Goal: Task Accomplishment & Management: Manage account settings

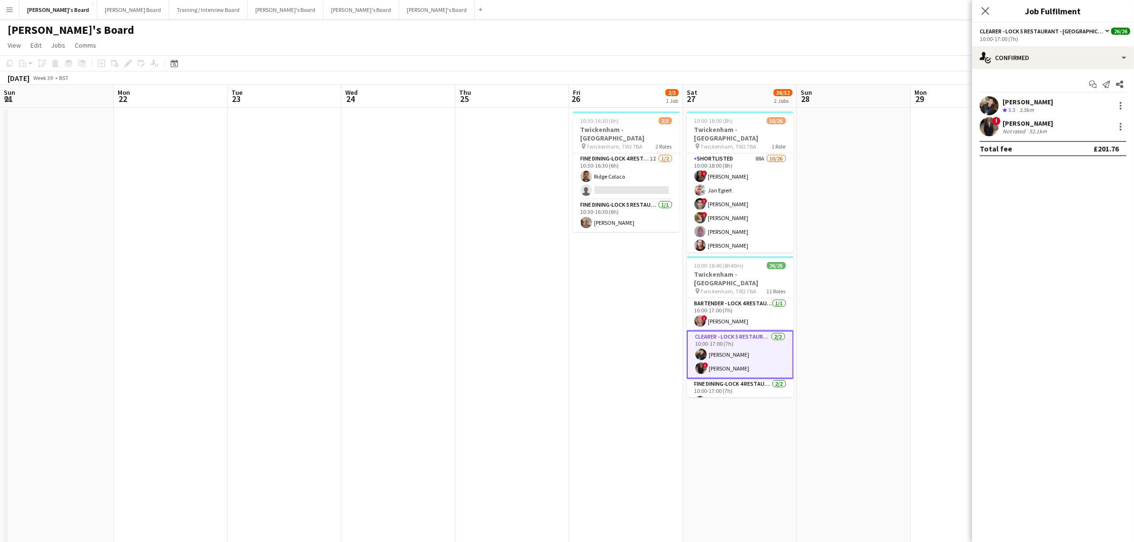
scroll to position [60, 0]
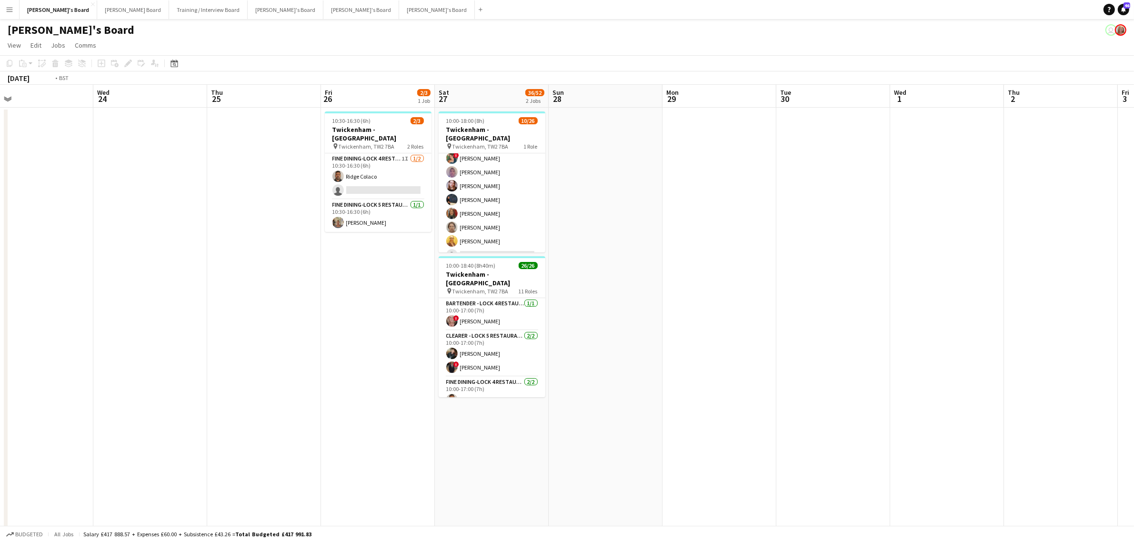
drag, startPoint x: 810, startPoint y: 299, endPoint x: 1027, endPoint y: 280, distance: 218.0
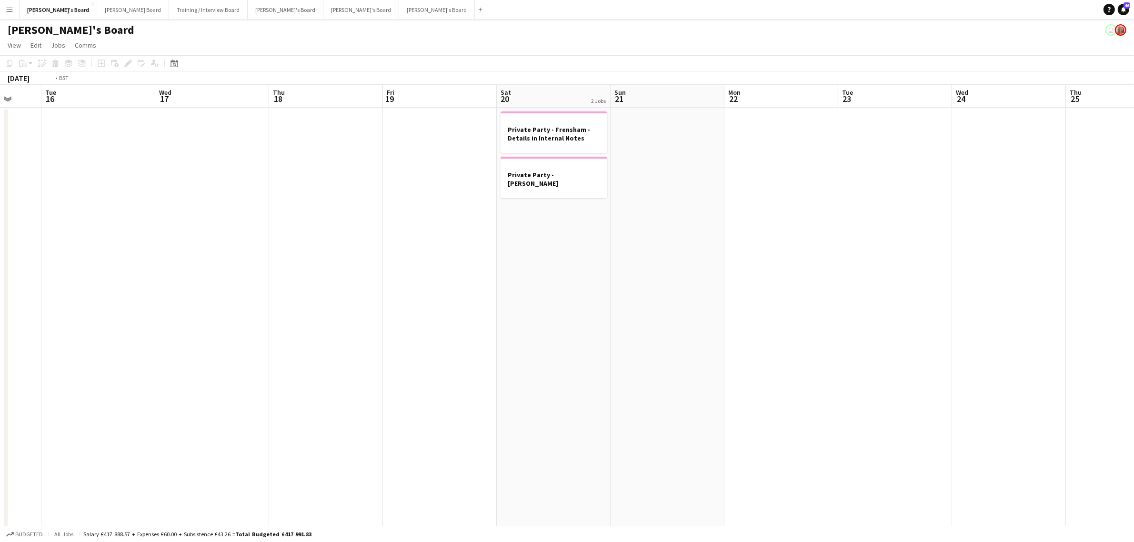
drag, startPoint x: 1057, startPoint y: 252, endPoint x: 610, endPoint y: 277, distance: 447.5
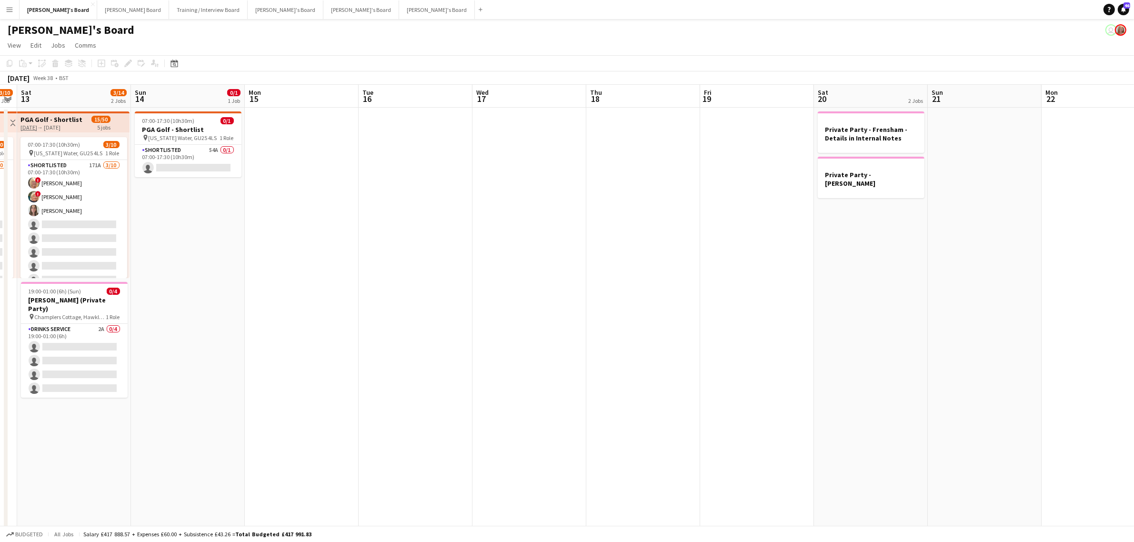
drag, startPoint x: 610, startPoint y: 277, endPoint x: 741, endPoint y: 254, distance: 133.0
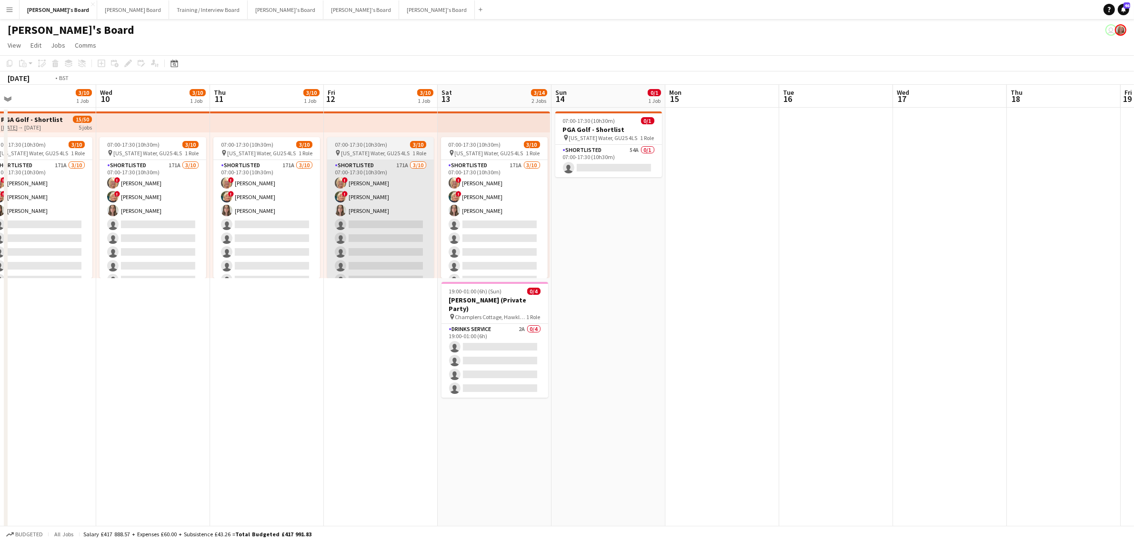
drag, startPoint x: 530, startPoint y: 267, endPoint x: 935, endPoint y: 225, distance: 407.1
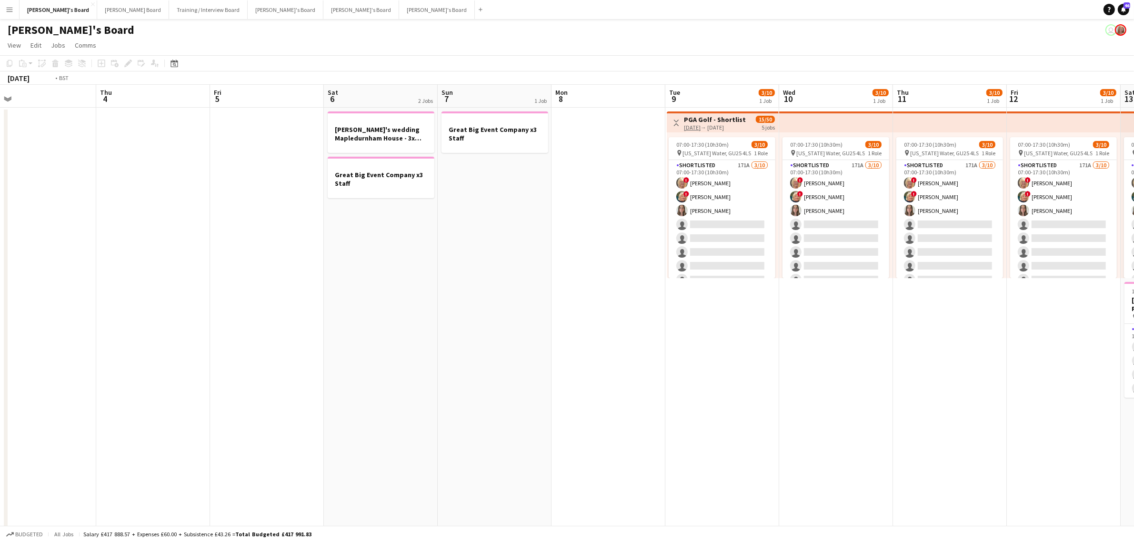
drag, startPoint x: 339, startPoint y: 282, endPoint x: 593, endPoint y: 244, distance: 257.1
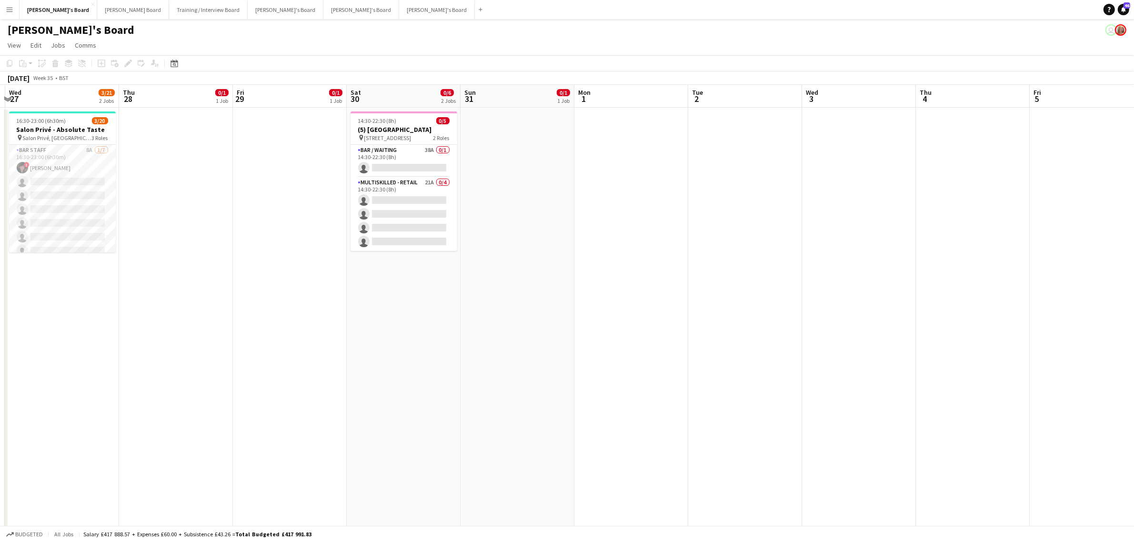
drag, startPoint x: 656, startPoint y: 252, endPoint x: 655, endPoint y: 271, distance: 18.2
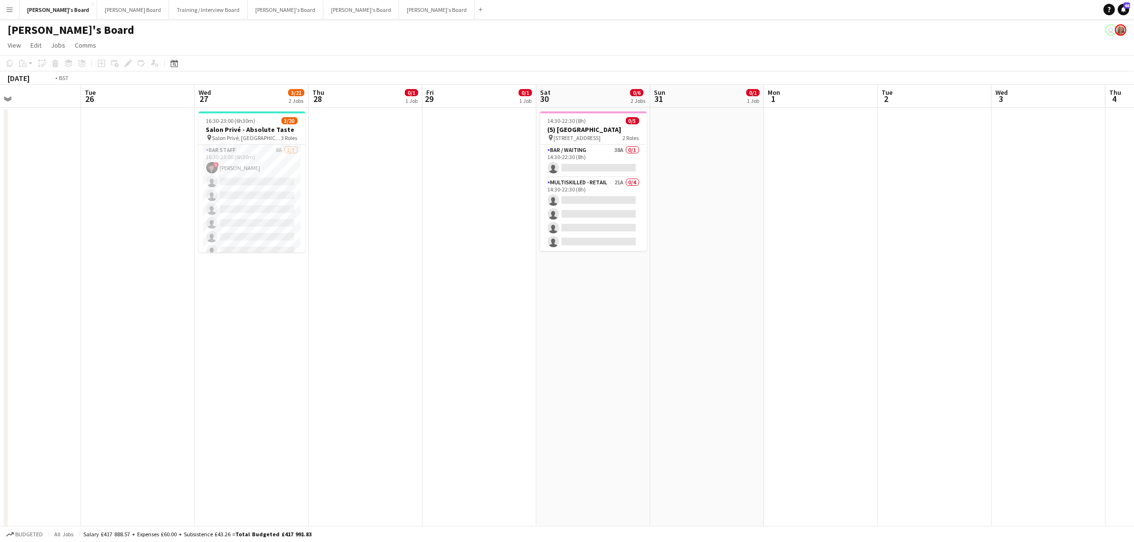
scroll to position [0, 0]
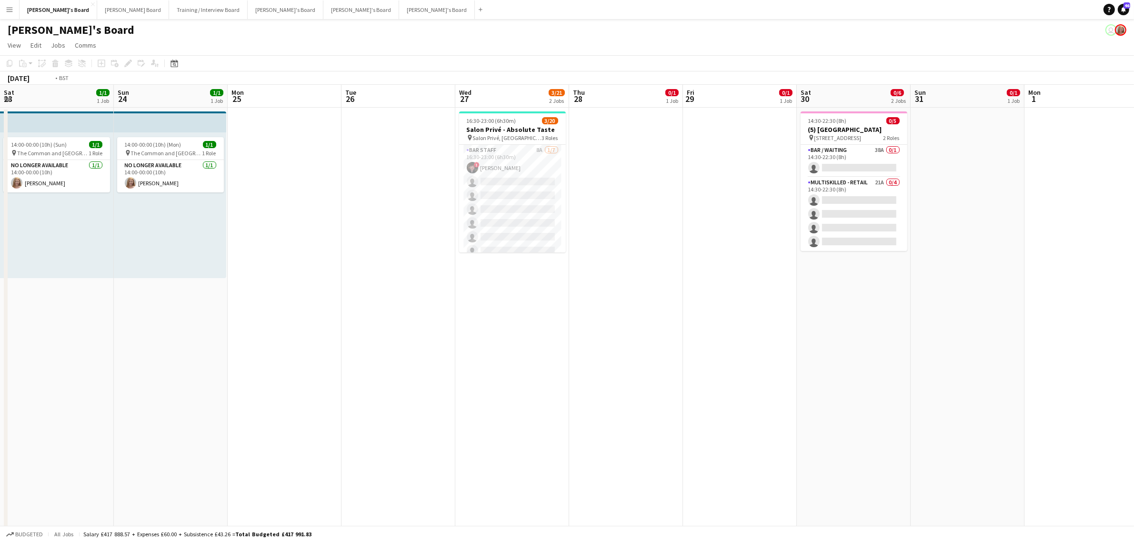
drag, startPoint x: 268, startPoint y: 312, endPoint x: 1037, endPoint y: 284, distance: 770.3
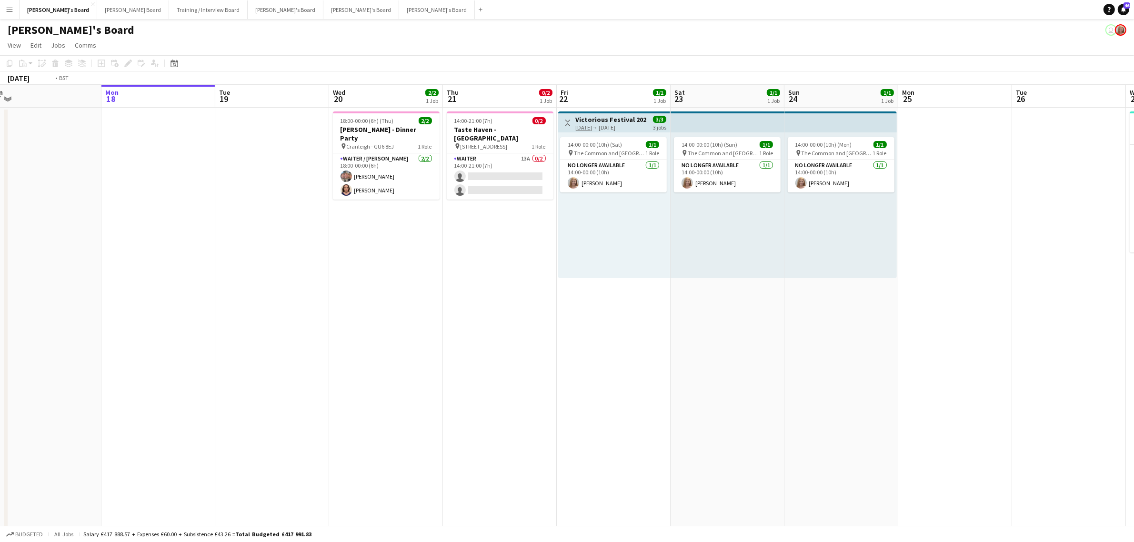
drag, startPoint x: 811, startPoint y: 257, endPoint x: 1023, endPoint y: 234, distance: 213.2
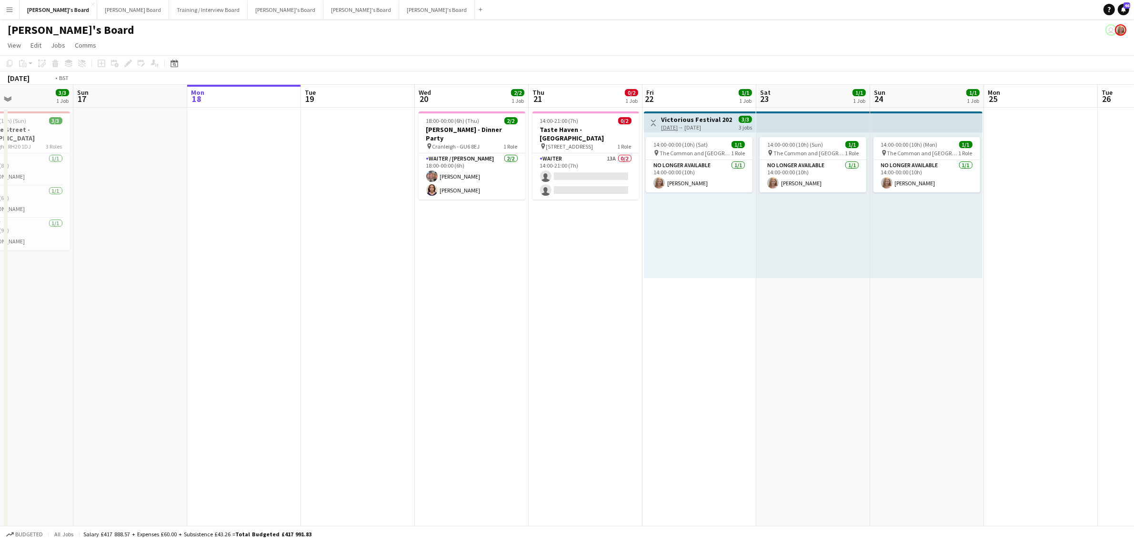
scroll to position [0, 287]
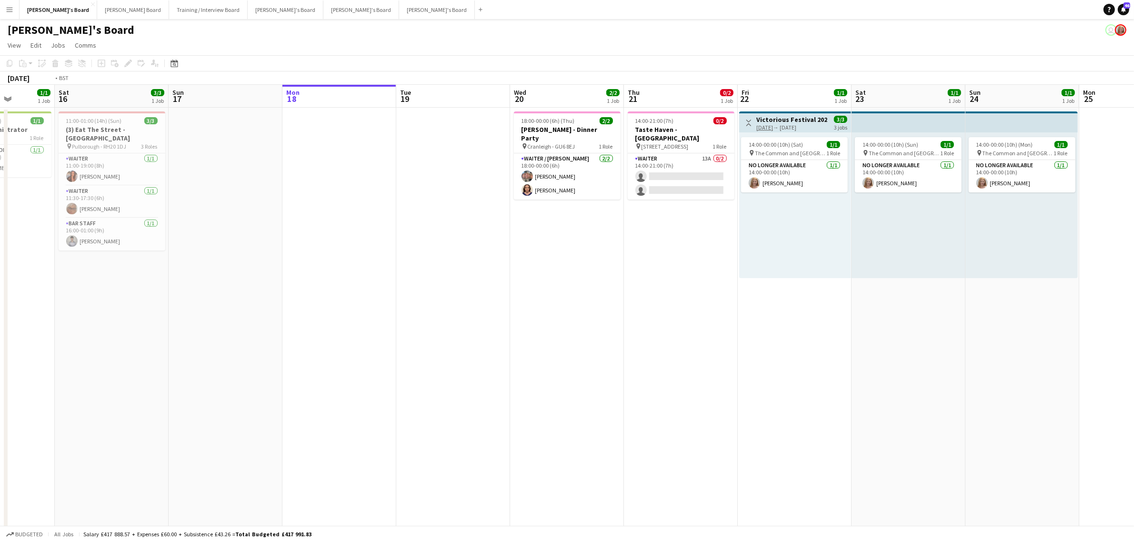
drag, startPoint x: 643, startPoint y: 245, endPoint x: -45, endPoint y: 343, distance: 695.3
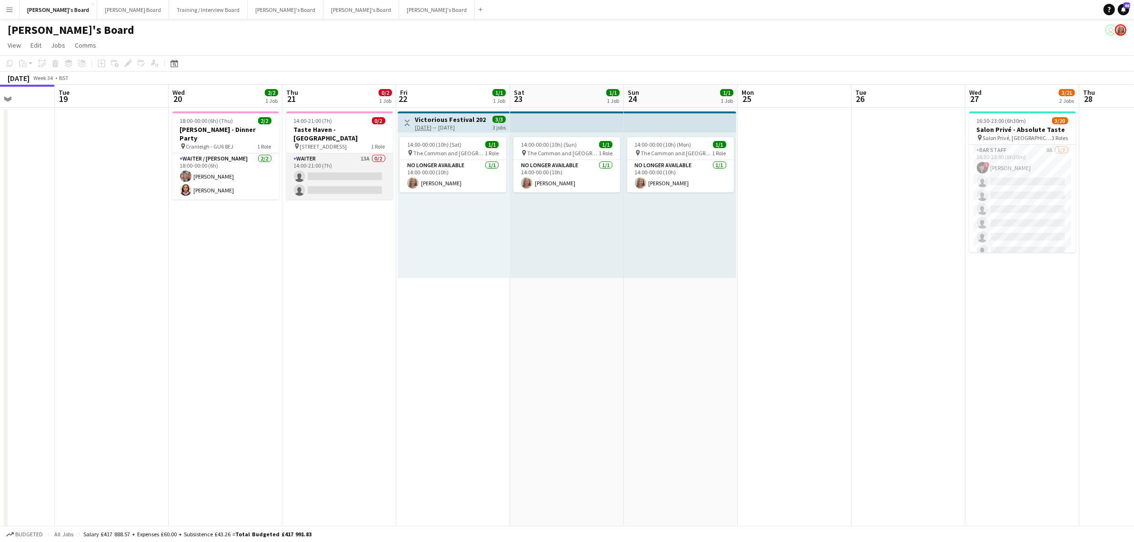
click at [356, 158] on app-card-role "Waiter 13A 0/2 14:00-21:00 (7h) single-neutral-actions single-neutral-actions" at bounding box center [339, 176] width 107 height 46
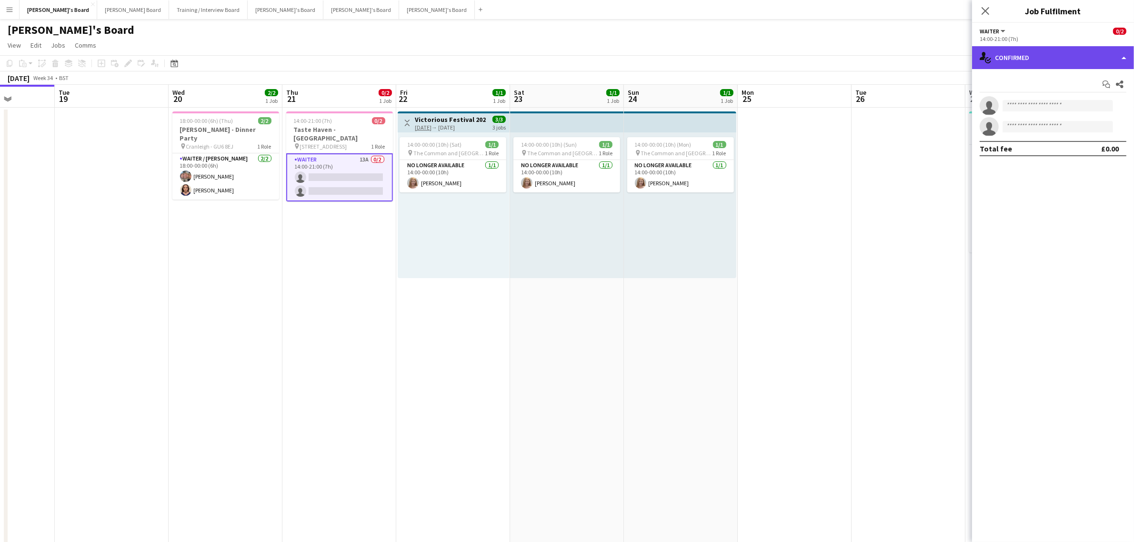
click at [1082, 61] on div "single-neutral-actions-check-2 Confirmed" at bounding box center [1053, 57] width 162 height 23
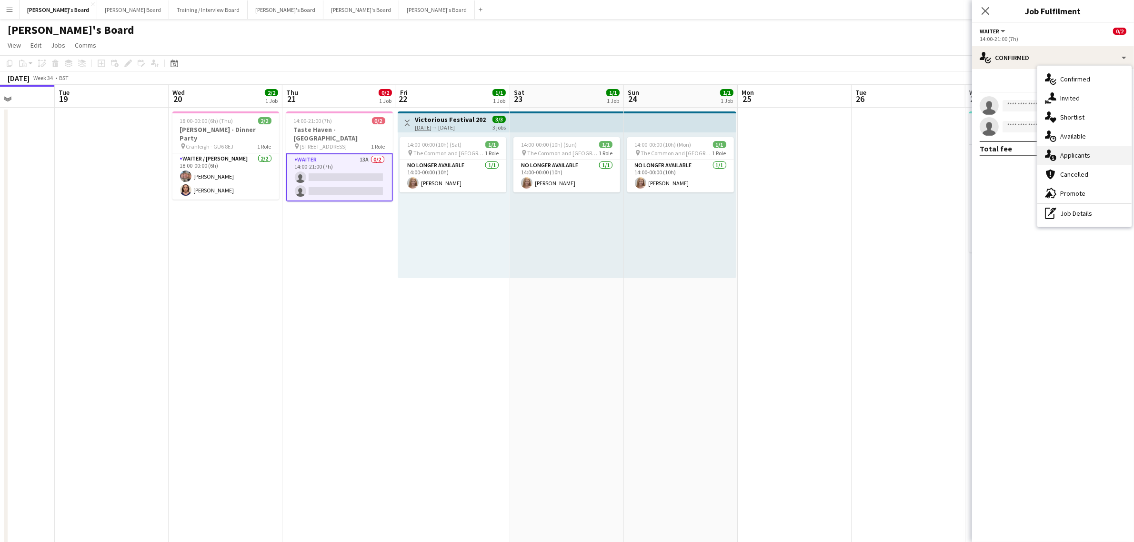
click at [1088, 158] on div "single-neutral-actions-information Applicants" at bounding box center [1084, 155] width 94 height 19
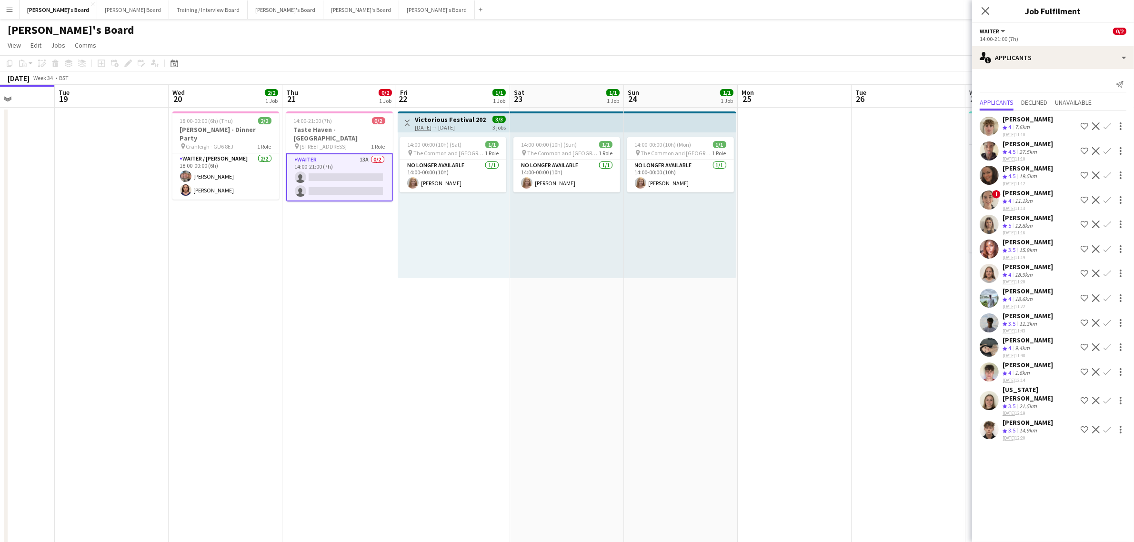
click at [1039, 222] on div "Crew rating 5 12.8km" at bounding box center [1028, 226] width 50 height 8
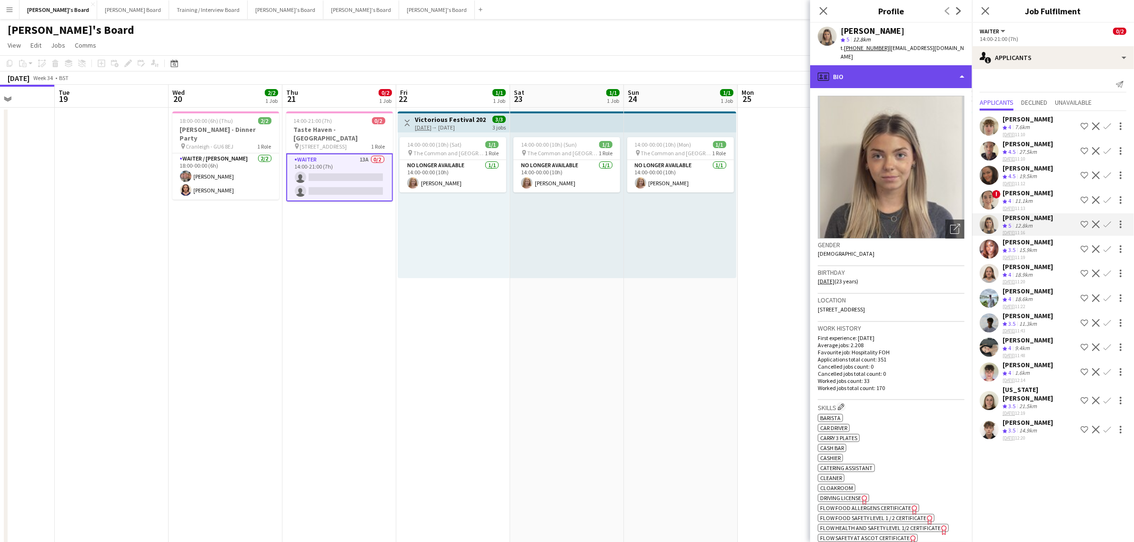
click at [902, 66] on div "profile Bio" at bounding box center [891, 76] width 162 height 23
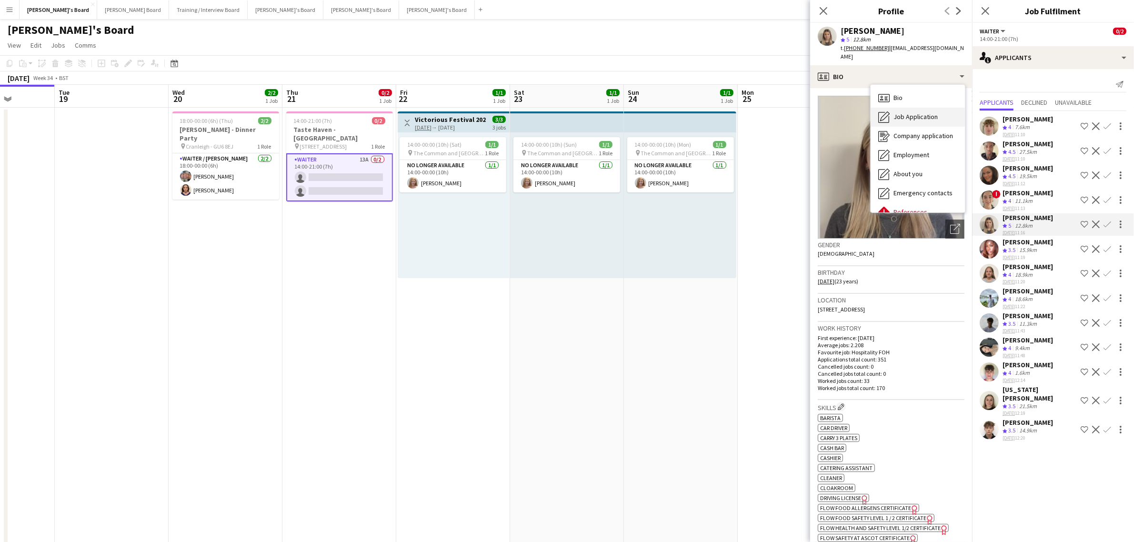
click at [911, 108] on div "Job Application Job Application" at bounding box center [918, 117] width 94 height 19
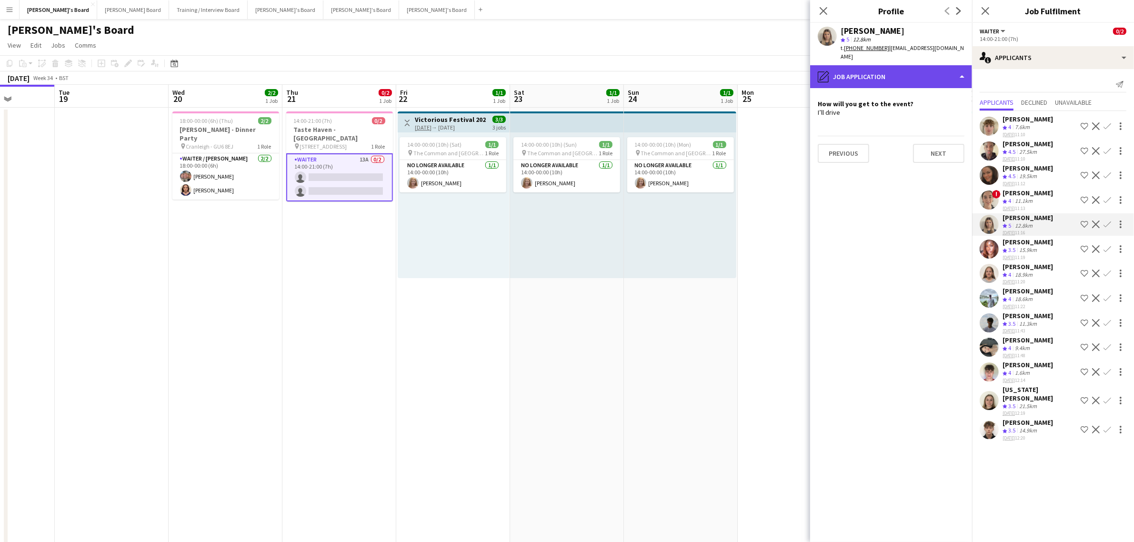
click at [917, 65] on div "pencil4 Job Application" at bounding box center [891, 76] width 162 height 23
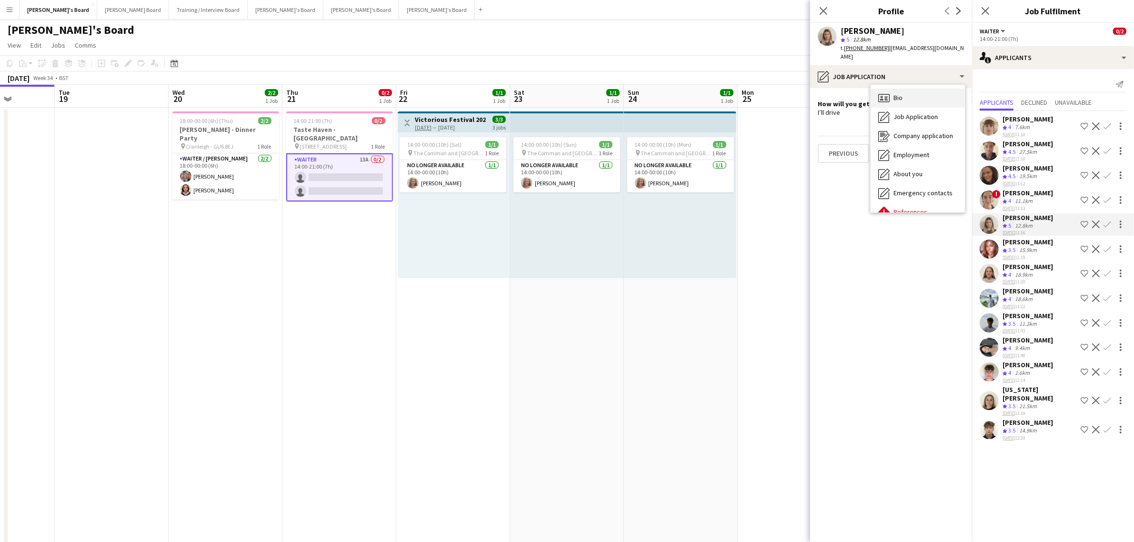
click at [913, 89] on div "Bio Bio" at bounding box center [918, 98] width 94 height 19
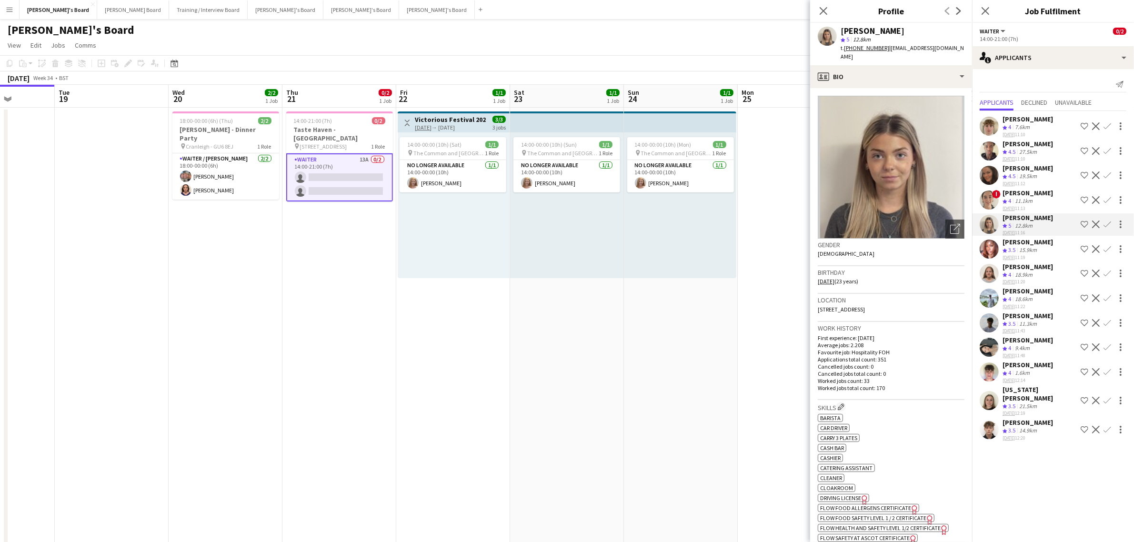
click at [1110, 221] on app-icon "Confirm" at bounding box center [1108, 225] width 8 height 8
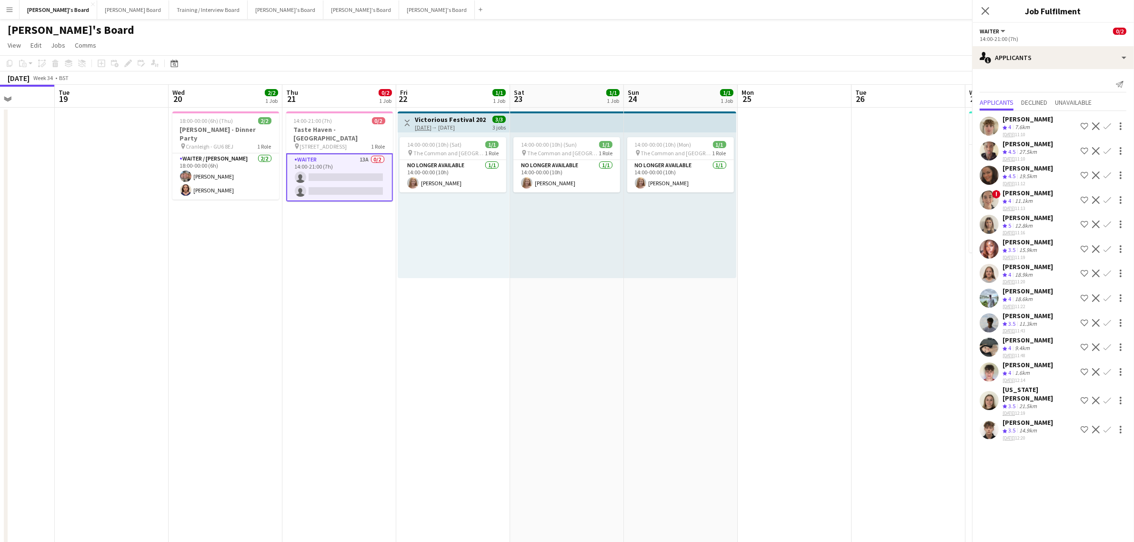
click at [1110, 221] on app-icon "Confirm" at bounding box center [1108, 225] width 8 height 8
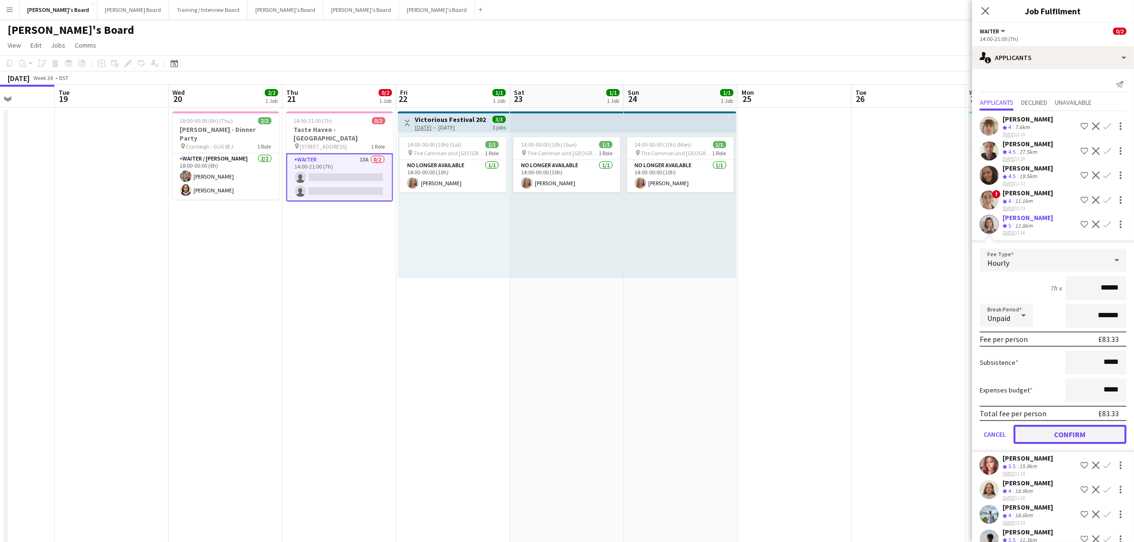
click at [1079, 433] on button "Confirm" at bounding box center [1070, 434] width 113 height 19
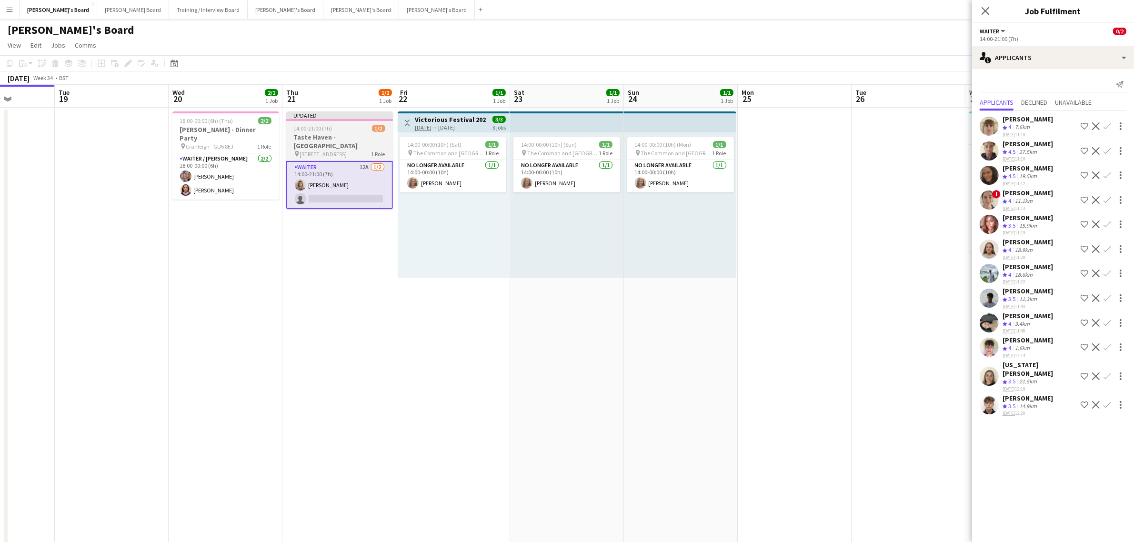
click at [344, 130] on div "14:00-21:00 (7h) 1/2" at bounding box center [339, 128] width 107 height 7
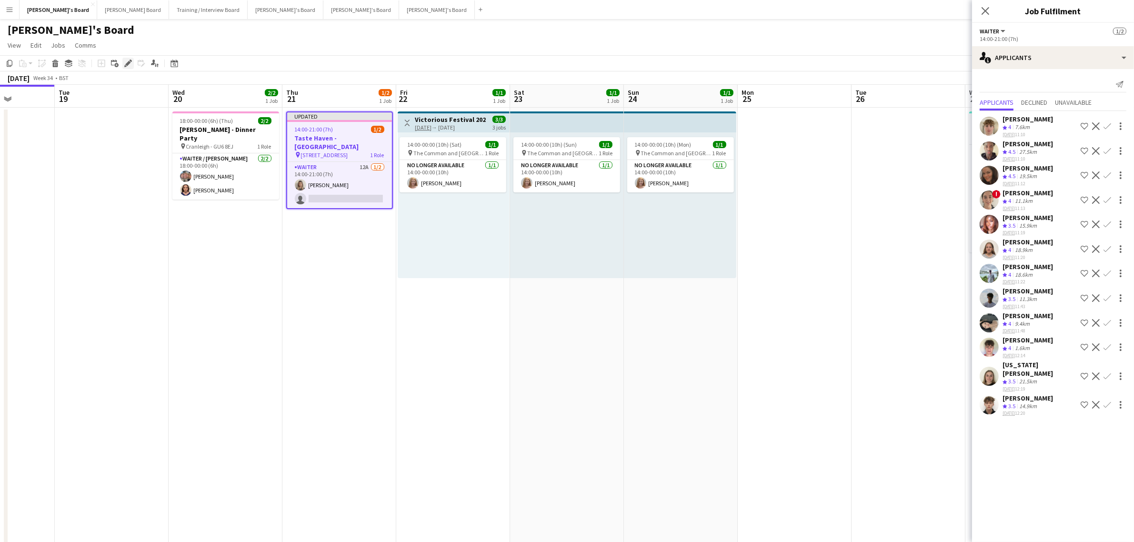
click at [125, 62] on icon "Edit" at bounding box center [128, 64] width 8 height 8
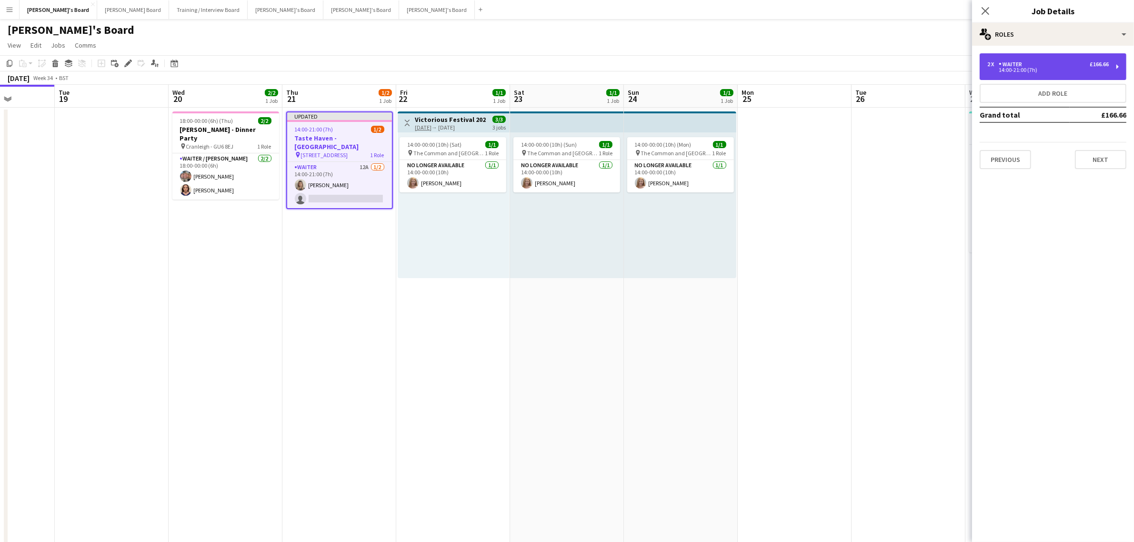
click at [1022, 60] on div "2 x Waiter £166.66 14:00-21:00 (7h)" at bounding box center [1053, 66] width 147 height 27
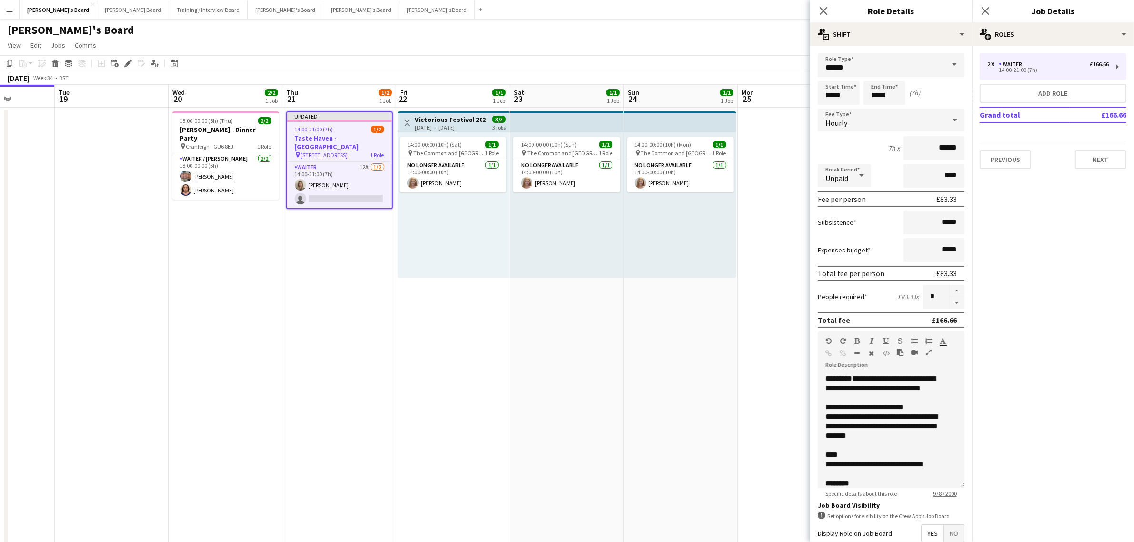
click at [956, 148] on form "**********" at bounding box center [891, 349] width 162 height 592
click at [946, 147] on input "******" at bounding box center [934, 148] width 61 height 24
type input "******"
drag, startPoint x: 868, startPoint y: 461, endPoint x: 856, endPoint y: 461, distance: 12.4
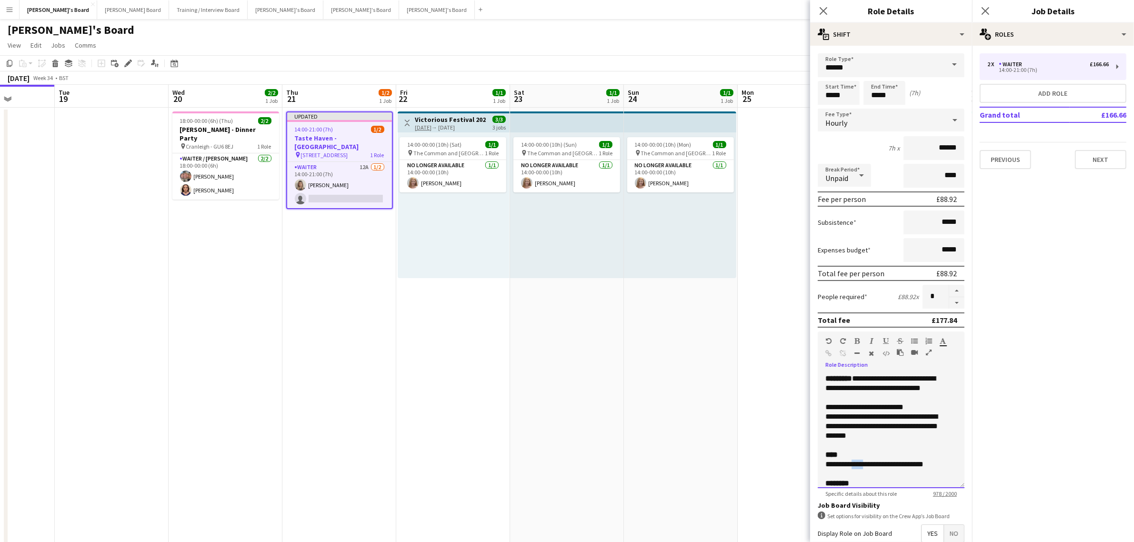
click at [856, 461] on div "**********" at bounding box center [883, 465] width 114 height 10
click at [846, 463] on div "**********" at bounding box center [883, 465] width 114 height 10
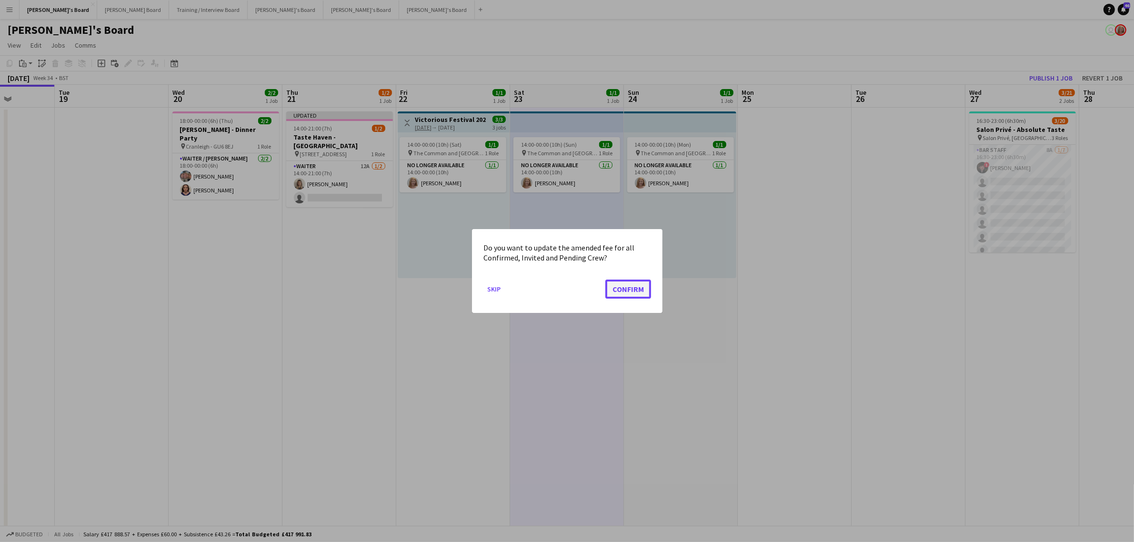
click at [621, 287] on button "Confirm" at bounding box center [628, 289] width 46 height 19
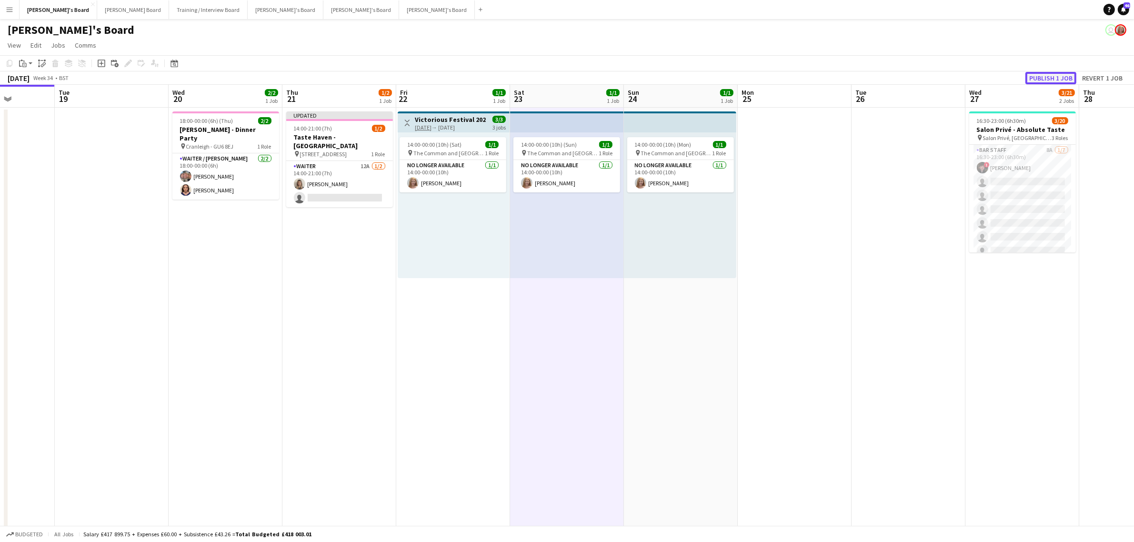
click at [1063, 75] on button "Publish 1 job" at bounding box center [1051, 78] width 51 height 12
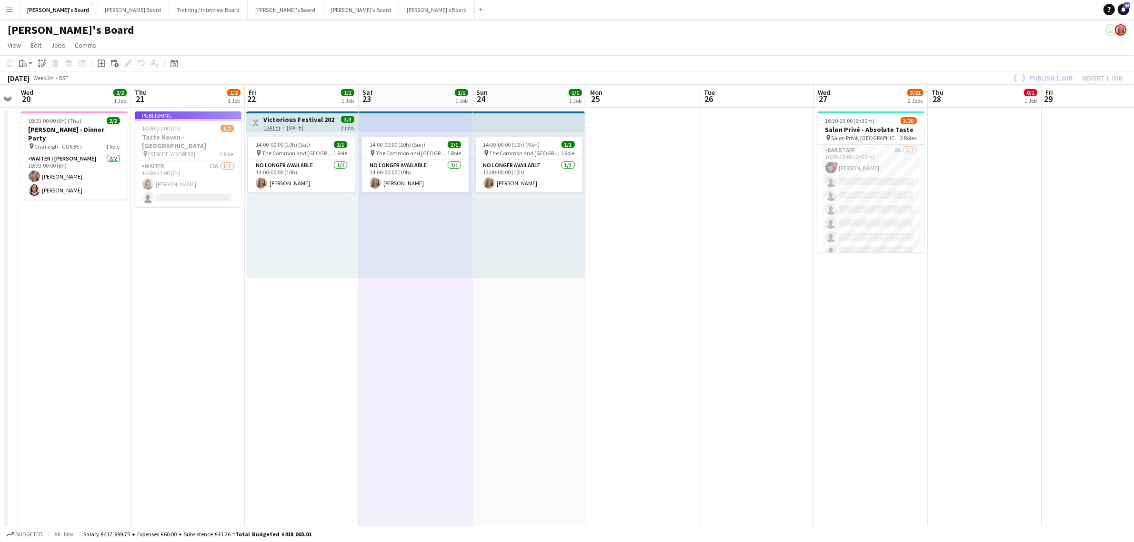
drag, startPoint x: 935, startPoint y: 295, endPoint x: 555, endPoint y: 311, distance: 380.0
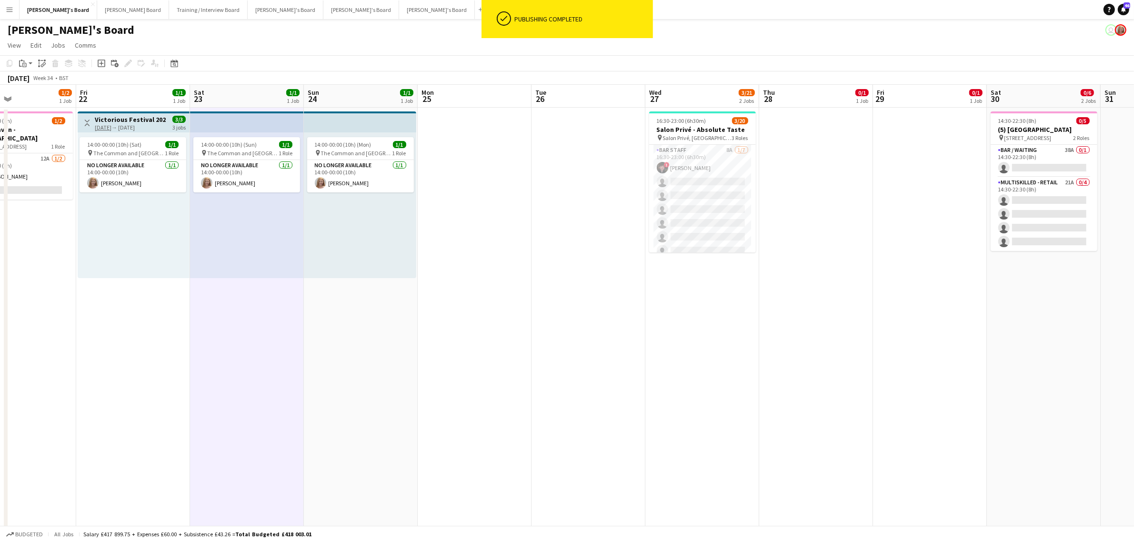
scroll to position [0, 362]
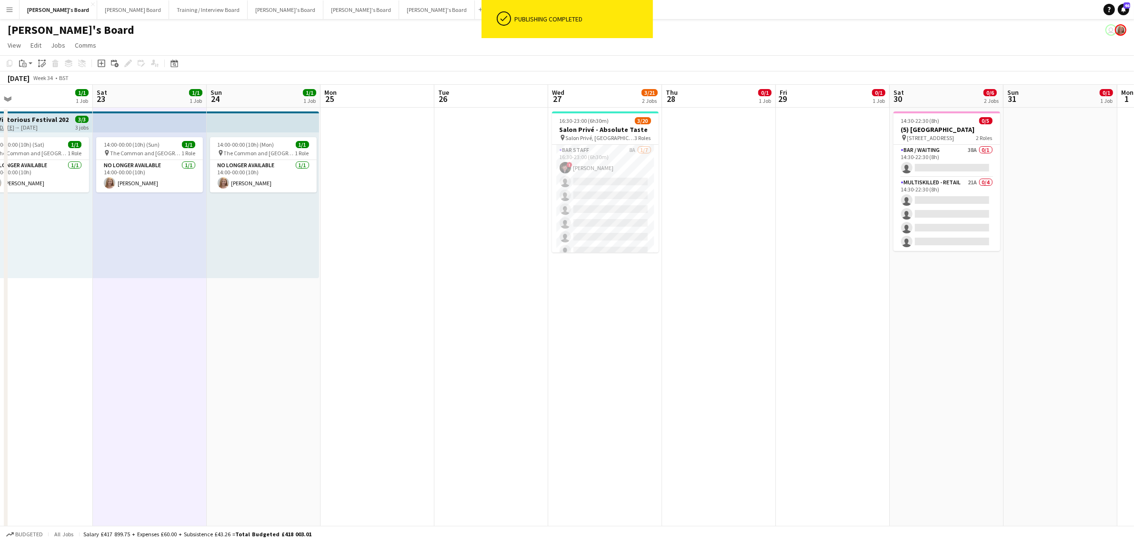
drag, startPoint x: 632, startPoint y: 268, endPoint x: 427, endPoint y: 331, distance: 213.8
click at [623, 167] on app-card-role "BAR STAFF 8A 1/7 16:30-23:00 (6h30m) ! Ryan Filkins single-neutral-actions sing…" at bounding box center [605, 202] width 107 height 115
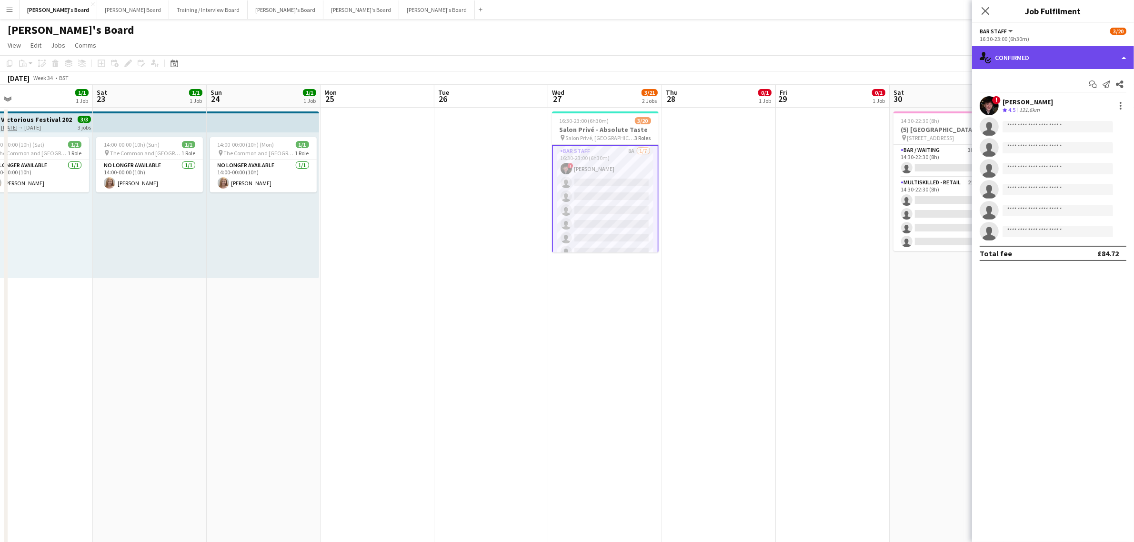
click at [1022, 55] on div "single-neutral-actions-check-2 Confirmed" at bounding box center [1053, 57] width 162 height 23
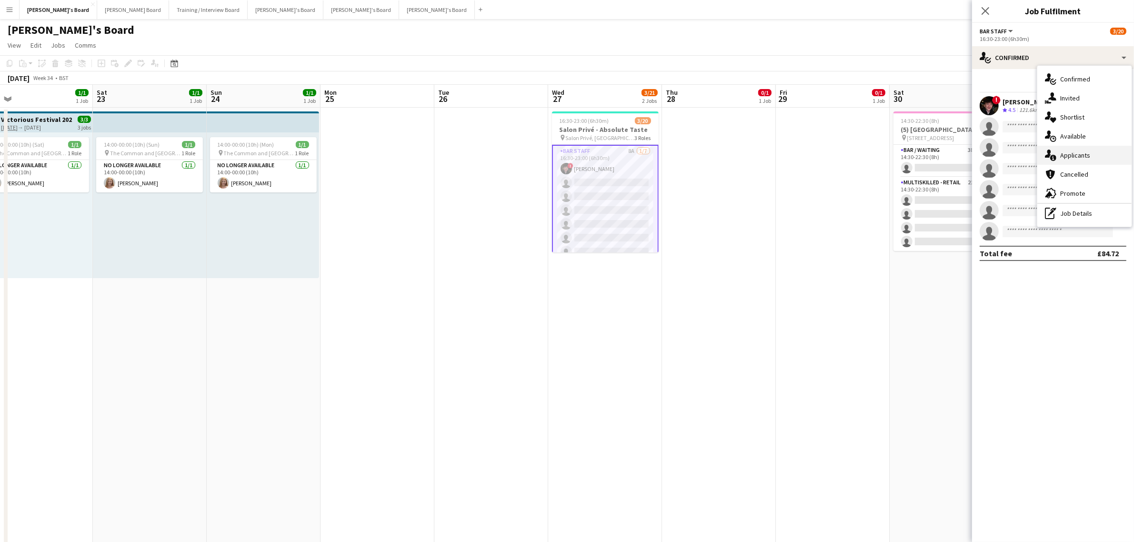
click at [1096, 160] on div "single-neutral-actions-information Applicants" at bounding box center [1084, 155] width 94 height 19
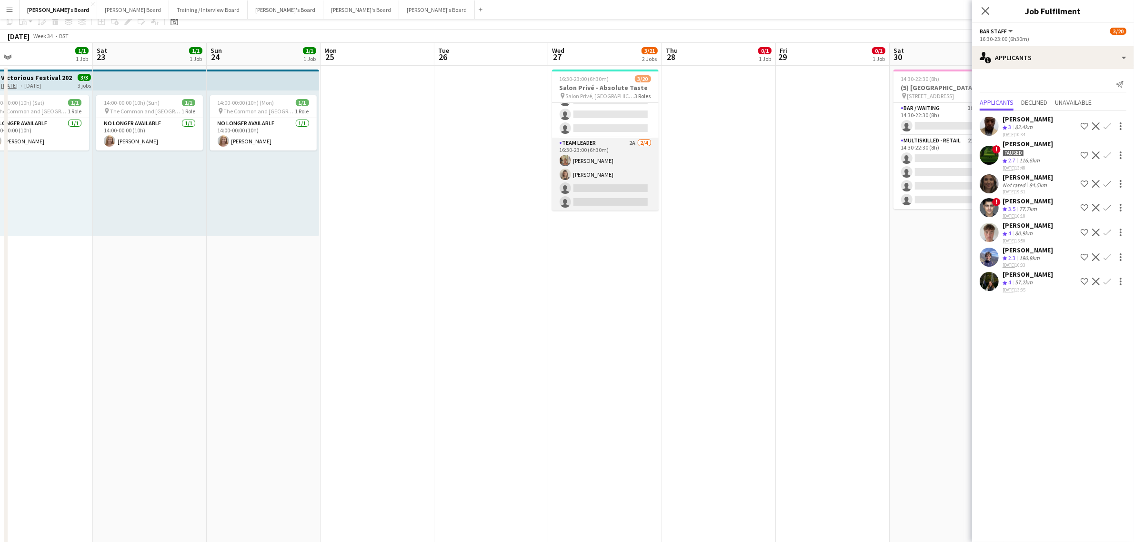
scroll to position [60, 0]
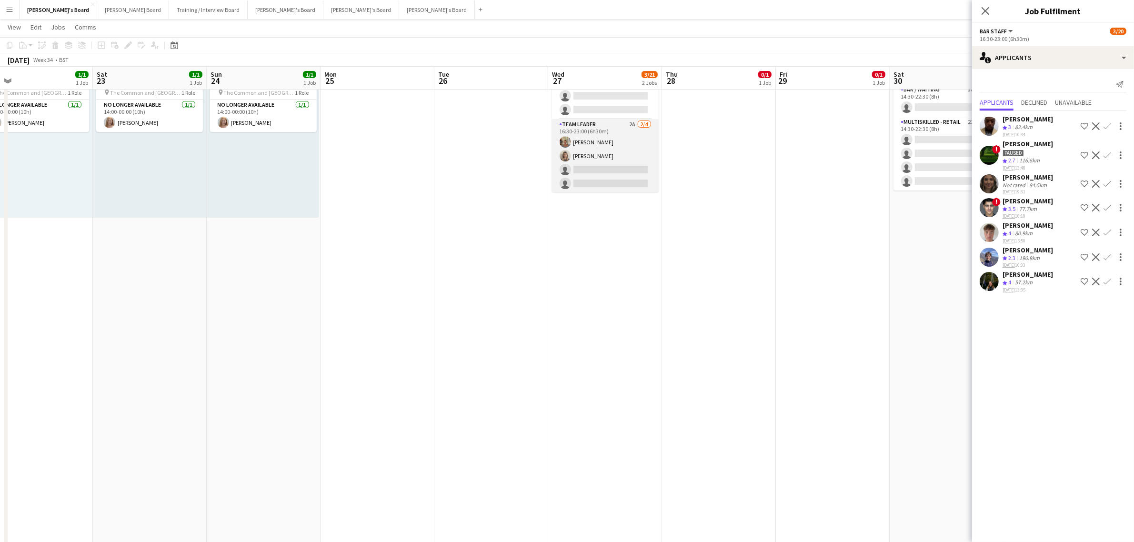
click at [611, 169] on app-card-role "TEAM LEADER 2A 2/4 16:30-23:00 (6h30m) Jacqueline Whitehorn-Scott Mathilde Wilk…" at bounding box center [605, 156] width 107 height 74
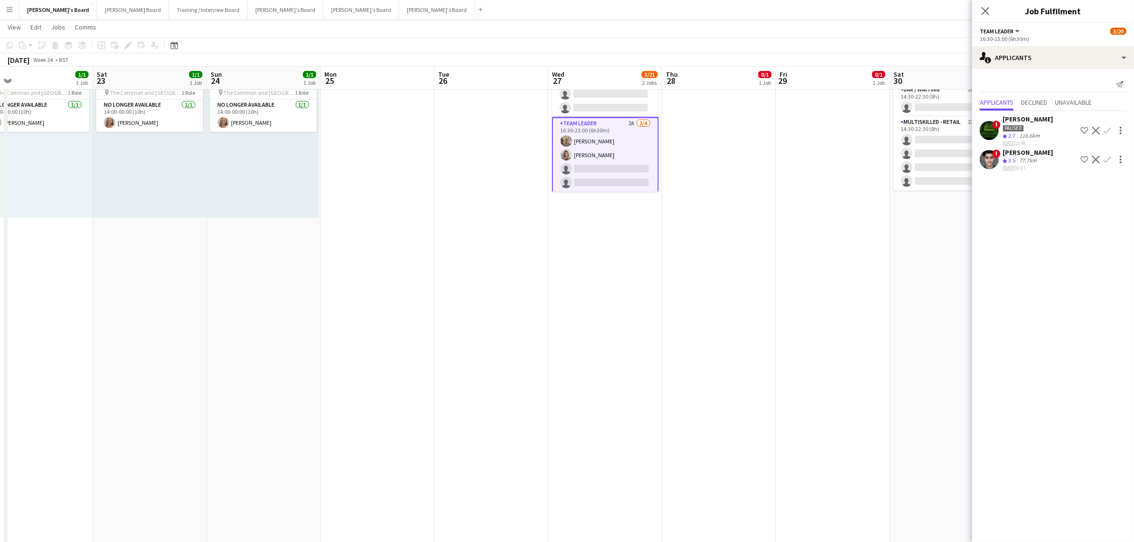
scroll to position [224, 0]
click at [1109, 160] on app-icon "Confirm" at bounding box center [1108, 160] width 8 height 8
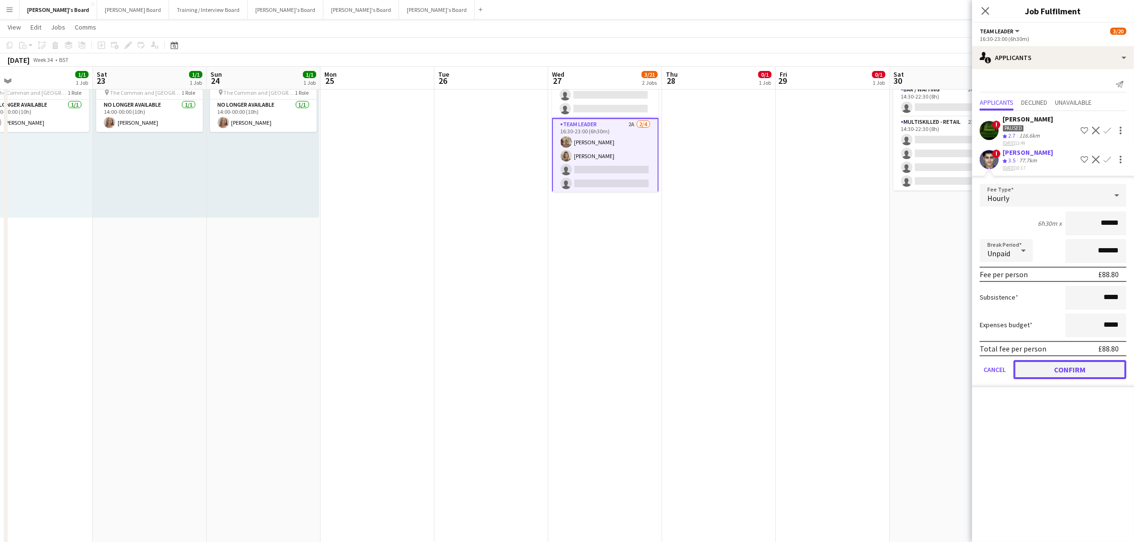
click at [1072, 363] on button "Confirm" at bounding box center [1070, 369] width 113 height 19
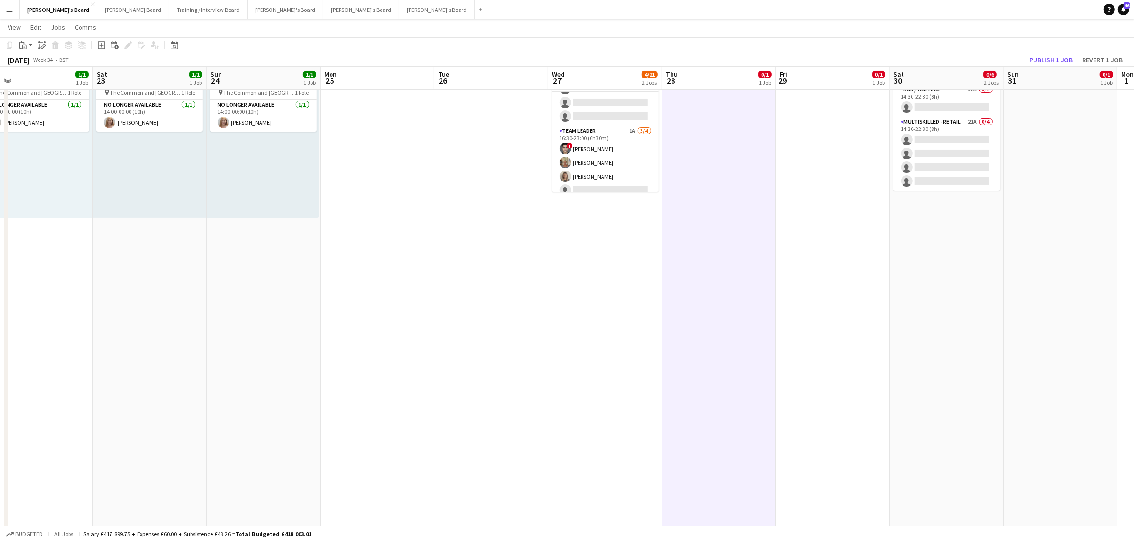
click at [1053, 49] on app-toolbar "Copy Paste Paste Ctrl+V Paste with crew Ctrl+Shift+V Paste linked Job Delete Gr…" at bounding box center [567, 45] width 1134 height 16
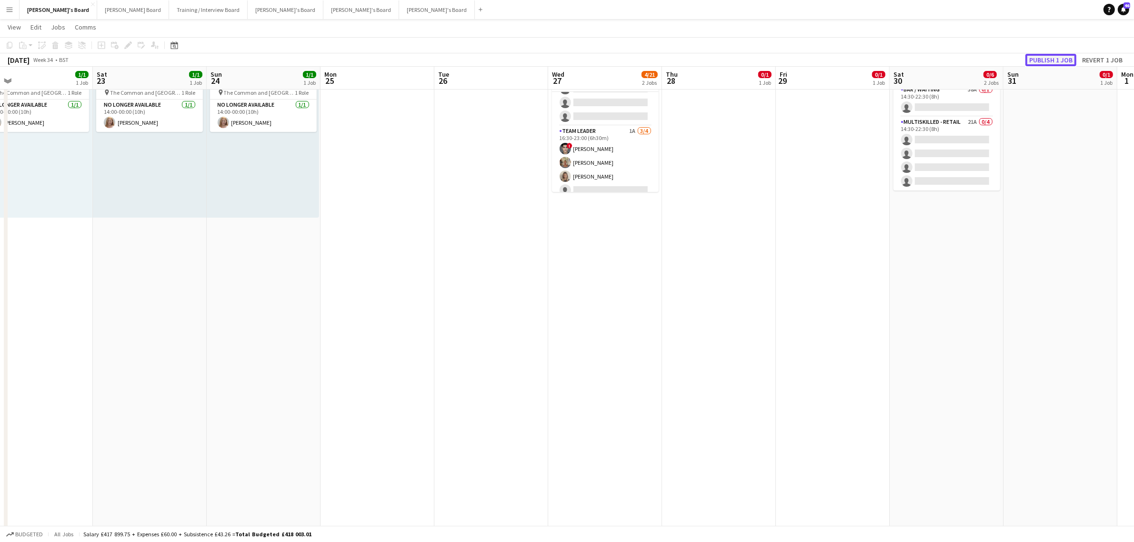
click at [1049, 59] on button "Publish 1 job" at bounding box center [1051, 60] width 51 height 12
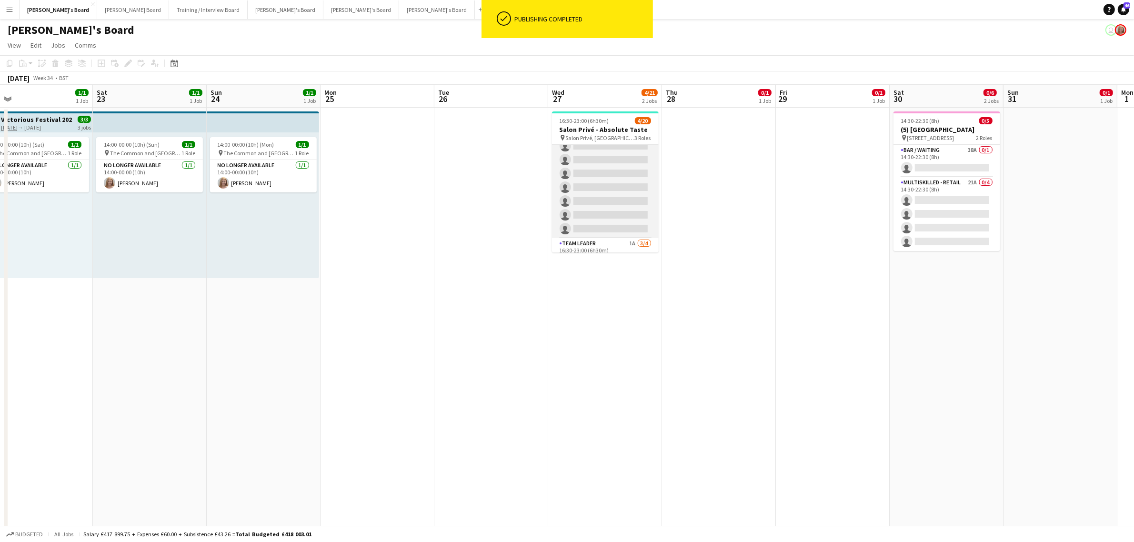
scroll to position [46, 0]
click at [611, 225] on app-card-role "Hospitality 8A 0/9 16:30-23:00 (6h30m) single-neutral-actions single-neutral-ac…" at bounding box center [605, 285] width 107 height 143
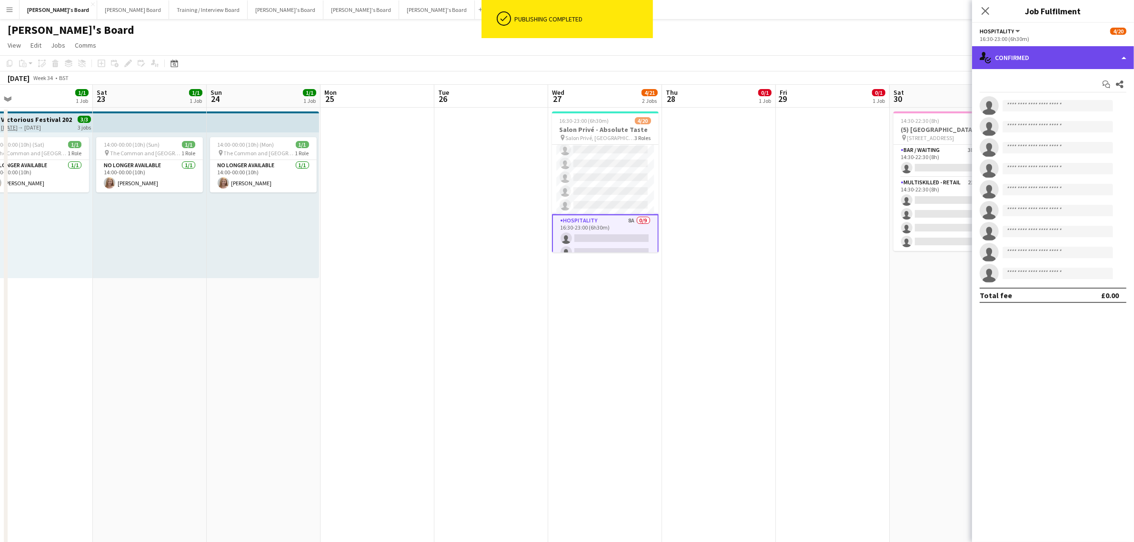
click at [1027, 53] on div "single-neutral-actions-check-2 Confirmed" at bounding box center [1053, 57] width 162 height 23
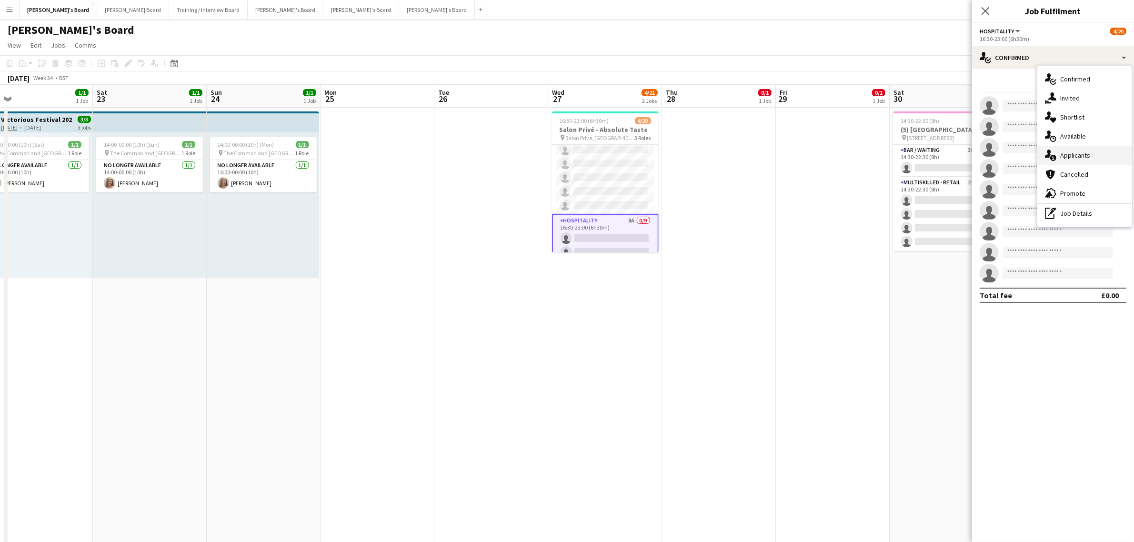
click at [1090, 149] on div "single-neutral-actions-information Applicants" at bounding box center [1084, 155] width 94 height 19
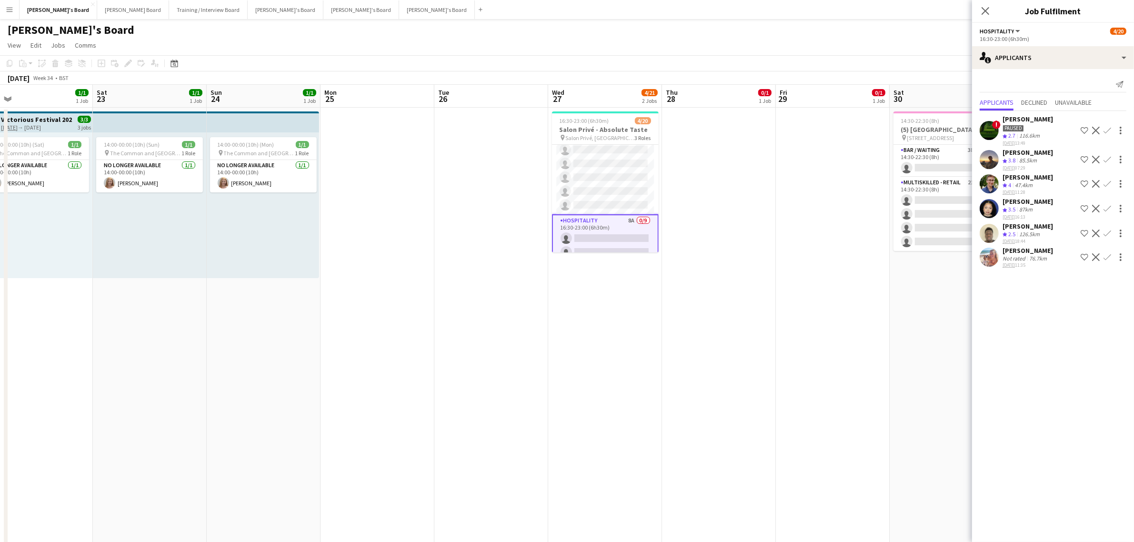
click at [1039, 246] on div "Freya Lillywhite" at bounding box center [1028, 250] width 50 height 9
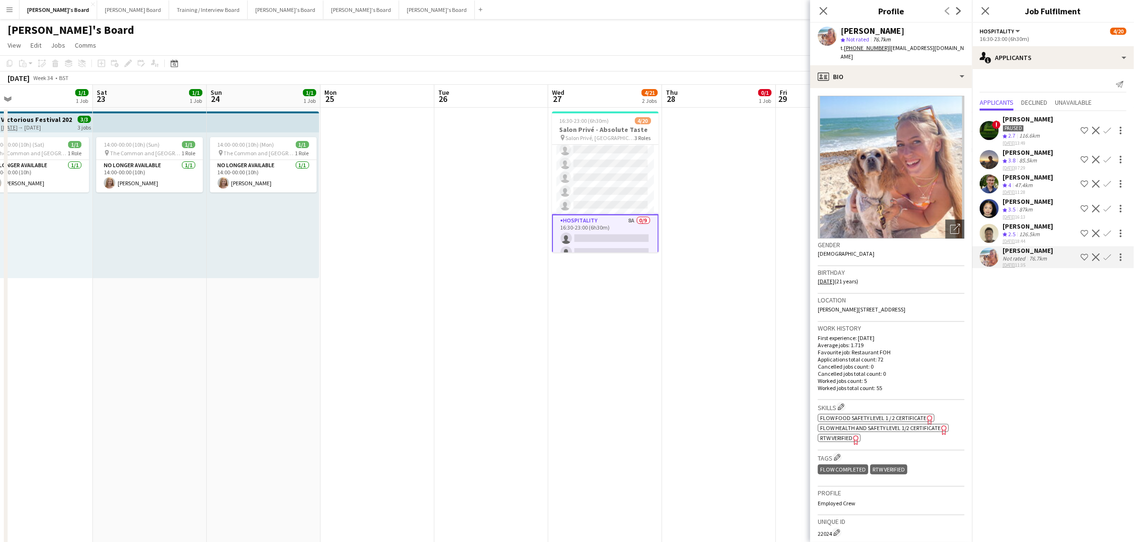
click at [1102, 252] on button "Confirm" at bounding box center [1107, 257] width 11 height 11
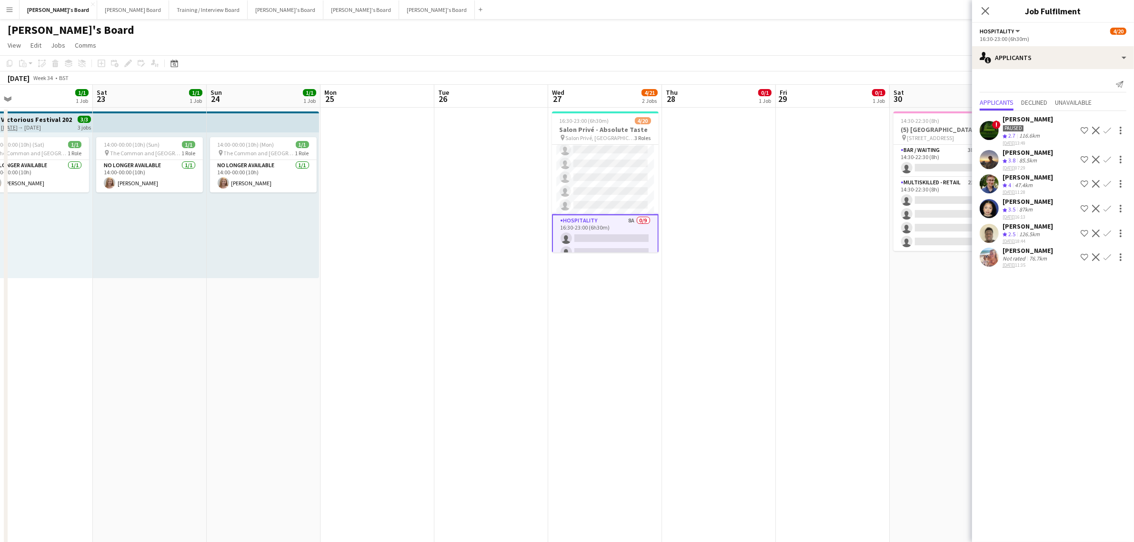
click at [1105, 253] on app-icon "Confirm" at bounding box center [1108, 257] width 8 height 8
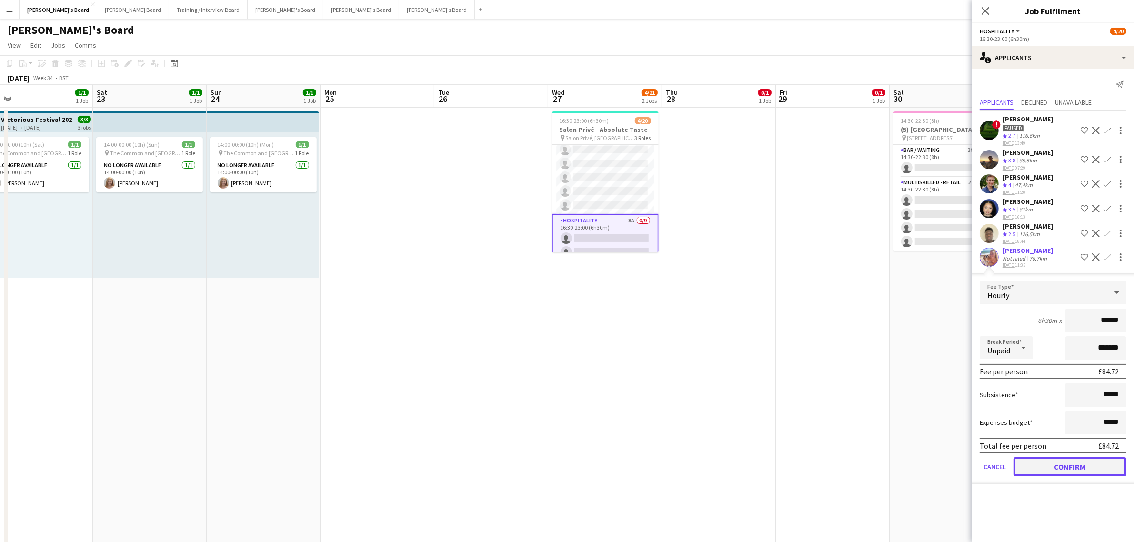
click at [1075, 463] on button "Confirm" at bounding box center [1070, 466] width 113 height 19
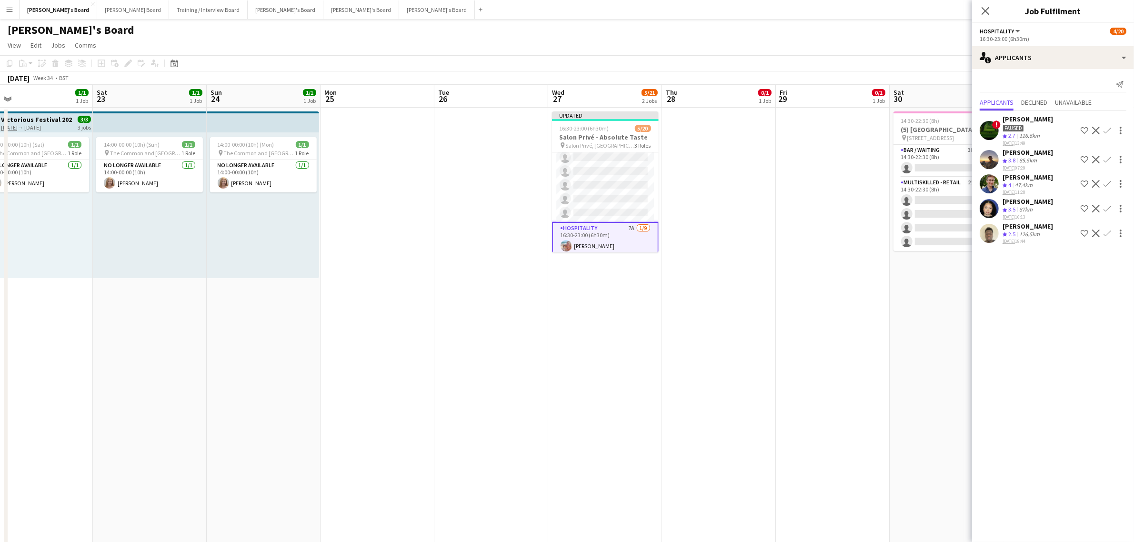
click at [1015, 180] on div "Joseph Day" at bounding box center [1028, 177] width 50 height 9
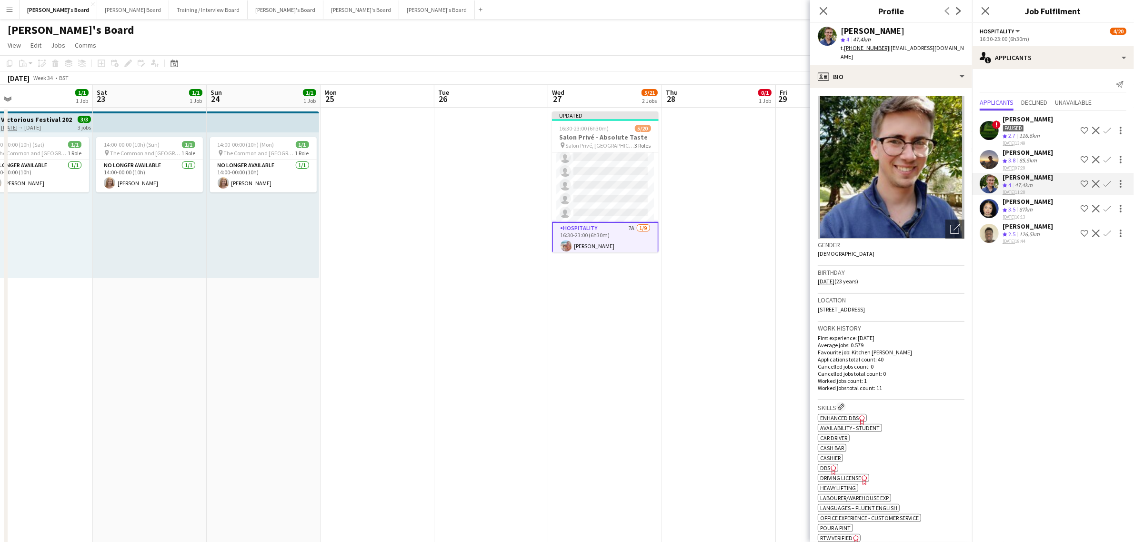
click at [877, 88] on app-crew-profile-bio "Open photos pop-in Gender Male Birthday 27-02-2002 (23 years) Location 164 Kidm…" at bounding box center [891, 315] width 162 height 454
click at [889, 65] on div "profile Bio" at bounding box center [891, 76] width 162 height 23
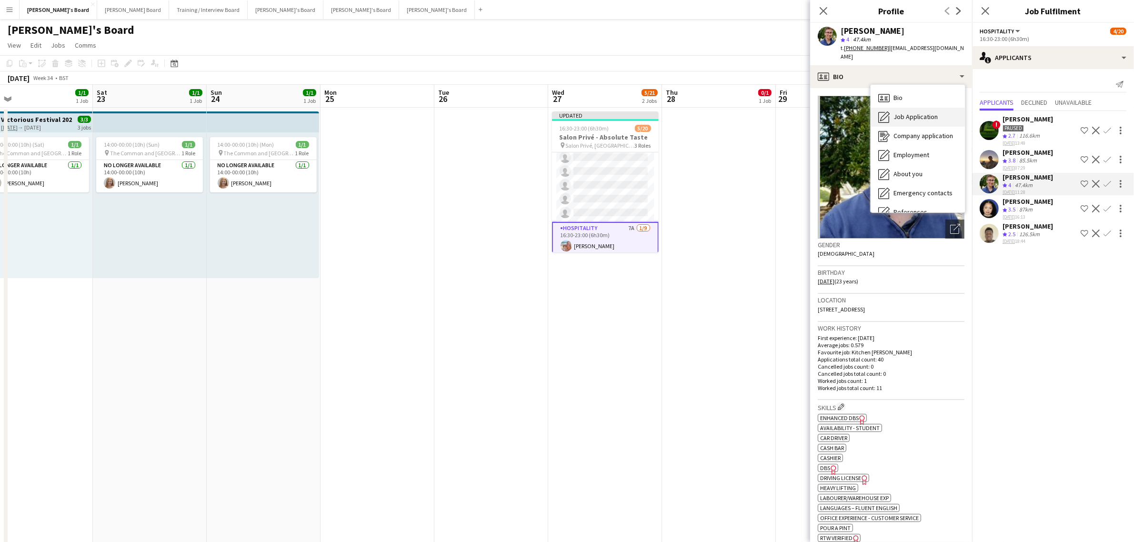
click at [906, 112] on span "Job Application" at bounding box center [916, 116] width 44 height 9
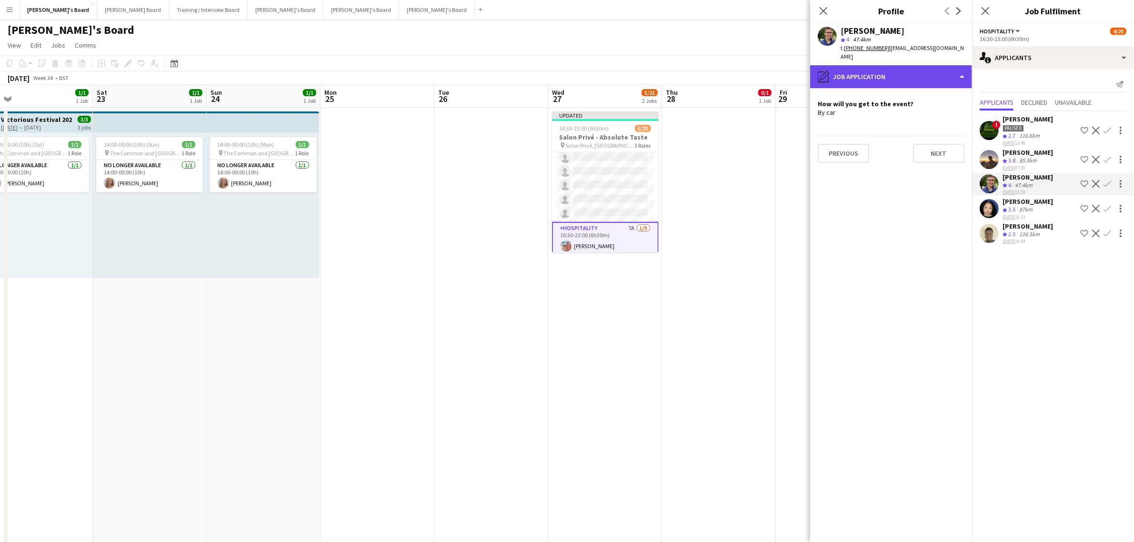
click at [904, 76] on div "pencil4 Job Application" at bounding box center [891, 76] width 162 height 23
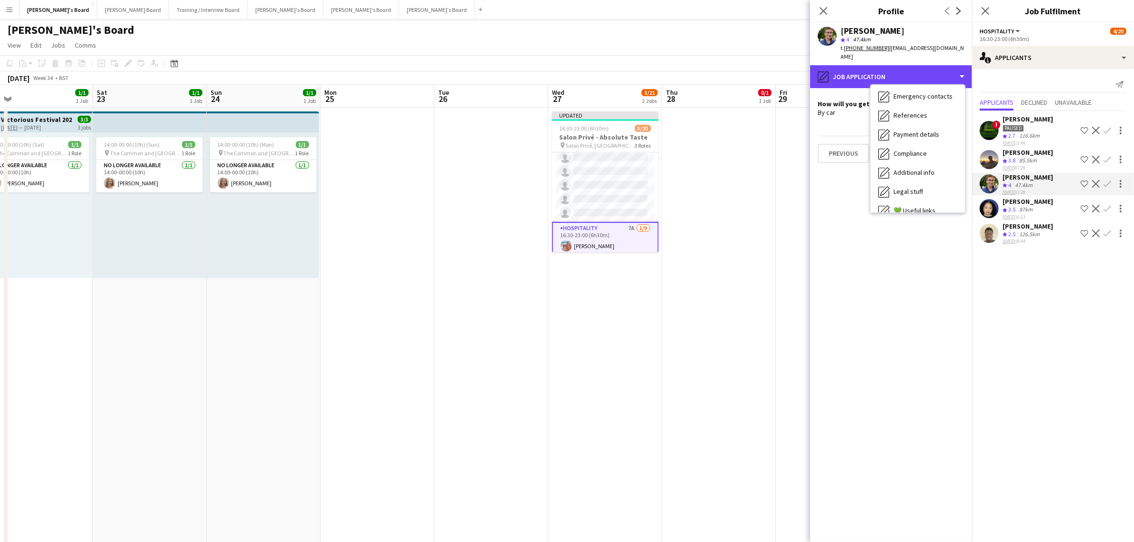
scroll to position [146, 0]
click at [919, 190] on div "Calendar Calendar" at bounding box center [918, 199] width 94 height 19
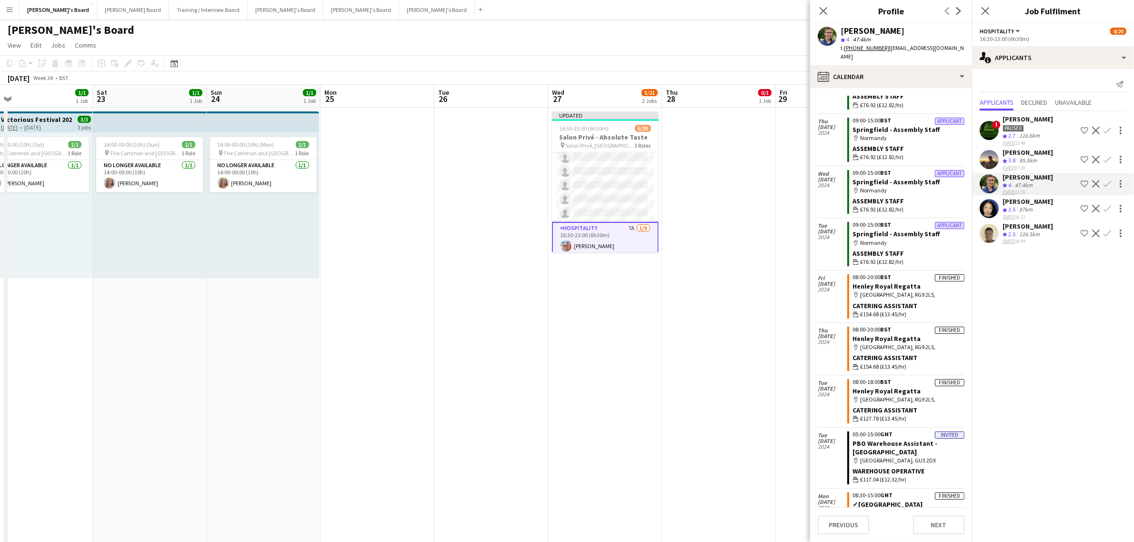
scroll to position [1196, 0]
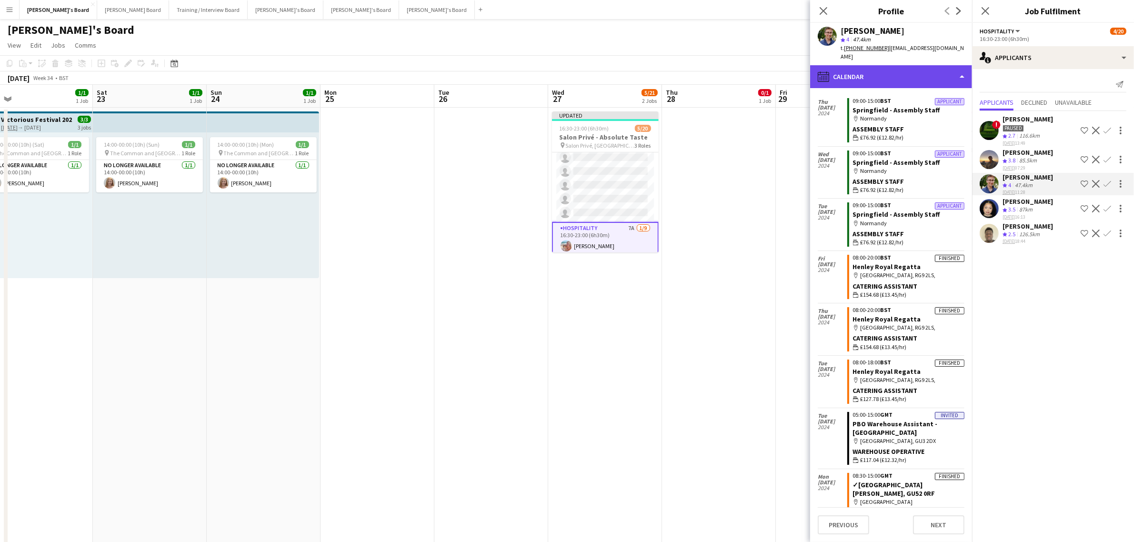
click at [891, 65] on div "calendar-full Calendar" at bounding box center [891, 76] width 162 height 23
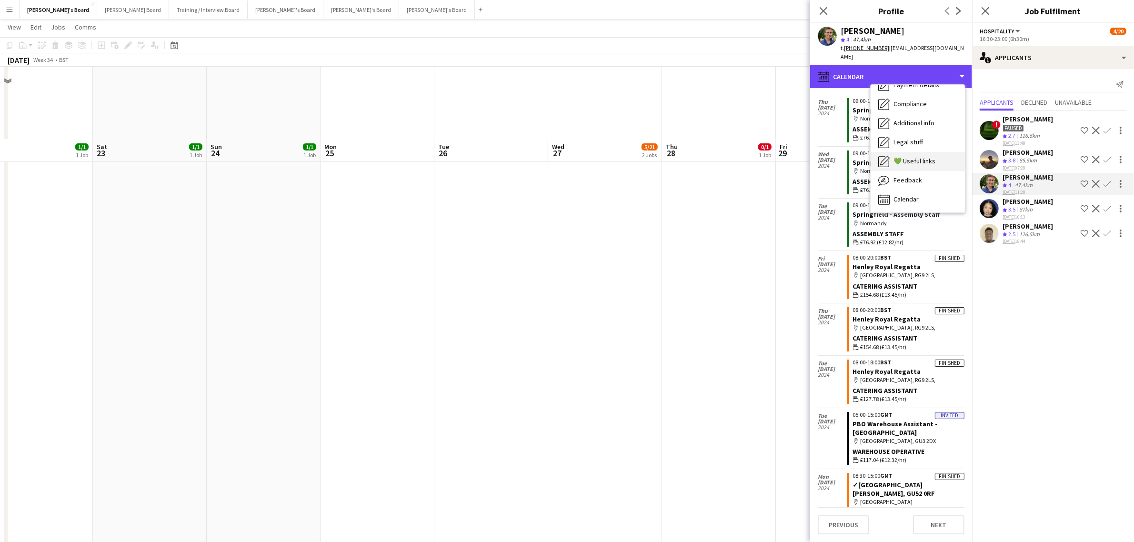
scroll to position [417, 0]
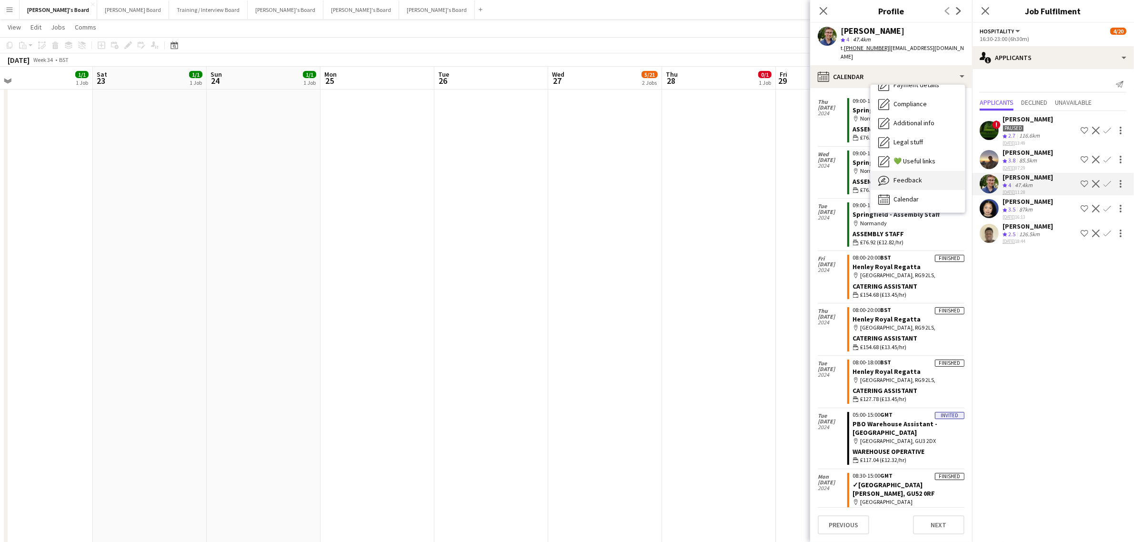
click at [910, 176] on span "Feedback" at bounding box center [908, 180] width 29 height 9
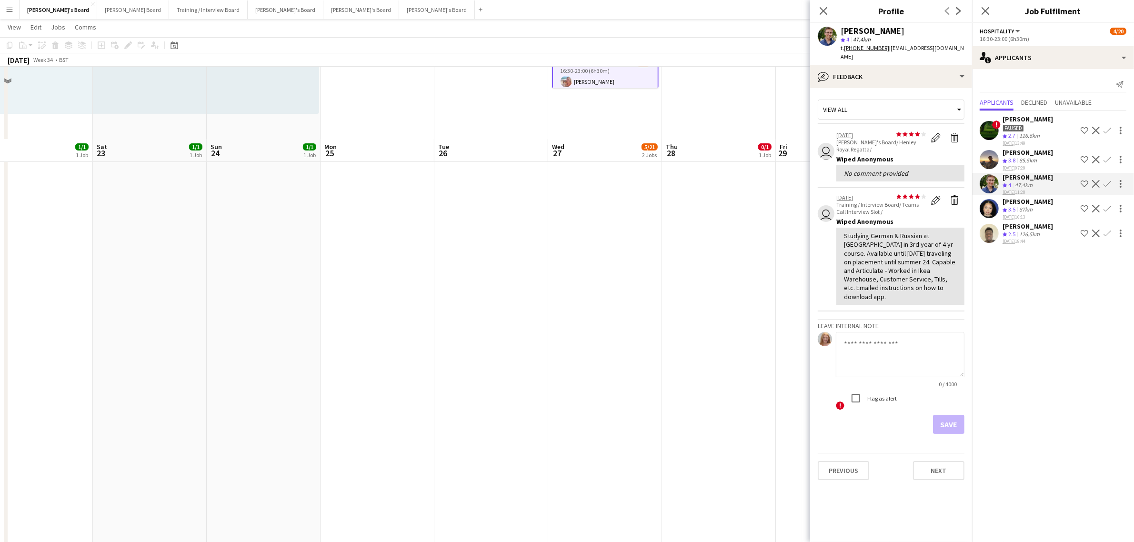
scroll to position [0, 0]
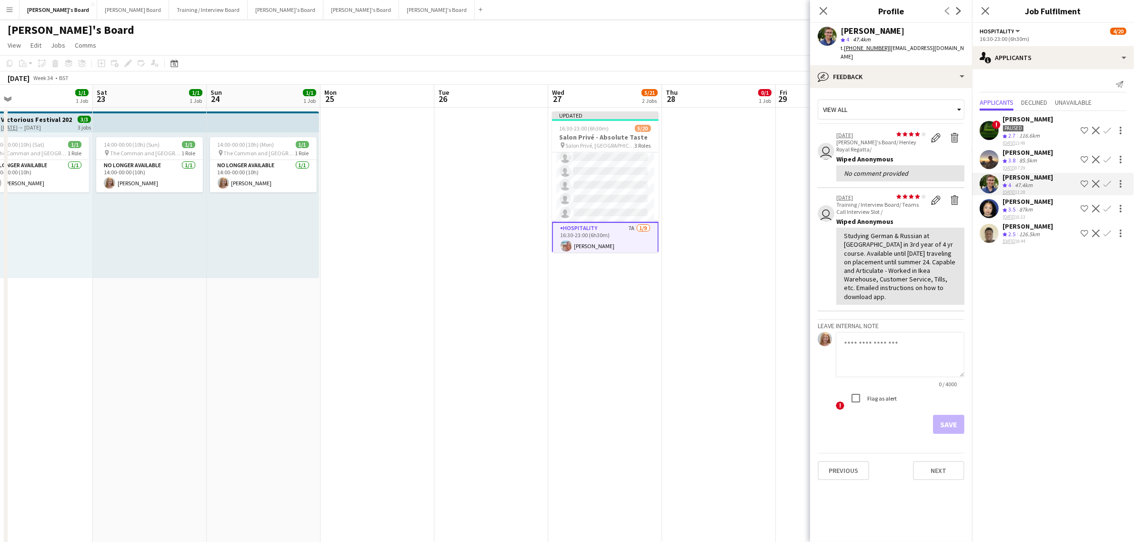
click at [1110, 187] on app-icon "Confirm" at bounding box center [1108, 184] width 8 height 8
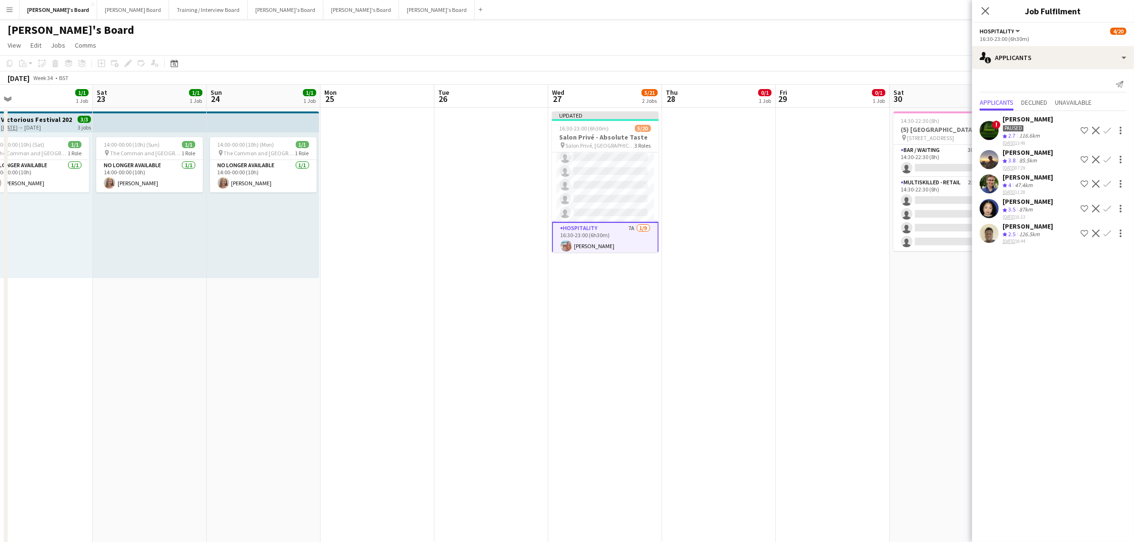
click at [1110, 187] on app-icon "Confirm" at bounding box center [1108, 184] width 8 height 8
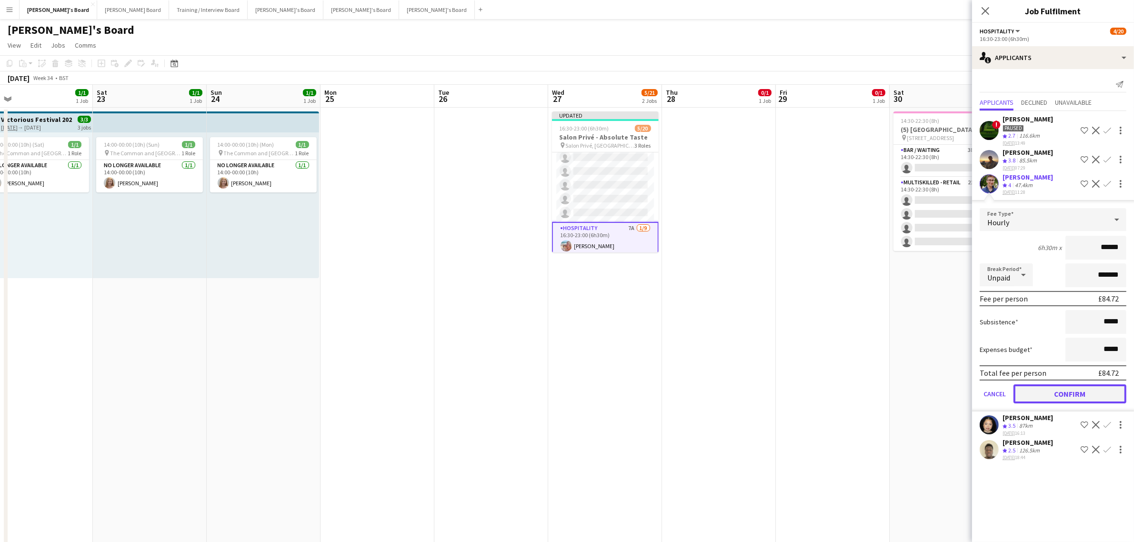
click at [1072, 390] on button "Confirm" at bounding box center [1070, 393] width 113 height 19
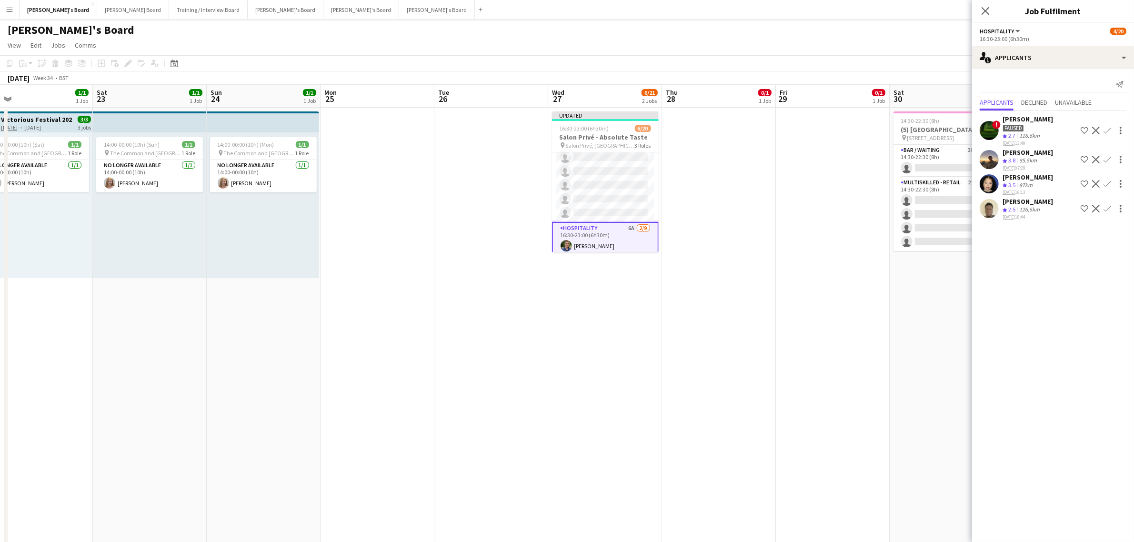
click at [1036, 175] on div "Alimat Salami" at bounding box center [1028, 177] width 50 height 9
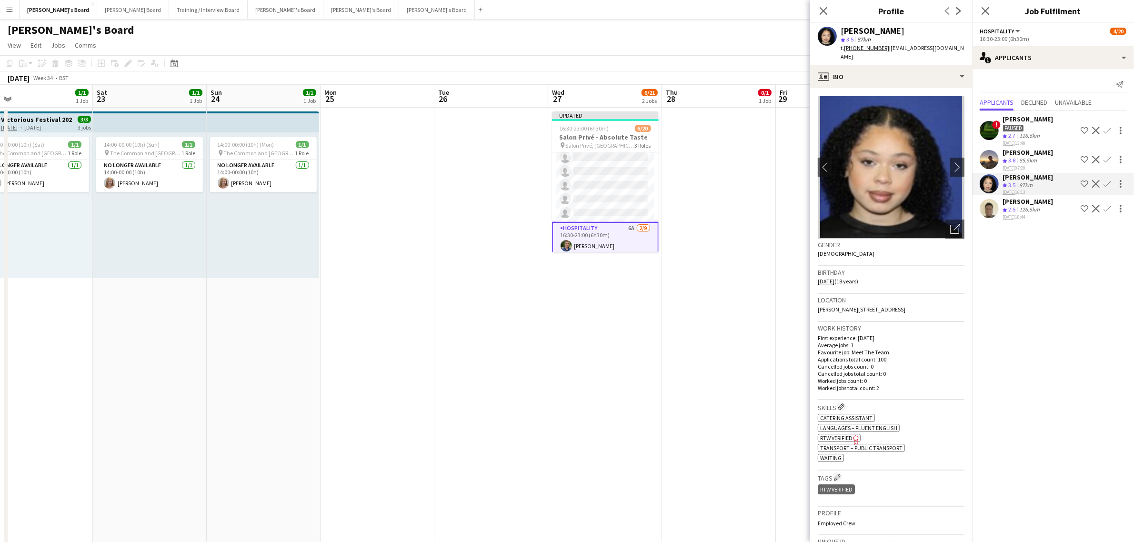
click at [1035, 149] on div "Harry Thomas" at bounding box center [1028, 152] width 50 height 9
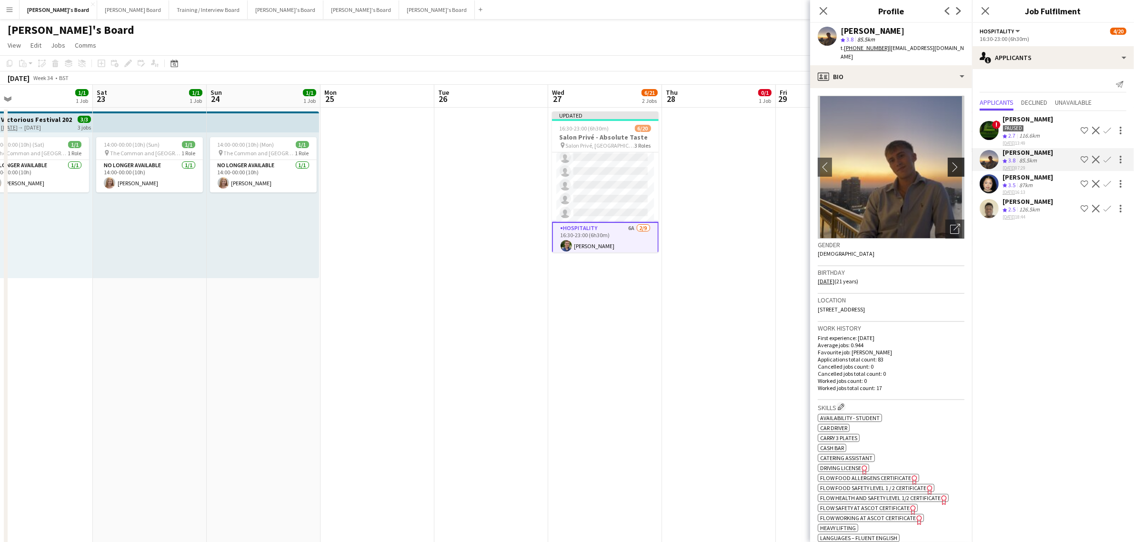
click at [950, 162] on app-icon "chevron-right" at bounding box center [957, 167] width 15 height 10
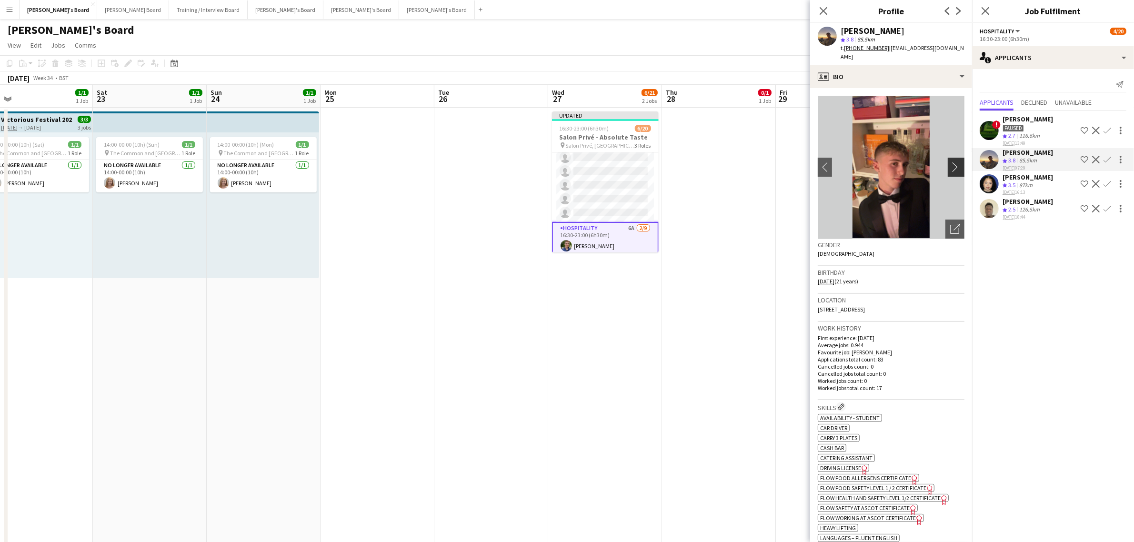
click at [948, 158] on button "chevron-right" at bounding box center [957, 167] width 19 height 19
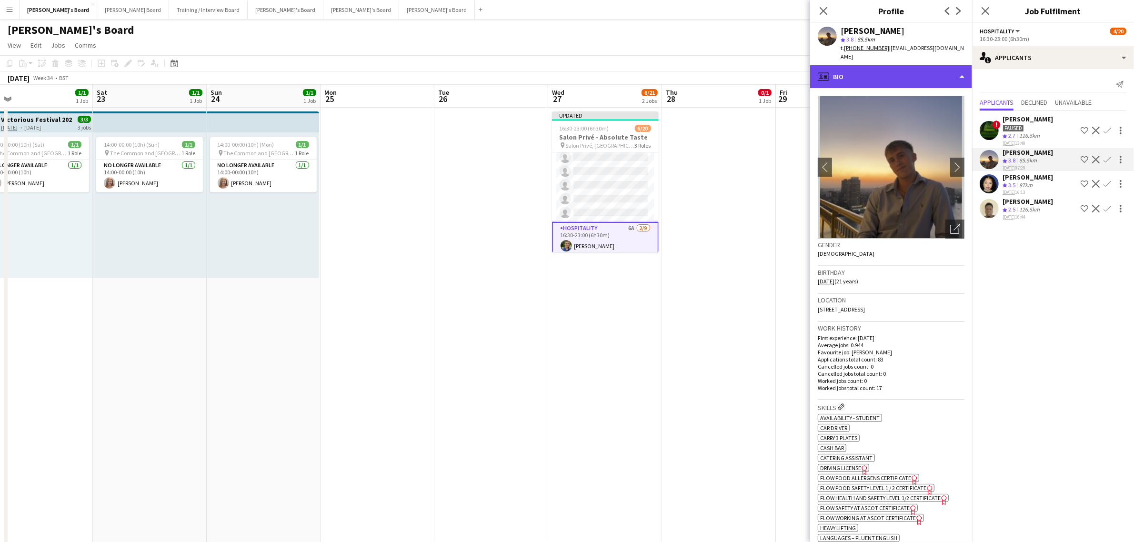
click at [944, 65] on div "profile Bio" at bounding box center [891, 76] width 162 height 23
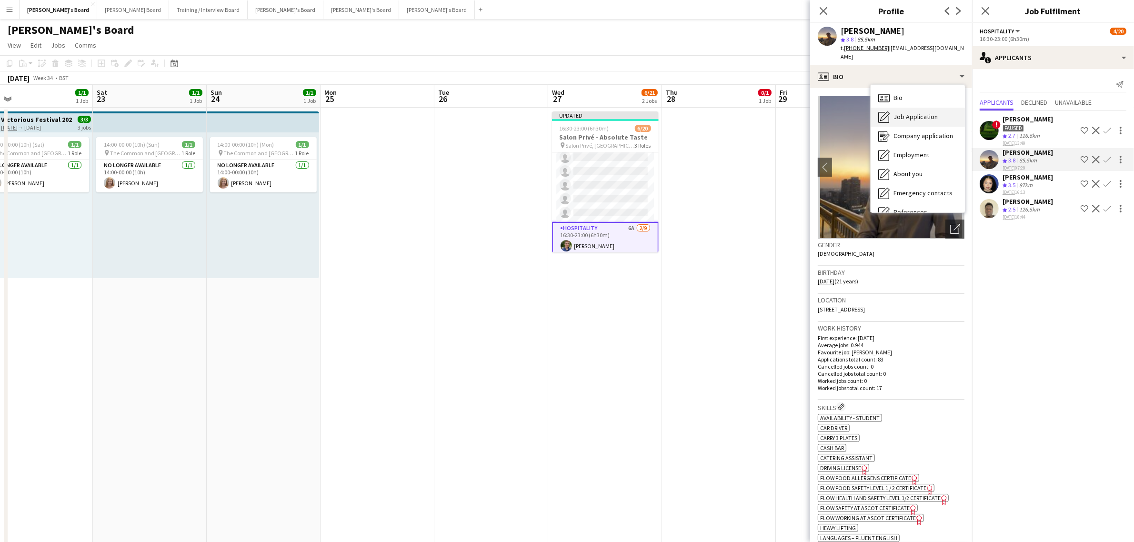
click at [938, 110] on div "Job Application Job Application" at bounding box center [918, 117] width 94 height 19
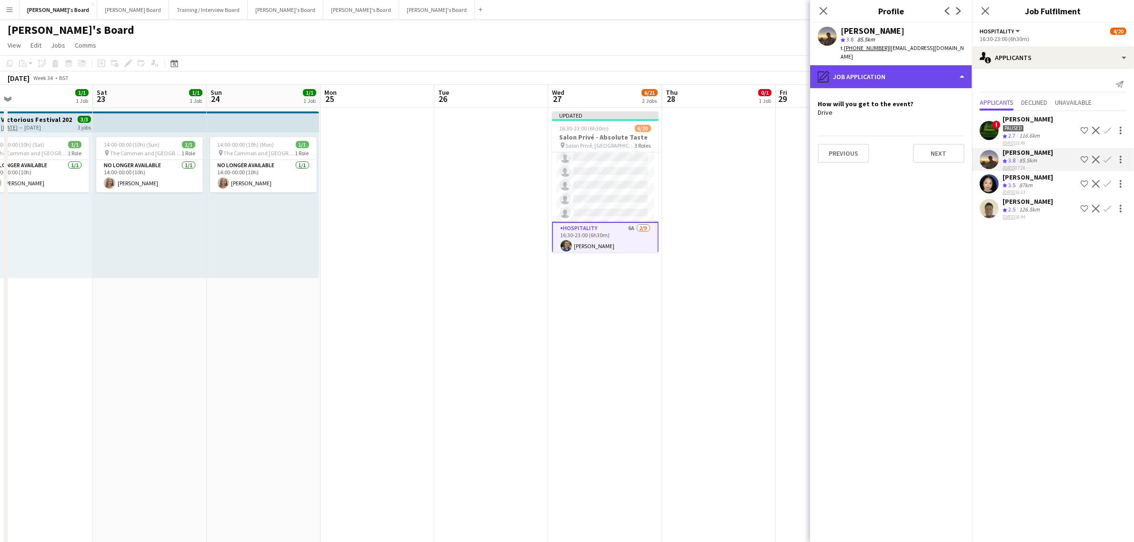
click at [915, 65] on div "pencil4 Job Application" at bounding box center [891, 76] width 162 height 23
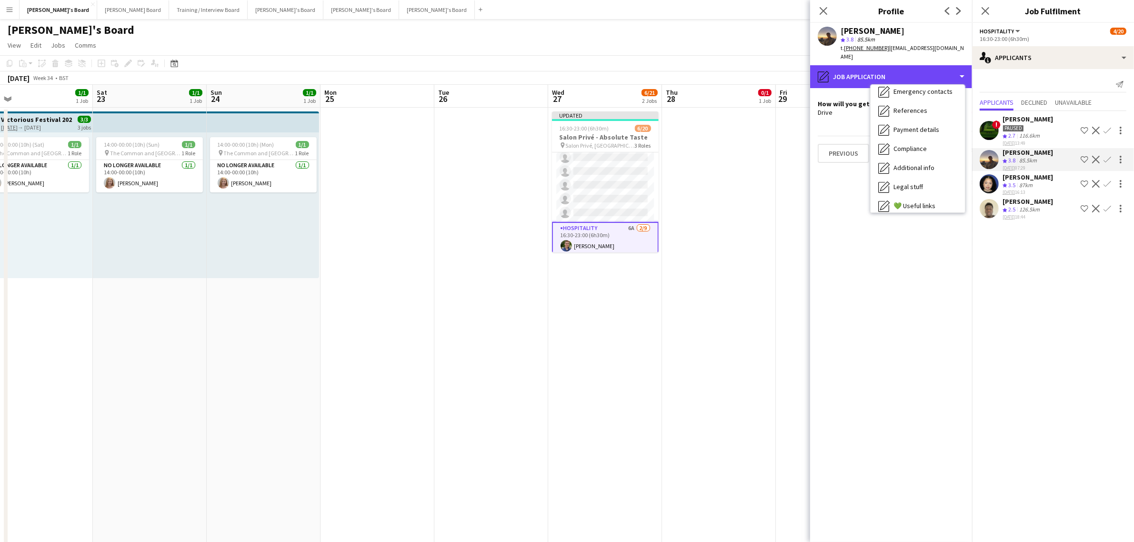
scroll to position [146, 0]
click at [928, 196] on div "Calendar Calendar" at bounding box center [918, 199] width 94 height 19
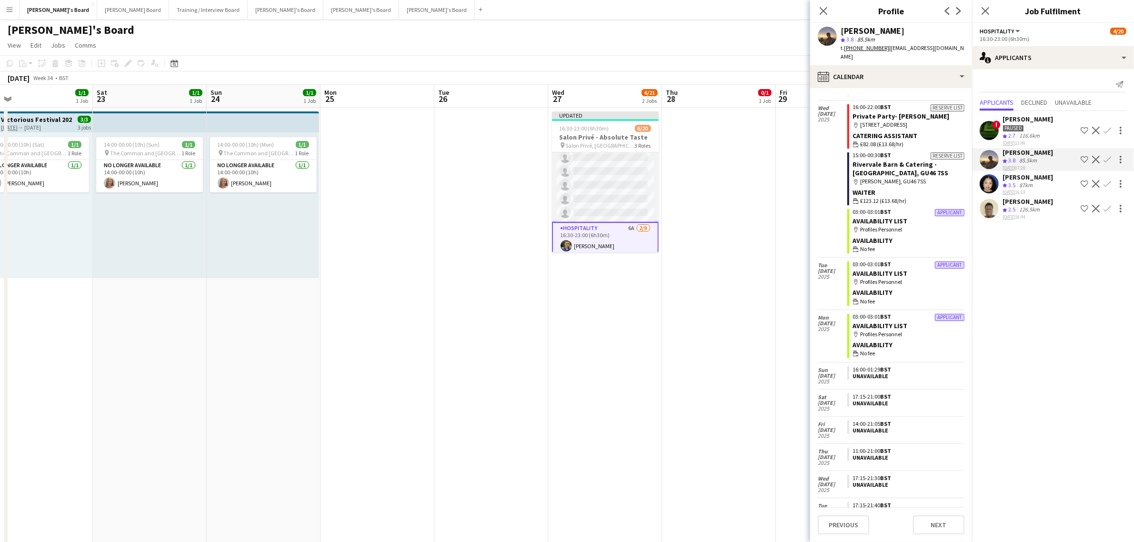
scroll to position [0, 0]
click at [629, 191] on app-card-role "BAR STAFF 8A 1/7 16:30-23:00 (6h30m) ! Ryan Filkins single-neutral-actions sing…" at bounding box center [605, 209] width 107 height 115
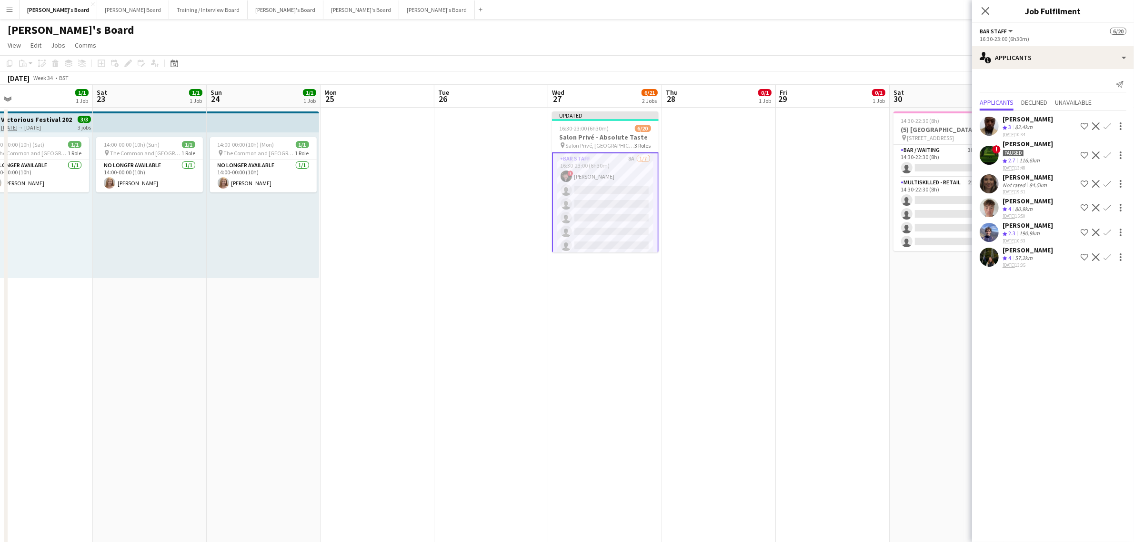
click at [1045, 254] on div "Crew rating 4 57.2km" at bounding box center [1028, 258] width 50 height 8
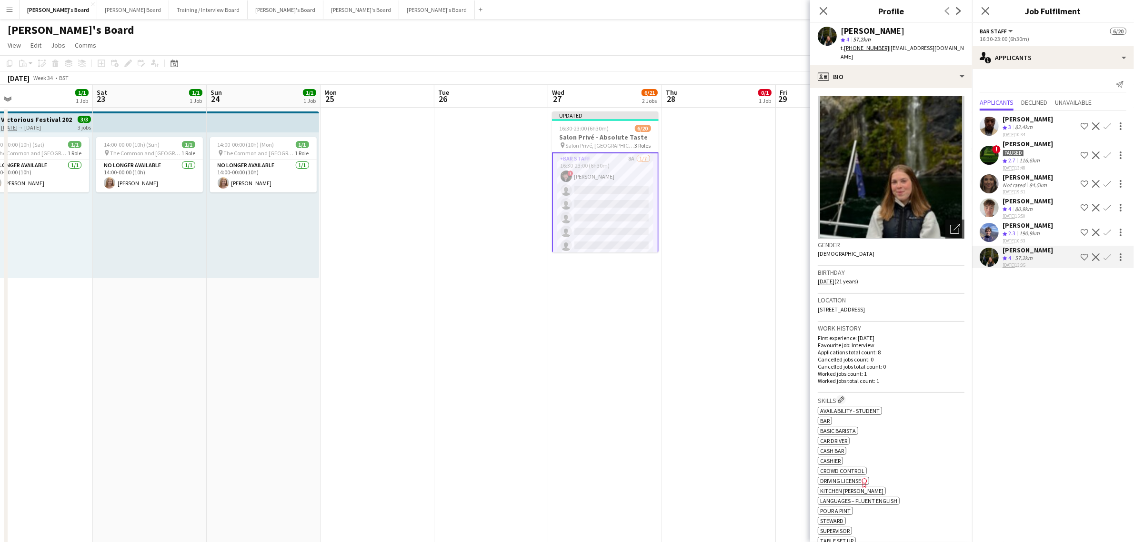
click at [1044, 221] on div "Douglas Lansley" at bounding box center [1028, 225] width 50 height 9
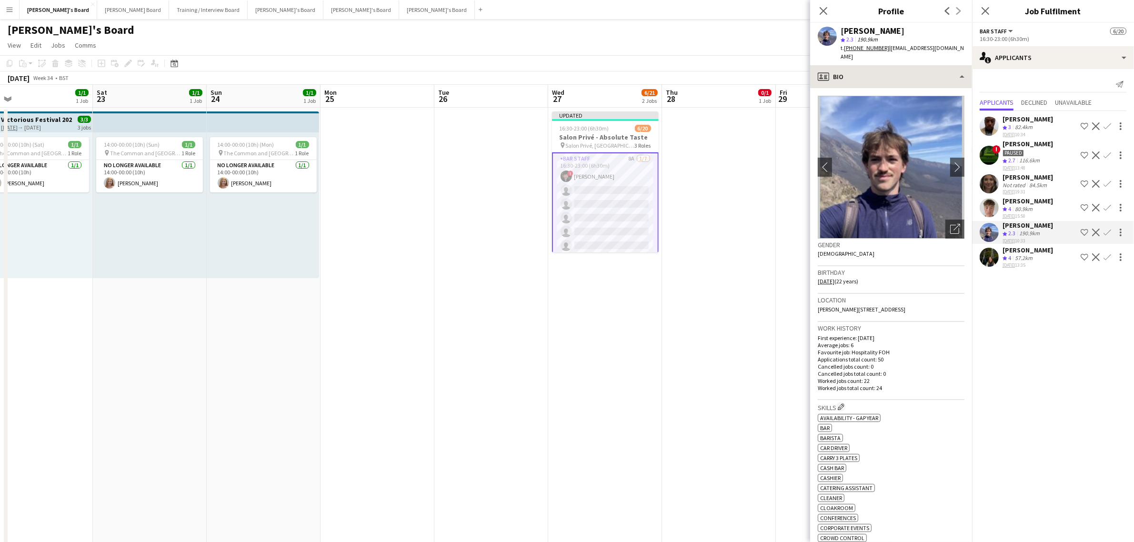
drag, startPoint x: 951, startPoint y: 154, endPoint x: 935, endPoint y: 70, distance: 85.4
click at [953, 162] on app-icon "chevron-right" at bounding box center [960, 167] width 15 height 10
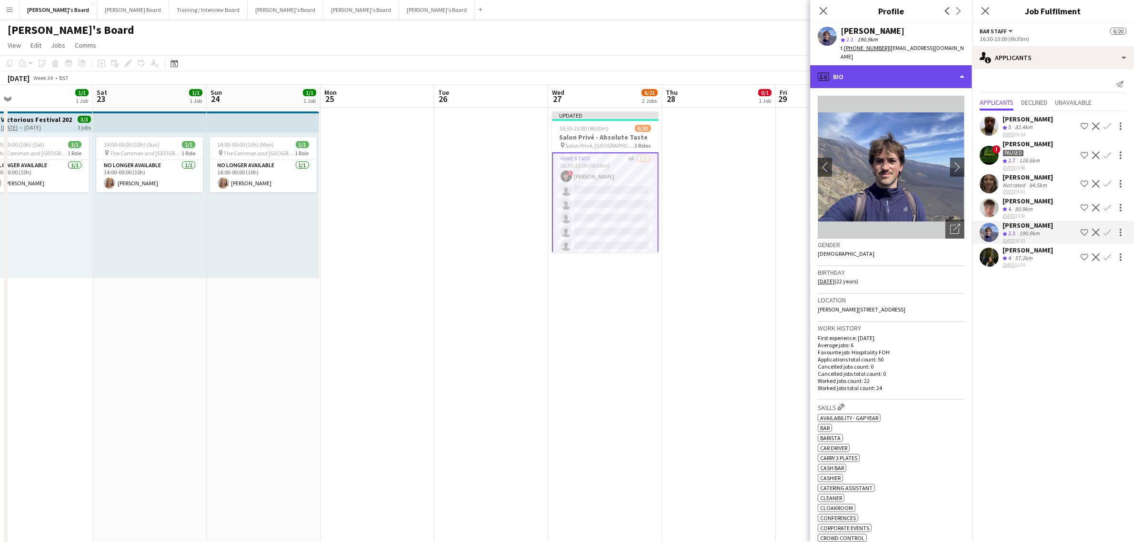
click at [922, 72] on div "profile Bio" at bounding box center [891, 76] width 162 height 23
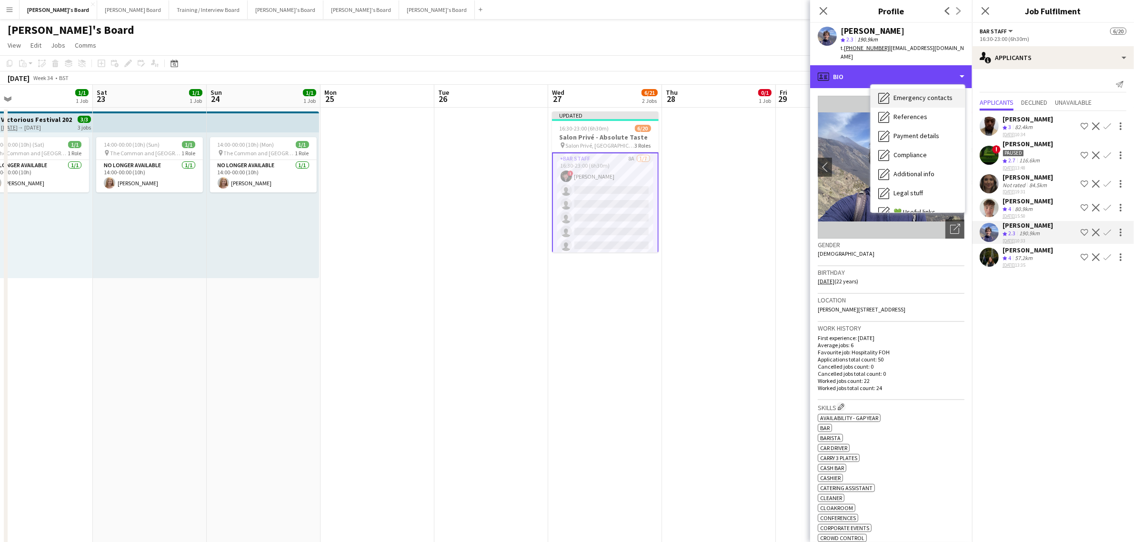
scroll to position [146, 0]
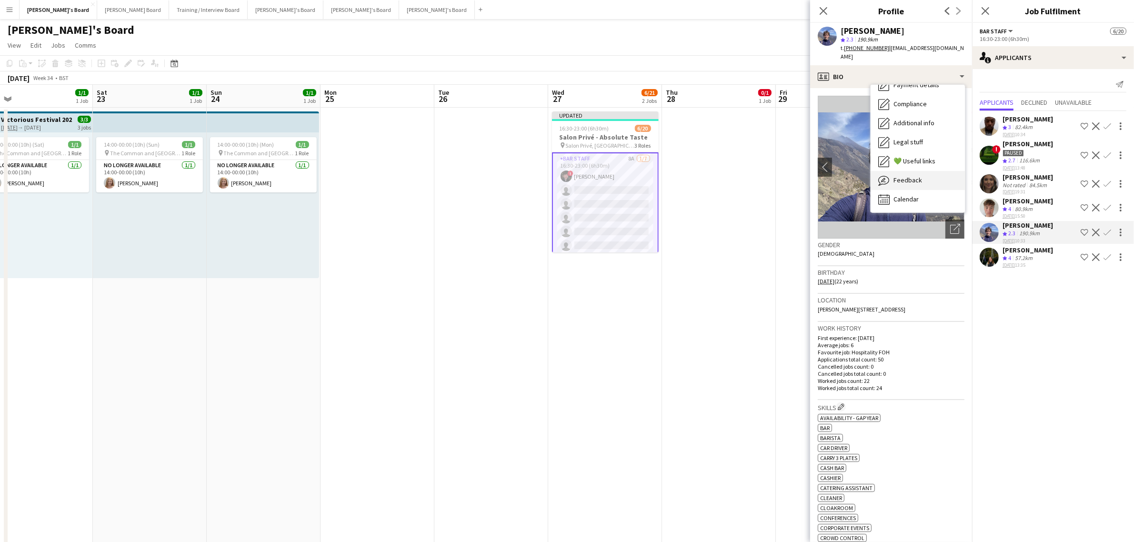
click at [922, 173] on div "Feedback Feedback" at bounding box center [918, 180] width 94 height 19
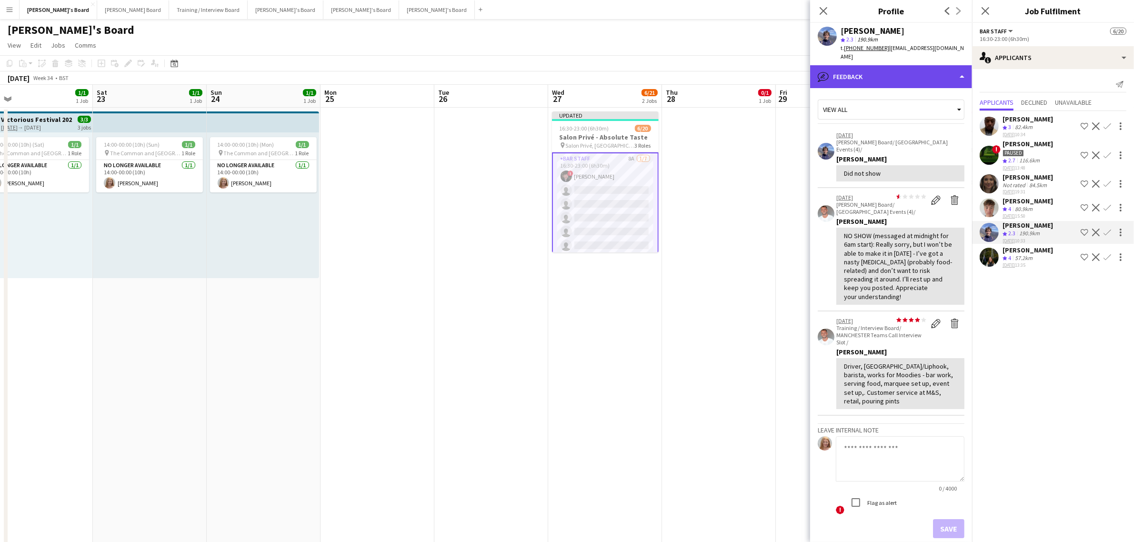
click at [924, 65] on div "bubble-pencil Feedback" at bounding box center [891, 76] width 162 height 23
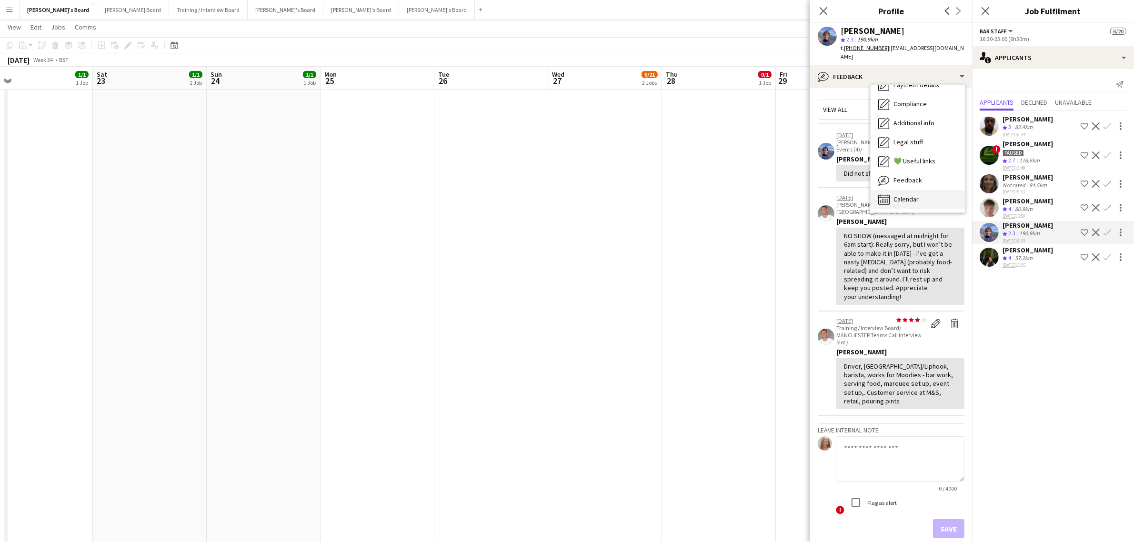
click at [911, 190] on div "Calendar Calendar" at bounding box center [918, 199] width 94 height 19
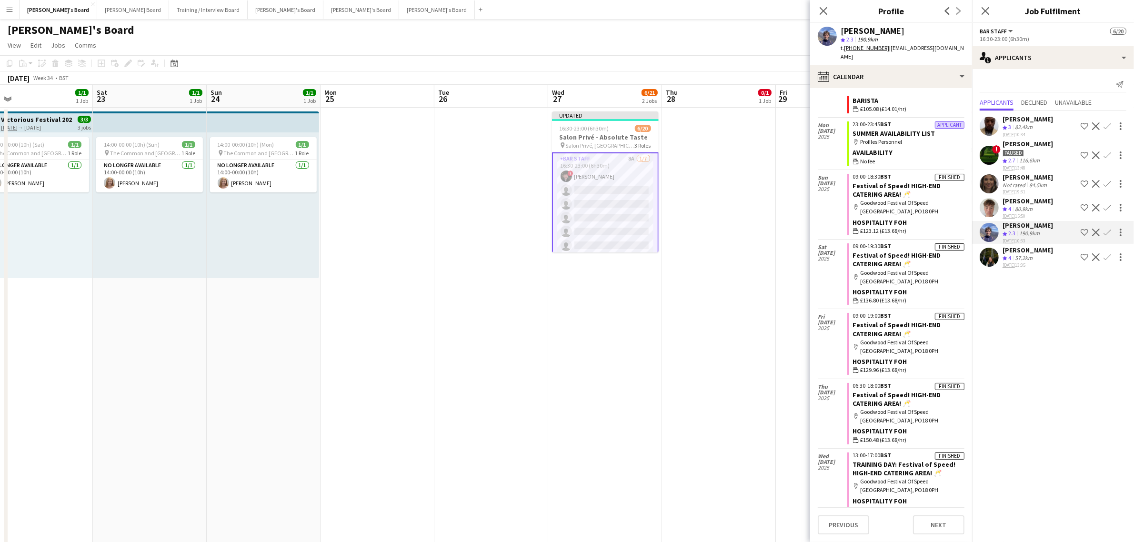
scroll to position [1012, 0]
click at [1107, 232] on app-icon "Confirm" at bounding box center [1108, 233] width 8 height 8
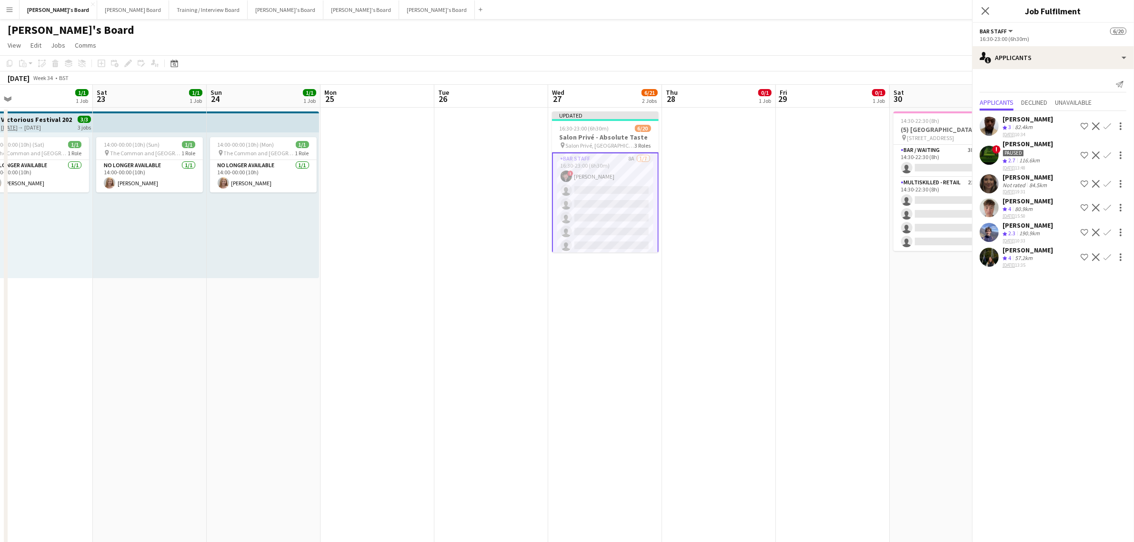
click at [1107, 232] on app-icon "Confirm" at bounding box center [1108, 233] width 8 height 8
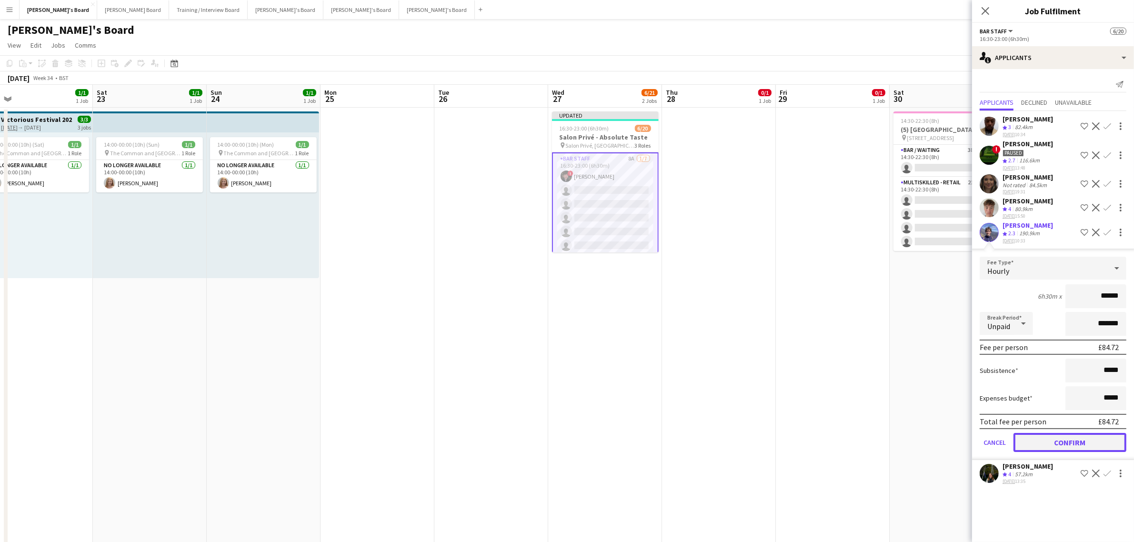
click at [1074, 433] on button "Confirm" at bounding box center [1070, 442] width 113 height 19
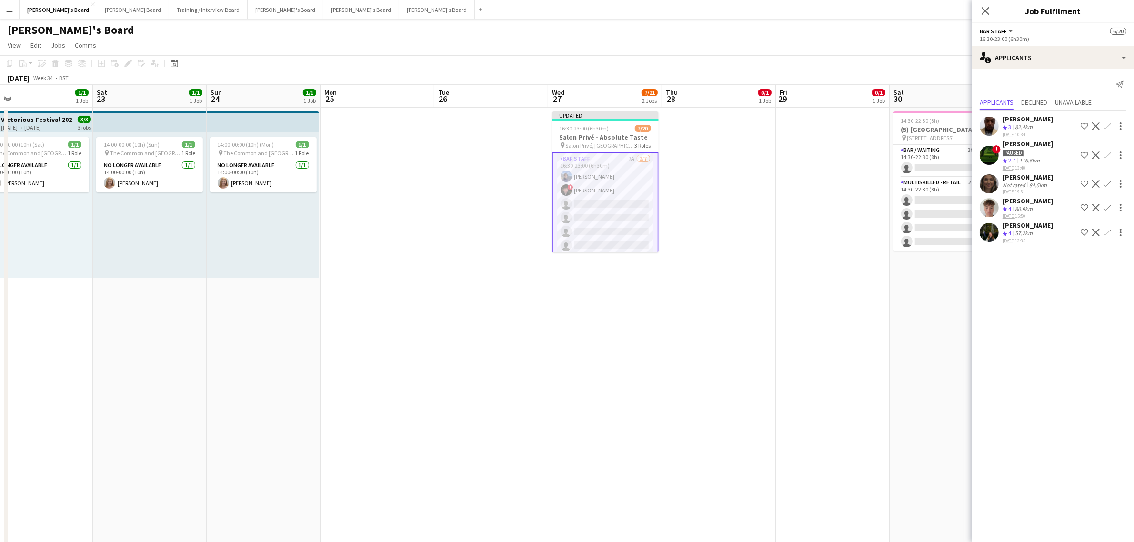
click at [1024, 211] on div "80.9km" at bounding box center [1023, 209] width 21 height 8
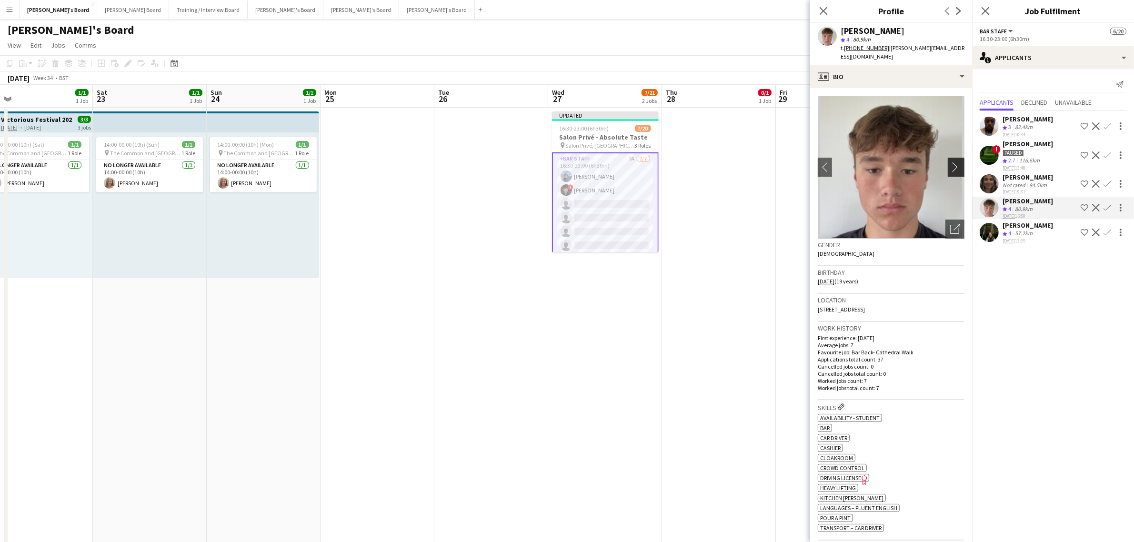
click at [950, 162] on app-icon "chevron-right" at bounding box center [957, 167] width 15 height 10
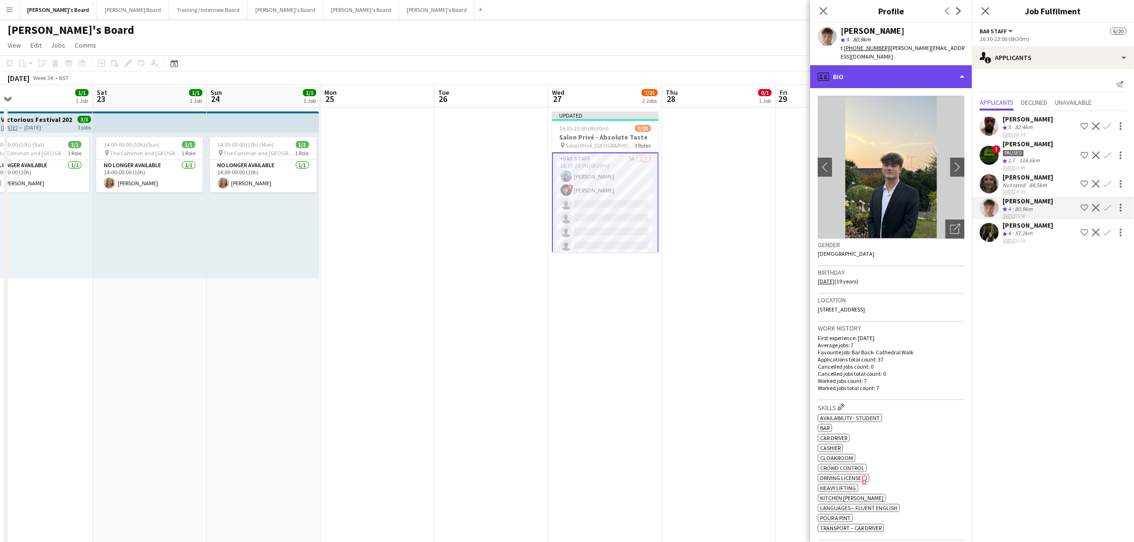
click at [915, 65] on div "profile Bio" at bounding box center [891, 76] width 162 height 23
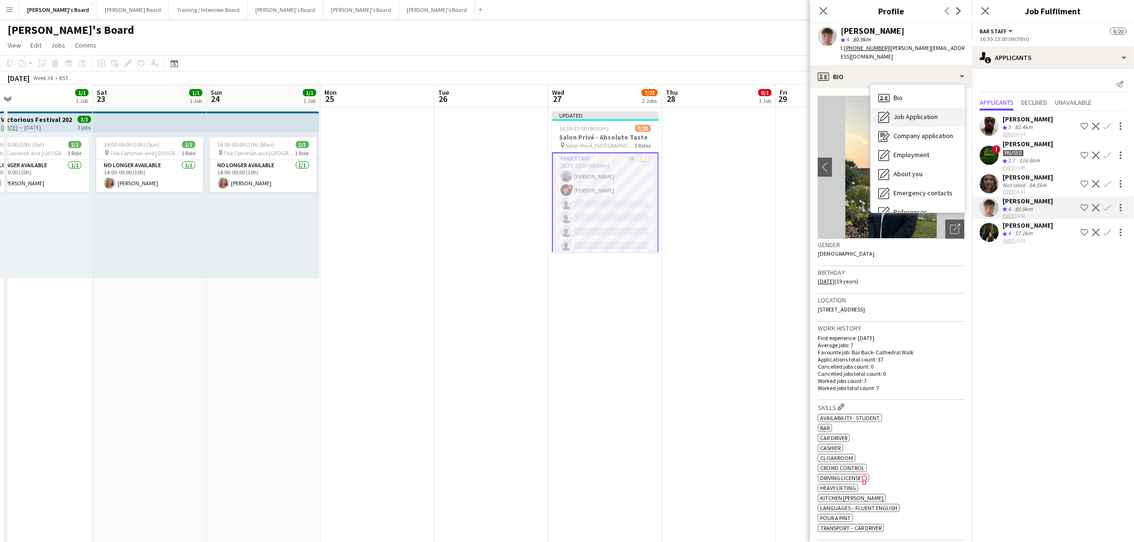
click at [928, 112] on span "Job Application" at bounding box center [916, 116] width 44 height 9
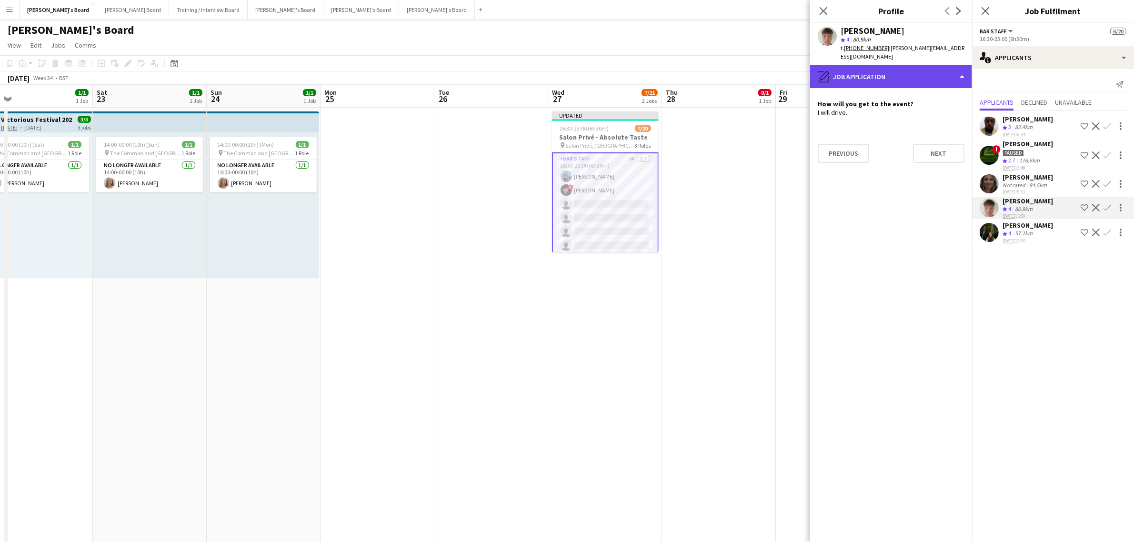
click at [913, 65] on div "pencil4 Job Application" at bounding box center [891, 76] width 162 height 23
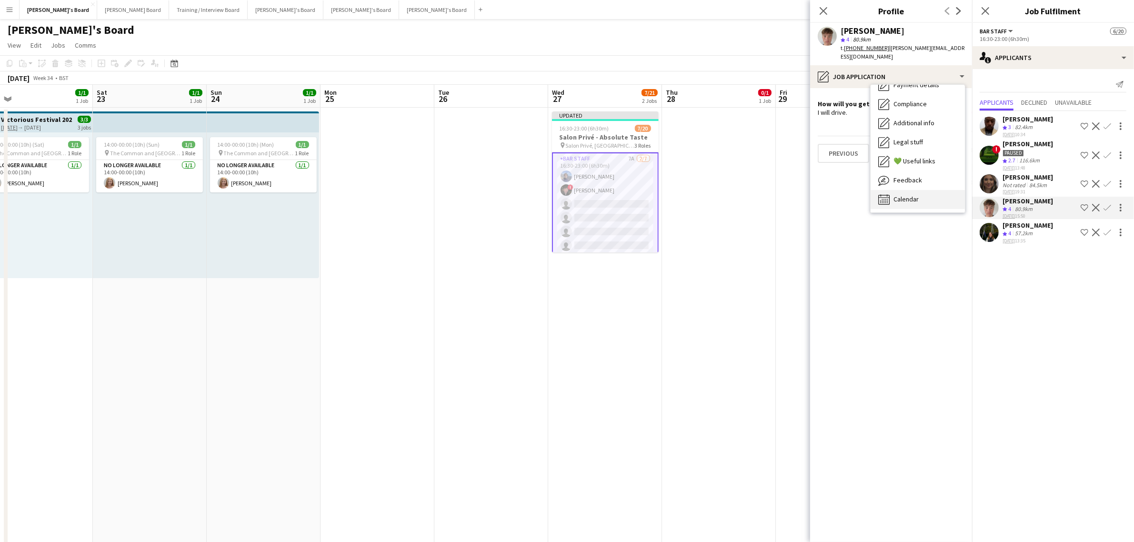
click at [911, 195] on span "Calendar" at bounding box center [906, 199] width 25 height 9
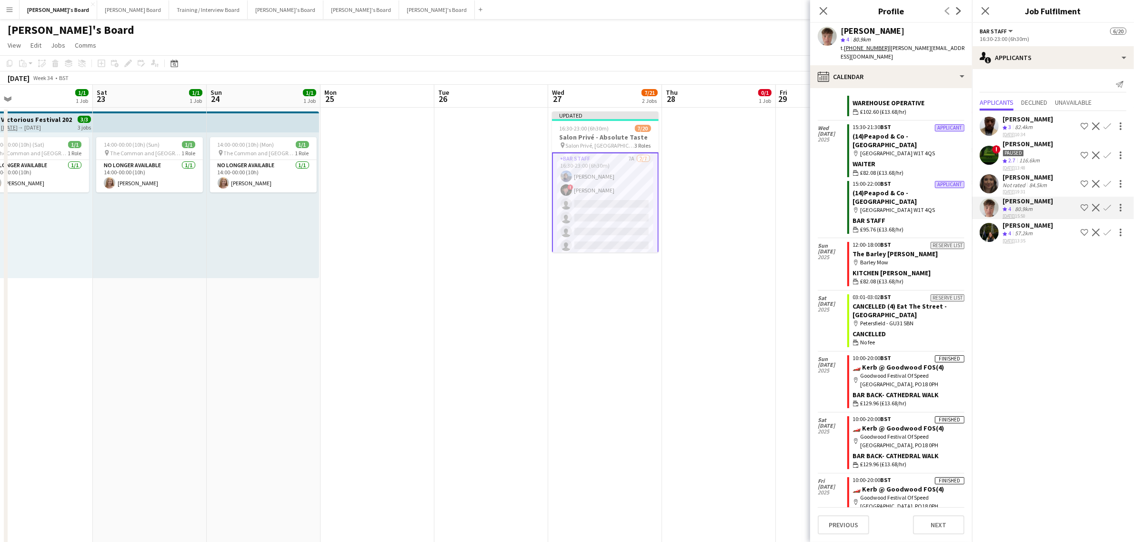
scroll to position [1277, 0]
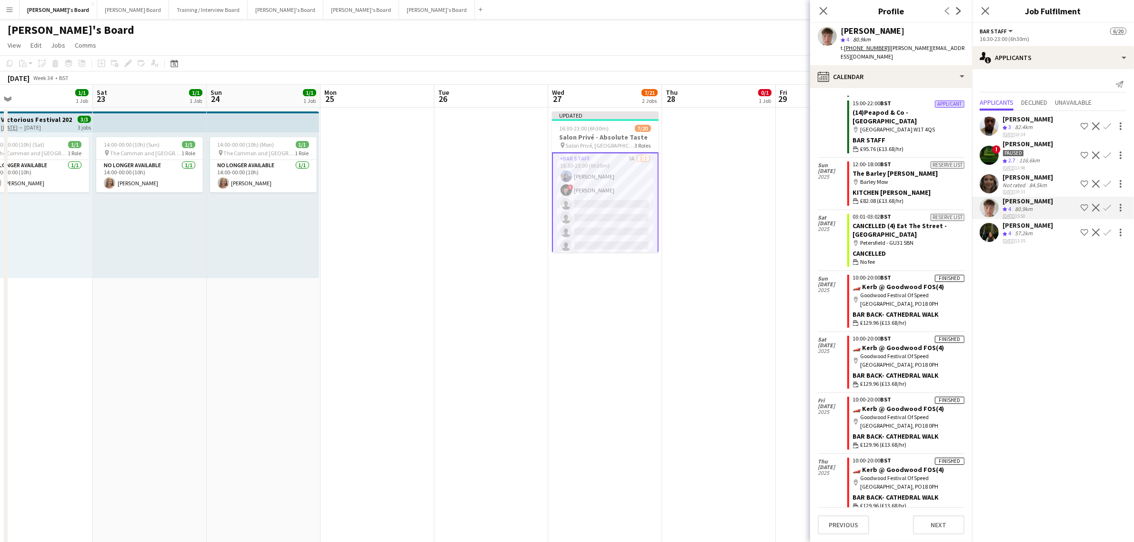
click at [1109, 207] on app-icon "Confirm" at bounding box center [1108, 208] width 8 height 8
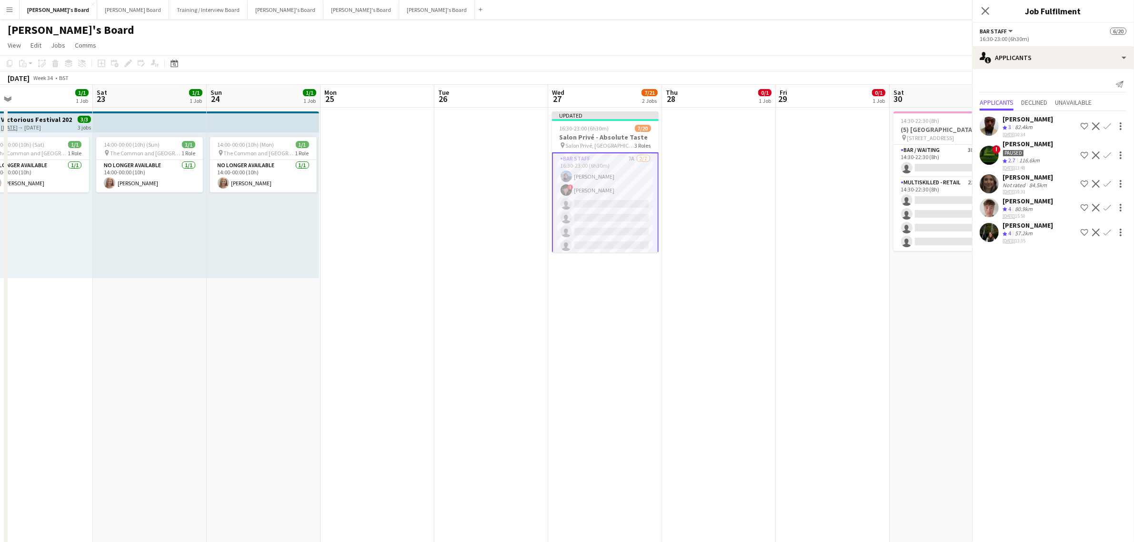
click at [1110, 207] on app-icon "Confirm" at bounding box center [1108, 208] width 8 height 8
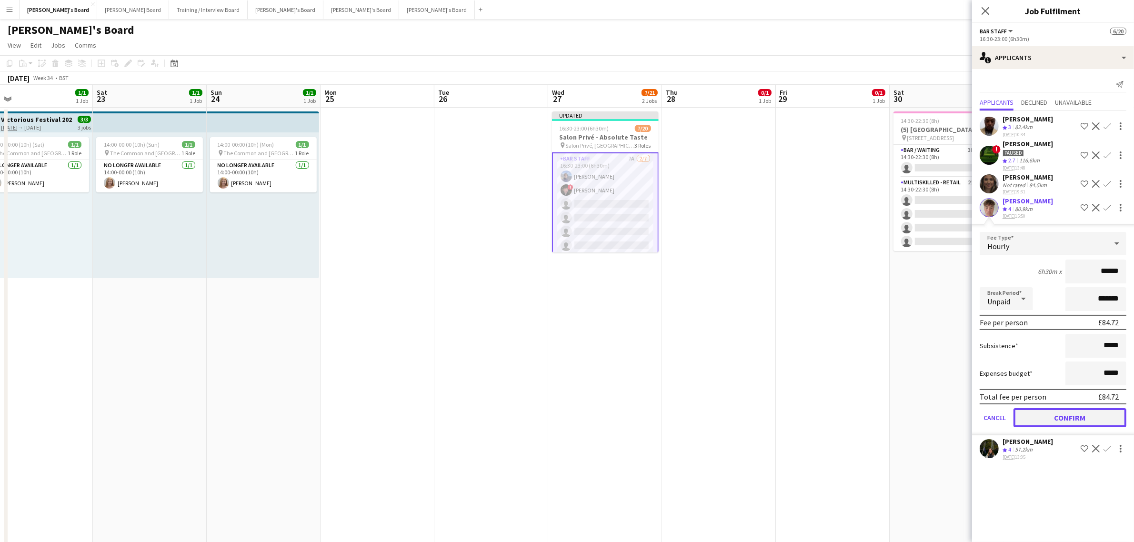
click at [1078, 413] on button "Confirm" at bounding box center [1070, 417] width 113 height 19
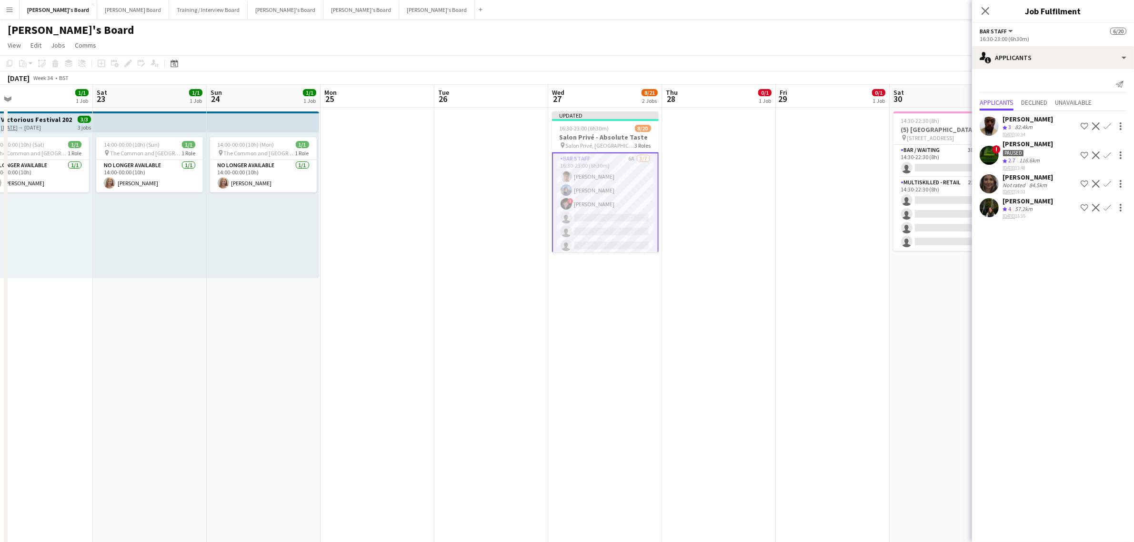
click at [1038, 208] on div "Crew rating 4 57.2km" at bounding box center [1028, 209] width 50 height 8
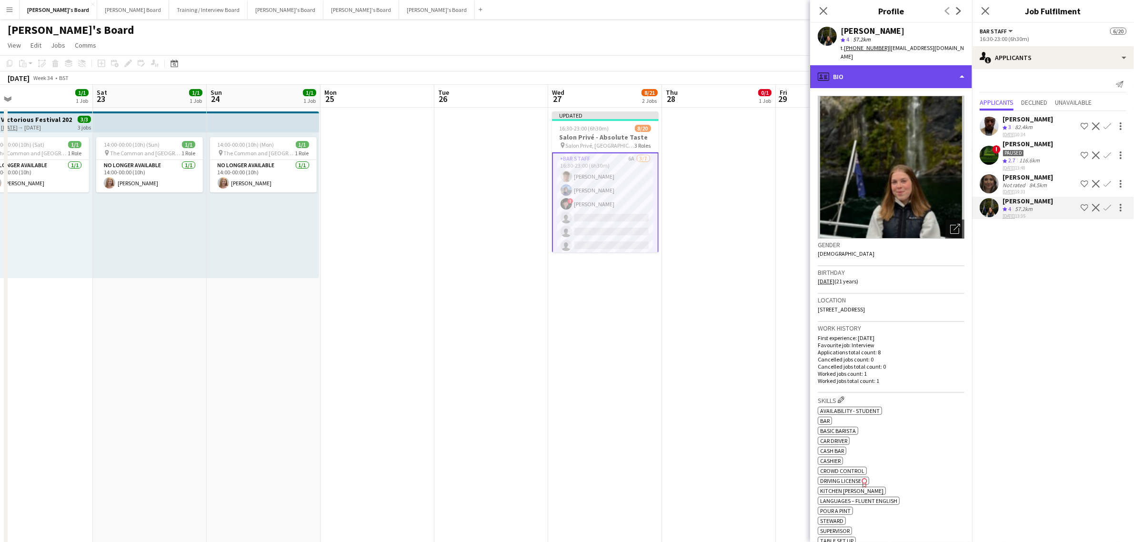
click at [910, 68] on div "profile Bio" at bounding box center [891, 76] width 162 height 23
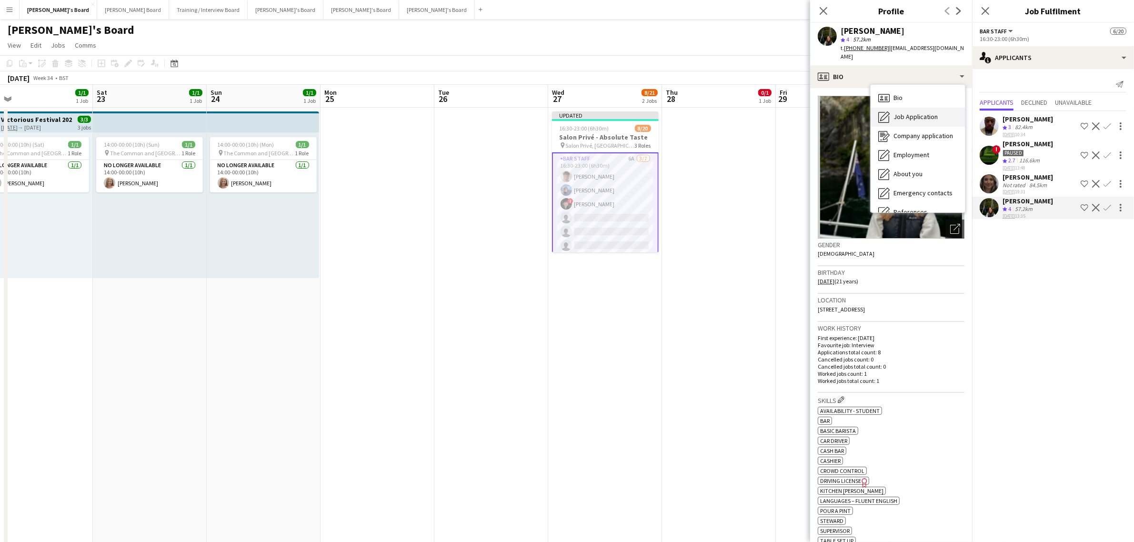
click at [923, 112] on span "Job Application" at bounding box center [916, 116] width 44 height 9
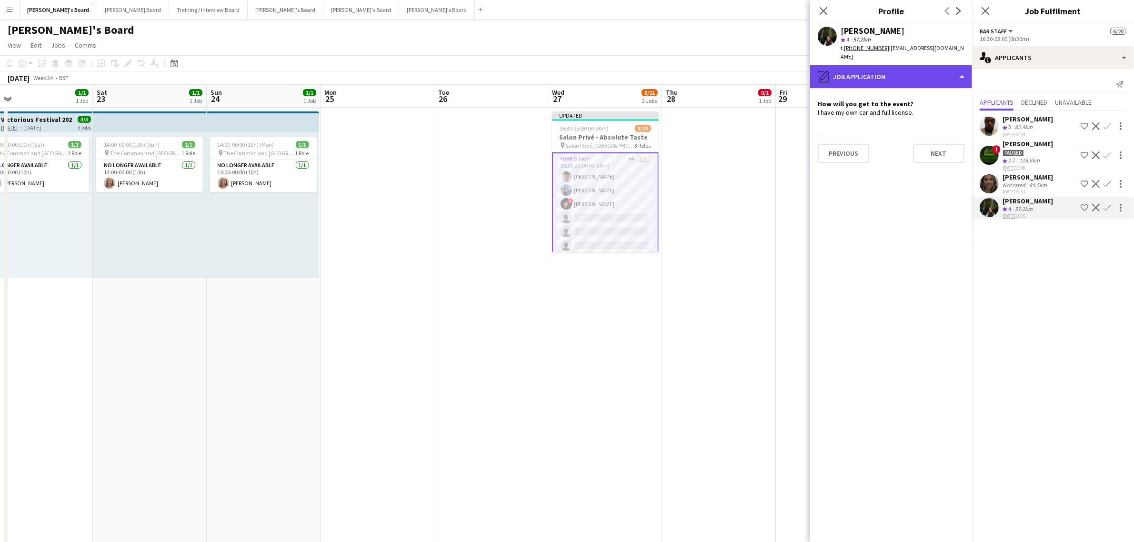
click at [880, 65] on div "pencil4 Job Application" at bounding box center [891, 76] width 162 height 23
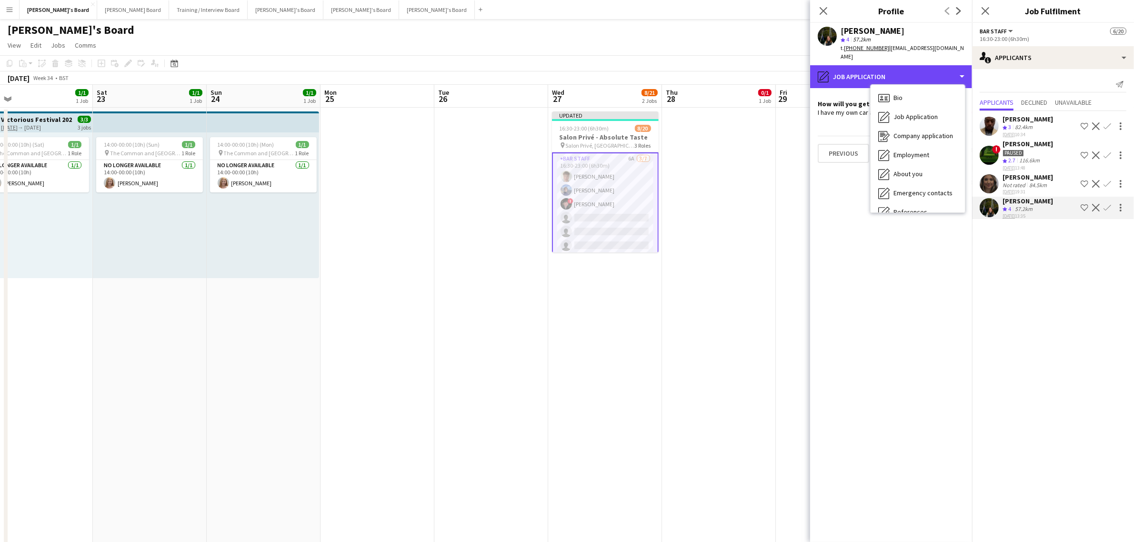
scroll to position [146, 0]
click at [926, 195] on div "Calendar Calendar" at bounding box center [918, 199] width 94 height 19
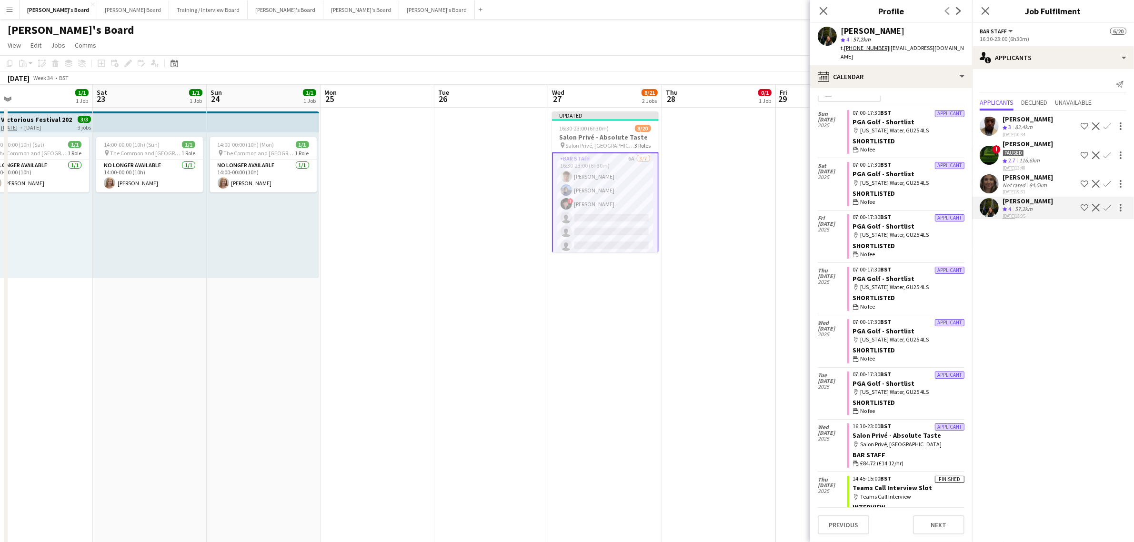
scroll to position [23, 0]
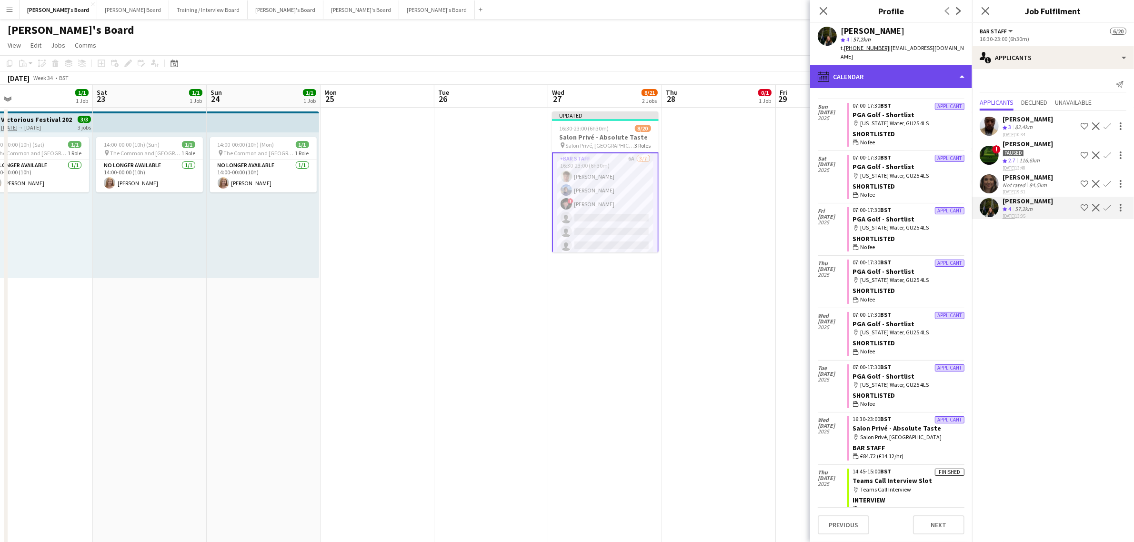
click at [851, 68] on div "calendar-full Calendar" at bounding box center [891, 76] width 162 height 23
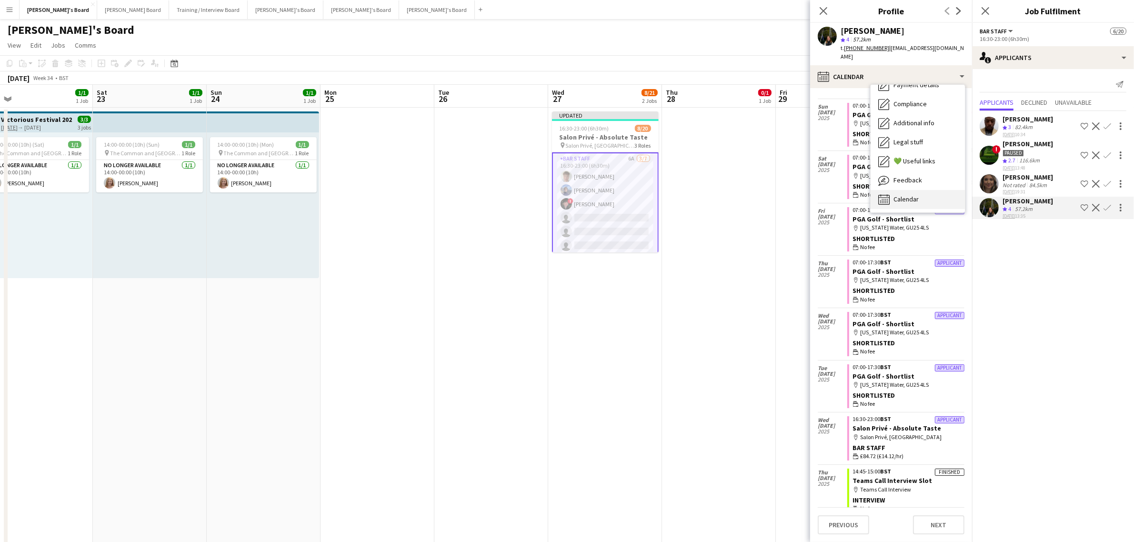
click at [903, 195] on span "Calendar" at bounding box center [906, 199] width 25 height 9
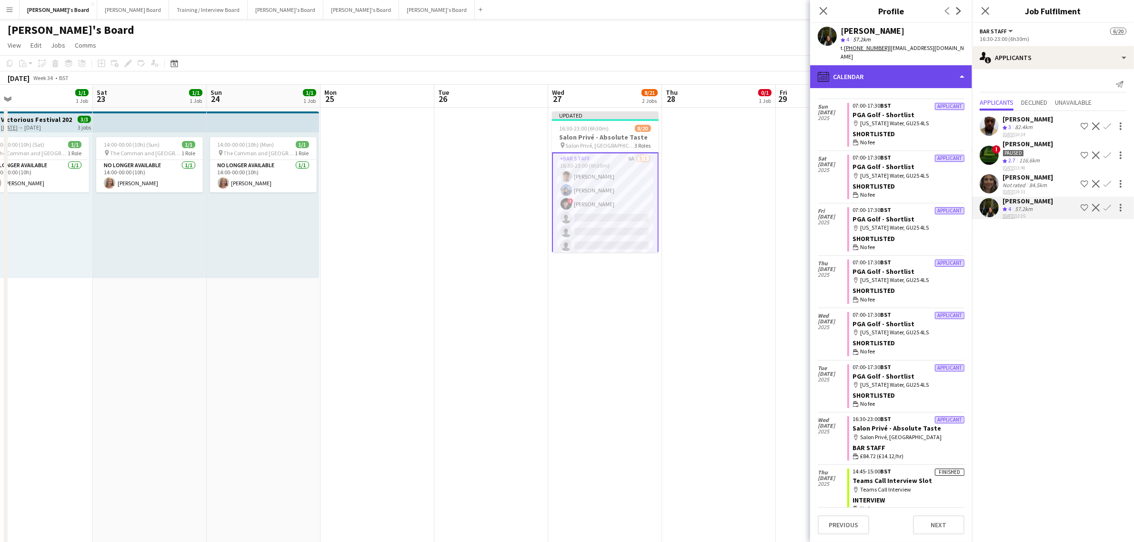
click at [905, 65] on div "calendar-full Calendar" at bounding box center [891, 76] width 162 height 23
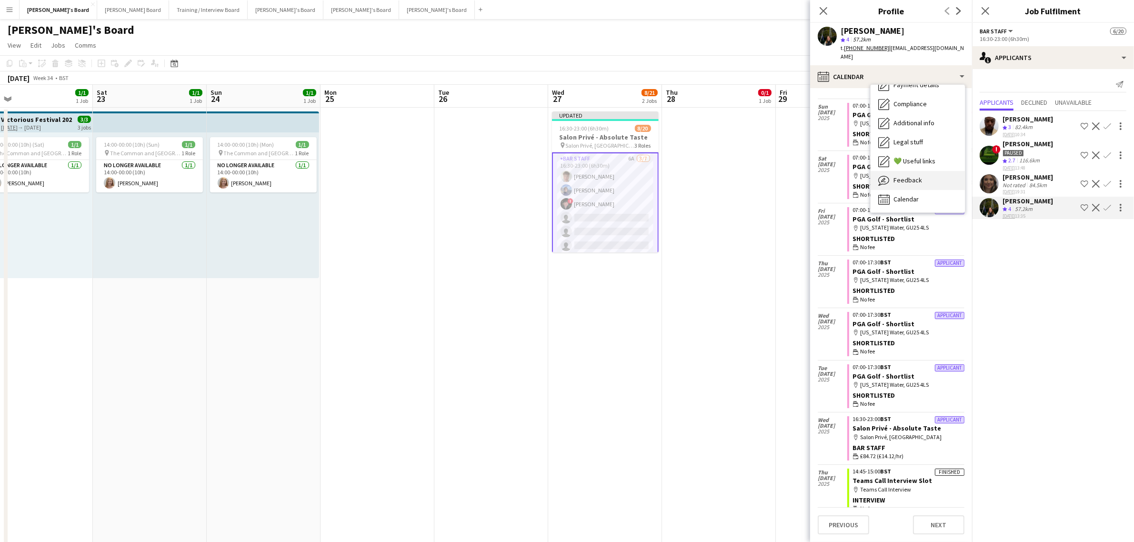
click at [920, 176] on span "Feedback" at bounding box center [908, 180] width 29 height 9
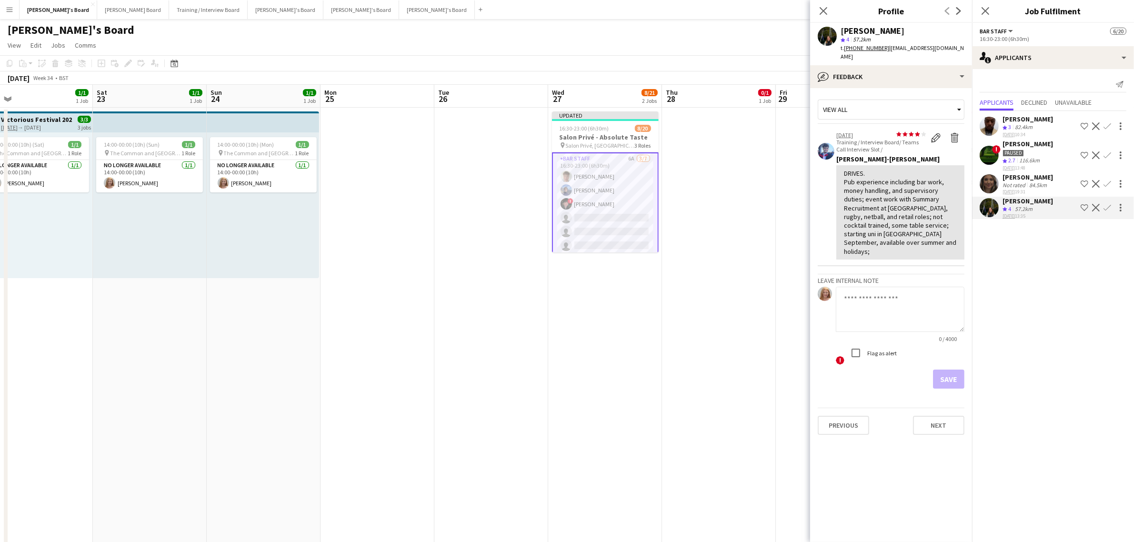
click at [1108, 205] on app-icon "Confirm" at bounding box center [1108, 208] width 8 height 8
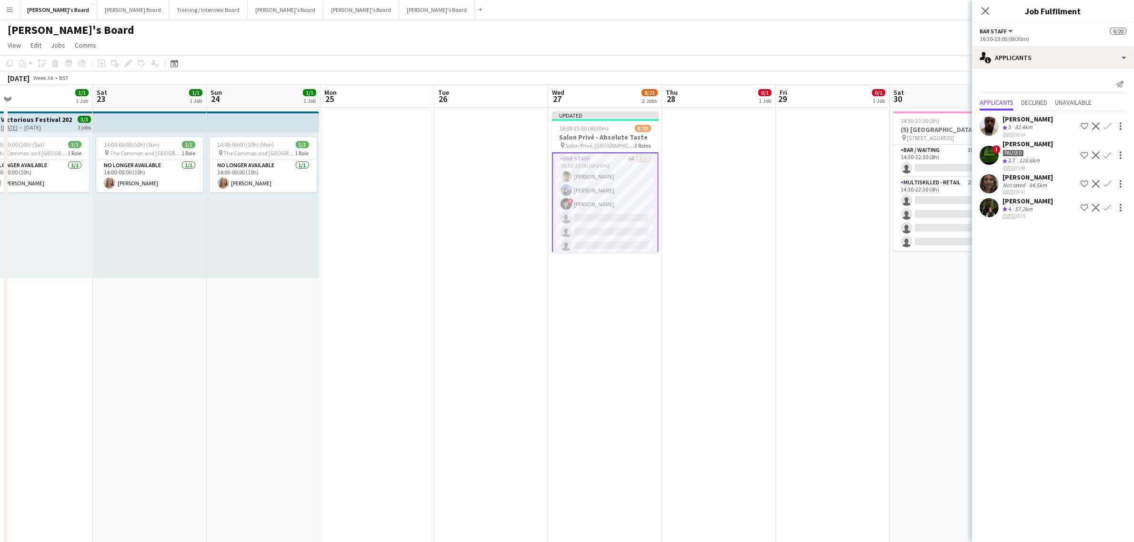
click at [1108, 205] on app-icon "Confirm" at bounding box center [1108, 208] width 8 height 8
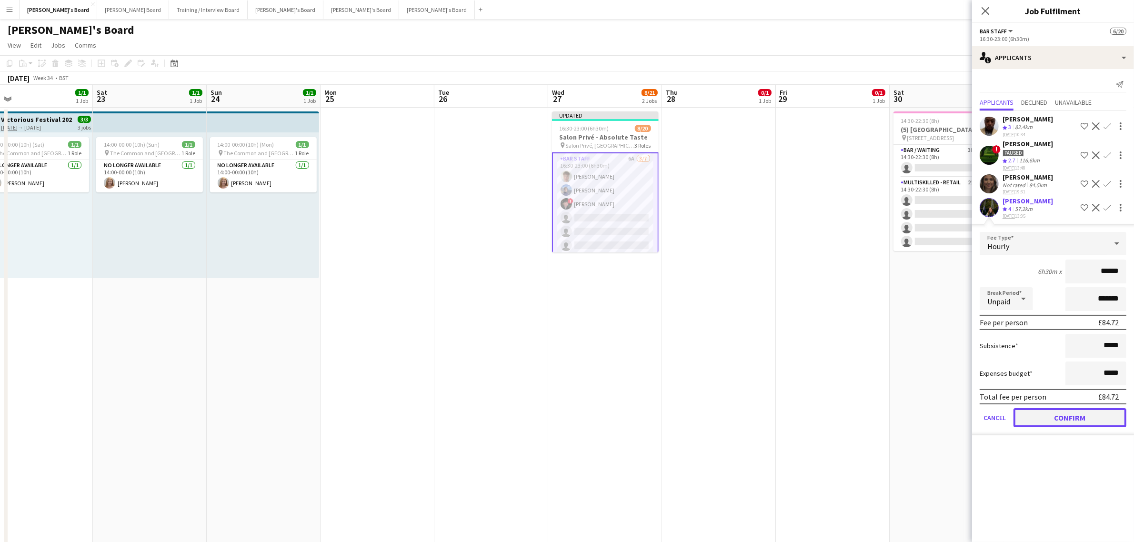
click at [1084, 409] on button "Confirm" at bounding box center [1070, 417] width 113 height 19
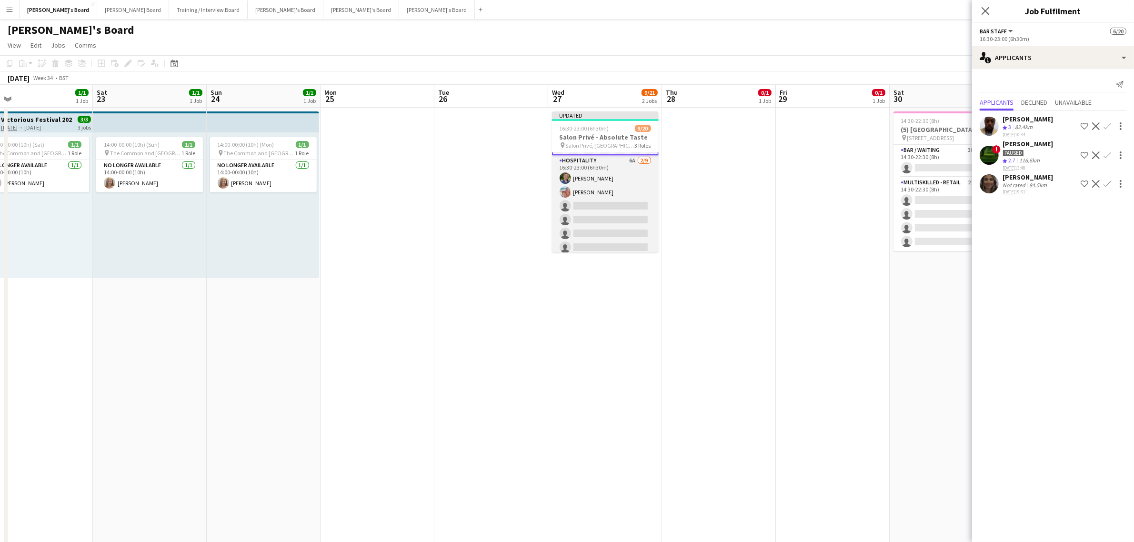
click at [617, 199] on app-card-role "Hospitality 6A 2/9 16:30-23:00 (6h30m) Joseph Day Freya Lillywhite single-neutr…" at bounding box center [605, 226] width 107 height 143
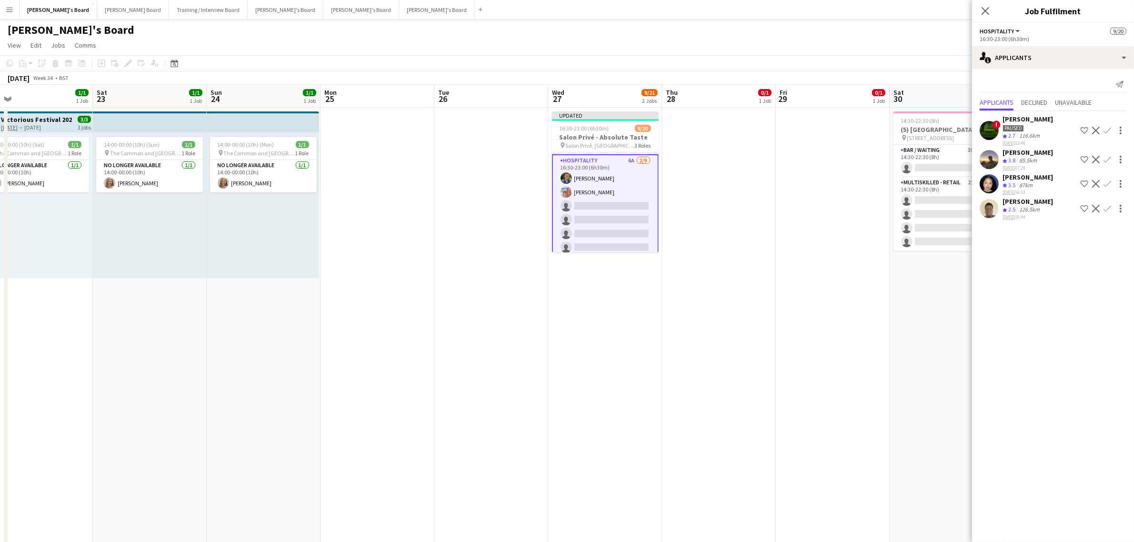
click at [1046, 155] on div "Harry Thomas Crew rating 3.8 85.5km 13-08-2025 07:29 Shortlist crew Decline Con…" at bounding box center [1053, 159] width 162 height 23
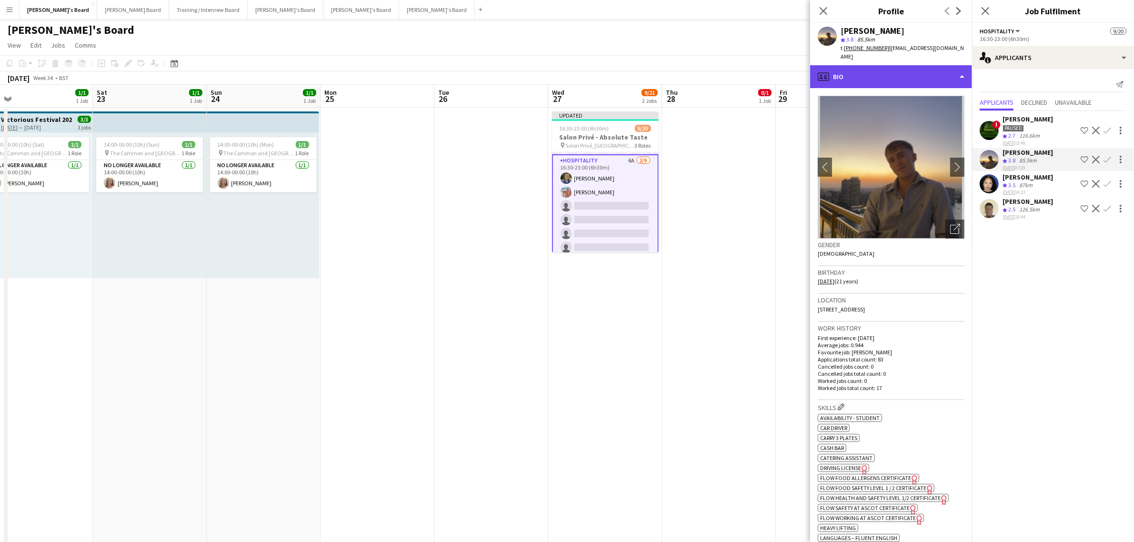
click at [890, 74] on div "profile Bio" at bounding box center [891, 76] width 162 height 23
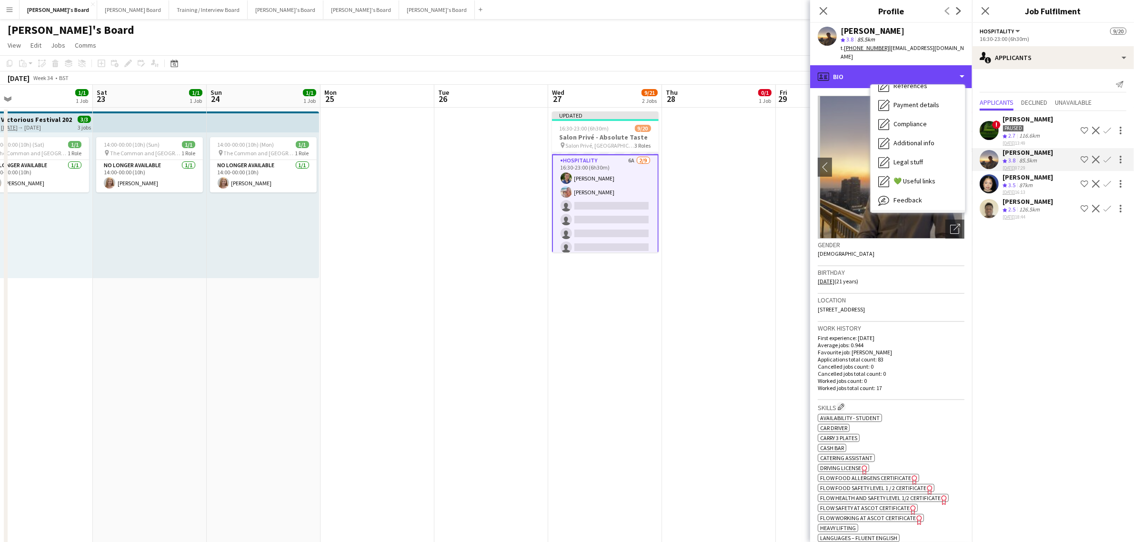
scroll to position [146, 0]
click at [948, 190] on div "Calendar Calendar" at bounding box center [918, 199] width 94 height 19
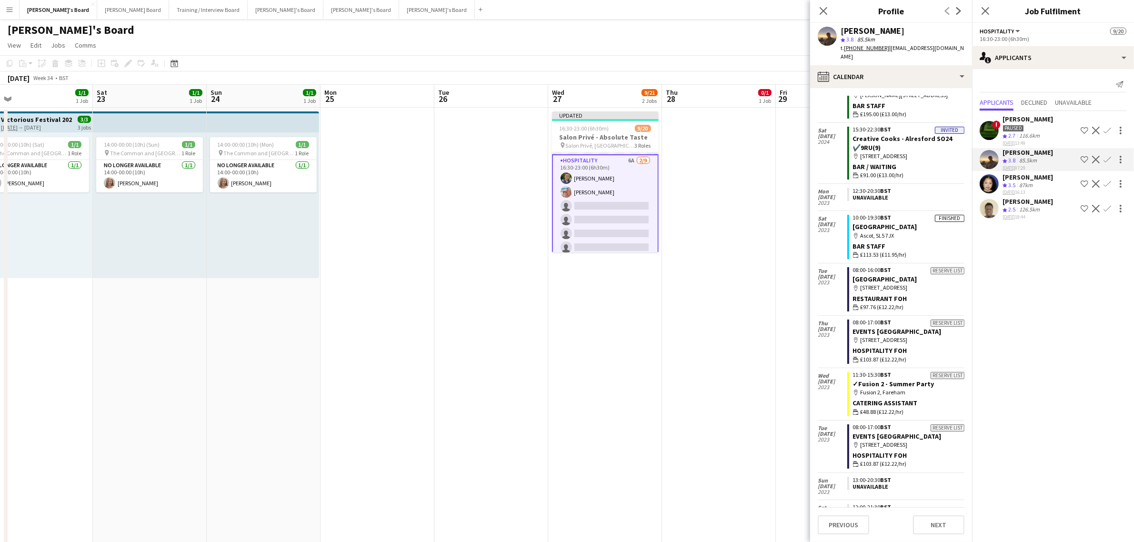
scroll to position [5115, 0]
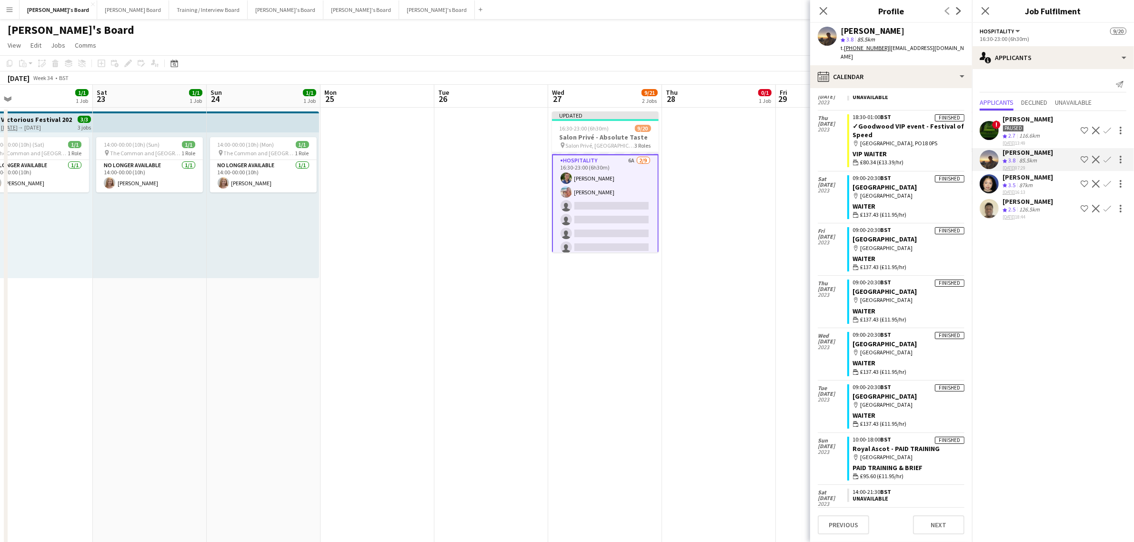
click at [1108, 156] on app-icon "Confirm" at bounding box center [1108, 160] width 8 height 8
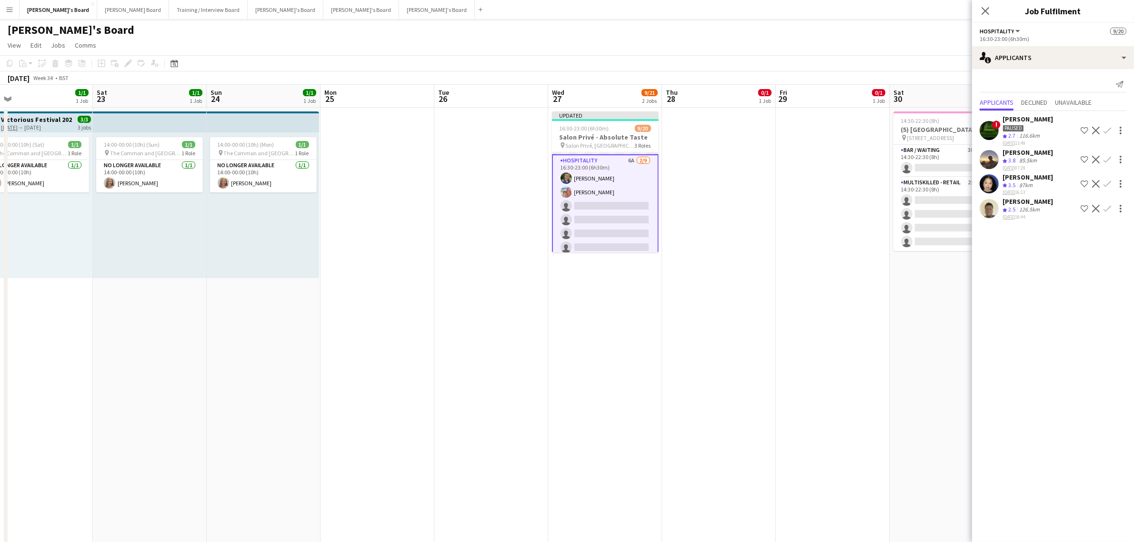
click at [1108, 156] on app-icon "Confirm" at bounding box center [1108, 160] width 8 height 8
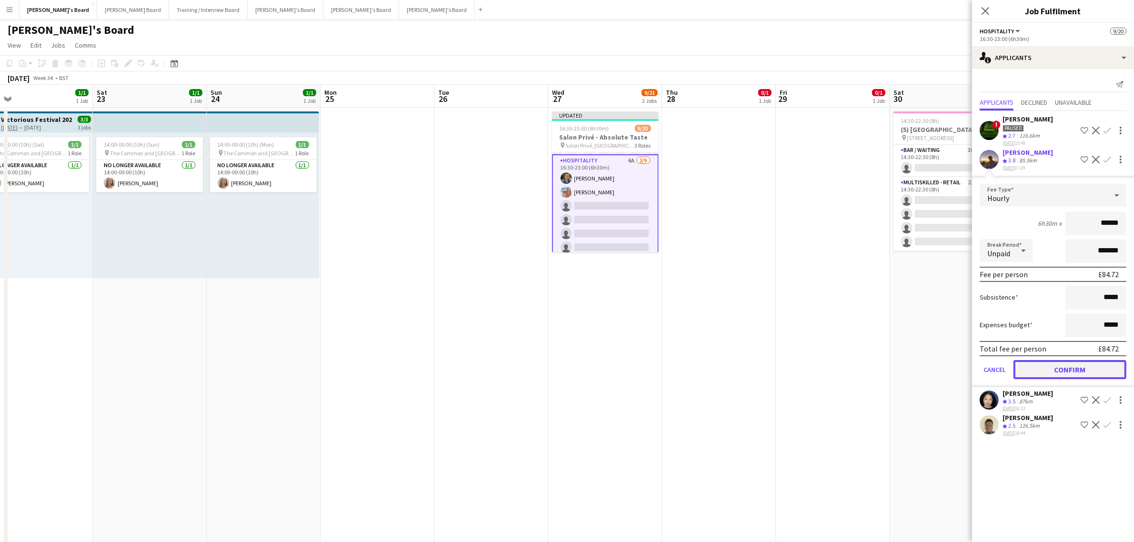
click at [1051, 363] on button "Confirm" at bounding box center [1070, 369] width 113 height 19
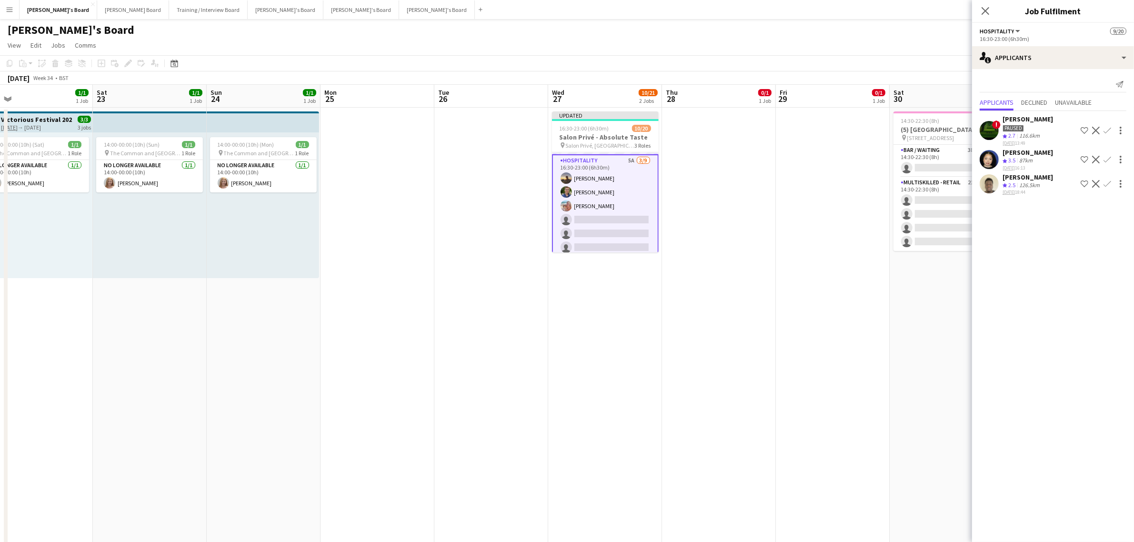
scroll to position [0, 0]
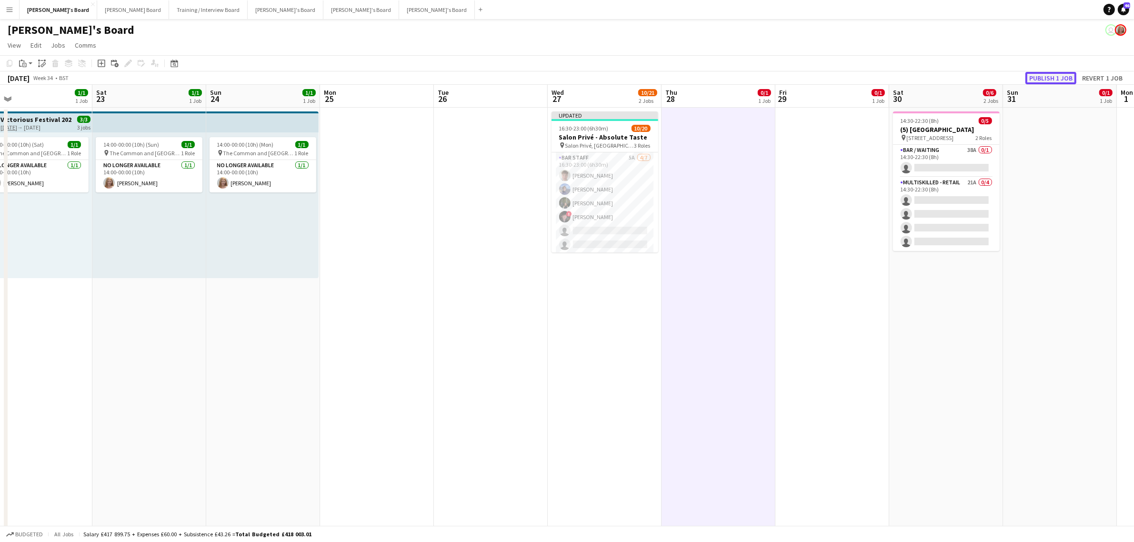
click at [1065, 74] on button "Publish 1 job" at bounding box center [1051, 78] width 51 height 12
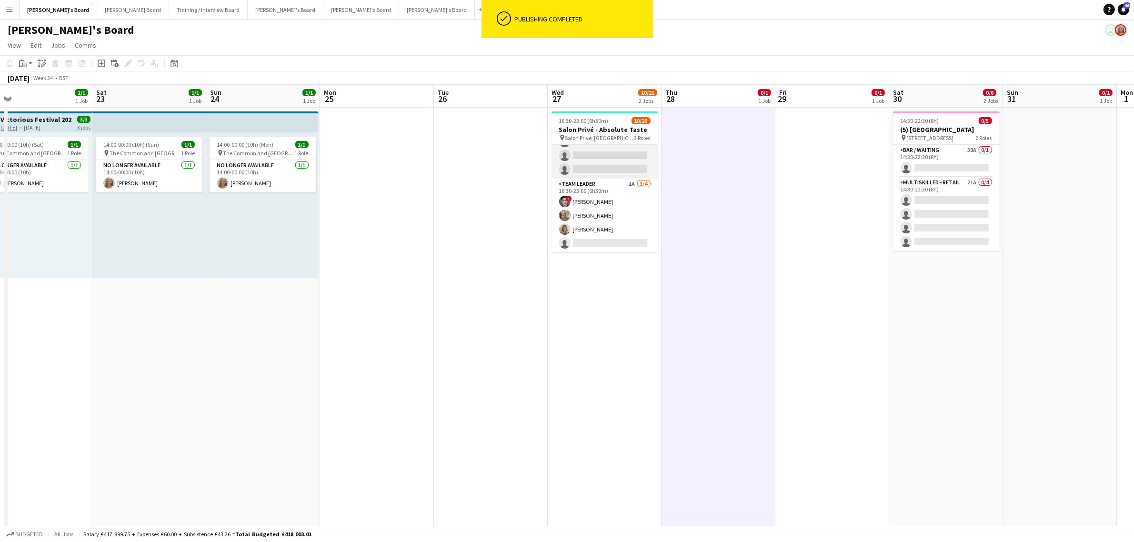
scroll to position [60, 0]
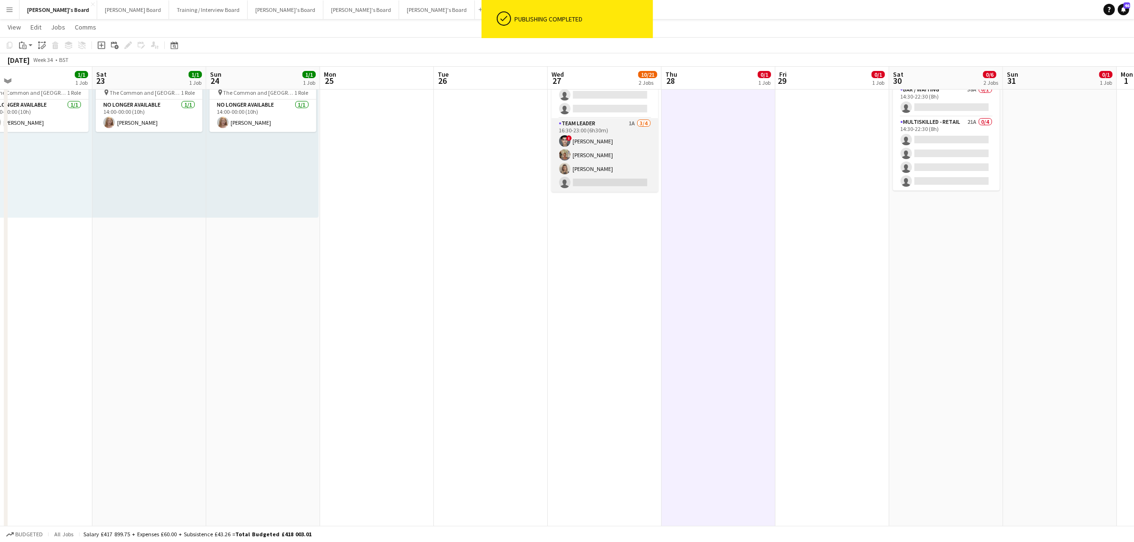
click at [616, 136] on app-card-role "TEAM LEADER 1A 3/4 16:30-23:00 (6h30m) ! Fedrat Sadat Jacqueline Whitehorn-Scot…" at bounding box center [605, 155] width 107 height 74
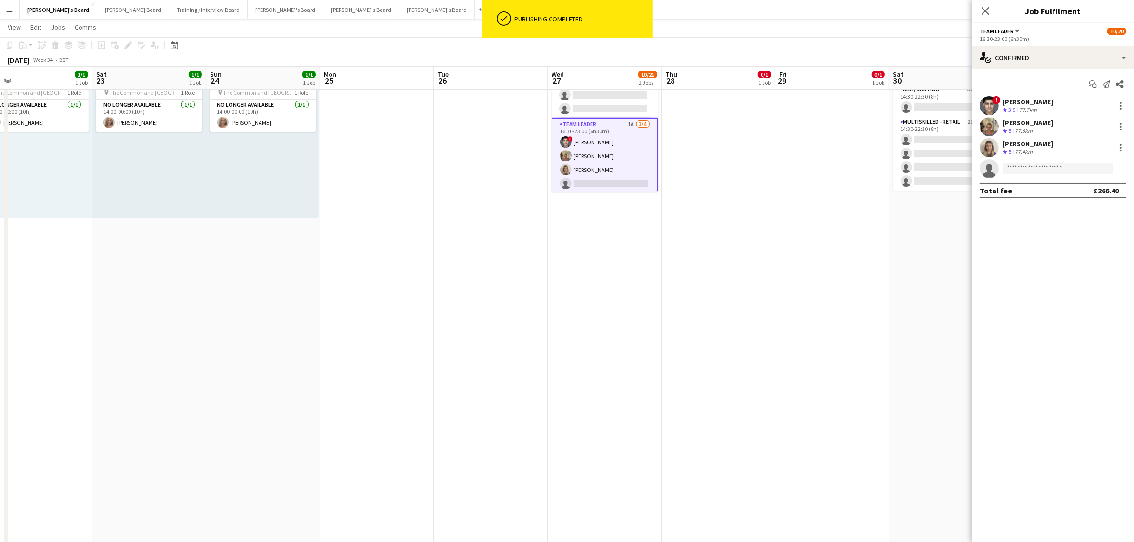
click at [1067, 70] on div "Start chat Send notification Share ! Fedrat Sadat Crew rating 3.5 77.7km Jacque…" at bounding box center [1053, 137] width 162 height 137
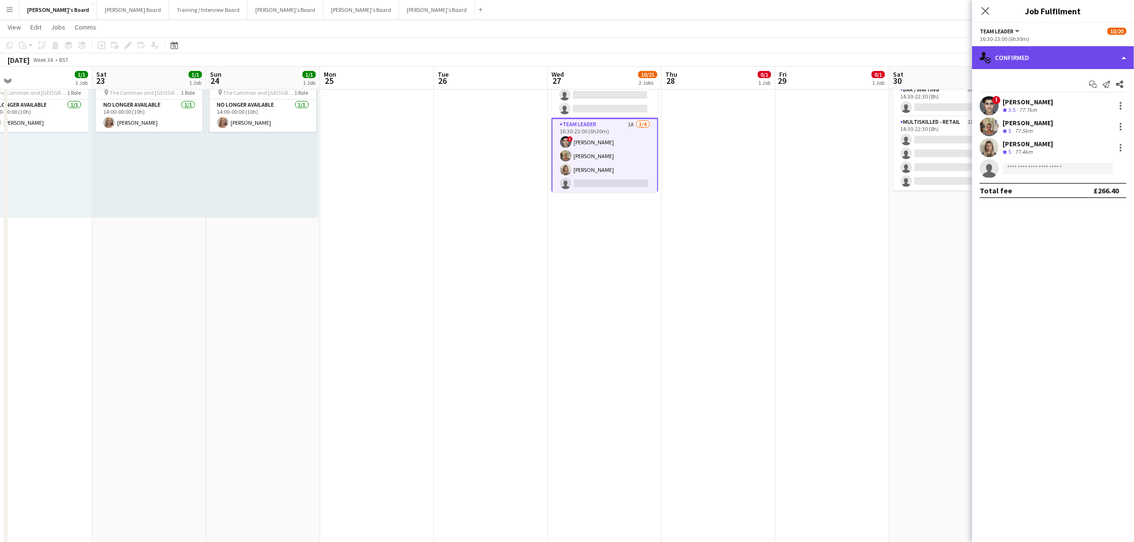
click at [1046, 63] on div "single-neutral-actions-check-2 Confirmed" at bounding box center [1053, 57] width 162 height 23
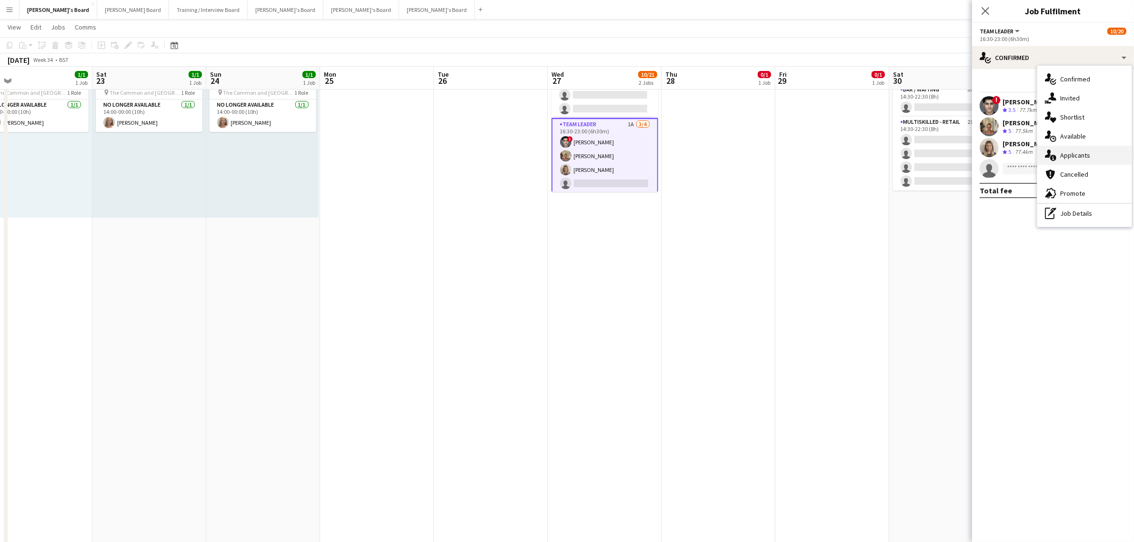
click at [1097, 157] on div "single-neutral-actions-information Applicants" at bounding box center [1084, 155] width 94 height 19
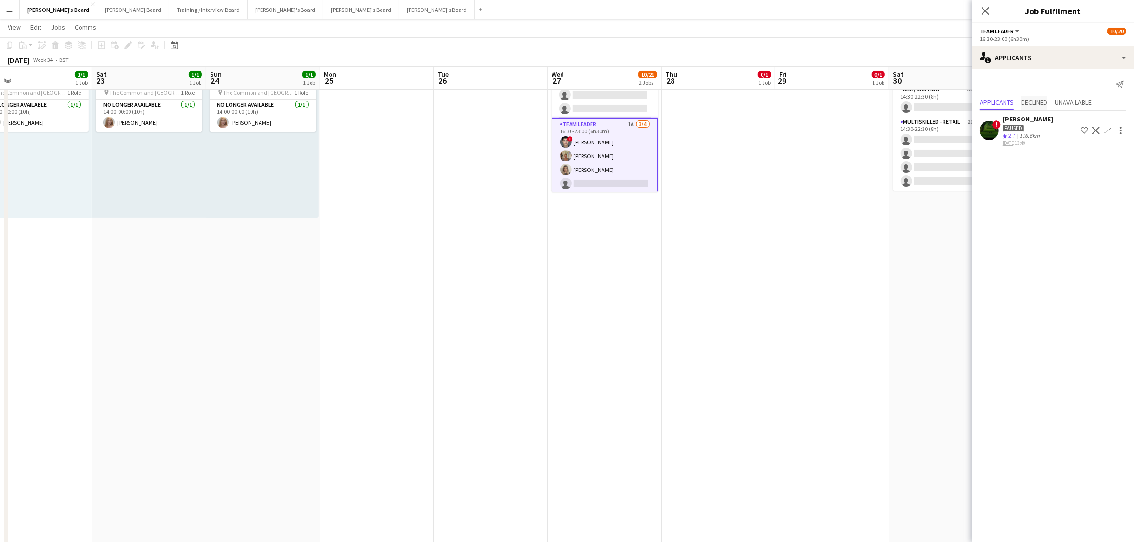
click at [1047, 103] on span "Declined" at bounding box center [1034, 102] width 26 height 7
click at [1092, 80] on span "Unavailable" at bounding box center [1073, 83] width 37 height 7
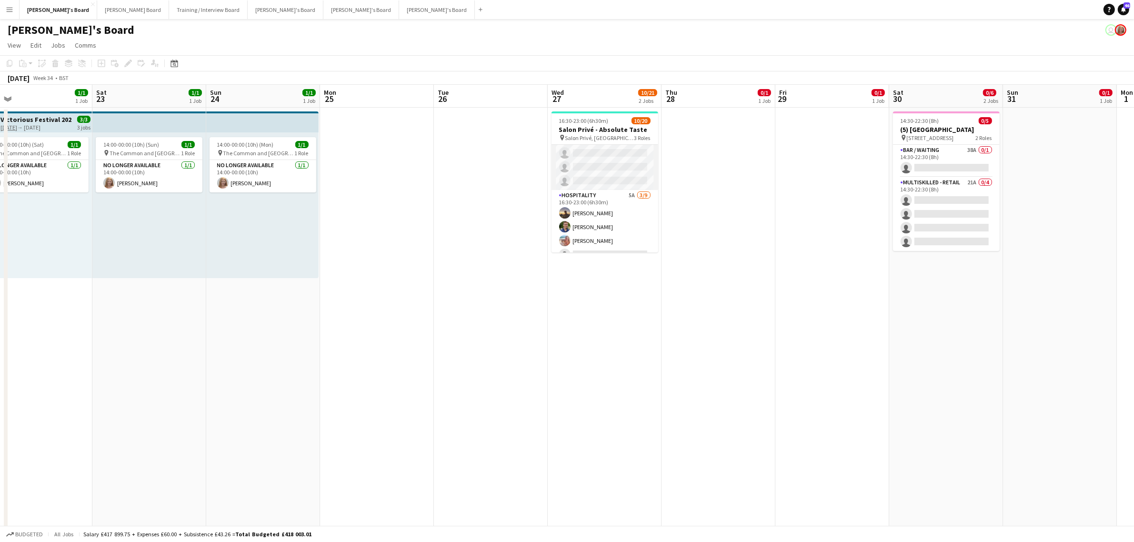
scroll to position [0, 0]
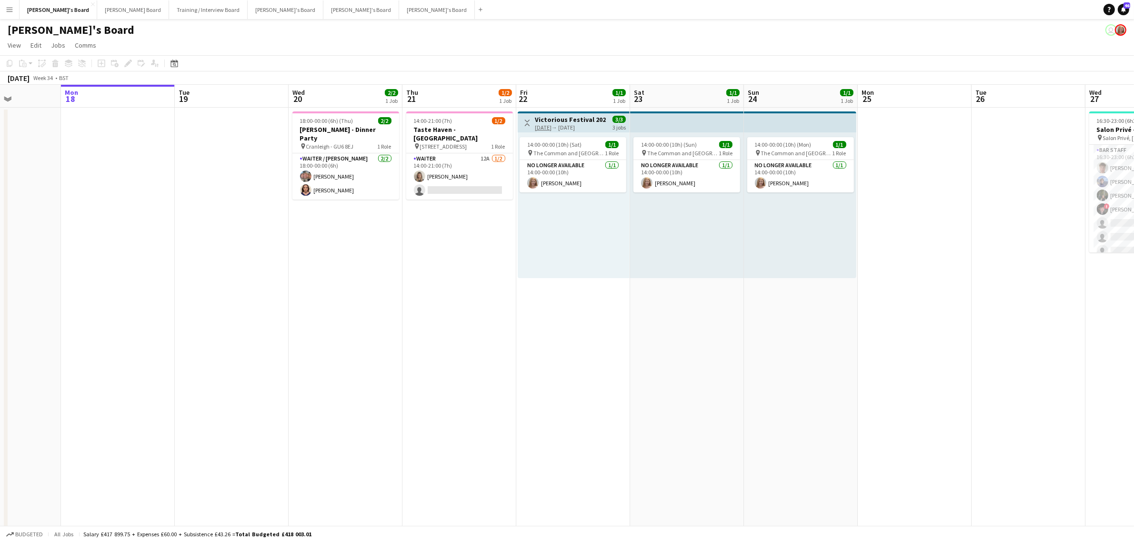
drag, startPoint x: 467, startPoint y: 277, endPoint x: 885, endPoint y: 327, distance: 420.3
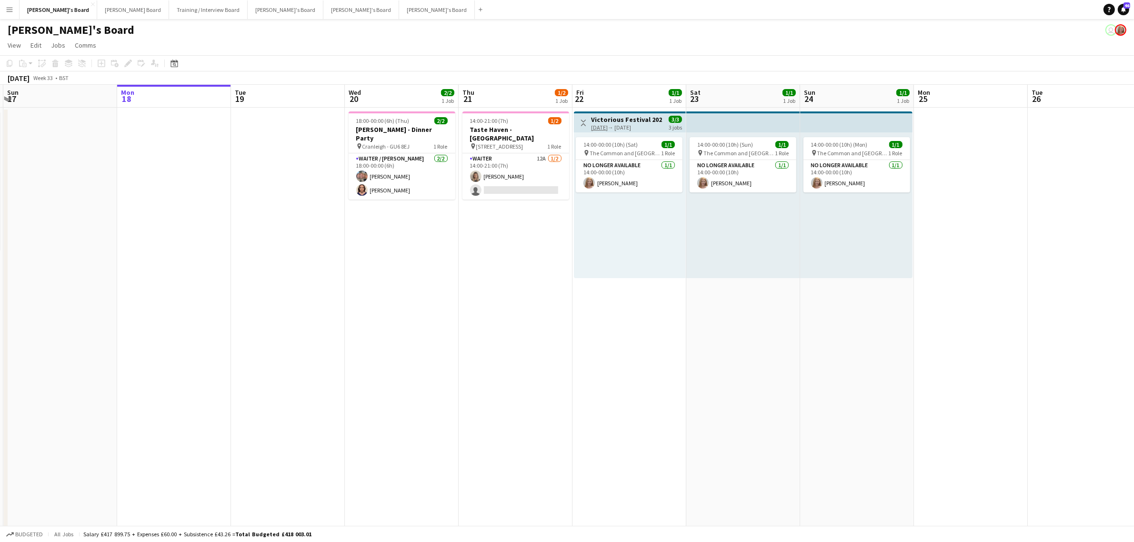
drag, startPoint x: 804, startPoint y: 322, endPoint x: 908, endPoint y: 341, distance: 105.9
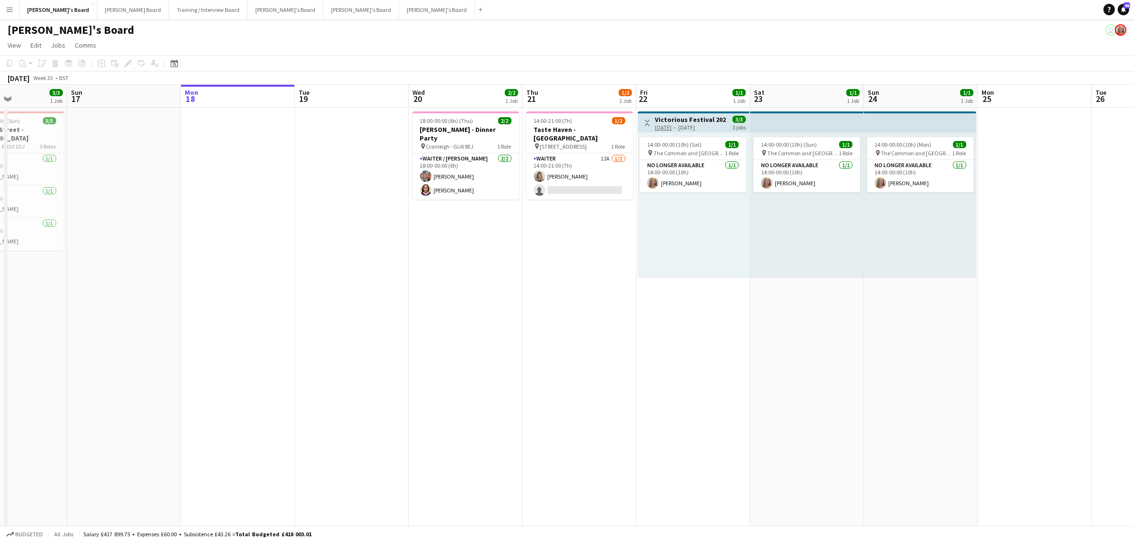
drag, startPoint x: 732, startPoint y: 301, endPoint x: 572, endPoint y: 340, distance: 164.2
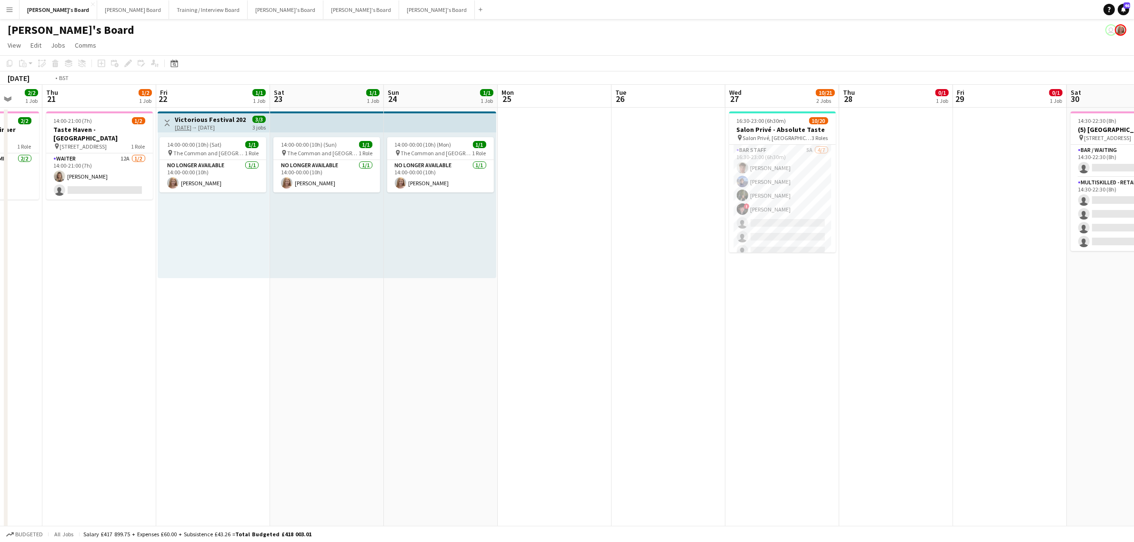
scroll to position [0, 212]
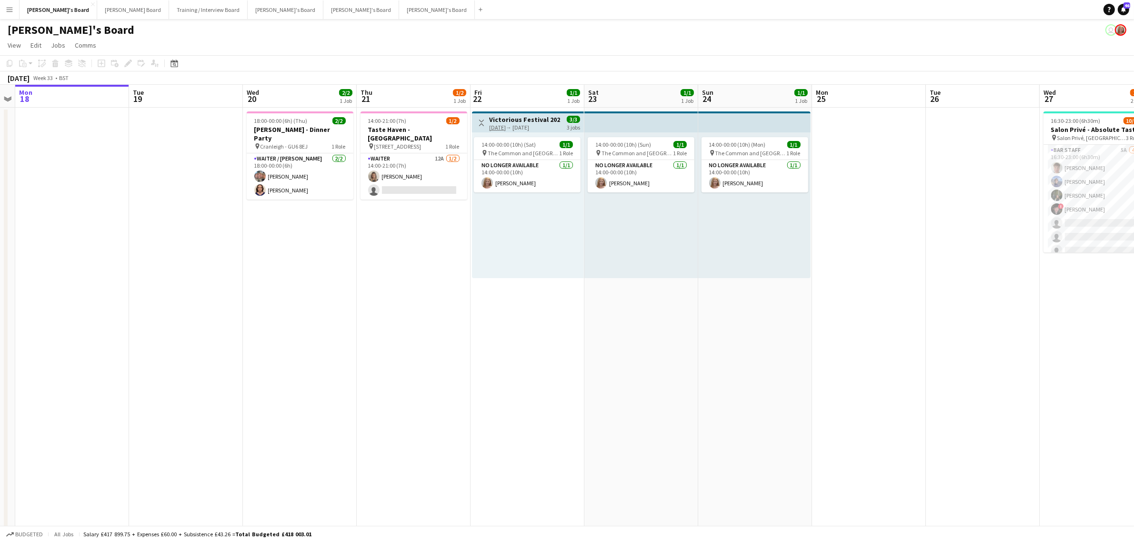
drag, startPoint x: 557, startPoint y: 322, endPoint x: 872, endPoint y: 311, distance: 314.6
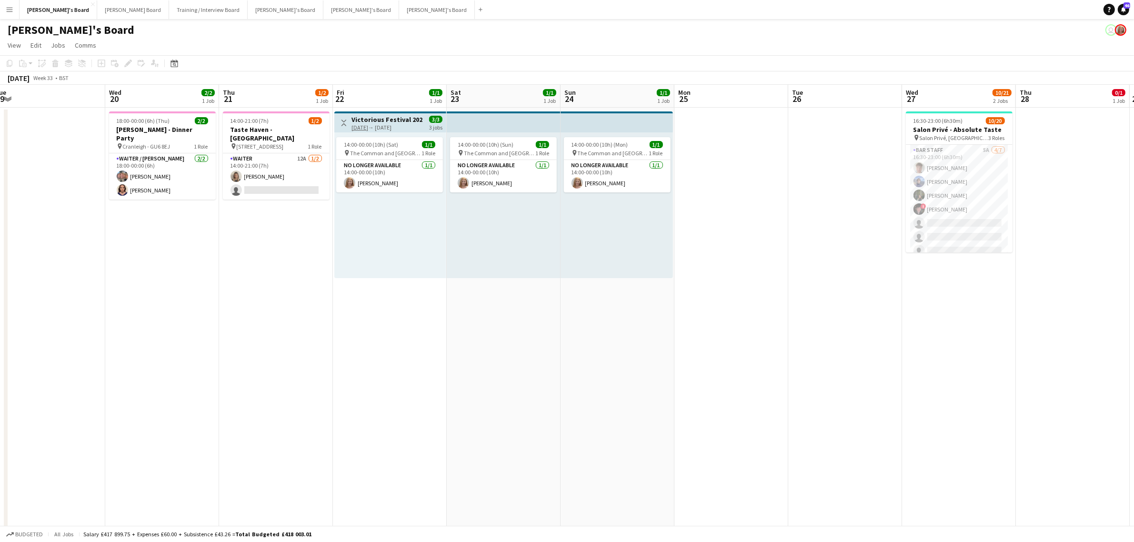
drag, startPoint x: 871, startPoint y: 298, endPoint x: 501, endPoint y: 387, distance: 380.7
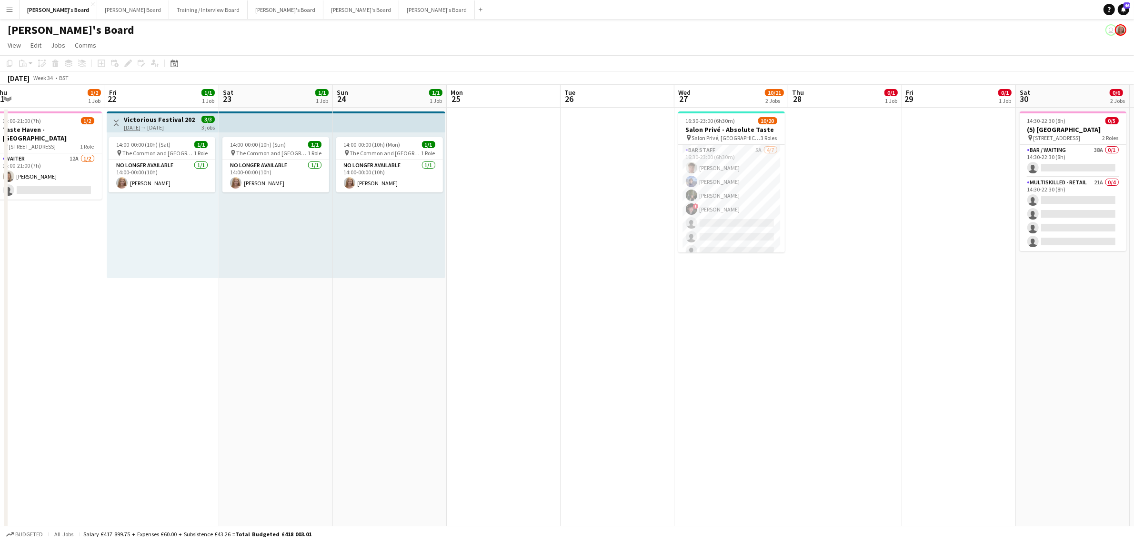
scroll to position [0, 354]
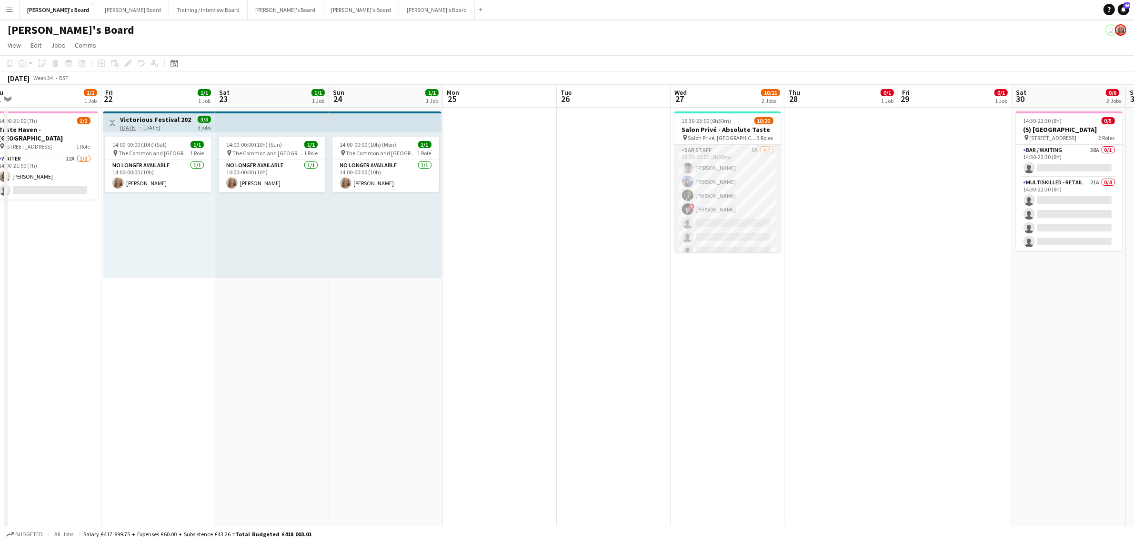
click at [716, 187] on app-card-role "BAR STAFF 5A 4/7 16:30-23:00 (6h30m) Tom Spencer Douglas Lansley Jessamie Lindl…" at bounding box center [728, 202] width 107 height 115
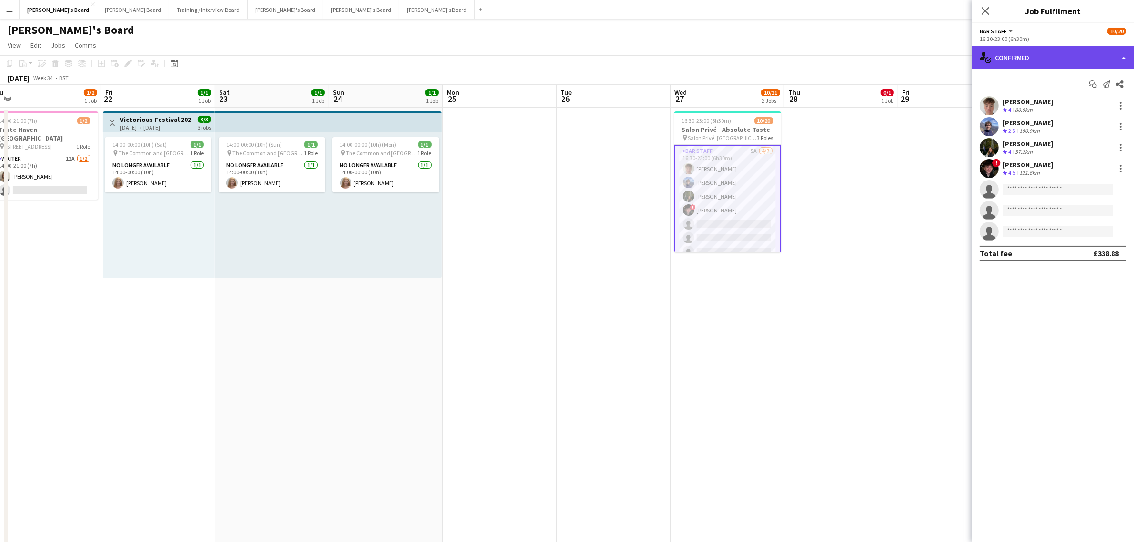
click at [1039, 64] on div "single-neutral-actions-check-2 Confirmed" at bounding box center [1053, 57] width 162 height 23
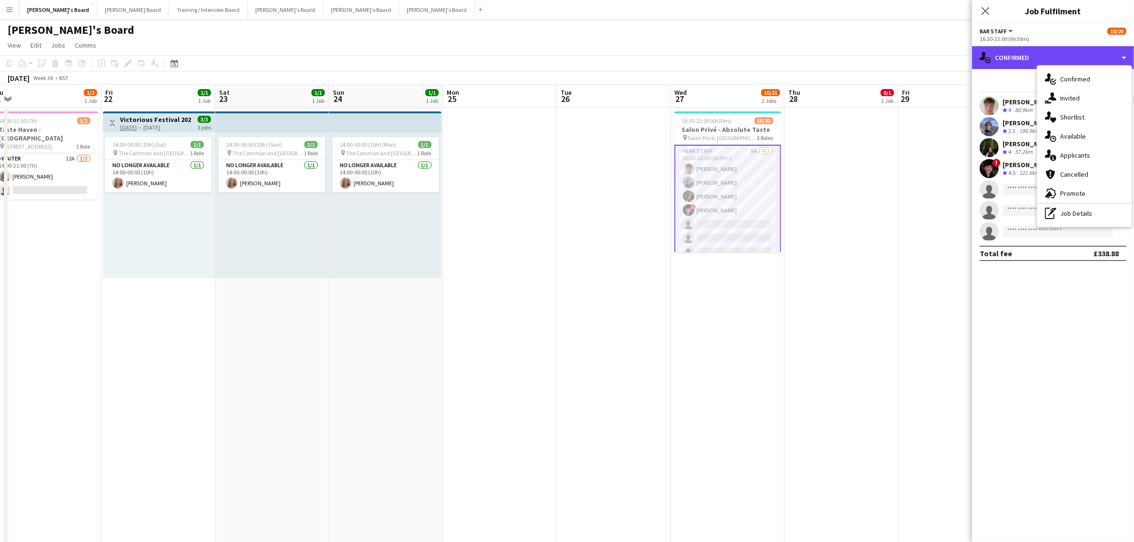
scroll to position [225, 0]
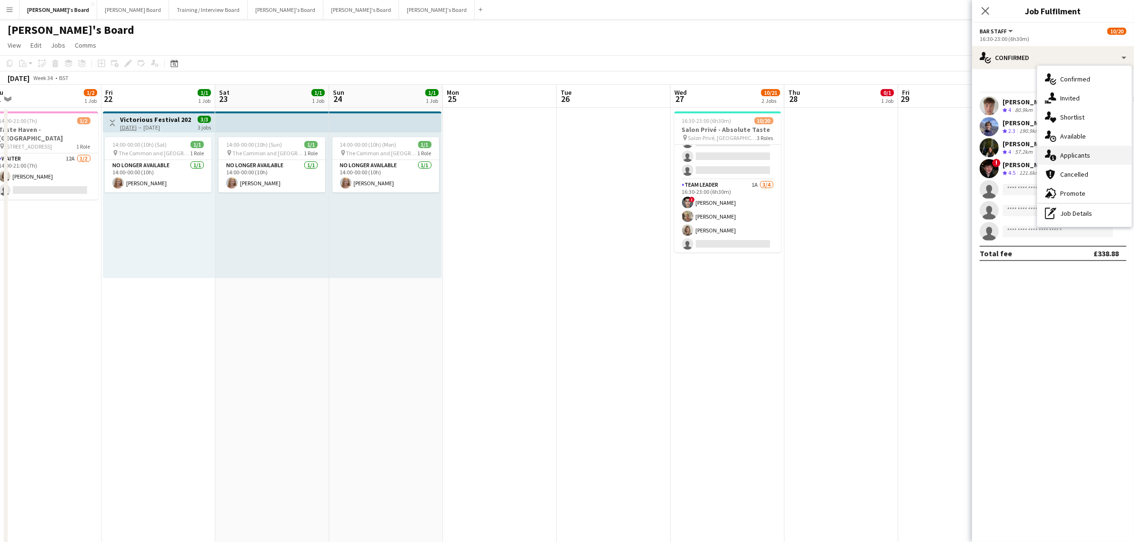
click at [1096, 151] on div "single-neutral-actions-information Applicants" at bounding box center [1084, 155] width 94 height 19
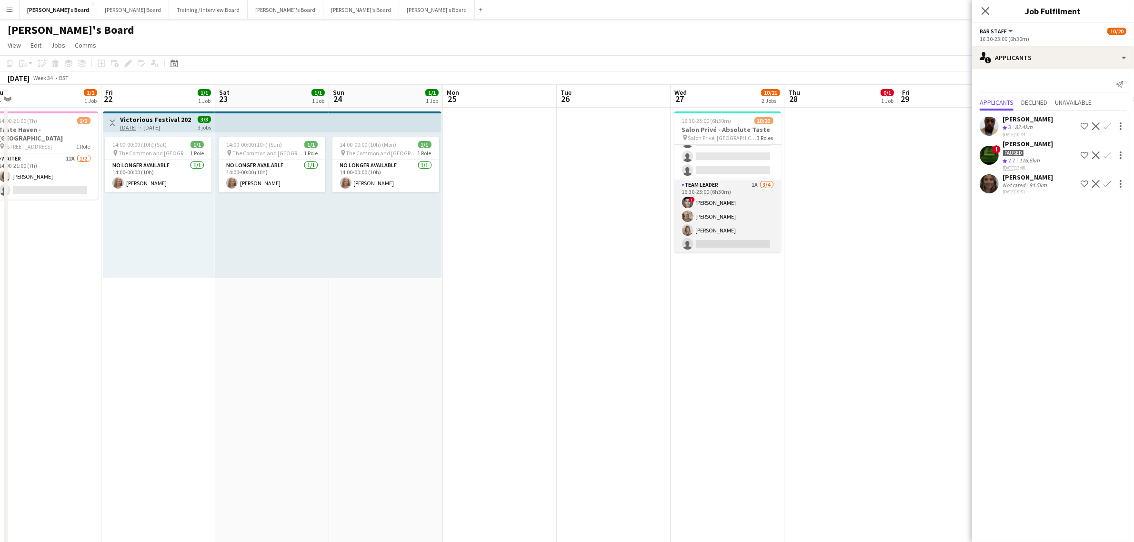
scroll to position [0, 0]
click at [749, 206] on app-card-role "BAR STAFF 5A 4/7 16:30-23:00 (6h30m) Tom Spencer Douglas Lansley Jessamie Lindl…" at bounding box center [728, 203] width 107 height 117
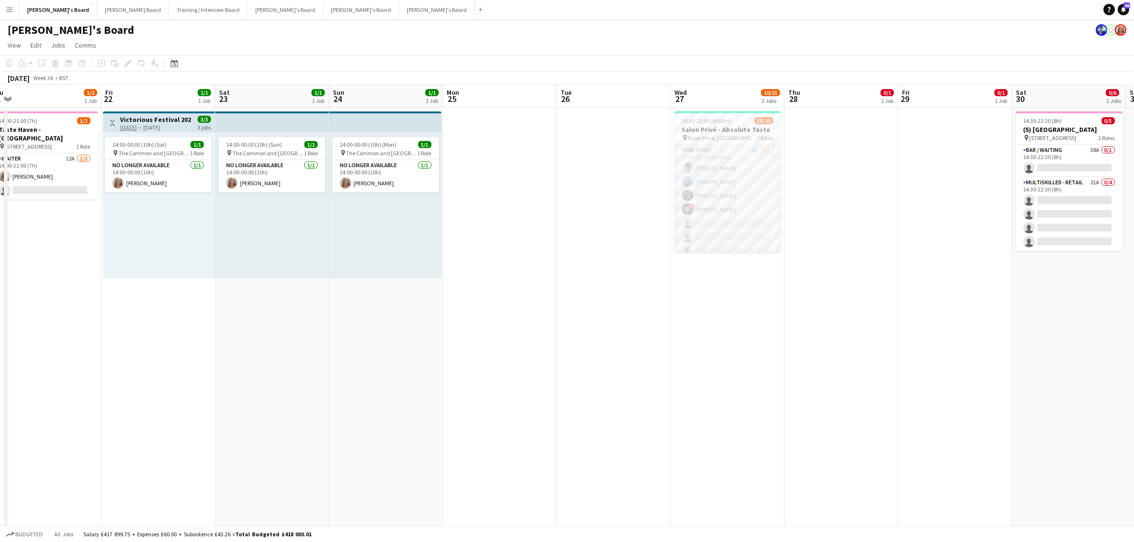
click at [745, 182] on app-card-role "BAR STAFF 5A 4/7 16:30-23:00 (6h30m) Tom Spencer Douglas Lansley Jessamie Lindl…" at bounding box center [728, 202] width 107 height 115
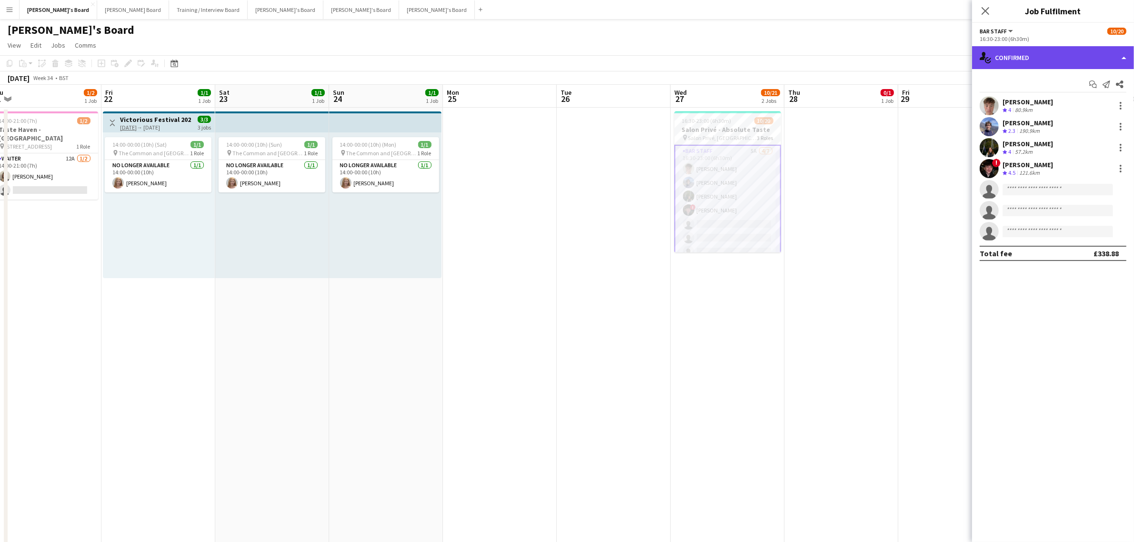
click at [1041, 60] on div "single-neutral-actions-check-2 Confirmed" at bounding box center [1053, 57] width 162 height 23
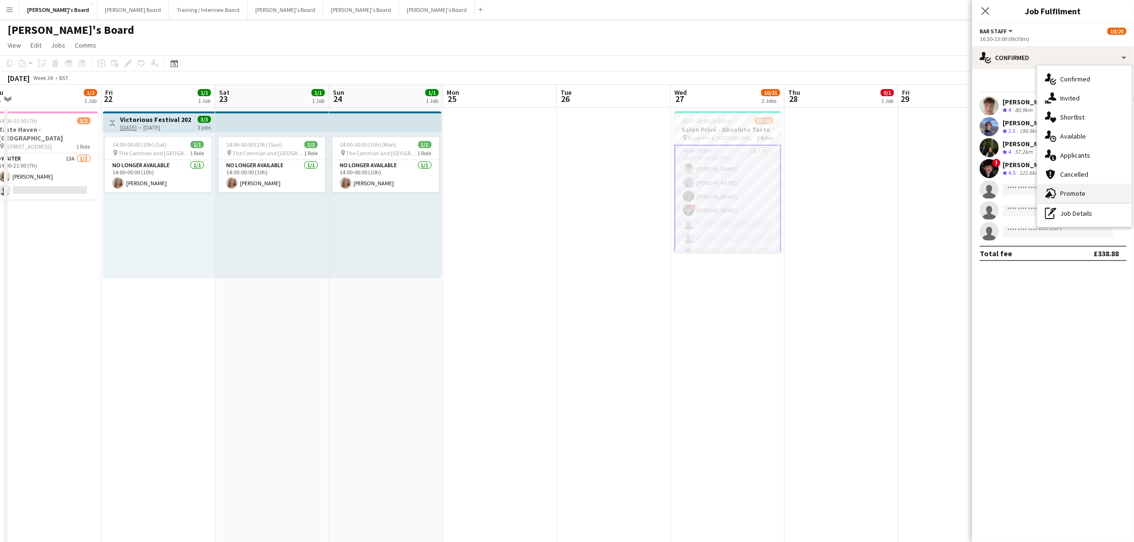
click at [1072, 193] on div "advertising-megaphone Promote" at bounding box center [1084, 193] width 94 height 19
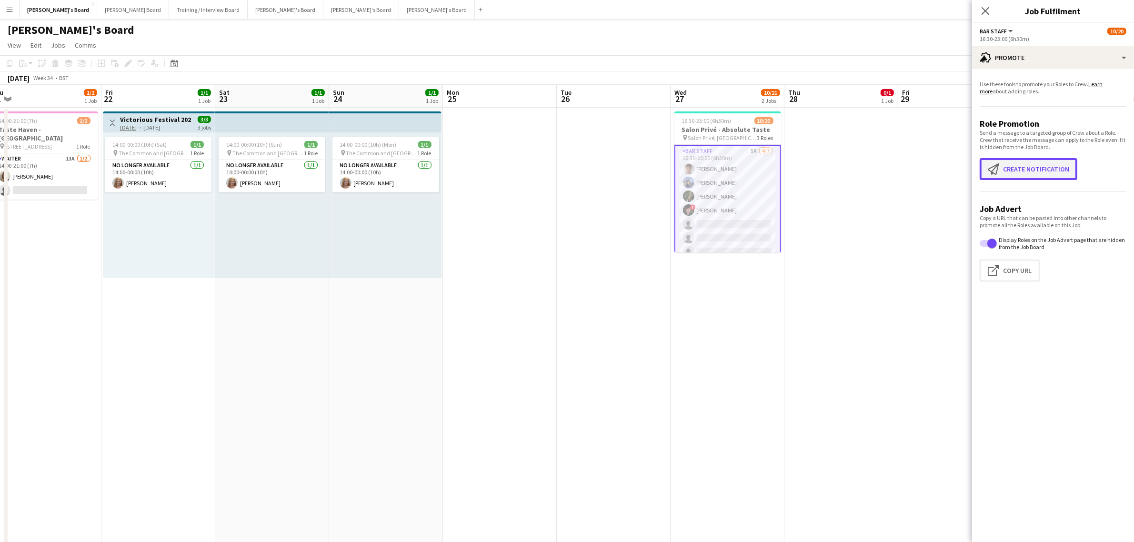
click at [1026, 168] on button "Create notification Create notification" at bounding box center [1029, 169] width 98 height 22
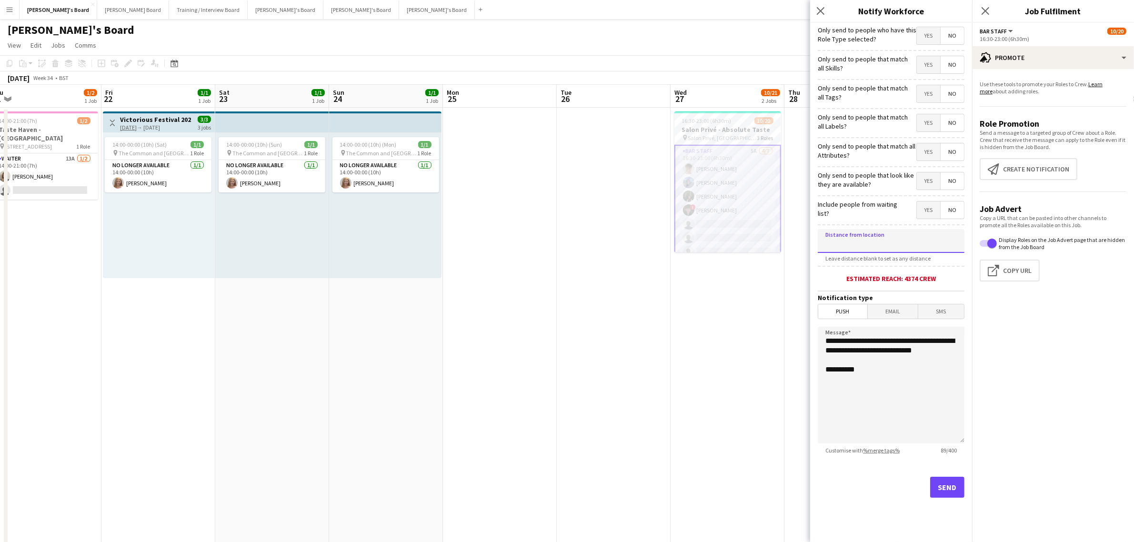
click at [876, 230] on input at bounding box center [891, 241] width 147 height 24
drag, startPoint x: 872, startPoint y: 252, endPoint x: 629, endPoint y: 247, distance: 242.5
drag, startPoint x: 896, startPoint y: 252, endPoint x: 544, endPoint y: 294, distance: 353.6
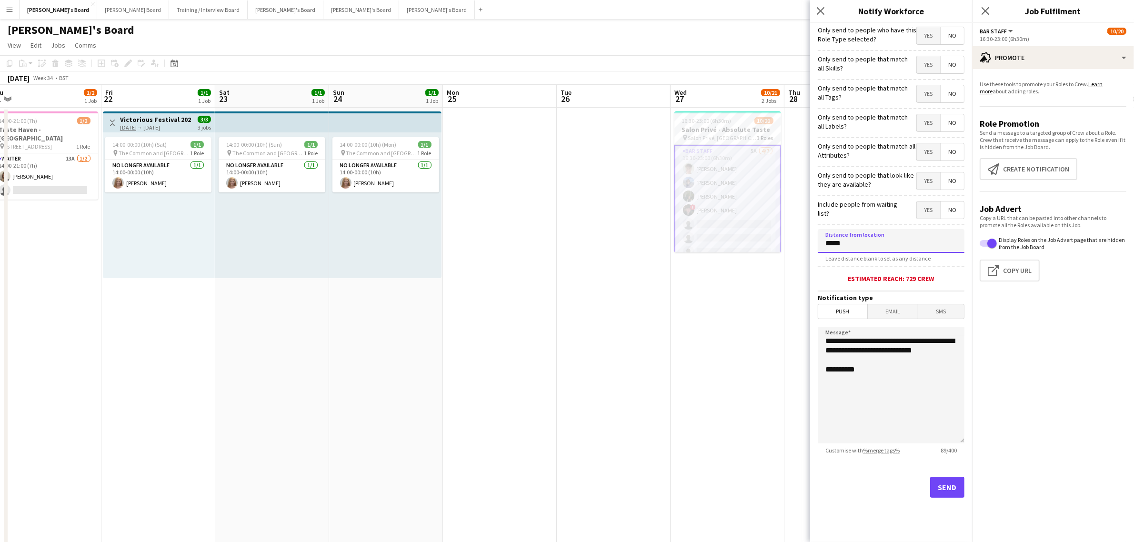
type input "*****"
click at [954, 275] on div "Estimated reach: 729 crew" at bounding box center [891, 278] width 147 height 9
click at [942, 482] on button "Send" at bounding box center [947, 487] width 34 height 21
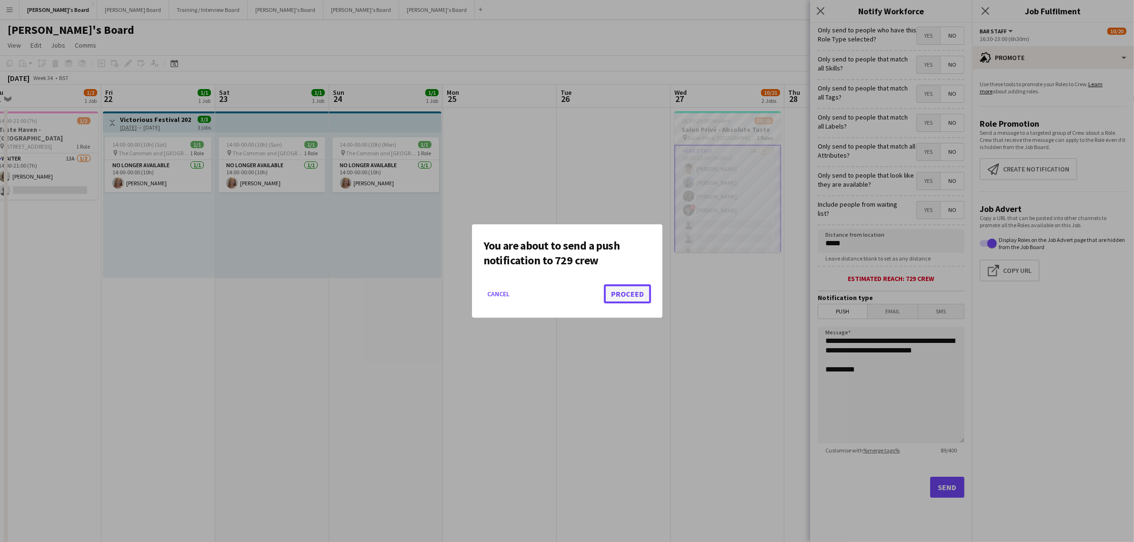
click at [640, 292] on button "Proceed" at bounding box center [627, 293] width 47 height 19
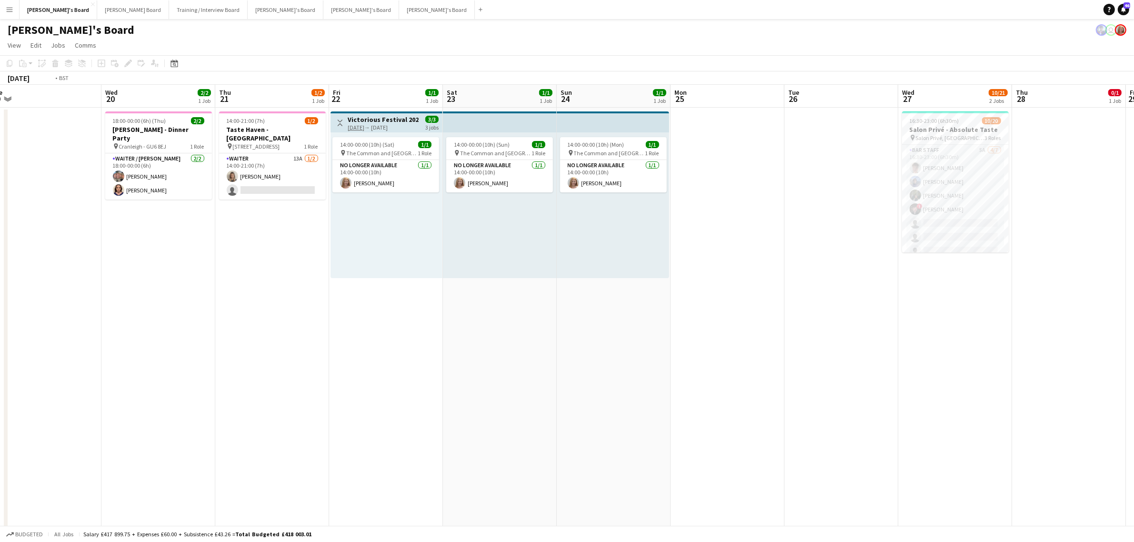
drag, startPoint x: 548, startPoint y: 339, endPoint x: 627, endPoint y: 384, distance: 91.3
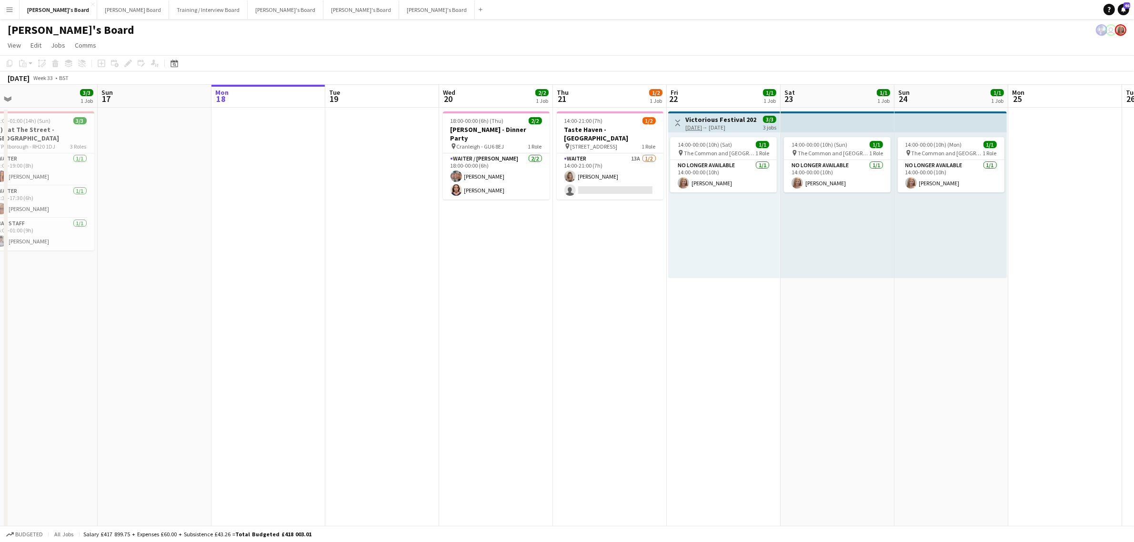
scroll to position [0, 312]
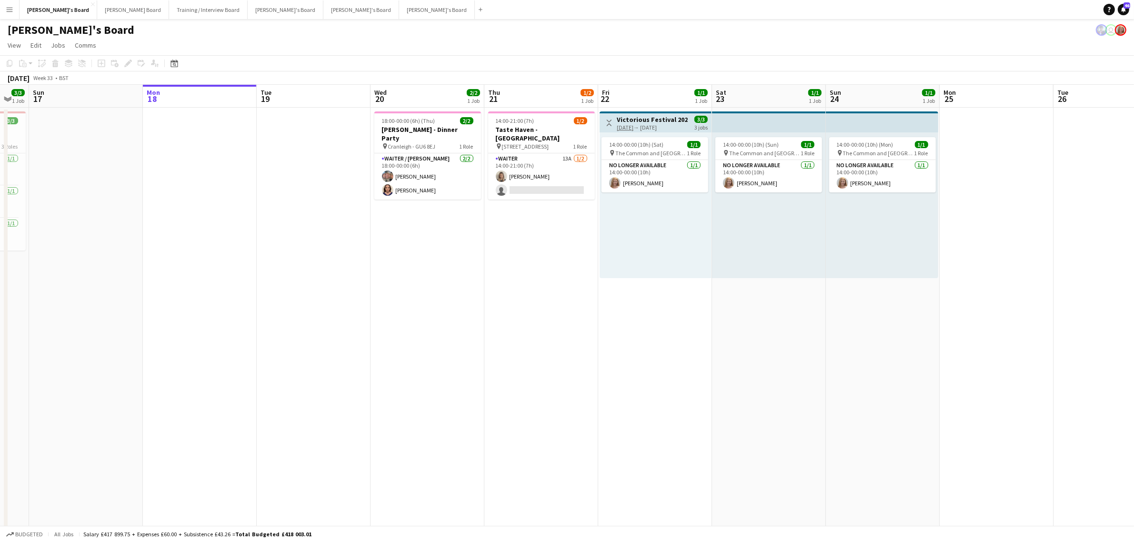
drag, startPoint x: 720, startPoint y: 356, endPoint x: 652, endPoint y: 366, distance: 69.3
click at [542, 172] on app-card-role "Waiter 13A 1/2 14:00-21:00 (7h) Mathilde Wilkie single-neutral-actions" at bounding box center [541, 176] width 107 height 46
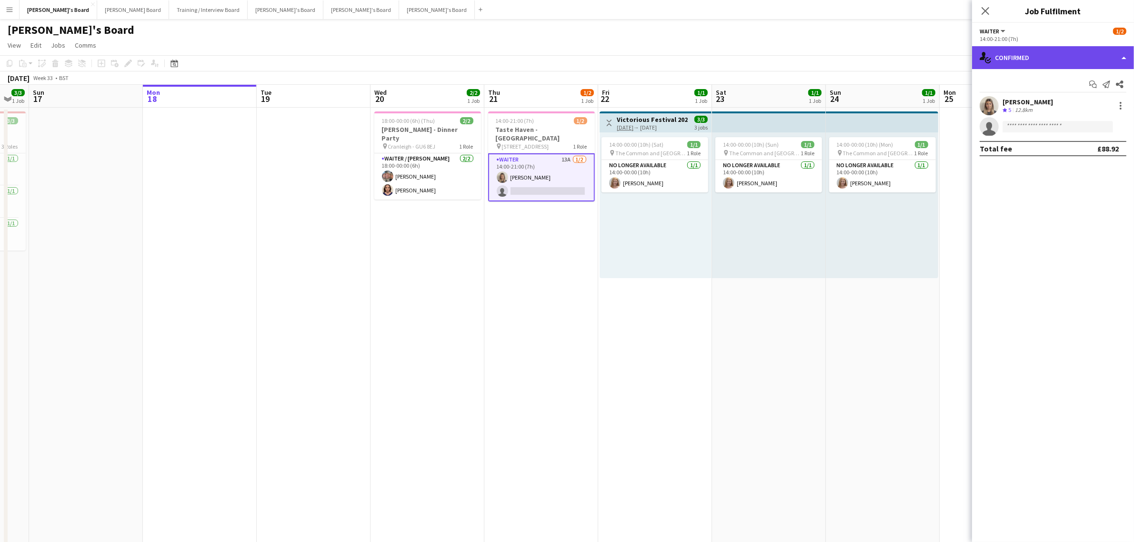
click at [1035, 64] on div "single-neutral-actions-check-2 Confirmed" at bounding box center [1053, 57] width 162 height 23
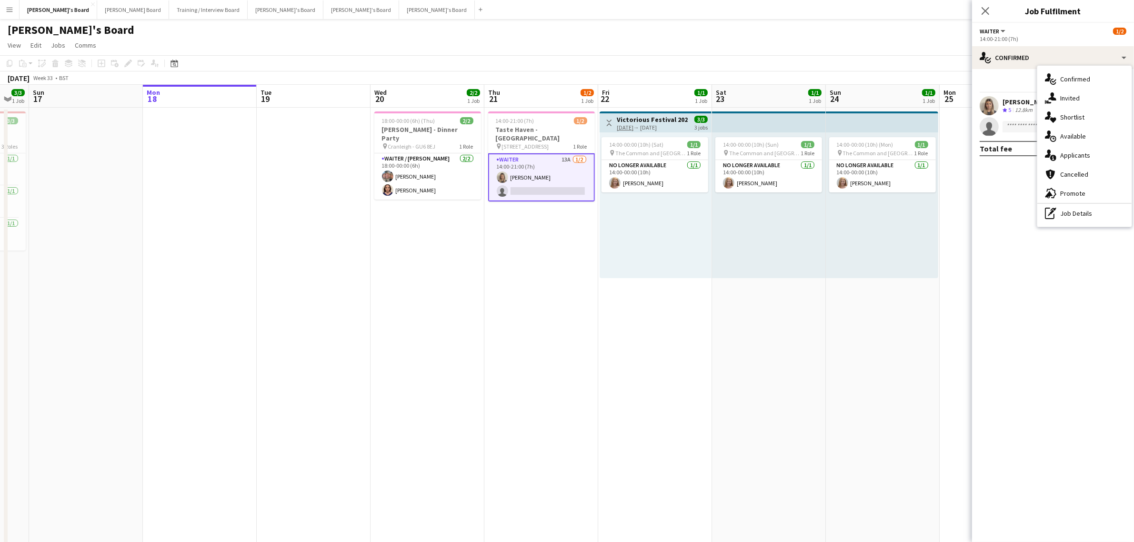
click at [1092, 153] on div "single-neutral-actions-information Applicants" at bounding box center [1084, 155] width 94 height 19
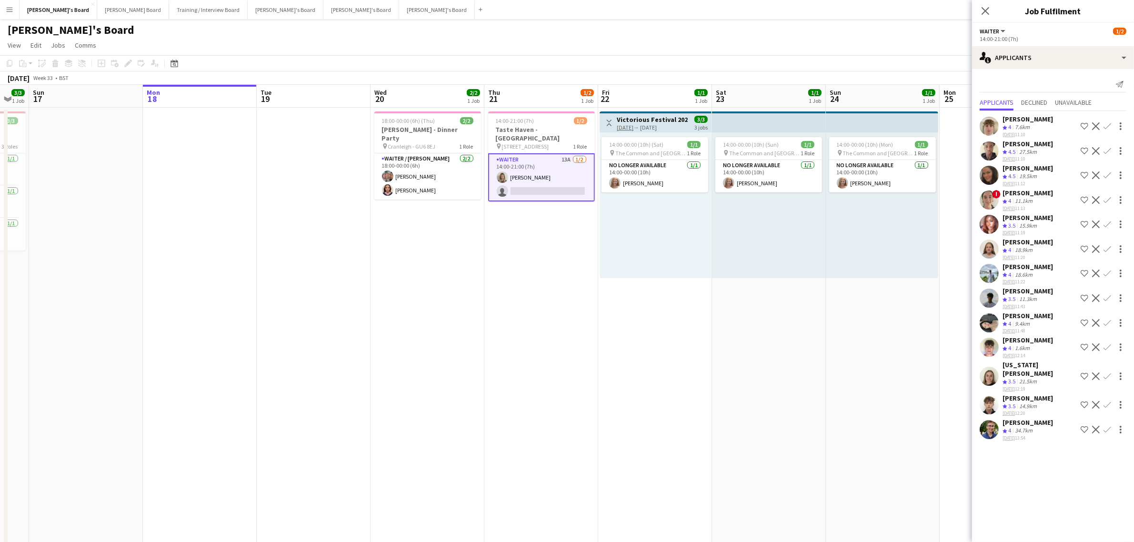
click at [1033, 427] on div "34.7km" at bounding box center [1023, 431] width 21 height 8
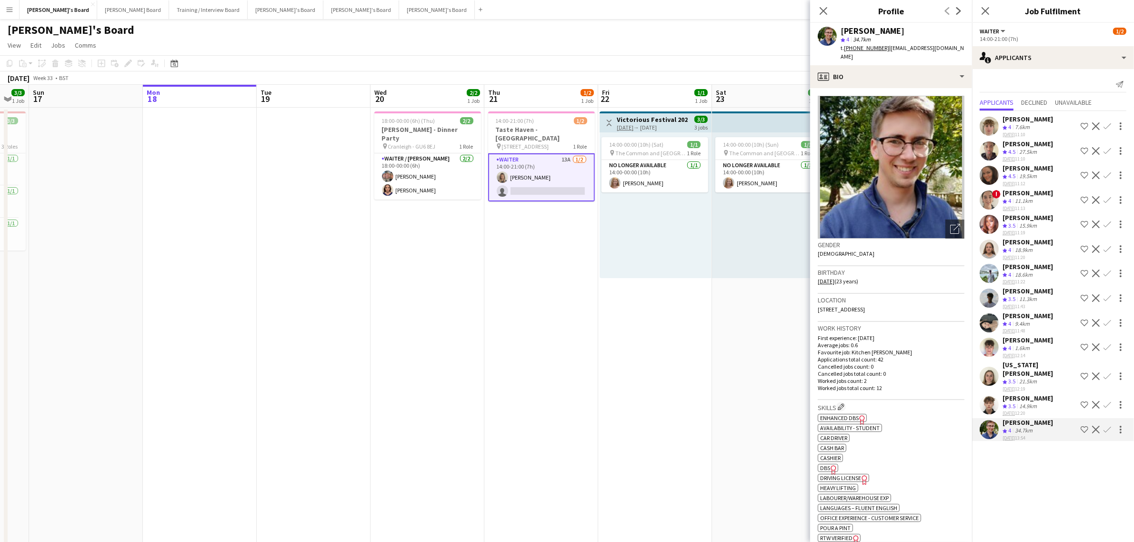
click at [1034, 341] on div "James Orr" at bounding box center [1028, 340] width 50 height 9
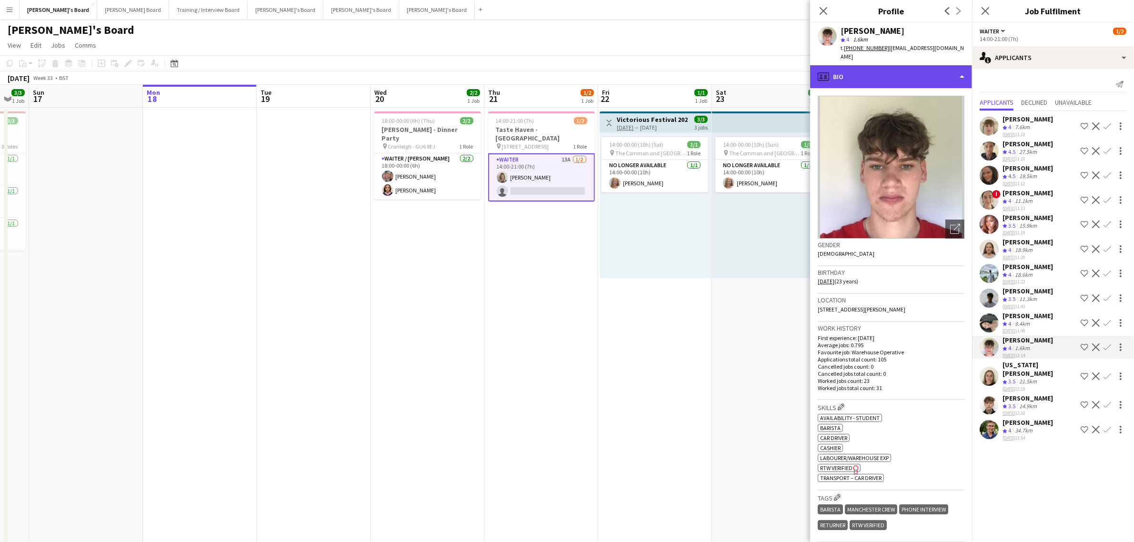
click at [884, 70] on div "profile Bio" at bounding box center [891, 76] width 162 height 23
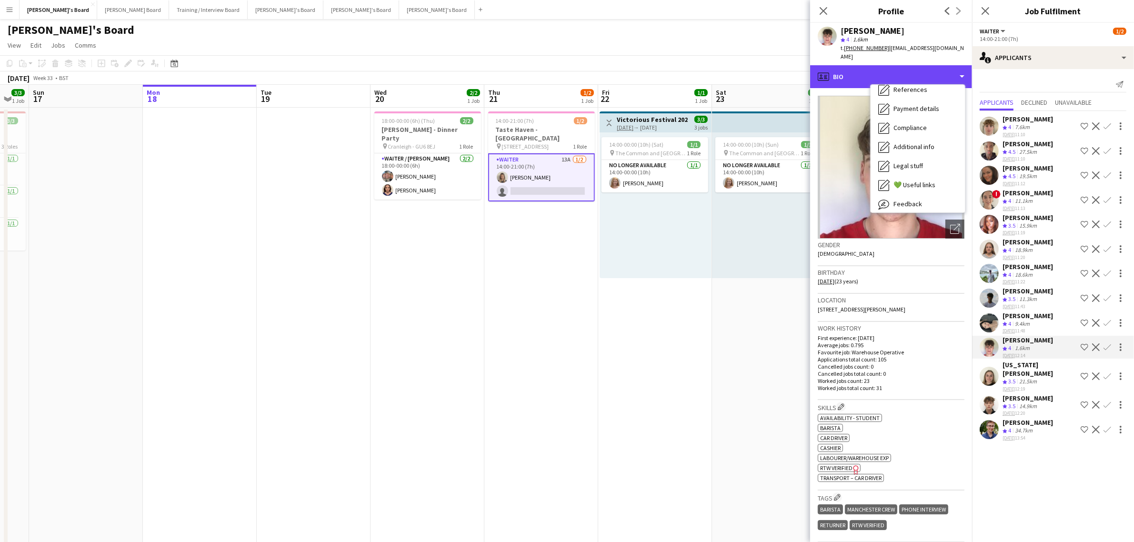
scroll to position [146, 0]
click at [917, 176] on span "Feedback" at bounding box center [908, 180] width 29 height 9
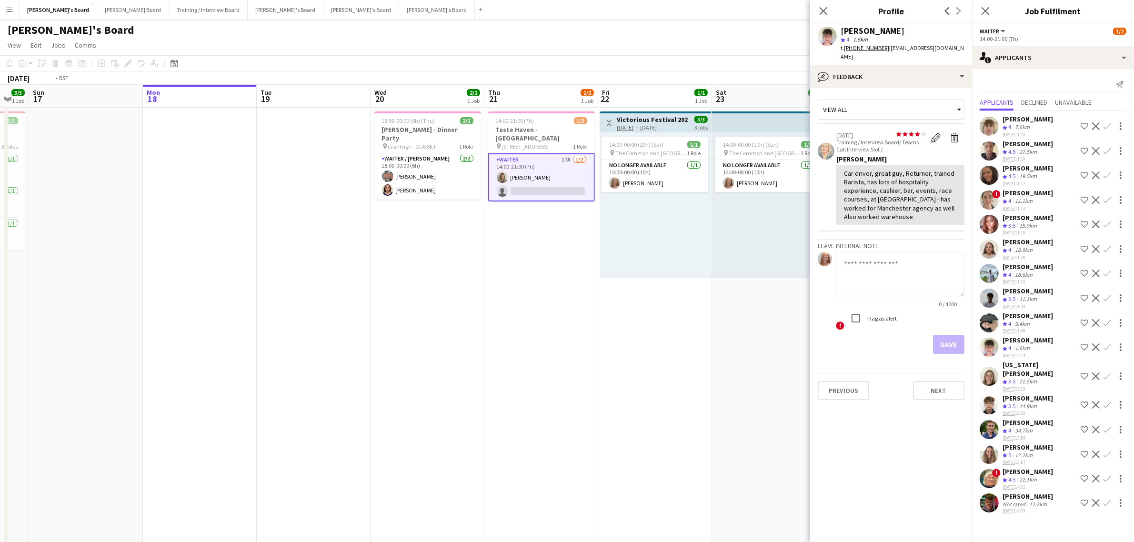
drag, startPoint x: 579, startPoint y: 306, endPoint x: 634, endPoint y: 321, distance: 56.2
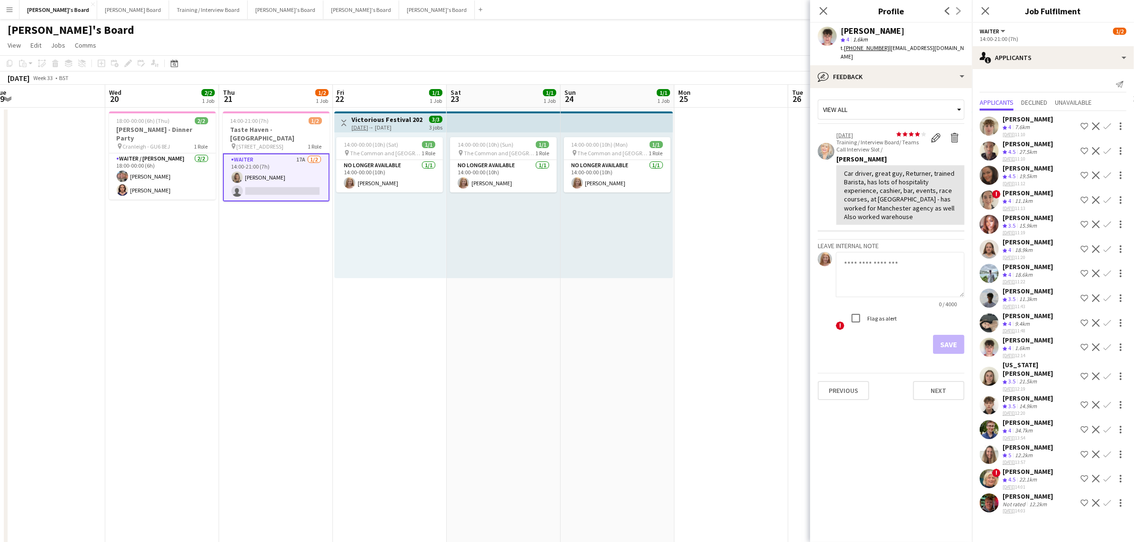
drag, startPoint x: 536, startPoint y: 322, endPoint x: 175, endPoint y: 319, distance: 361.1
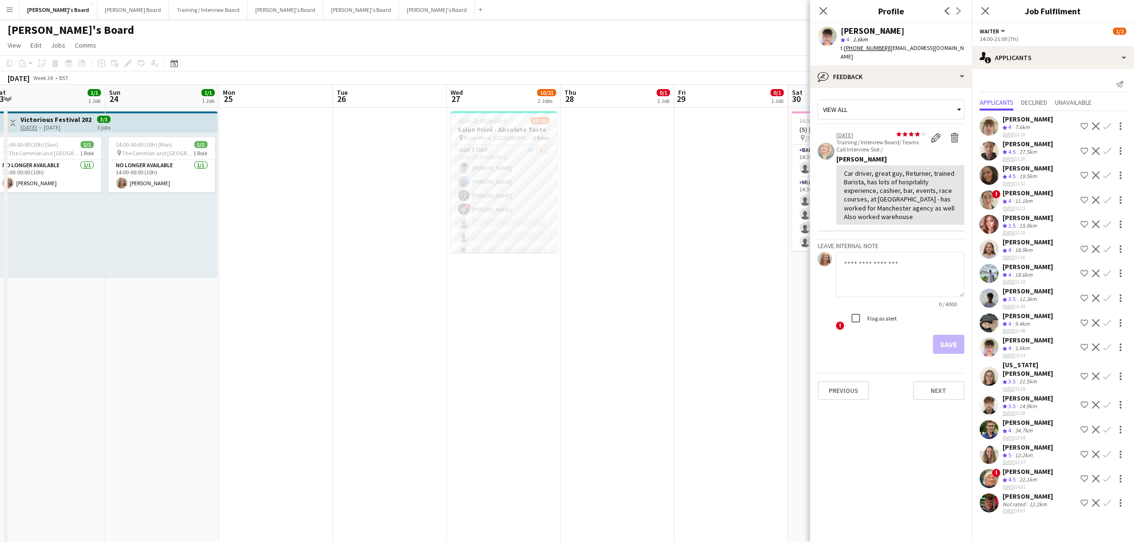
scroll to position [0, 351]
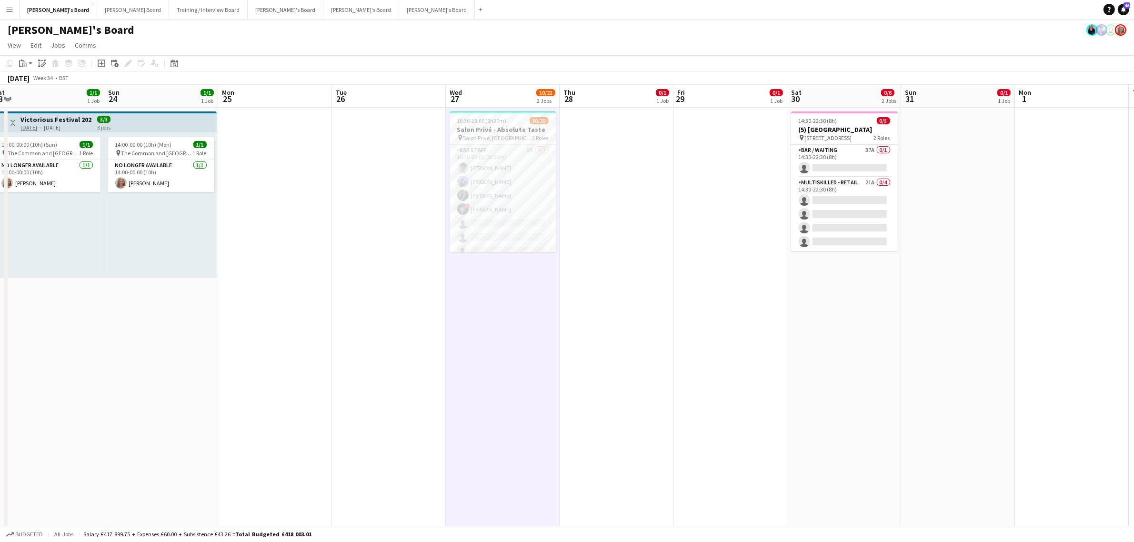
drag, startPoint x: 513, startPoint y: 191, endPoint x: 548, endPoint y: 177, distance: 37.4
click at [513, 191] on app-card-role "BAR STAFF 5A 4/7 16:30-23:00 (6h30m) Tom Spencer Douglas Lansley Jessamie Lindl…" at bounding box center [503, 202] width 107 height 115
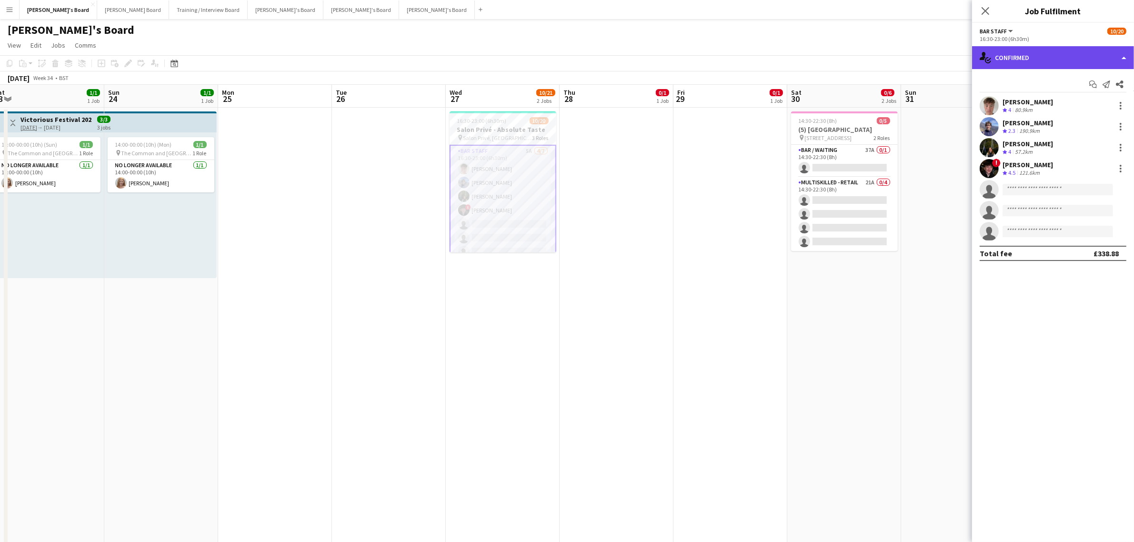
click at [1035, 62] on div "single-neutral-actions-check-2 Confirmed" at bounding box center [1053, 57] width 162 height 23
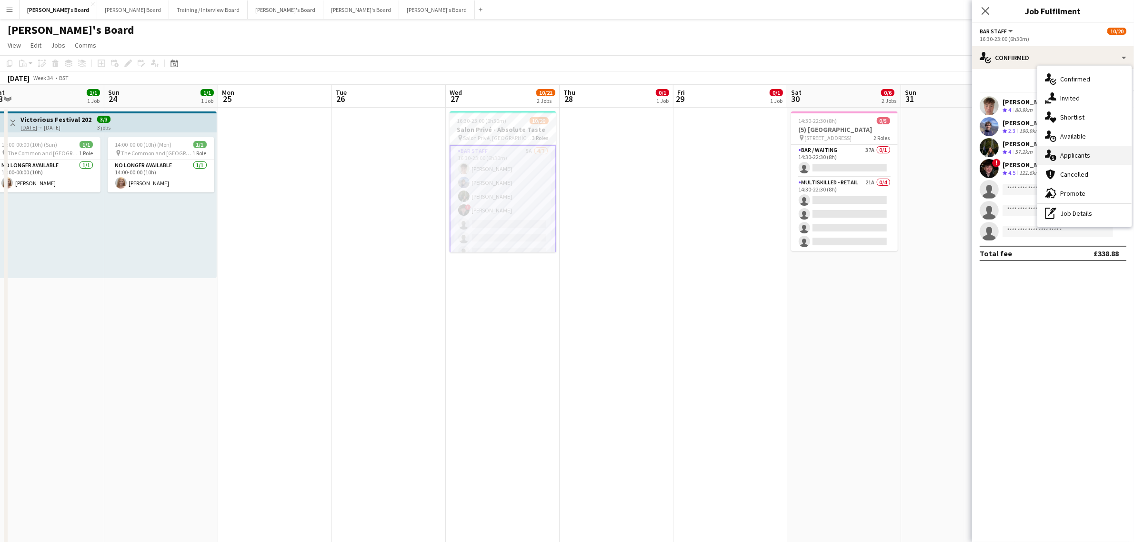
click at [1079, 156] on div "single-neutral-actions-information Applicants" at bounding box center [1084, 155] width 94 height 19
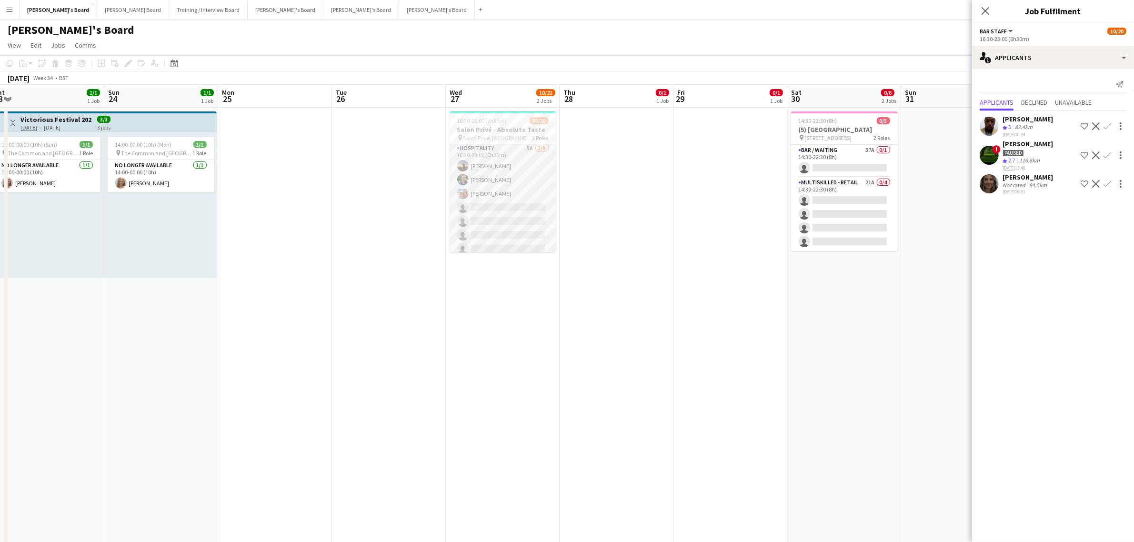
click at [492, 202] on app-card-role "Hospitality 5A 3/9 16:30-23:00 (6h30m) Harry Thomas Joseph Day Freya Lillywhite…" at bounding box center [503, 214] width 107 height 143
click at [484, 218] on app-card-role "TEAM LEADER 1A 3/4 16:30-23:00 (6h30m) ! Fedrat Sadat Jacqueline Whitehorn-Scot…" at bounding box center [503, 217] width 107 height 74
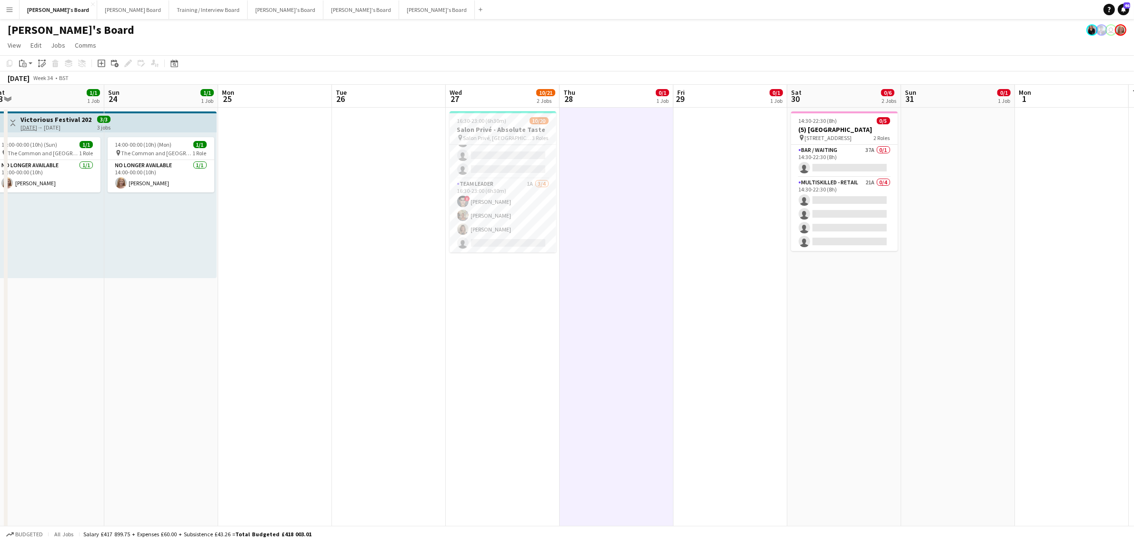
scroll to position [224, 0]
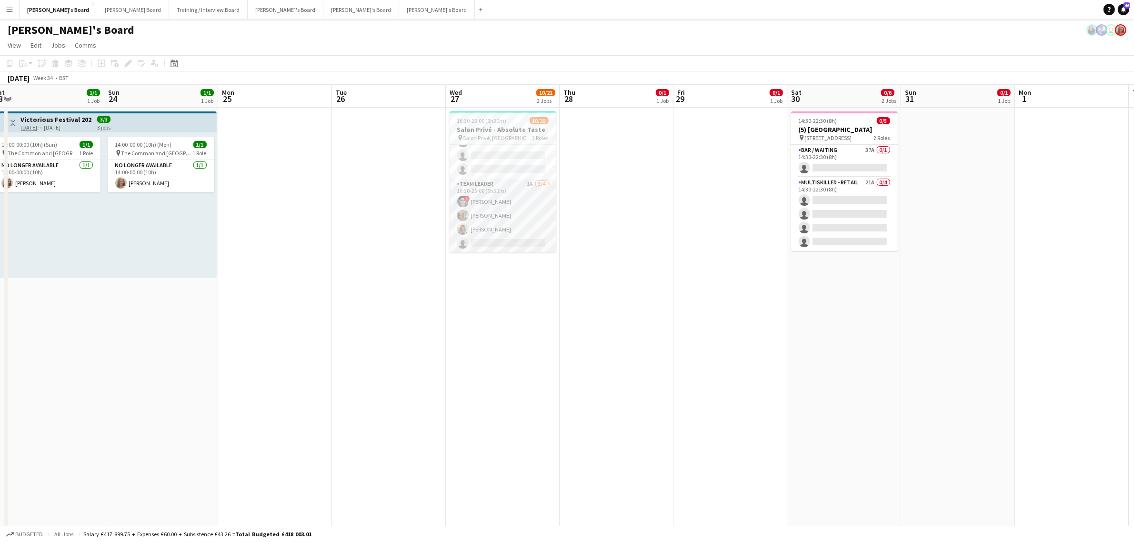
scroll to position [0, 0]
click at [506, 202] on app-card-role "BAR STAFF 5A 4/7 16:30-23:00 (6h30m) Tom Spencer Douglas Lansley Jessamie Lindl…" at bounding box center [503, 202] width 107 height 115
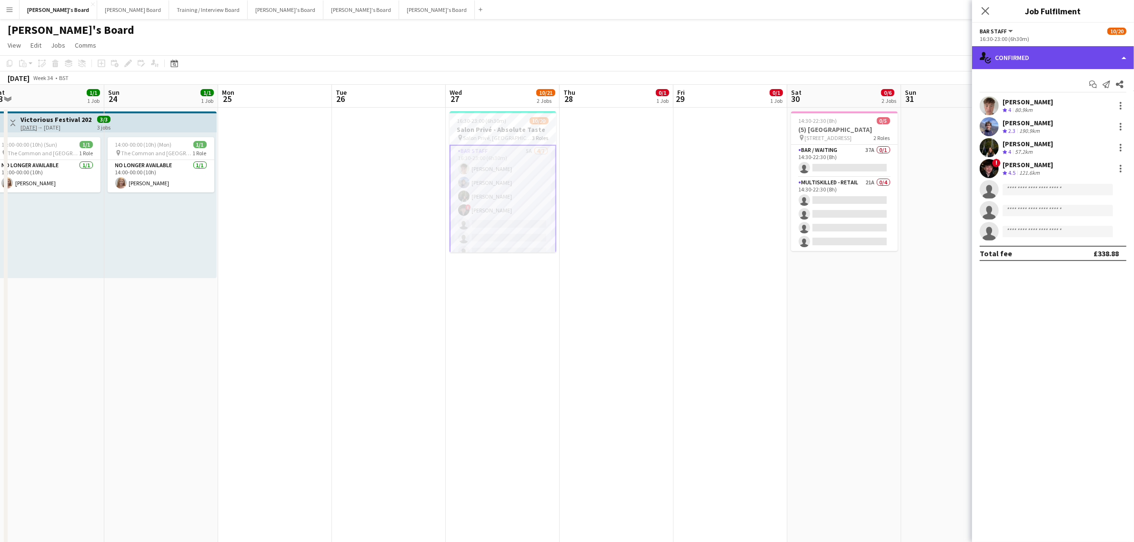
click at [1082, 57] on div "single-neutral-actions-check-2 Confirmed" at bounding box center [1053, 57] width 162 height 23
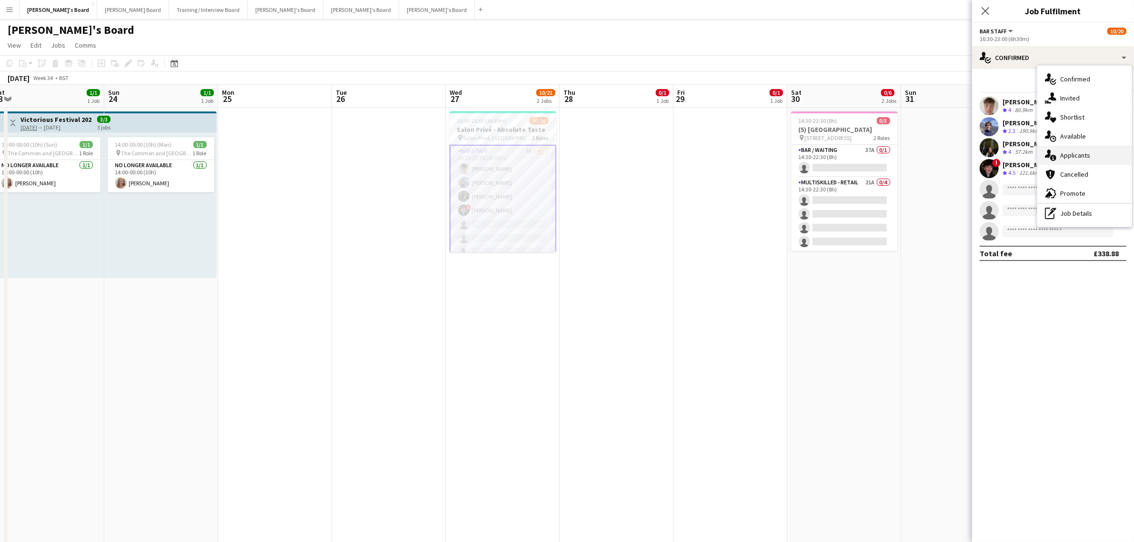
click at [1084, 149] on div "single-neutral-actions-information Applicants" at bounding box center [1084, 155] width 94 height 19
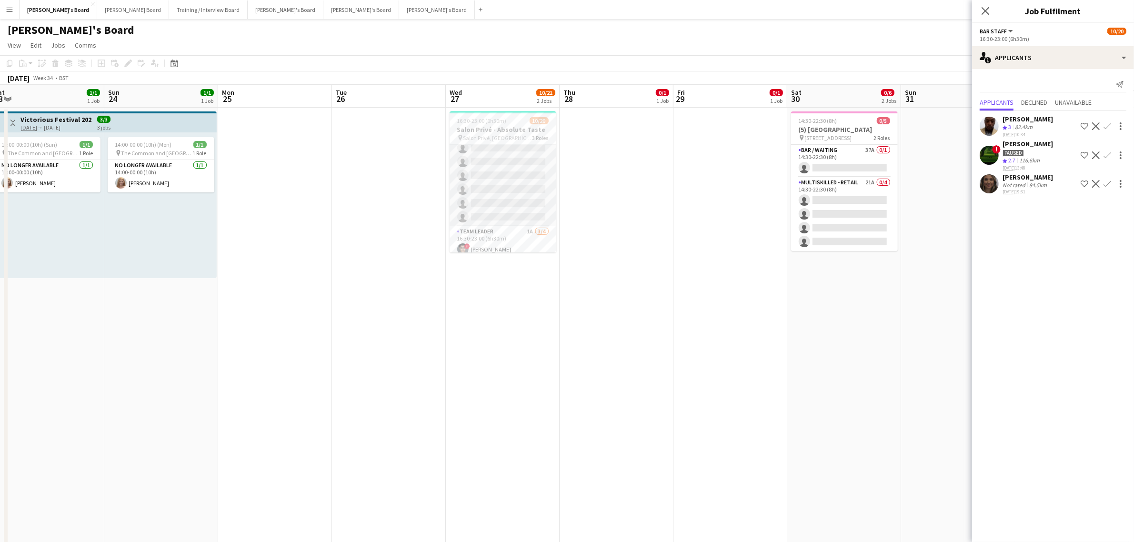
click at [494, 185] on app-card-role "Hospitality 5A 3/9 16:30-23:00 (6h30m) Harry Thomas Joseph Day Freya Lillywhite…" at bounding box center [503, 154] width 107 height 143
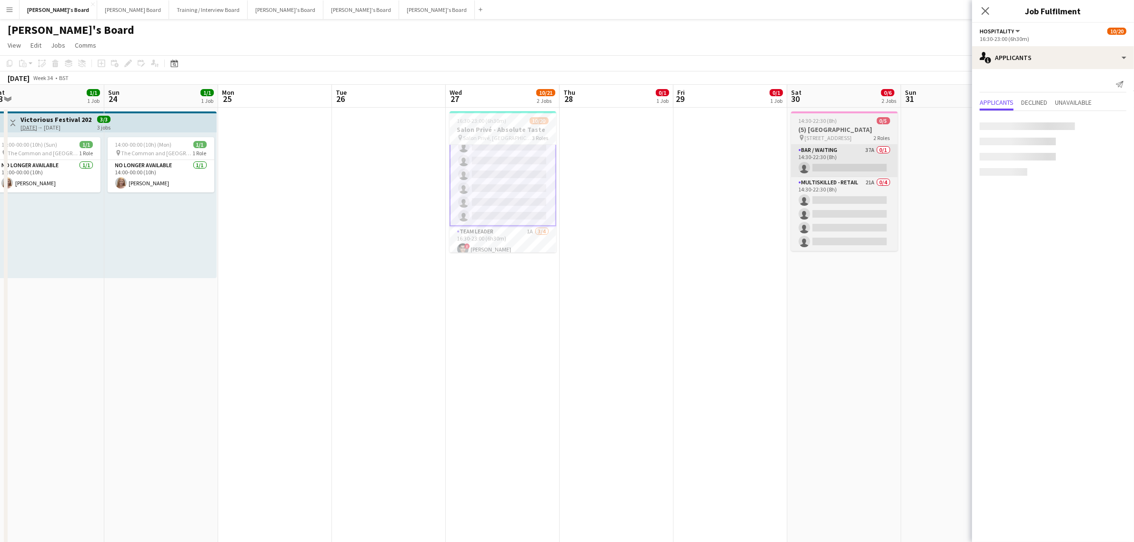
scroll to position [178, 0]
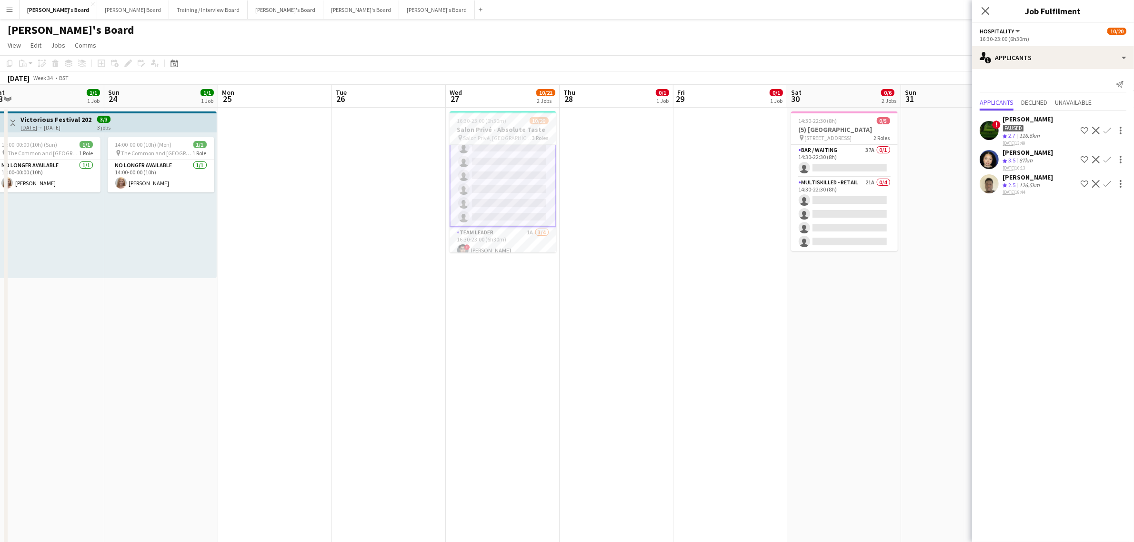
drag, startPoint x: 604, startPoint y: 370, endPoint x: 675, endPoint y: 432, distance: 93.8
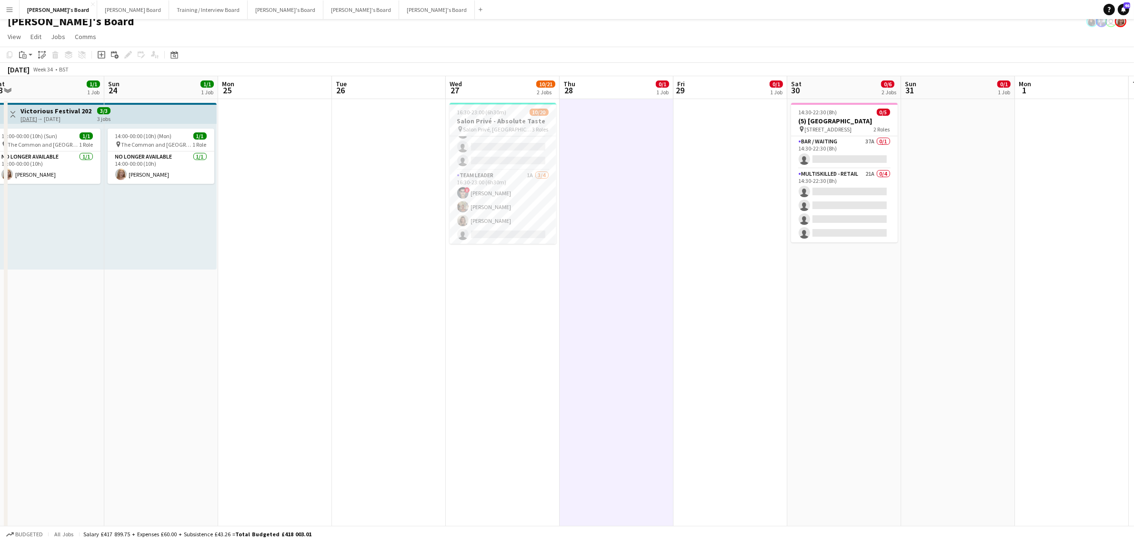
scroll to position [0, 0]
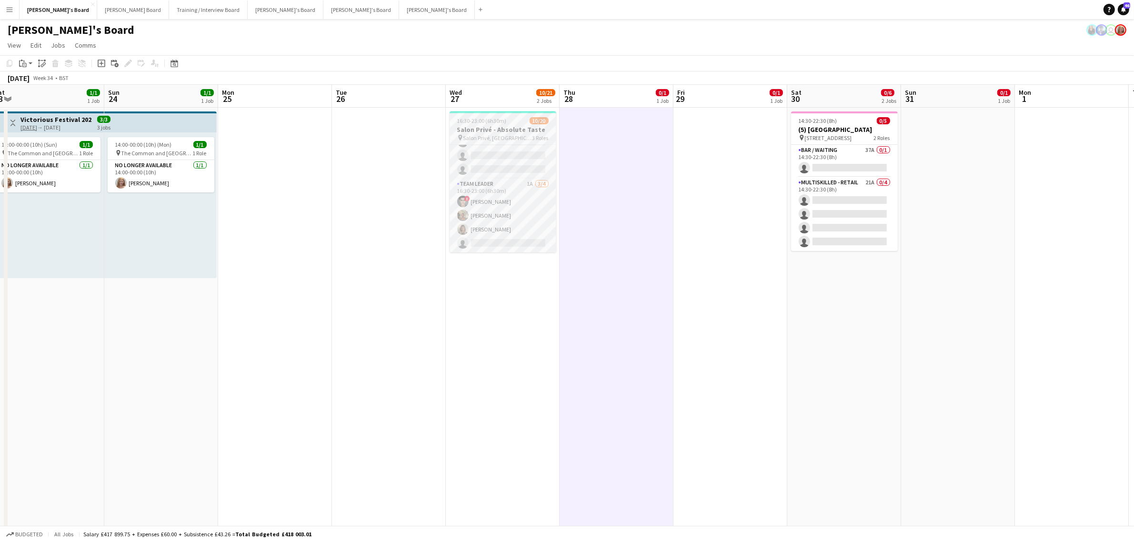
click at [513, 125] on h3 "Salon Privé - Absolute Taste" at bounding box center [503, 129] width 107 height 9
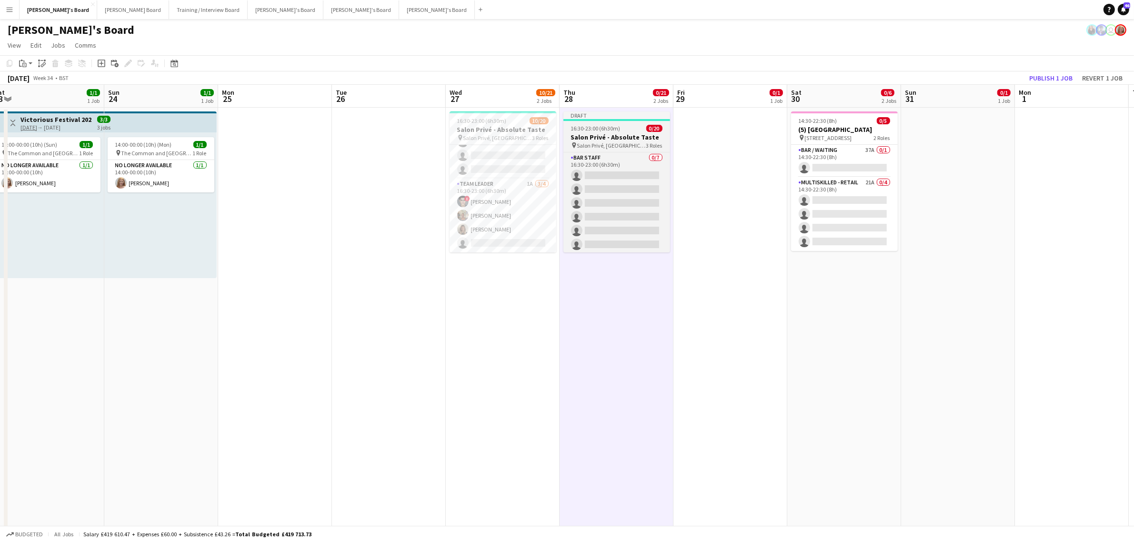
click at [600, 123] on app-job-card "Draft 16:30-23:00 (6h30m) 0/20 Salon Privé - Absolute Taste pin Salon Privé, Bl…" at bounding box center [617, 181] width 107 height 141
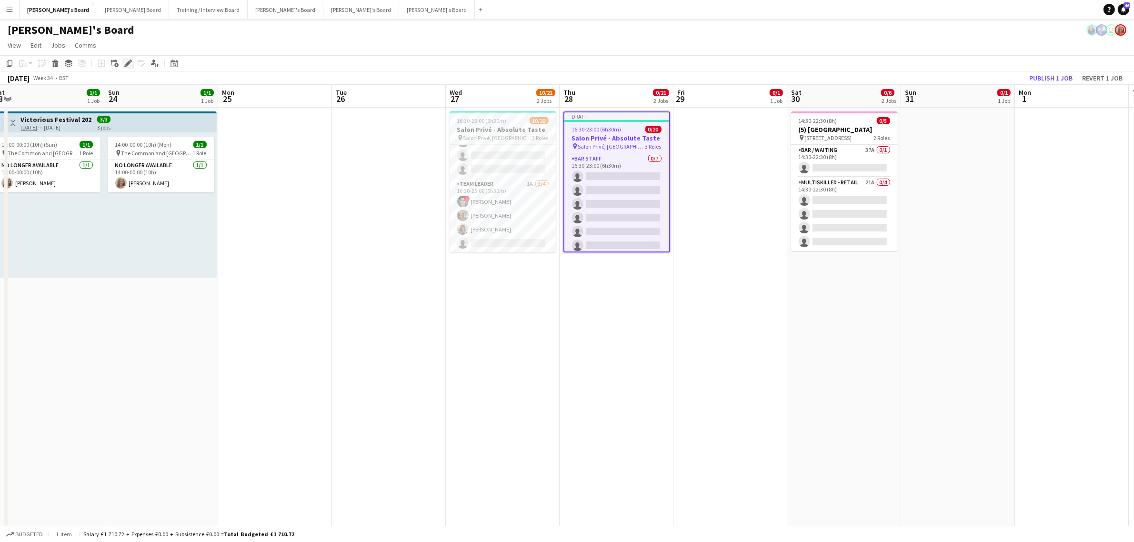
click at [124, 62] on icon "Edit" at bounding box center [128, 64] width 8 height 8
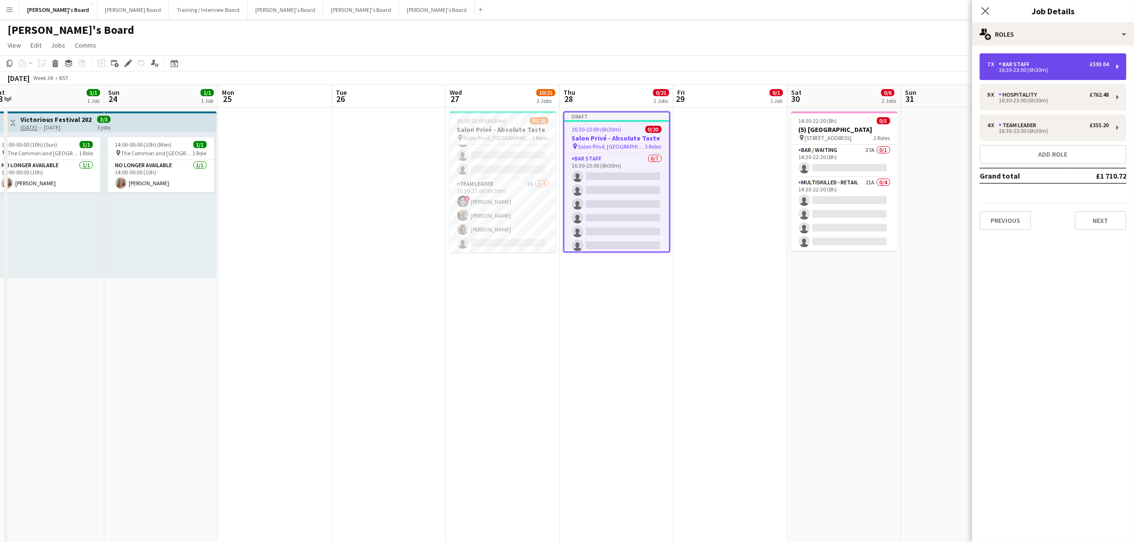
click at [1025, 65] on div "BAR STAFF" at bounding box center [1016, 64] width 35 height 7
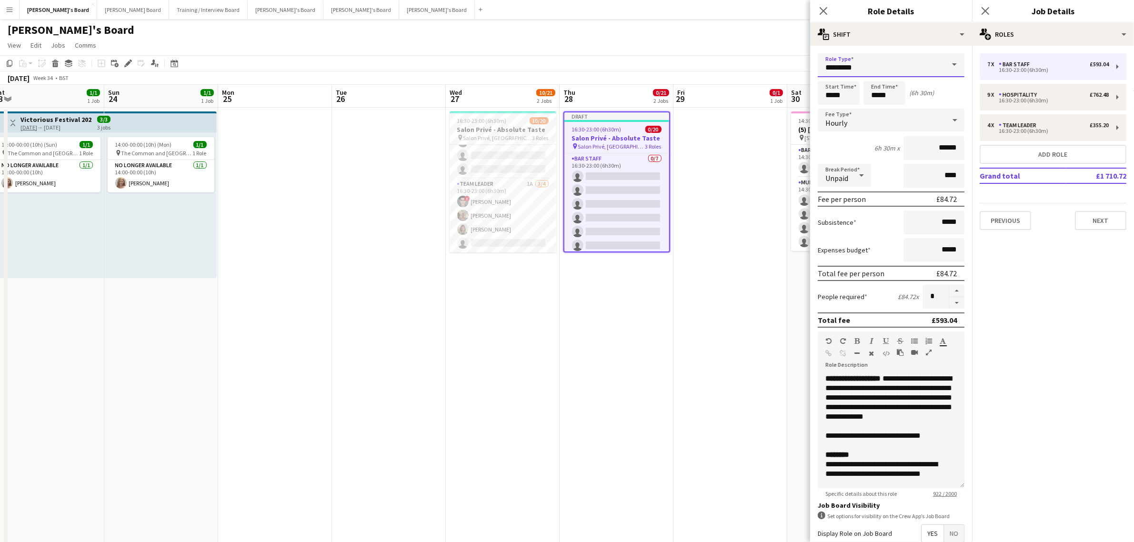
click at [881, 63] on input "*********" at bounding box center [891, 65] width 147 height 24
drag, startPoint x: 876, startPoint y: 71, endPoint x: 656, endPoint y: 85, distance: 219.5
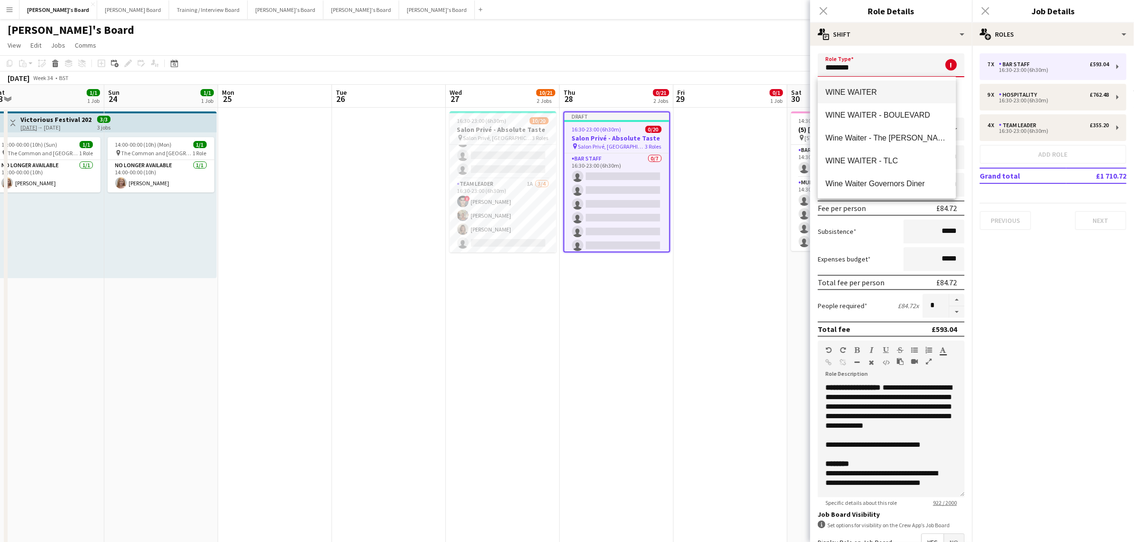
click at [889, 91] on span "WINE WAITER" at bounding box center [887, 92] width 122 height 9
type input "**********"
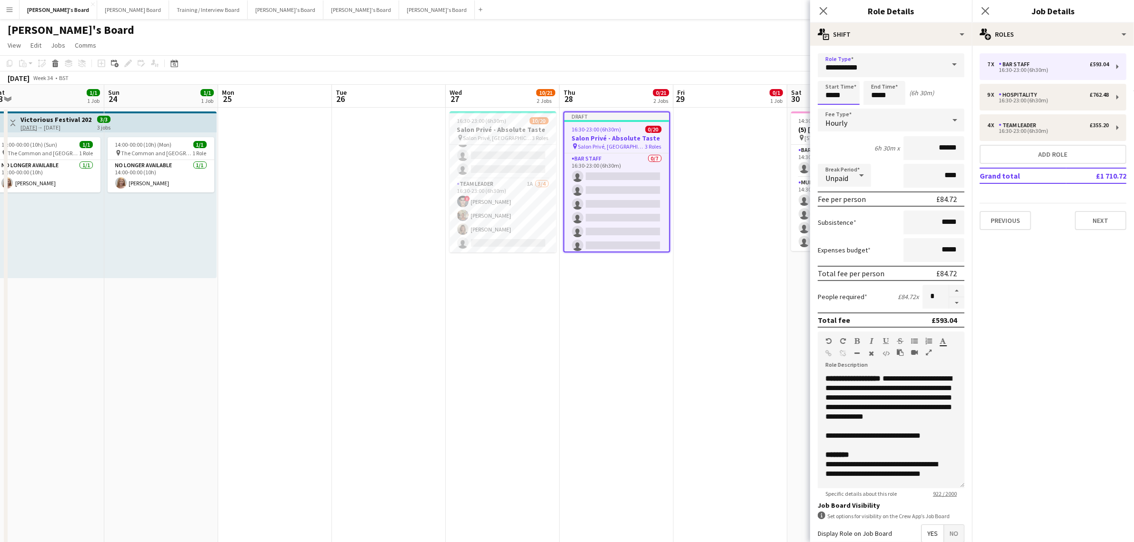
click at [841, 93] on input "*****" at bounding box center [839, 93] width 42 height 24
click at [853, 109] on div at bounding box center [848, 110] width 19 height 10
type input "*****"
click at [853, 109] on div at bounding box center [848, 110] width 19 height 10
click at [951, 87] on div "Start Time ***** End Time ***** (7h)" at bounding box center [891, 93] width 147 height 24
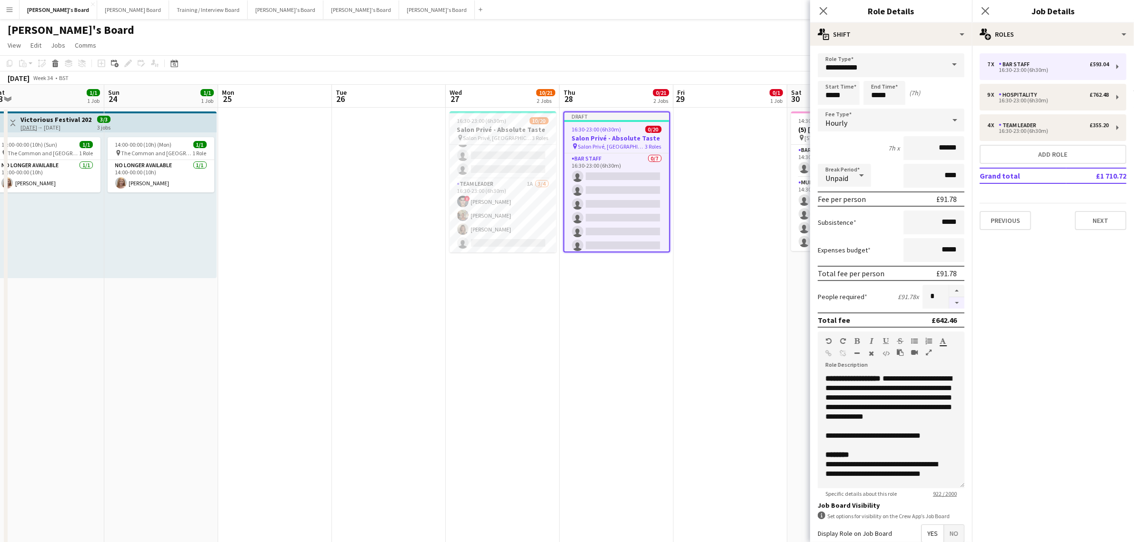
click at [949, 299] on button "button" at bounding box center [956, 303] width 15 height 12
type input "*"
click at [868, 298] on div "People required £91.78 x *" at bounding box center [891, 297] width 147 height 24
click at [1019, 128] on div "TEAM LEADER" at bounding box center [1019, 125] width 41 height 7
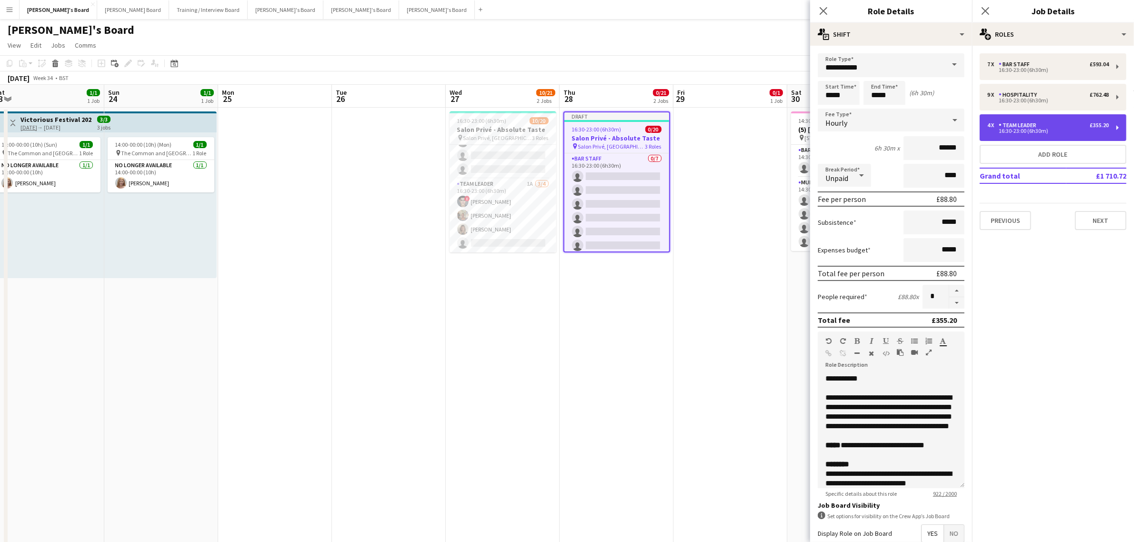
type input "**********"
type input "*****"
type input "******"
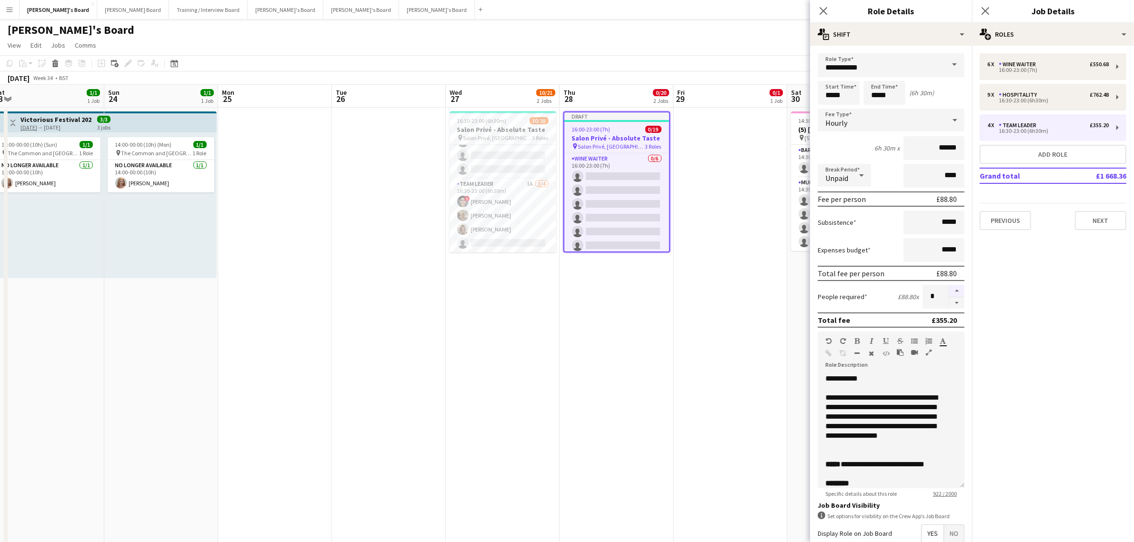
click at [950, 287] on button "button" at bounding box center [956, 291] width 15 height 12
type input "*"
click at [1015, 99] on div "16:30-23:00 (6h30m)" at bounding box center [1047, 100] width 121 height 5
type input "**********"
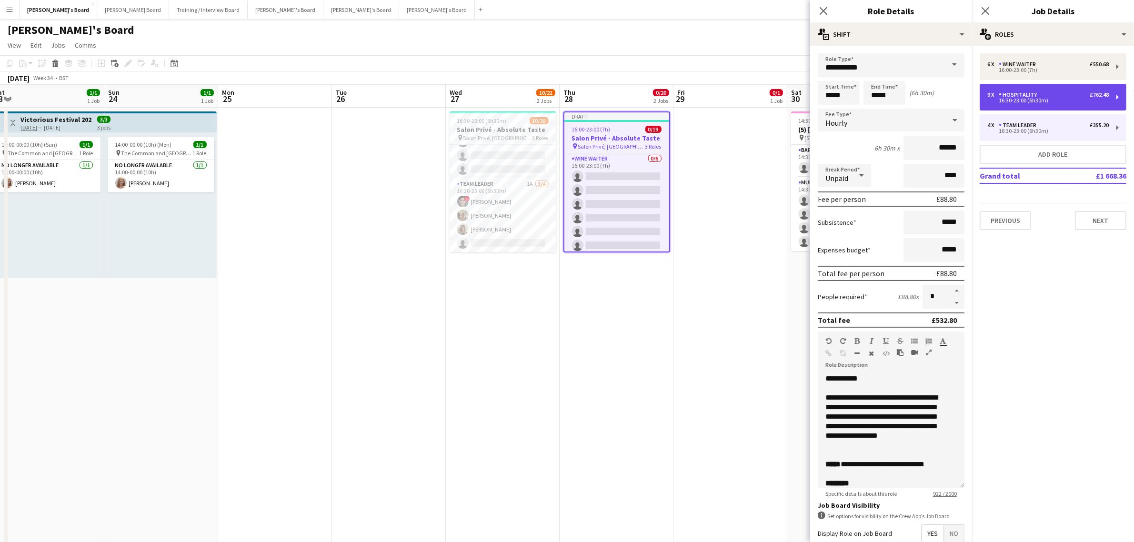
type input "******"
type input "*"
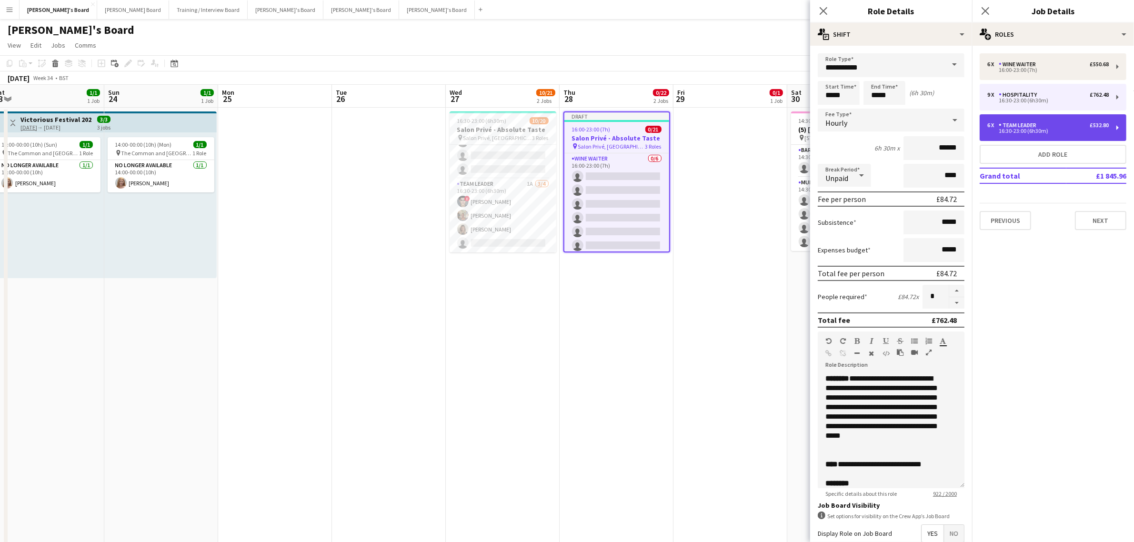
click at [1017, 125] on div "TEAM LEADER" at bounding box center [1019, 125] width 41 height 7
type input "**********"
type input "******"
type input "*"
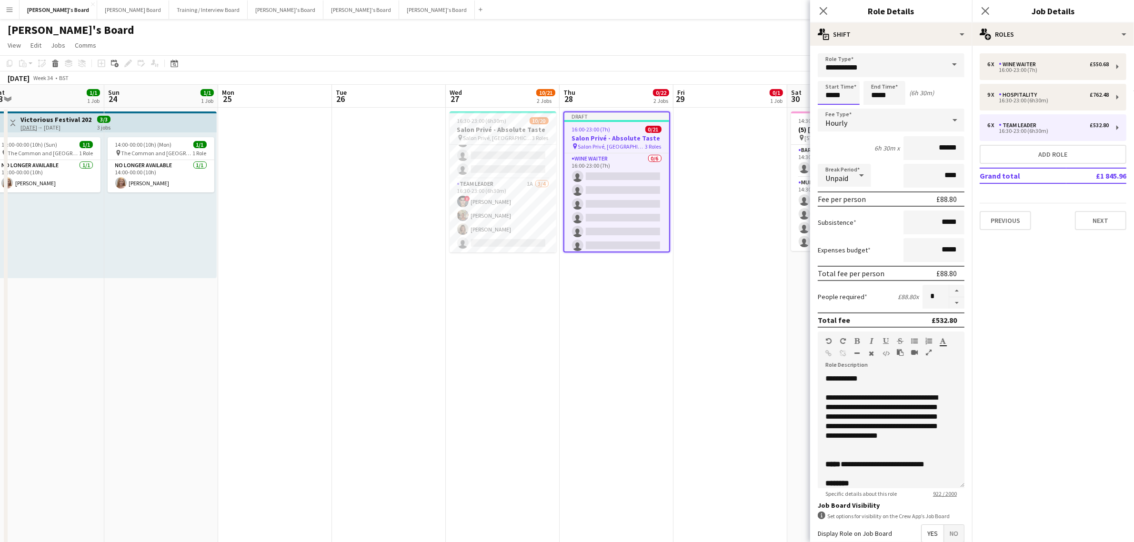
click at [847, 95] on input "*****" at bounding box center [839, 93] width 42 height 24
click at [847, 110] on div at bounding box center [848, 110] width 19 height 10
type input "*****"
click at [847, 110] on div at bounding box center [848, 110] width 19 height 10
click at [886, 91] on input "*****" at bounding box center [885, 93] width 42 height 24
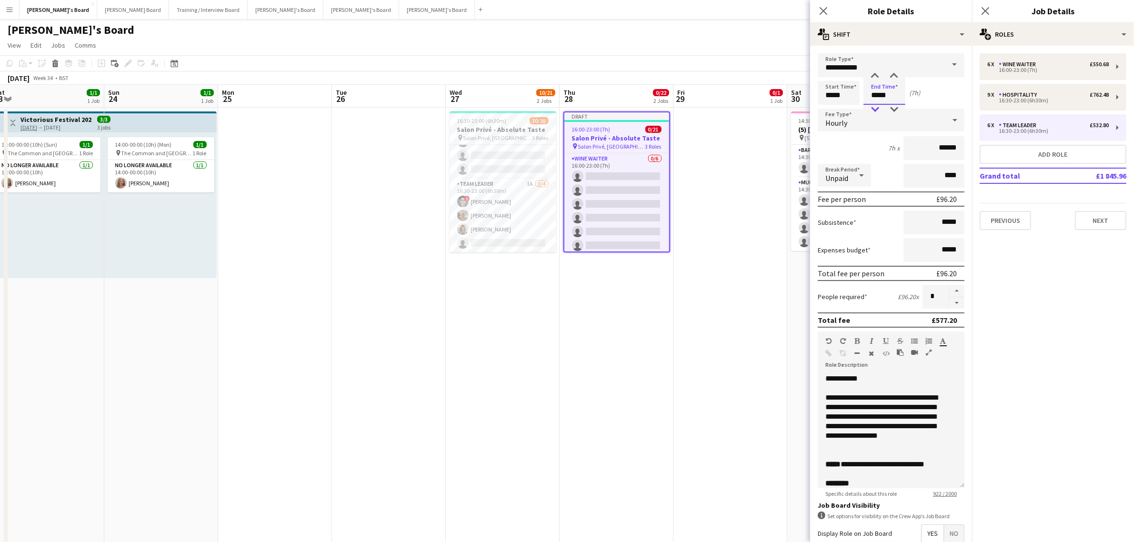
click at [875, 110] on div at bounding box center [875, 110] width 19 height 10
click at [873, 78] on div at bounding box center [875, 76] width 19 height 10
type input "*****"
click at [873, 78] on div at bounding box center [875, 76] width 19 height 10
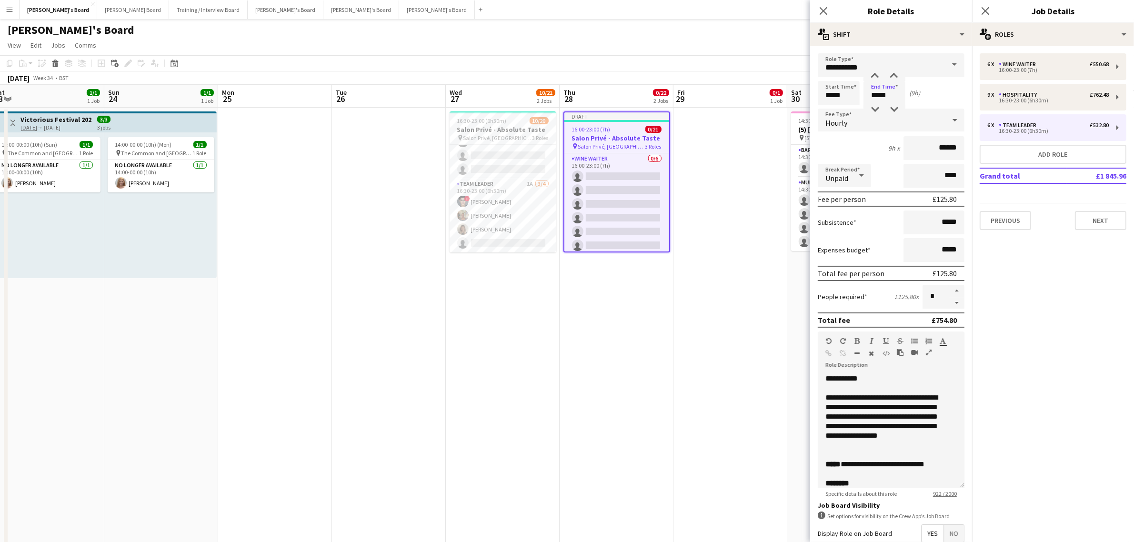
click at [927, 91] on div "Start Time ***** End Time ***** (9h)" at bounding box center [891, 93] width 147 height 24
click at [1029, 90] on div "9 x Hospitality £762.48 16:30-23:00 (6h30m)" at bounding box center [1053, 97] width 147 height 27
type input "**********"
type input "*****"
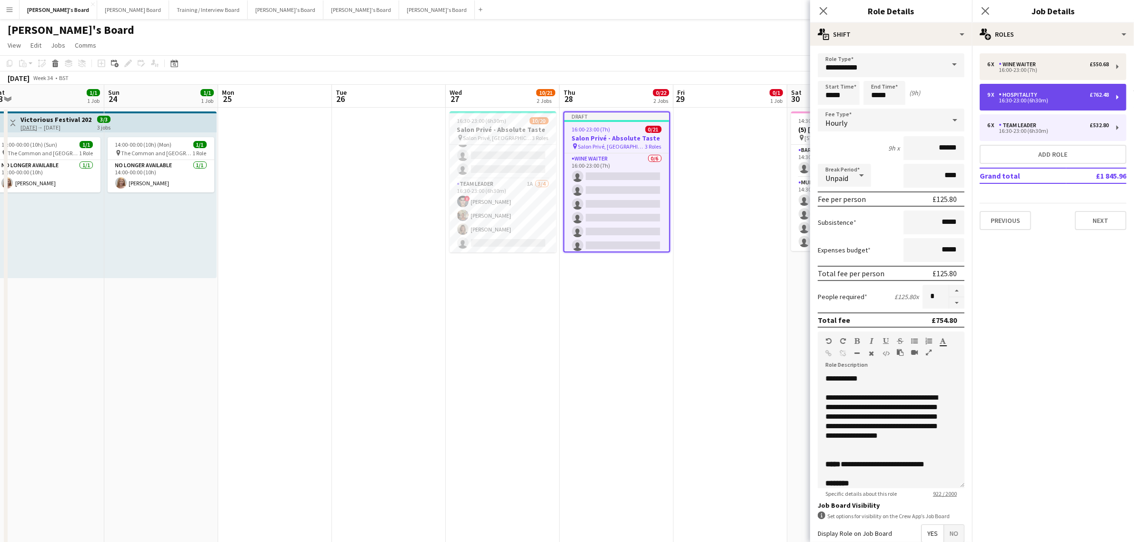
type input "******"
type input "*"
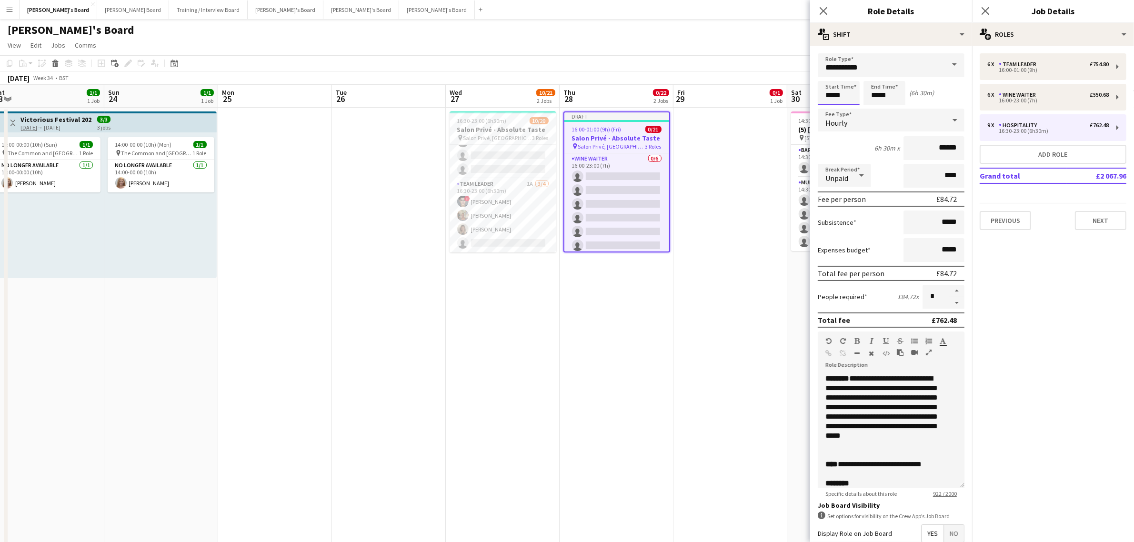
click at [841, 96] on input "*****" at bounding box center [839, 93] width 42 height 24
click at [845, 110] on div at bounding box center [848, 110] width 19 height 10
type input "*****"
click at [845, 110] on div at bounding box center [848, 110] width 19 height 10
click at [941, 90] on div "Start Time ***** End Time ***** (7h)" at bounding box center [891, 93] width 147 height 24
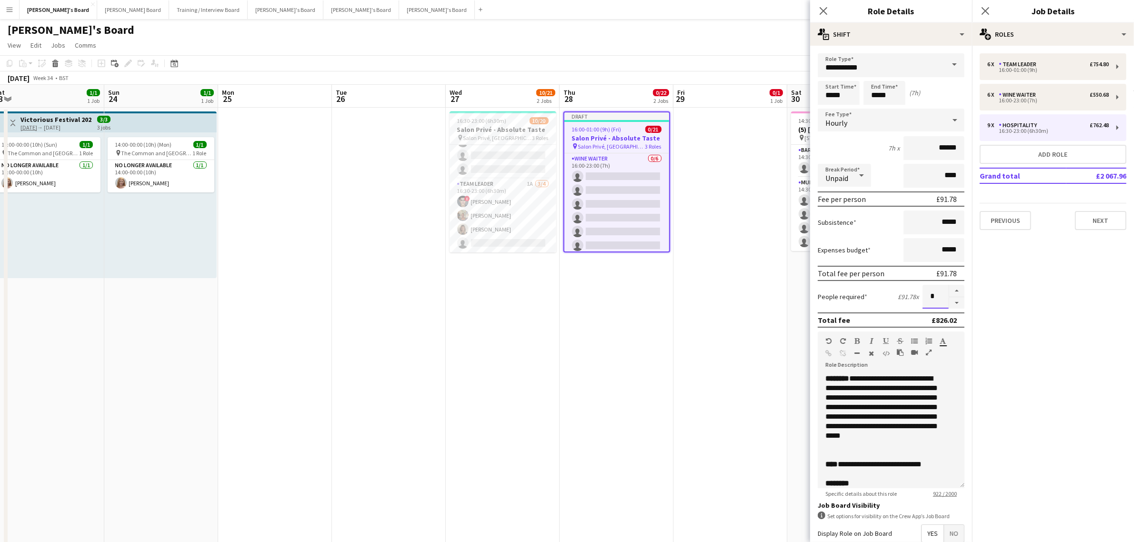
drag, startPoint x: 931, startPoint y: 296, endPoint x: 894, endPoint y: 291, distance: 37.5
click at [894, 291] on div "People required £91.78 x *" at bounding box center [891, 297] width 147 height 24
type input "**"
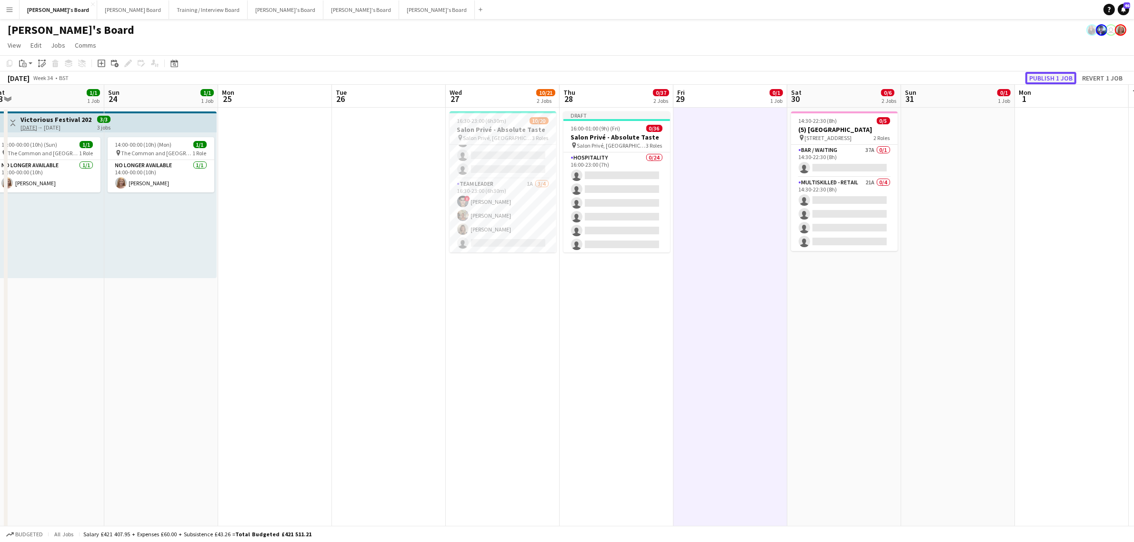
click at [1035, 78] on button "Publish 1 job" at bounding box center [1051, 78] width 51 height 12
click at [498, 186] on app-card-role "BAR STAFF 5A 4/7 16:30-23:00 (6h30m) Tom Spencer Douglas Lansley Jessamie Lindl…" at bounding box center [503, 202] width 107 height 115
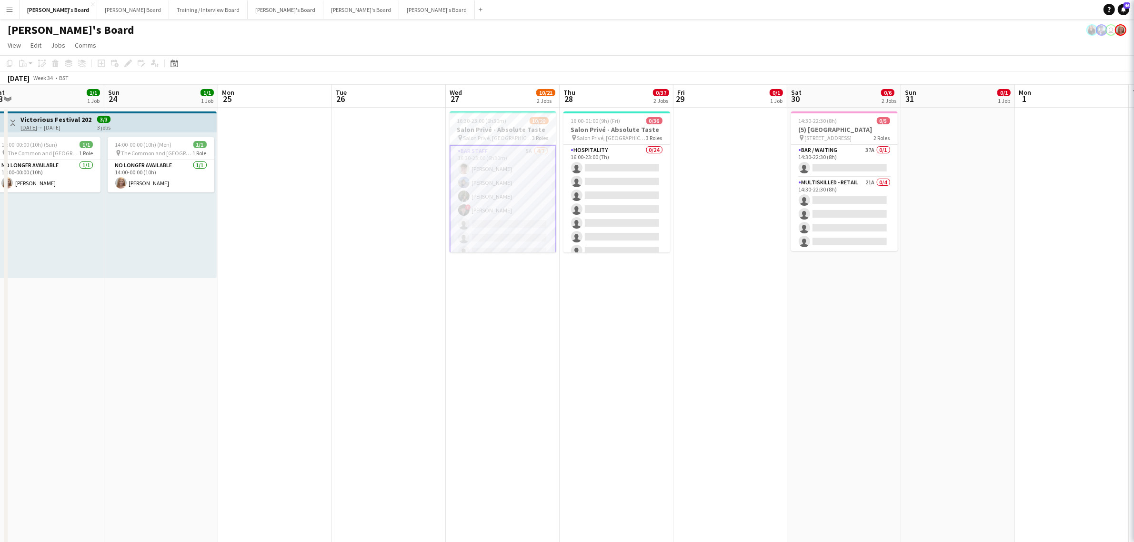
scroll to position [0, 351]
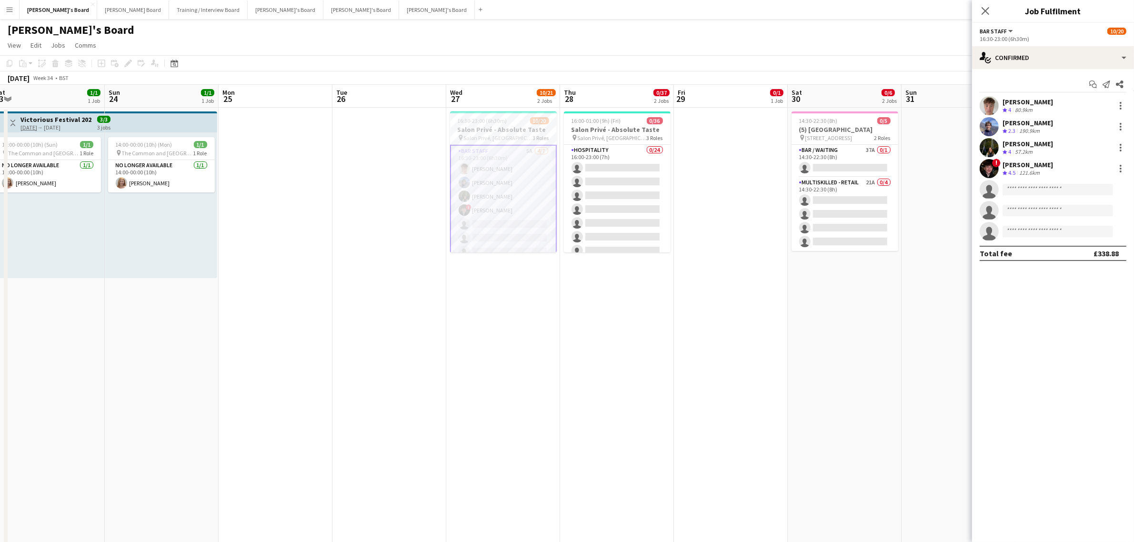
click at [1020, 103] on div "[PERSON_NAME]" at bounding box center [1028, 102] width 50 height 9
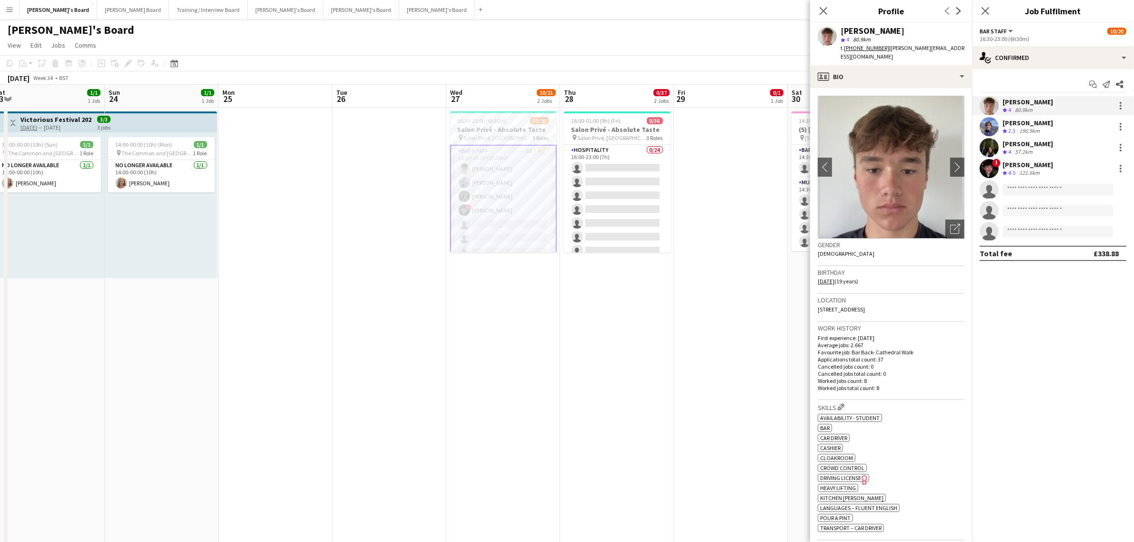
click at [956, 152] on app-crew-profile-bio "chevron-left chevron-right Open photos pop-in Gender Male Birthday 22-05-2006 (…" at bounding box center [891, 315] width 162 height 454
click at [950, 162] on app-icon "chevron-right" at bounding box center [957, 167] width 15 height 10
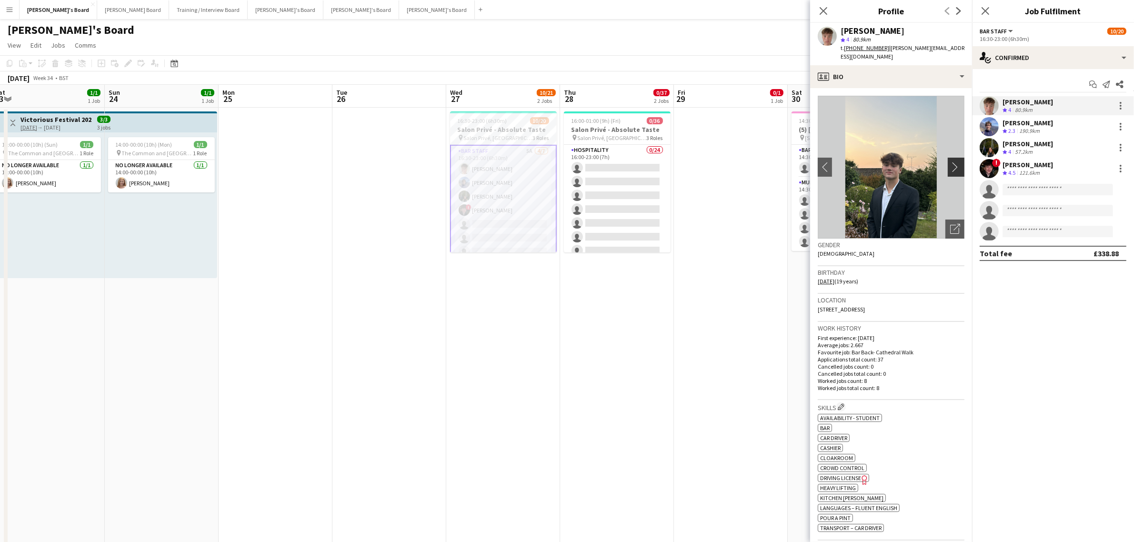
click at [950, 162] on app-icon "chevron-right" at bounding box center [957, 167] width 15 height 10
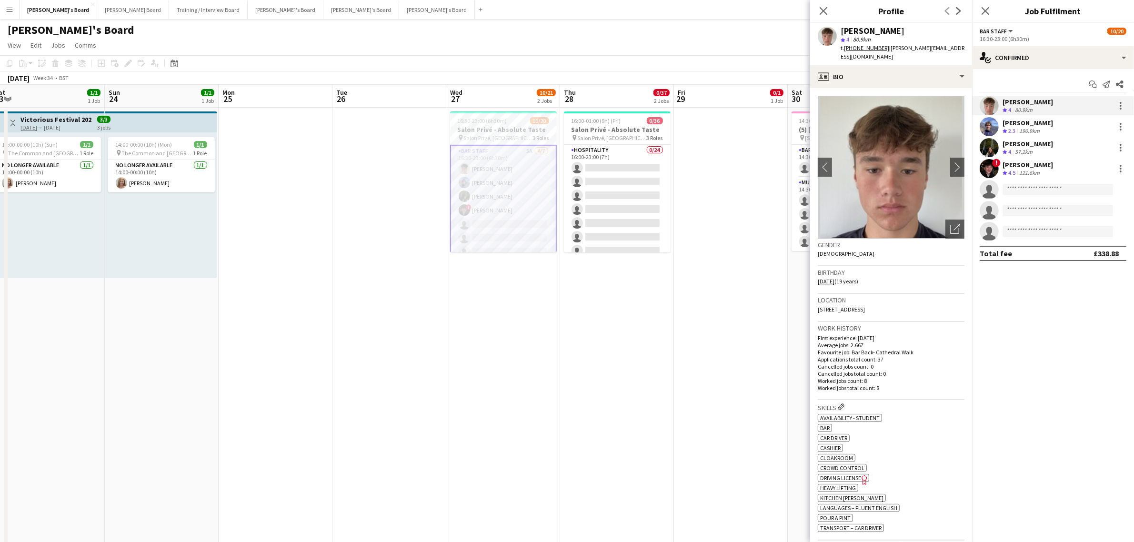
click at [882, 28] on div "[PERSON_NAME]" at bounding box center [873, 31] width 64 height 9
copy div "[PERSON_NAME]"
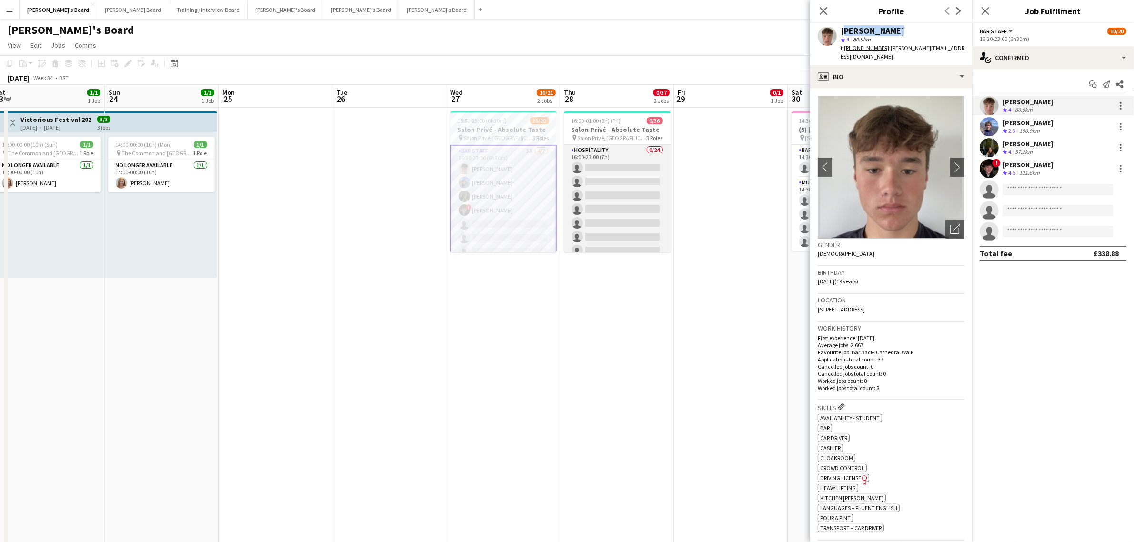
click at [624, 163] on app-card-role "Hospitality 0/24 16:00-23:00 (7h) single-neutral-actions single-neutral-actions…" at bounding box center [617, 320] width 107 height 350
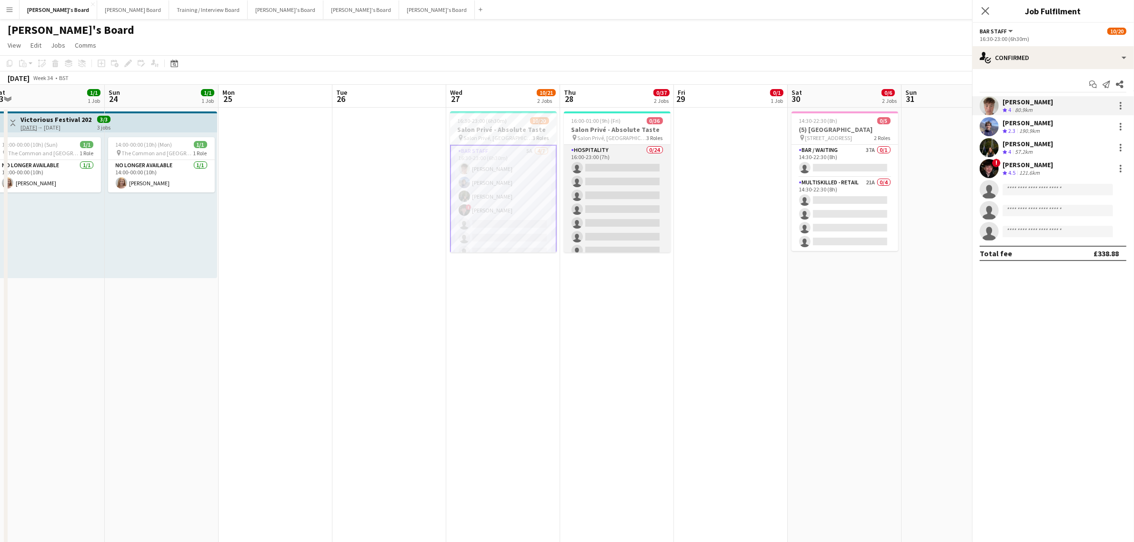
scroll to position [0, 351]
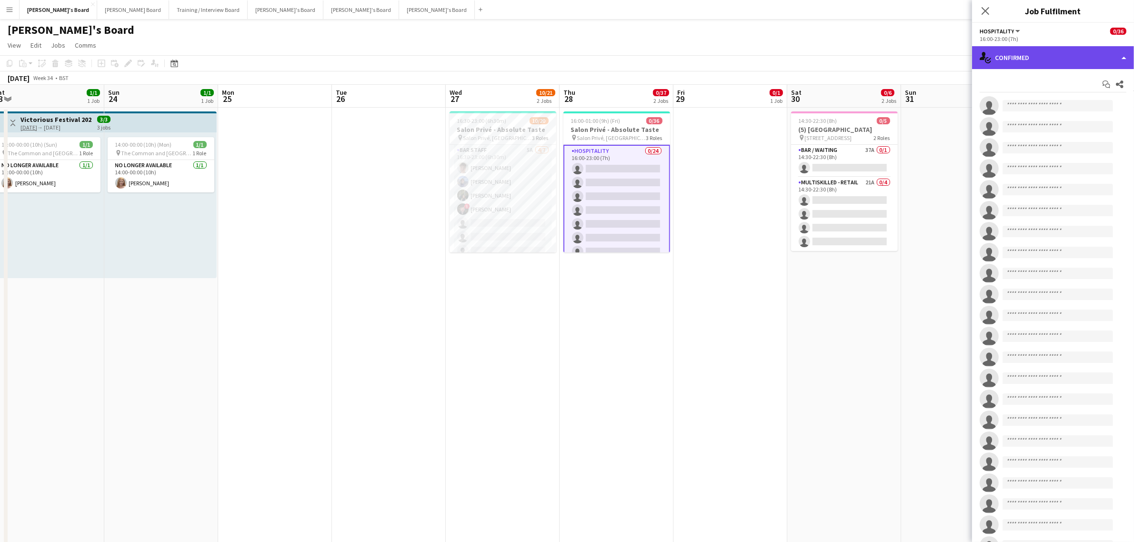
click at [1016, 61] on div "single-neutral-actions-check-2 Confirmed" at bounding box center [1053, 57] width 162 height 23
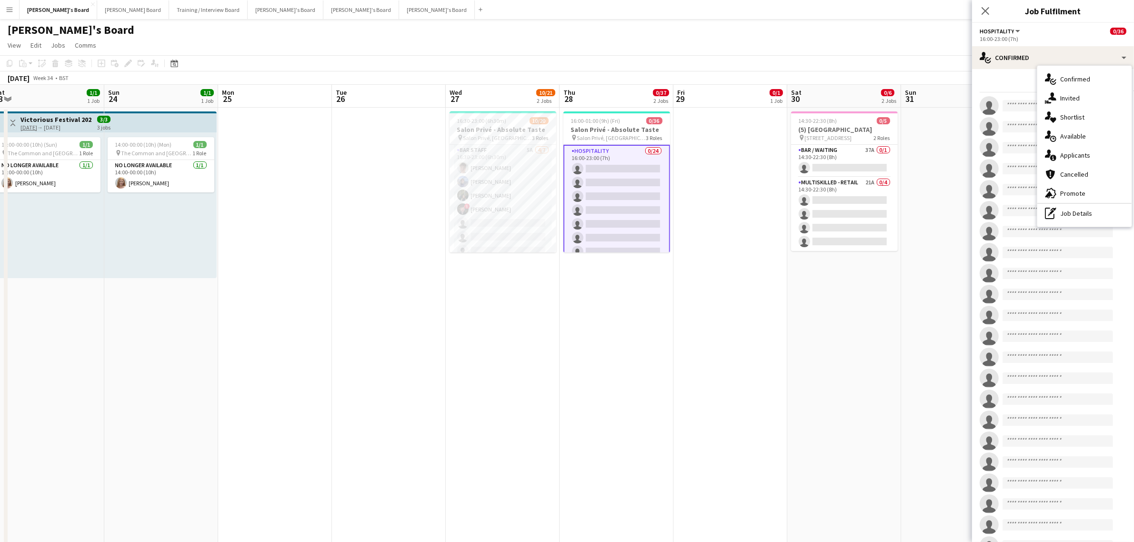
click at [1085, 98] on div "single-neutral-actions-share-1 Invited" at bounding box center [1084, 98] width 94 height 19
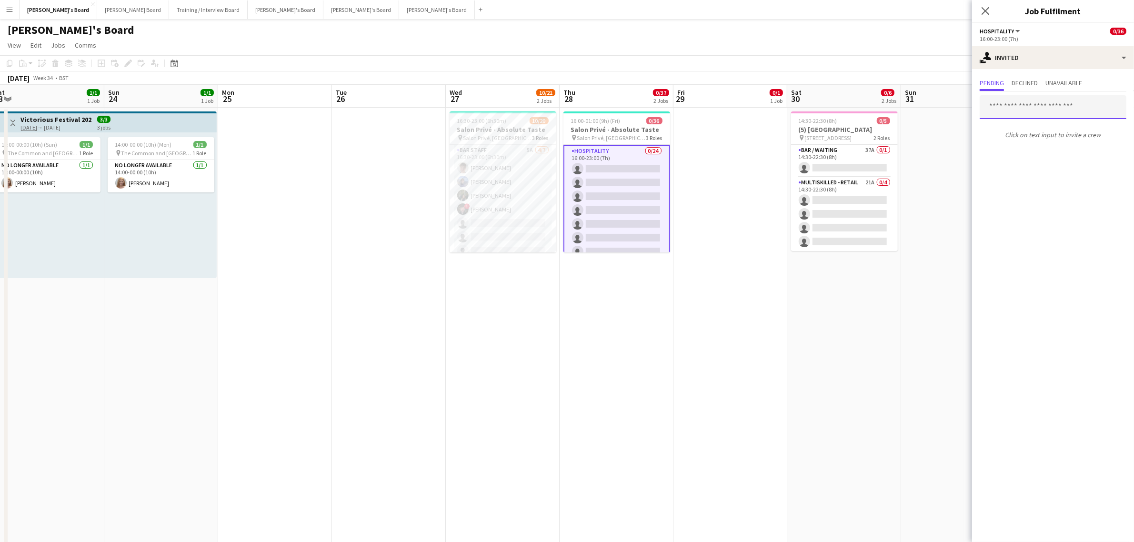
click at [1036, 112] on input "text" at bounding box center [1053, 107] width 147 height 24
paste input "**********"
click at [988, 104] on input "**********" at bounding box center [1053, 107] width 147 height 24
click at [1056, 103] on input "**********" at bounding box center [1053, 107] width 147 height 24
type input "*********"
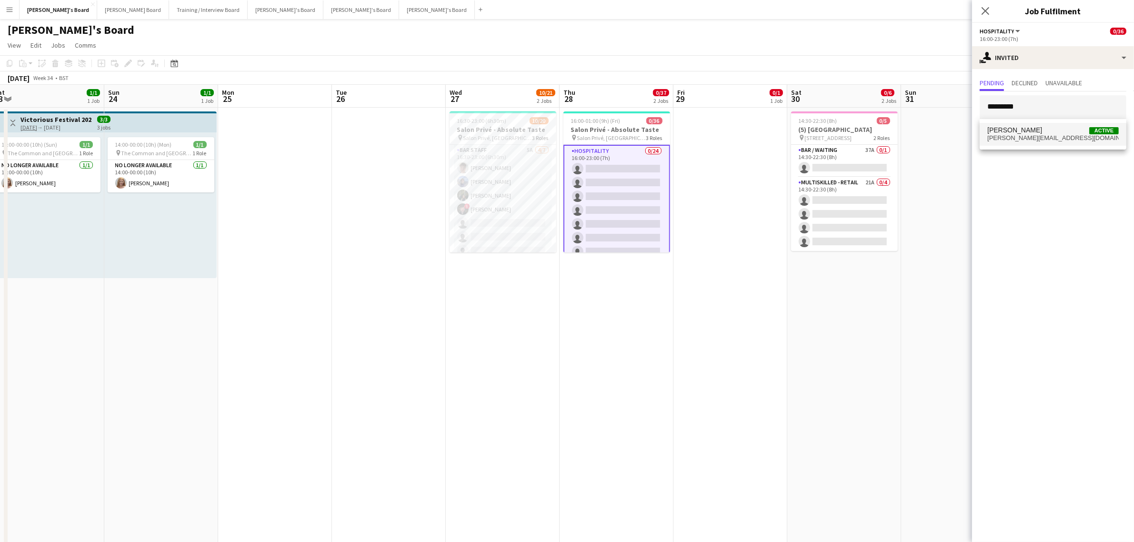
click at [1046, 134] on span "spencer.tomj1@gmail.com" at bounding box center [1052, 138] width 131 height 8
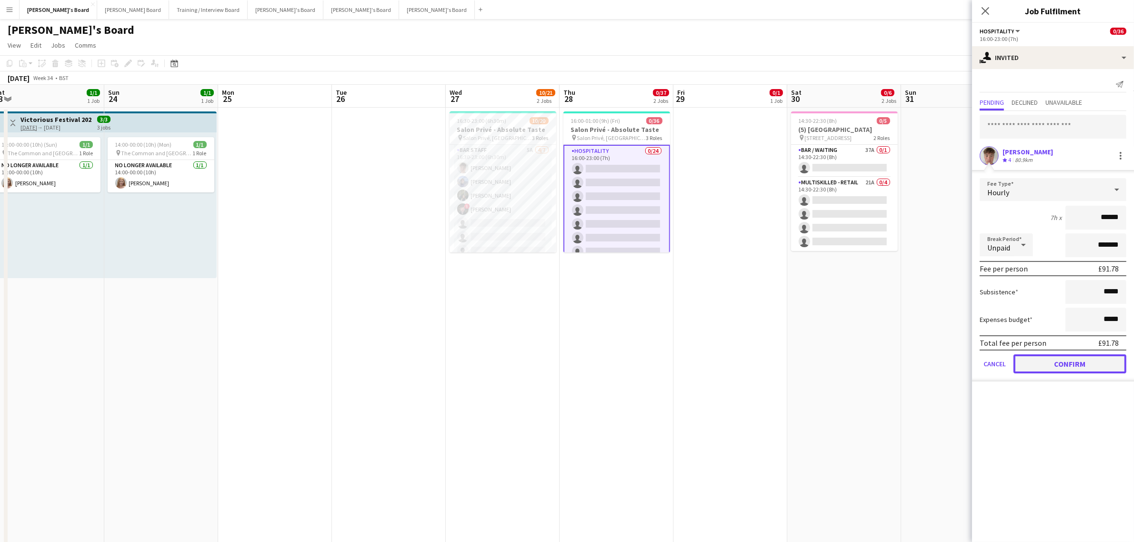
click at [1086, 363] on button "Confirm" at bounding box center [1070, 363] width 113 height 19
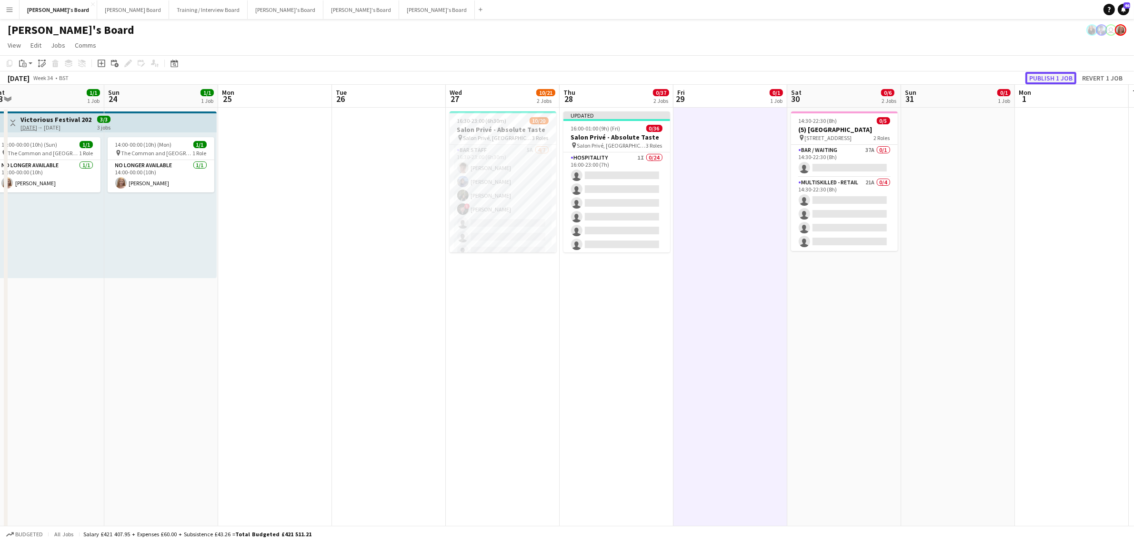
click at [1063, 80] on button "Publish 1 job" at bounding box center [1051, 78] width 51 height 12
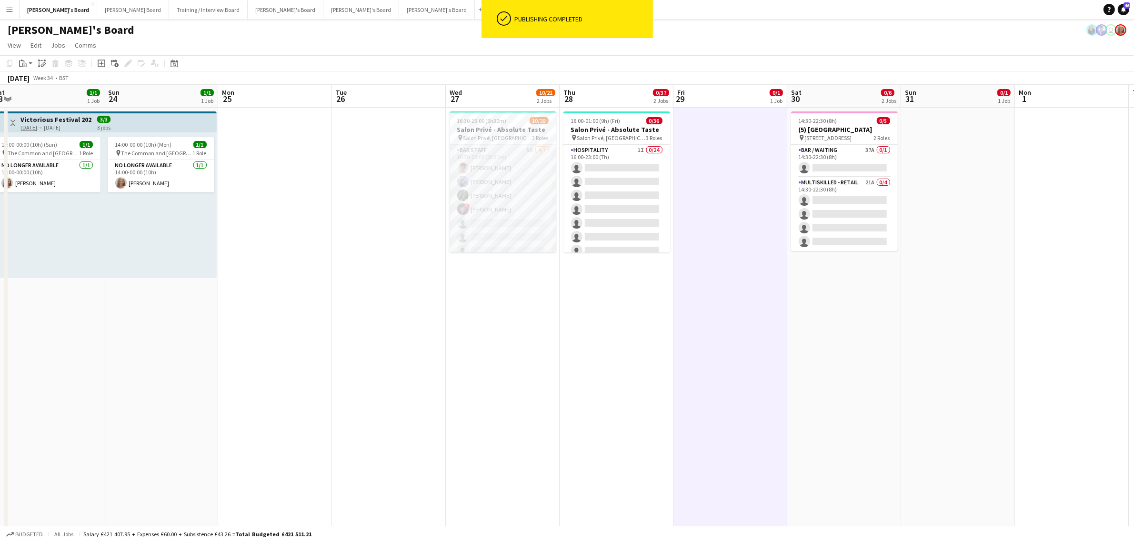
click at [502, 184] on app-card-role "BAR STAFF 5A 4/7 16:30-23:00 (6h30m) Tom Spencer Douglas Lansley Jessamie Lindl…" at bounding box center [503, 202] width 107 height 115
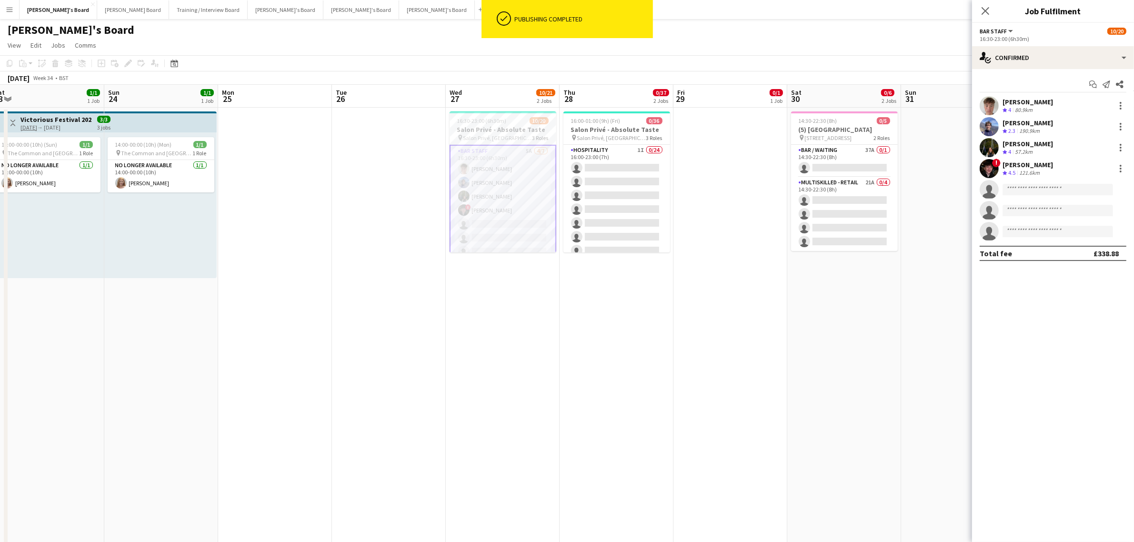
click at [1026, 118] on div "Douglas Lansley Crew rating 2.3 190.9km" at bounding box center [1053, 126] width 162 height 19
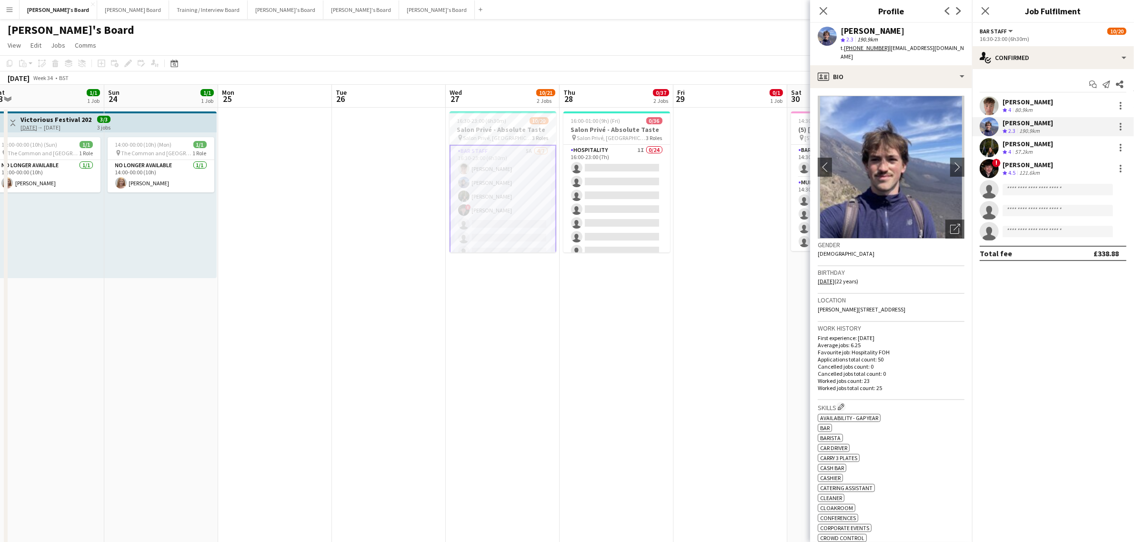
click at [898, 30] on div "[PERSON_NAME]" at bounding box center [873, 31] width 64 height 9
copy div "[PERSON_NAME]"
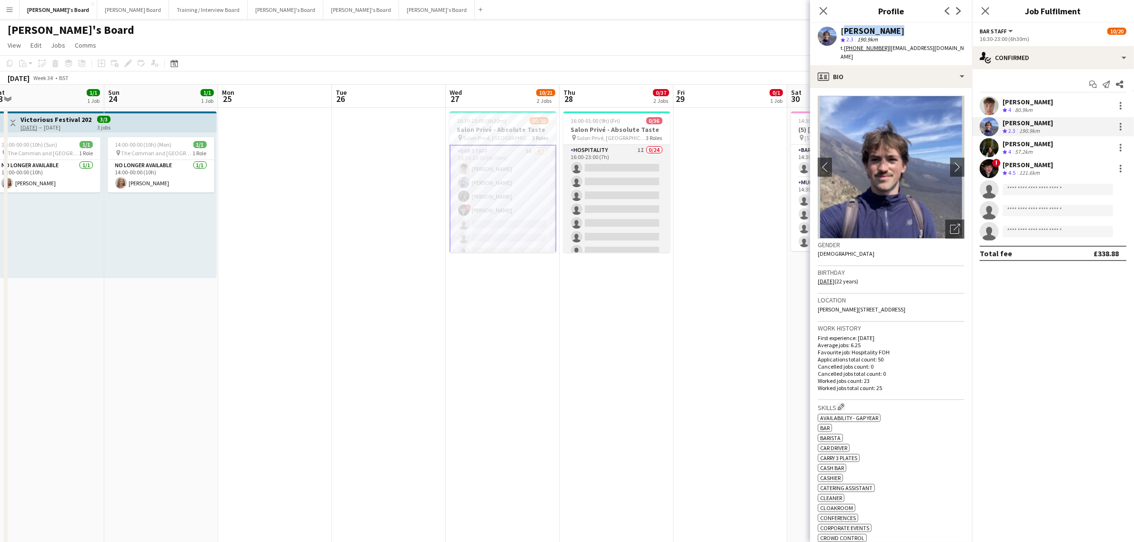
click at [649, 189] on app-card-role "Hospitality 1I 0/24 16:00-23:00 (7h) single-neutral-actions single-neutral-acti…" at bounding box center [617, 320] width 107 height 350
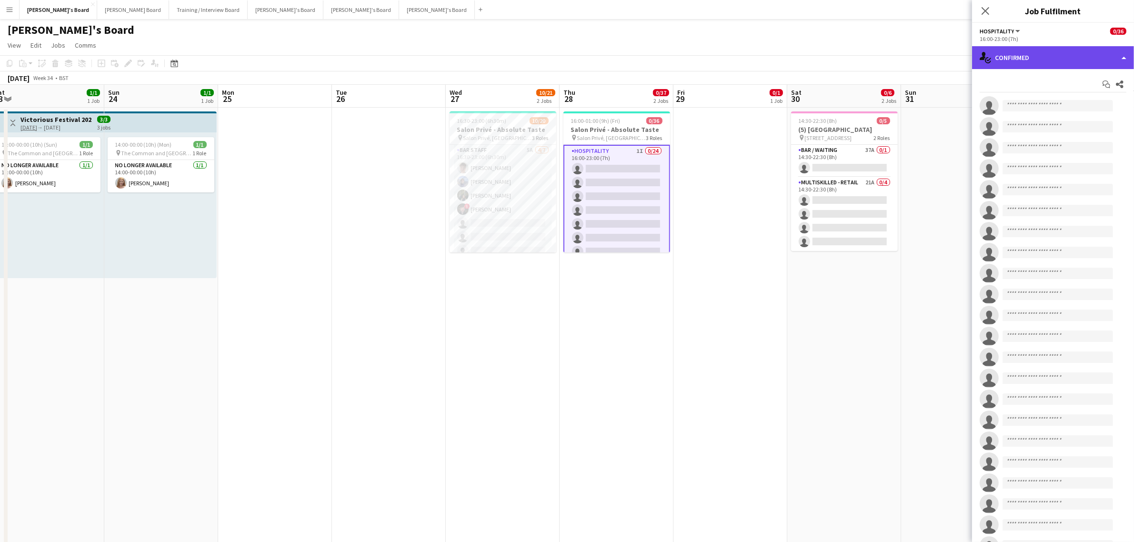
click at [1092, 52] on div "single-neutral-actions-check-2 Confirmed" at bounding box center [1053, 57] width 162 height 23
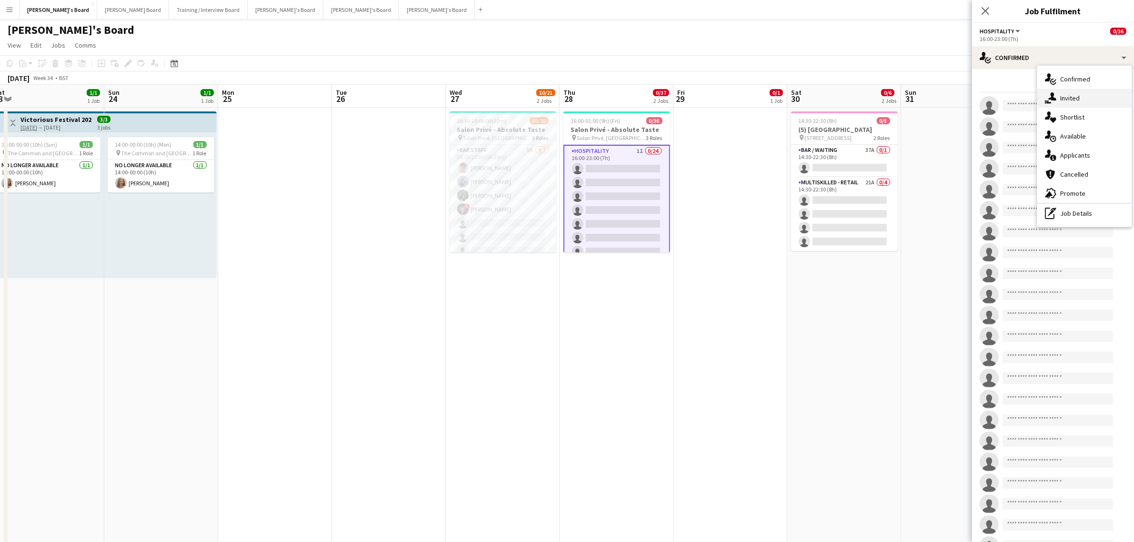
click at [1113, 94] on div "single-neutral-actions-share-1 Invited" at bounding box center [1084, 98] width 94 height 19
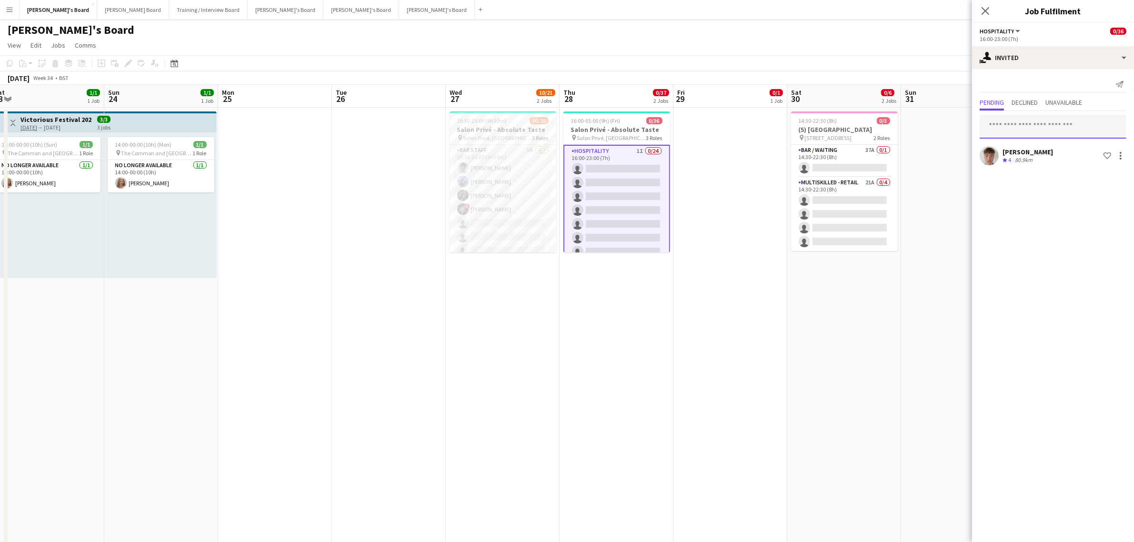
click at [1025, 120] on input "text" at bounding box center [1053, 127] width 147 height 24
paste input "**********"
type input "**********"
click at [1047, 149] on span "Douglas Lansley Active" at bounding box center [1052, 150] width 131 height 8
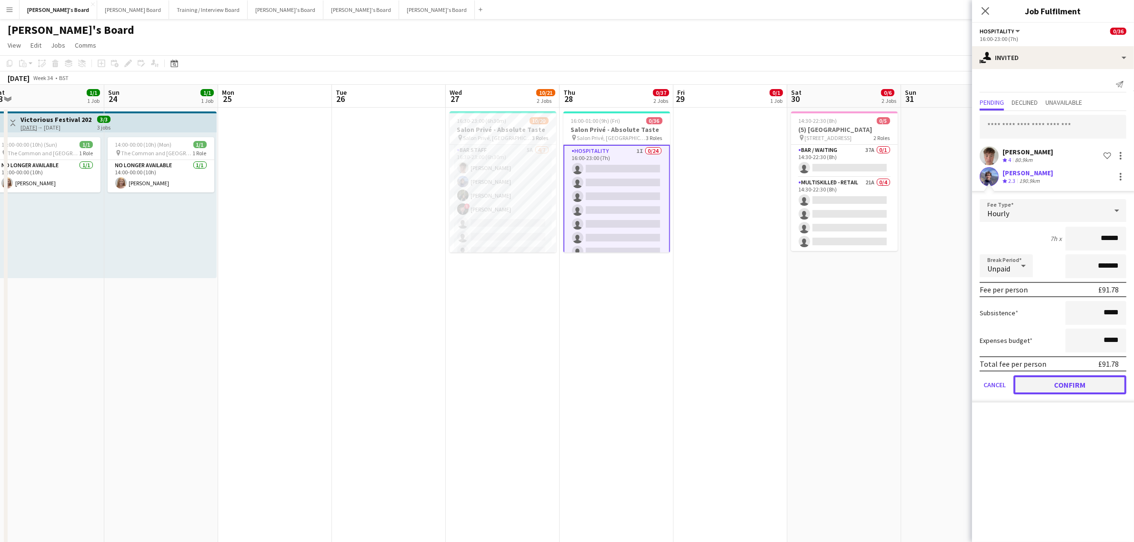
click at [1089, 386] on button "Confirm" at bounding box center [1070, 384] width 113 height 19
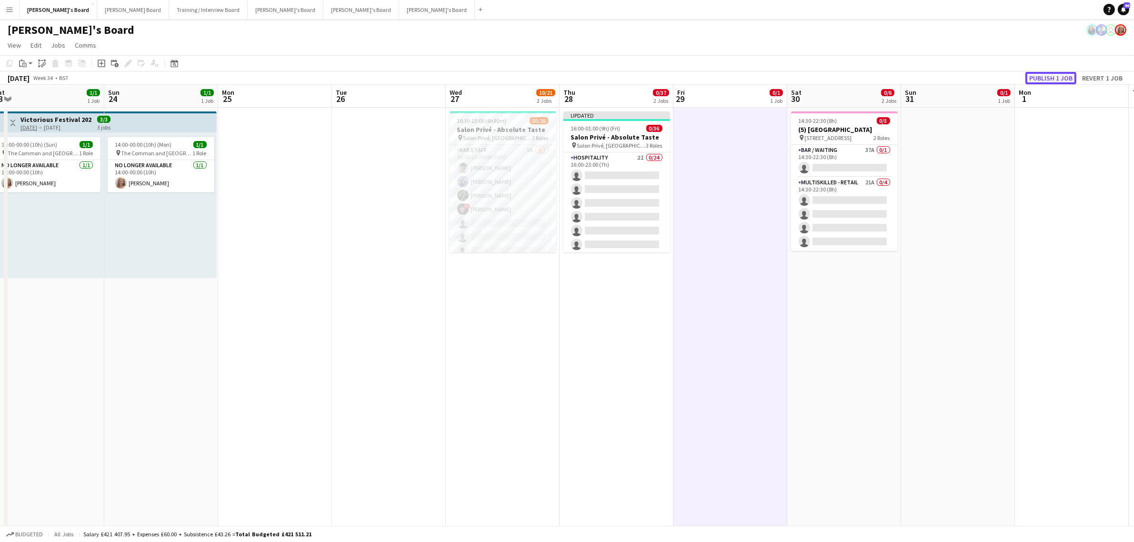
click at [1048, 78] on button "Publish 1 job" at bounding box center [1051, 78] width 51 height 12
click at [494, 175] on app-card-role "BAR STAFF 5A 4/7 16:30-23:00 (6h30m) Tom Spencer Douglas Lansley Jessamie Lindl…" at bounding box center [503, 202] width 107 height 115
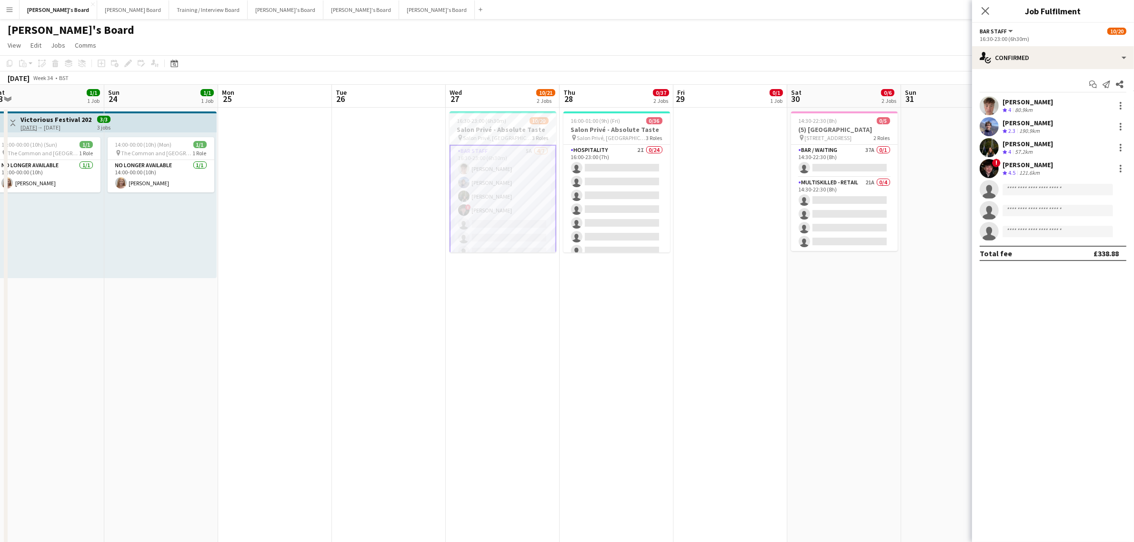
click at [1038, 139] on div "Jessamie Lindley Crew rating 4 57.2km" at bounding box center [1053, 147] width 162 height 19
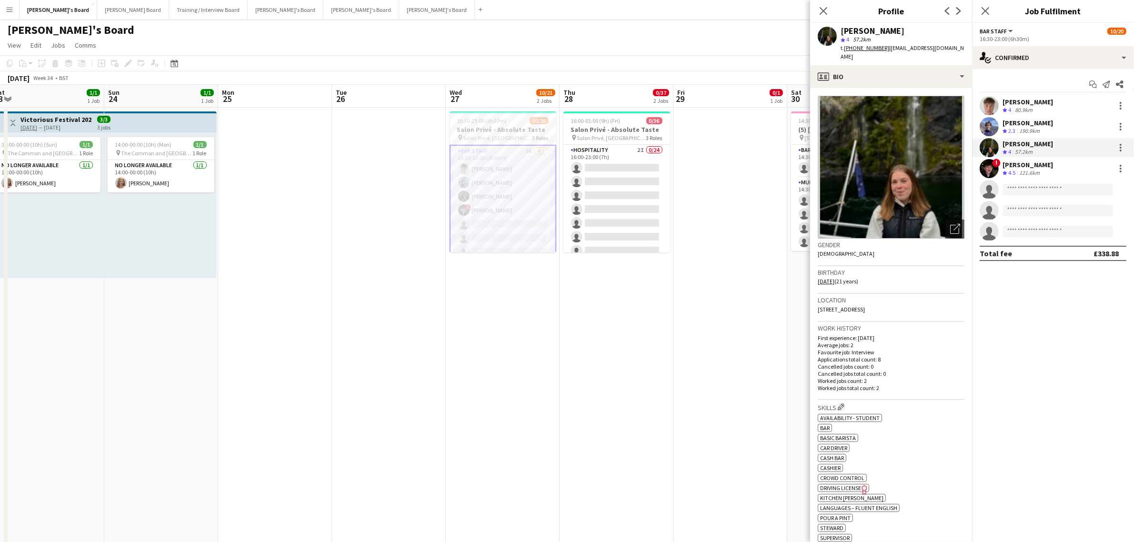
click at [860, 44] on tcxspan "+447555891857" at bounding box center [866, 47] width 45 height 7
click at [894, 34] on div "[PERSON_NAME]" at bounding box center [873, 31] width 64 height 9
copy div "[PERSON_NAME]"
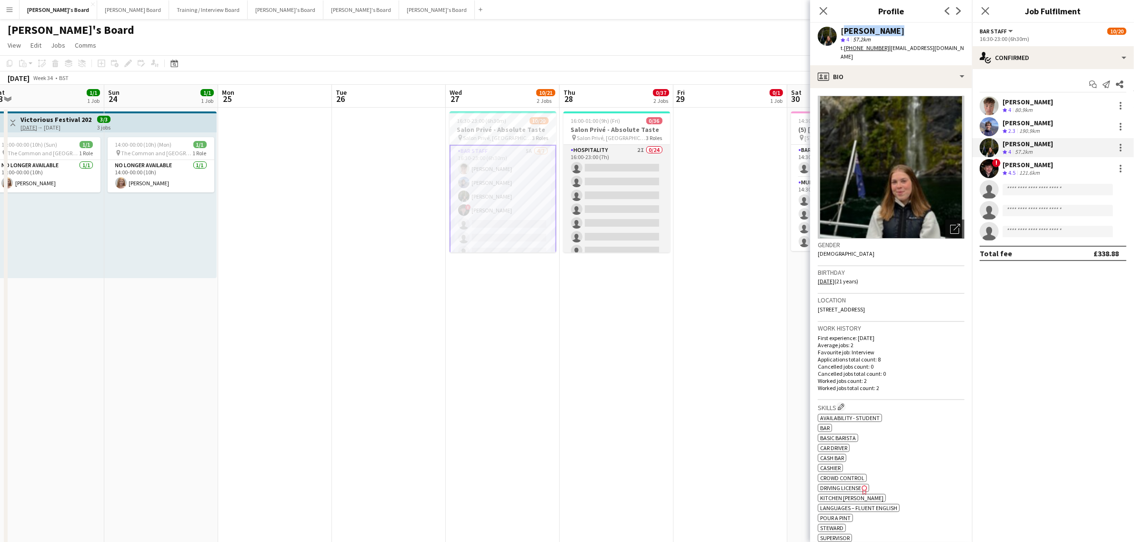
click at [598, 180] on app-card-role "Hospitality 2I 0/24 16:00-23:00 (7h) single-neutral-actions single-neutral-acti…" at bounding box center [617, 320] width 107 height 350
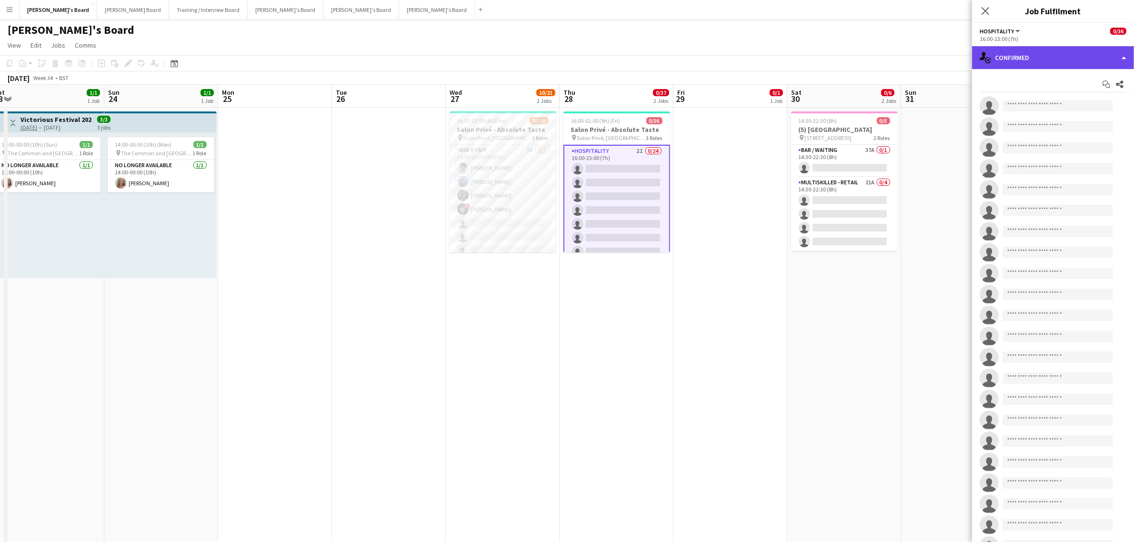
click at [1048, 55] on div "single-neutral-actions-check-2 Confirmed" at bounding box center [1053, 57] width 162 height 23
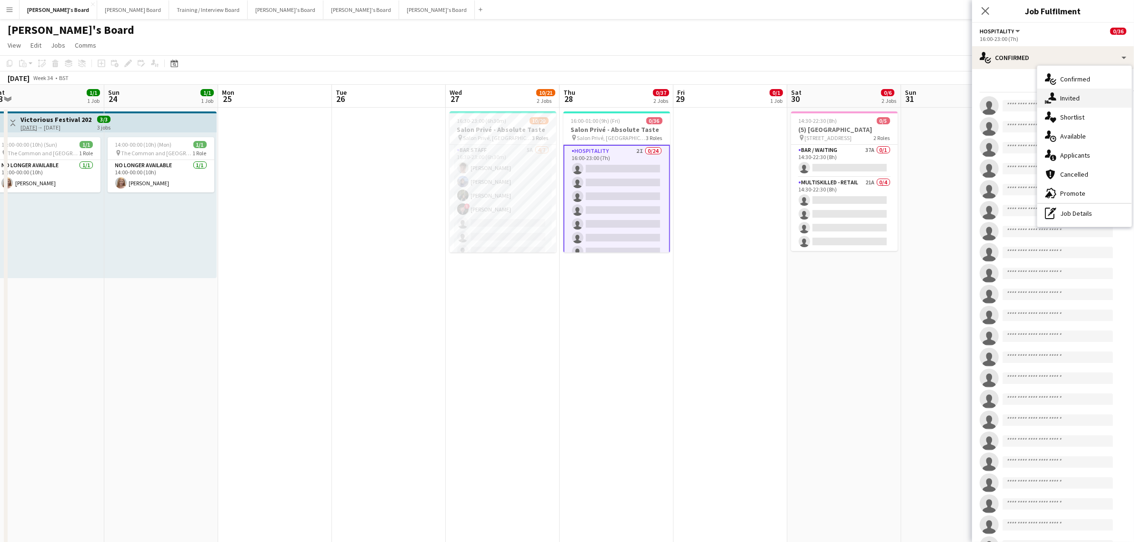
click at [1084, 99] on div "single-neutral-actions-share-1 Invited" at bounding box center [1084, 98] width 94 height 19
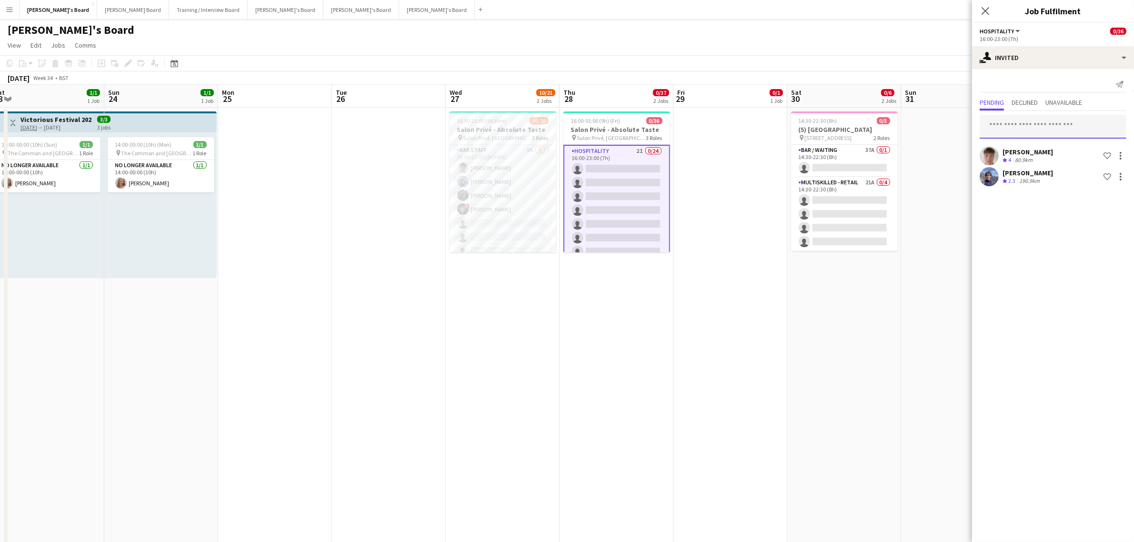
click at [1027, 127] on input "text" at bounding box center [1053, 127] width 147 height 24
paste input "**********"
type input "**********"
click at [1040, 149] on span "Jessamie Lindley Active" at bounding box center [1052, 150] width 131 height 8
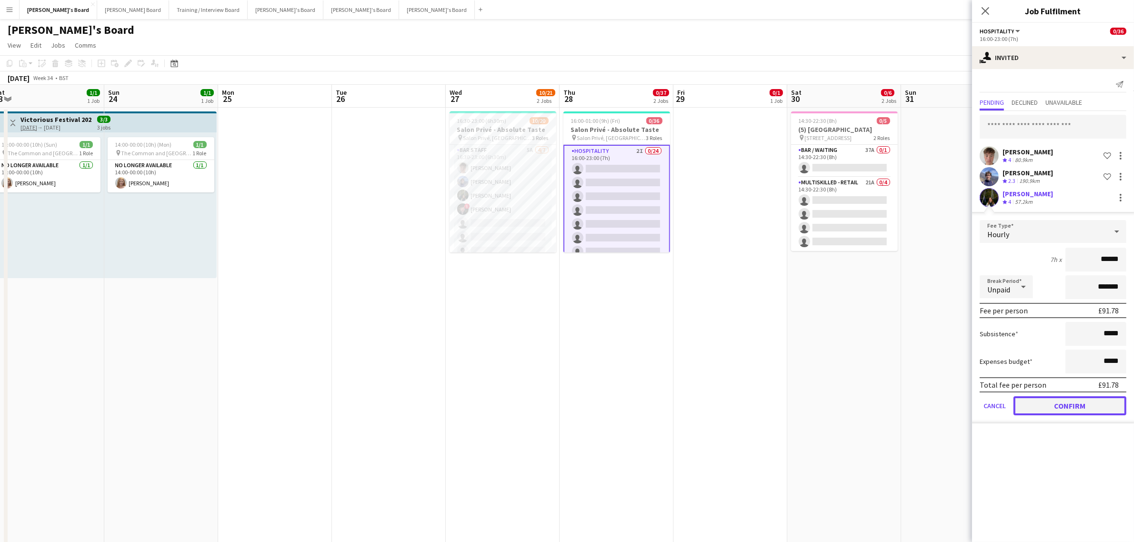
click at [1079, 405] on button "Confirm" at bounding box center [1070, 405] width 113 height 19
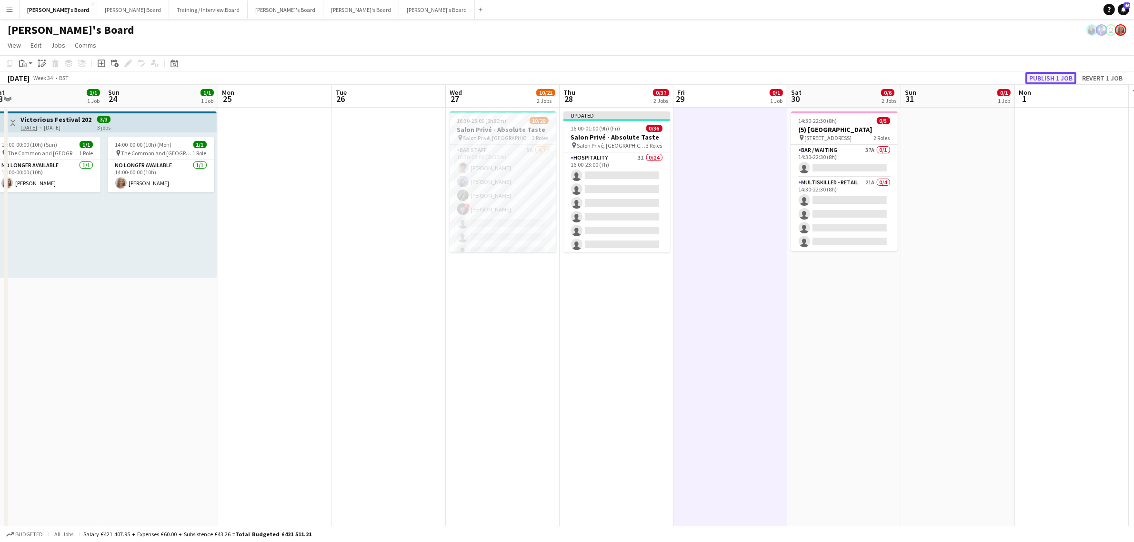
click at [1058, 76] on button "Publish 1 job" at bounding box center [1051, 78] width 51 height 12
click at [513, 200] on app-card-role "BAR STAFF 5A 4/7 16:30-23:00 (6h30m) Tom Spencer Douglas Lansley Jessamie Lindl…" at bounding box center [503, 202] width 107 height 115
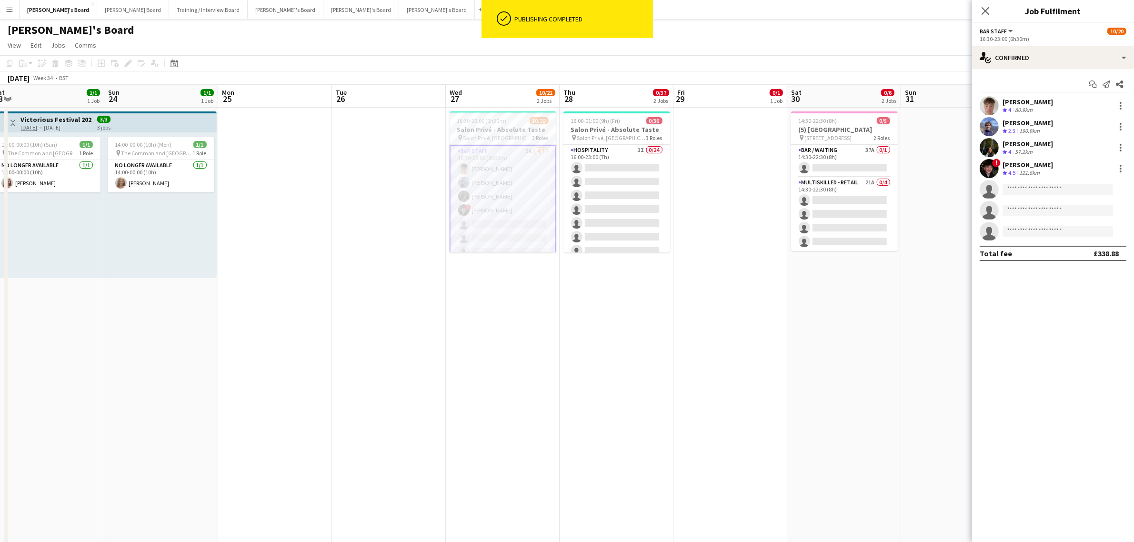
click at [1012, 163] on div "[PERSON_NAME]" at bounding box center [1028, 165] width 50 height 9
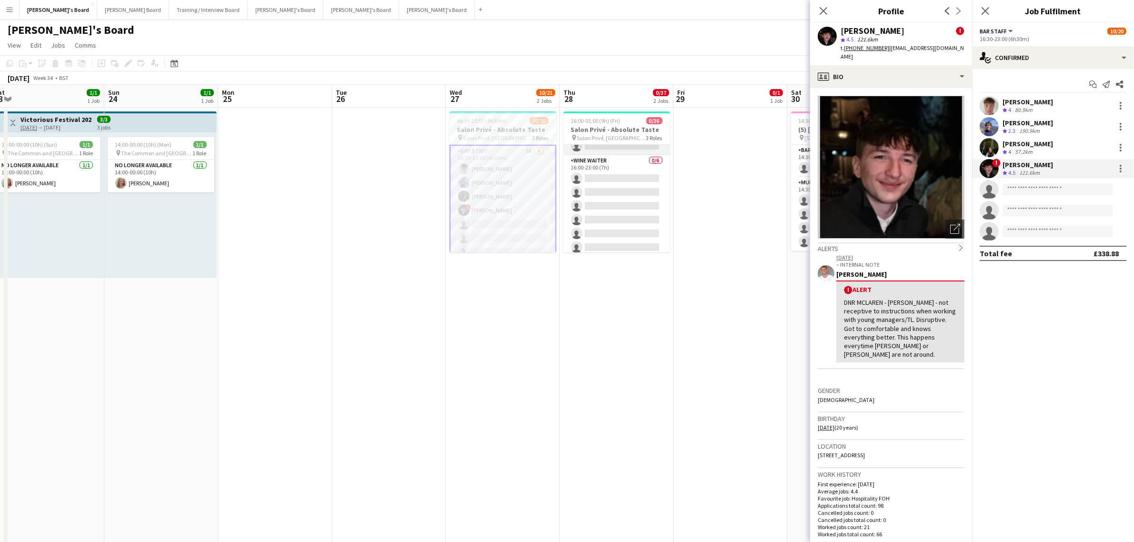
scroll to position [357, 0]
click at [876, 30] on div "[PERSON_NAME]" at bounding box center [873, 31] width 64 height 9
copy div "[PERSON_NAME]"
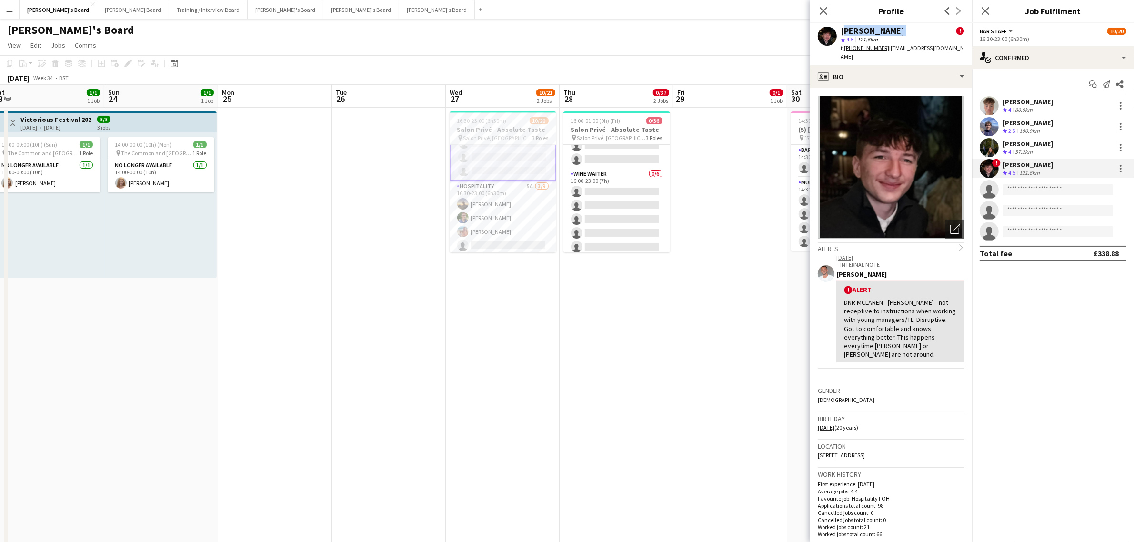
scroll to position [0, 0]
click at [625, 212] on app-card-role "WINE WAITER 0/6 16:00-23:00 (7h) single-neutral-actions single-neutral-actions …" at bounding box center [617, 219] width 107 height 101
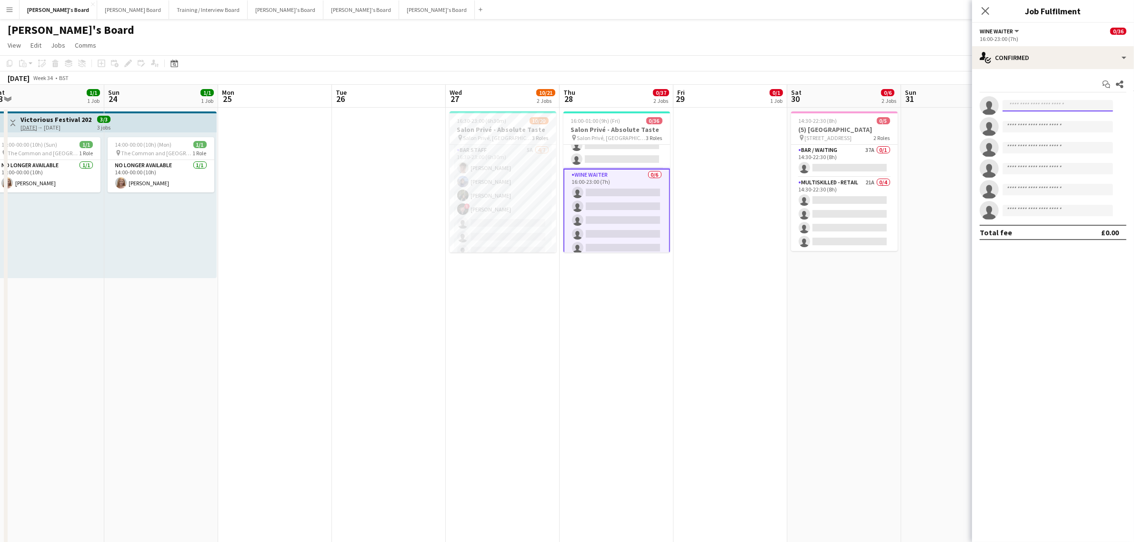
click at [1061, 105] on input at bounding box center [1058, 105] width 111 height 11
paste input "**********"
click at [1007, 110] on input "**********" at bounding box center [1058, 105] width 111 height 11
click at [1052, 102] on input "**********" at bounding box center [1058, 105] width 111 height 11
type input "**********"
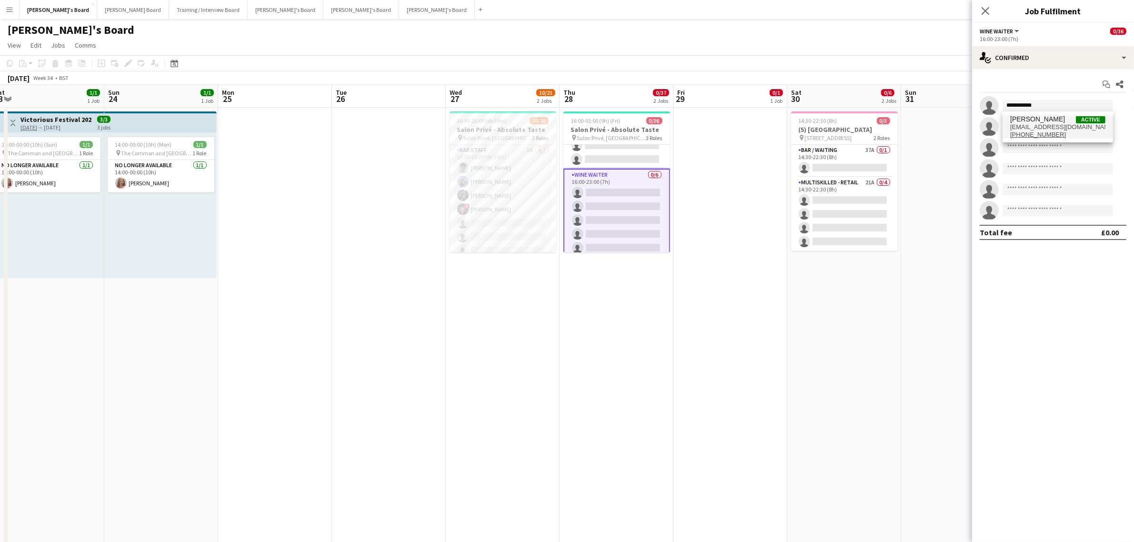
click at [1066, 137] on span "+447538606015" at bounding box center [1057, 135] width 95 height 8
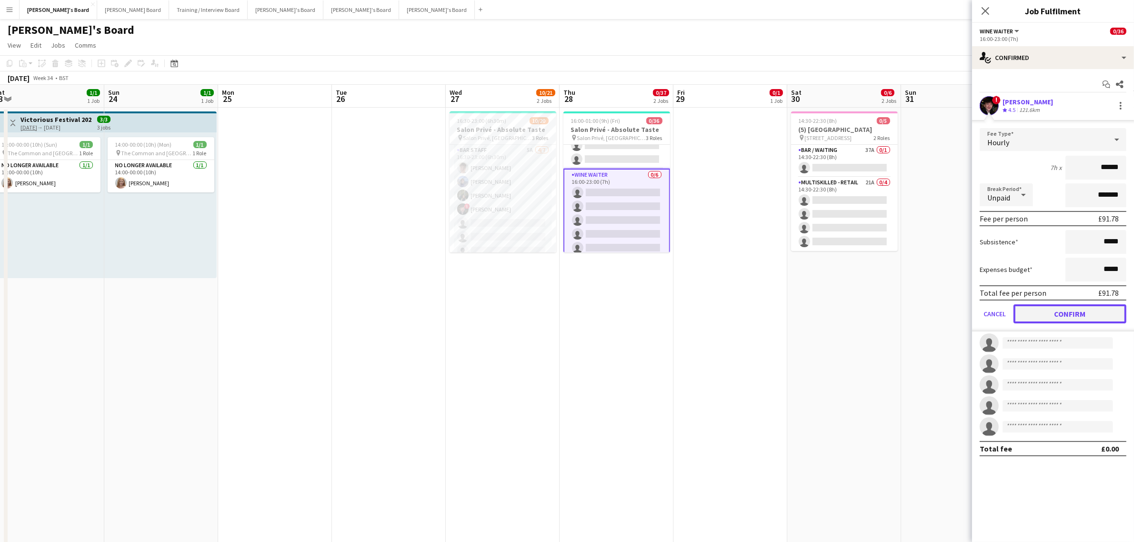
click at [1056, 312] on button "Confirm" at bounding box center [1070, 313] width 113 height 19
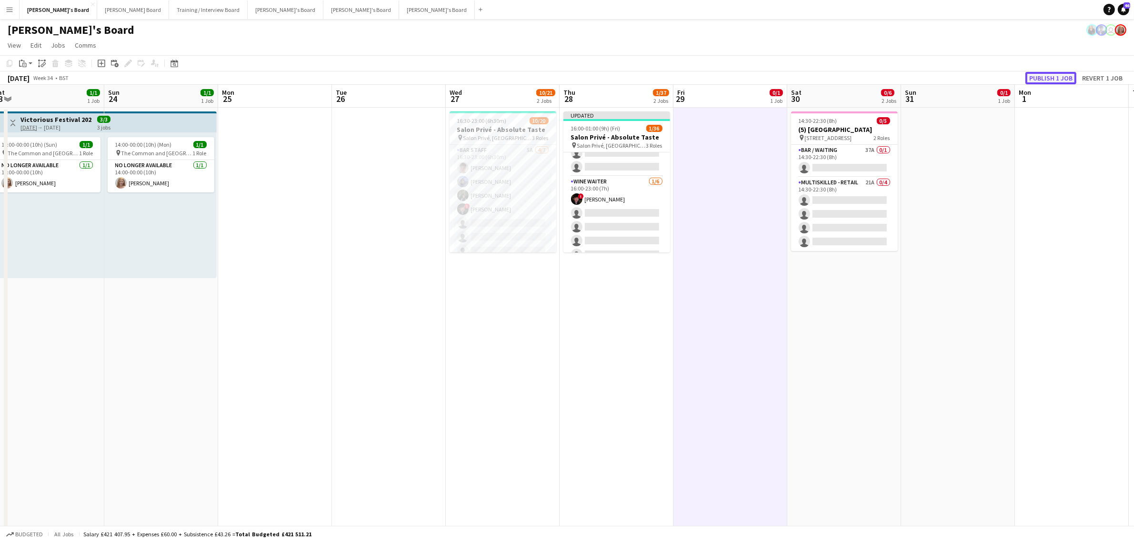
click at [1059, 75] on button "Publish 1 job" at bounding box center [1051, 78] width 51 height 12
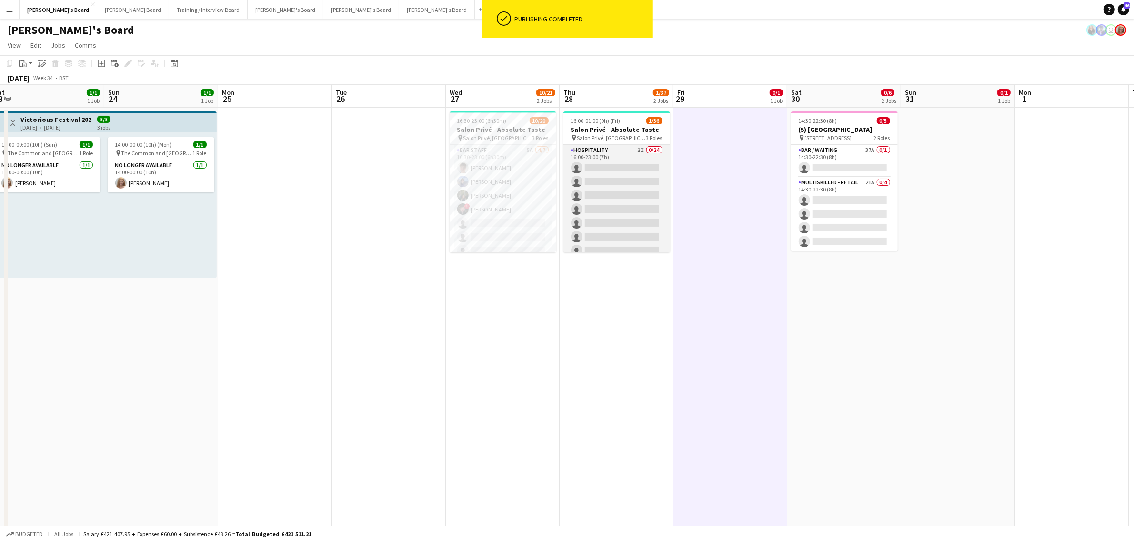
click at [572, 183] on app-card-role "Hospitality 3I 0/24 16:00-23:00 (7h) single-neutral-actions single-neutral-acti…" at bounding box center [617, 320] width 107 height 350
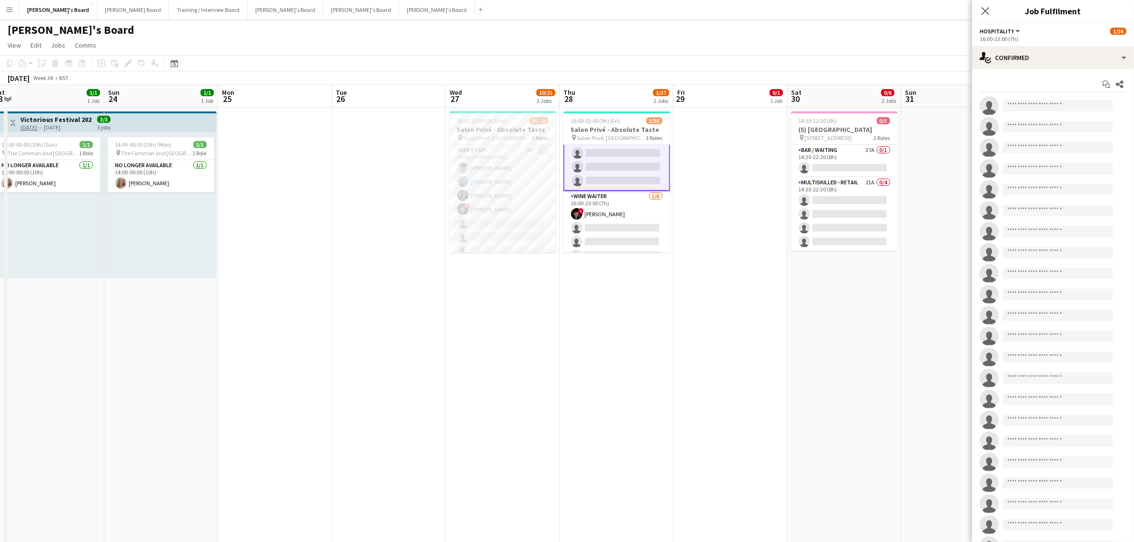
scroll to position [327, 0]
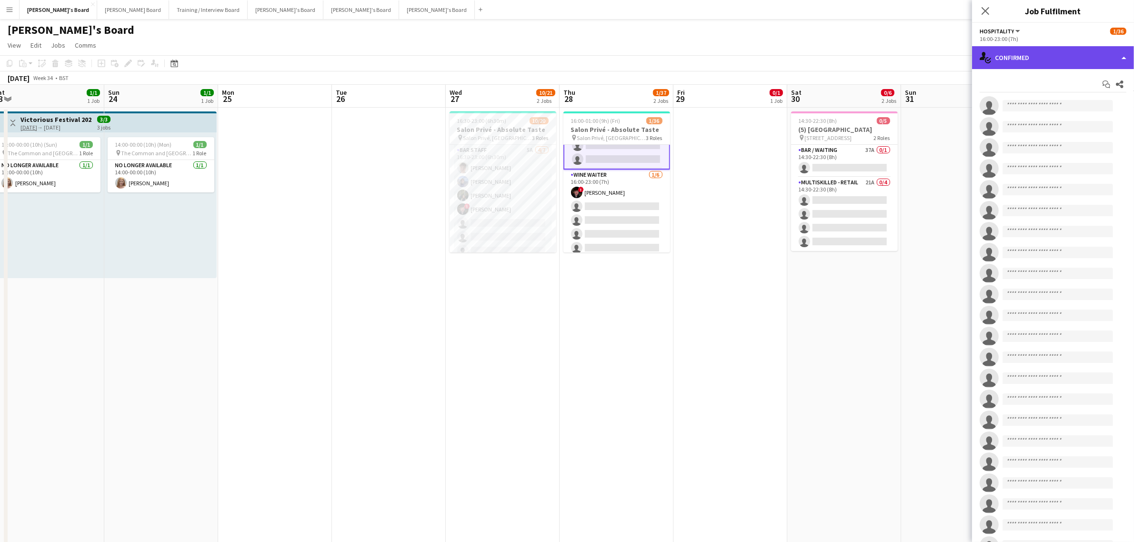
drag, startPoint x: 1028, startPoint y: 47, endPoint x: 1028, endPoint y: 56, distance: 9.1
click at [1028, 47] on div "single-neutral-actions-check-2 Confirmed" at bounding box center [1053, 57] width 162 height 23
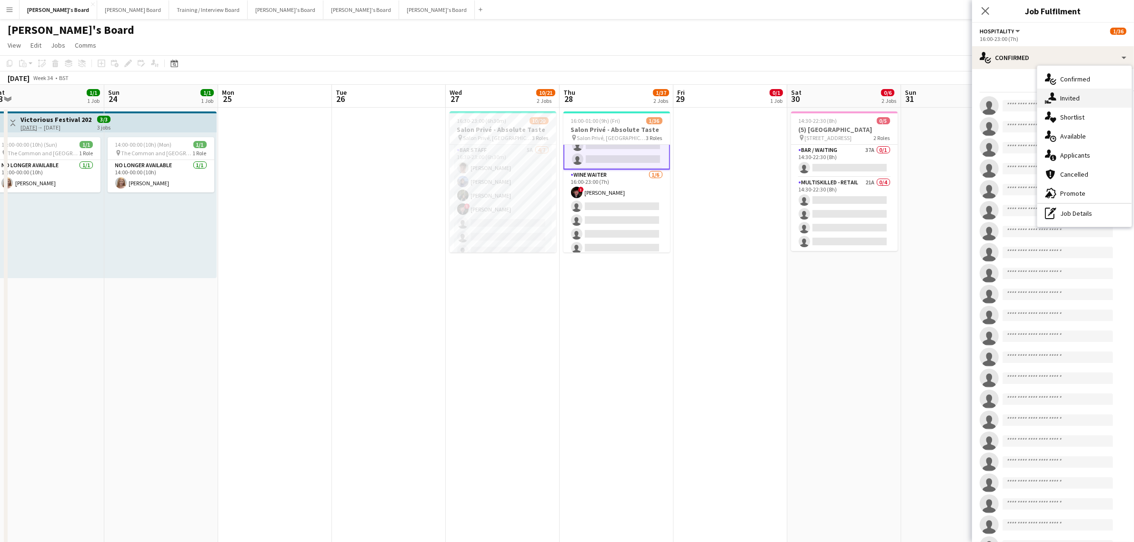
click at [1084, 91] on div "single-neutral-actions-share-1 Invited" at bounding box center [1084, 98] width 94 height 19
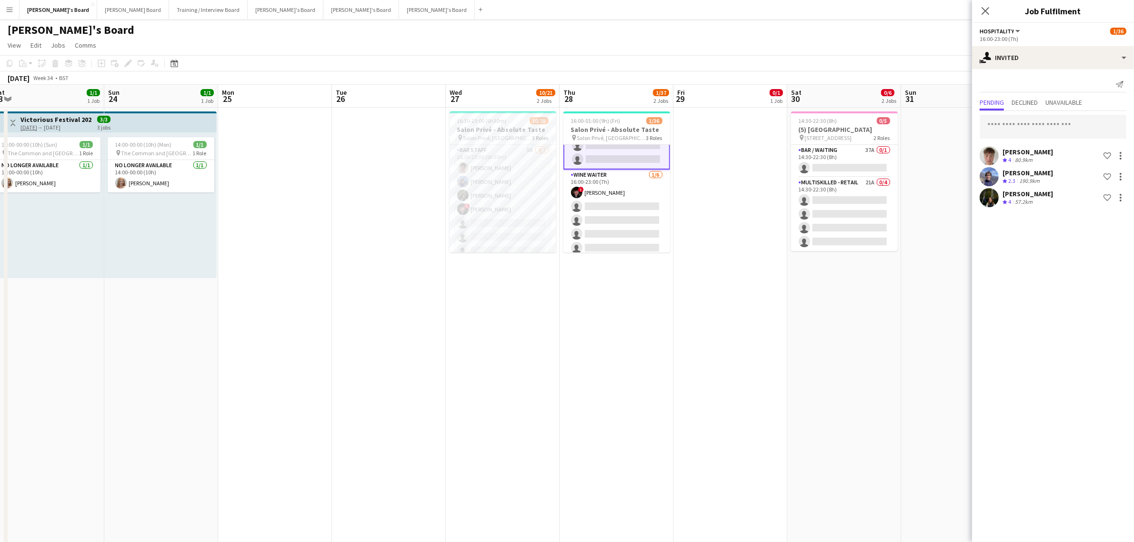
click at [1037, 156] on div "[PERSON_NAME]" at bounding box center [1028, 152] width 50 height 9
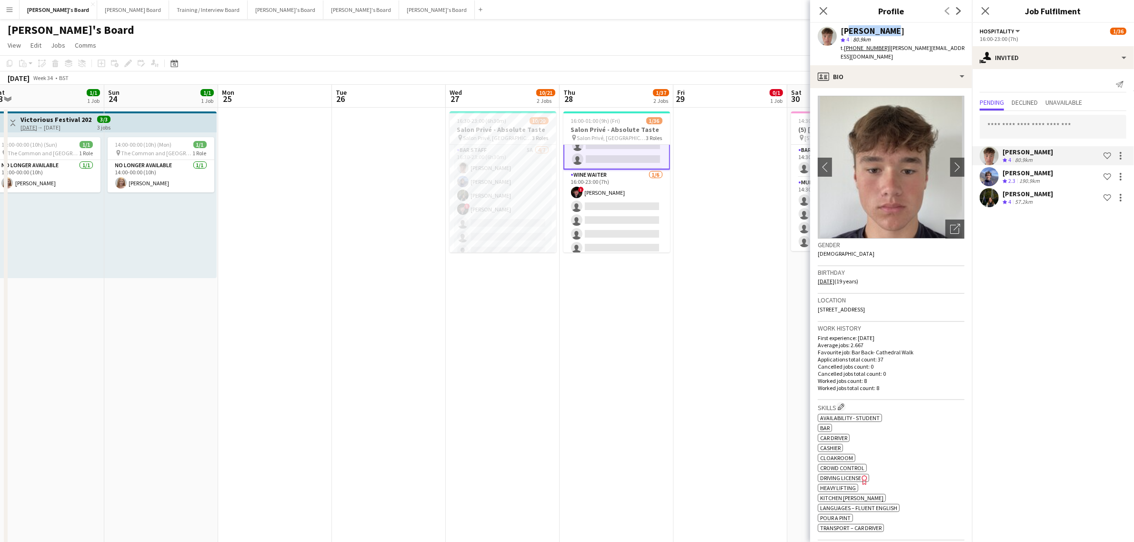
drag, startPoint x: 867, startPoint y: 31, endPoint x: 845, endPoint y: 32, distance: 22.4
click at [845, 32] on div "Tom Spencer star 4 80.9km t. +447401770740 | spencer.tomj1@gmail.com" at bounding box center [891, 44] width 162 height 42
drag, startPoint x: 930, startPoint y: 24, endPoint x: 912, endPoint y: 30, distance: 19.1
click at [929, 24] on div "Tom Spencer star 4 80.9km t. +447401770740 | spencer.tomj1@gmail.com" at bounding box center [891, 44] width 162 height 42
click at [896, 35] on div "star 4 80.9km" at bounding box center [903, 39] width 124 height 9
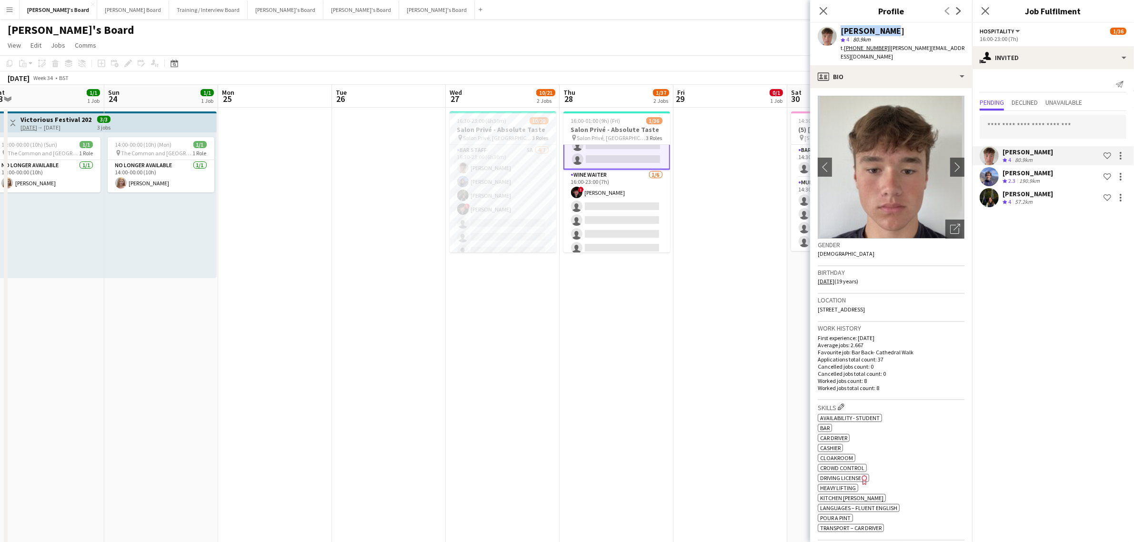
drag, startPoint x: 896, startPoint y: 34, endPoint x: 838, endPoint y: 30, distance: 57.3
click at [838, 30] on div "Tom Spencer star 4 80.9km t. +447401770740 | spencer.tomj1@gmail.com" at bounding box center [891, 44] width 162 height 42
copy div "[PERSON_NAME]"
click at [624, 201] on app-card-role "WINE WAITER 1/6 16:00-23:00 (7h) ! Ryan Filkins single-neutral-actions single-n…" at bounding box center [617, 220] width 107 height 101
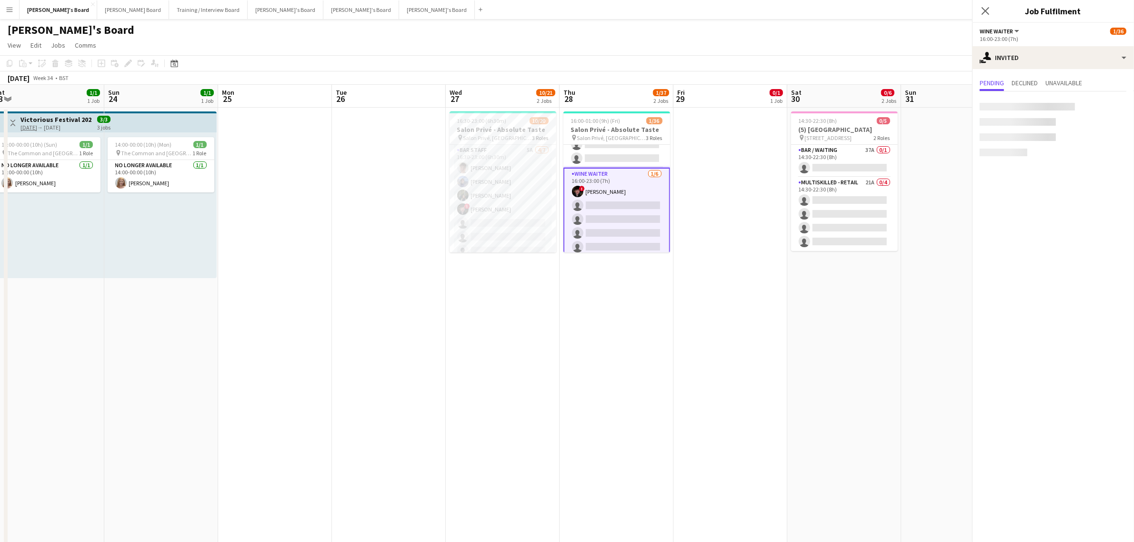
scroll to position [327, 0]
click at [1017, 111] on input "text" at bounding box center [1053, 107] width 147 height 24
paste input "**********"
type input "**********"
click at [1039, 134] on span "spencer.tomj1@gmail.com" at bounding box center [1052, 138] width 131 height 8
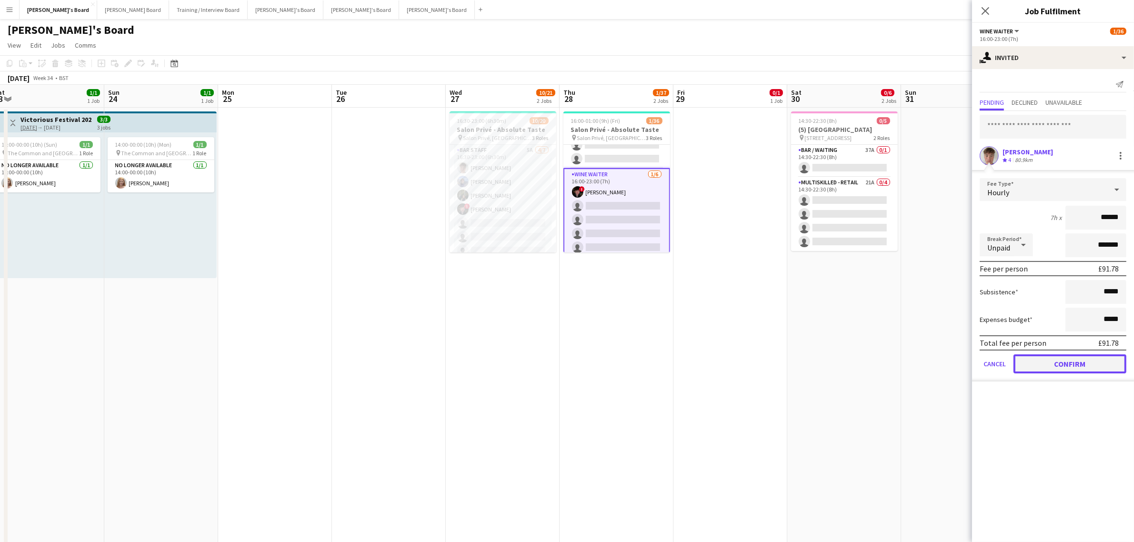
click at [1062, 370] on button "Confirm" at bounding box center [1070, 363] width 113 height 19
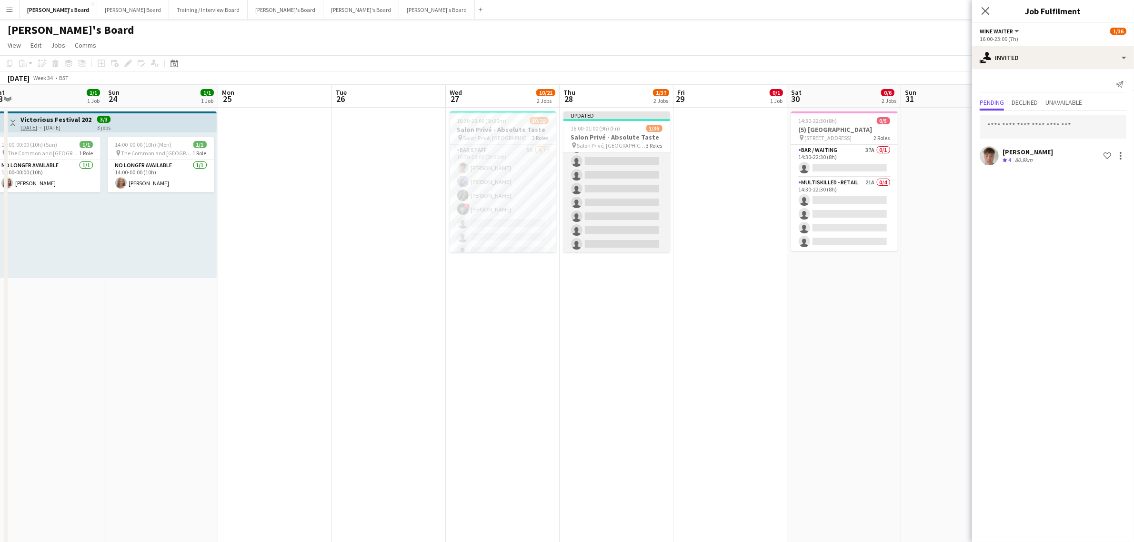
click at [633, 196] on app-card-role "Hospitality 3I 0/24 16:00-23:00 (7h) single-neutral-actions single-neutral-acti…" at bounding box center [617, 120] width 107 height 350
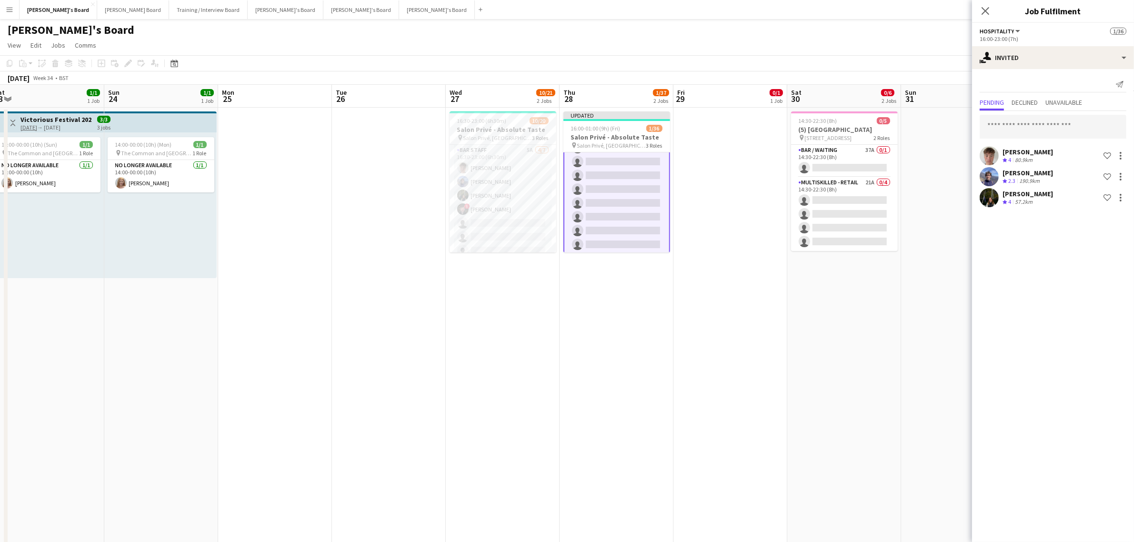
click at [1044, 173] on div "[PERSON_NAME]" at bounding box center [1028, 173] width 50 height 9
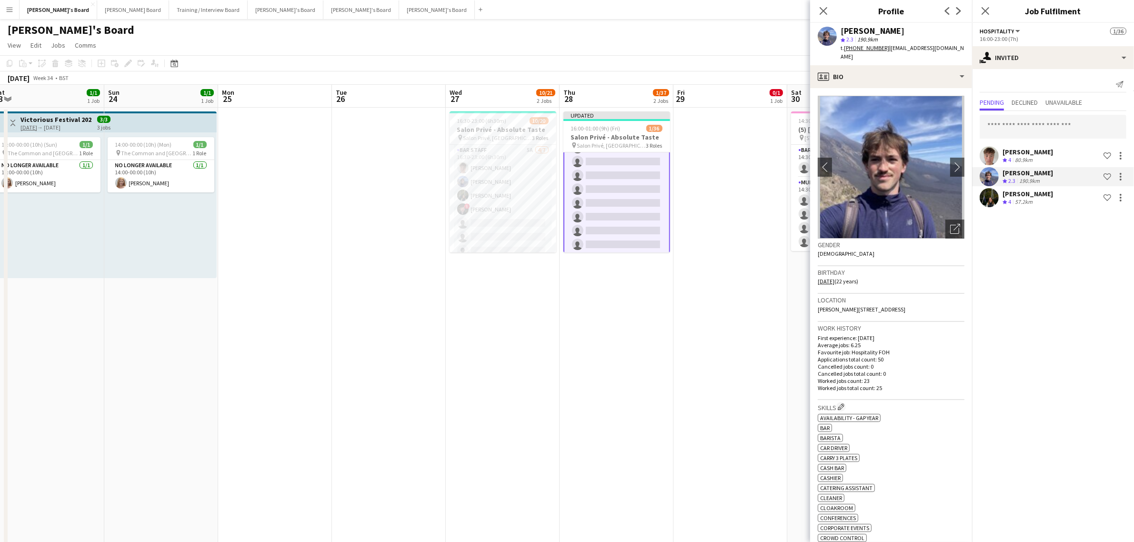
drag, startPoint x: 865, startPoint y: 30, endPoint x: 839, endPoint y: 30, distance: 25.7
click at [839, 30] on div "Douglas Lansley star 2.3 190.9km t. +447508329309 | dougielansley@icloud.com" at bounding box center [891, 44] width 162 height 42
copy div "[PERSON_NAME]"
click at [625, 198] on app-card-role "WINE WAITER 1I 1/6 16:00-23:00 (7h) ! Ryan Filkins single-neutral-actions singl…" at bounding box center [617, 227] width 107 height 101
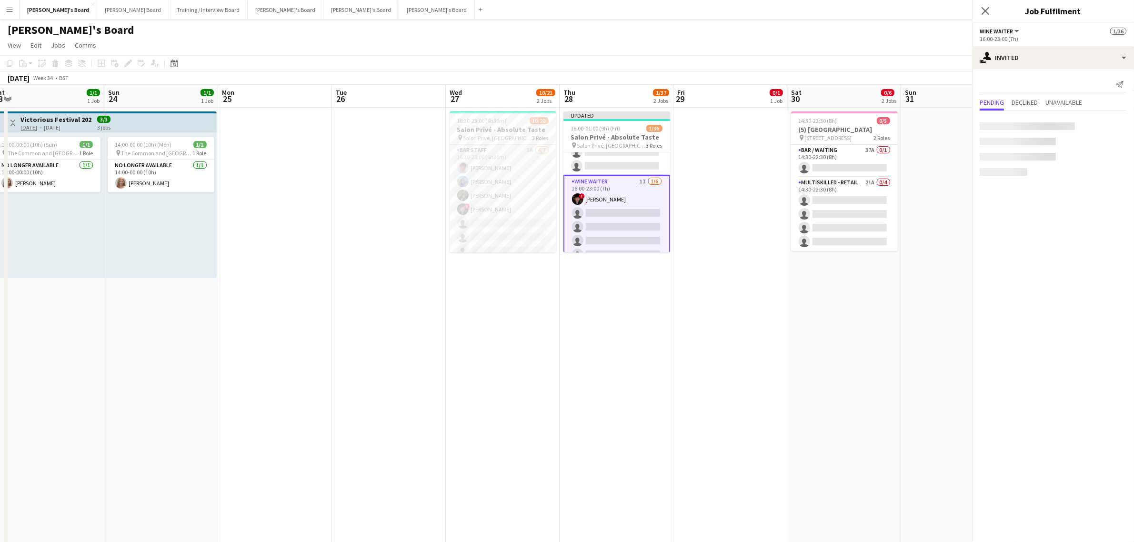
scroll to position [327, 0]
click at [1028, 124] on input "text" at bounding box center [1053, 127] width 147 height 24
paste input "**********"
type input "**********"
click at [1038, 151] on span "Douglas Lansley Active" at bounding box center [1052, 150] width 131 height 8
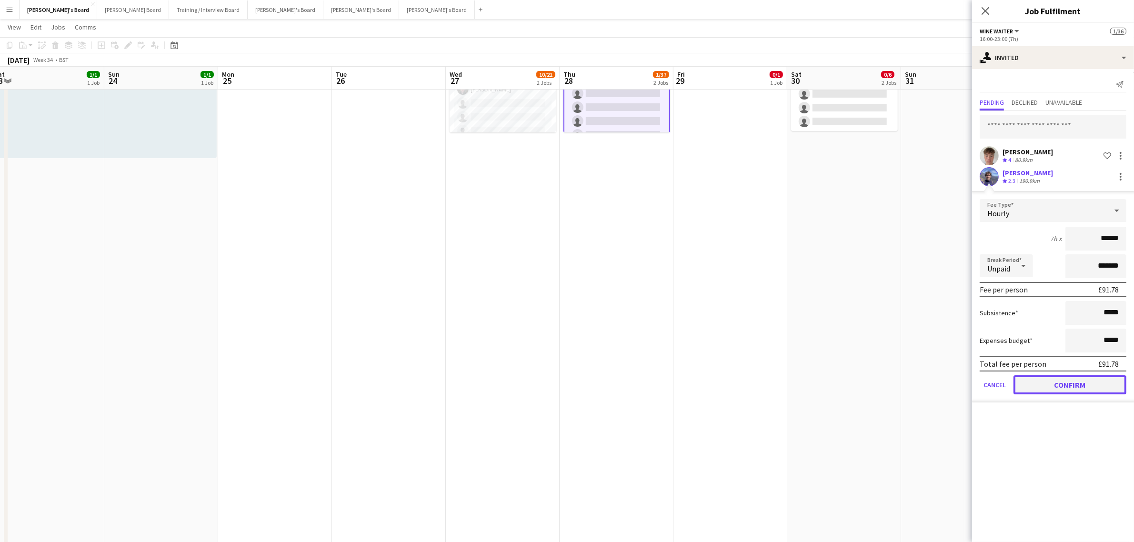
click at [1068, 383] on button "Confirm" at bounding box center [1070, 384] width 113 height 19
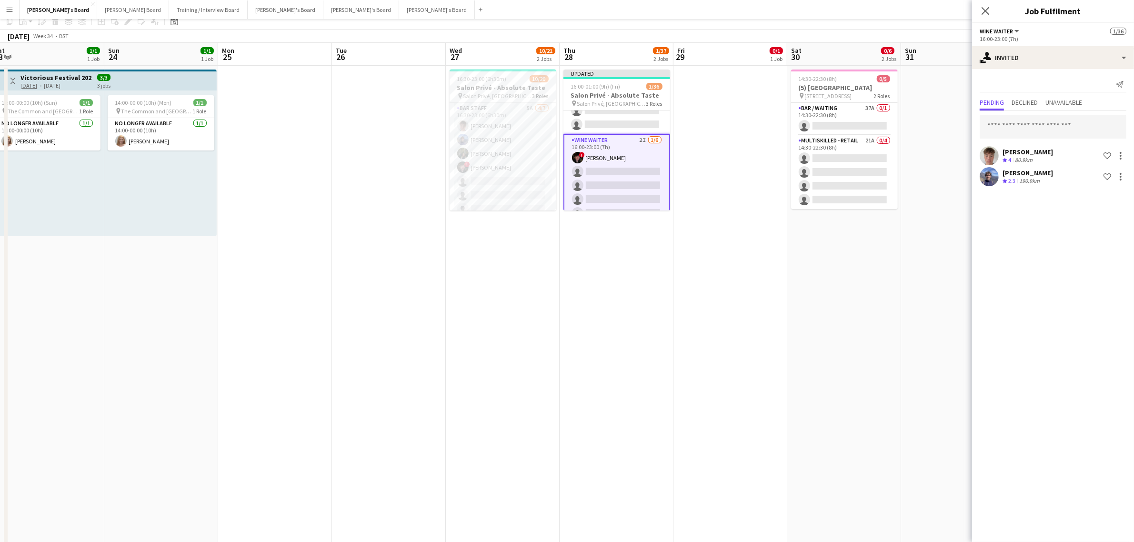
scroll to position [0, 0]
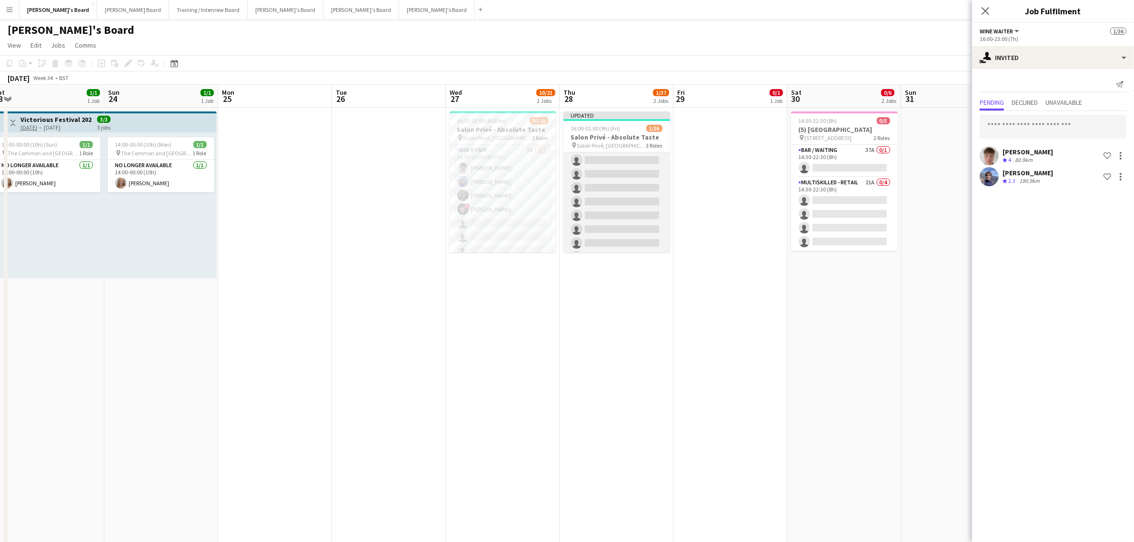
click at [624, 193] on app-card-role "Hospitality 3I 0/24 16:00-23:00 (7h) single-neutral-actions single-neutral-acti…" at bounding box center [617, 298] width 107 height 350
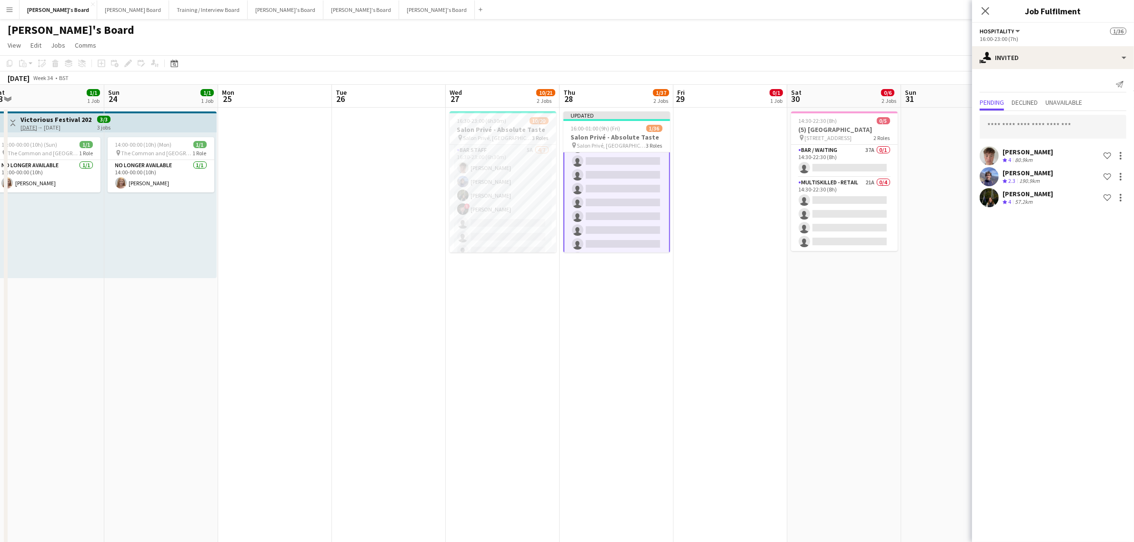
scroll to position [30, 0]
click at [1034, 193] on div "[PERSON_NAME]" at bounding box center [1028, 194] width 50 height 9
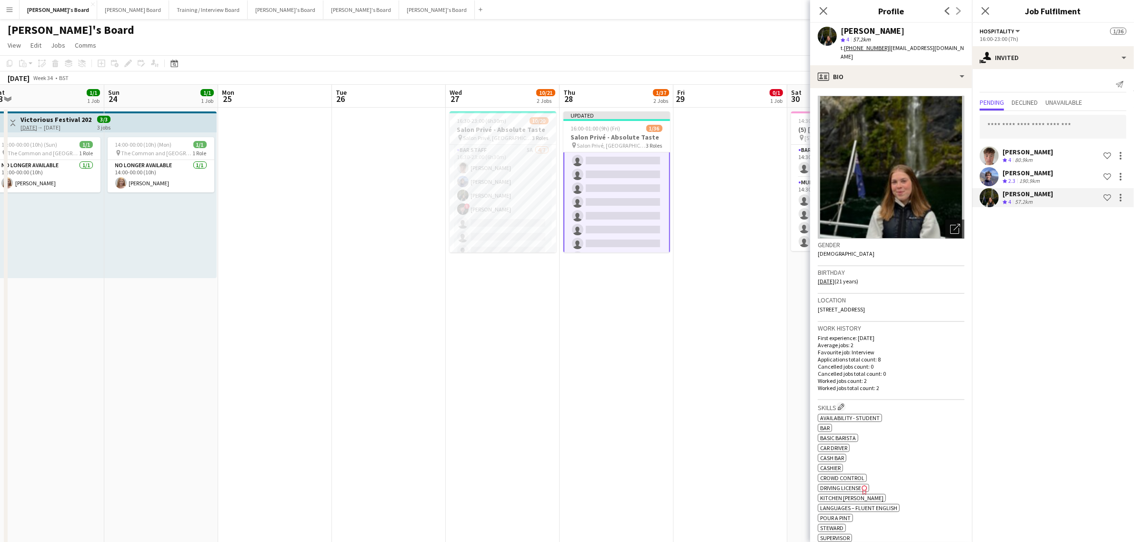
drag, startPoint x: 915, startPoint y: 33, endPoint x: 837, endPoint y: 29, distance: 77.8
click at [837, 29] on div "Jessamie Lindley star 4 57.2km t. +447555891857 | jessielindley08@gmail.com" at bounding box center [891, 44] width 162 height 42
copy div "[PERSON_NAME]"
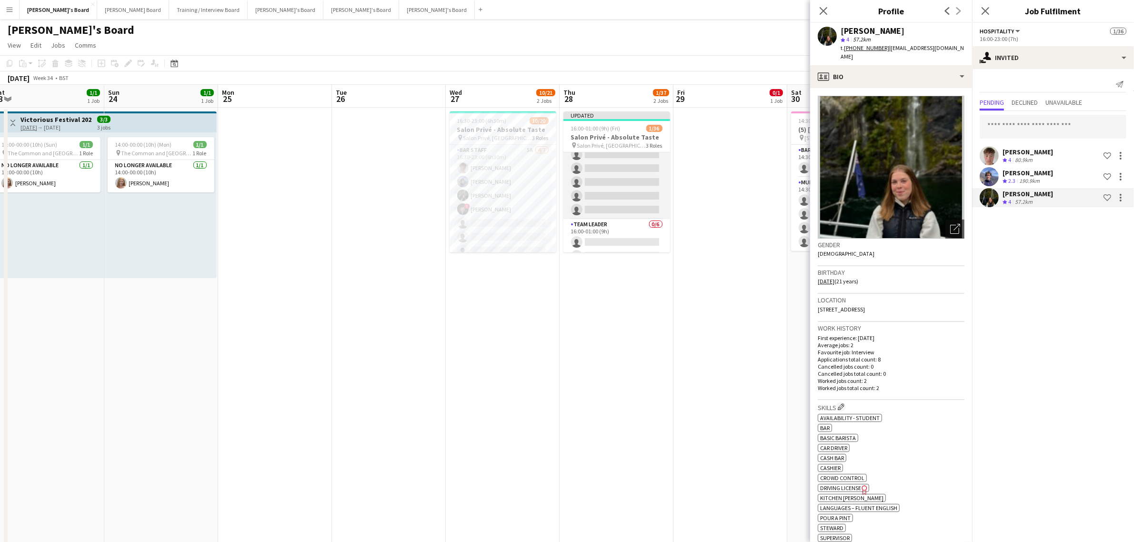
click at [617, 186] on app-card-role "WINE WAITER 2I 1/6 16:00-23:00 (7h) ! Ryan Filkins single-neutral-actions singl…" at bounding box center [617, 168] width 107 height 101
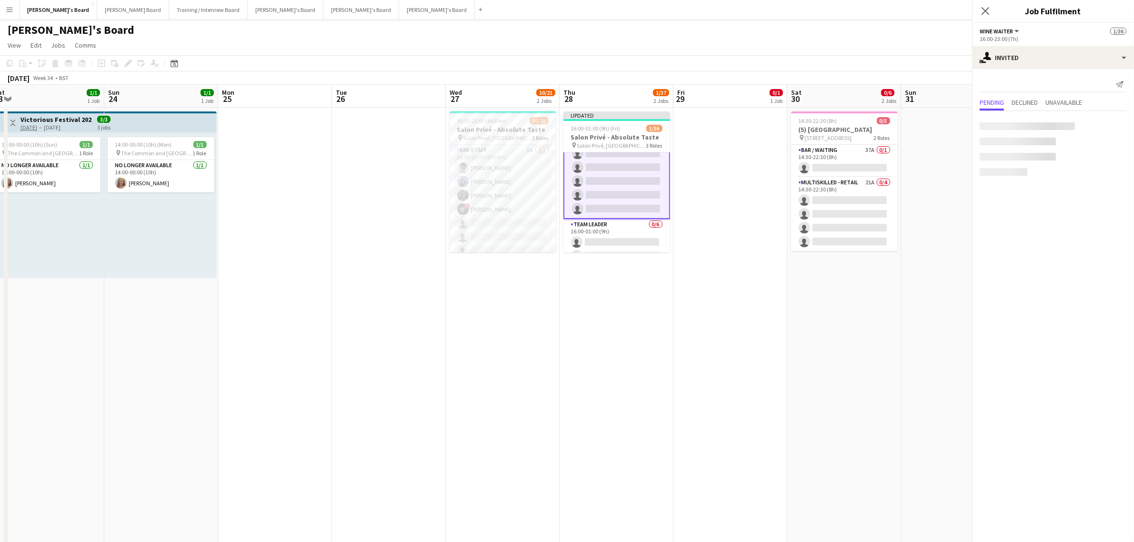
scroll to position [386, 0]
click at [1034, 132] on input "text" at bounding box center [1053, 127] width 147 height 24
paste input "**********"
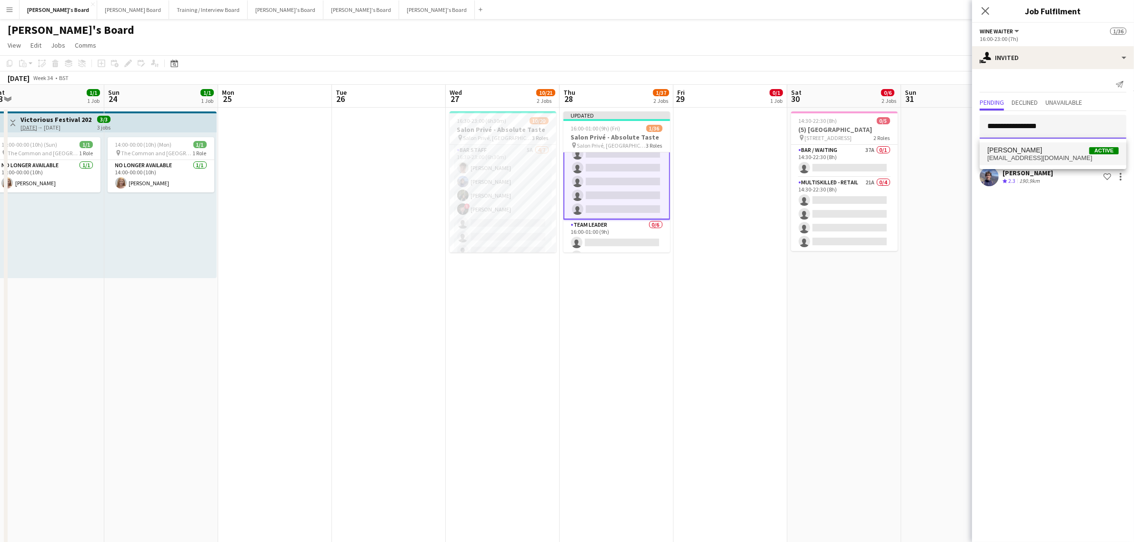
type input "**********"
click at [1033, 148] on span "[PERSON_NAME]" at bounding box center [1014, 150] width 55 height 8
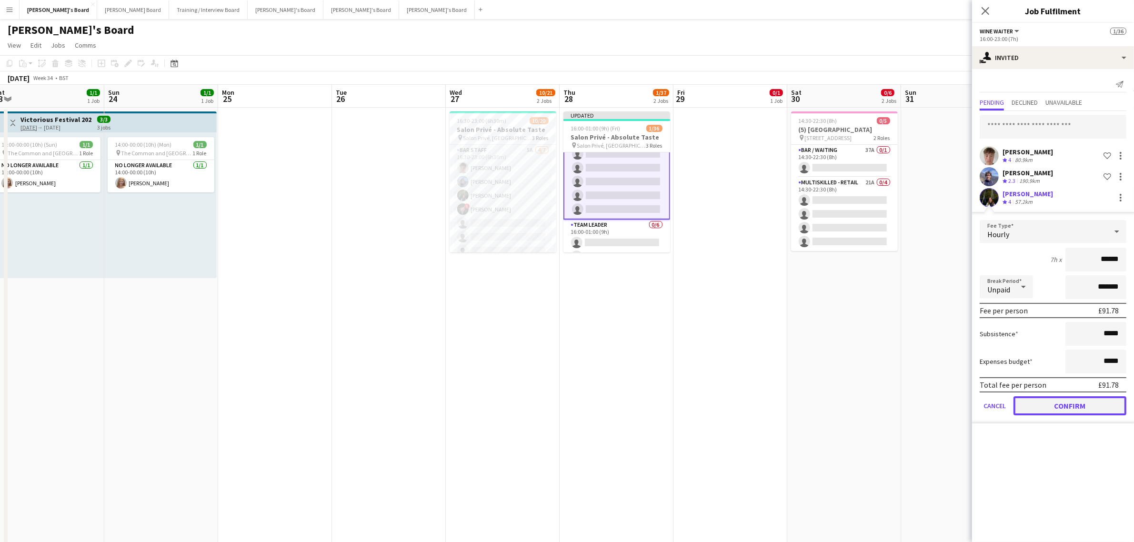
click at [1062, 408] on button "Confirm" at bounding box center [1070, 405] width 113 height 19
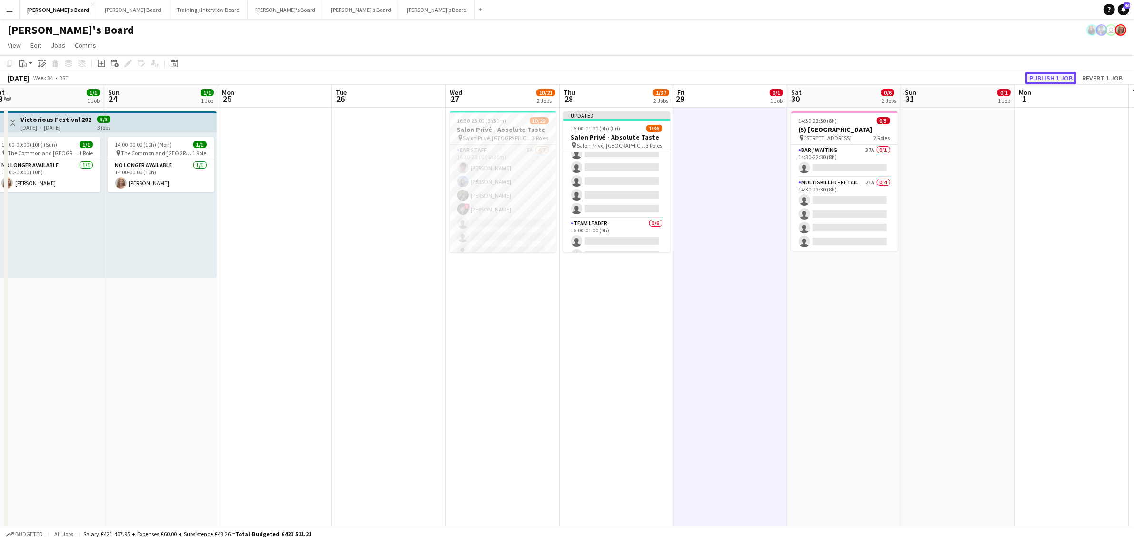
click at [1067, 78] on button "Publish 1 job" at bounding box center [1051, 78] width 51 height 12
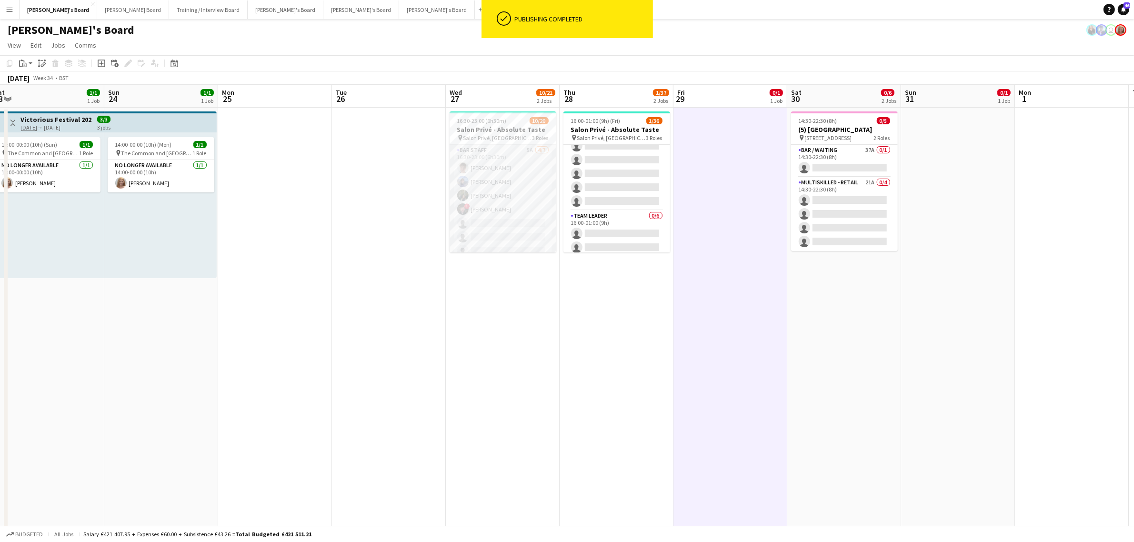
click at [495, 210] on app-card-role "BAR STAFF 5A 4/7 16:30-23:00 (6h30m) Tom Spencer Douglas Lansley Jessamie Lindl…" at bounding box center [503, 202] width 107 height 115
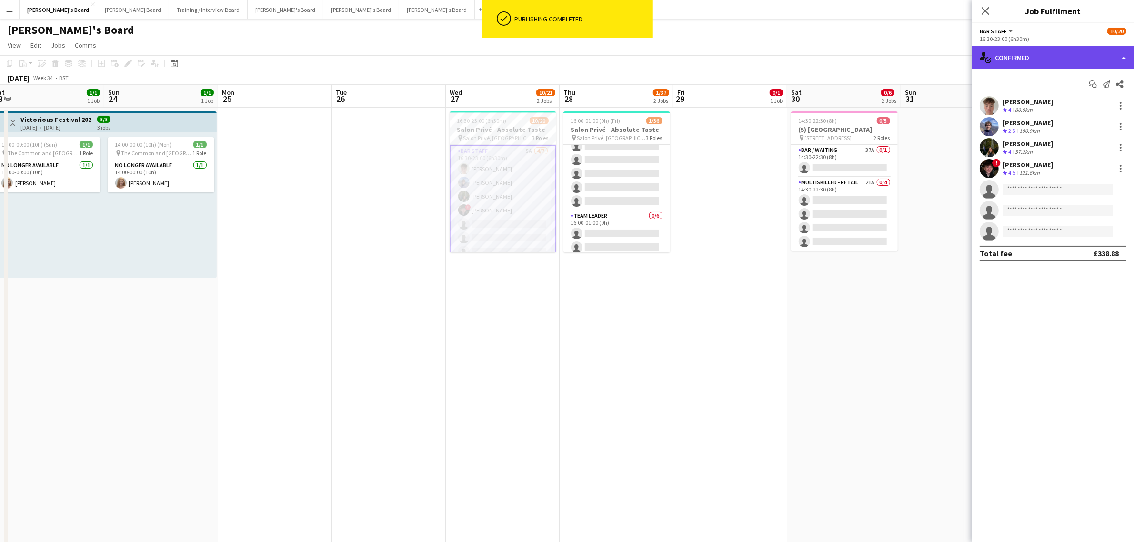
click at [1000, 52] on div "single-neutral-actions-check-2 Confirmed" at bounding box center [1053, 57] width 162 height 23
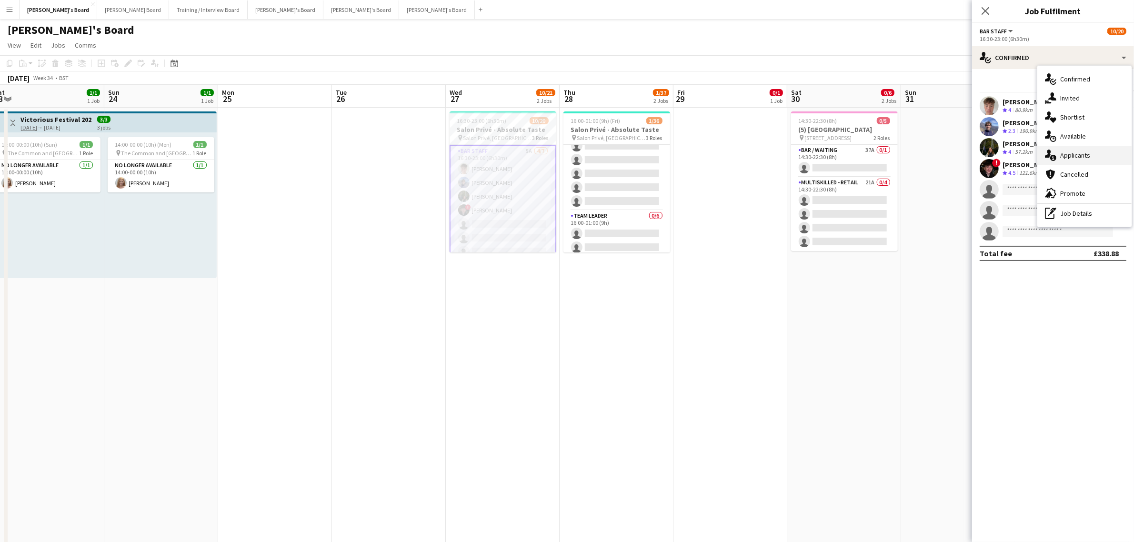
click at [1084, 153] on div "single-neutral-actions-information Applicants" at bounding box center [1084, 155] width 94 height 19
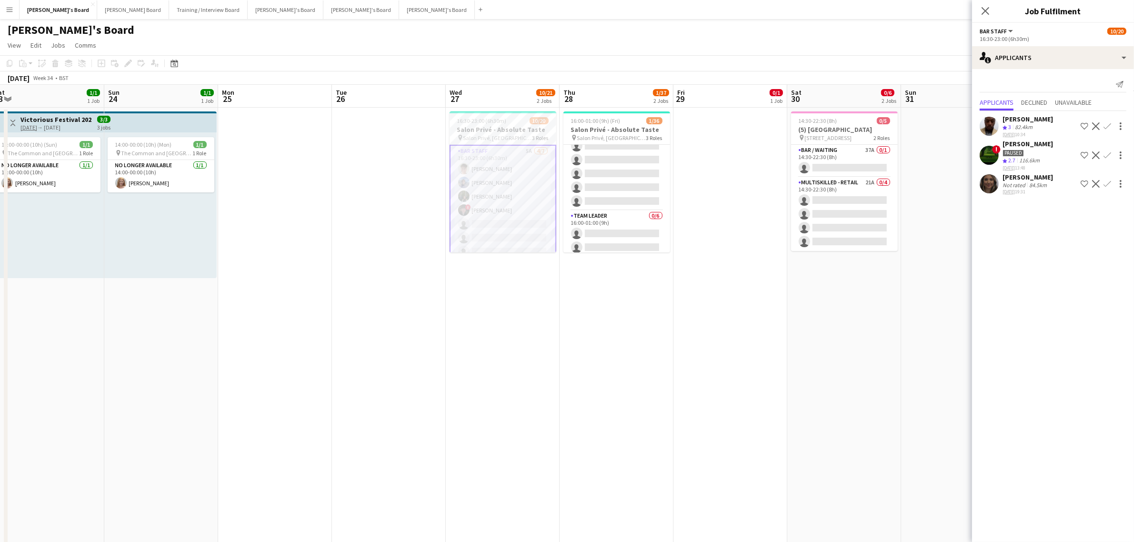
click at [1037, 181] on div "84.5km" at bounding box center [1037, 184] width 21 height 7
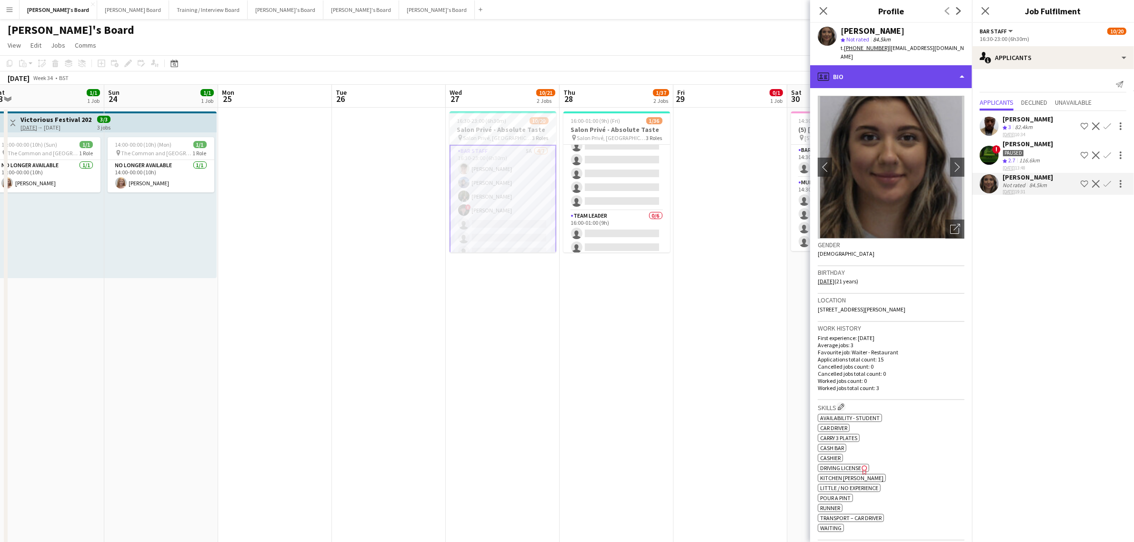
click at [911, 72] on div "profile Bio" at bounding box center [891, 76] width 162 height 23
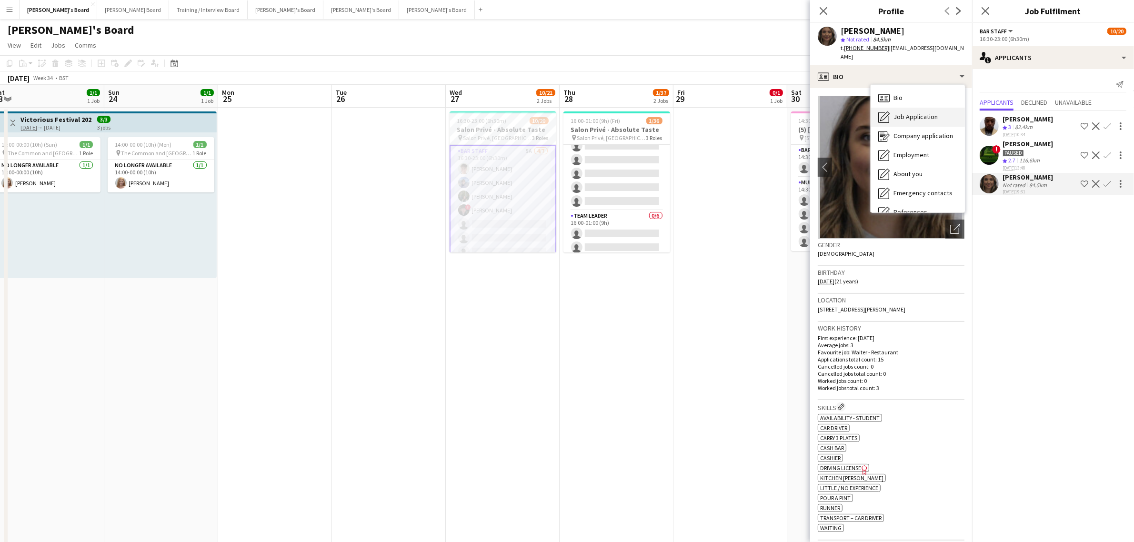
click at [893, 109] on div "Job Application Job Application" at bounding box center [918, 117] width 94 height 19
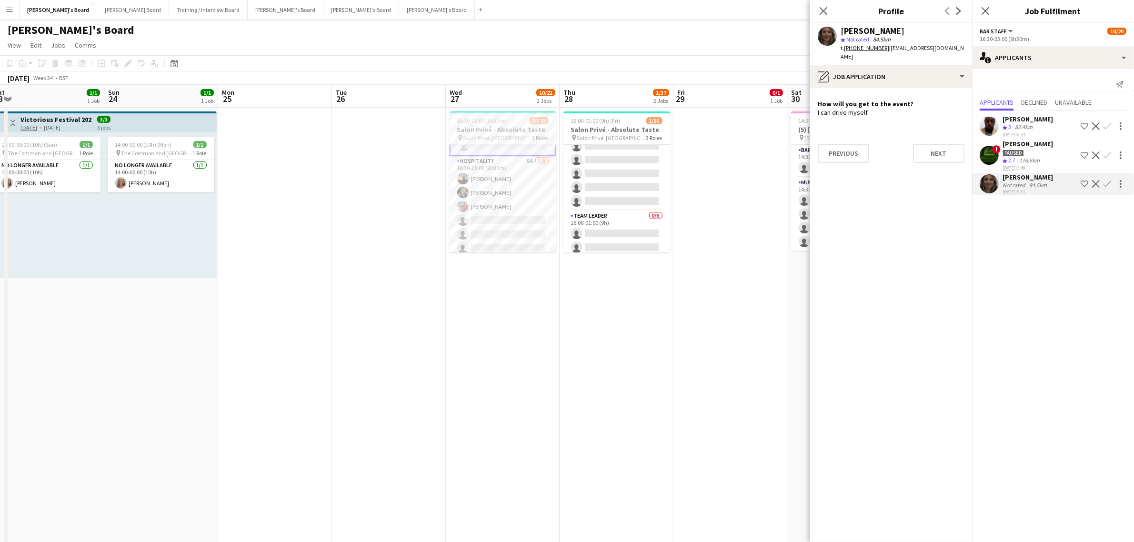
click at [506, 199] on app-card-role "Hospitality 5A 3/9 16:30-23:00 (6h30m) Harry Thomas Joseph Day Freya Lillywhite…" at bounding box center [503, 227] width 107 height 143
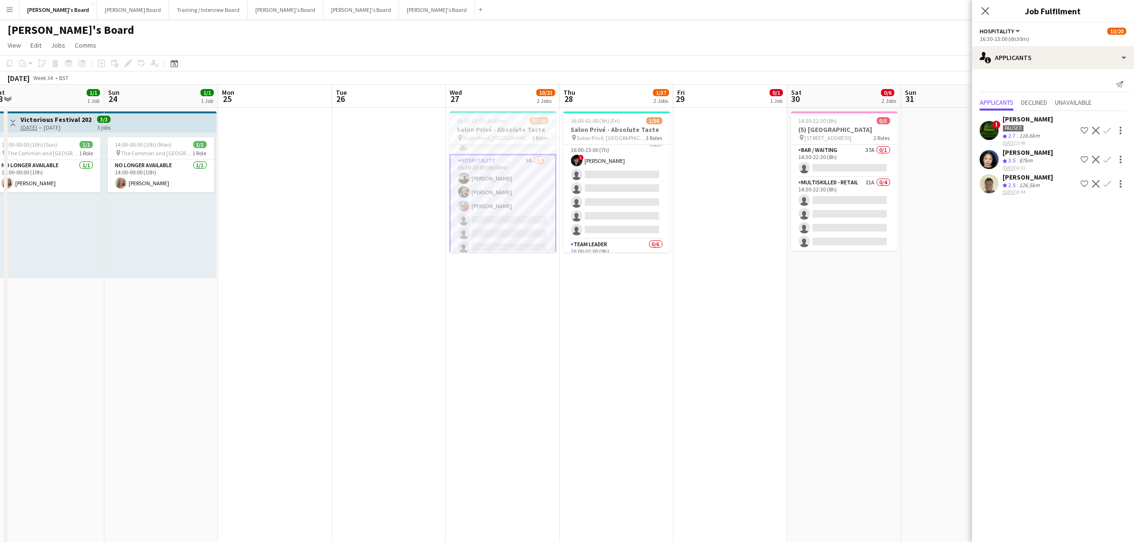
scroll to position [445, 0]
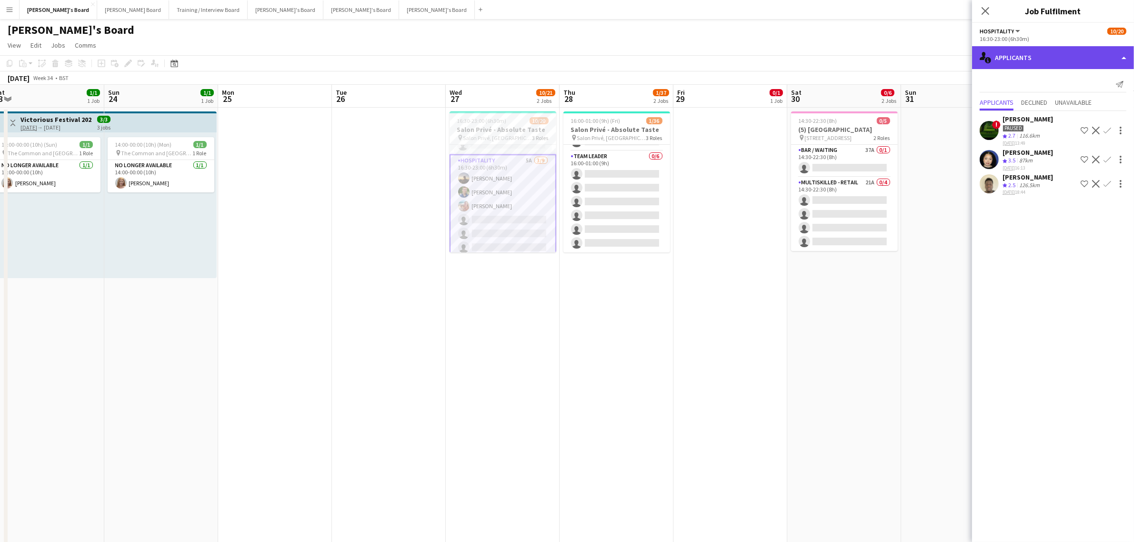
click at [1037, 60] on div "single-neutral-actions-information Applicants" at bounding box center [1053, 57] width 162 height 23
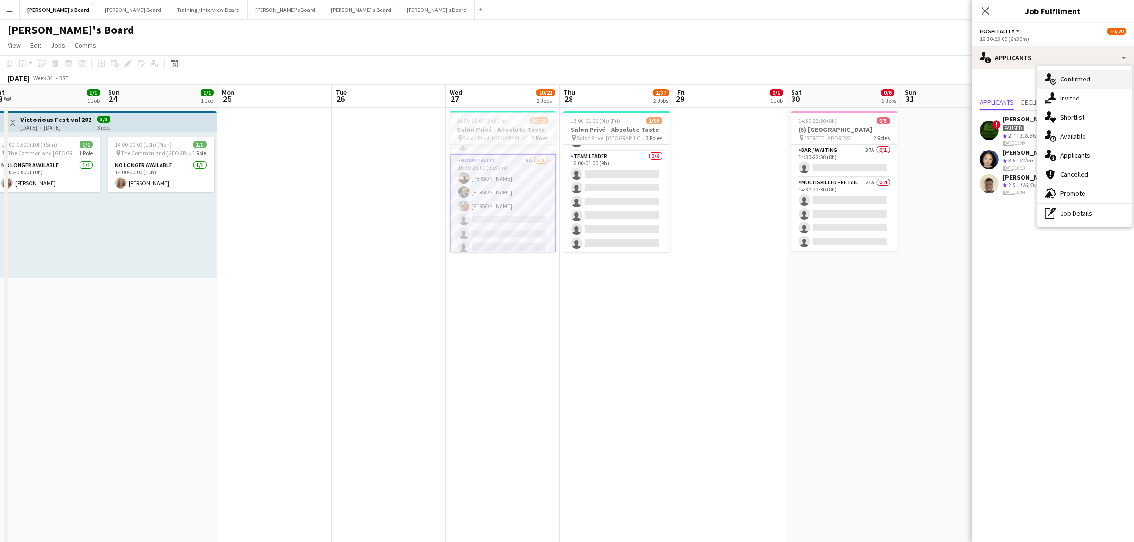
click at [1099, 77] on div "single-neutral-actions-check-2 Confirmed" at bounding box center [1084, 79] width 94 height 19
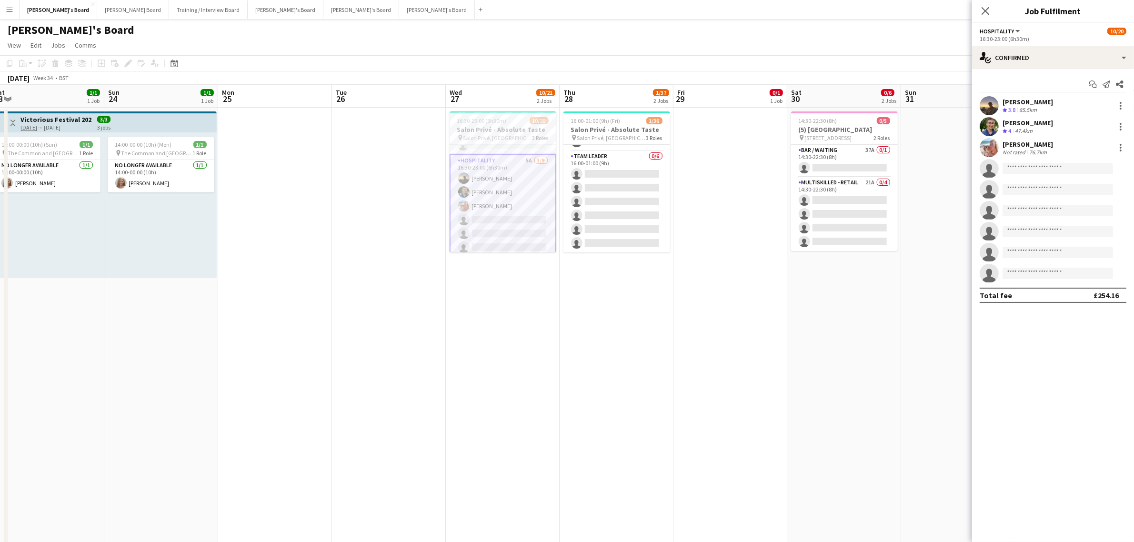
click at [1032, 106] on div "85.5km" at bounding box center [1027, 110] width 21 height 8
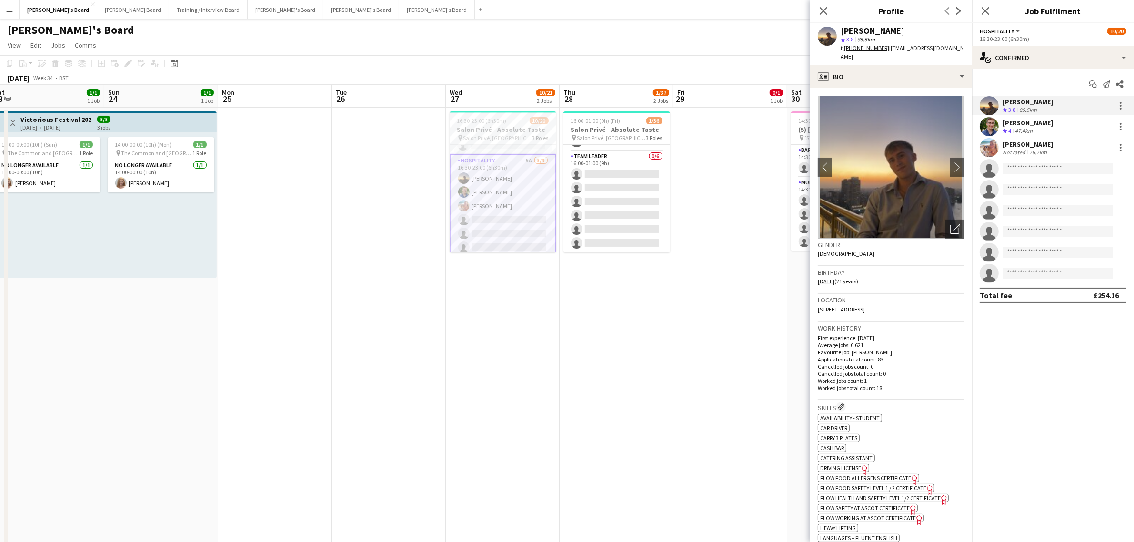
click at [886, 30] on div "[PERSON_NAME]" at bounding box center [873, 31] width 64 height 9
copy div "[PERSON_NAME]"
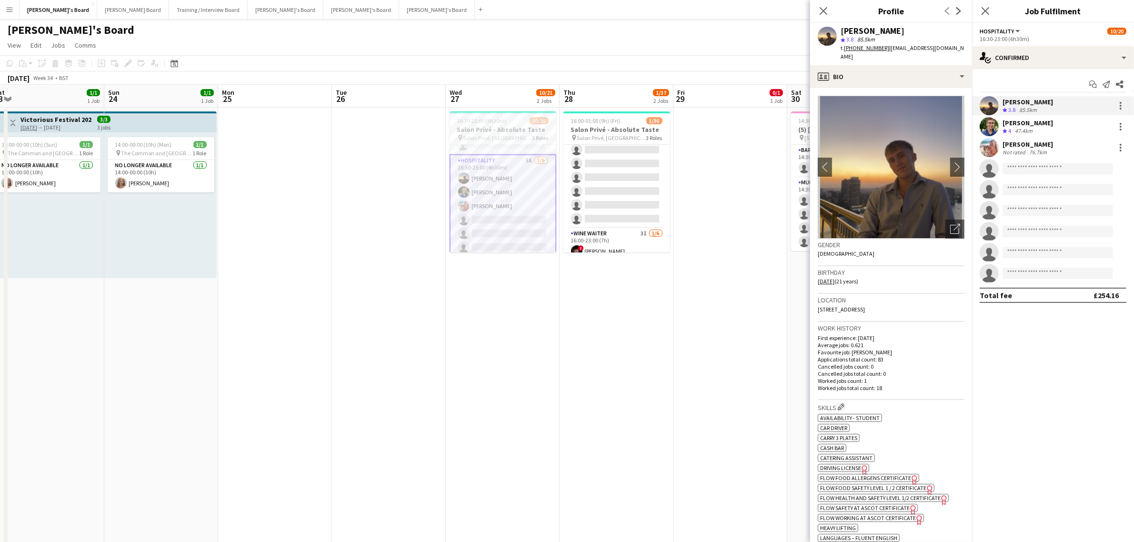
click at [869, 45] on tcxspan "+447738074359" at bounding box center [866, 47] width 45 height 7
click at [889, 31] on div "[PERSON_NAME]" at bounding box center [873, 31] width 64 height 9
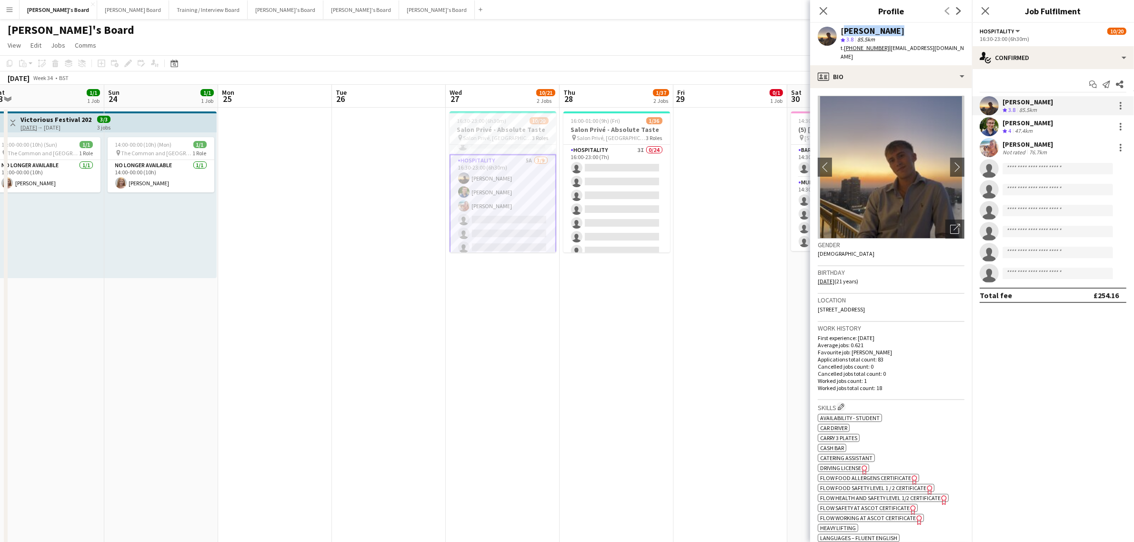
copy div "[PERSON_NAME]"
click at [616, 196] on app-card-role "Hospitality 3I 0/24 16:00-23:00 (7h) single-neutral-actions single-neutral-acti…" at bounding box center [617, 320] width 107 height 350
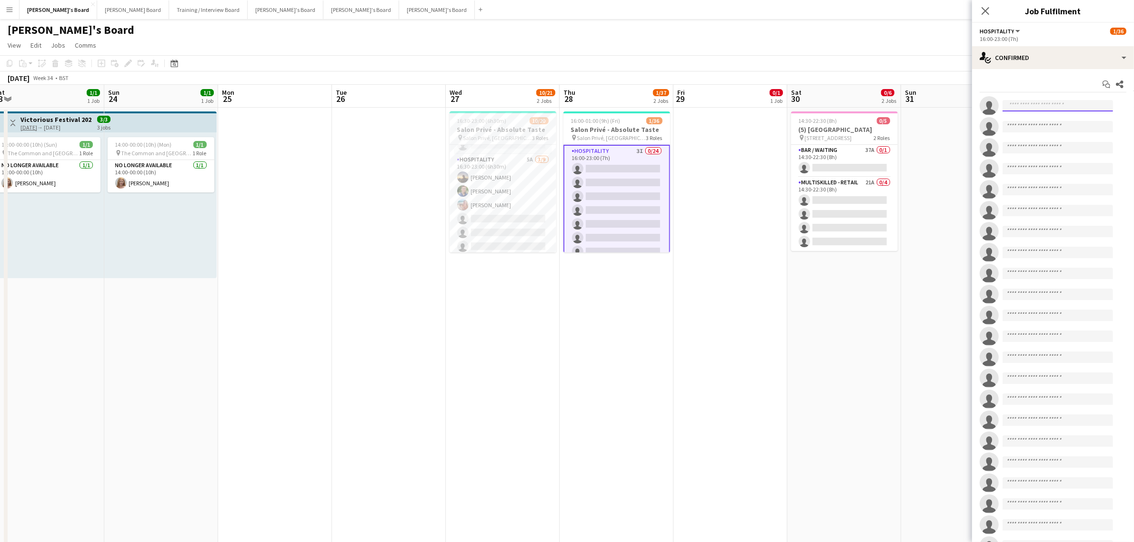
click at [1039, 108] on input at bounding box center [1058, 105] width 111 height 11
paste input "**********"
type input "**********"
click at [1067, 148] on span "harrythomas3@yahoo.com" at bounding box center [1057, 151] width 95 height 8
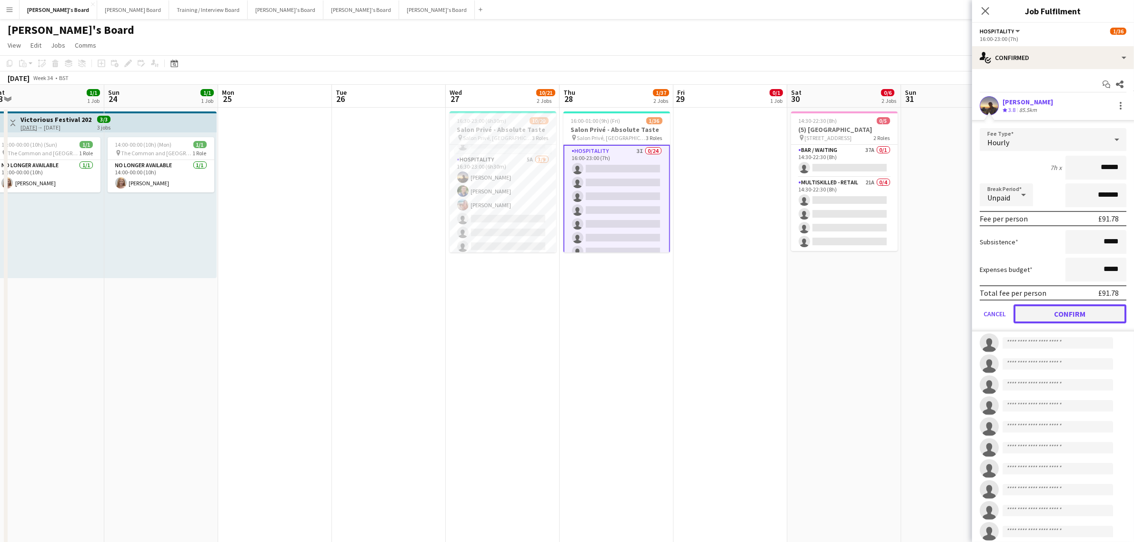
click at [1082, 309] on button "Confirm" at bounding box center [1070, 313] width 113 height 19
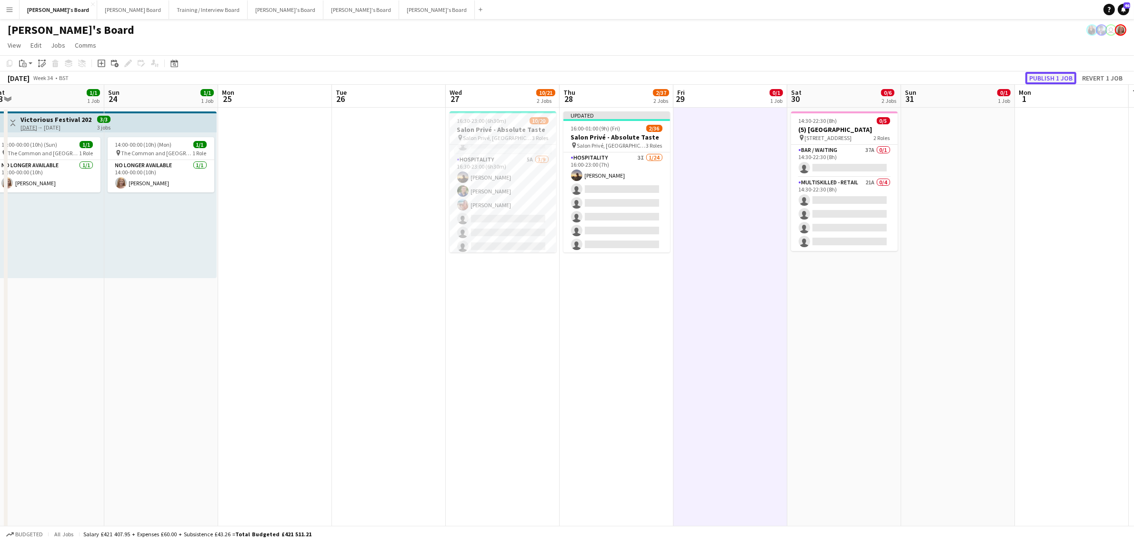
click at [1054, 78] on button "Publish 1 job" at bounding box center [1051, 78] width 51 height 12
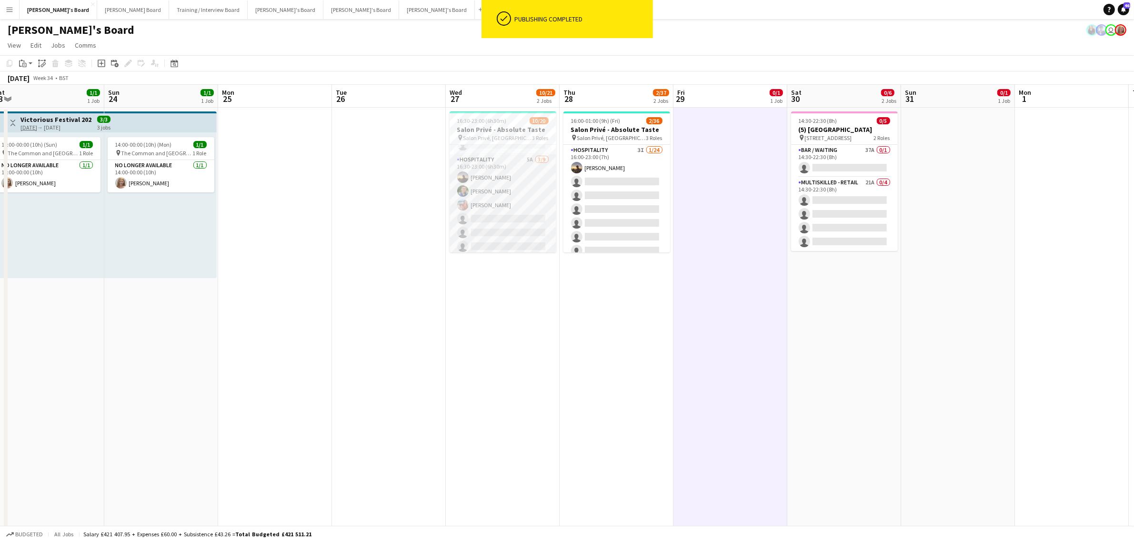
click at [528, 199] on app-card-role "Hospitality 5A 3/9 16:30-23:00 (6h30m) Harry Thomas Joseph Day Freya Lillywhite…" at bounding box center [503, 225] width 107 height 143
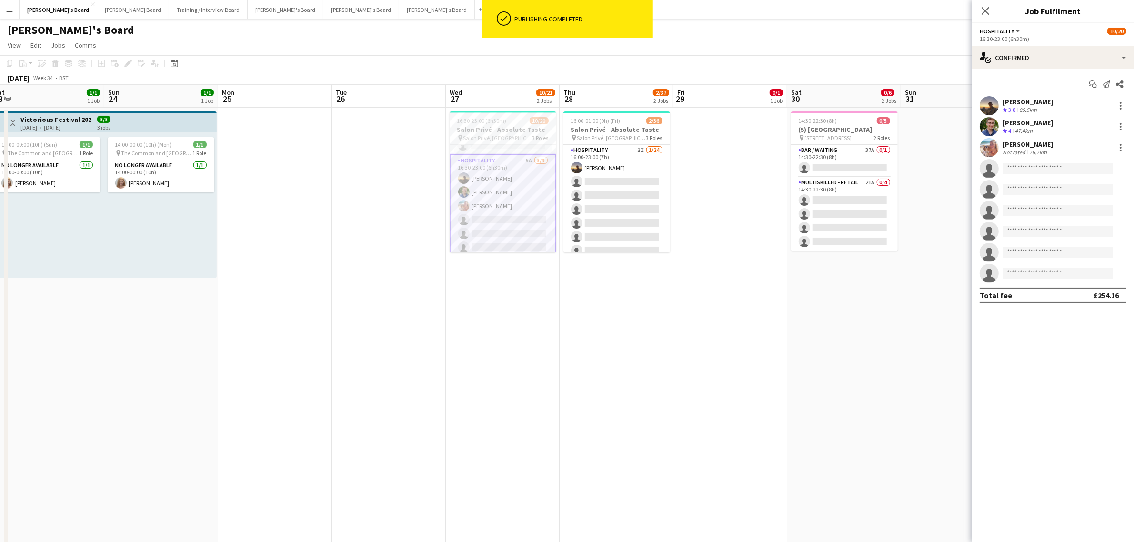
click at [1018, 103] on div "[PERSON_NAME]" at bounding box center [1028, 102] width 50 height 9
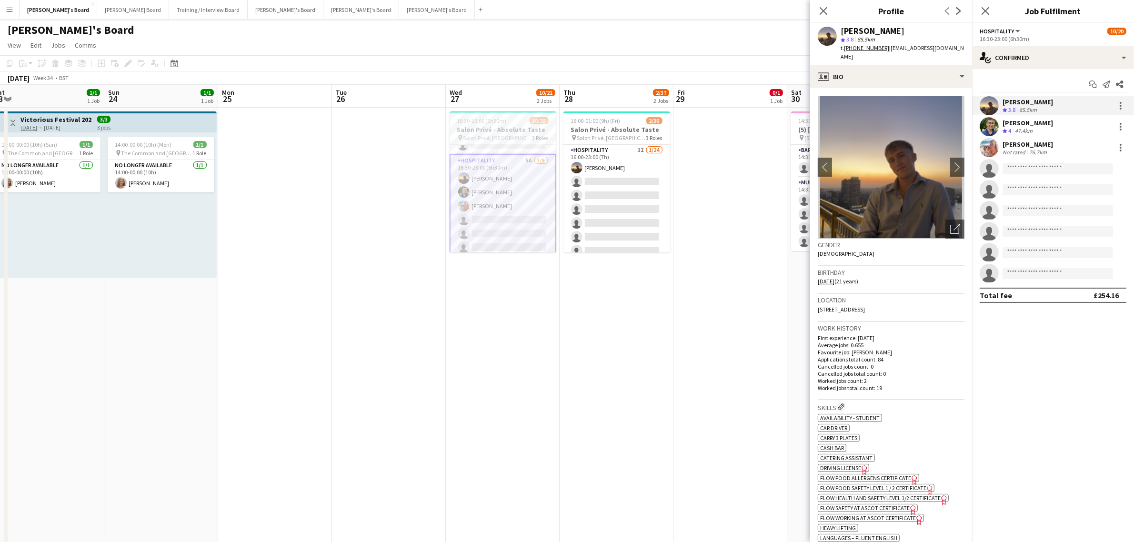
click at [1038, 120] on div "Joseph Day Crew rating 4 47.4km" at bounding box center [1053, 126] width 162 height 19
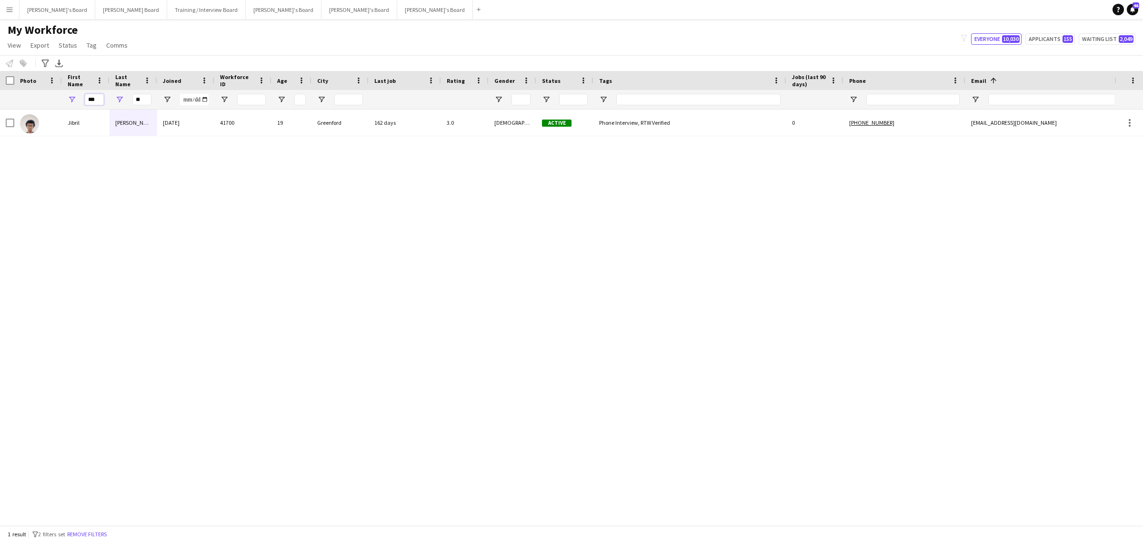
click at [96, 96] on input "***" at bounding box center [94, 99] width 19 height 11
type input "***"
click at [141, 101] on input "**" at bounding box center [141, 99] width 19 height 11
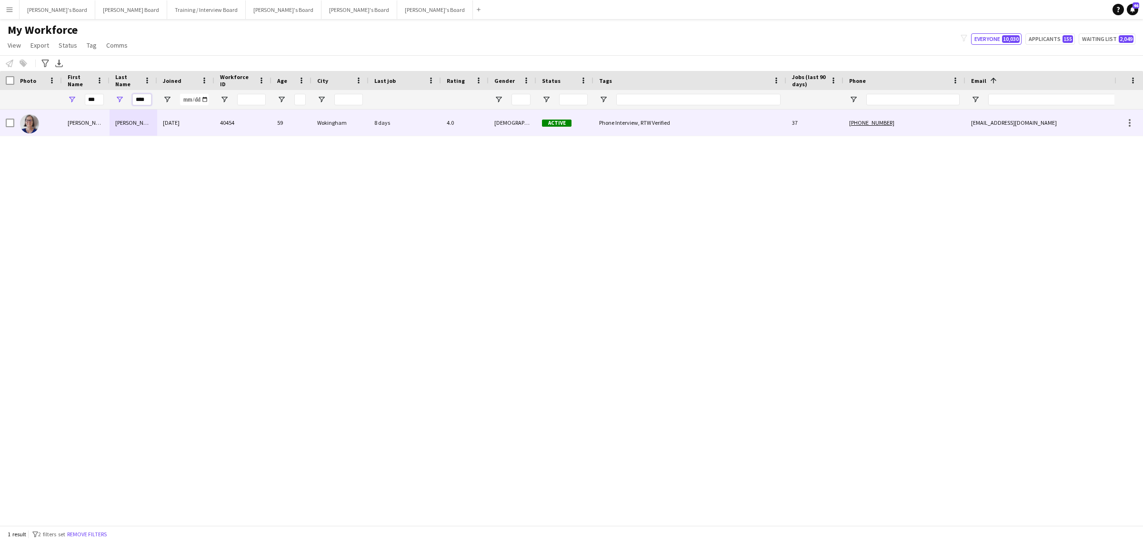
type input "****"
click at [163, 120] on div "05-08-2024" at bounding box center [185, 123] width 57 height 26
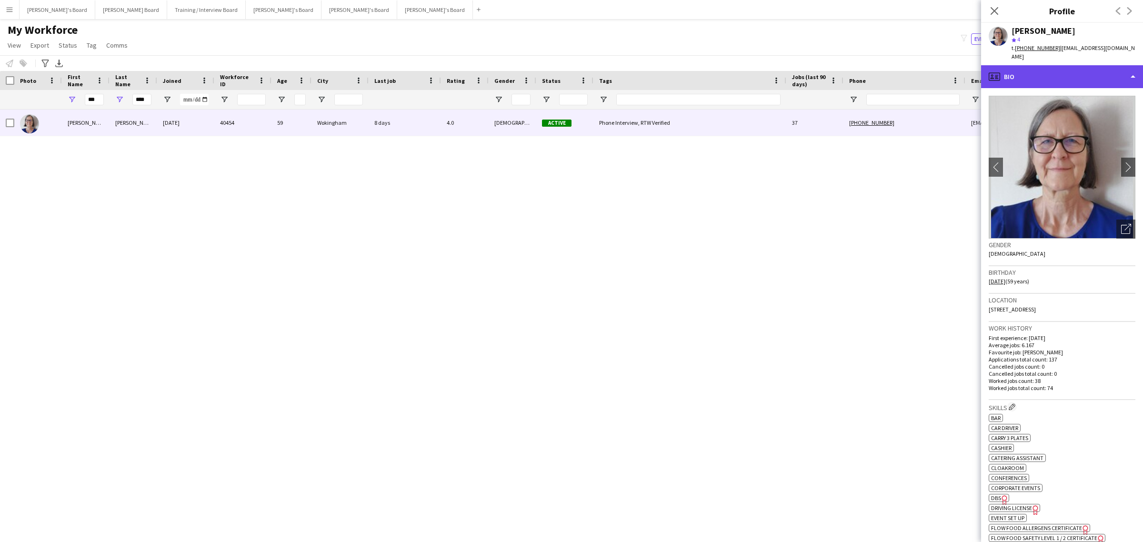
click at [1059, 69] on div "profile Bio" at bounding box center [1062, 76] width 162 height 23
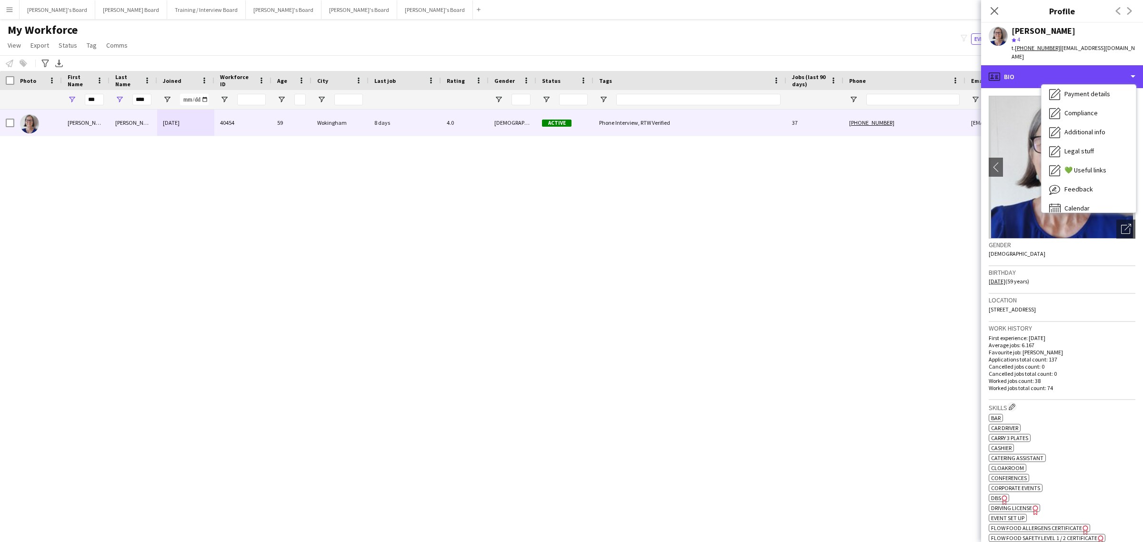
scroll to position [119, 0]
click at [1095, 103] on div "Compliance Compliance" at bounding box center [1089, 112] width 94 height 19
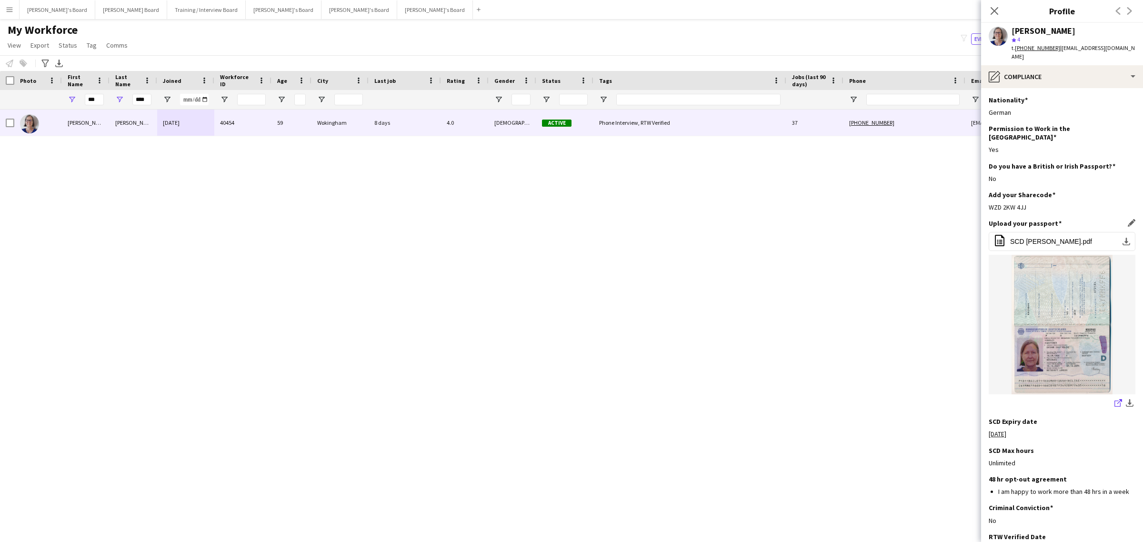
click at [1115, 401] on icon at bounding box center [1118, 404] width 6 height 6
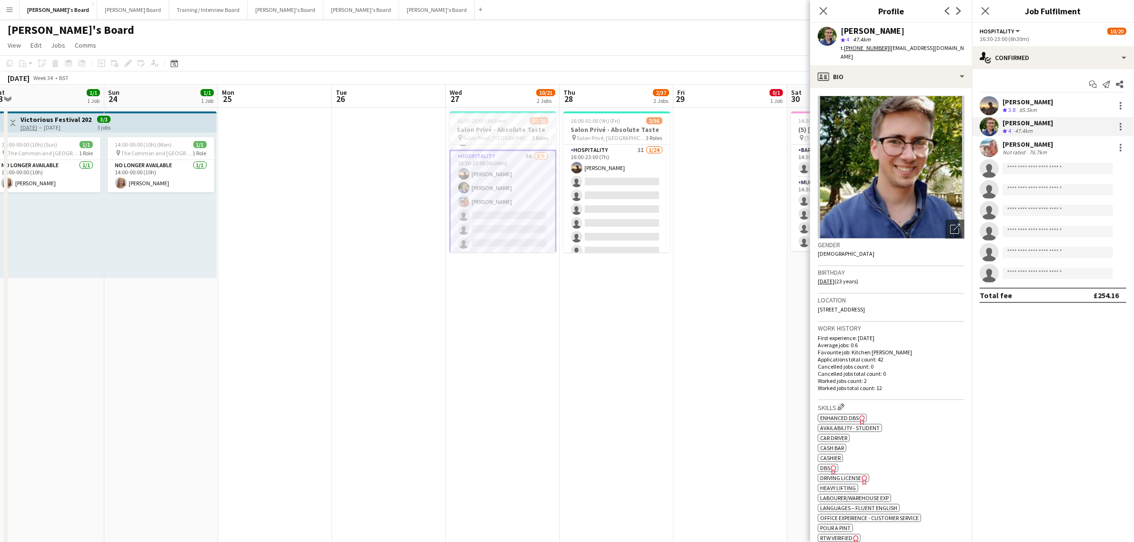
scroll to position [106, 0]
click at [875, 30] on div "[PERSON_NAME]" at bounding box center [873, 31] width 64 height 9
copy div "[PERSON_NAME]"
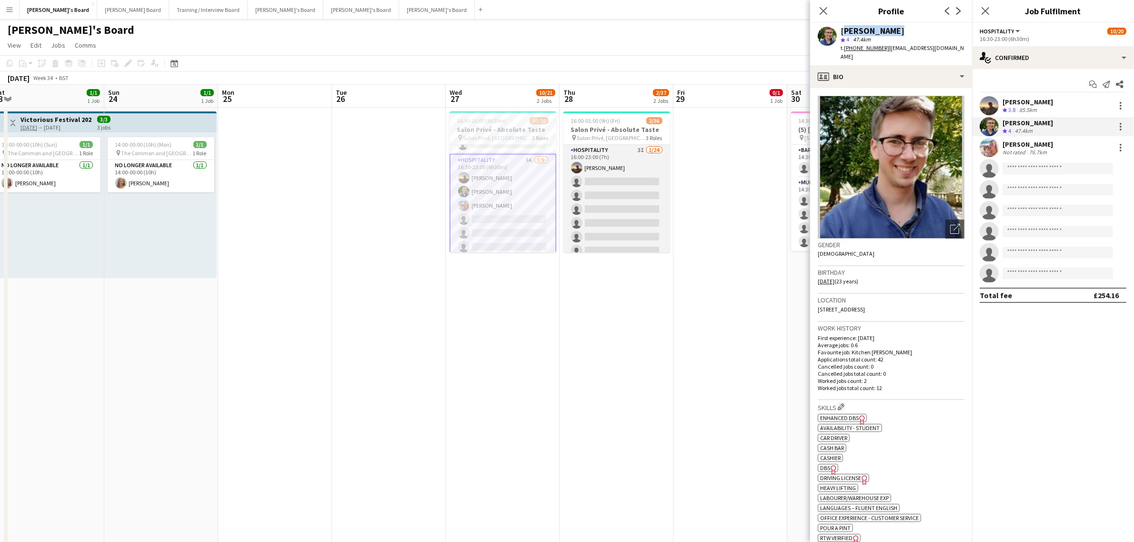
click at [605, 191] on app-card-role "Hospitality 3I 1/24 16:00-23:00 (7h) Harry Thomas single-neutral-actions single…" at bounding box center [617, 320] width 107 height 350
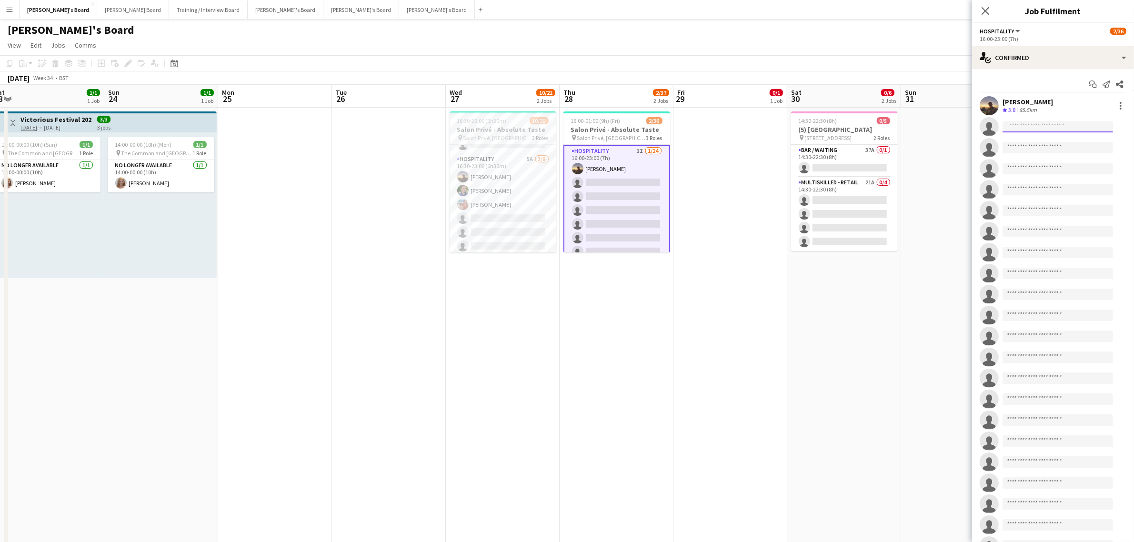
click at [1026, 131] on input at bounding box center [1058, 126] width 111 height 11
paste input "**********"
type input "**********"
click at [1066, 149] on span "josephwilliamday@gmail.com" at bounding box center [1057, 148] width 95 height 8
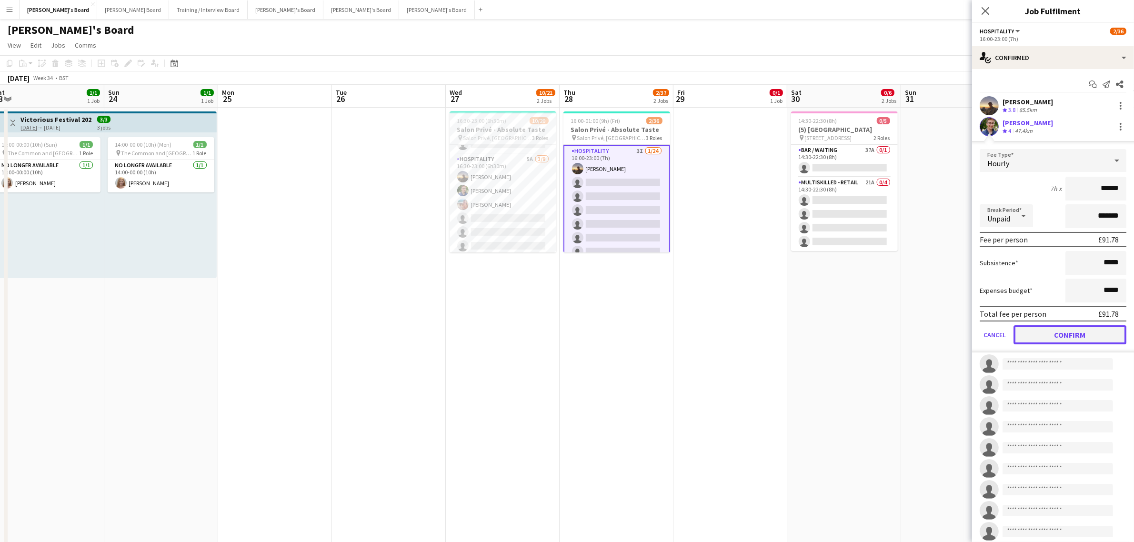
click at [1074, 332] on button "Confirm" at bounding box center [1070, 334] width 113 height 19
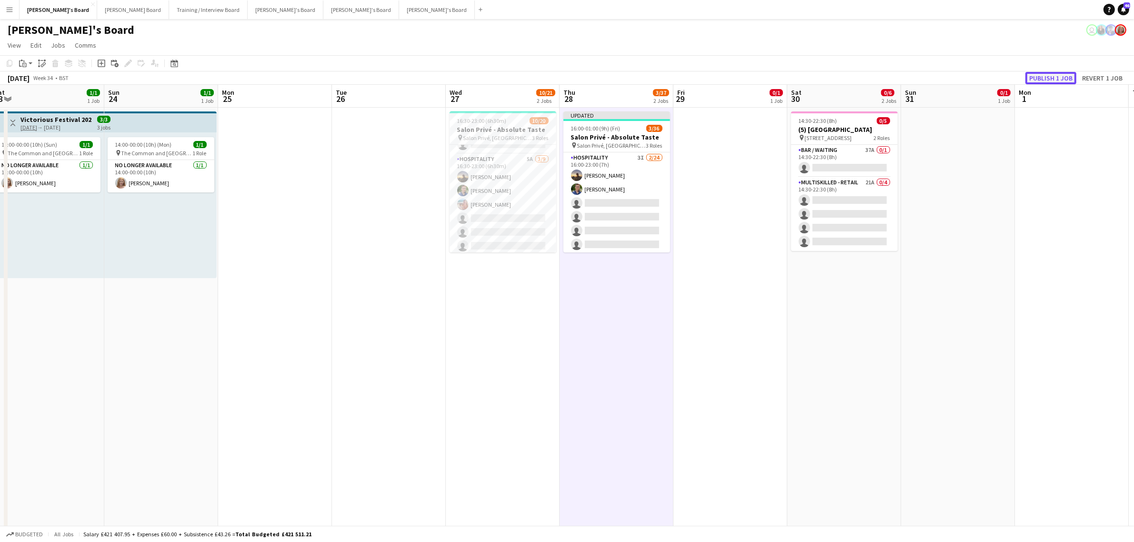
click at [1060, 73] on button "Publish 1 job" at bounding box center [1051, 78] width 51 height 12
click at [507, 199] on app-card-role "Hospitality 5A 3/9 16:30-23:00 (6h30m) Harry Thomas Joseph Day Freya Lillywhite…" at bounding box center [503, 225] width 107 height 143
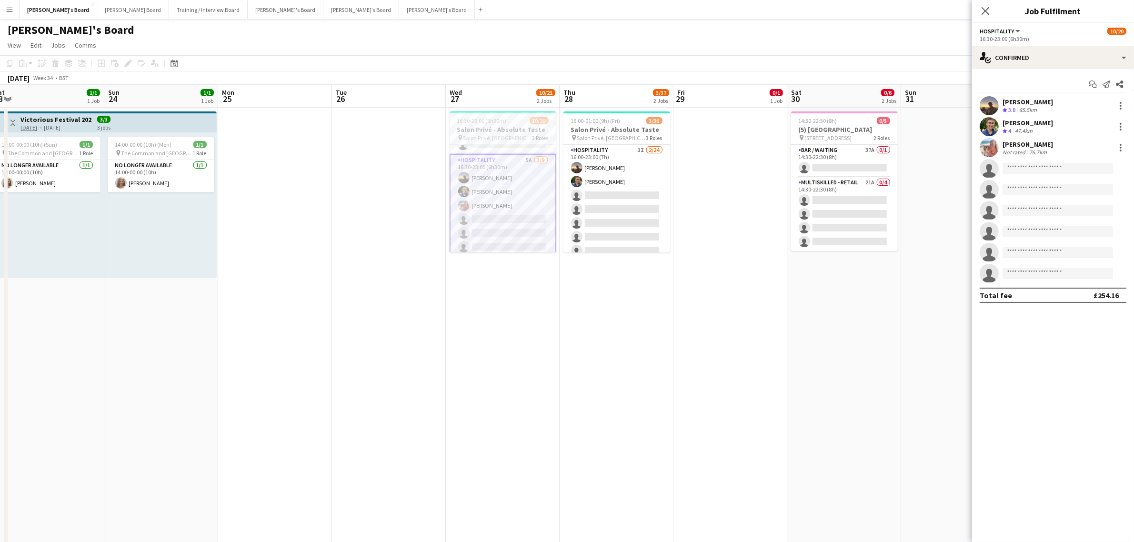
click at [1025, 149] on div "Not rated" at bounding box center [1015, 152] width 25 height 7
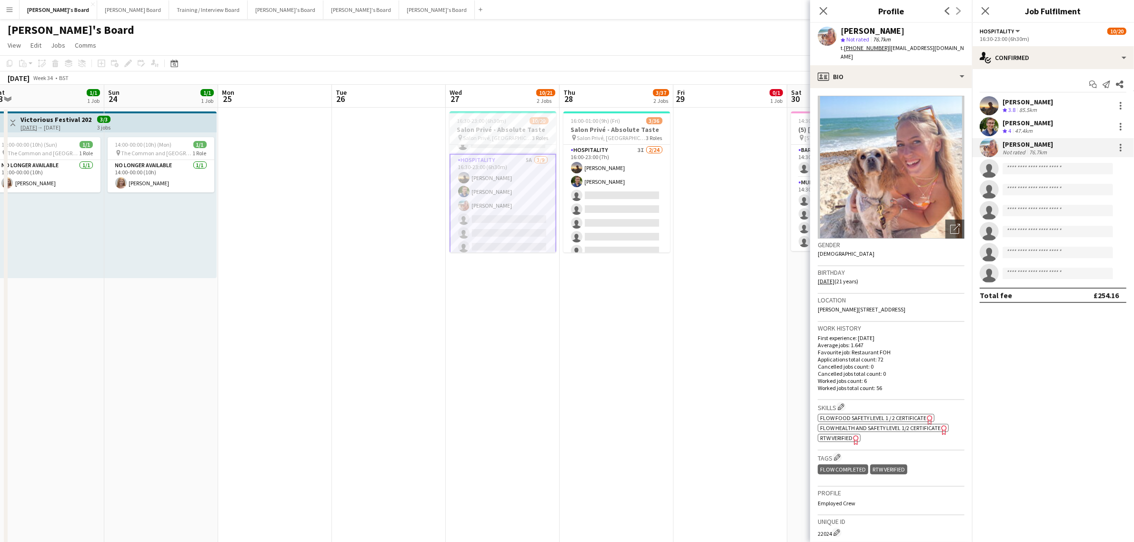
click at [881, 29] on div "Freya Lillywhite" at bounding box center [873, 31] width 64 height 9
copy div "Freya Lillywhite"
click at [888, 75] on div "profile Bio" at bounding box center [891, 76] width 162 height 23
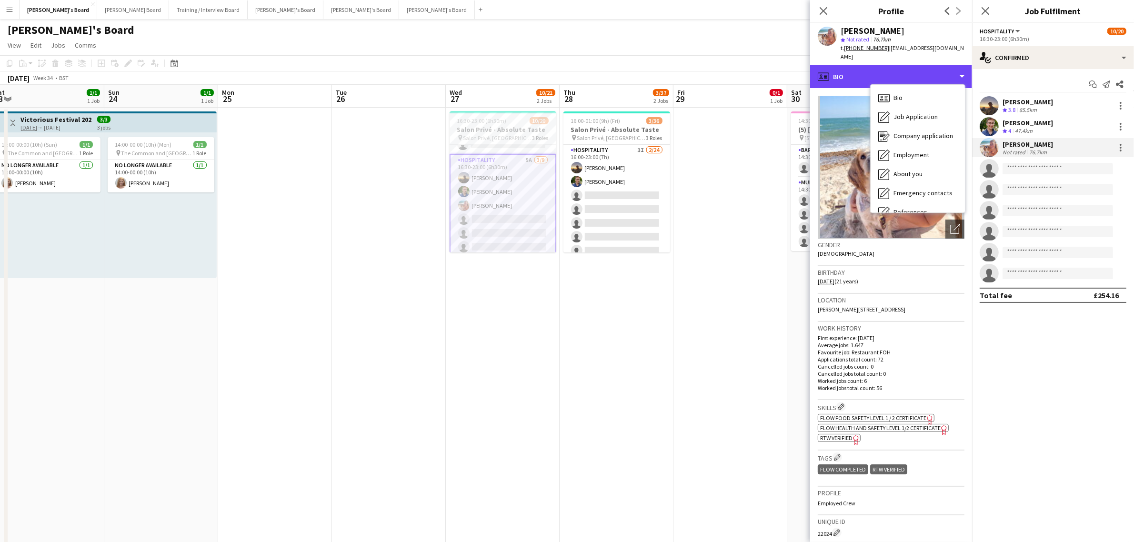
scroll to position [146, 0]
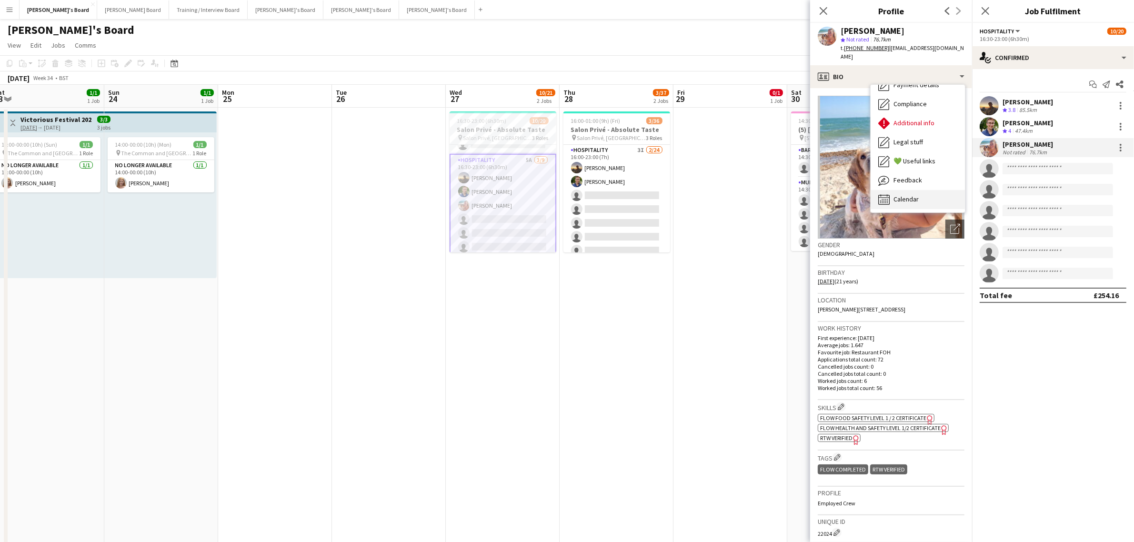
click at [906, 195] on span "Calendar" at bounding box center [906, 199] width 25 height 9
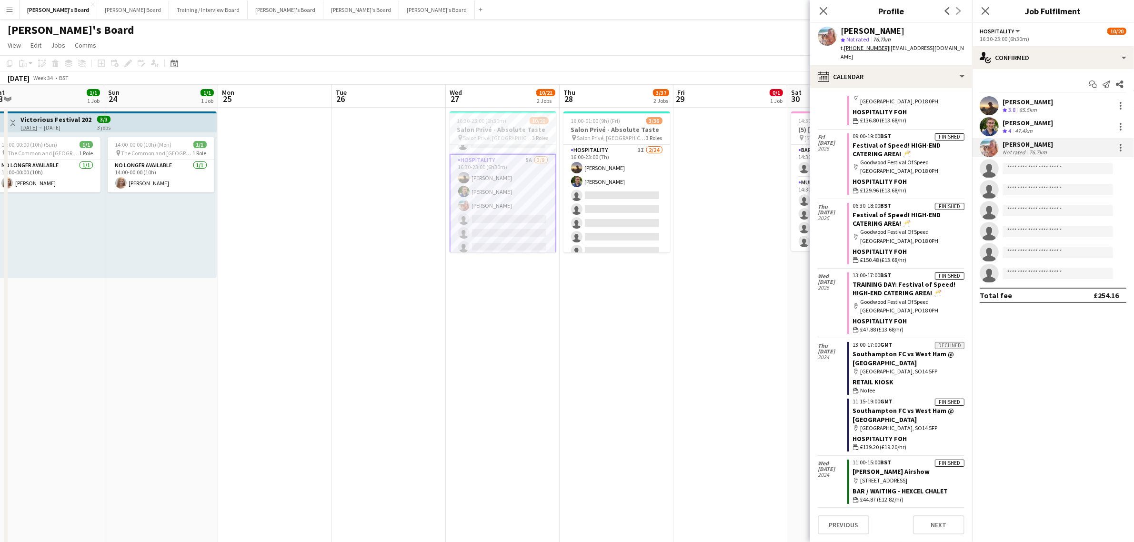
scroll to position [0, 0]
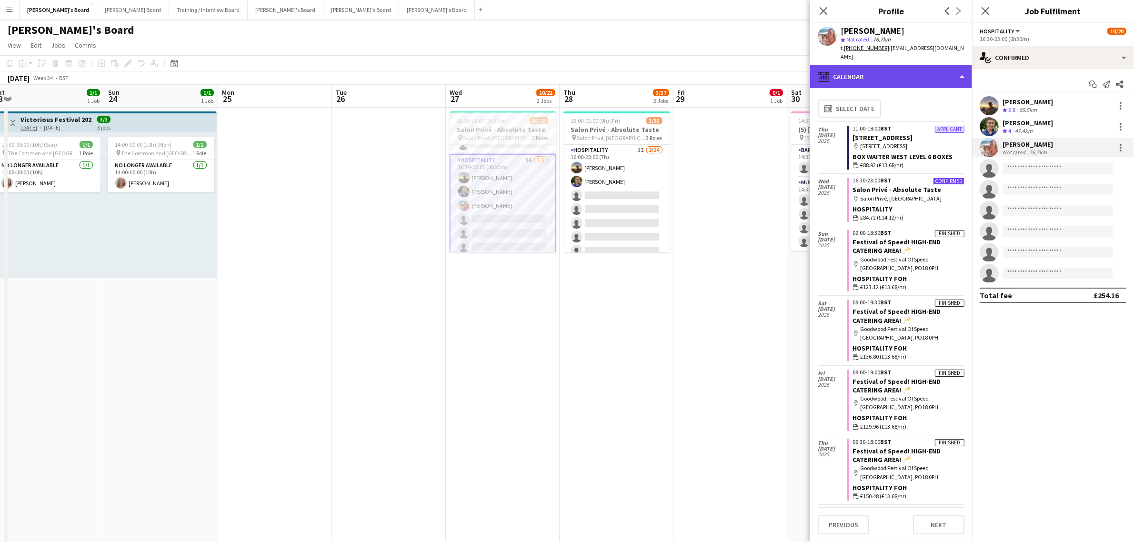
click at [856, 65] on div "calendar-full Calendar" at bounding box center [891, 76] width 162 height 23
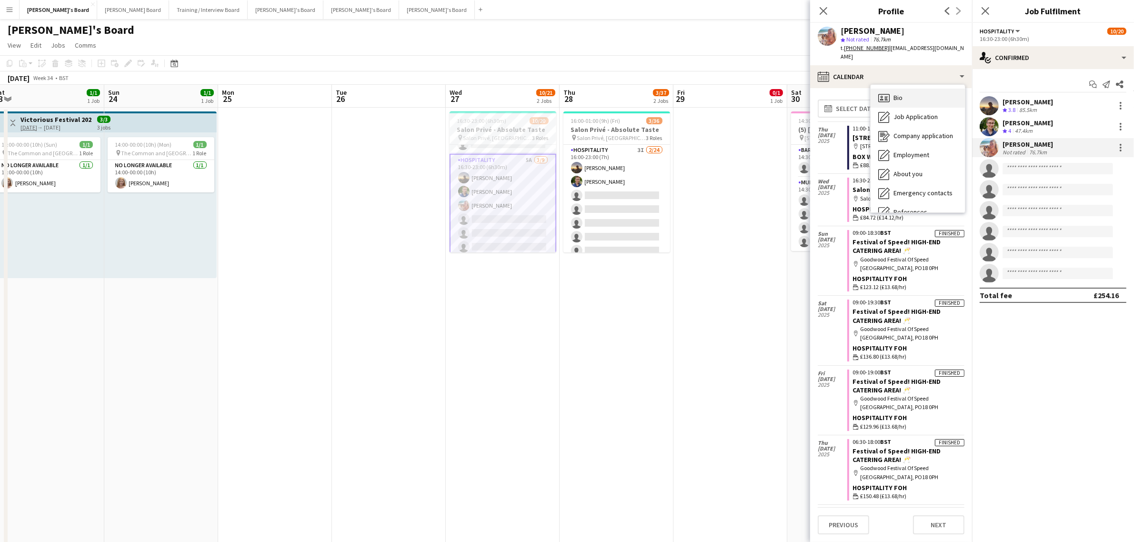
click at [906, 89] on div "Bio Bio" at bounding box center [918, 98] width 94 height 19
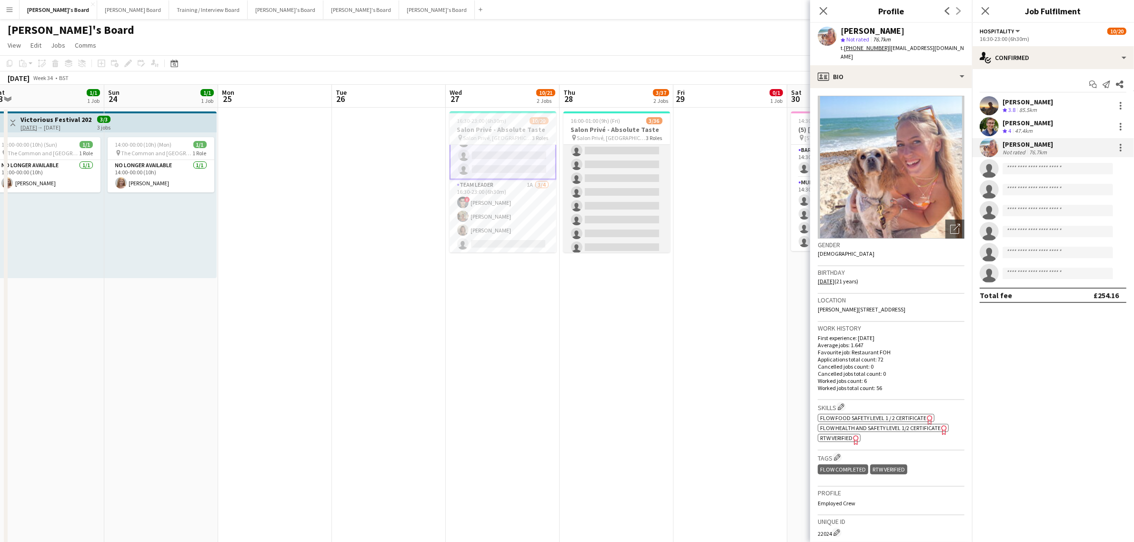
scroll to position [445, 0]
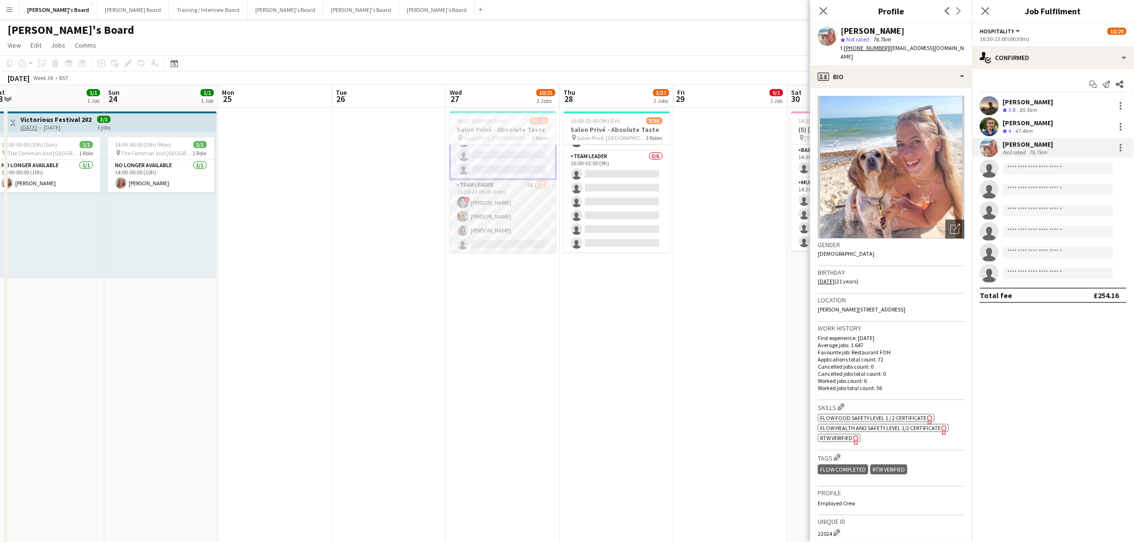
click at [518, 201] on app-card-role "TEAM LEADER 1A 3/4 16:30-23:00 (6h30m) ! Fedrat Sadat Jacqueline Whitehorn-Scot…" at bounding box center [503, 217] width 107 height 74
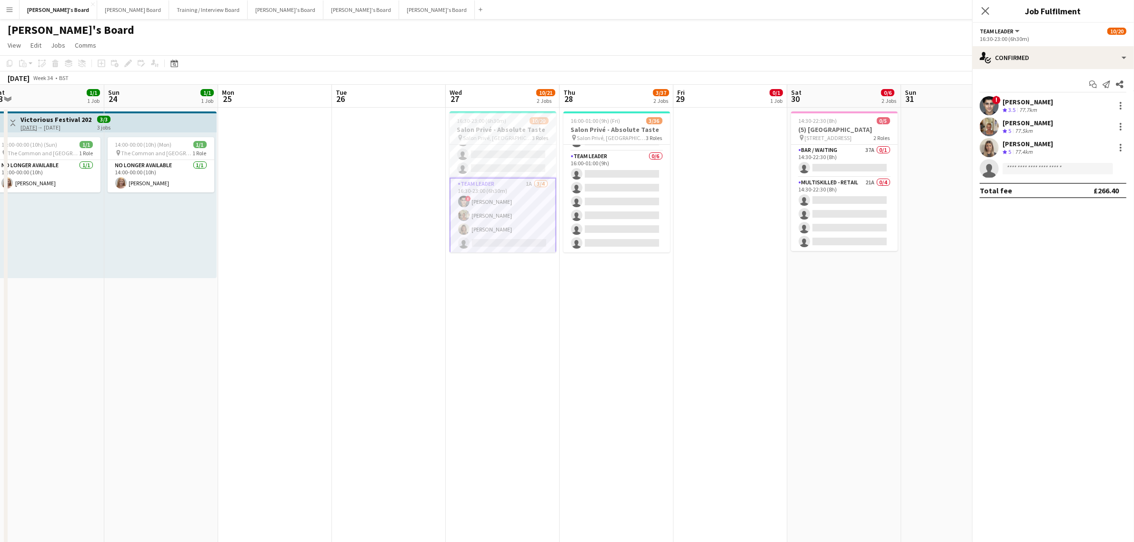
scroll to position [225, 0]
click at [1017, 161] on app-invite-slot "single-neutral-actions" at bounding box center [1053, 168] width 162 height 19
click at [1022, 167] on input at bounding box center [1058, 168] width 111 height 11
paste input "**********"
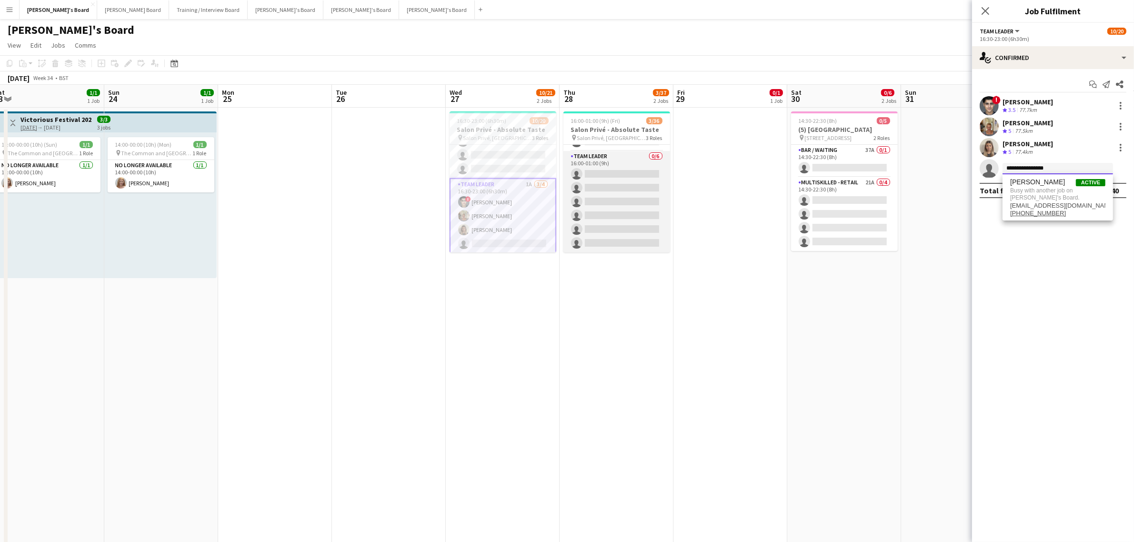
type input "**********"
click at [608, 198] on app-card-role "TEAM LEADER 0/6 16:00-01:00 (9h) single-neutral-actions single-neutral-actions …" at bounding box center [617, 201] width 107 height 101
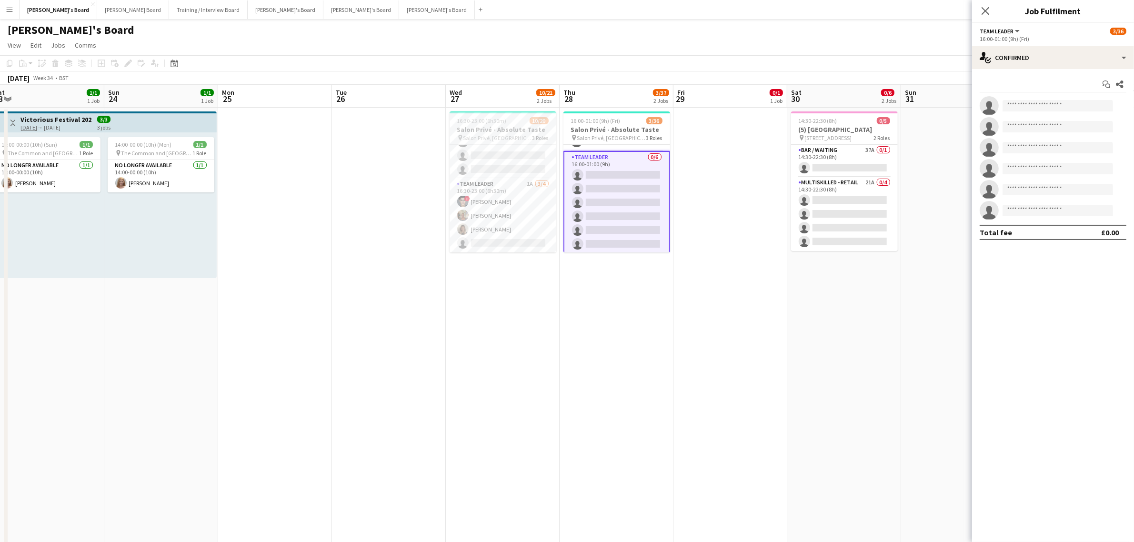
scroll to position [224, 0]
click at [1061, 105] on input at bounding box center [1058, 105] width 111 height 11
paste input "**********"
type input "**********"
click at [1047, 121] on span "Freya Lillywhite" at bounding box center [1037, 119] width 55 height 8
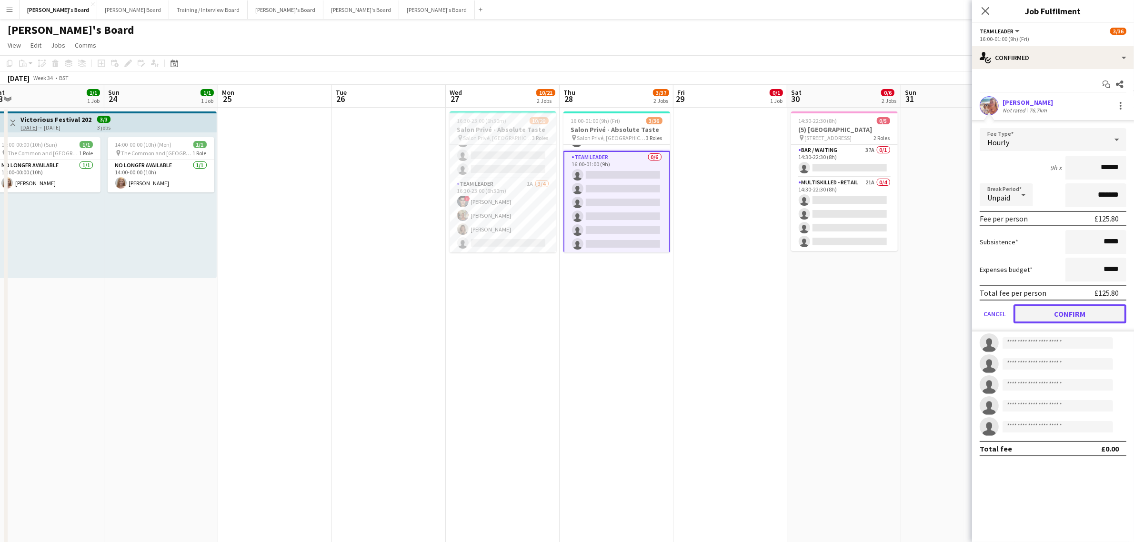
click at [1106, 304] on button "Confirm" at bounding box center [1070, 313] width 113 height 19
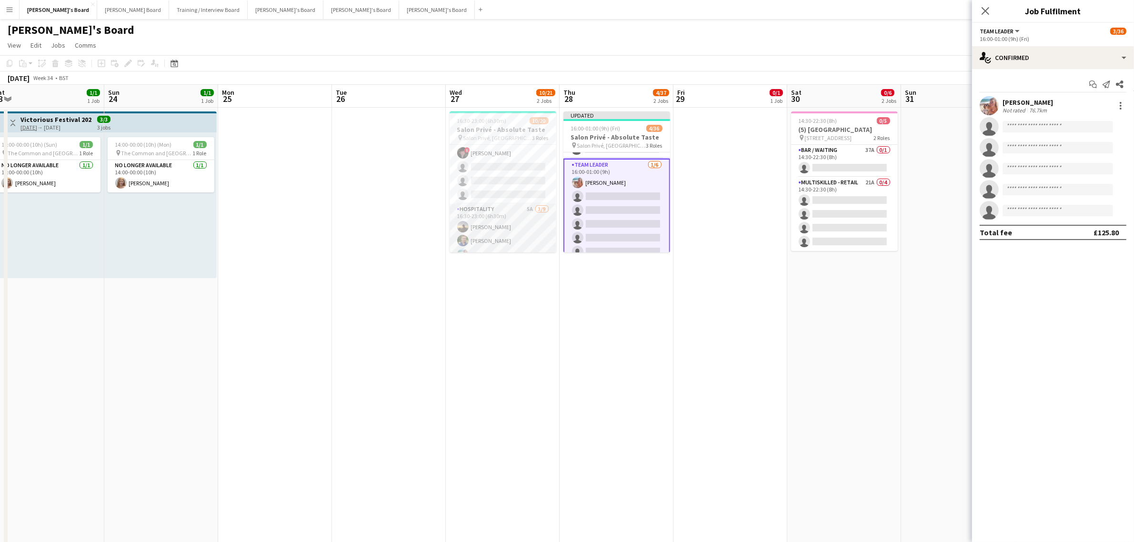
scroll to position [0, 0]
click at [506, 197] on app-card-role "Hospitality 5A 3/9 16:30-23:00 (6h30m) Harry Thomas Joseph Day Freya Lillywhite…" at bounding box center [503, 212] width 107 height 143
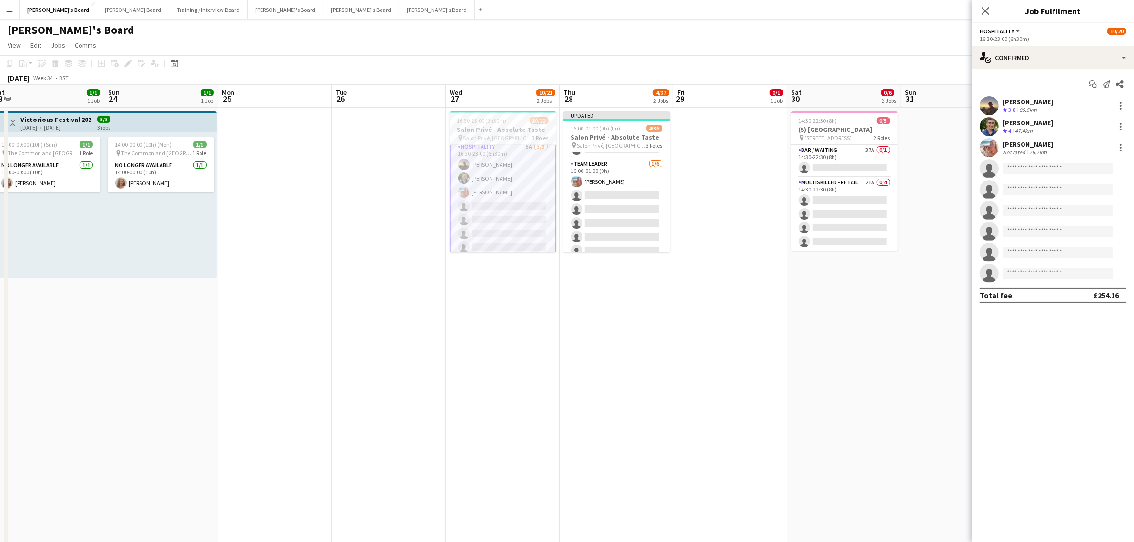
click at [1127, 148] on div "Freya Lillywhite Not rated 76.7km" at bounding box center [1053, 147] width 162 height 19
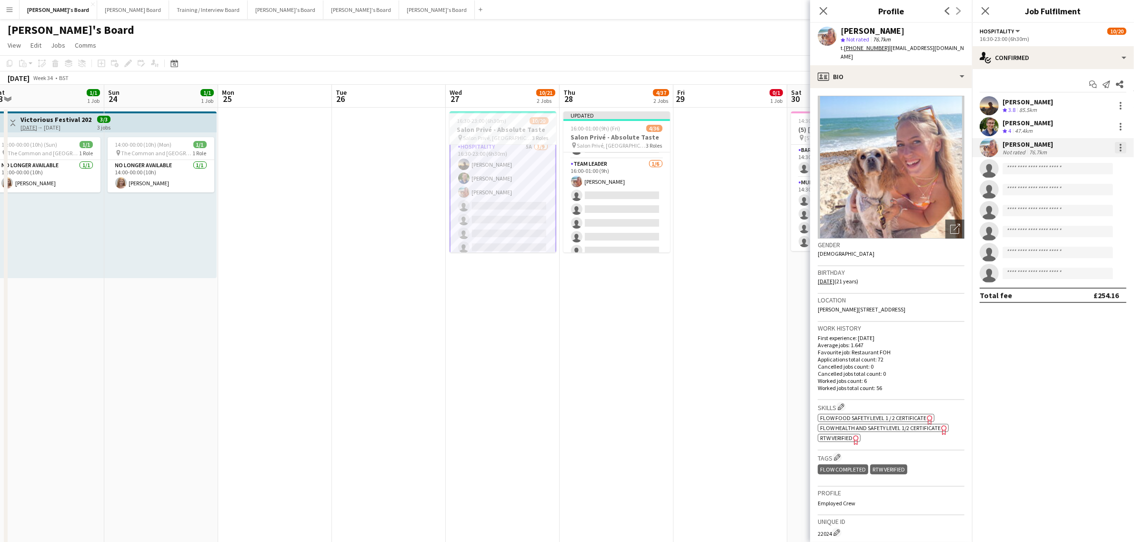
click at [1123, 147] on div at bounding box center [1120, 147] width 11 height 11
click at [1101, 186] on span "Switch crew" at bounding box center [1089, 188] width 59 height 9
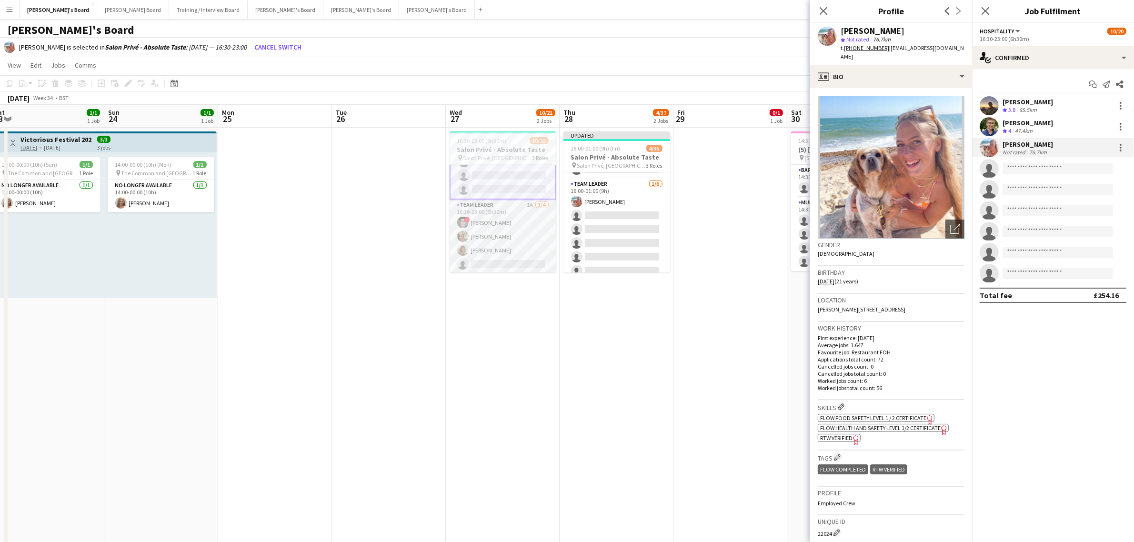
click at [489, 237] on app-card-role "TEAM LEADER 1A 3/4 16:30-23:00 (6h30m) ! Fedrat Sadat Jacqueline Whitehorn-Scot…" at bounding box center [503, 237] width 107 height 74
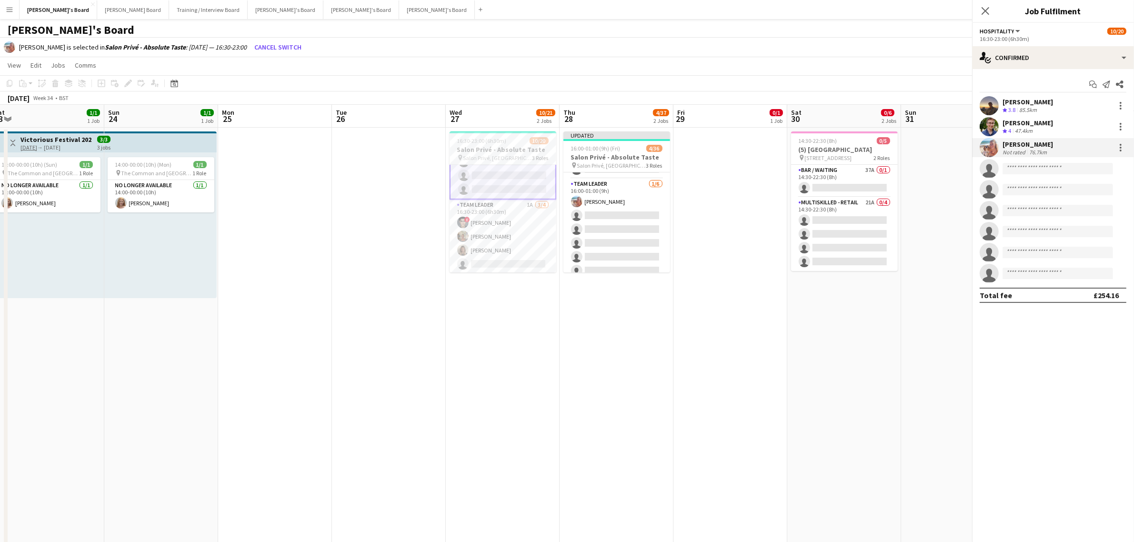
scroll to position [225, 0]
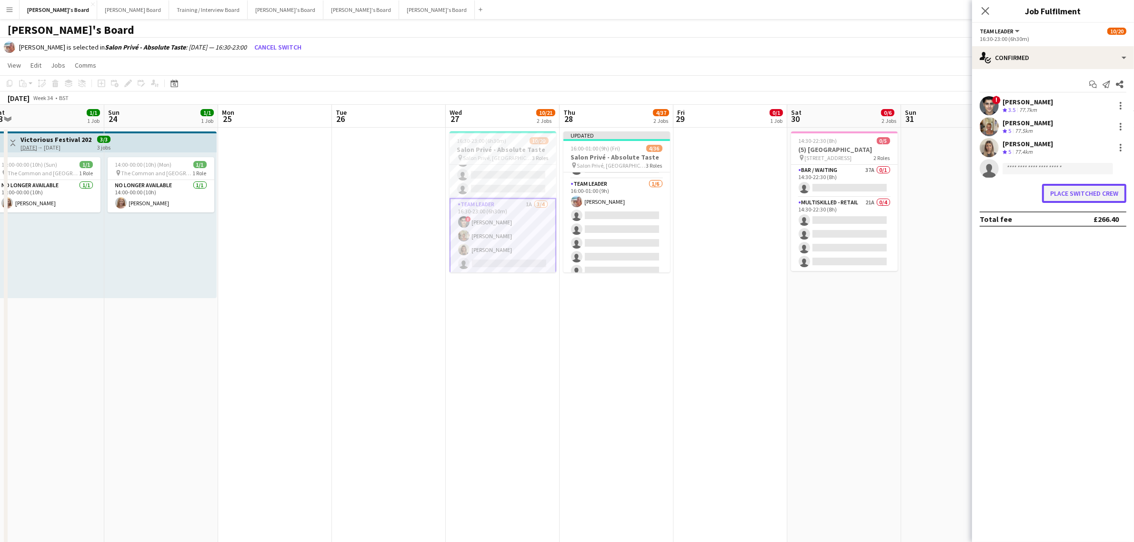
click at [1082, 189] on button "Place switched crew" at bounding box center [1084, 193] width 84 height 19
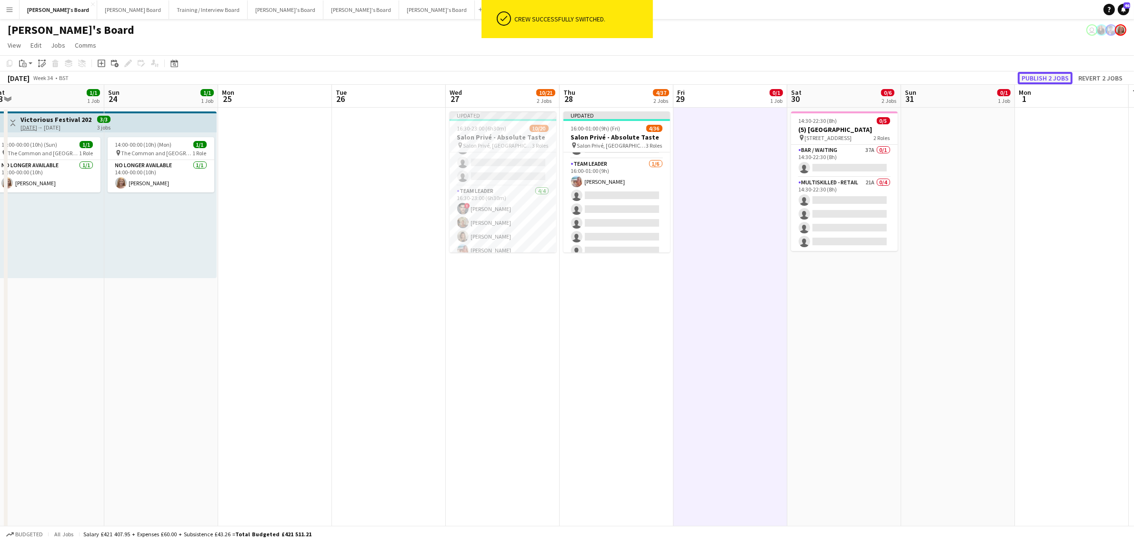
click at [1051, 79] on button "Publish 2 jobs" at bounding box center [1045, 78] width 55 height 12
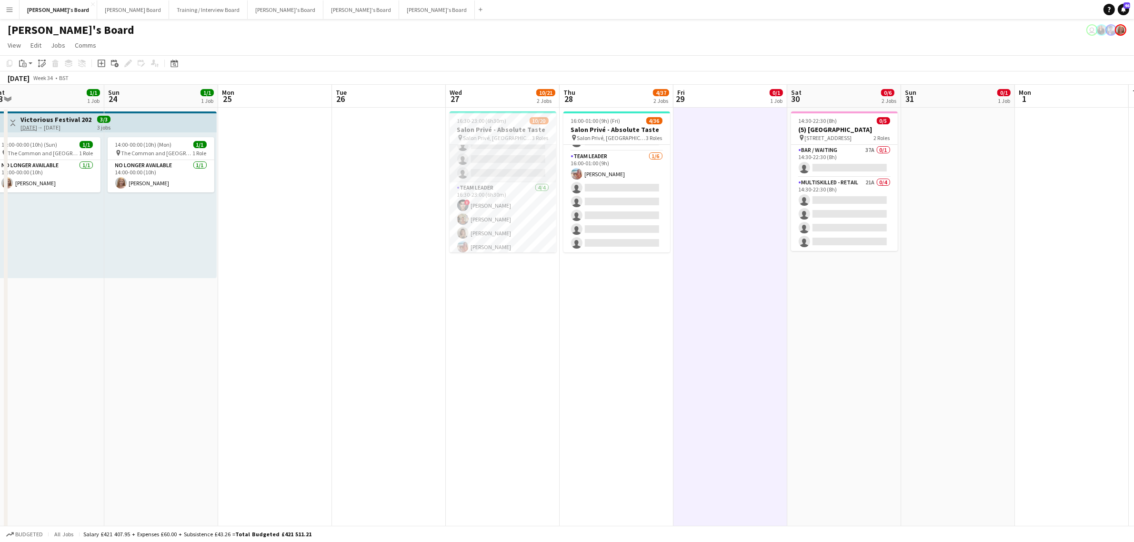
scroll to position [224, 0]
drag, startPoint x: 506, startPoint y: 294, endPoint x: 765, endPoint y: 267, distance: 261.1
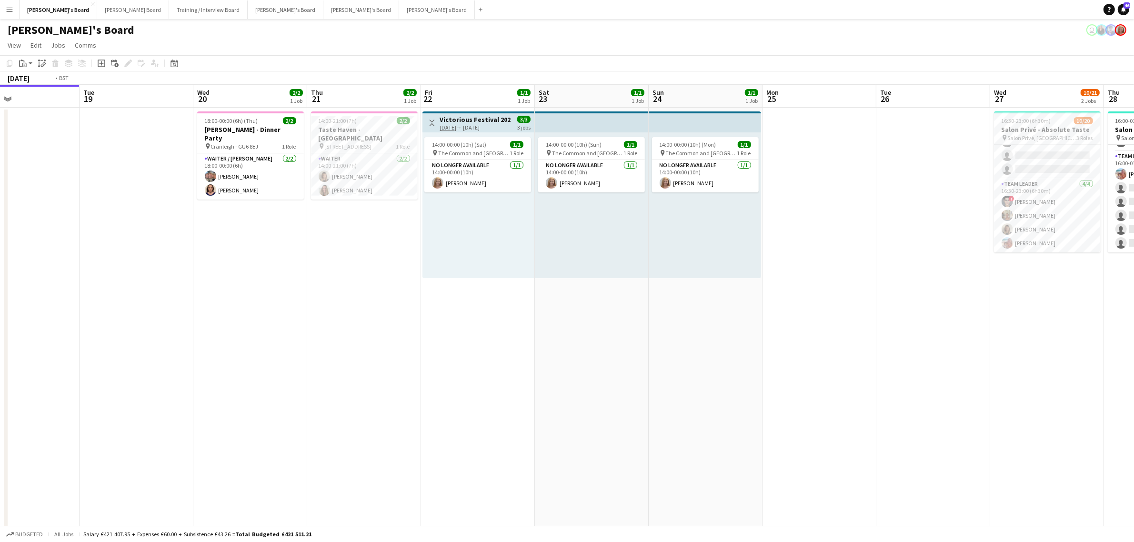
scroll to position [0, 320]
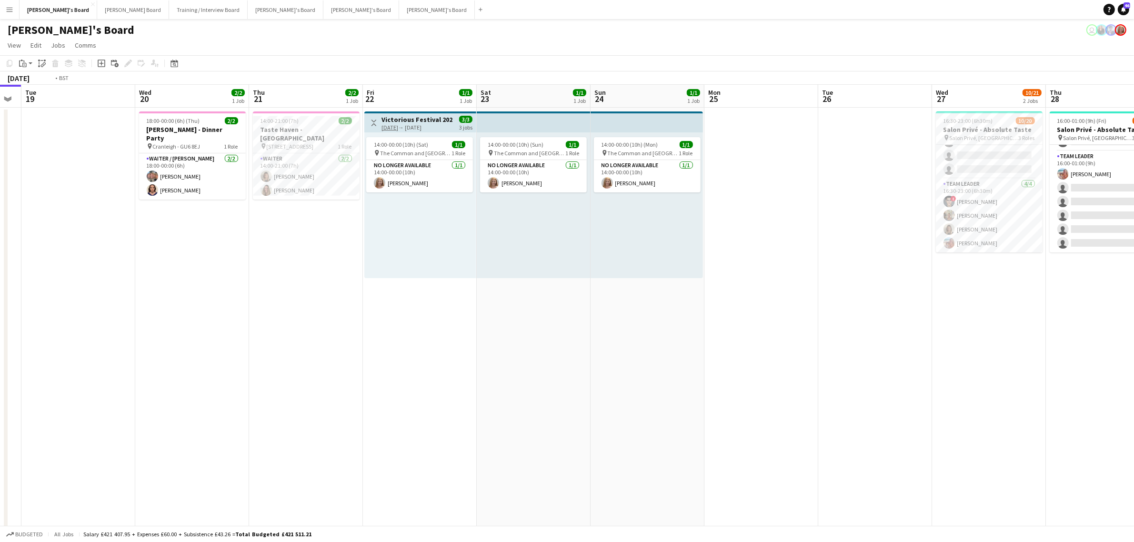
drag, startPoint x: 613, startPoint y: 262, endPoint x: 582, endPoint y: 261, distance: 31.0
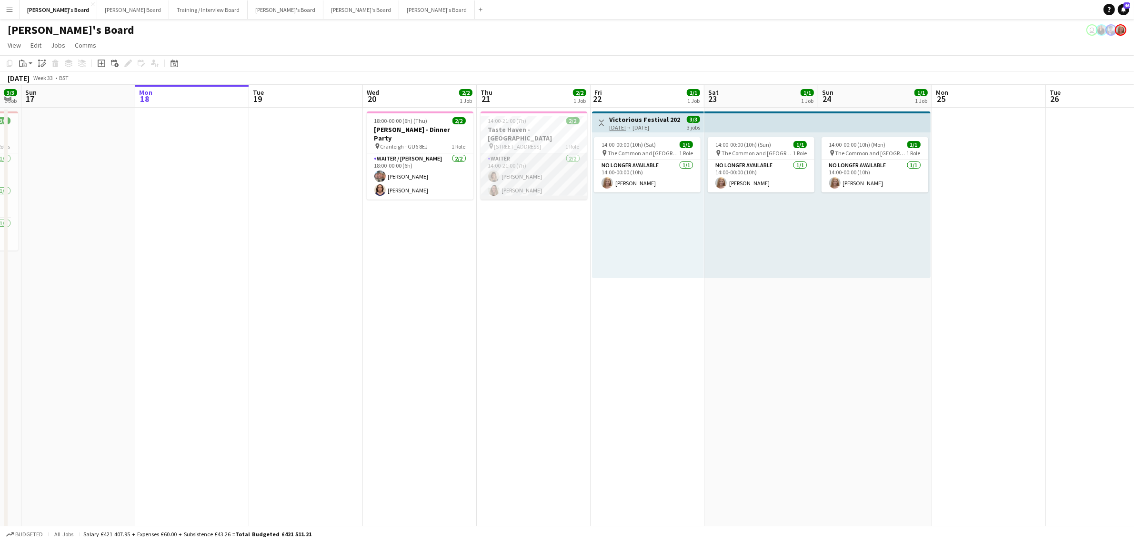
click at [530, 177] on app-card-role "Waiter 2/2 14:00-21:00 (7h) Mathilde Wilkie Penny Medhurst" at bounding box center [534, 176] width 107 height 46
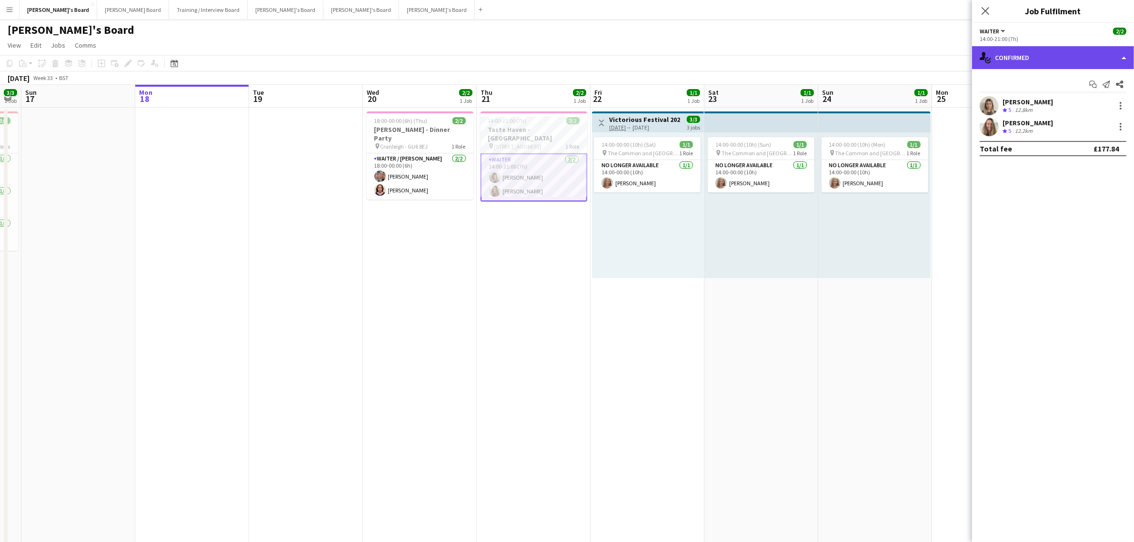
click at [1049, 55] on div "single-neutral-actions-check-2 Confirmed" at bounding box center [1053, 57] width 162 height 23
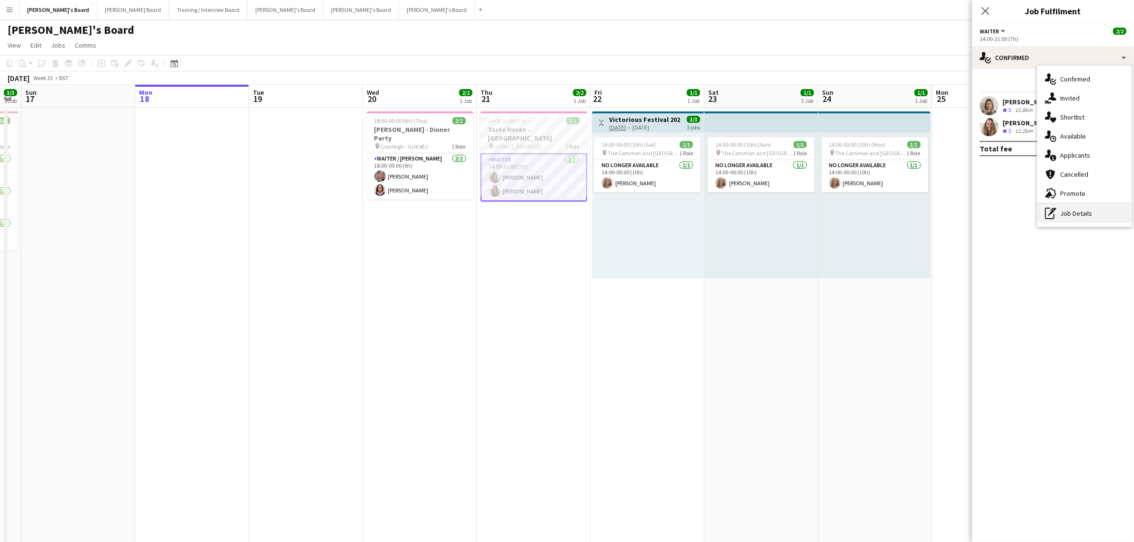
click at [1087, 216] on div "pen-write Job Details" at bounding box center [1084, 213] width 94 height 19
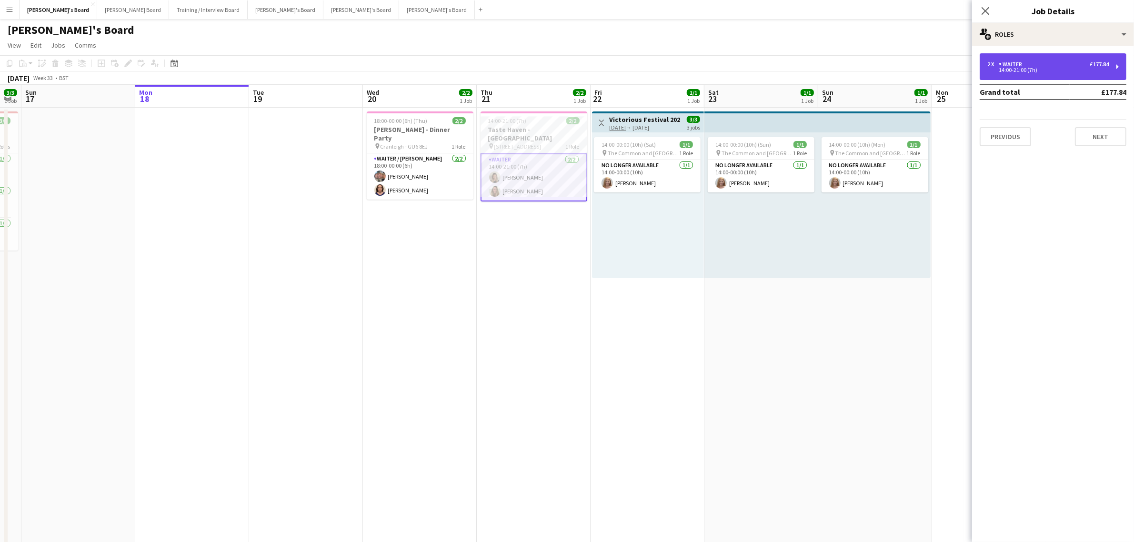
click at [1055, 65] on div "2 x Waiter £177.84" at bounding box center [1047, 64] width 121 height 7
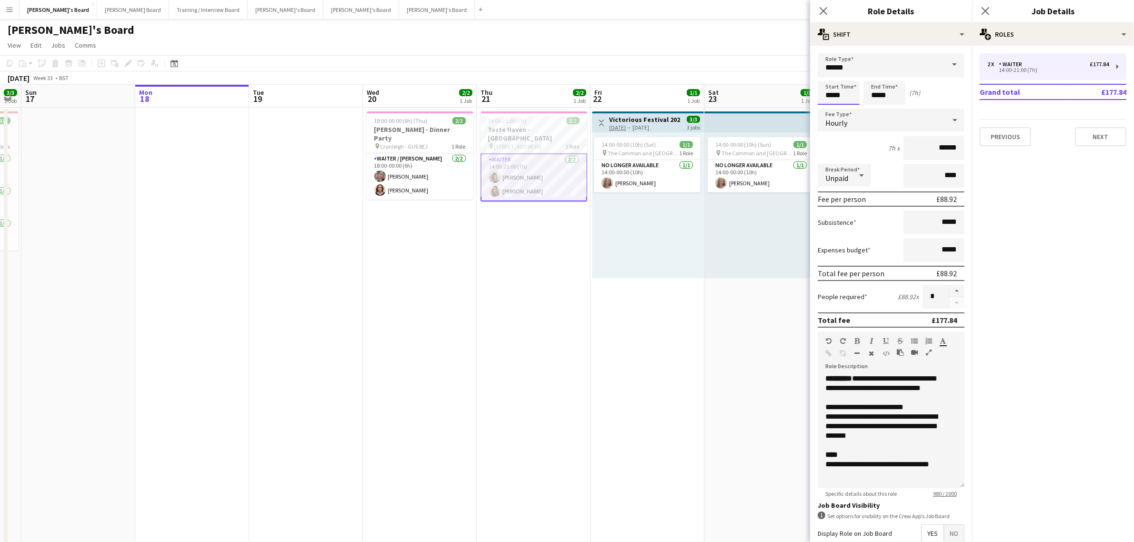
click at [834, 87] on input "*****" at bounding box center [839, 93] width 42 height 24
click at [848, 75] on div at bounding box center [848, 76] width 19 height 10
type input "*****"
click at [848, 75] on div at bounding box center [848, 76] width 19 height 10
click at [880, 87] on input "*****" at bounding box center [885, 93] width 42 height 24
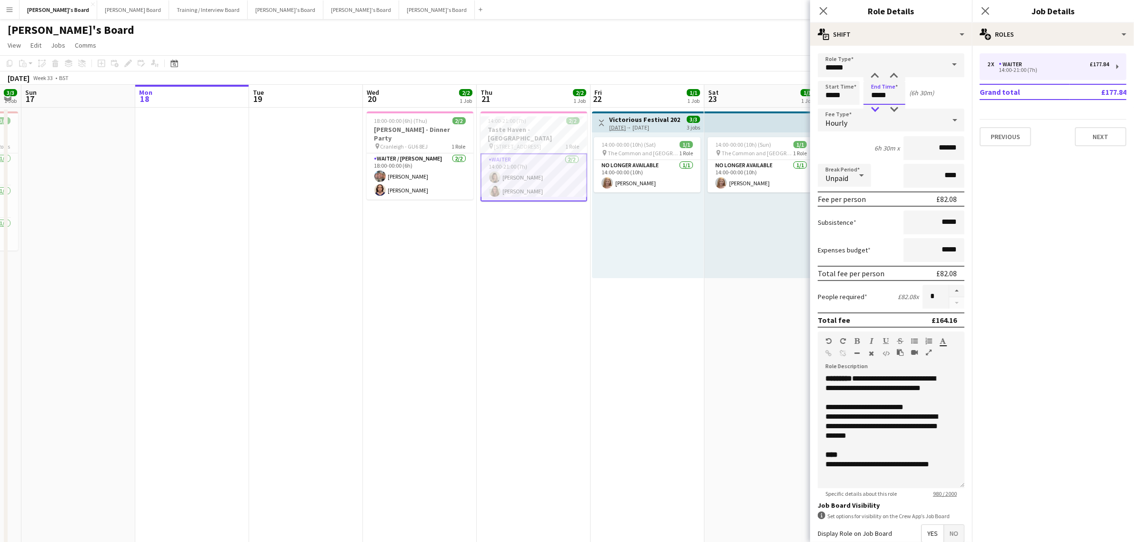
click at [873, 105] on div at bounding box center [875, 110] width 19 height 10
click at [895, 73] on div at bounding box center [894, 76] width 19 height 10
type input "*****"
click at [895, 73] on div at bounding box center [894, 76] width 19 height 10
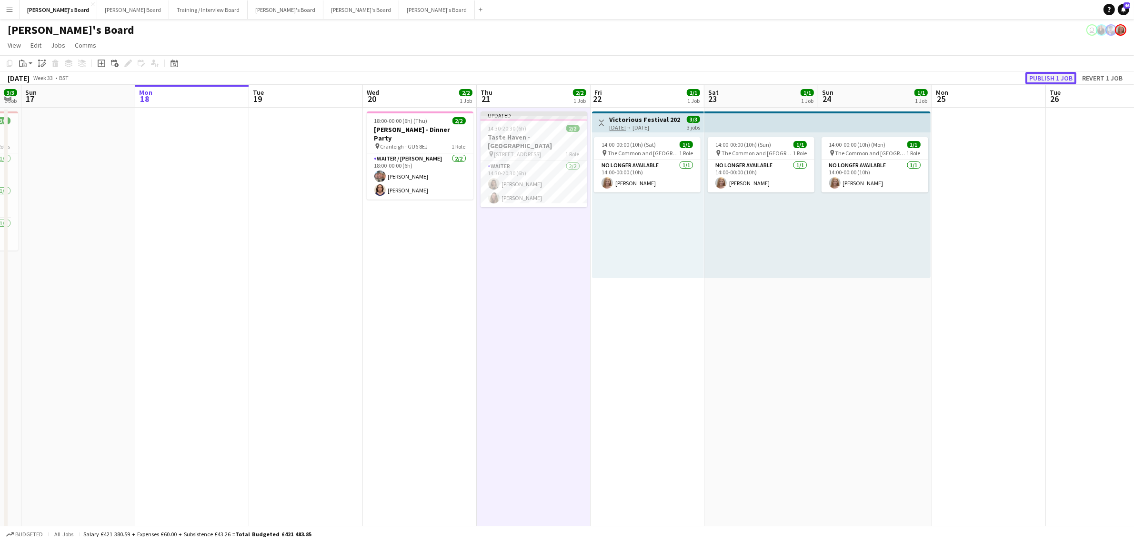
click at [1061, 77] on button "Publish 1 job" at bounding box center [1051, 78] width 51 height 12
drag, startPoint x: 954, startPoint y: 287, endPoint x: 449, endPoint y: 346, distance: 508.3
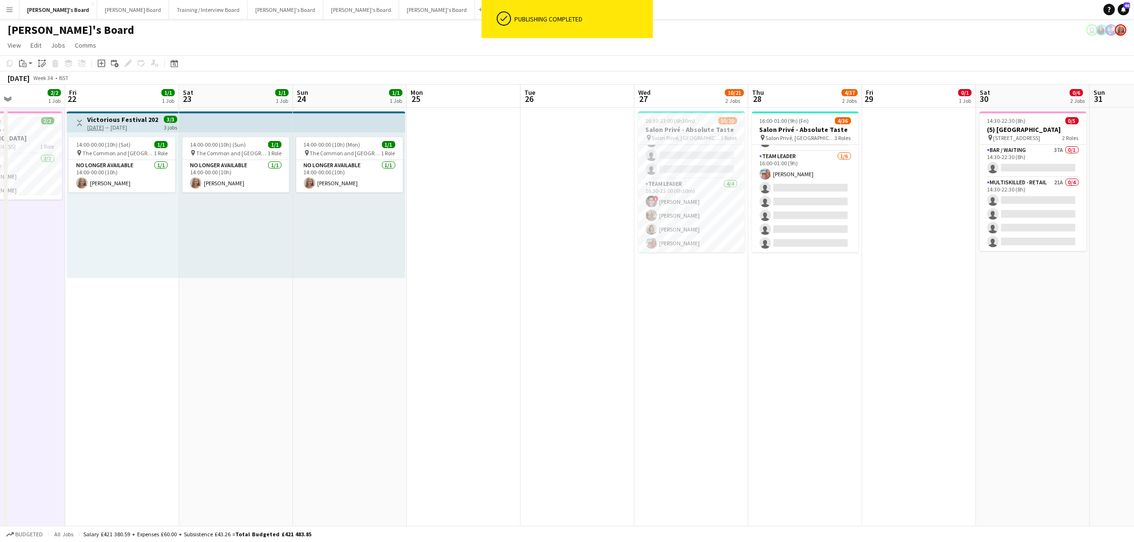
drag, startPoint x: 448, startPoint y: 329, endPoint x: 396, endPoint y: 333, distance: 52.6
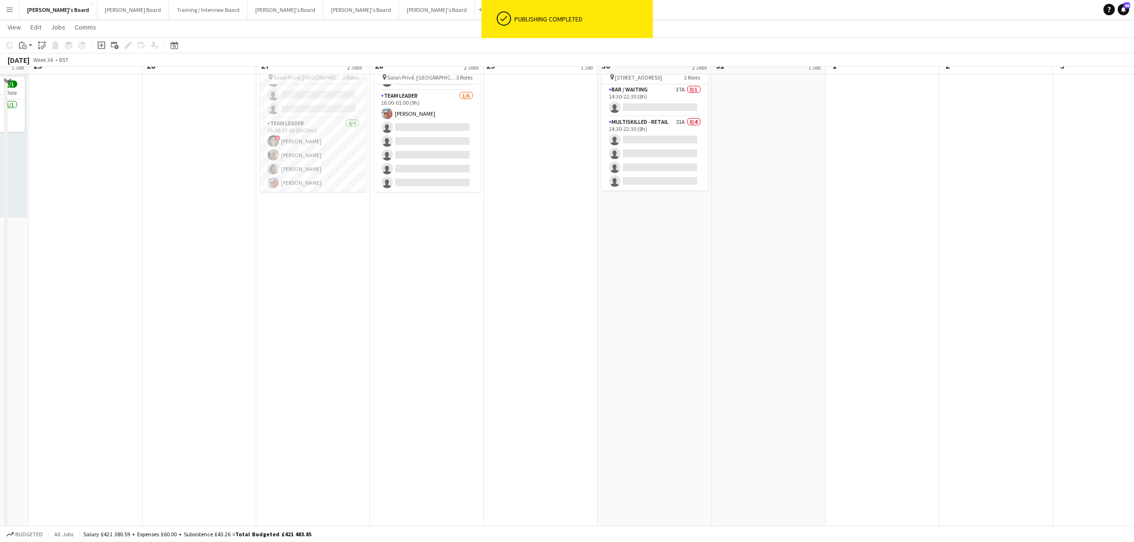
scroll to position [0, 0]
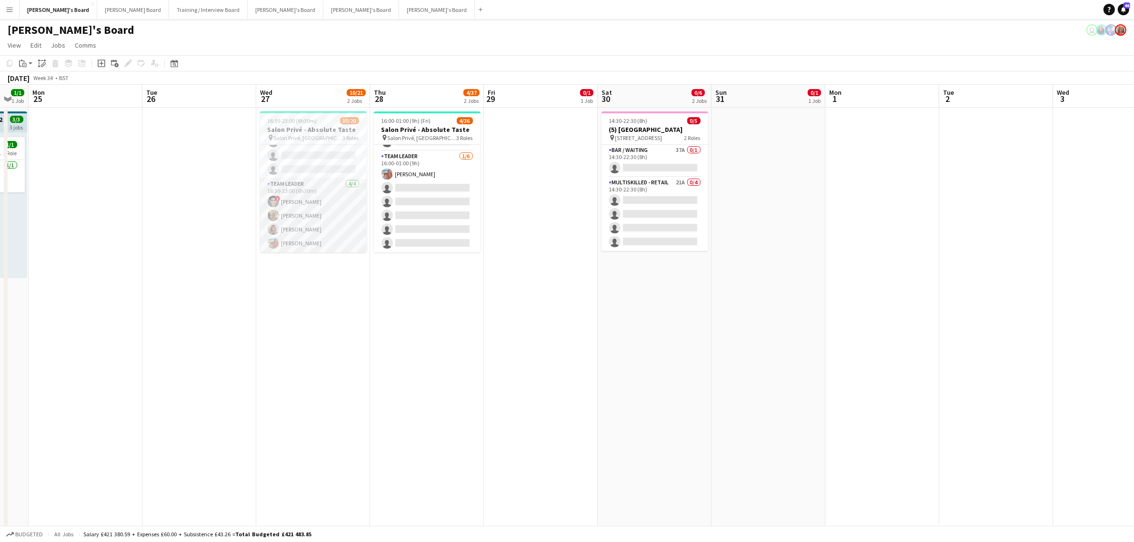
click at [305, 206] on app-card-role "TEAM LEADER 4/4 16:30-23:00 (6h30m) ! Fedrat Sadat Jacqueline Whitehorn-Scott M…" at bounding box center [313, 216] width 107 height 74
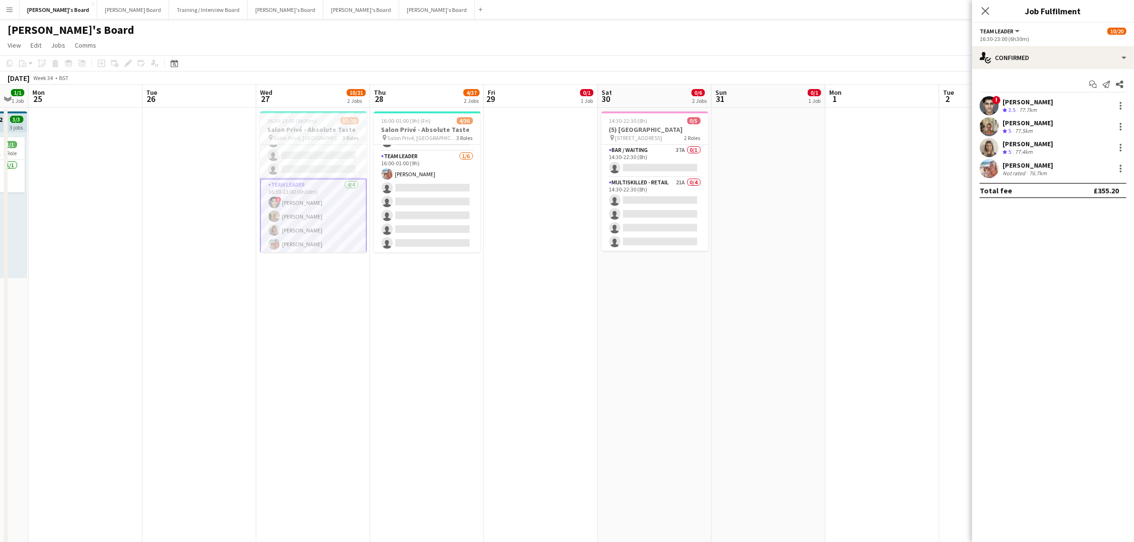
click at [1055, 105] on div "! Fedrat Sadat Crew rating 3.5 77.7km" at bounding box center [1053, 105] width 162 height 19
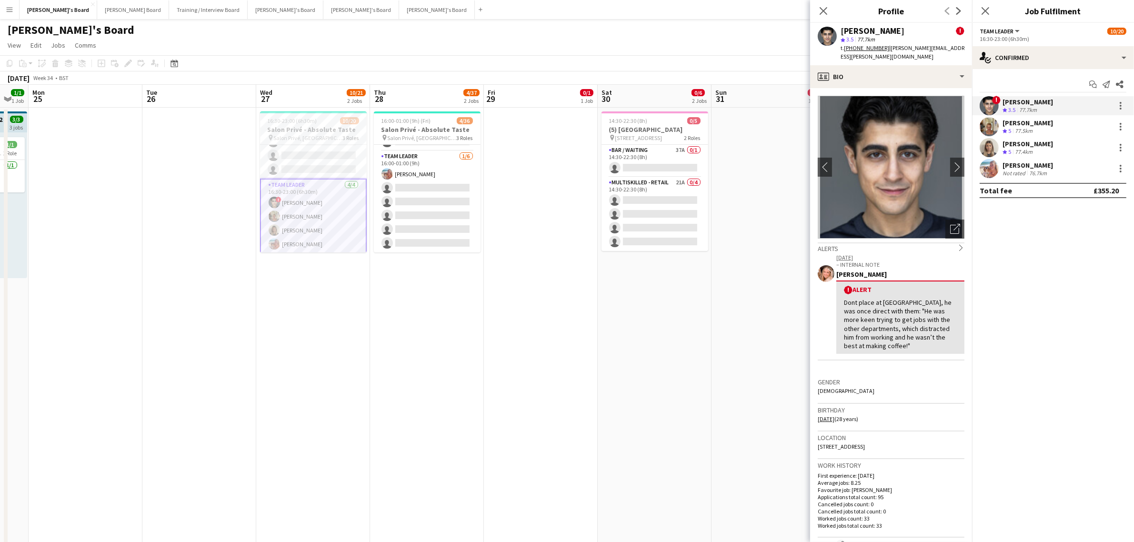
click at [877, 27] on div "Fedrat Sadat" at bounding box center [873, 31] width 64 height 9
copy div "Fedrat Sadat"
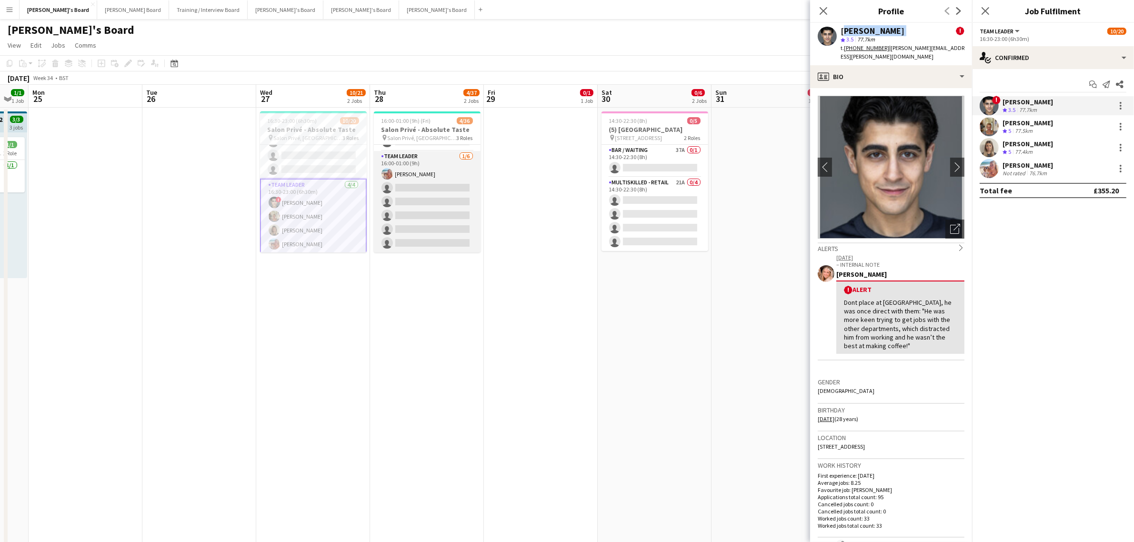
click at [420, 191] on app-card-role "TEAM LEADER 1/6 16:00-01:00 (9h) Freya Lillywhite single-neutral-actions single…" at bounding box center [427, 201] width 107 height 101
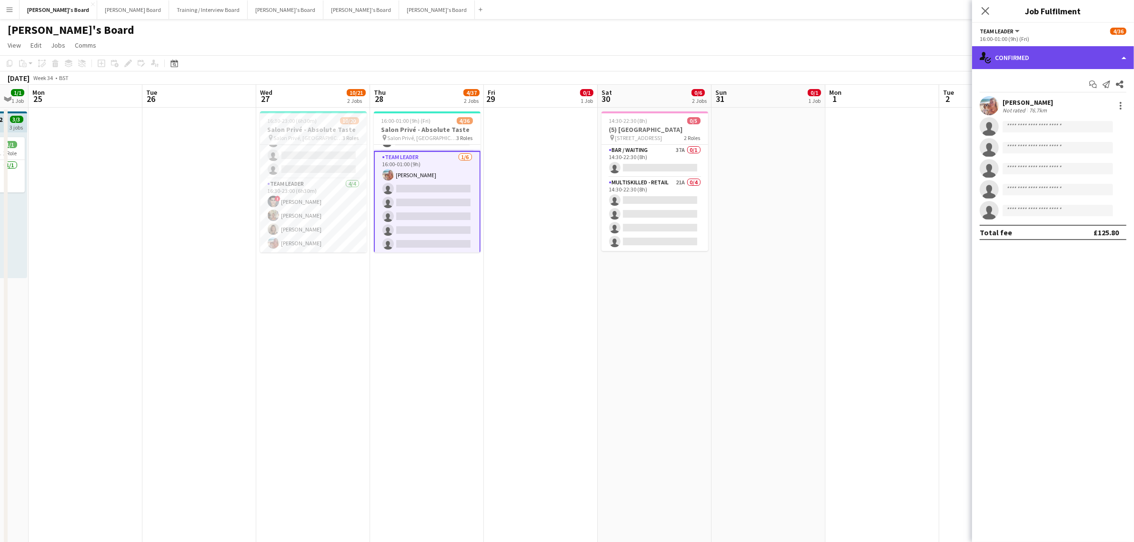
click at [1032, 57] on div "single-neutral-actions-check-2 Confirmed" at bounding box center [1053, 57] width 162 height 23
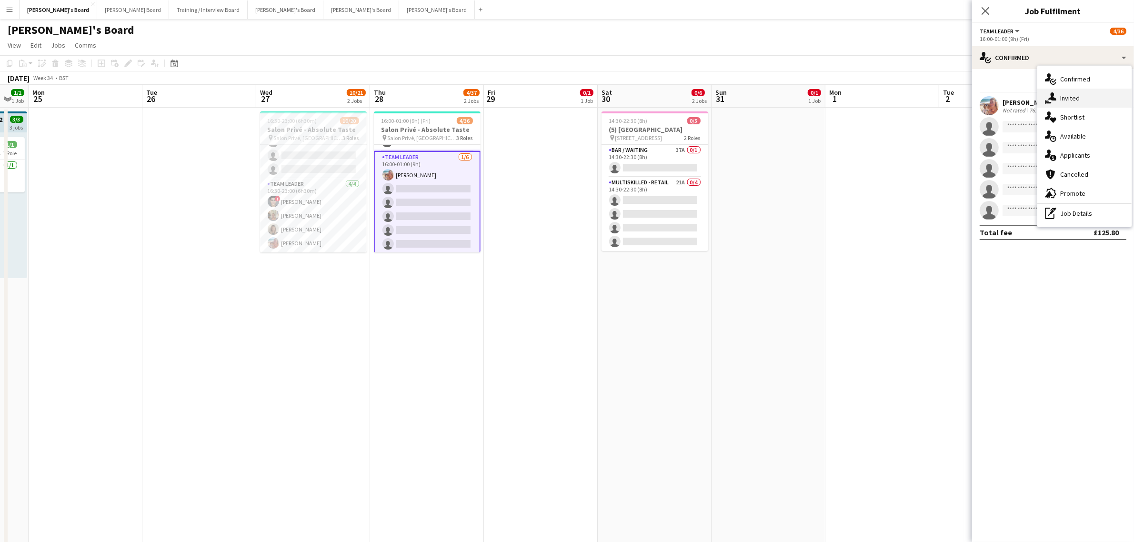
click at [1058, 94] on div "single-neutral-actions-share-1 Invited" at bounding box center [1084, 98] width 94 height 19
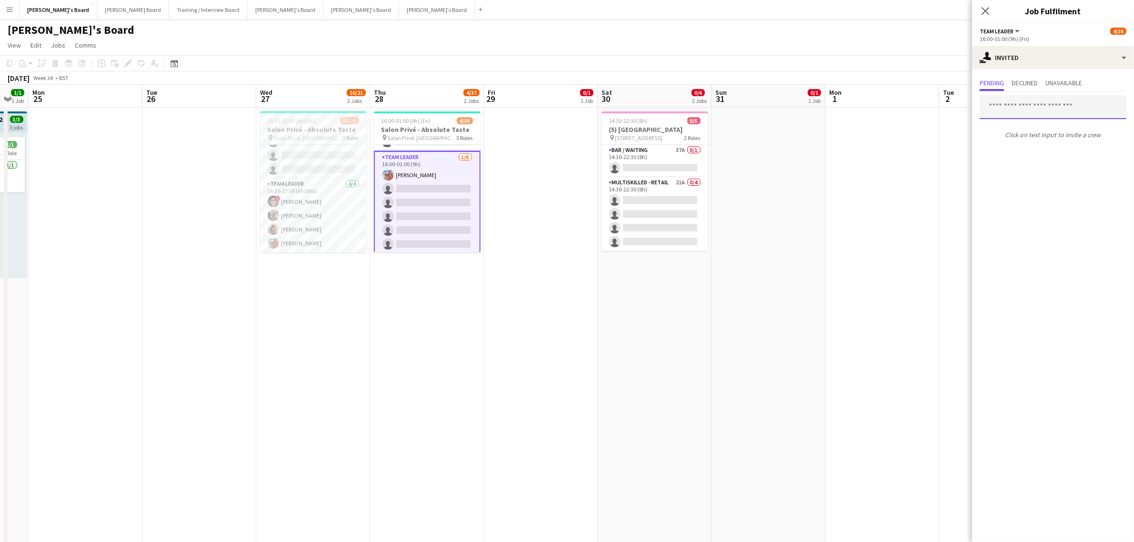
click at [1034, 110] on input "text" at bounding box center [1053, 107] width 147 height 24
paste input "**********"
type input "**********"
click at [1033, 132] on span "Fedrat Sadat Active" at bounding box center [1052, 130] width 131 height 8
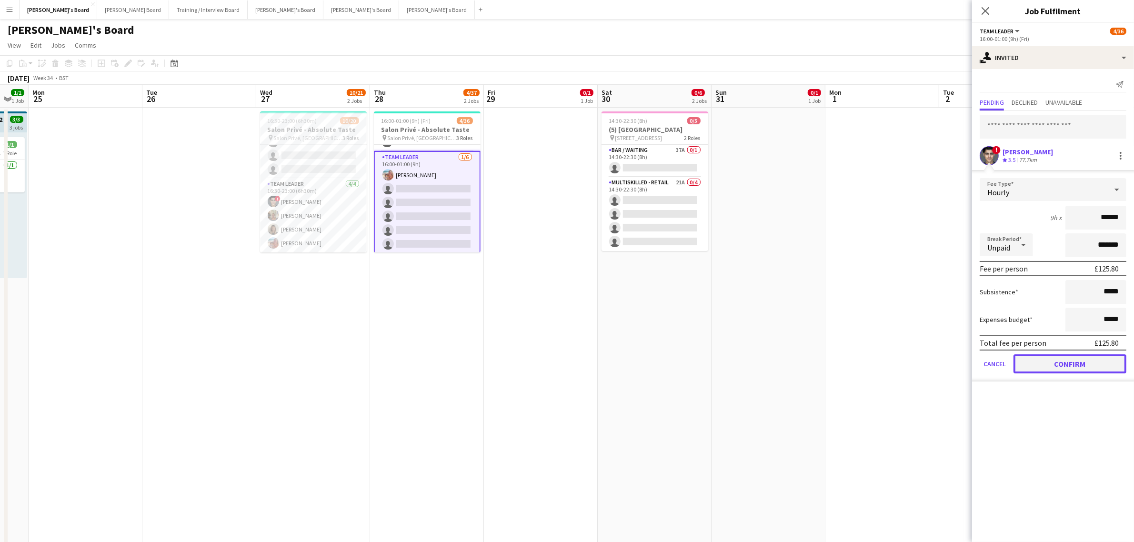
click at [1080, 363] on button "Confirm" at bounding box center [1070, 363] width 113 height 19
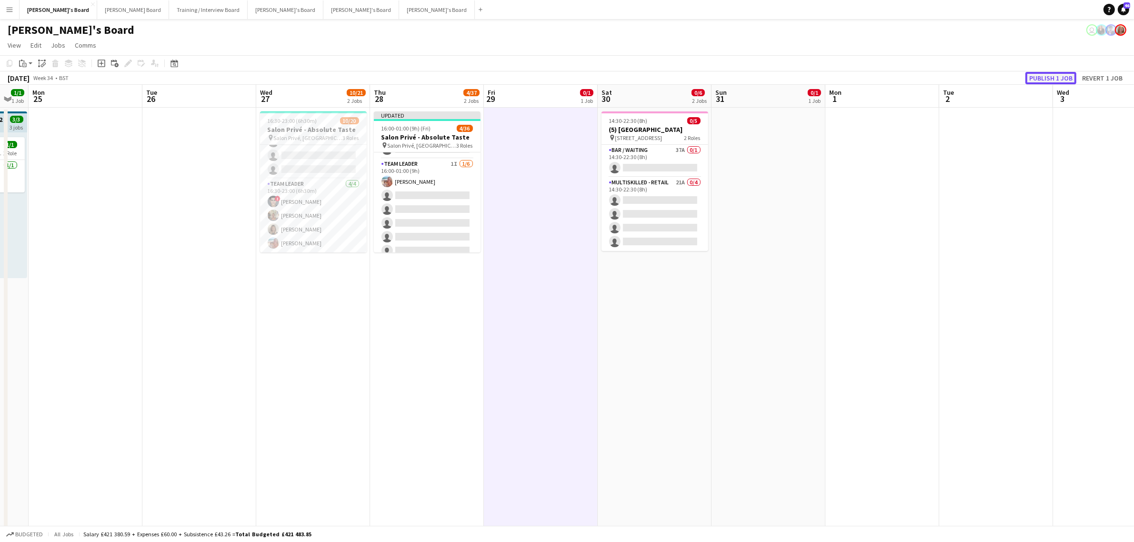
click at [1048, 74] on button "Publish 1 job" at bounding box center [1051, 78] width 51 height 12
click at [320, 196] on app-card-role "TEAM LEADER 4/4 16:30-23:00 (6h30m) ! Fedrat Sadat Jacqueline Whitehorn-Scott M…" at bounding box center [313, 216] width 107 height 74
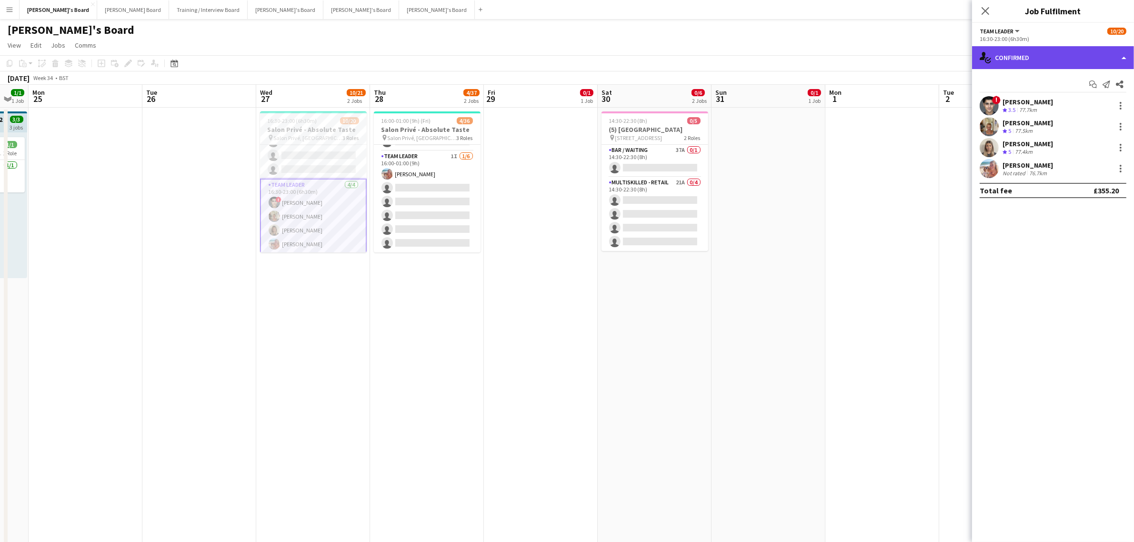
click at [1092, 61] on div "single-neutral-actions-check-2 Confirmed" at bounding box center [1053, 57] width 162 height 23
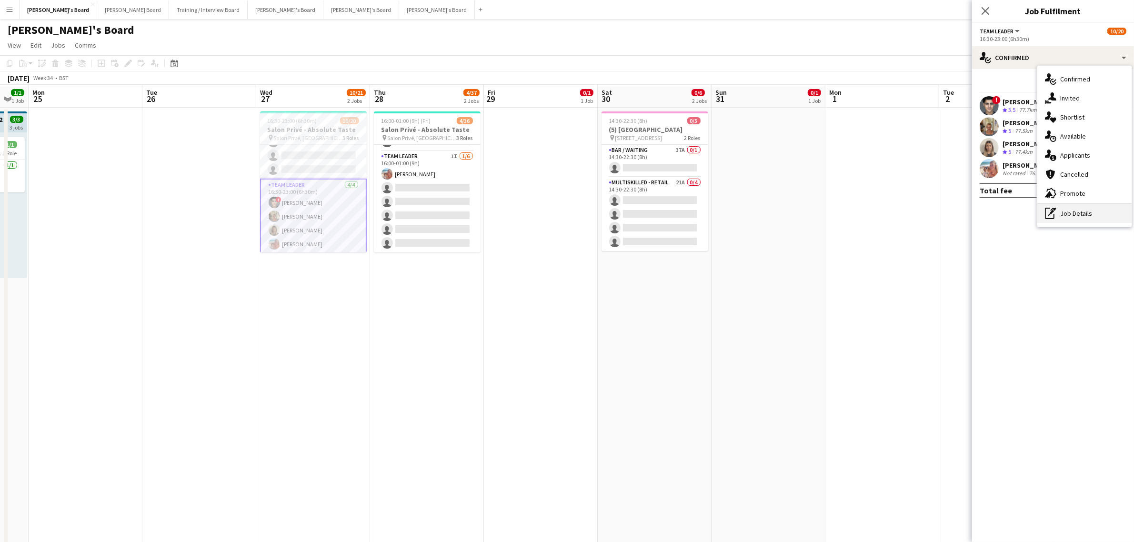
click at [1091, 208] on div "pen-write Job Details" at bounding box center [1084, 213] width 94 height 19
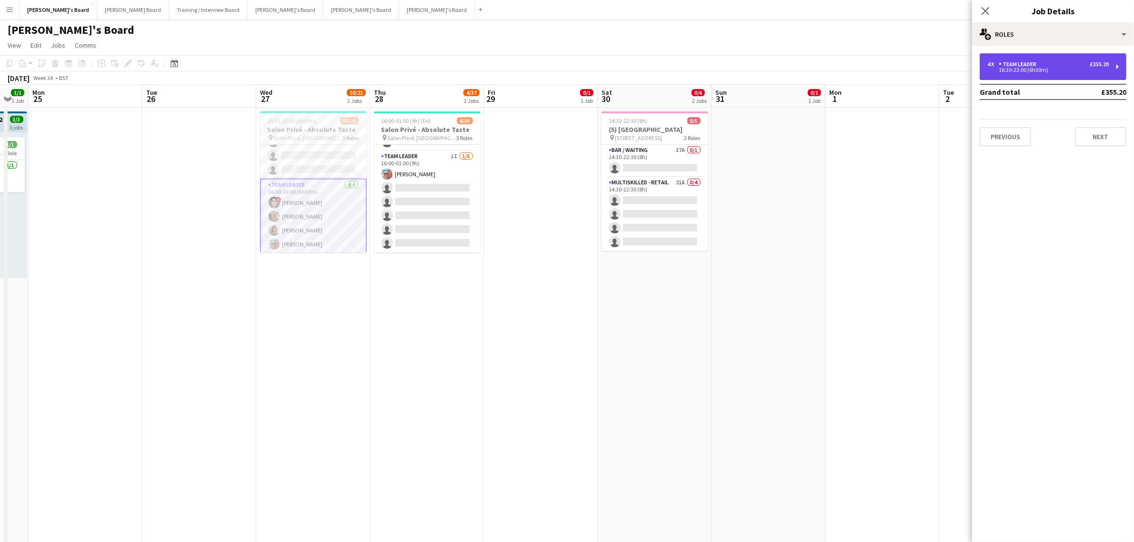
click at [1062, 59] on div "4 x TEAM LEADER £355.20 16:30-23:00 (6h30m)" at bounding box center [1053, 66] width 147 height 27
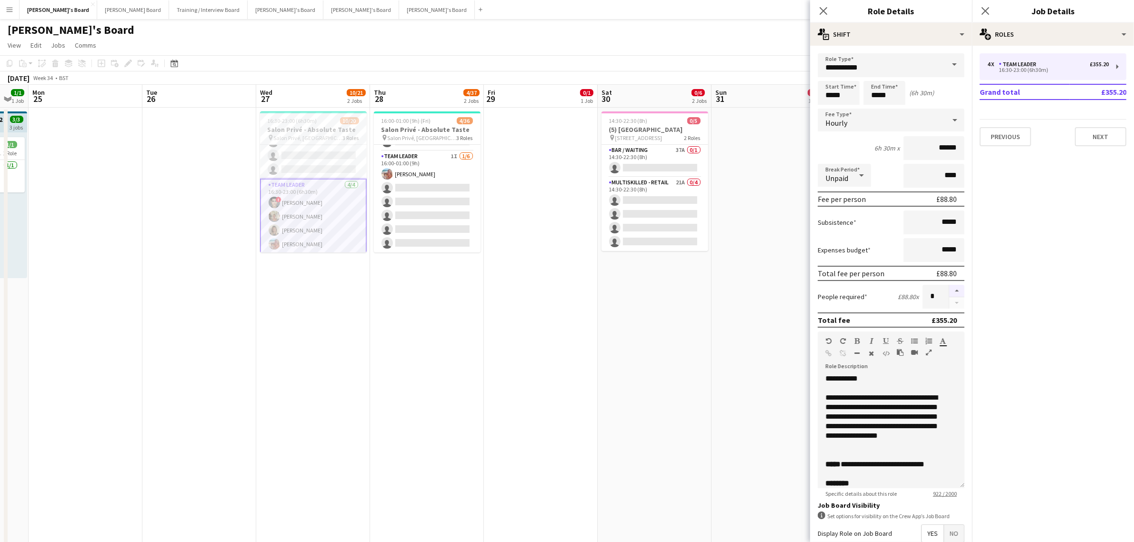
click at [949, 287] on button "button" at bounding box center [956, 291] width 15 height 12
type input "*"
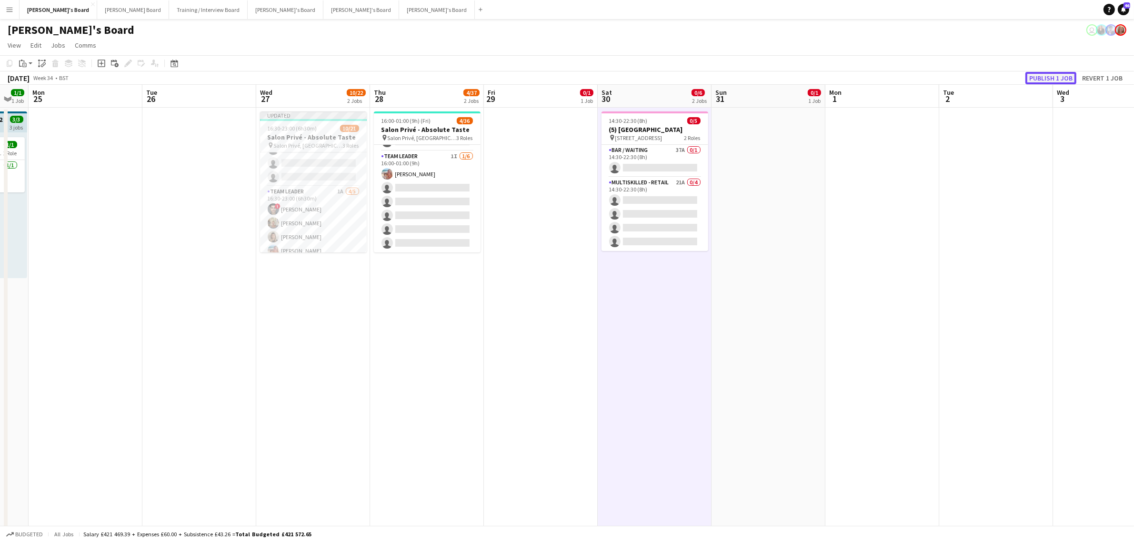
click at [1041, 74] on button "Publish 1 job" at bounding box center [1051, 78] width 51 height 12
click at [318, 198] on app-card-role "TEAM LEADER 1A 4/5 16:30-23:00 (6h30m) ! Fedrat Sadat Jacqueline Whitehorn-Scot…" at bounding box center [313, 209] width 107 height 88
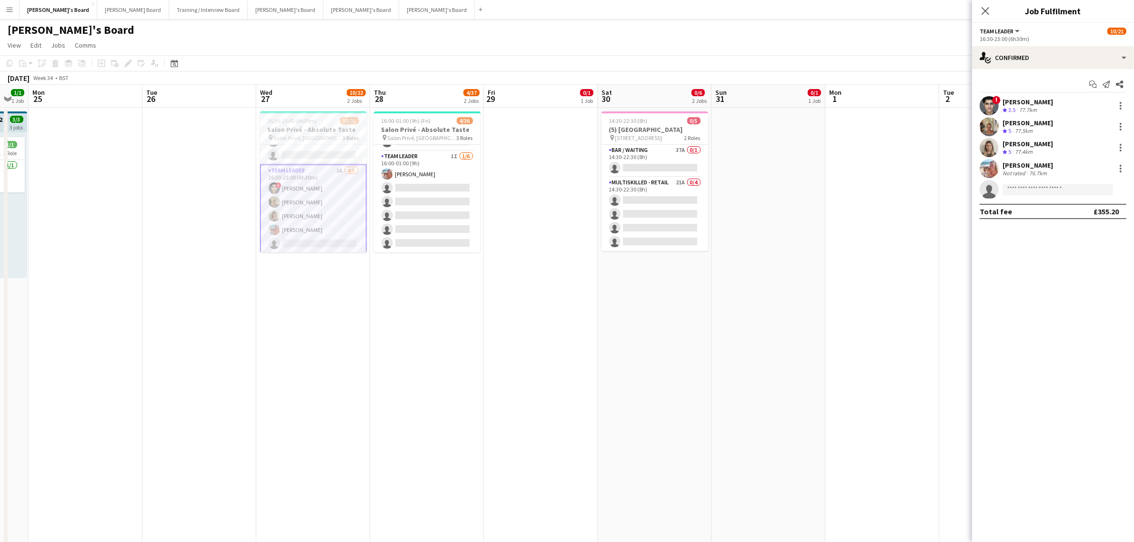
click at [1047, 124] on div "Jacqueline Whitehorn-Scott" at bounding box center [1028, 123] width 50 height 9
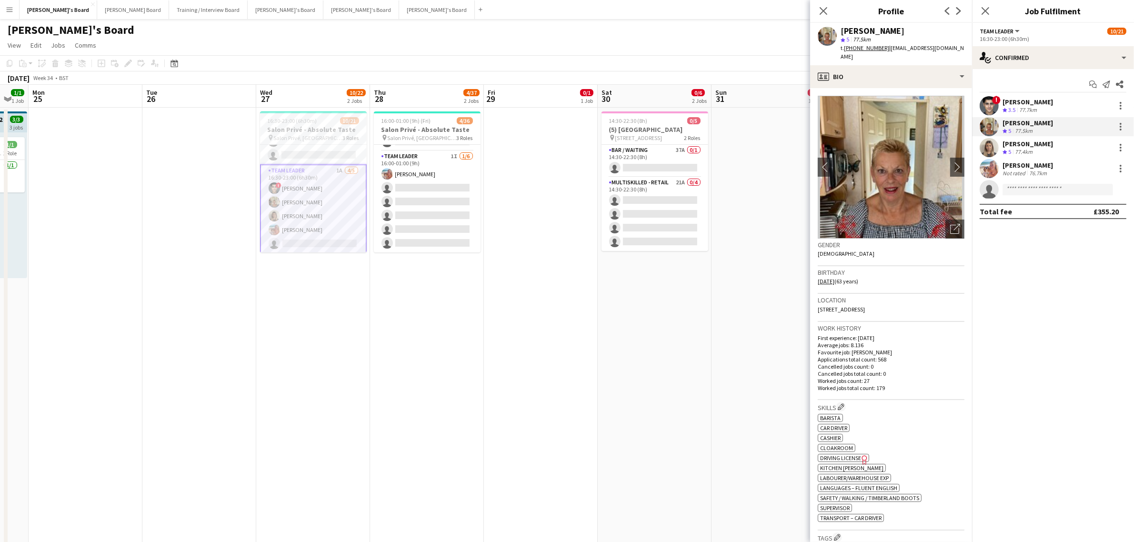
click at [905, 33] on div "Jacqueline Whitehorn-Scott" at bounding box center [873, 31] width 64 height 9
click at [891, 38] on div "star 5 77.5km" at bounding box center [903, 39] width 124 height 9
click at [904, 34] on div "Jacqueline Whitehorn-Scott" at bounding box center [873, 31] width 64 height 9
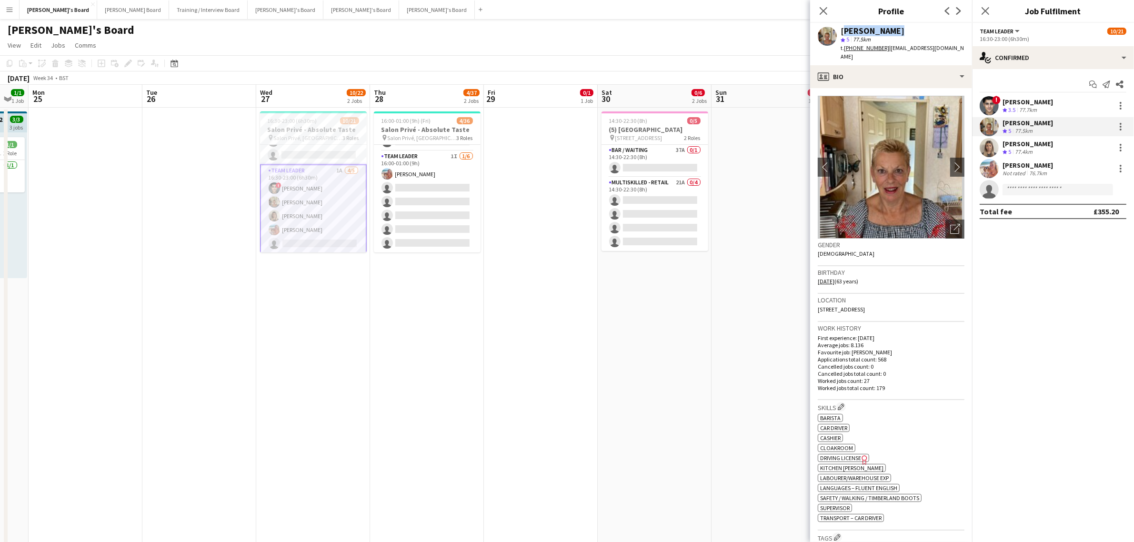
click at [904, 34] on div "Jacqueline Whitehorn-Scott" at bounding box center [873, 31] width 64 height 9
copy div "Jacqueline Whitehorn-Scott"
click at [424, 213] on app-card-role "TEAM LEADER 1I 1/6 16:00-01:00 (9h) Freya Lillywhite single-neutral-actions sin…" at bounding box center [427, 201] width 107 height 101
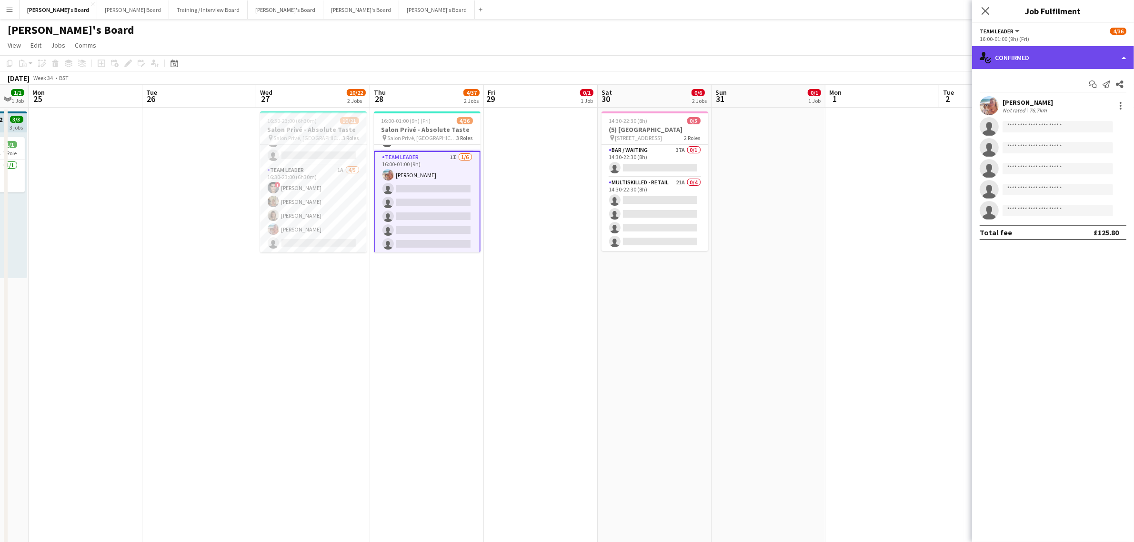
click at [1077, 55] on div "single-neutral-actions-check-2 Confirmed" at bounding box center [1053, 57] width 162 height 23
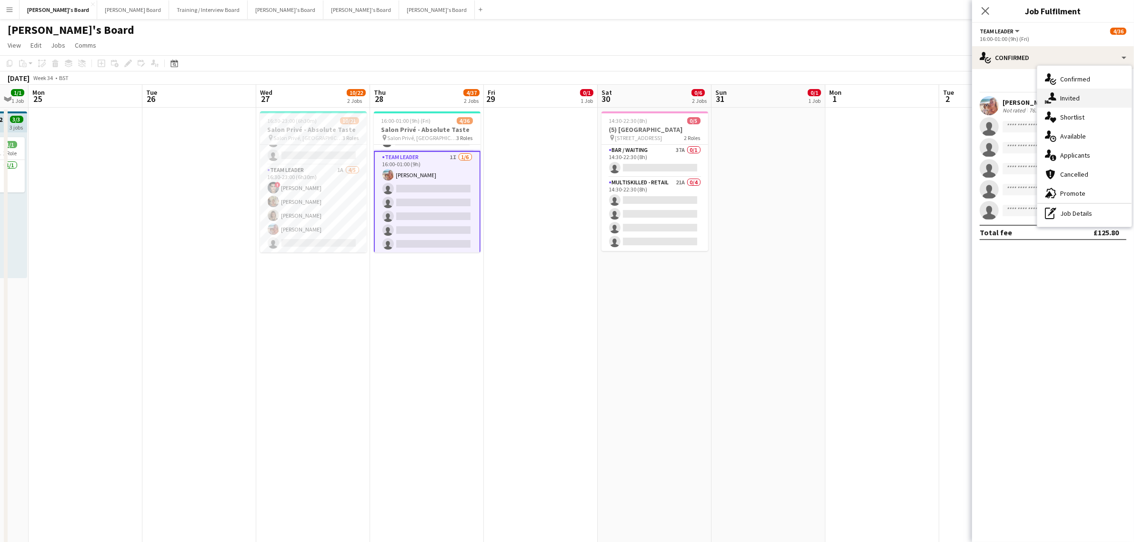
click at [1087, 101] on div "single-neutral-actions-share-1 Invited" at bounding box center [1084, 98] width 94 height 19
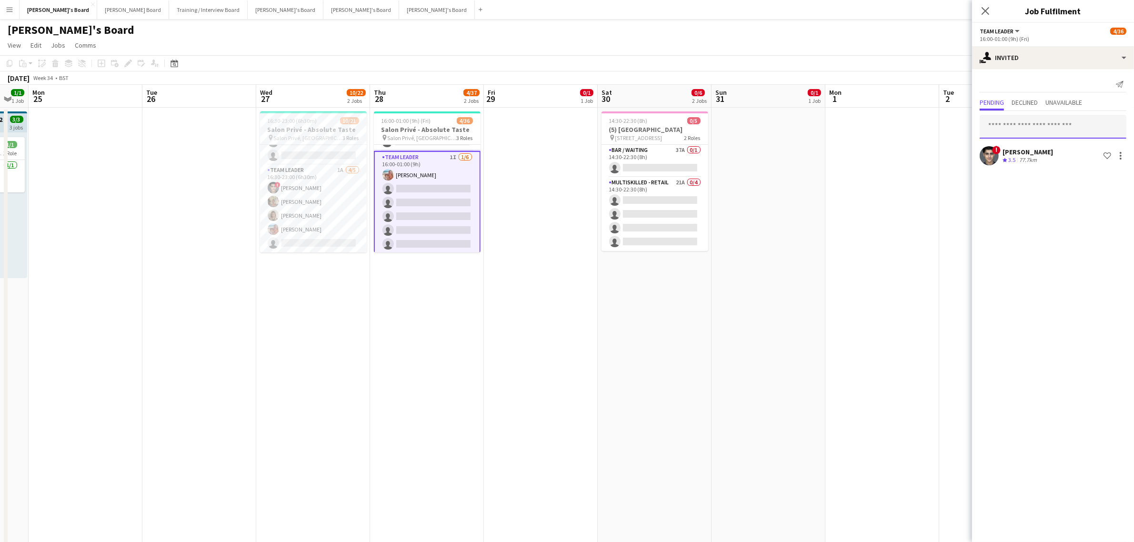
click at [1061, 122] on input "text" at bounding box center [1053, 127] width 147 height 24
paste input "**********"
type input "**********"
click at [1037, 151] on span "Jacqueline Whitehorn-Scott" at bounding box center [1014, 150] width 55 height 8
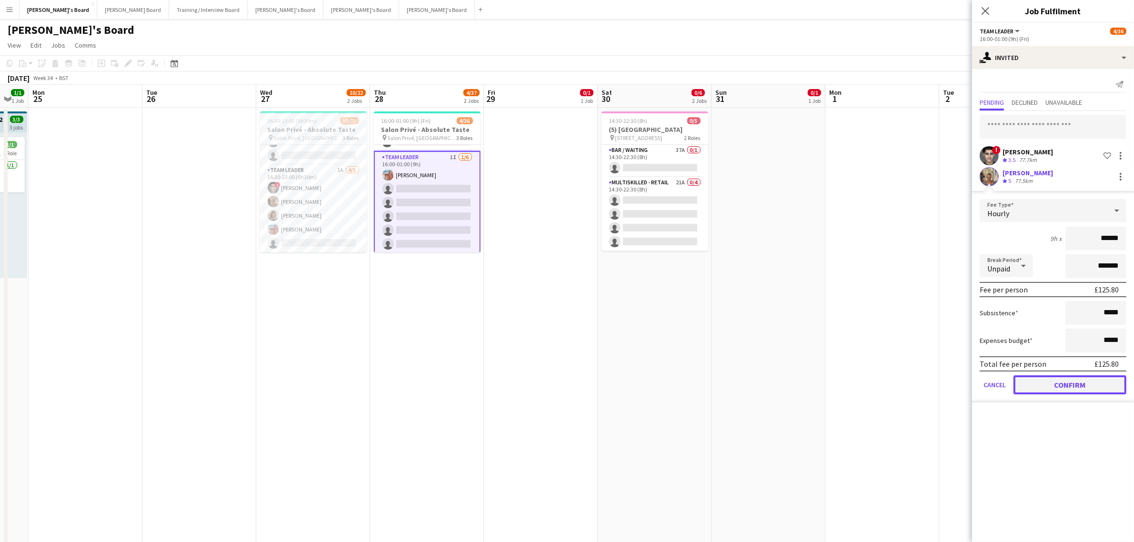
click at [1087, 380] on button "Confirm" at bounding box center [1070, 384] width 113 height 19
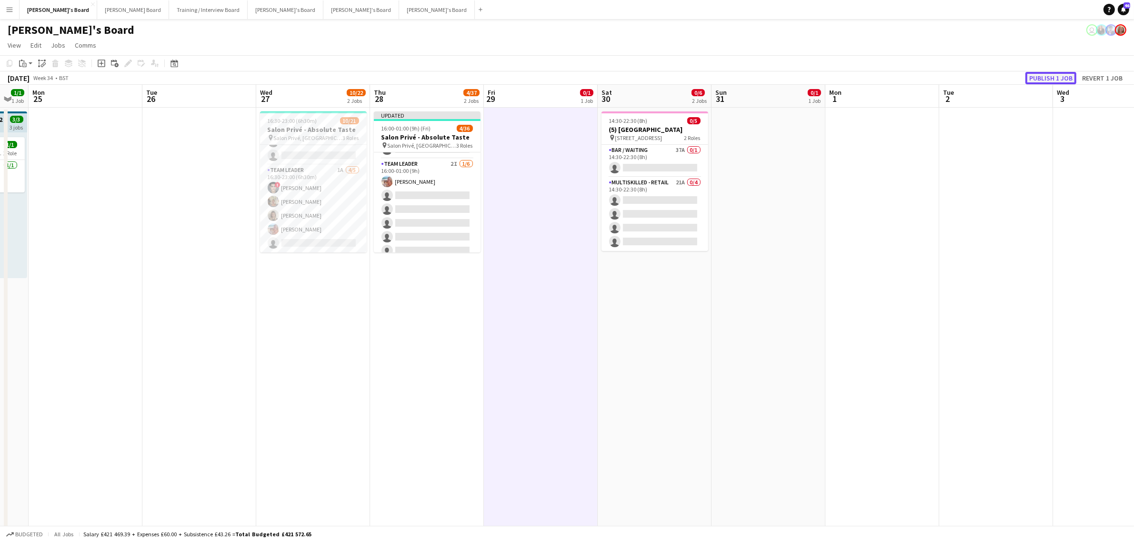
click at [1066, 77] on button "Publish 1 job" at bounding box center [1051, 78] width 51 height 12
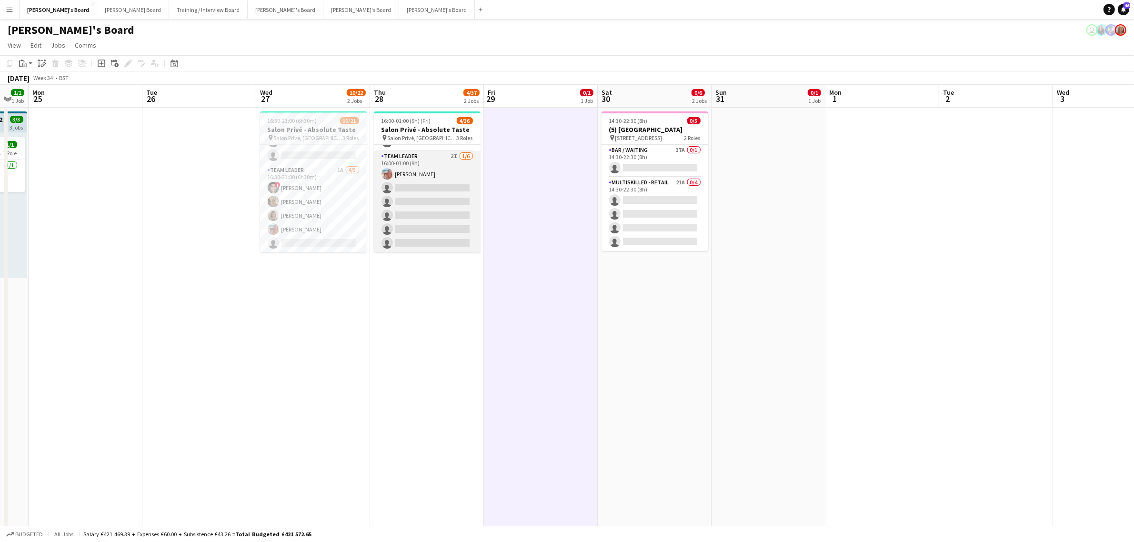
click at [452, 203] on app-card-role "TEAM LEADER 2I 1/6 16:00-01:00 (9h) Freya Lillywhite single-neutral-actions sin…" at bounding box center [427, 201] width 107 height 101
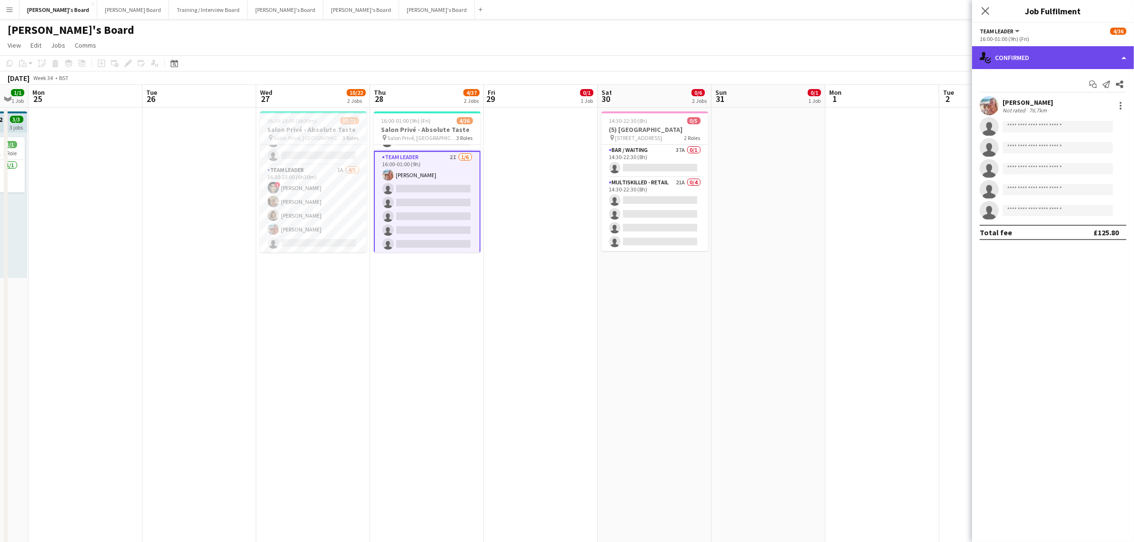
click at [1056, 62] on div "single-neutral-actions-check-2 Confirmed" at bounding box center [1053, 57] width 162 height 23
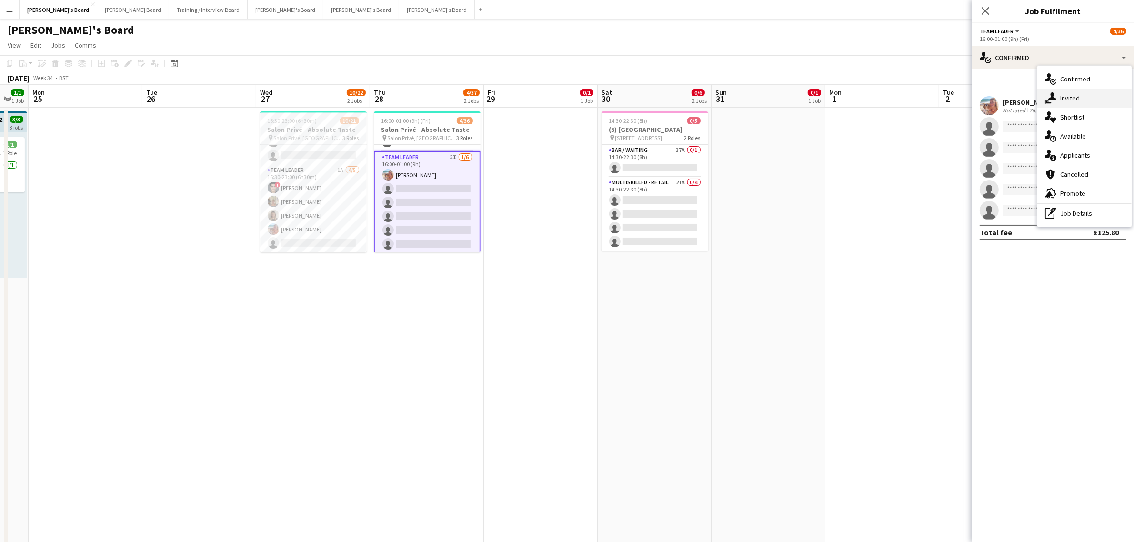
click at [1075, 96] on div "single-neutral-actions-share-1 Invited" at bounding box center [1084, 98] width 94 height 19
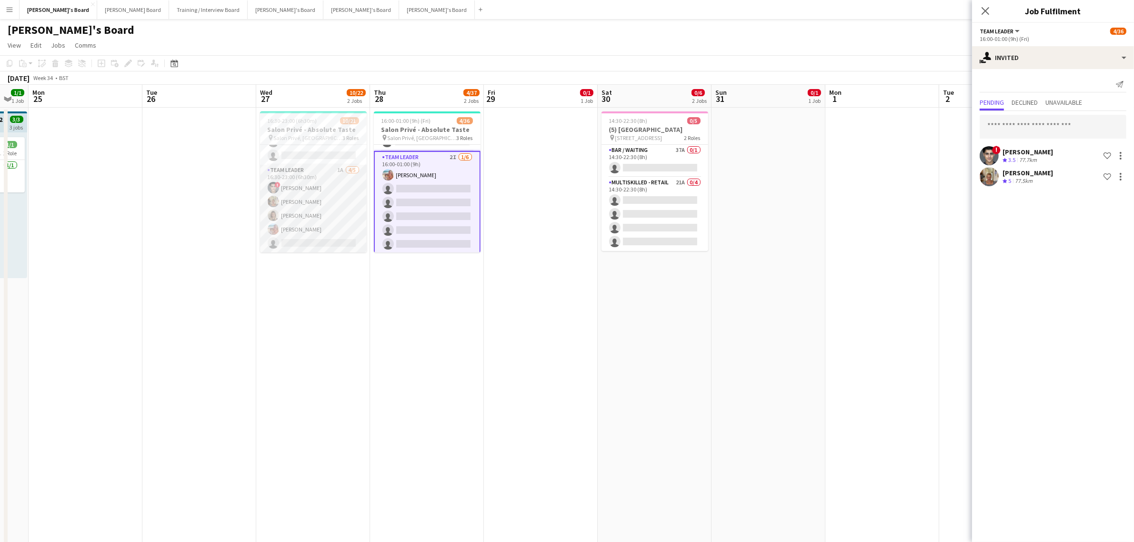
click at [310, 213] on app-card-role "TEAM LEADER 1A 4/5 16:30-23:00 (6h30m) ! Fedrat Sadat Jacqueline Whitehorn-Scot…" at bounding box center [313, 209] width 107 height 88
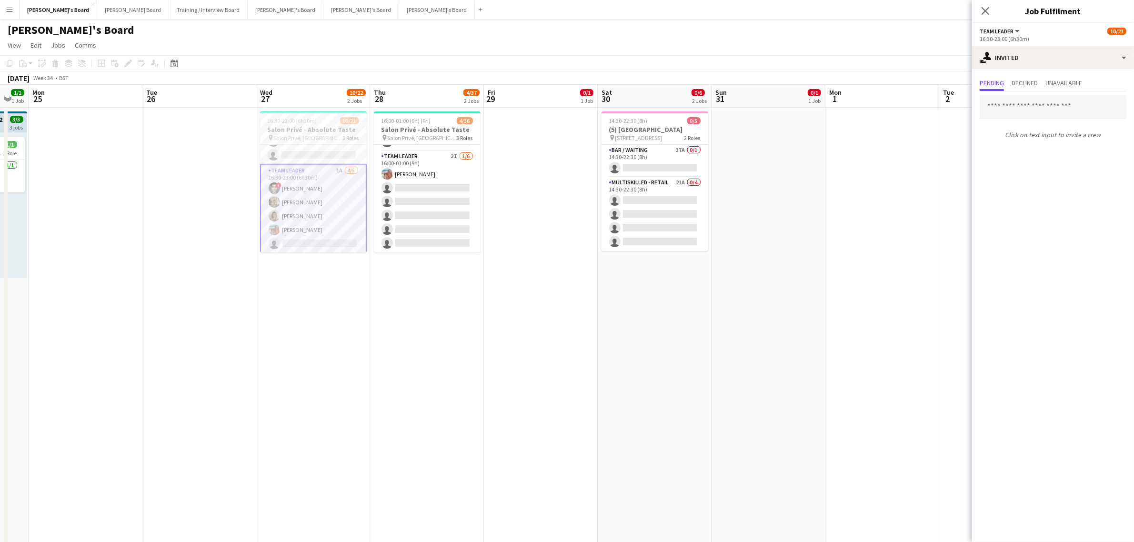
click at [318, 205] on app-card-role "TEAM LEADER 1A 4/5 16:30-23:00 (6h30m) ! Fedrat Sadat Jacqueline Whitehorn-Scot…" at bounding box center [313, 209] width 107 height 90
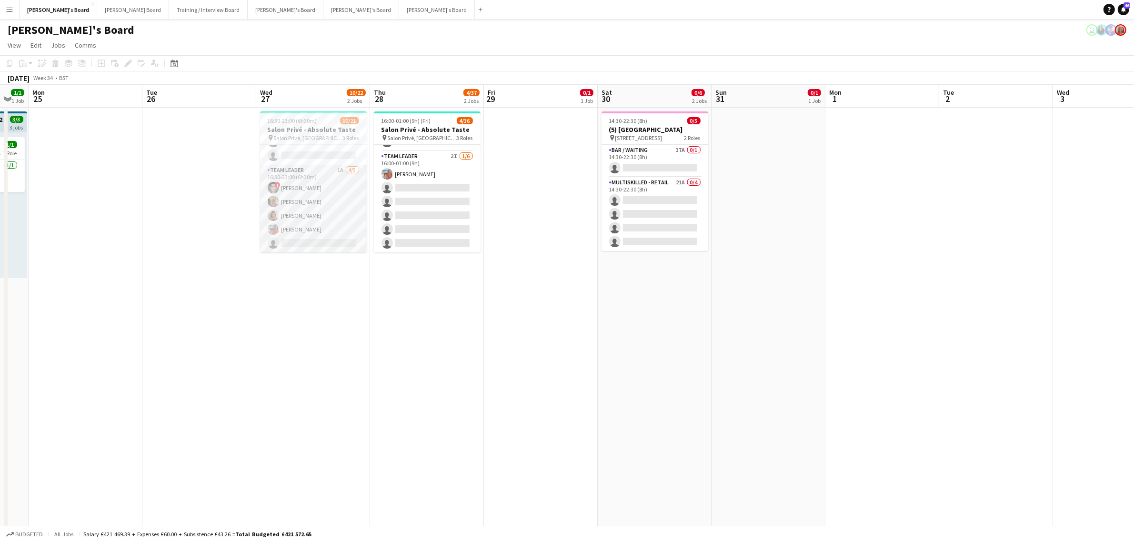
click at [311, 207] on app-card-role "TEAM LEADER 1A 4/5 16:30-23:00 (6h30m) ! Fedrat Sadat Jacqueline Whitehorn-Scot…" at bounding box center [313, 209] width 107 height 88
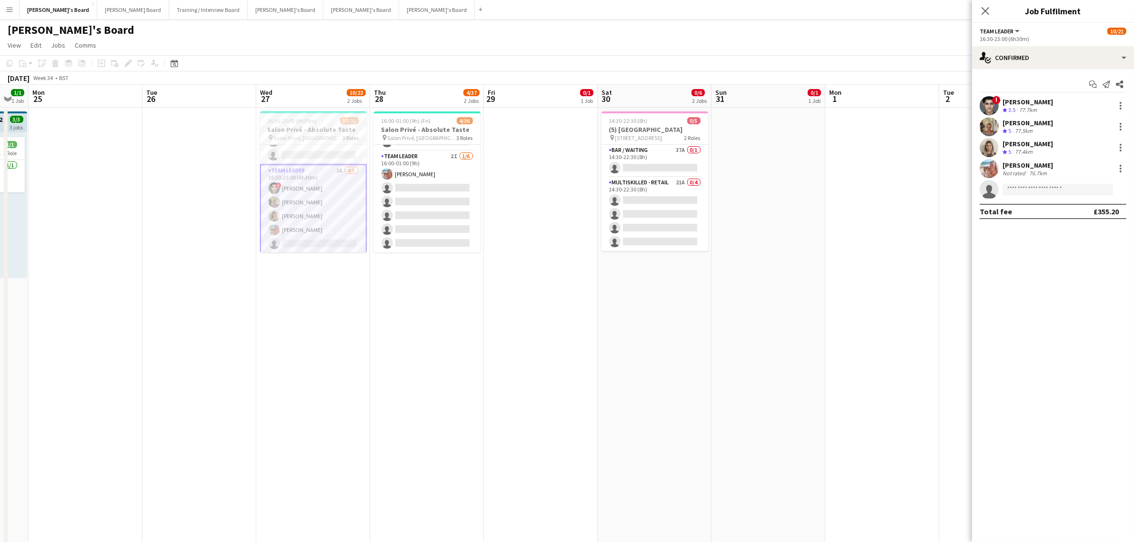
click at [1029, 143] on div "Mathilde Wilkie" at bounding box center [1028, 144] width 50 height 9
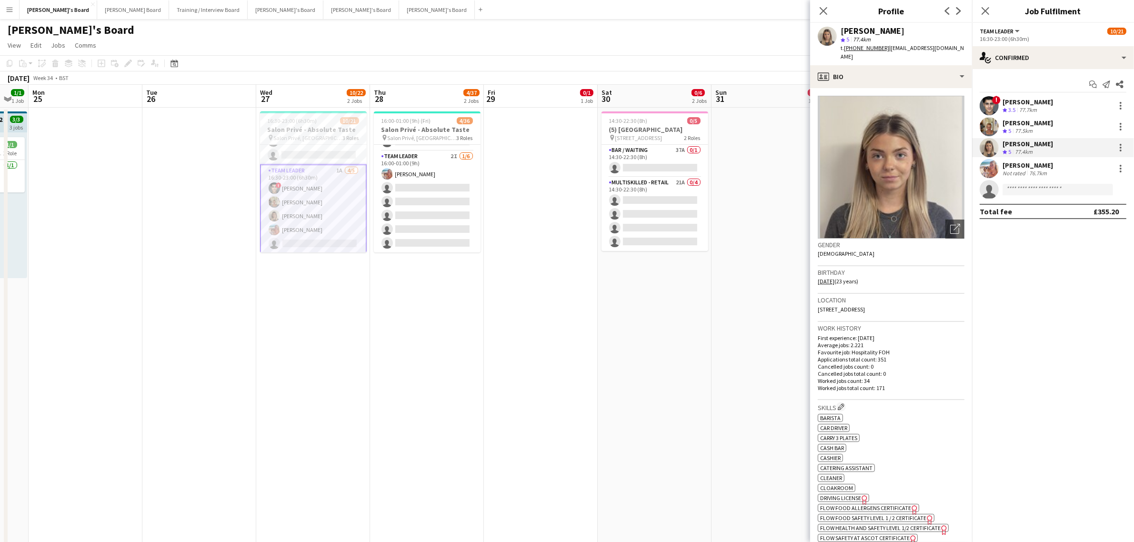
click at [893, 30] on div "Mathilde Wilkie" at bounding box center [873, 31] width 64 height 9
copy div "Mathilde Wilkie"
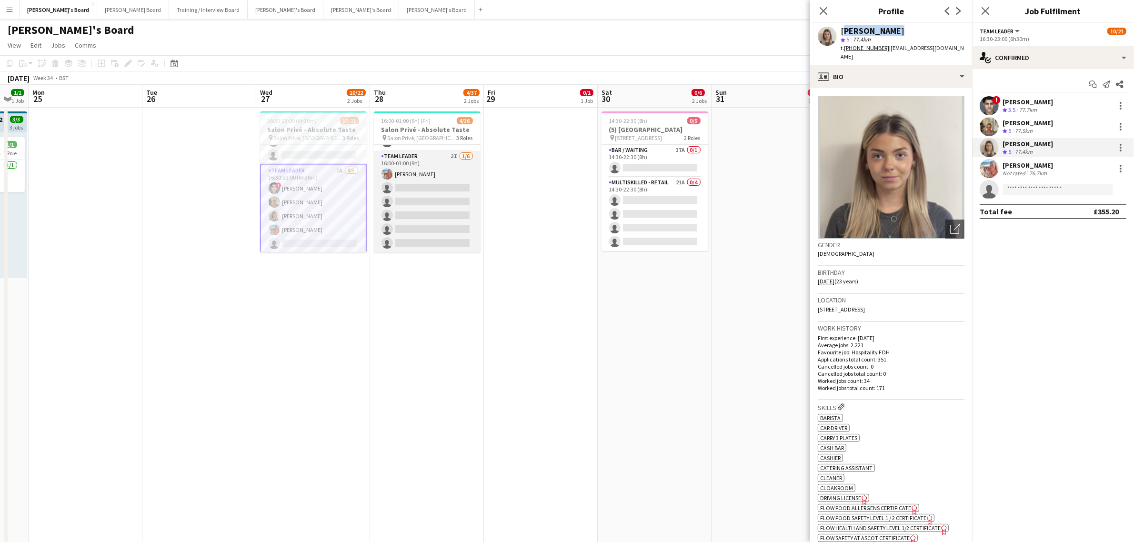
click at [403, 198] on app-card-role "TEAM LEADER 2I 1/6 16:00-01:00 (9h) Freya Lillywhite single-neutral-actions sin…" at bounding box center [427, 201] width 107 height 101
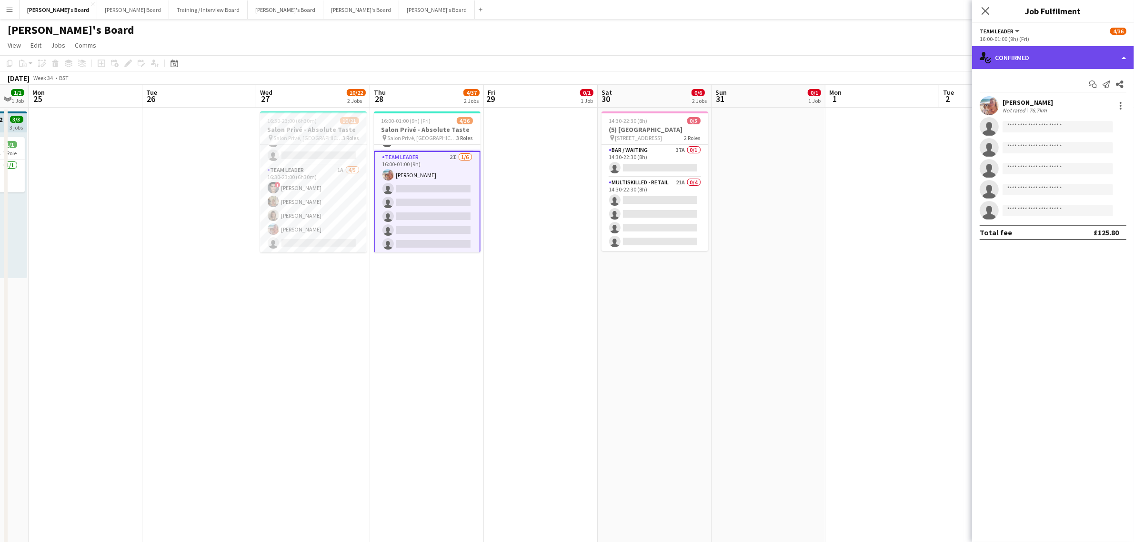
click at [1032, 63] on div "single-neutral-actions-check-2 Confirmed" at bounding box center [1053, 57] width 162 height 23
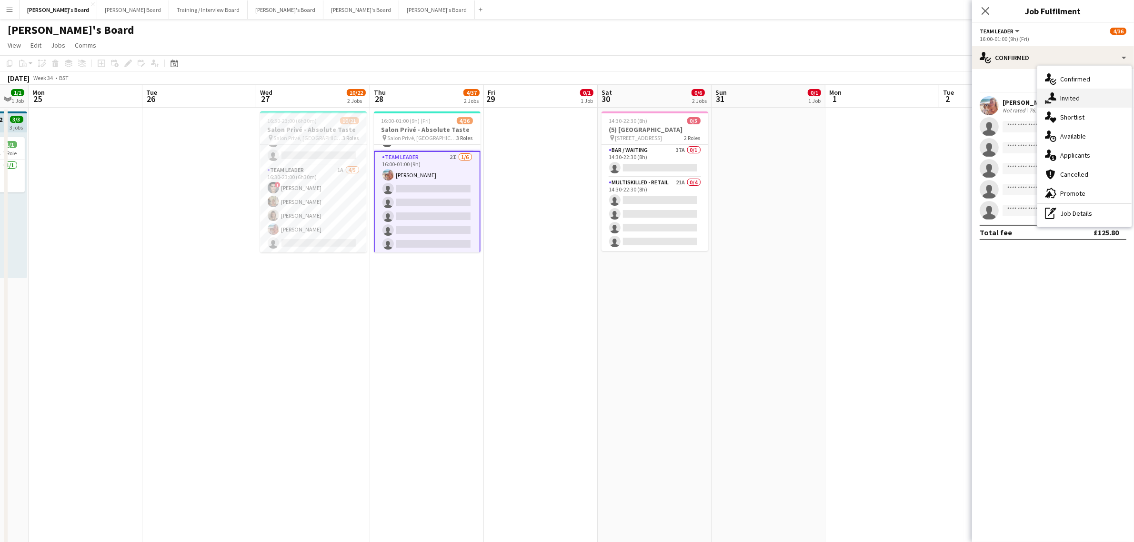
click at [1073, 101] on div "single-neutral-actions-share-1 Invited" at bounding box center [1084, 98] width 94 height 19
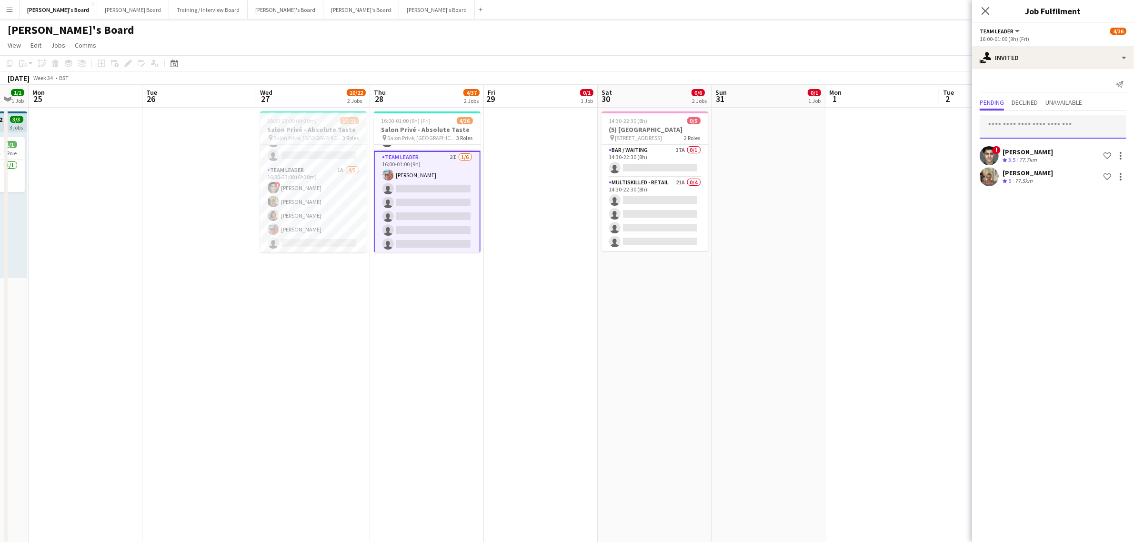
click at [1064, 122] on input "text" at bounding box center [1053, 127] width 147 height 24
paste input "**********"
type input "**********"
click at [1061, 149] on span "Mathilde Wilkie Active" at bounding box center [1052, 150] width 131 height 8
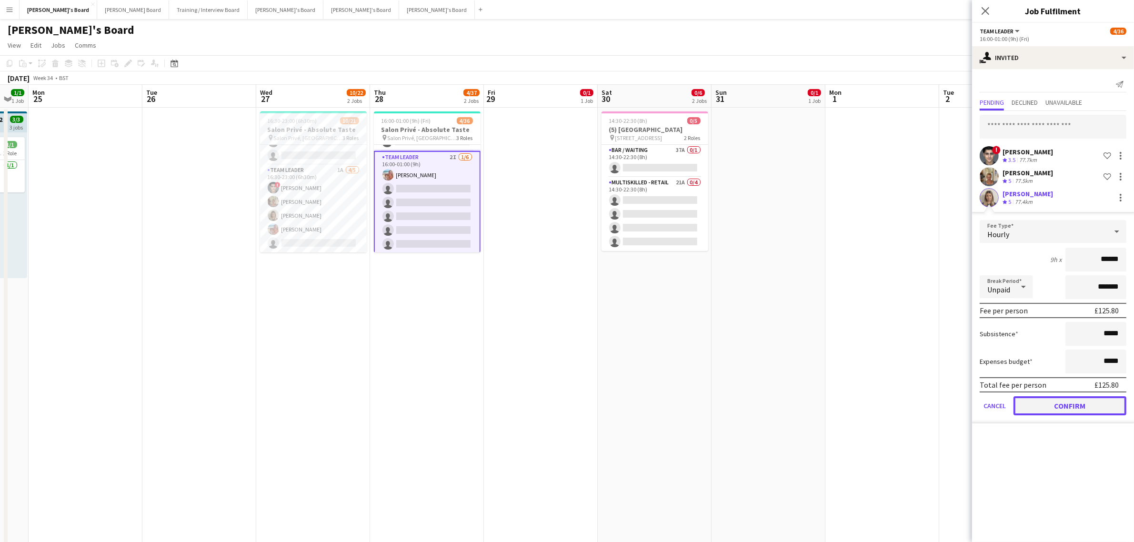
click at [1087, 410] on button "Confirm" at bounding box center [1070, 405] width 113 height 19
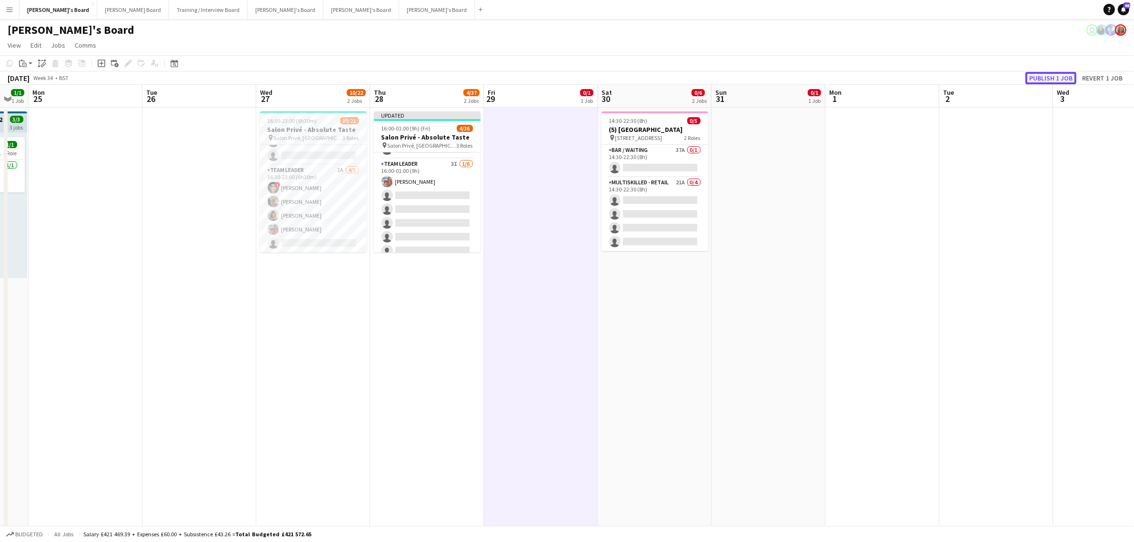
click at [1046, 75] on button "Publish 1 job" at bounding box center [1051, 78] width 51 height 12
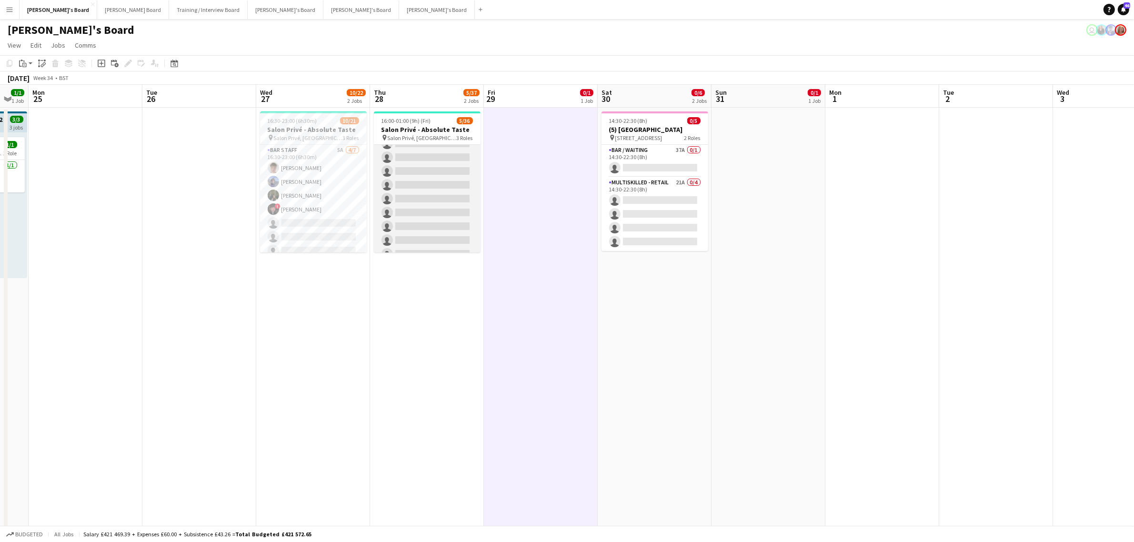
scroll to position [0, 0]
click at [313, 196] on app-card-role "BAR STAFF 5A 4/7 16:30-23:00 (6h30m) Tom Spencer Douglas Lansley Jessamie Lindl…" at bounding box center [313, 202] width 107 height 115
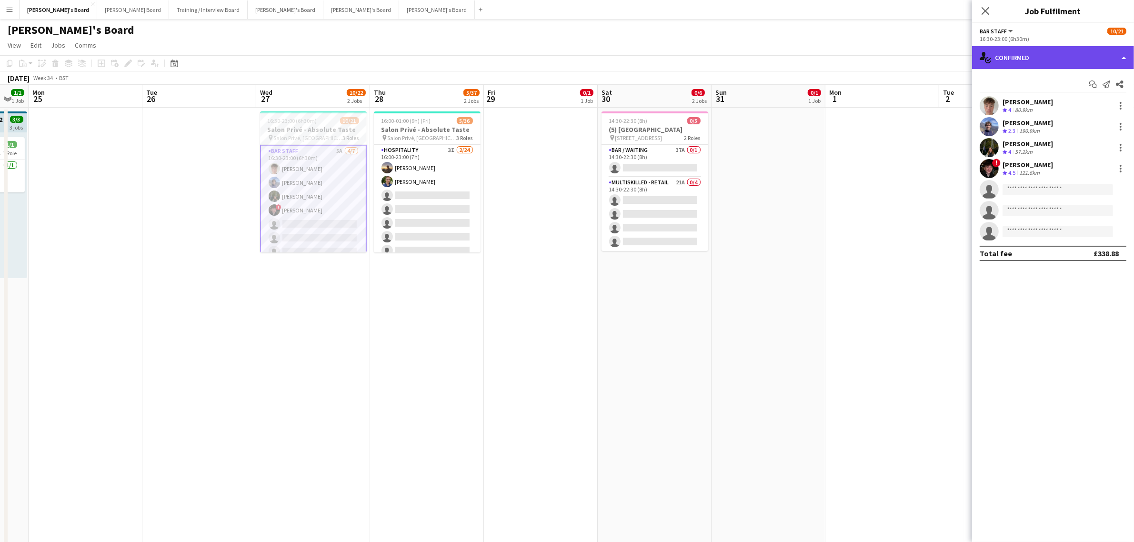
click at [999, 51] on div "single-neutral-actions-check-2 Confirmed" at bounding box center [1053, 57] width 162 height 23
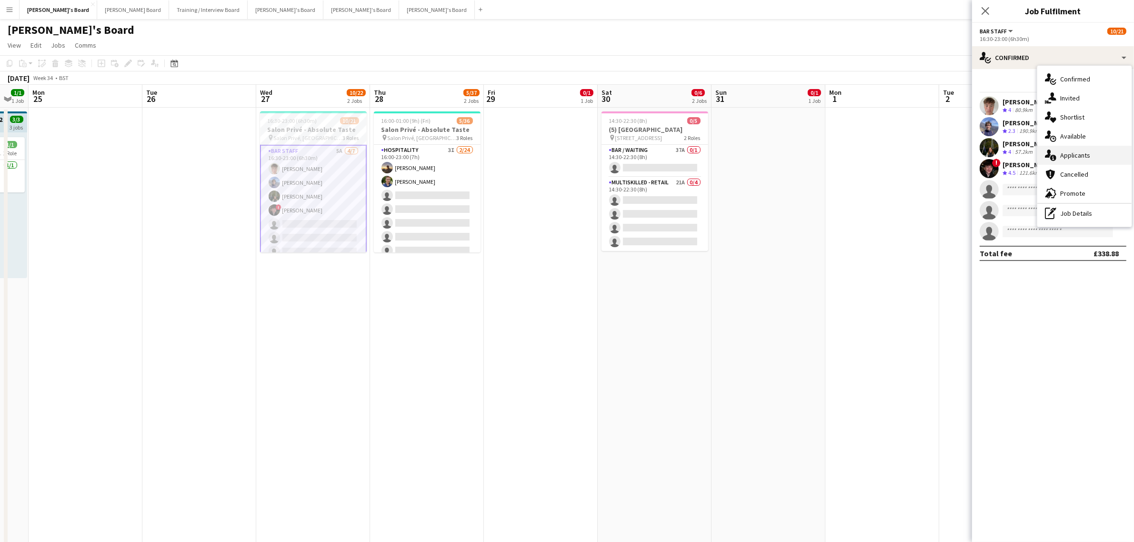
click at [1103, 159] on div "single-neutral-actions-information Applicants" at bounding box center [1084, 155] width 94 height 19
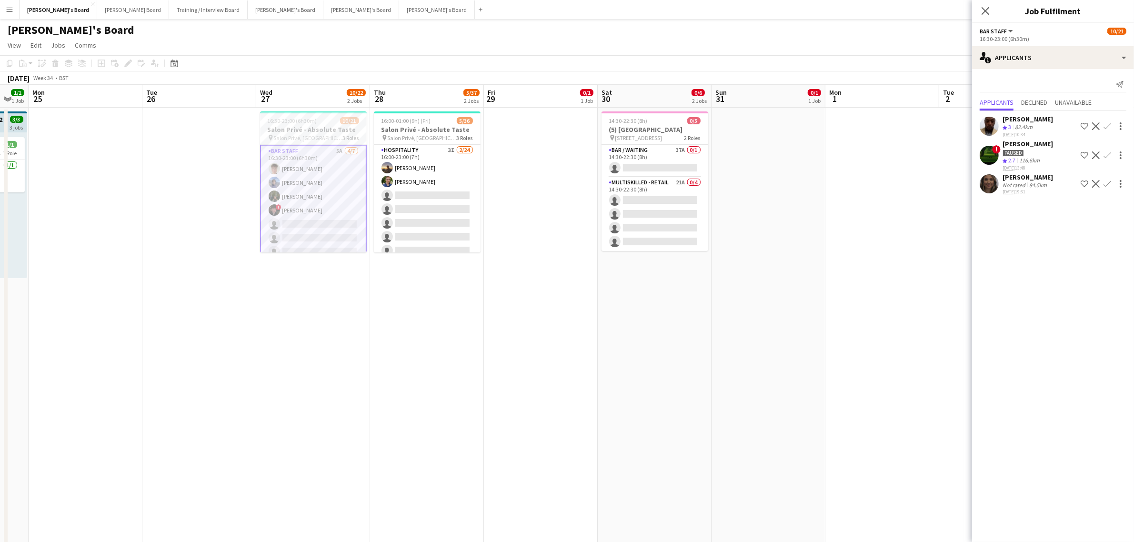
scroll to position [240, 0]
click at [322, 205] on app-card-role "TEAM LEADER 1A 4/5 16:30-23:00 (6h30m) ! Fedrat Sadat Jacqueline Whitehorn-Scot…" at bounding box center [313, 209] width 107 height 88
click at [322, 194] on app-card-role "Hospitality 5A 2/9 16:30-23:00 (6h30m) Harry Thomas Joseph Day single-neutral-a…" at bounding box center [313, 212] width 107 height 143
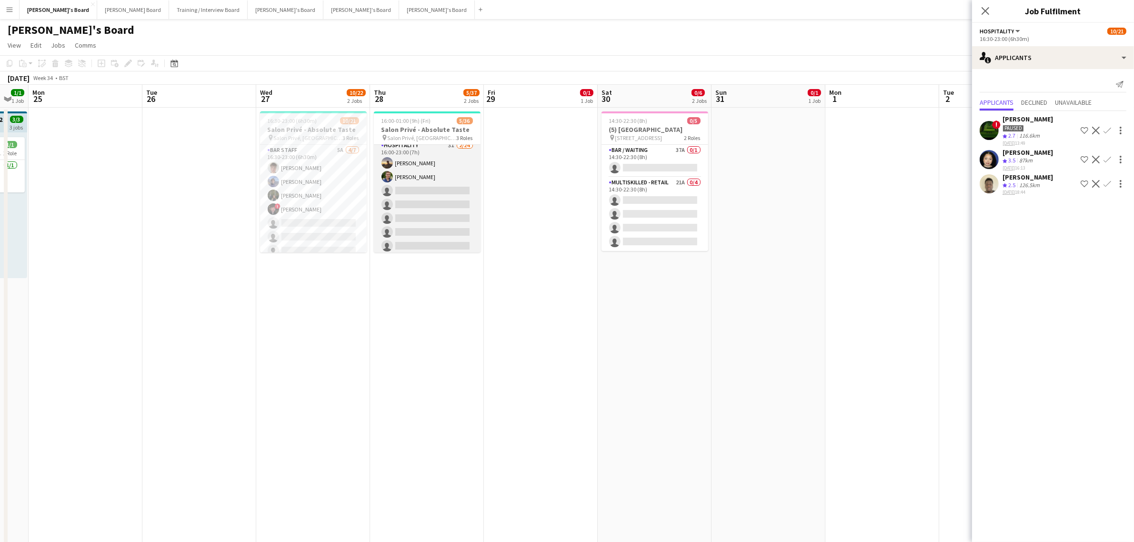
scroll to position [0, 0]
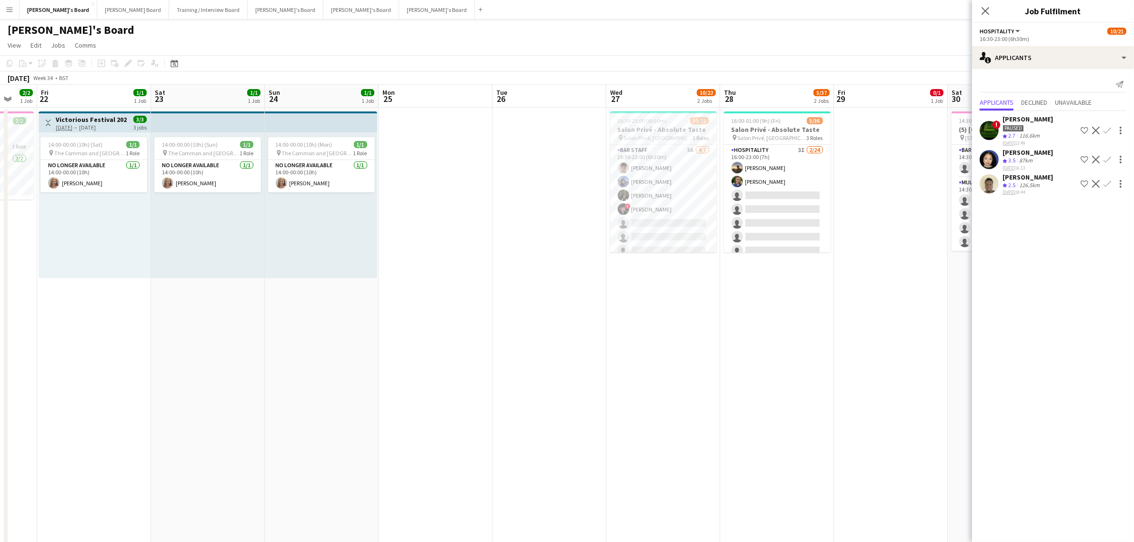
drag, startPoint x: 172, startPoint y: 280, endPoint x: 522, endPoint y: 273, distance: 350.2
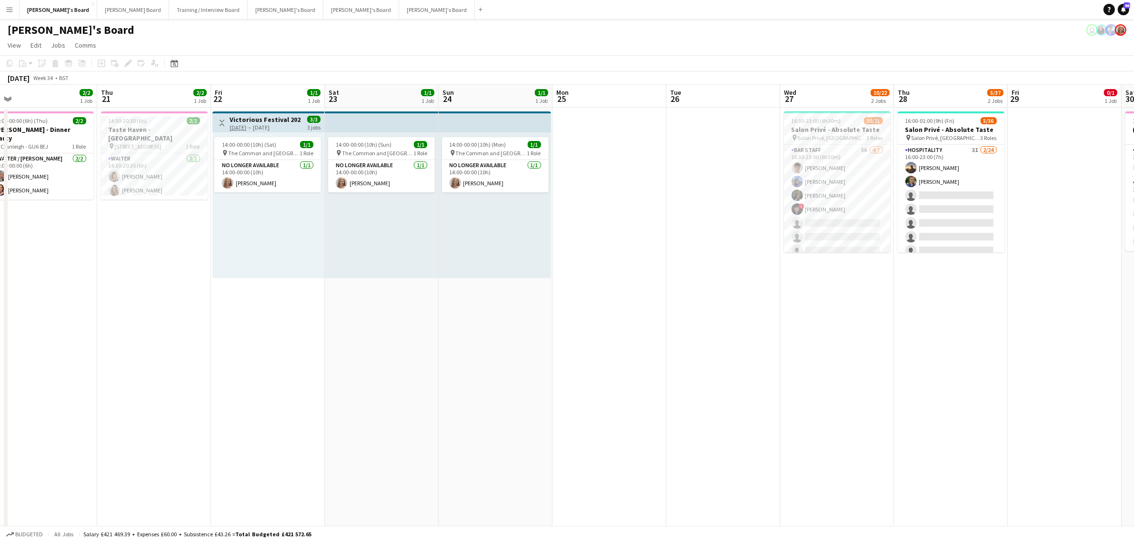
drag, startPoint x: 632, startPoint y: 291, endPoint x: 641, endPoint y: 292, distance: 8.6
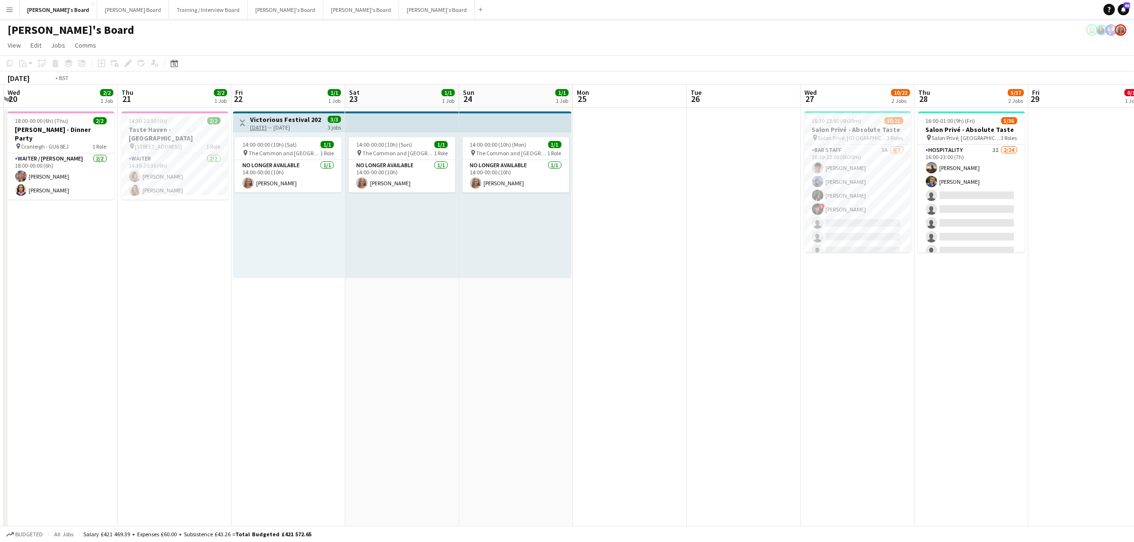
drag, startPoint x: 385, startPoint y: 314, endPoint x: 548, endPoint y: 303, distance: 163.3
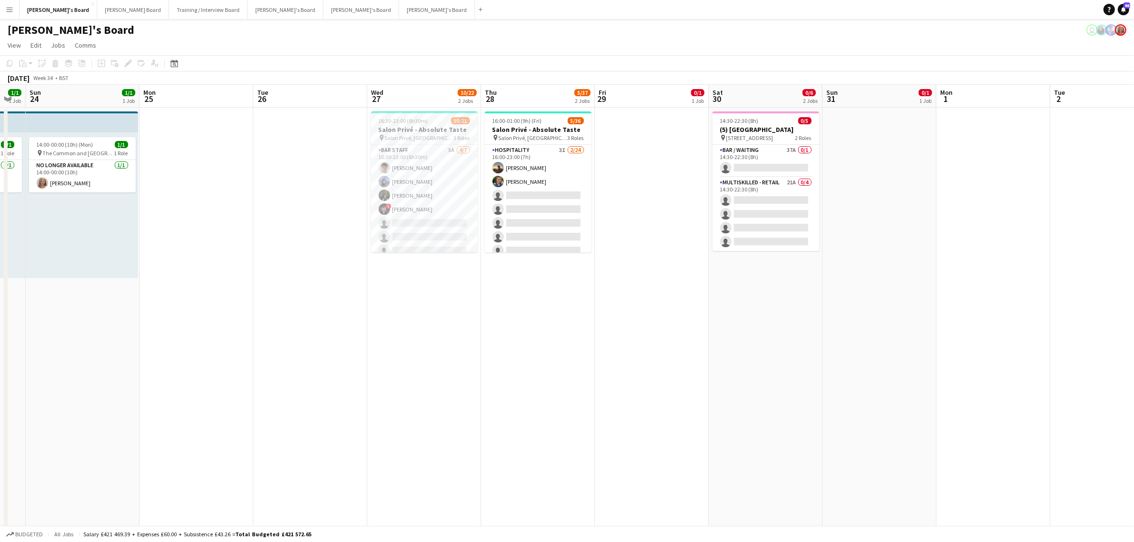
drag, startPoint x: 793, startPoint y: 284, endPoint x: 20, endPoint y: 403, distance: 782.7
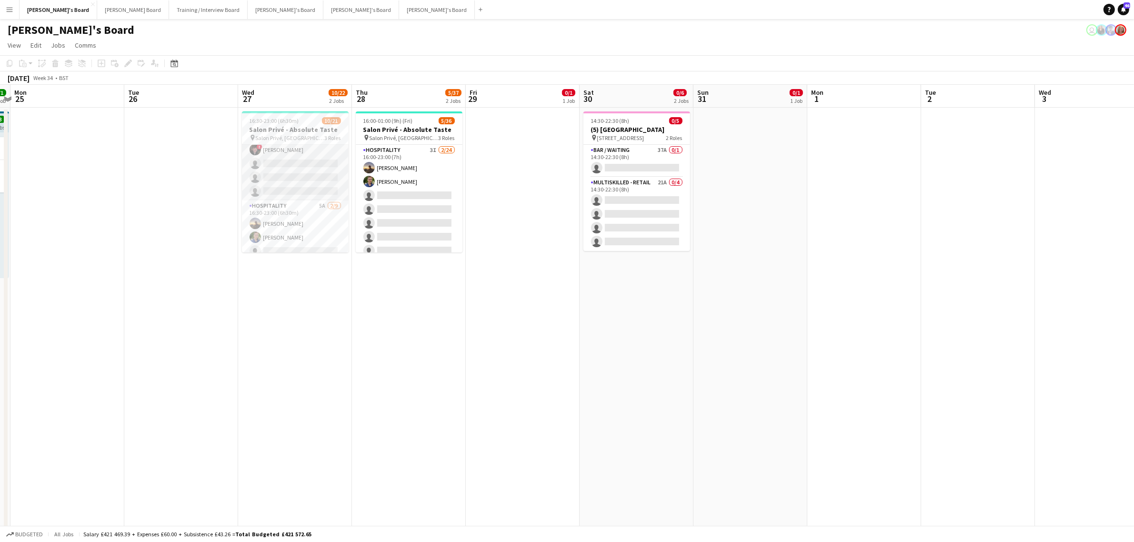
scroll to position [0, 0]
click at [309, 182] on app-card-role "BAR STAFF 5A 4/7 16:30-23:00 (6h30m) Tom Spencer Douglas Lansley Jessamie Lindl…" at bounding box center [295, 202] width 107 height 115
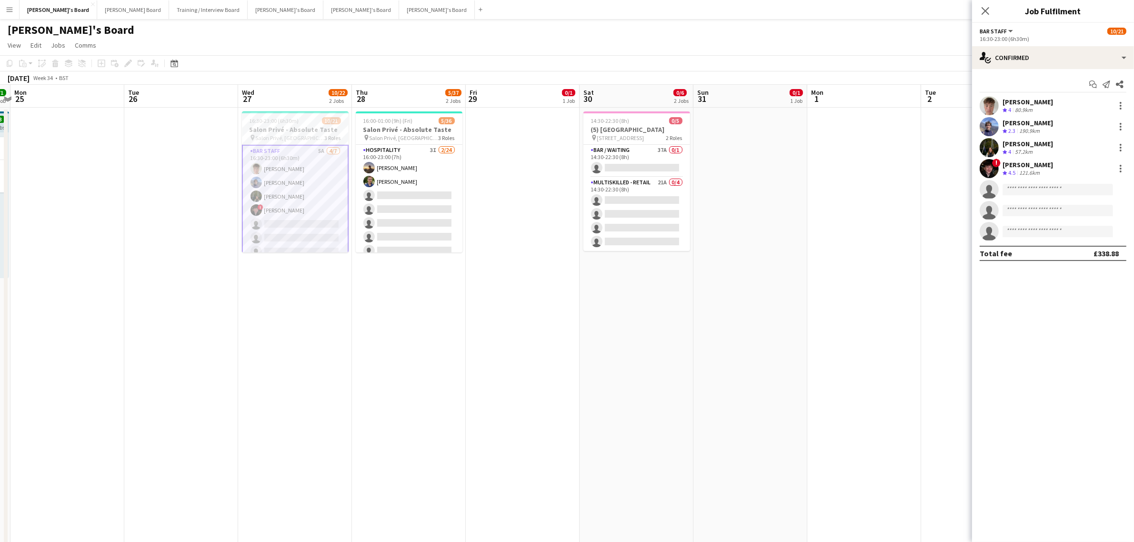
click at [1054, 143] on div "Jessamie Lindley Crew rating 4 57.2km" at bounding box center [1053, 147] width 162 height 19
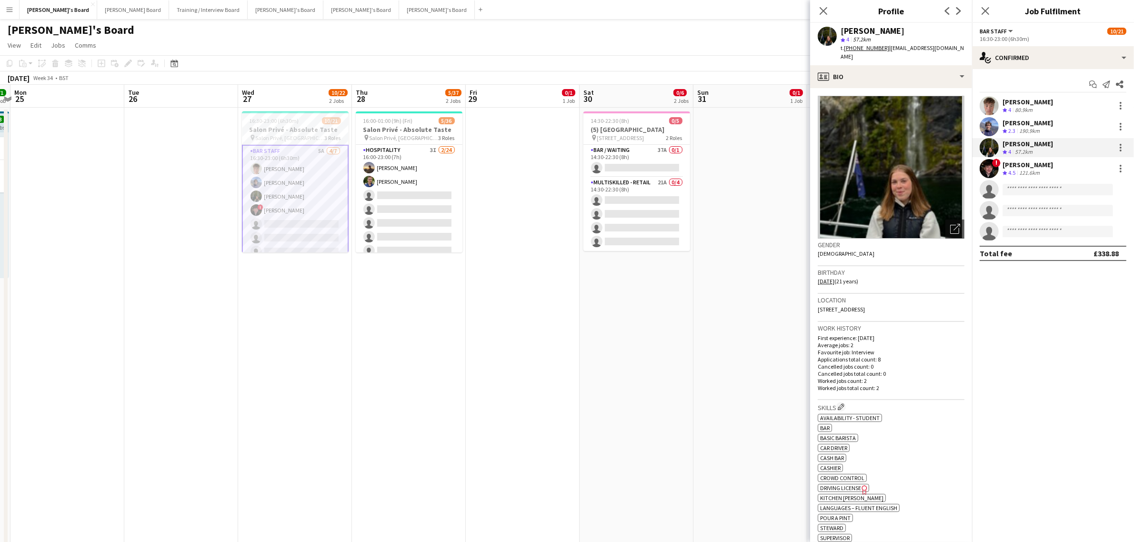
drag, startPoint x: 909, startPoint y: 31, endPoint x: 841, endPoint y: 32, distance: 67.6
click at [841, 32] on div "Jessamie Lindley" at bounding box center [903, 31] width 124 height 9
copy div "Jessamie Lindley"
click at [401, 201] on app-card-role "WINE WAITER 3I 1/6 16:00-23:00 (7h) ! Ryan Filkins single-neutral-actions singl…" at bounding box center [409, 247] width 107 height 101
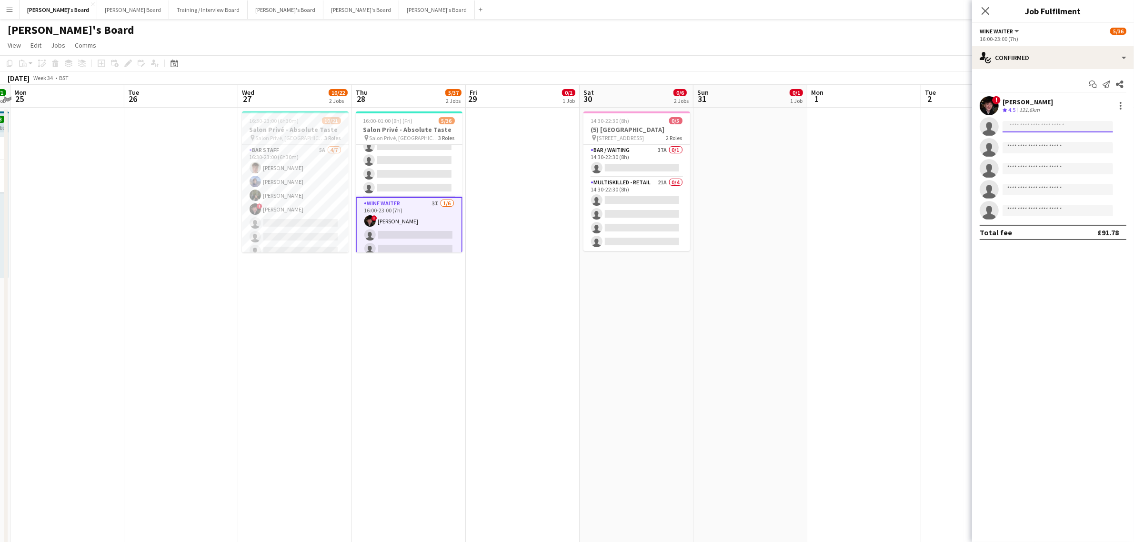
click at [1055, 129] on input at bounding box center [1058, 126] width 111 height 11
paste input "**********"
type input "**********"
click at [1066, 153] on span "+447555891857" at bounding box center [1057, 156] width 95 height 8
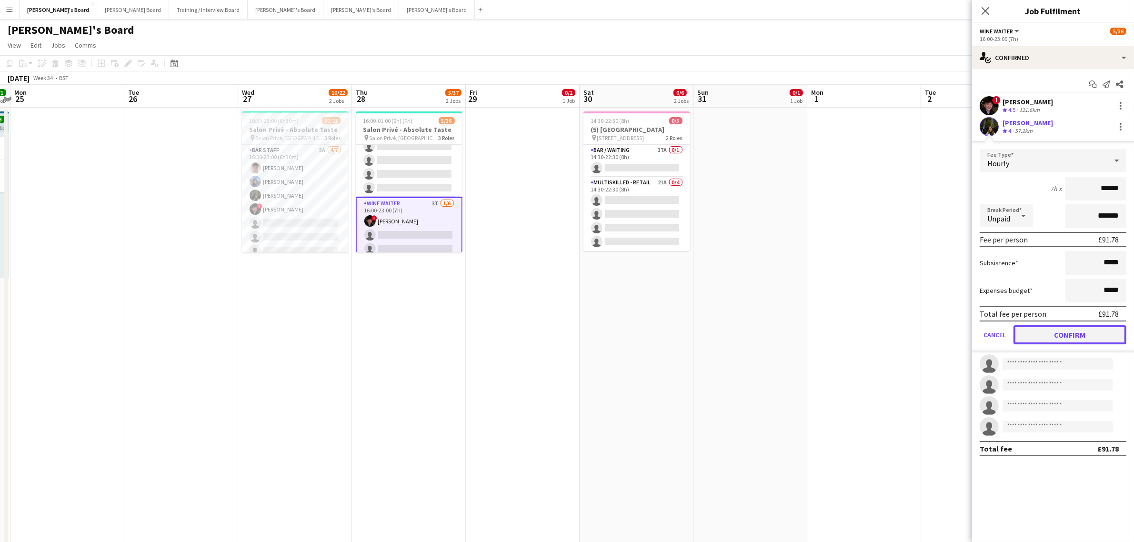
click at [1079, 332] on button "Confirm" at bounding box center [1070, 334] width 113 height 19
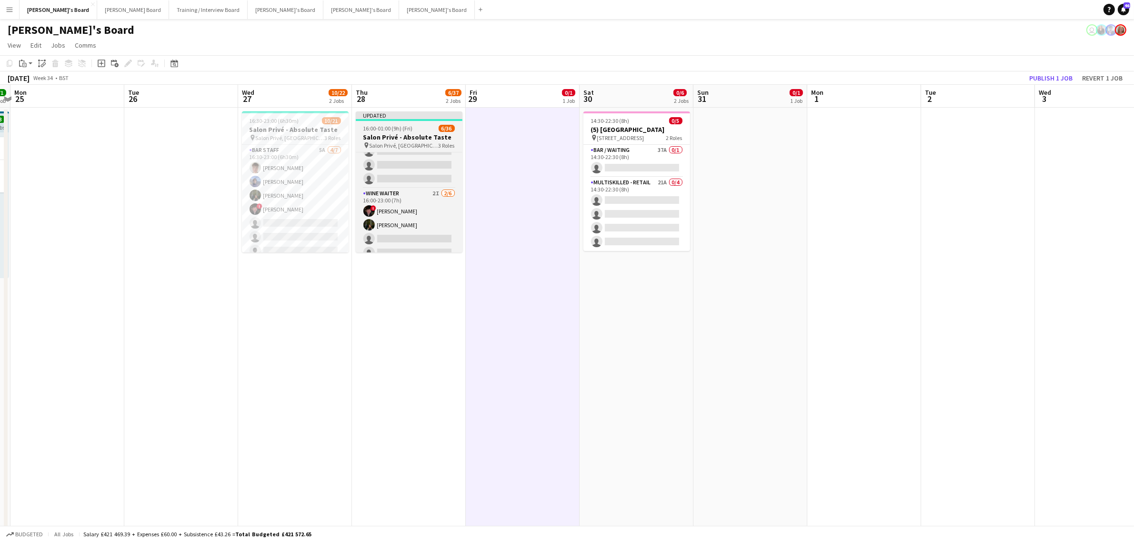
scroll to position [322, 0]
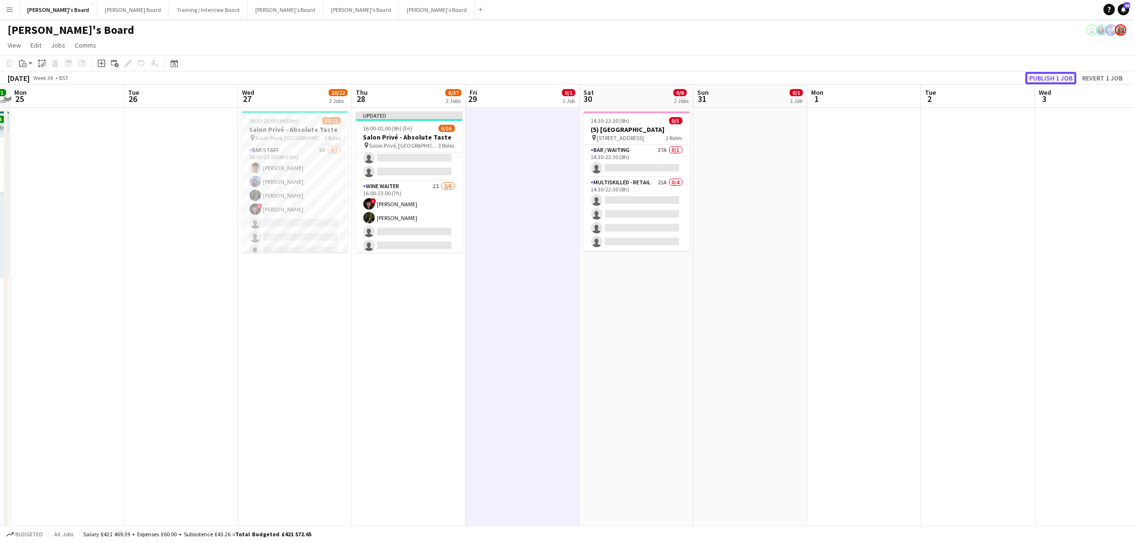
click at [1037, 78] on button "Publish 1 job" at bounding box center [1051, 78] width 51 height 12
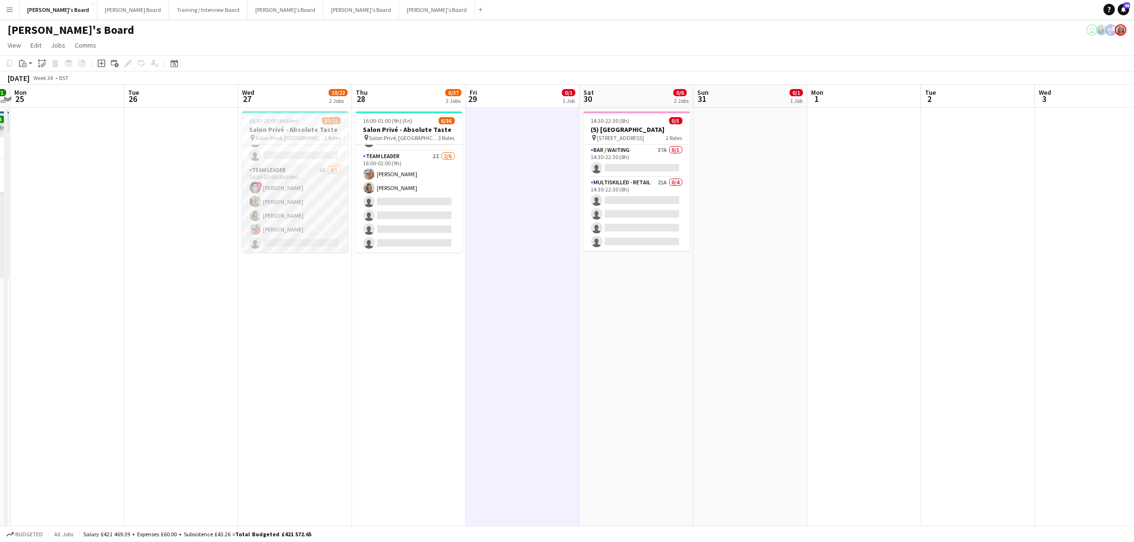
scroll to position [239, 0]
click at [418, 212] on app-card-role "TEAM LEADER 2I 2/6 16:00-01:00 (9h) Freya Lillywhite Mathilde Wilkie single-neu…" at bounding box center [409, 201] width 107 height 101
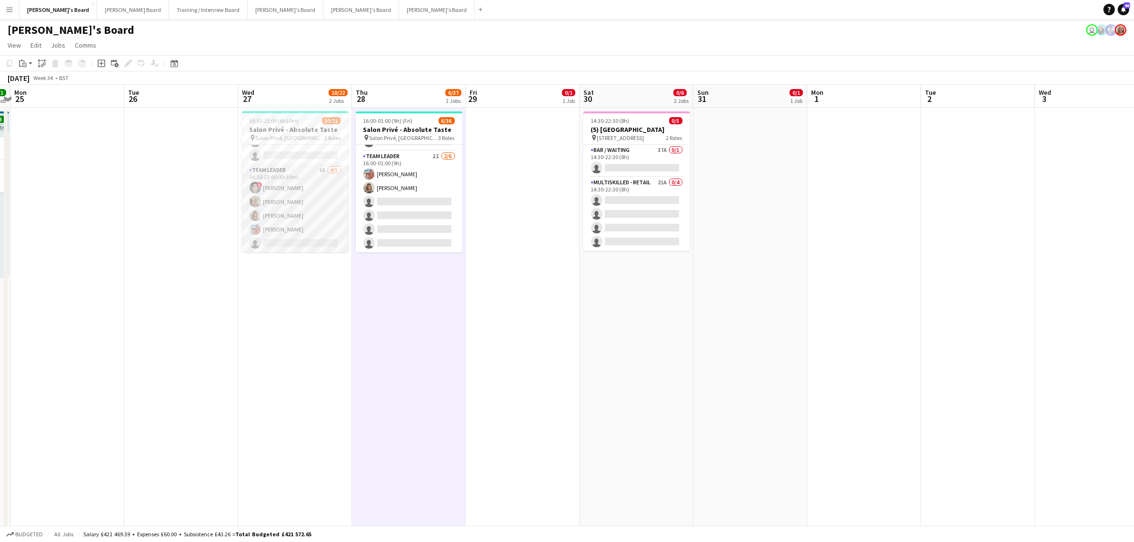
scroll to position [0, 0]
drag, startPoint x: 296, startPoint y: 191, endPoint x: 468, endPoint y: 256, distance: 183.6
click at [296, 191] on app-card-role "BAR STAFF 5A 4/7 16:30-23:00 (6h30m) Tom Spencer Douglas Lansley Jessamie Lindl…" at bounding box center [295, 202] width 107 height 115
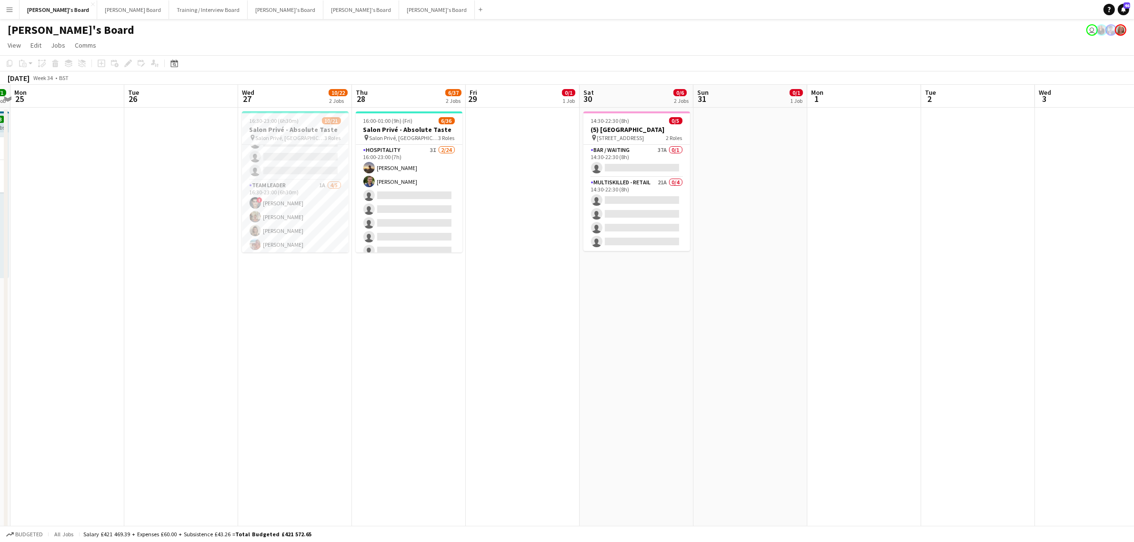
scroll to position [239, 0]
click at [298, 196] on app-card-role "TEAM LEADER 1A 4/5 16:30-23:00 (6h30m) ! Fedrat Sadat Jacqueline Whitehorn-Scot…" at bounding box center [295, 209] width 107 height 88
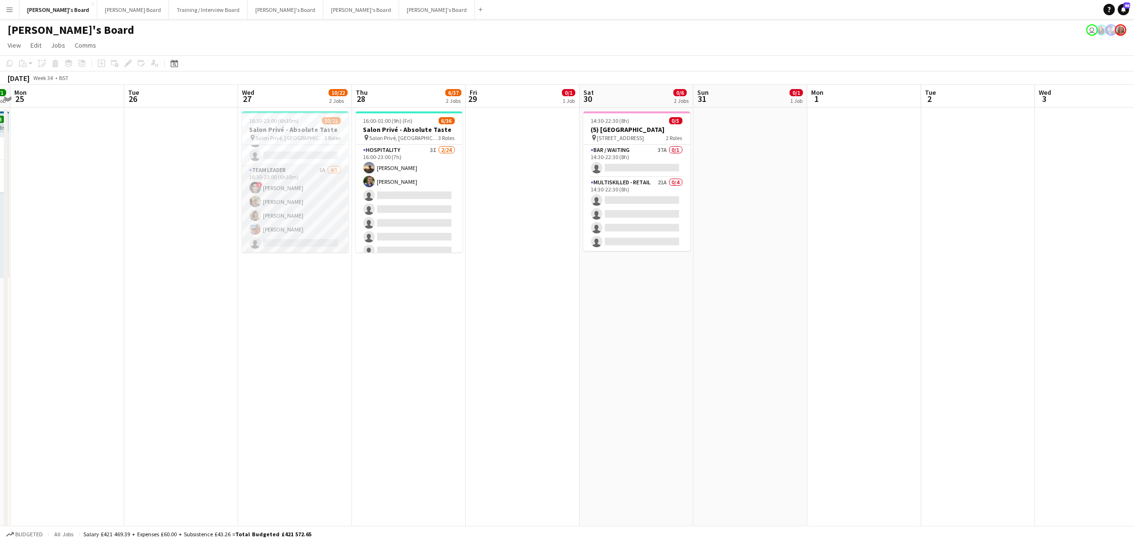
scroll to position [0, 0]
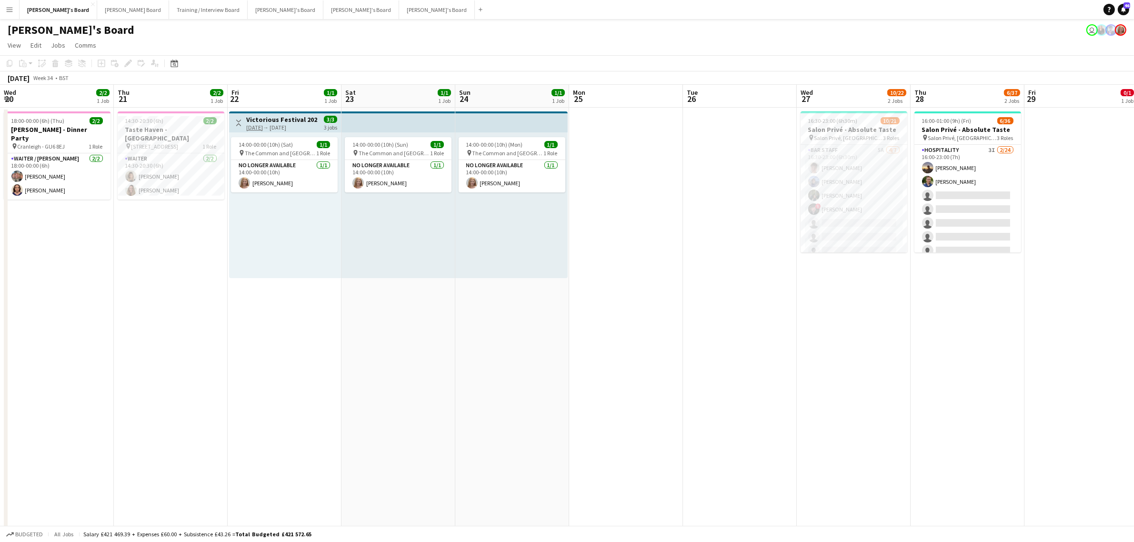
drag, startPoint x: 468, startPoint y: 313, endPoint x: 582, endPoint y: 310, distance: 114.4
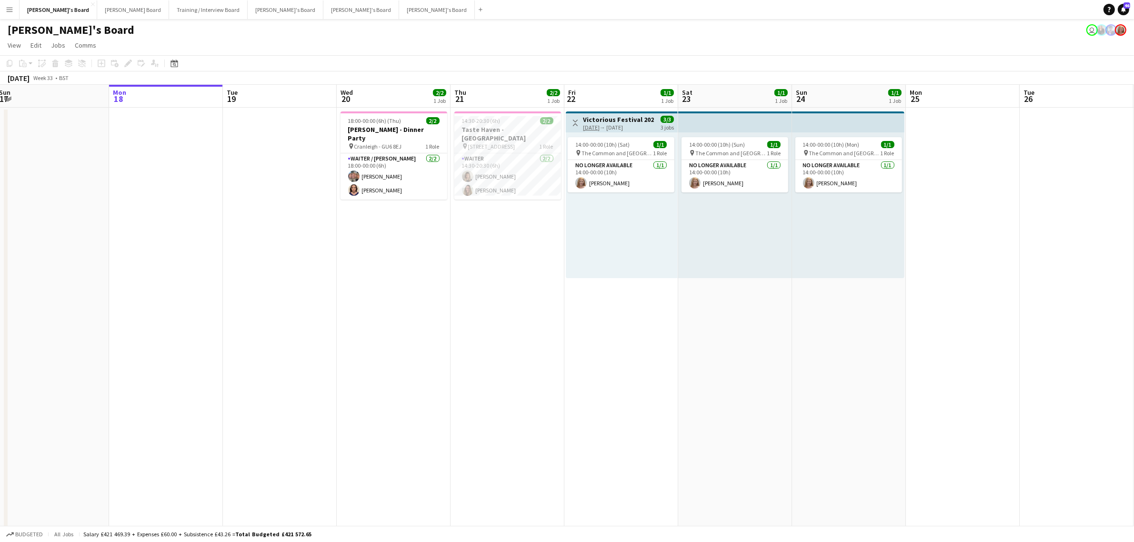
drag, startPoint x: 572, startPoint y: 282, endPoint x: 828, endPoint y: 279, distance: 255.8
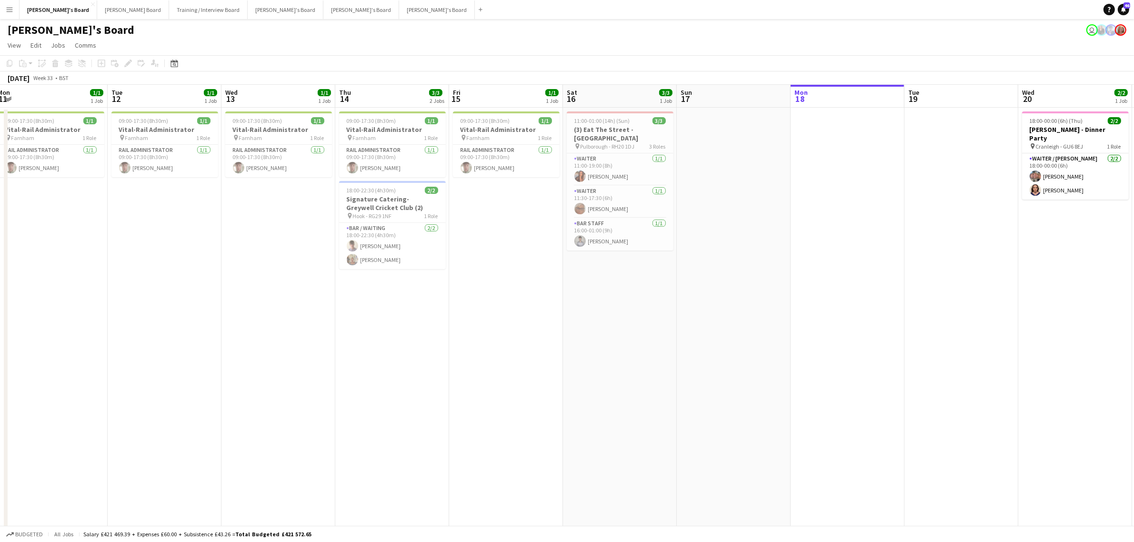
drag, startPoint x: 526, startPoint y: 294, endPoint x: 574, endPoint y: 292, distance: 48.2
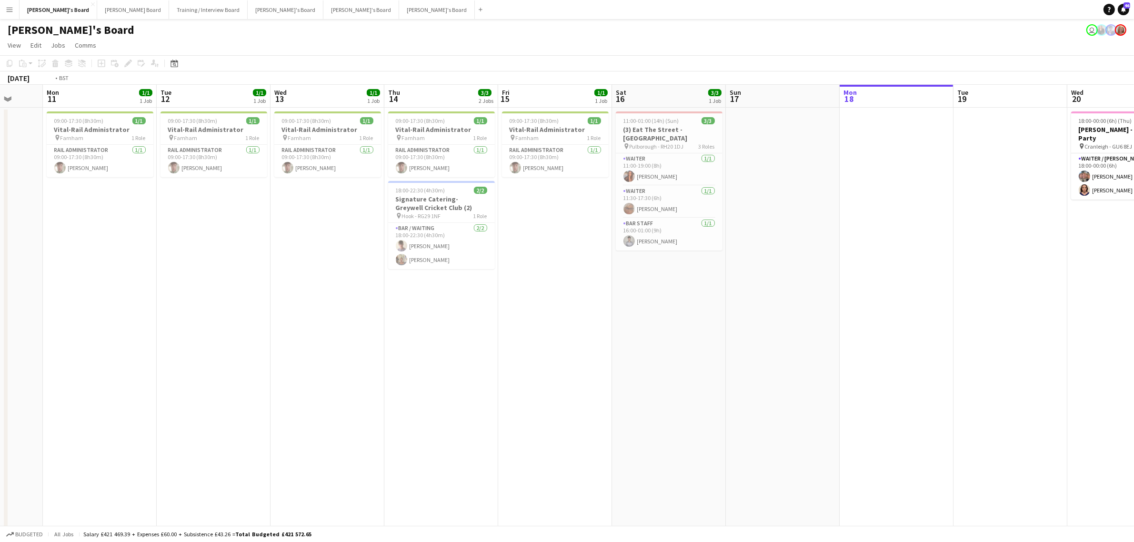
drag, startPoint x: 750, startPoint y: 280, endPoint x: 780, endPoint y: 277, distance: 30.1
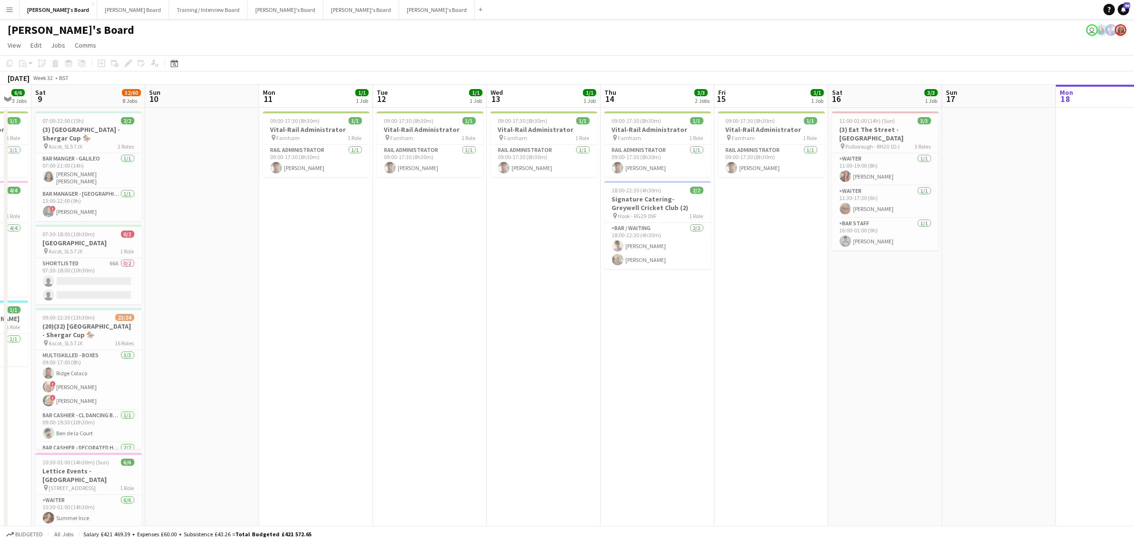
scroll to position [0, 372]
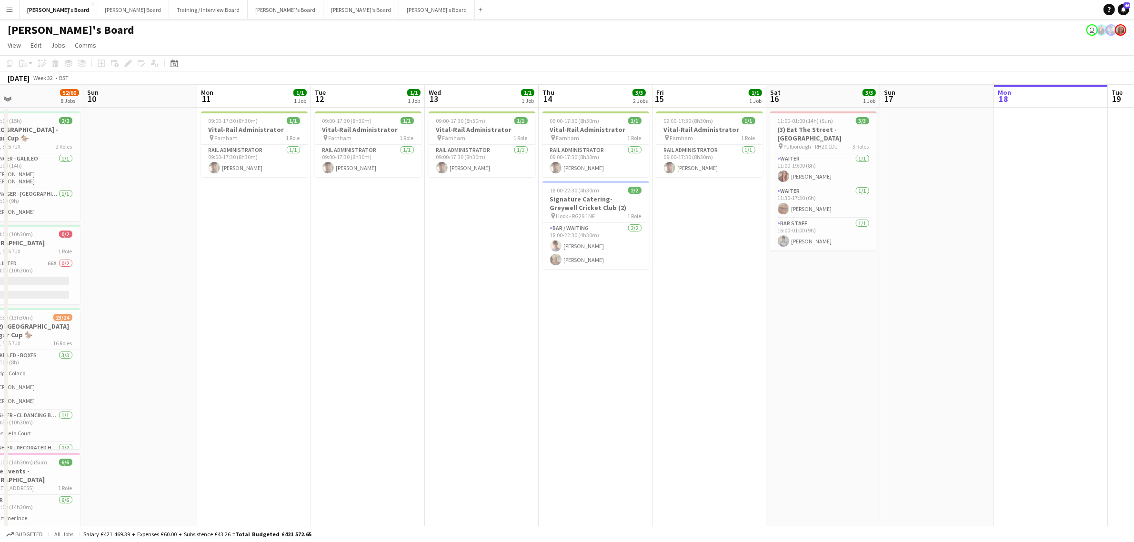
drag, startPoint x: 486, startPoint y: 322, endPoint x: 575, endPoint y: 330, distance: 89.4
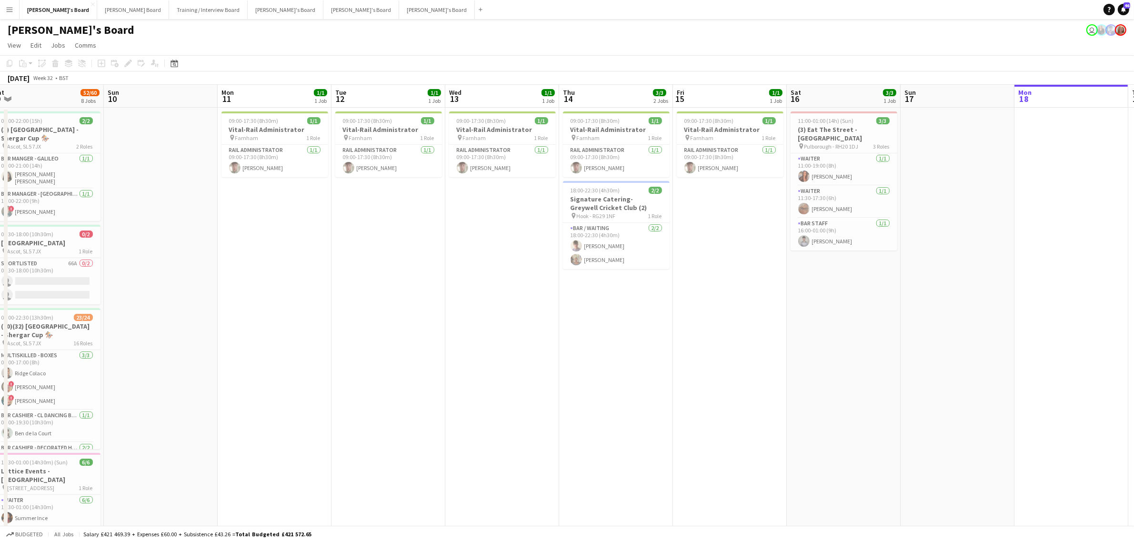
scroll to position [0, 336]
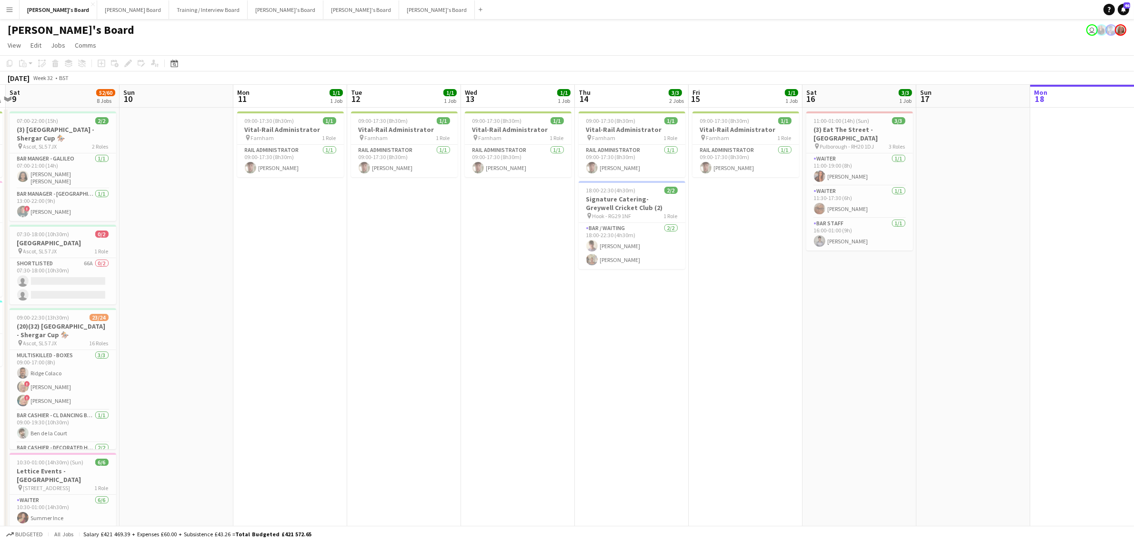
drag, startPoint x: 546, startPoint y: 319, endPoint x: 563, endPoint y: 316, distance: 16.5
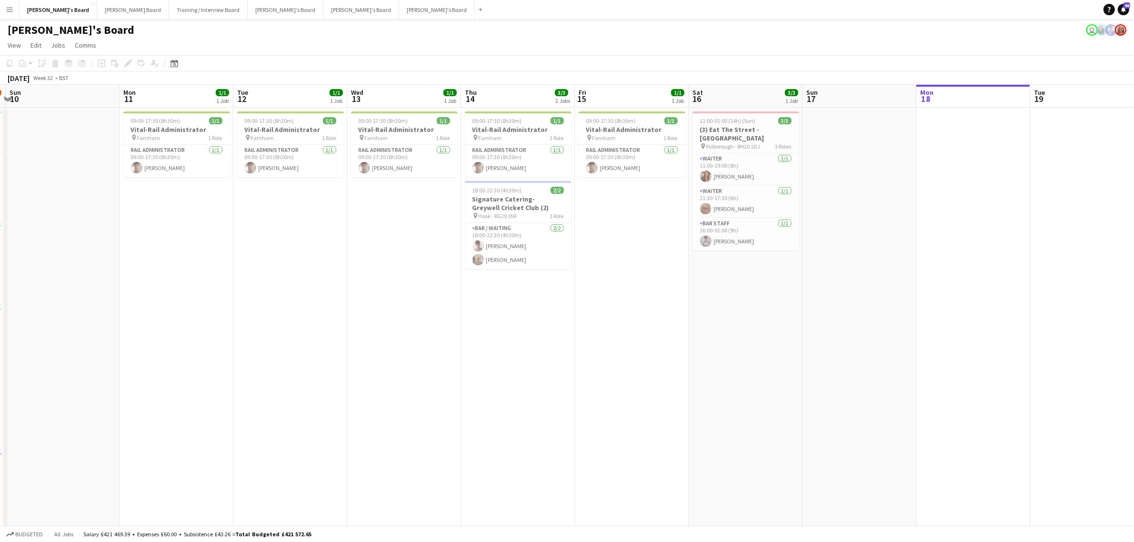
scroll to position [0, 299]
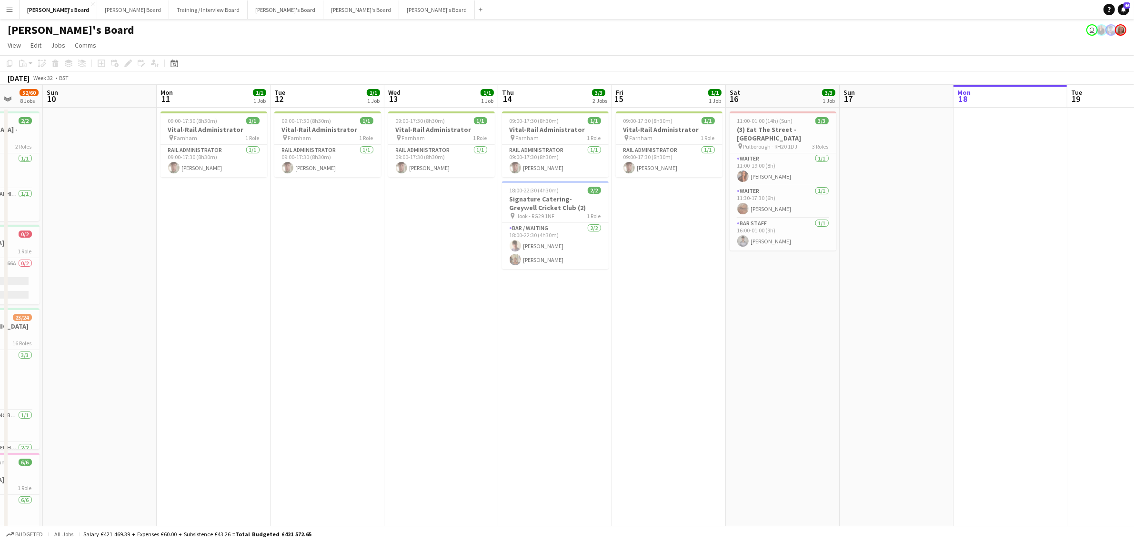
drag, startPoint x: 596, startPoint y: 318, endPoint x: 468, endPoint y: 324, distance: 128.3
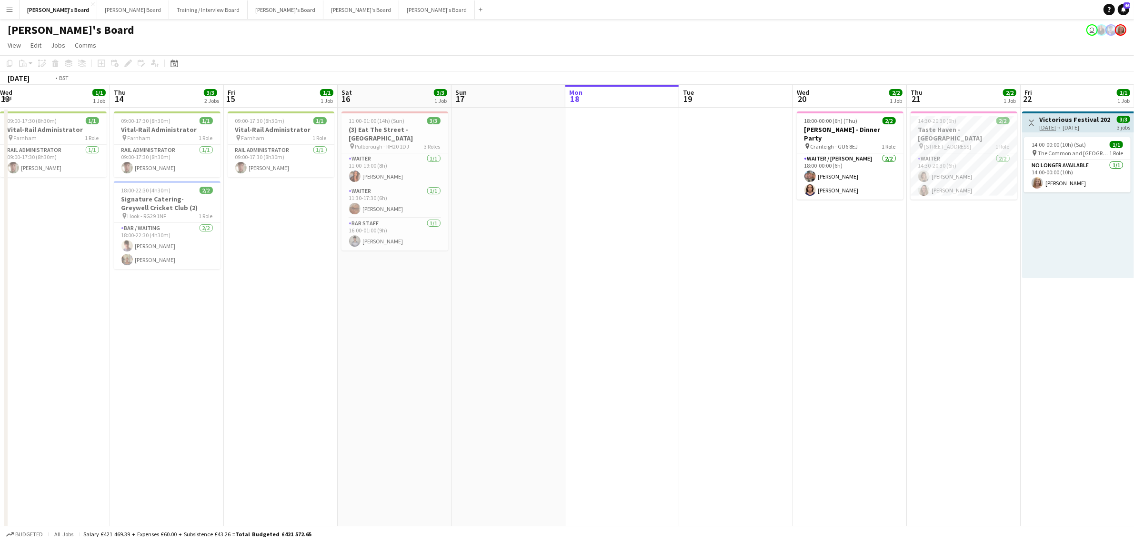
drag, startPoint x: 413, startPoint y: 326, endPoint x: 167, endPoint y: 352, distance: 248.1
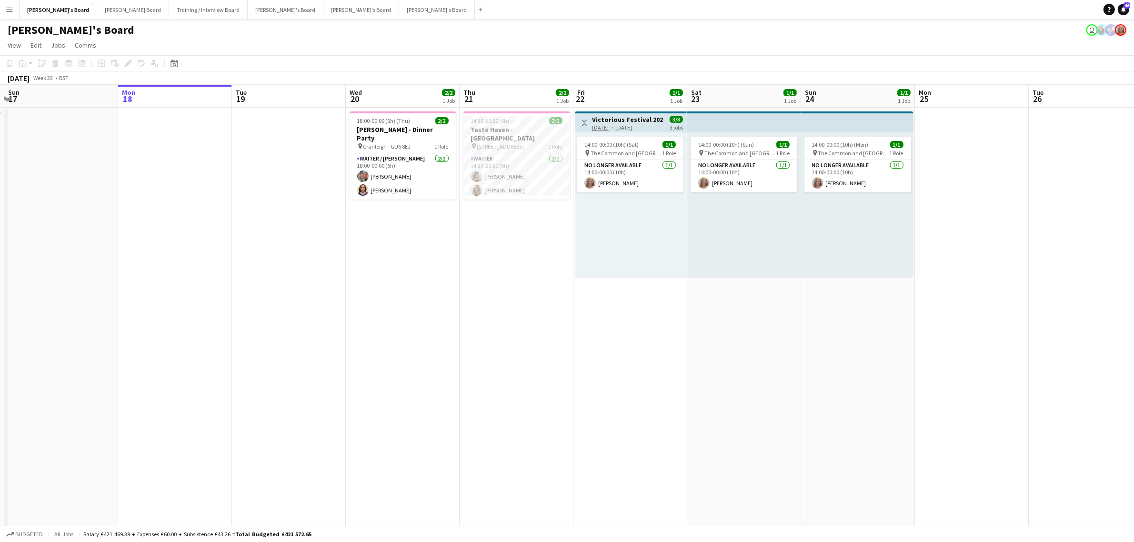
scroll to position [0, 277]
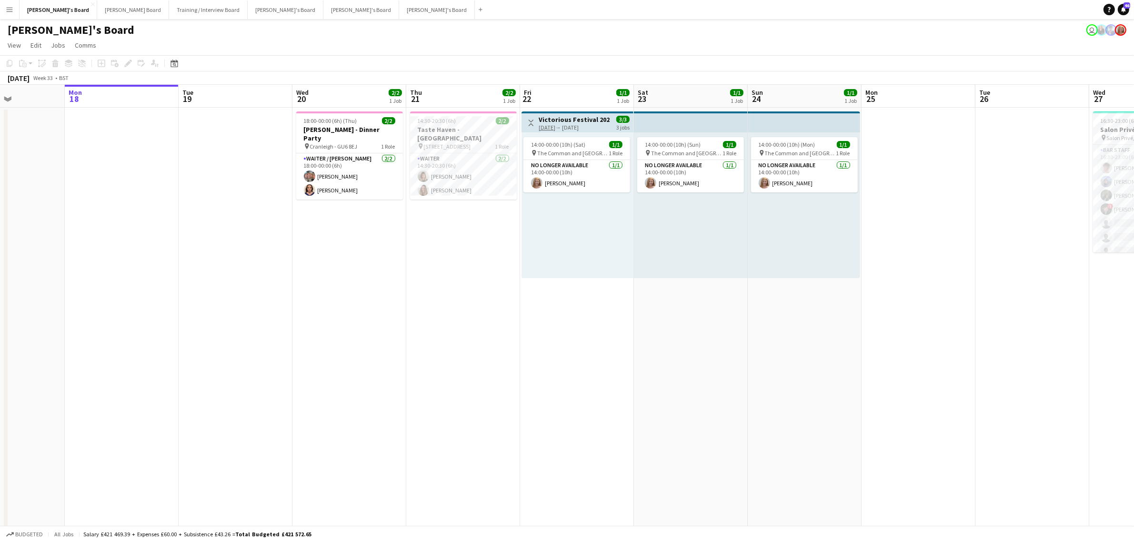
drag, startPoint x: 591, startPoint y: 311, endPoint x: 574, endPoint y: 313, distance: 16.8
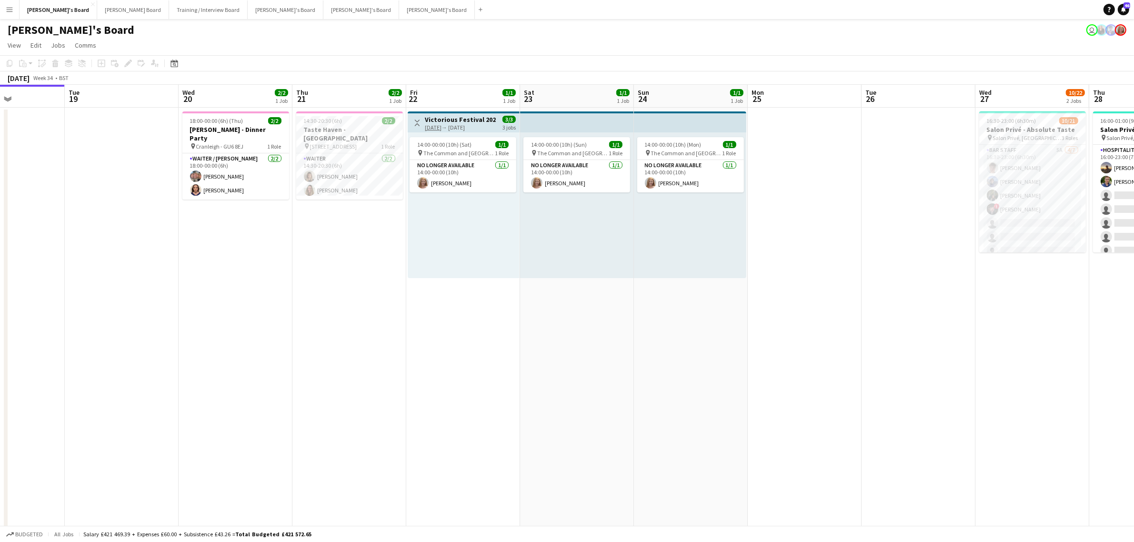
drag, startPoint x: 667, startPoint y: 272, endPoint x: 553, endPoint y: 286, distance: 114.7
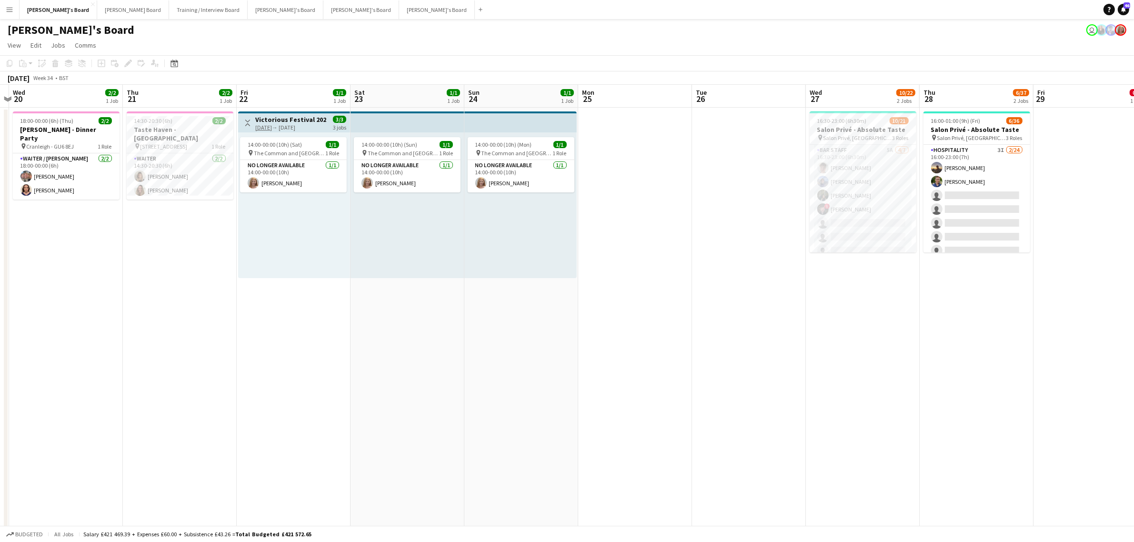
drag, startPoint x: 793, startPoint y: 282, endPoint x: 433, endPoint y: 320, distance: 361.7
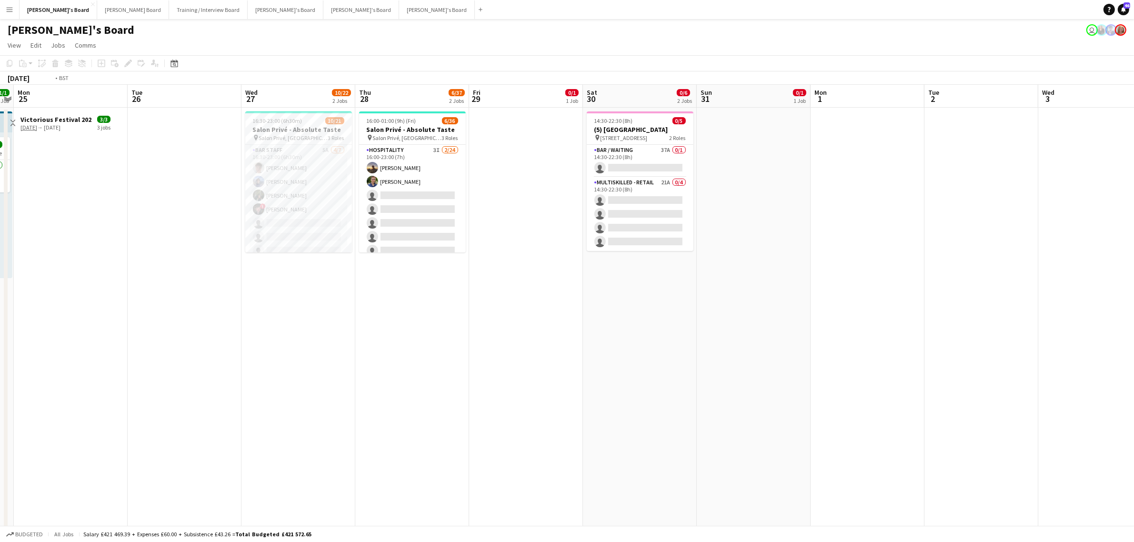
scroll to position [0, 252]
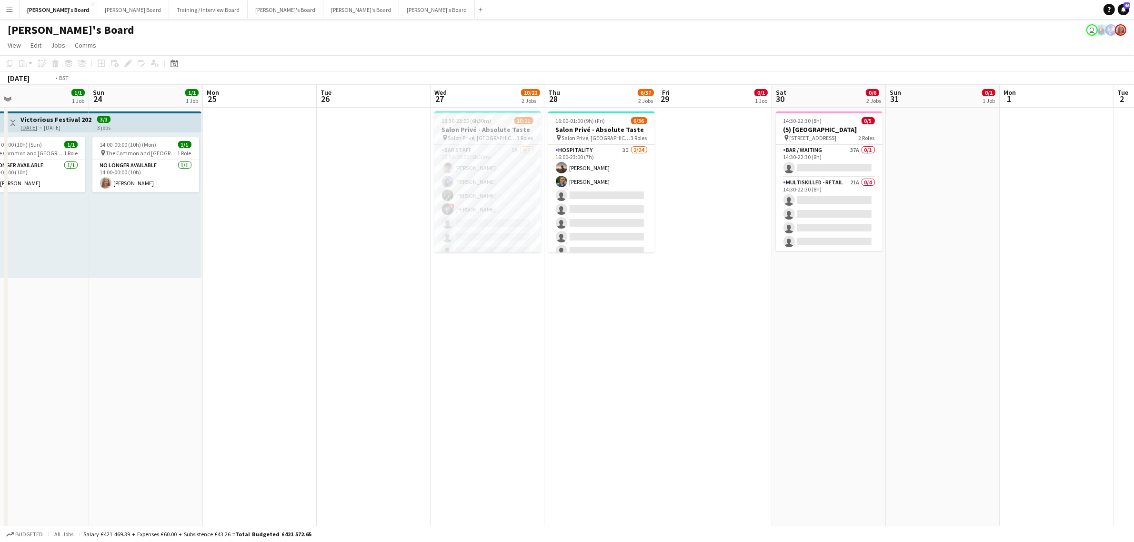
drag, startPoint x: 732, startPoint y: 322, endPoint x: 460, endPoint y: 335, distance: 272.8
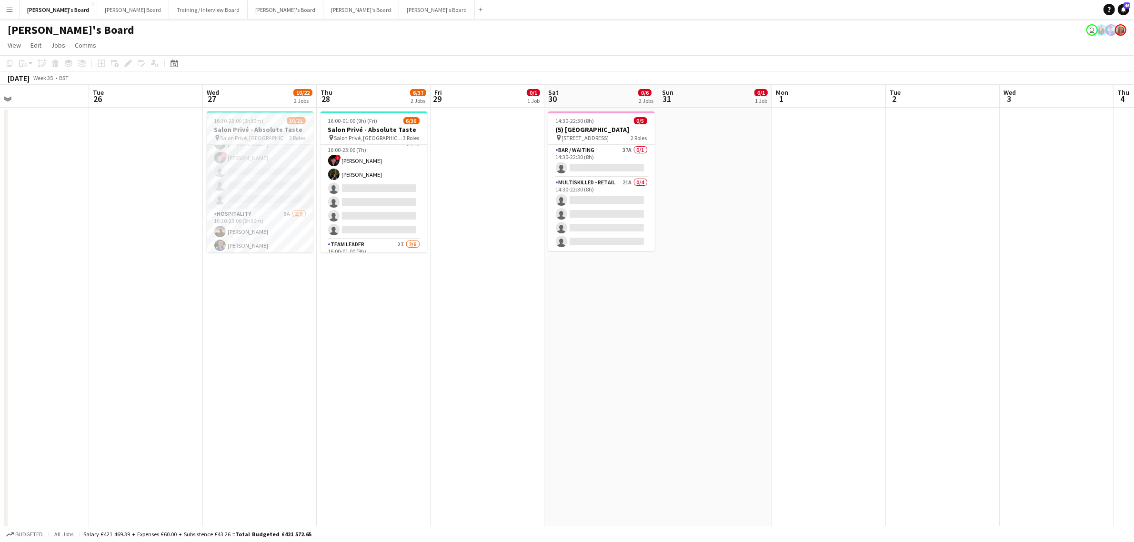
scroll to position [0, 0]
click at [265, 179] on app-card-role "BAR STAFF 5A 4/7 16:30-23:00 (6h30m) Tom Spencer Douglas Lansley Jessamie Lindl…" at bounding box center [260, 202] width 107 height 115
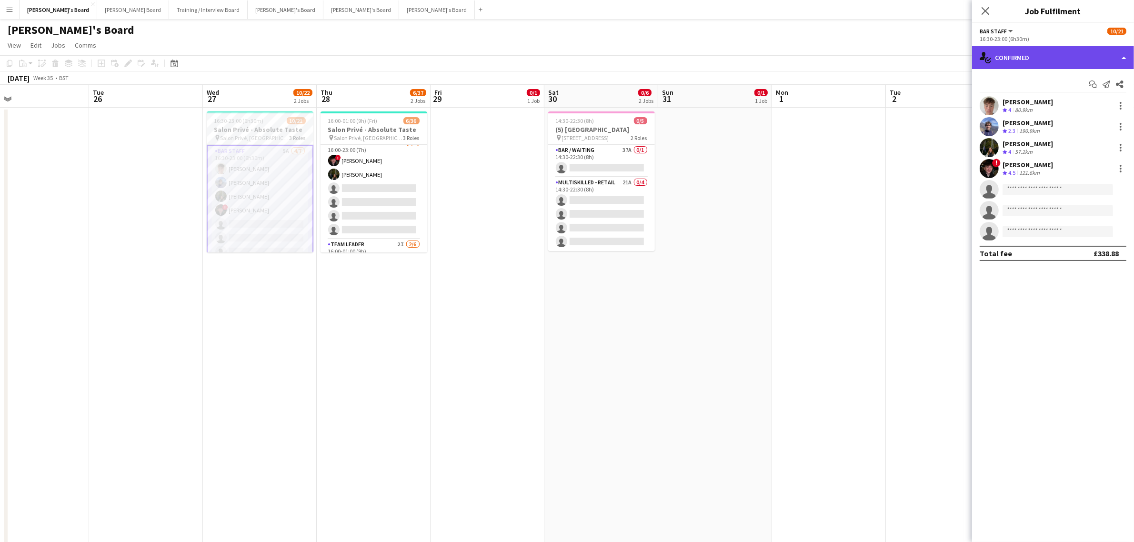
click at [1057, 49] on div "single-neutral-actions-check-2 Confirmed" at bounding box center [1053, 57] width 162 height 23
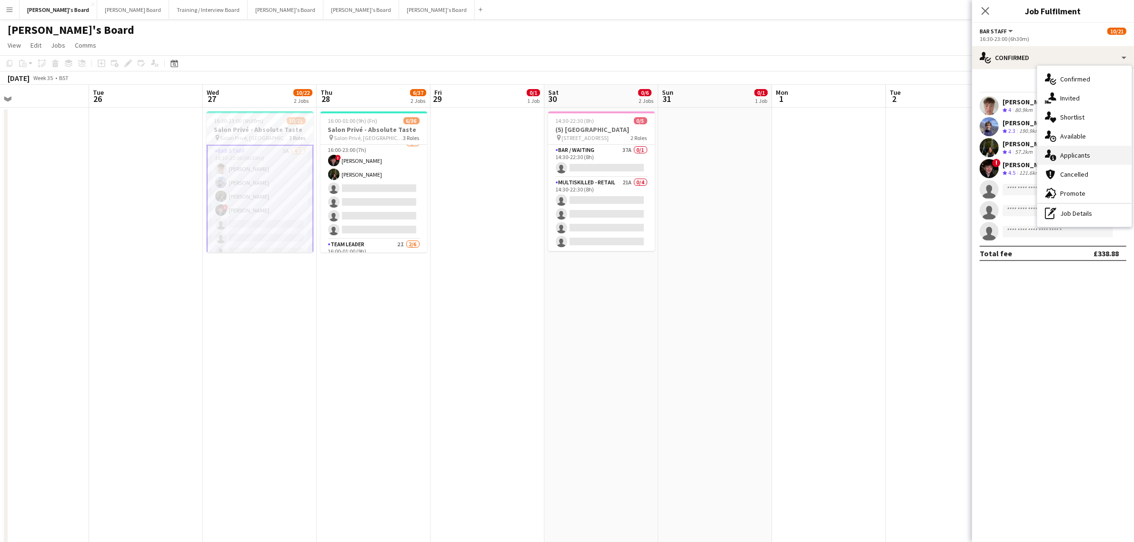
click at [1083, 158] on div "single-neutral-actions-information Applicants" at bounding box center [1084, 155] width 94 height 19
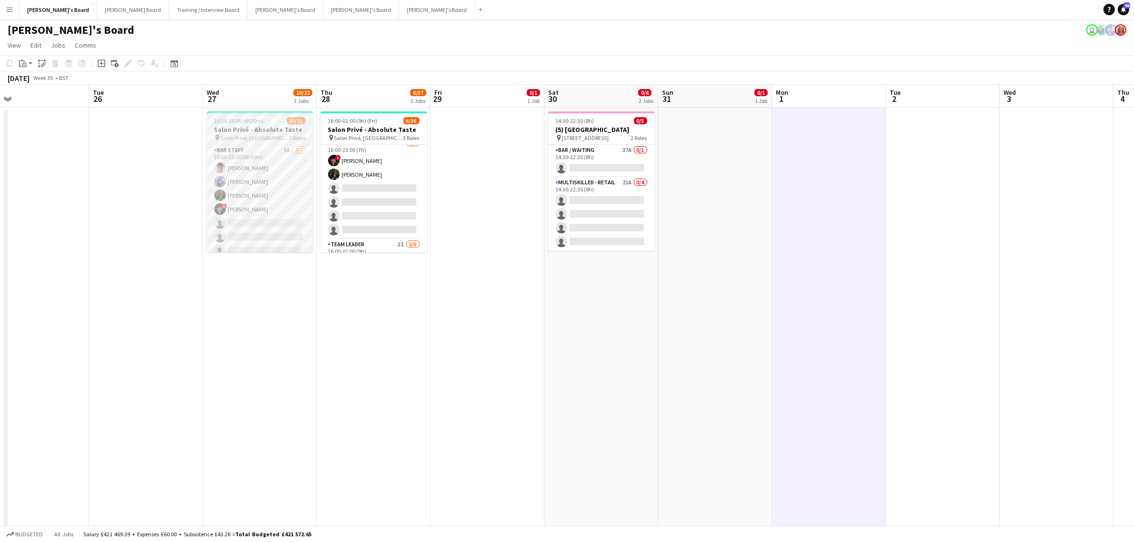
click at [239, 126] on h3 "Salon Privé - Absolute Taste" at bounding box center [260, 129] width 107 height 9
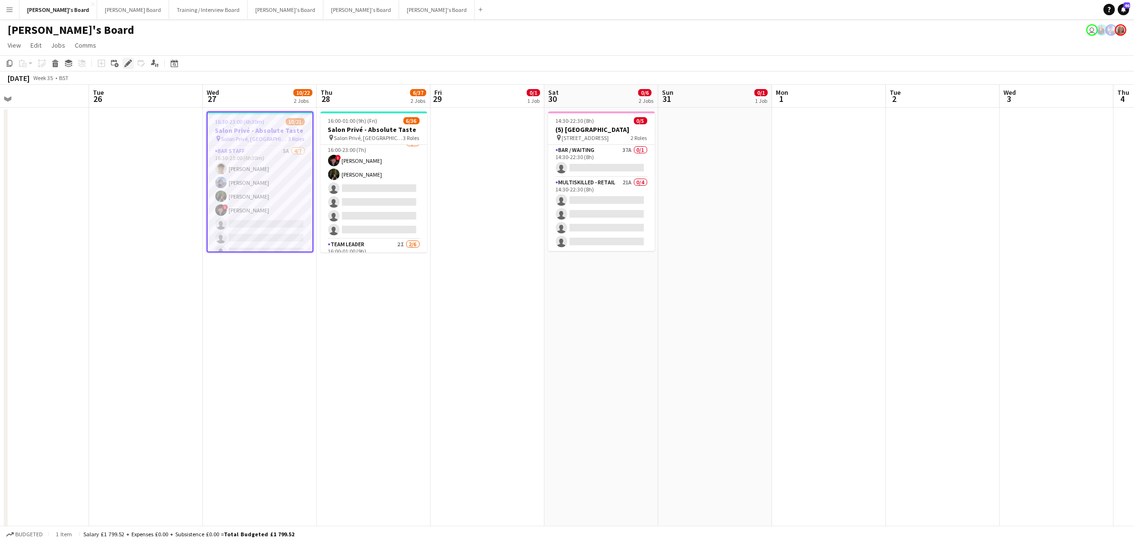
click at [129, 66] on icon "Edit" at bounding box center [128, 64] width 8 height 8
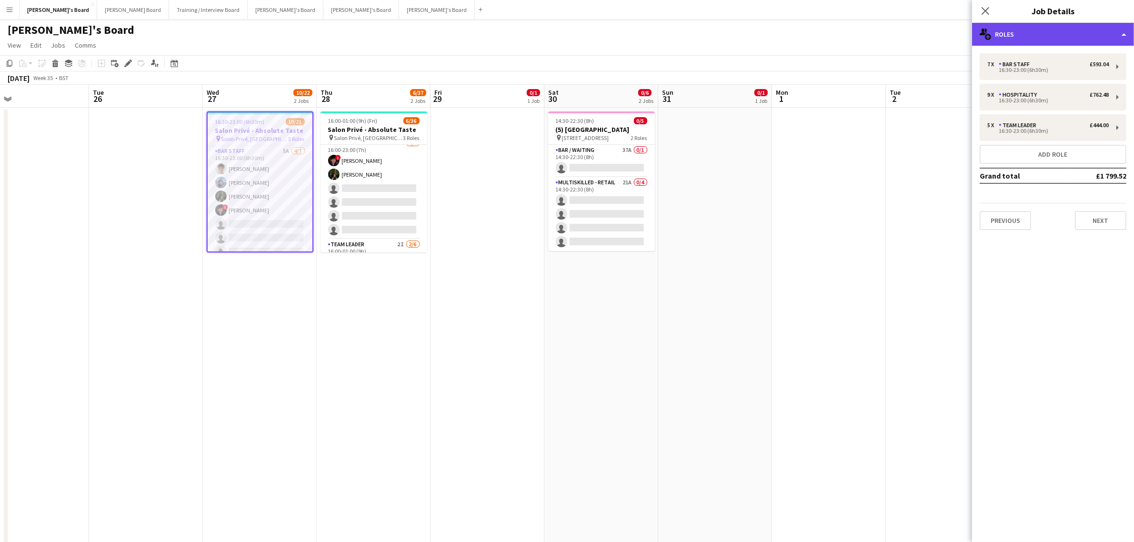
click at [1053, 35] on div "multiple-users-add Roles" at bounding box center [1053, 34] width 162 height 23
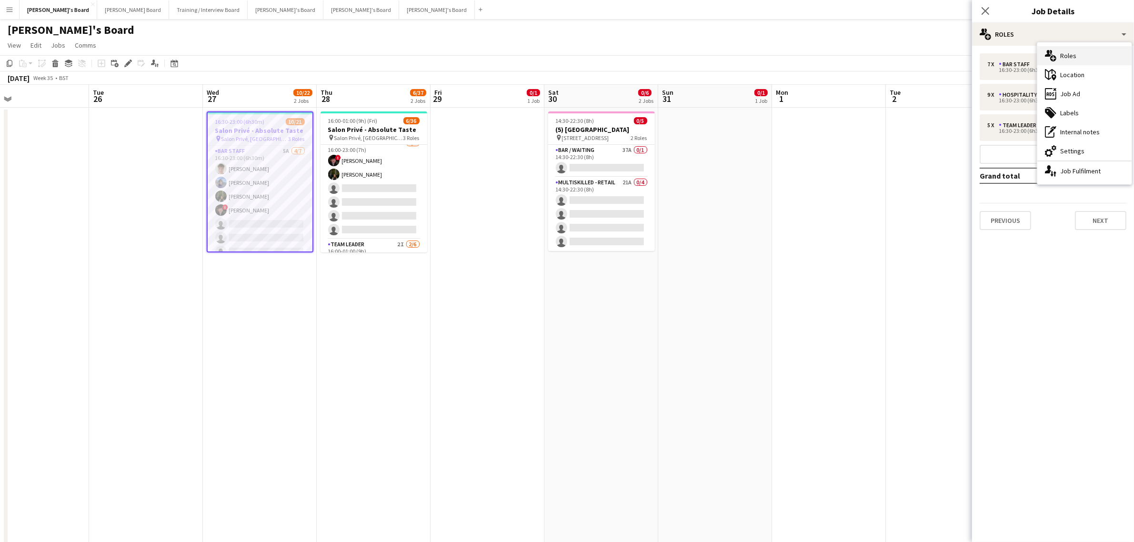
click at [1053, 49] on div "multiple-users-add Roles" at bounding box center [1084, 55] width 94 height 19
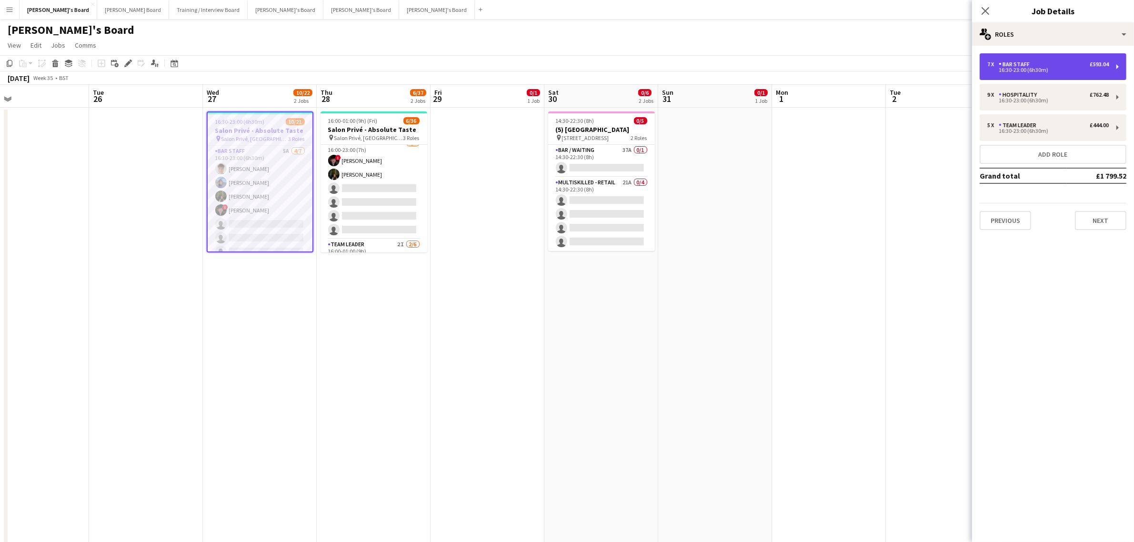
click at [1011, 62] on div "BAR STAFF" at bounding box center [1016, 64] width 35 height 7
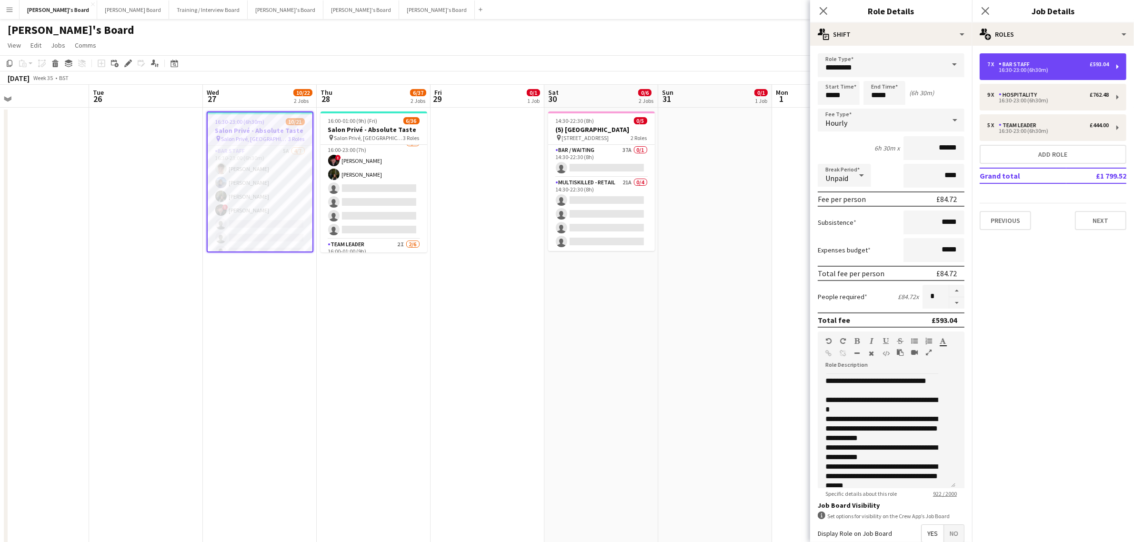
scroll to position [236, 0]
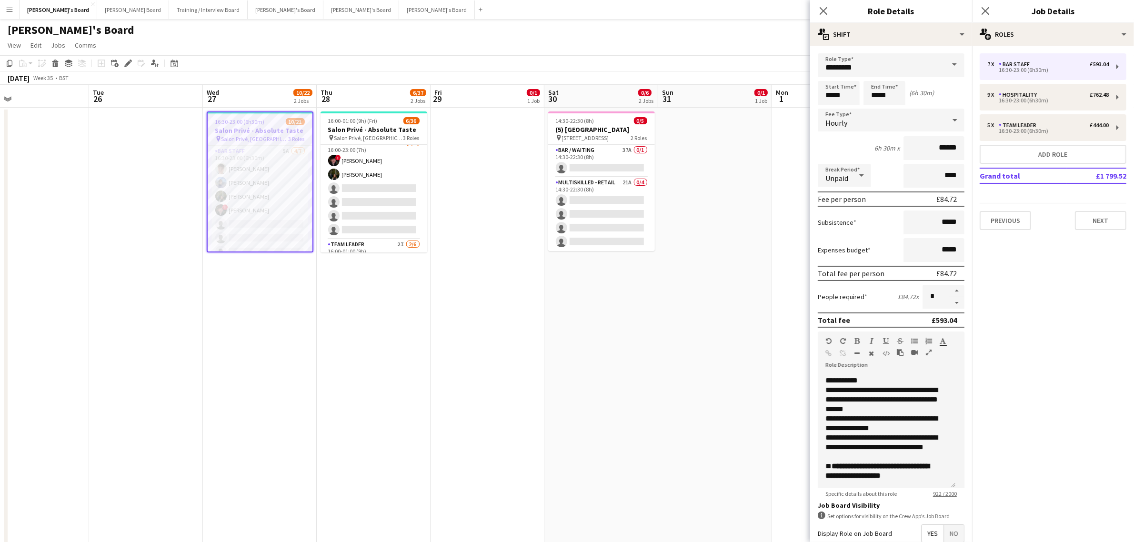
click at [927, 525] on span "Yes" at bounding box center [933, 533] width 22 height 17
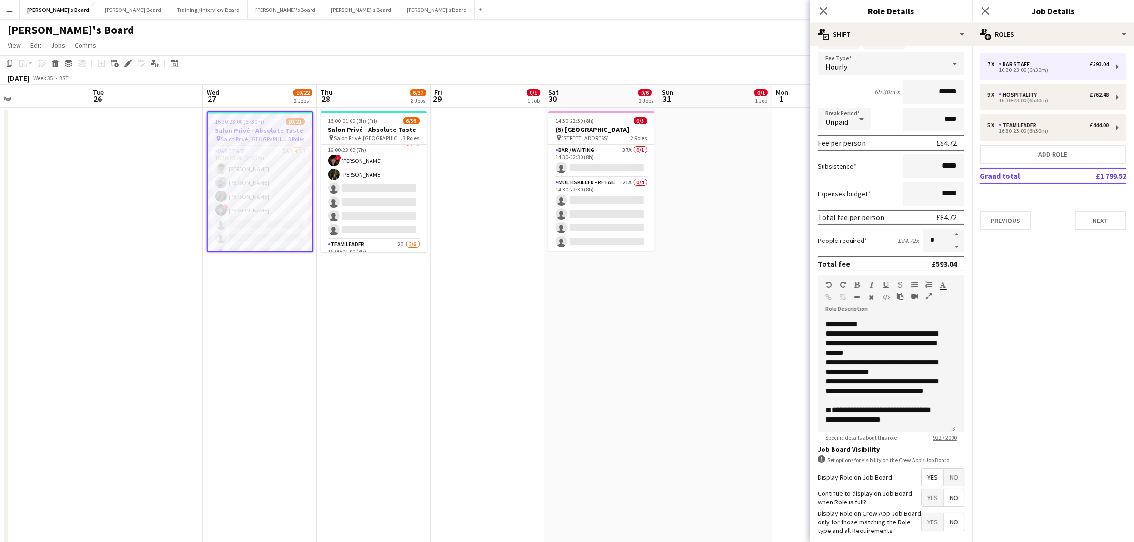
scroll to position [109, 0]
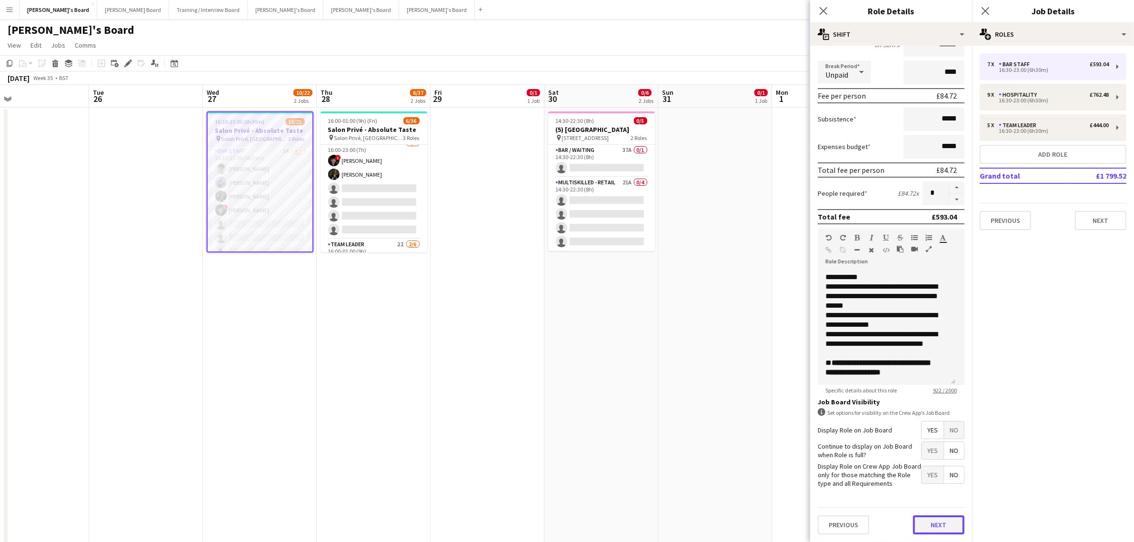
click at [929, 528] on button "Next" at bounding box center [938, 524] width 51 height 19
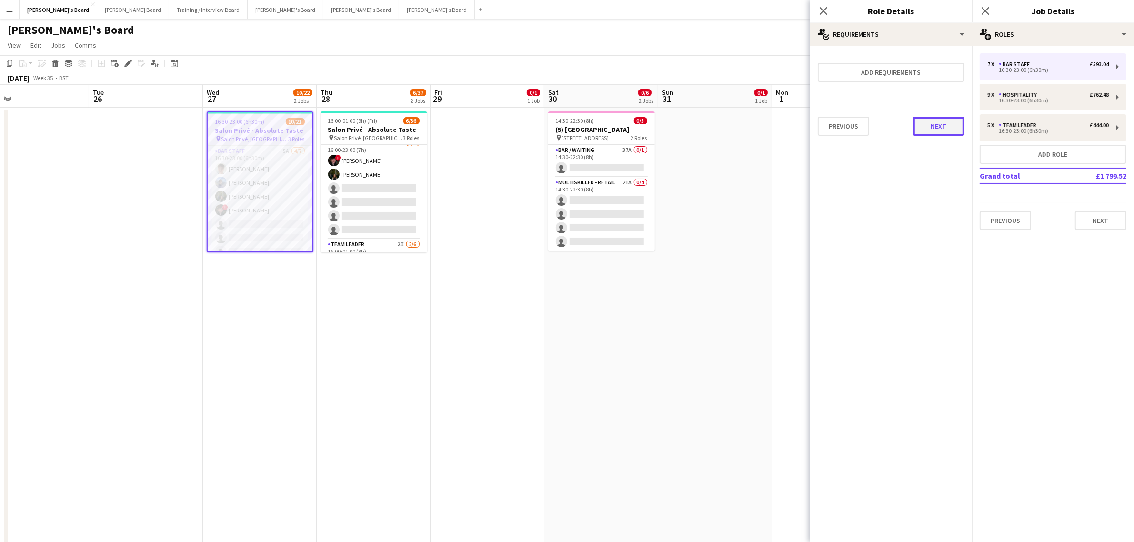
click at [925, 119] on button "Next" at bounding box center [938, 126] width 51 height 19
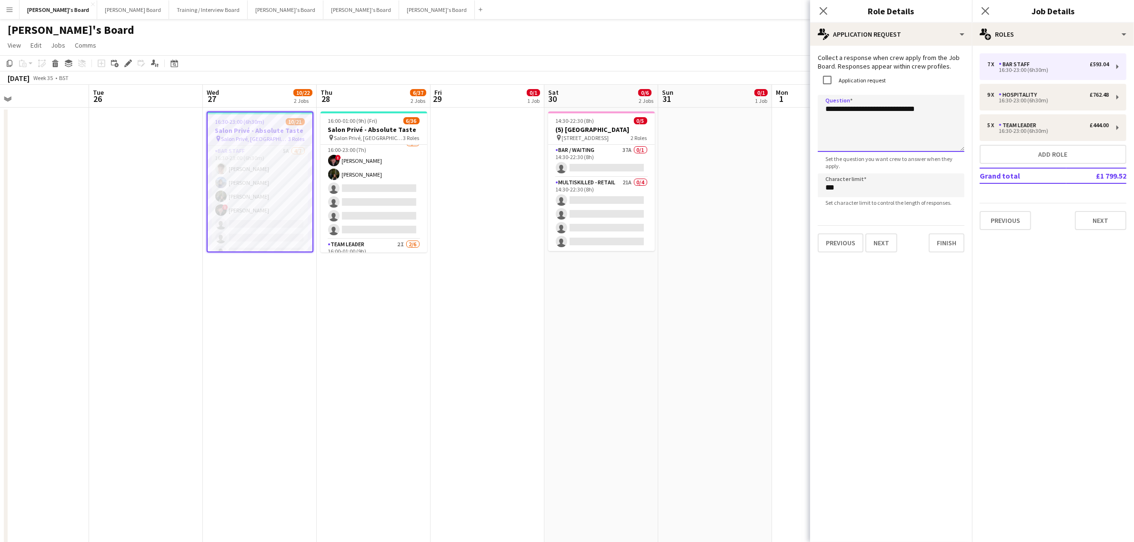
click at [932, 108] on textarea "**********" at bounding box center [891, 123] width 147 height 57
drag, startPoint x: 910, startPoint y: 130, endPoint x: 793, endPoint y: 87, distance: 124.8
type textarea "**********"
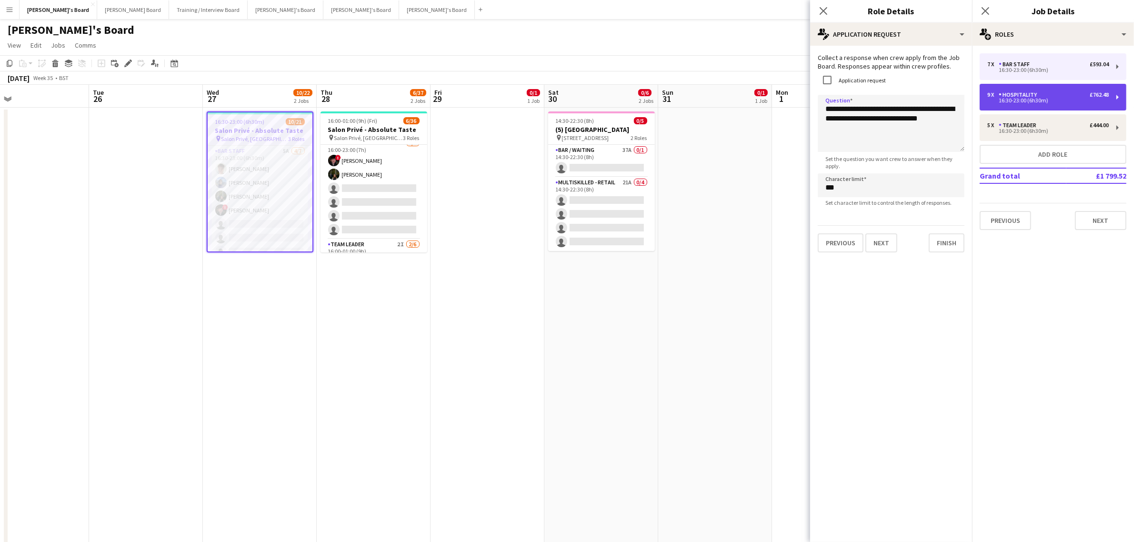
click at [1007, 94] on div "Hospitality" at bounding box center [1020, 94] width 42 height 7
type input "**********"
type input "*"
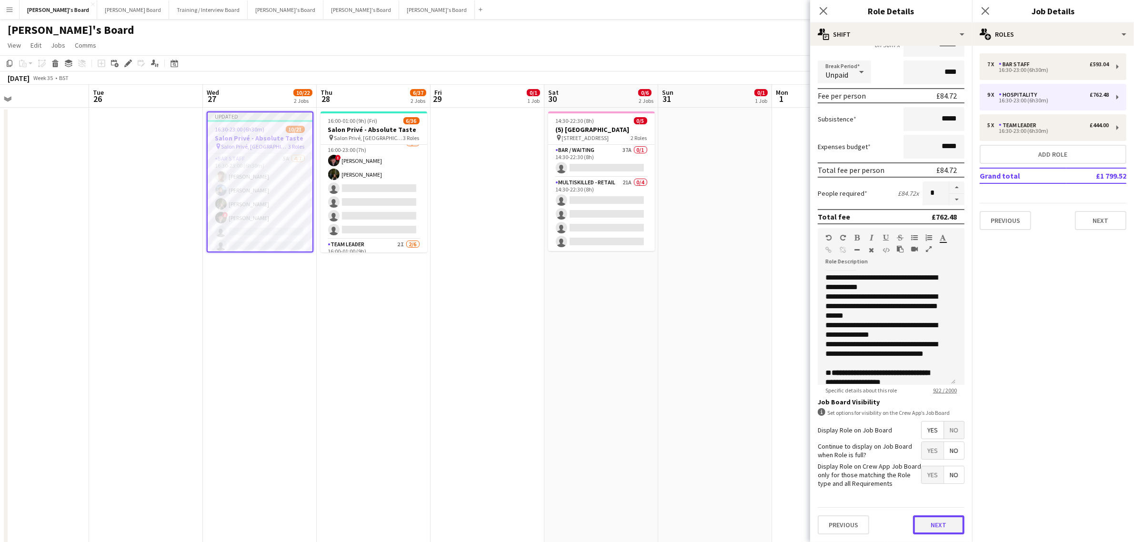
scroll to position [110, 0]
click at [928, 509] on div "Previous Next" at bounding box center [891, 524] width 147 height 35
click at [930, 523] on button "Next" at bounding box center [938, 524] width 51 height 19
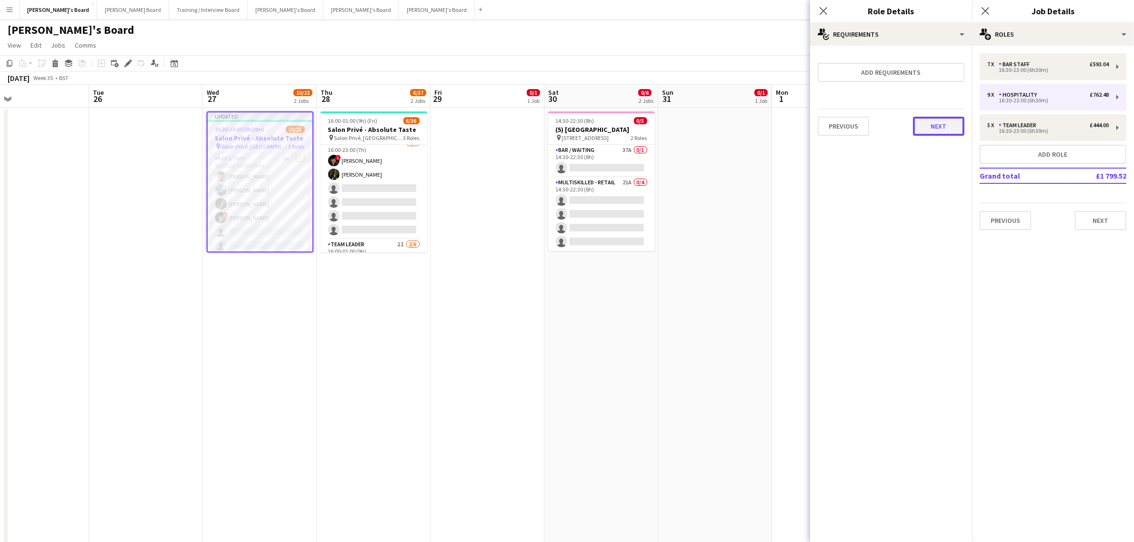
click at [949, 124] on button "Next" at bounding box center [938, 126] width 51 height 19
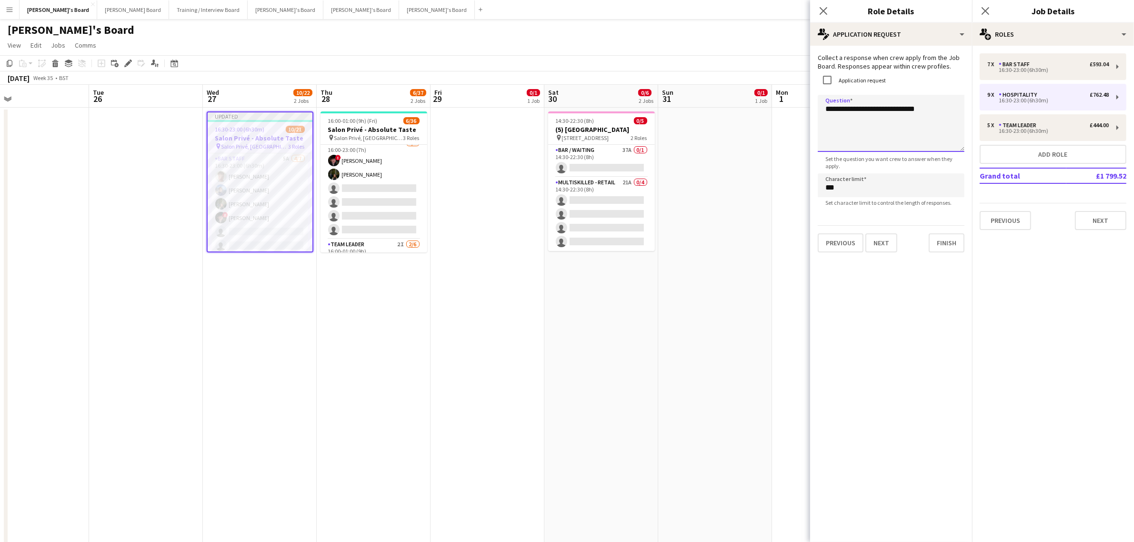
drag, startPoint x: 858, startPoint y: 112, endPoint x: 720, endPoint y: 122, distance: 138.0
paste textarea "**********"
type textarea "**********"
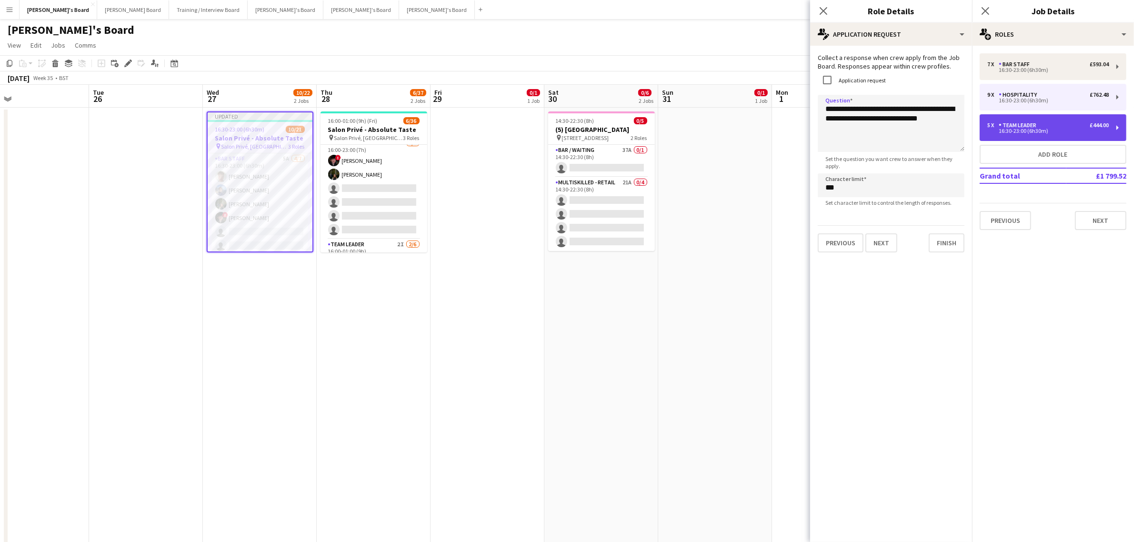
click at [1055, 120] on div "5 x TEAM LEADER £444.00 16:30-23:00 (6h30m)" at bounding box center [1053, 127] width 147 height 27
type input "**********"
type input "******"
type input "*"
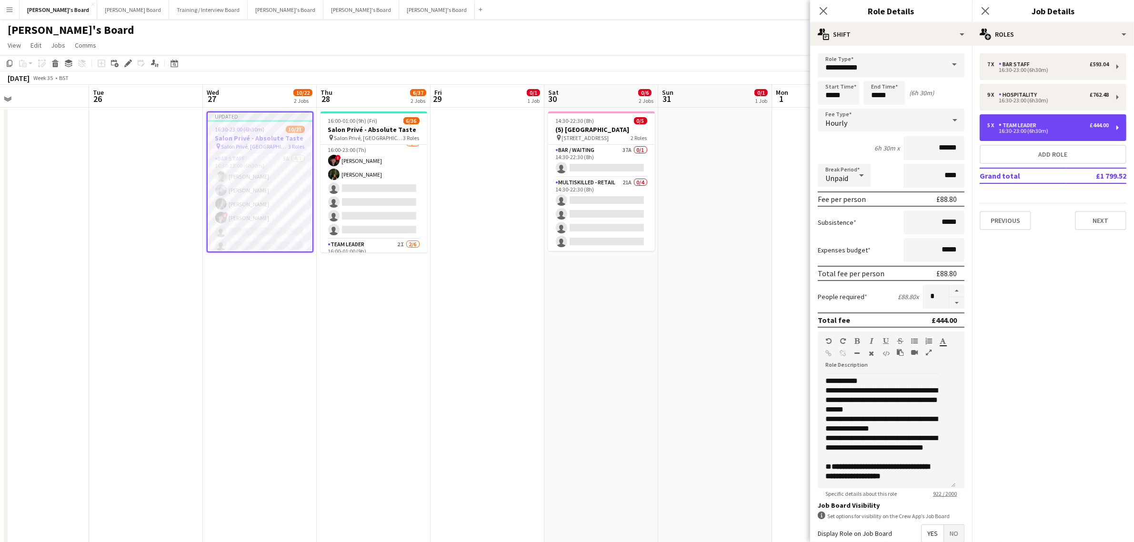
scroll to position [255, 0]
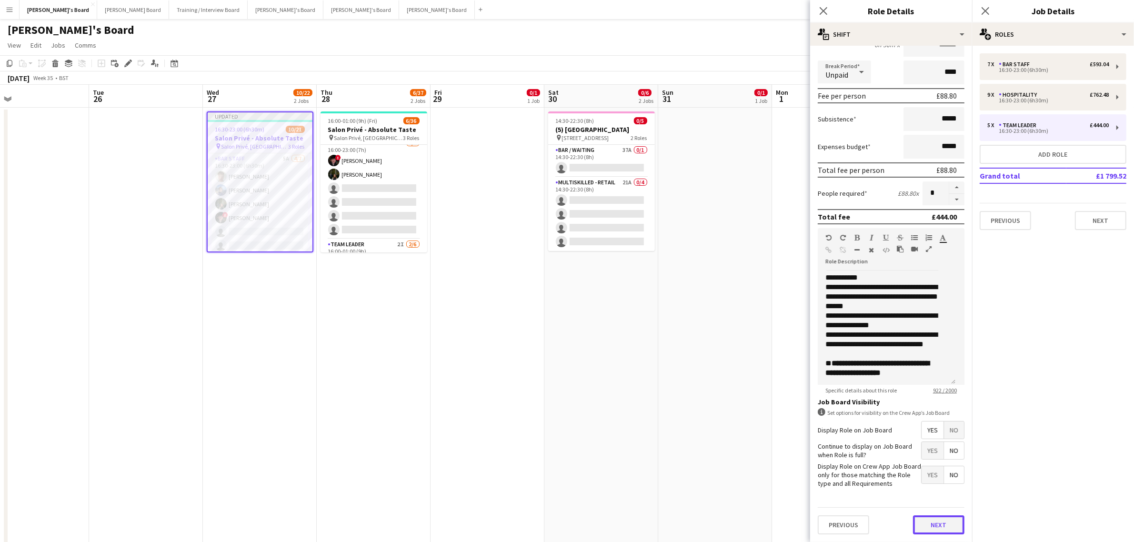
click at [929, 506] on form "**********" at bounding box center [891, 246] width 162 height 592
click at [938, 525] on button "Next" at bounding box center [938, 524] width 51 height 19
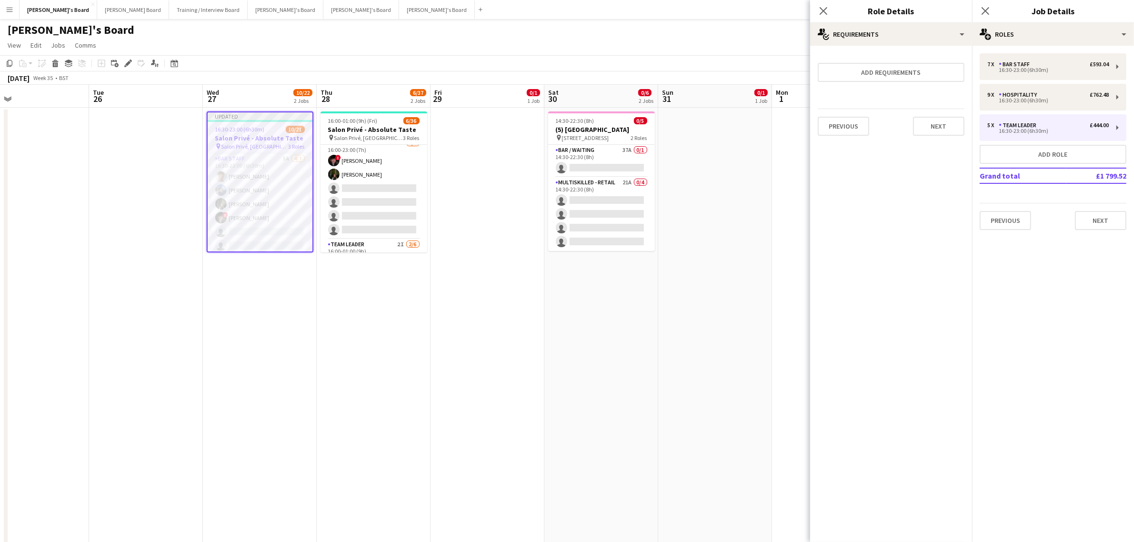
scroll to position [0, 0]
click at [926, 118] on button "Next" at bounding box center [938, 126] width 51 height 19
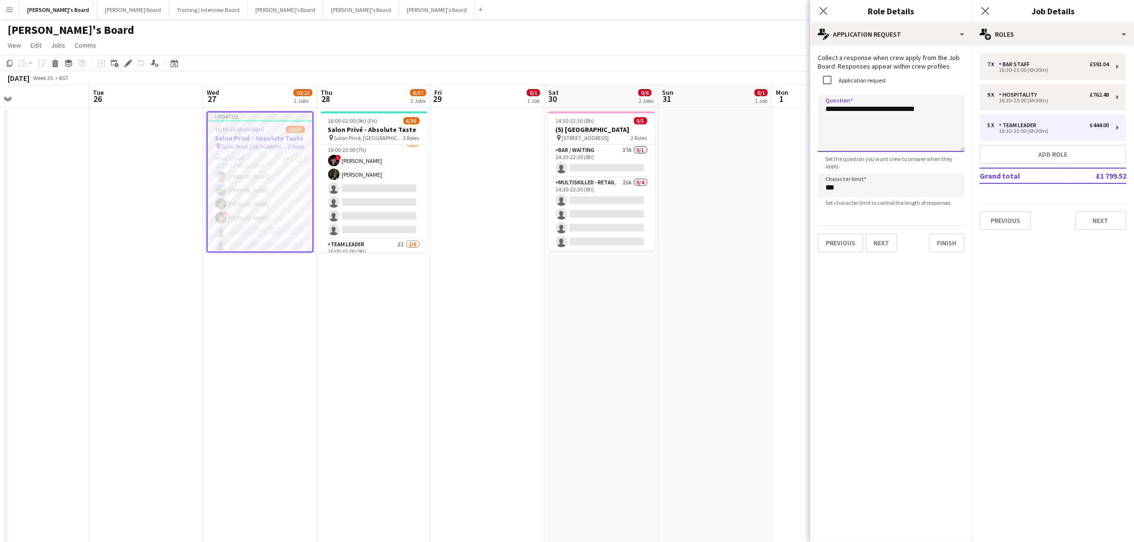
drag, startPoint x: 941, startPoint y: 108, endPoint x: 663, endPoint y: 68, distance: 281.1
paste textarea "**********"
type textarea "**********"
click at [380, 185] on app-card-role "Hospitality 3I 2/24 16:00-23:00 (7h) Harry Thomas Joseph Day single-neutral-act…" at bounding box center [374, 320] width 107 height 350
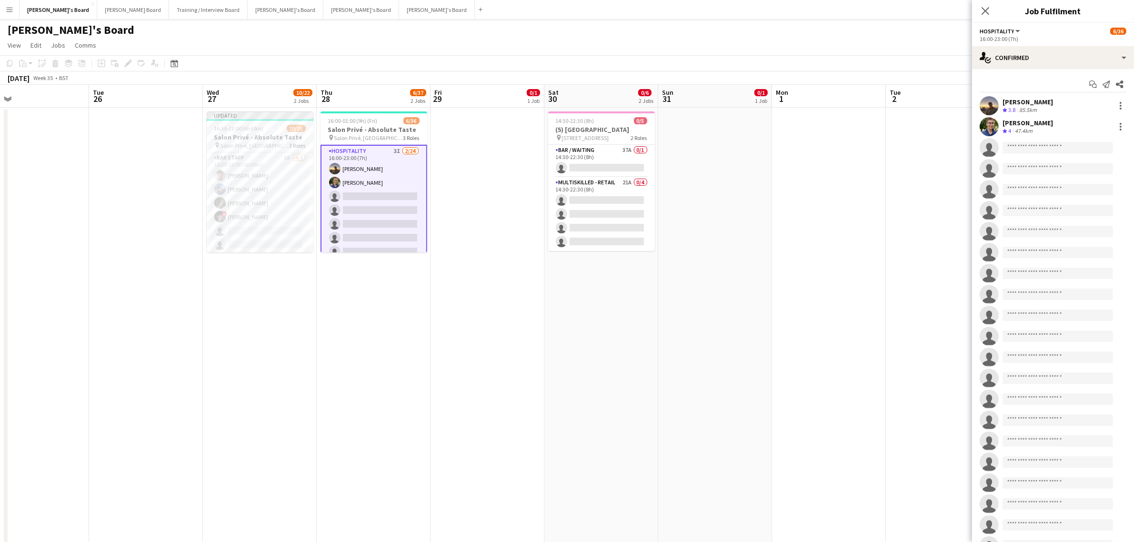
click at [344, 120] on span "16:00-01:00 (9h) (Fri)" at bounding box center [353, 120] width 50 height 7
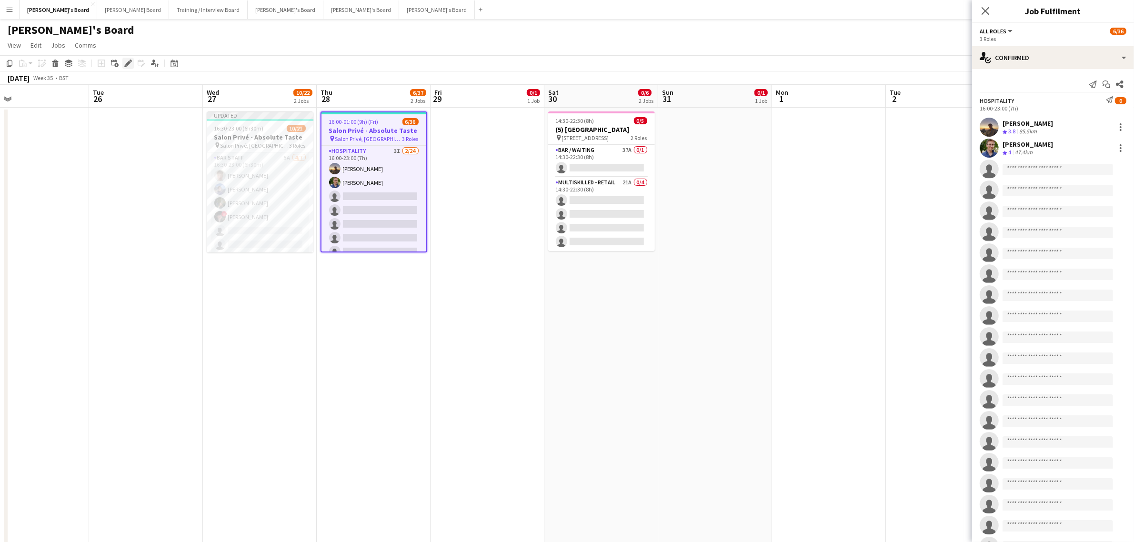
click at [128, 64] on icon at bounding box center [127, 63] width 5 height 5
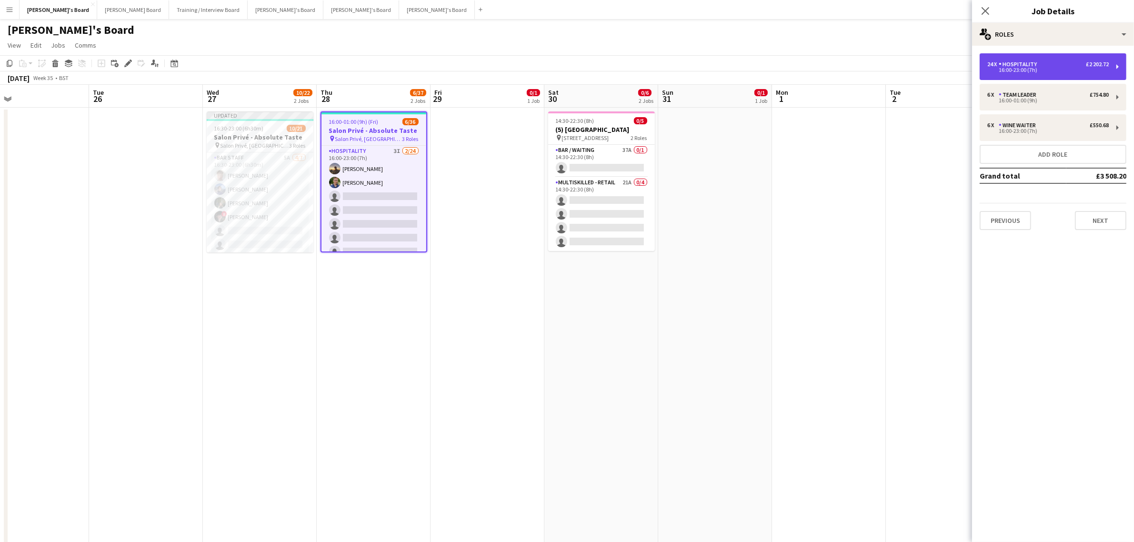
click at [1029, 60] on div "24 x Hospitality £2 202.72 16:00-23:00 (7h)" at bounding box center [1053, 66] width 147 height 27
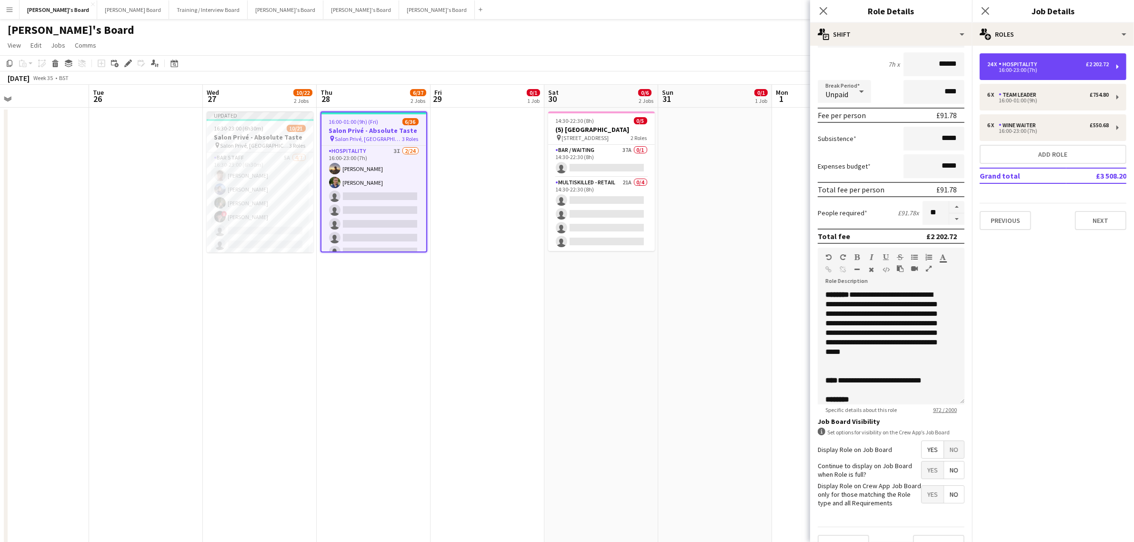
scroll to position [109, 0]
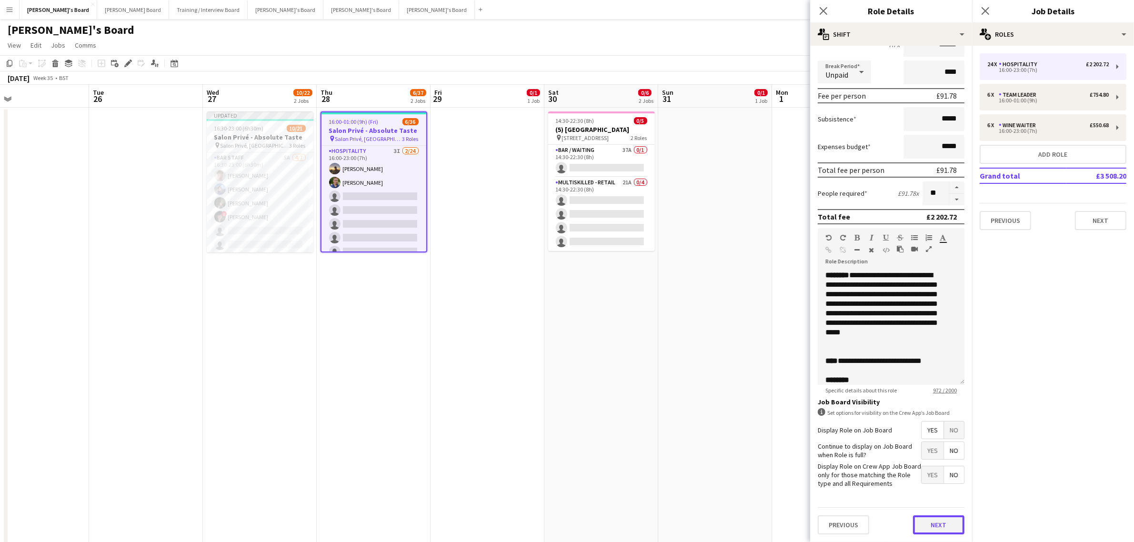
click at [932, 524] on button "Next" at bounding box center [938, 524] width 51 height 19
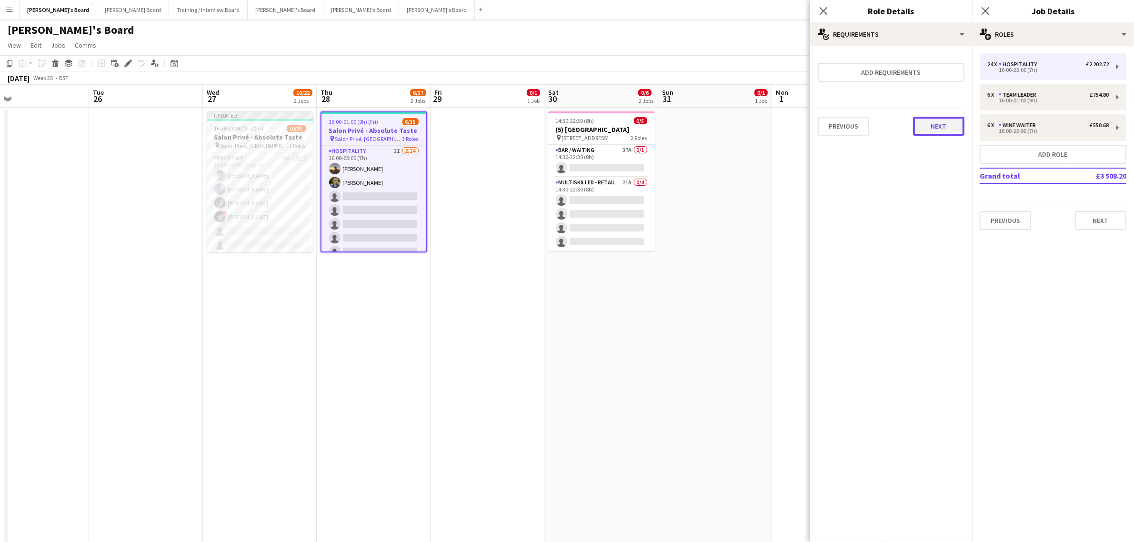
click at [934, 129] on button "Next" at bounding box center [938, 126] width 51 height 19
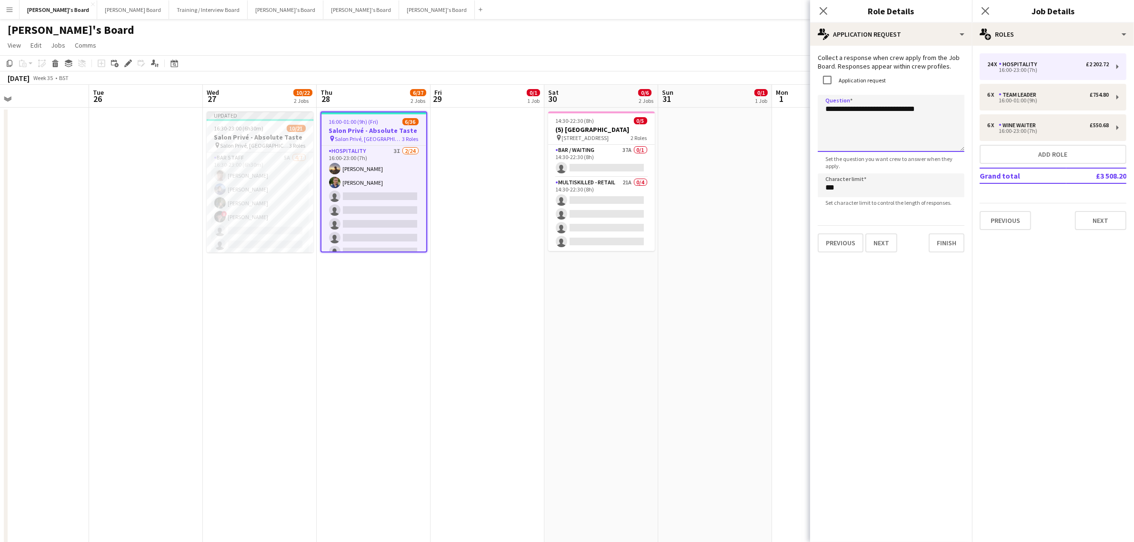
click at [904, 111] on textarea "**********" at bounding box center [891, 123] width 147 height 57
paste textarea "**********"
click at [926, 118] on textarea "**********" at bounding box center [891, 123] width 147 height 57
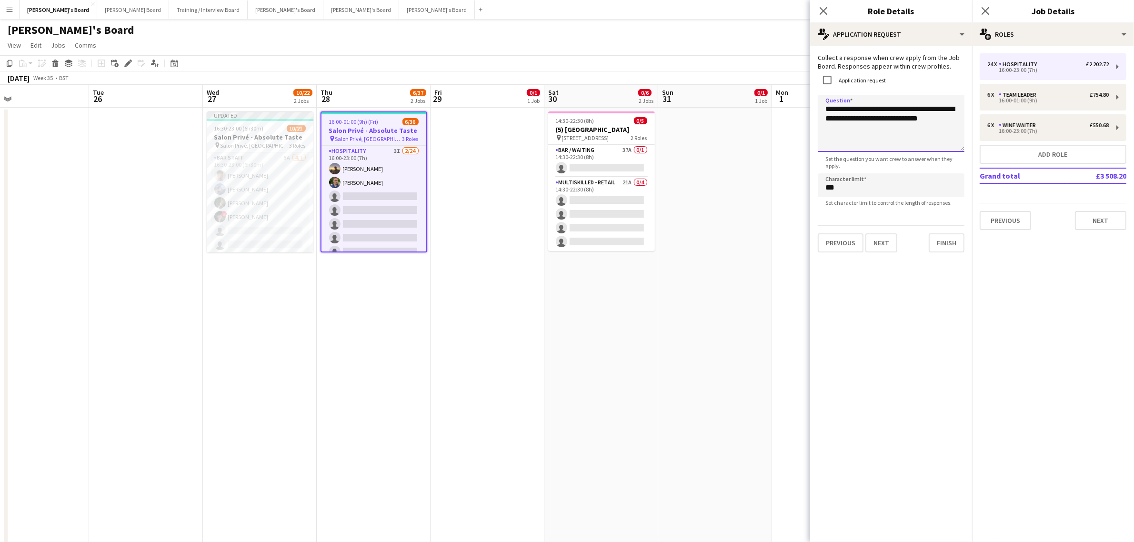
drag, startPoint x: 885, startPoint y: 137, endPoint x: 798, endPoint y: 100, distance: 94.1
click at [899, 129] on textarea "**********" at bounding box center [891, 123] width 147 height 57
drag, startPoint x: 946, startPoint y: 123, endPoint x: 951, endPoint y: 119, distance: 6.1
click at [948, 122] on textarea "**********" at bounding box center [891, 123] width 147 height 57
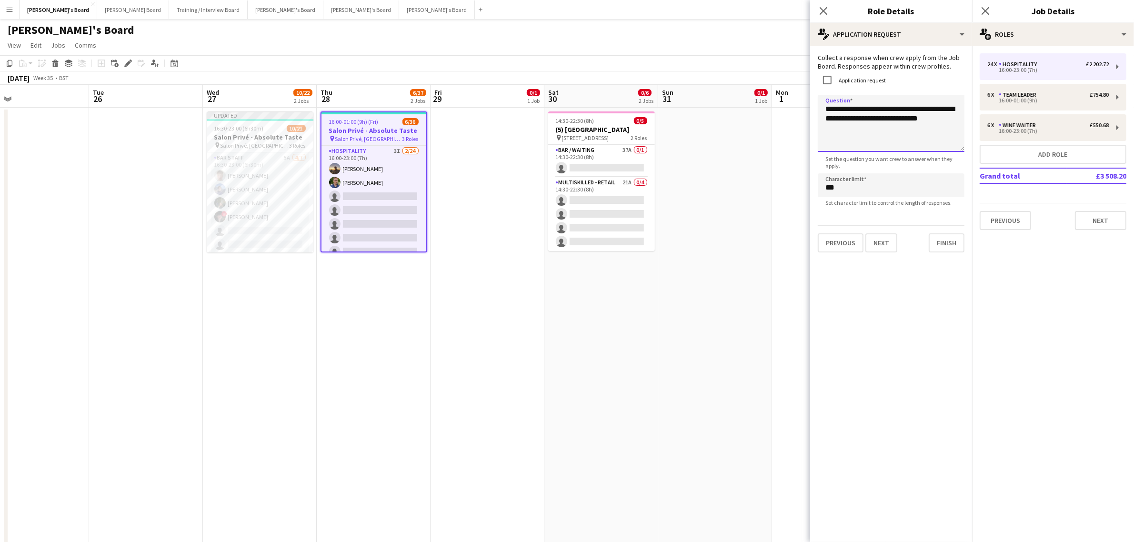
click at [868, 138] on textarea "**********" at bounding box center [891, 123] width 147 height 57
drag, startPoint x: 856, startPoint y: 129, endPoint x: 796, endPoint y: 99, distance: 66.3
type textarea "**********"
click at [1019, 98] on div "TEAM LEADER" at bounding box center [1019, 94] width 41 height 7
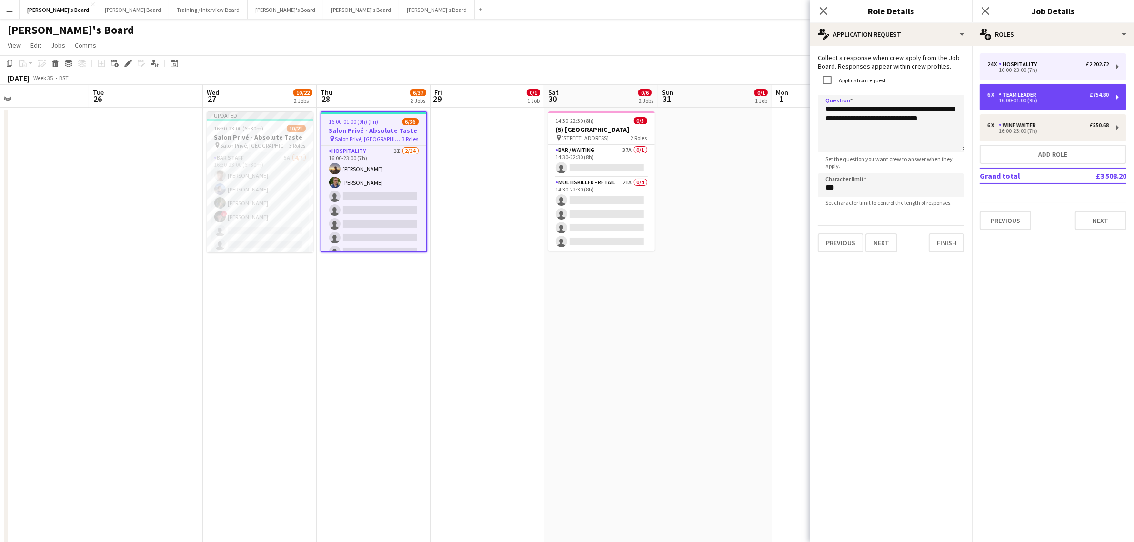
type input "**********"
type input "*****"
type input "******"
type input "*"
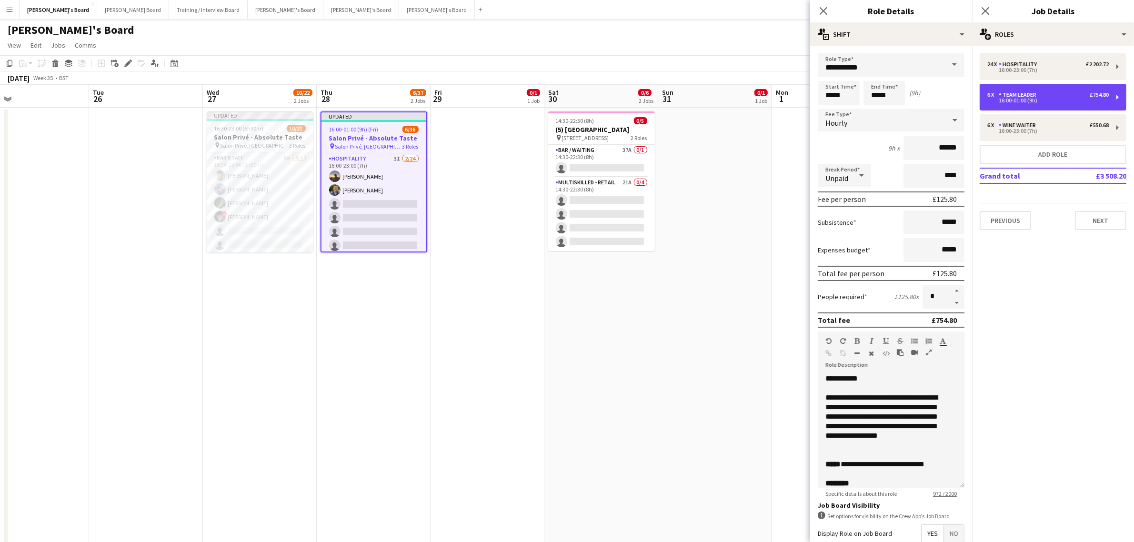
scroll to position [255, 0]
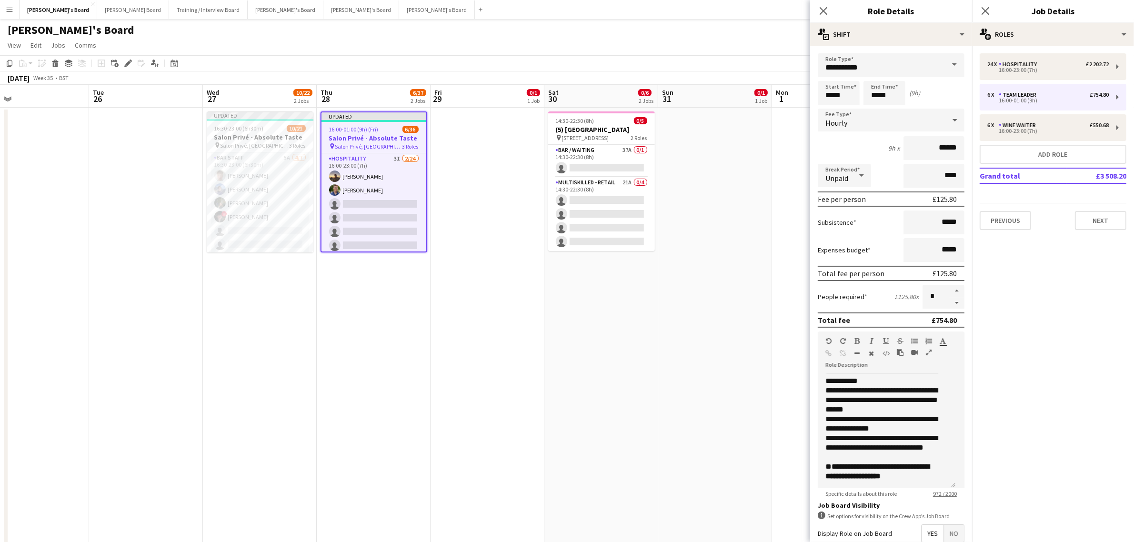
click at [927, 527] on span "Yes" at bounding box center [933, 533] width 22 height 17
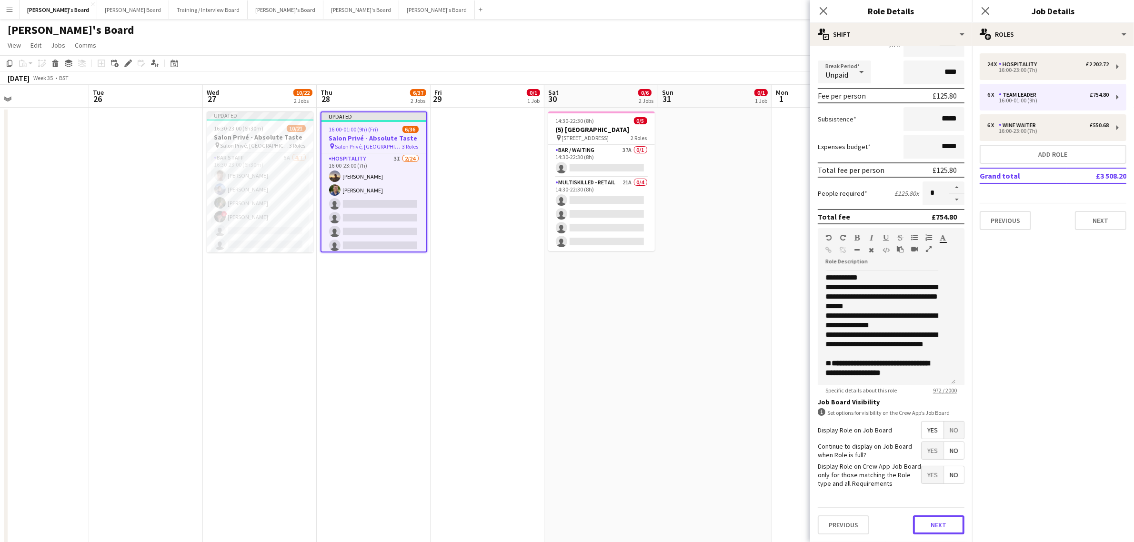
click at [925, 506] on form "**********" at bounding box center [891, 246] width 162 height 592
click at [932, 527] on button "Next" at bounding box center [938, 524] width 51 height 19
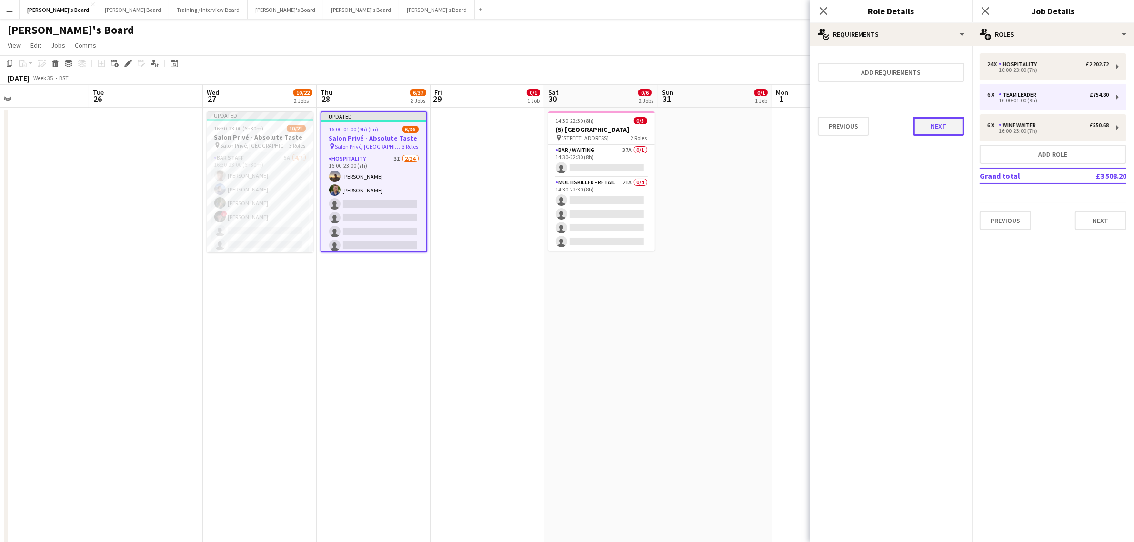
click at [935, 120] on button "Next" at bounding box center [938, 126] width 51 height 19
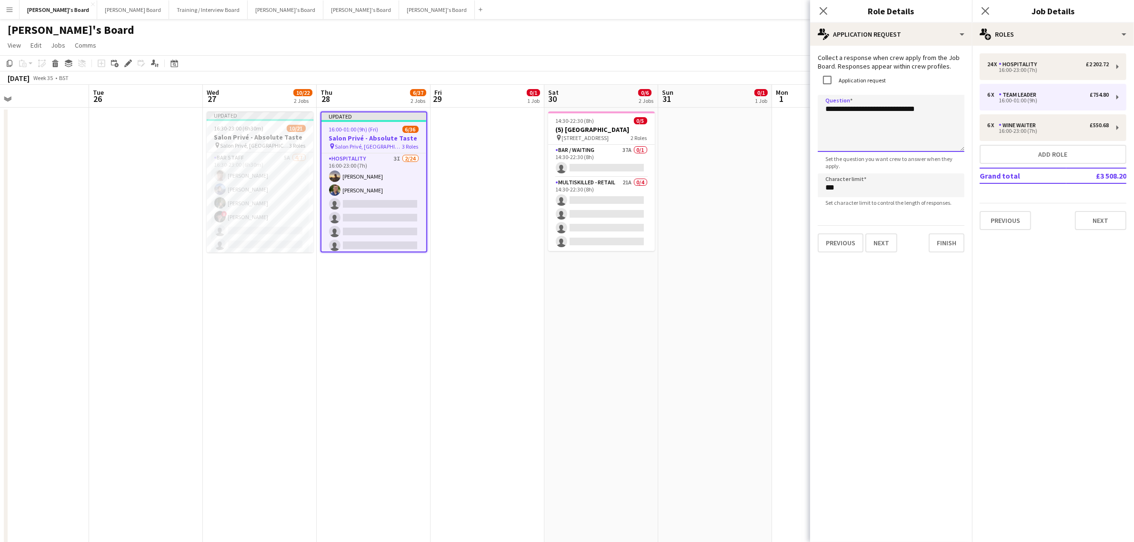
click at [913, 119] on textarea "**********" at bounding box center [891, 123] width 147 height 57
click at [911, 119] on textarea "**********" at bounding box center [891, 123] width 147 height 57
paste textarea "**********"
type textarea "**********"
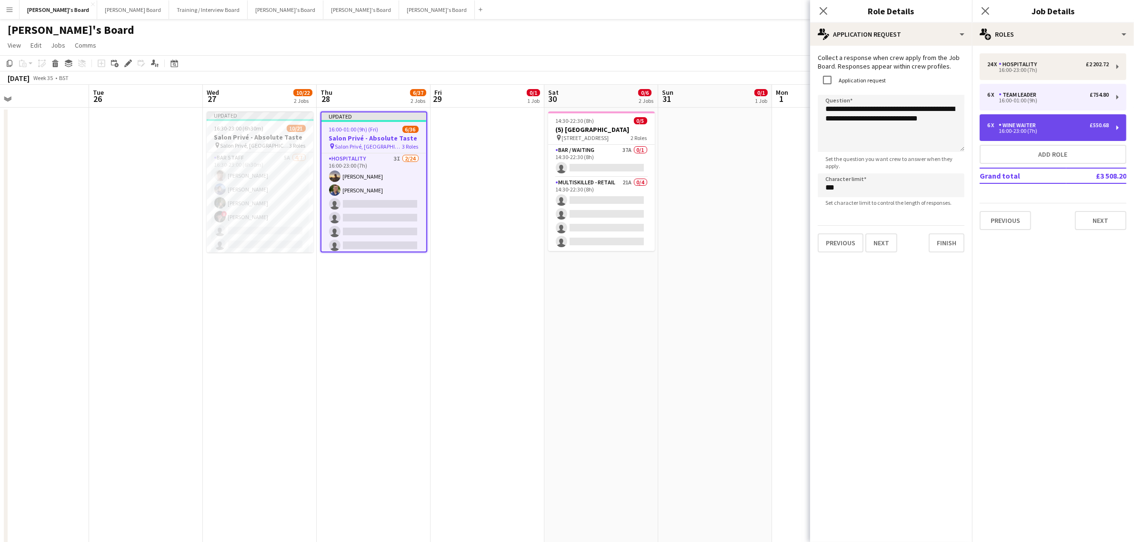
drag, startPoint x: 1035, startPoint y: 128, endPoint x: 1037, endPoint y: 132, distance: 5.1
click at [1035, 129] on div "6 x WINE WAITER £550.68 16:00-23:00 (7h)" at bounding box center [1047, 127] width 121 height 11
type input "**********"
type input "*****"
type input "******"
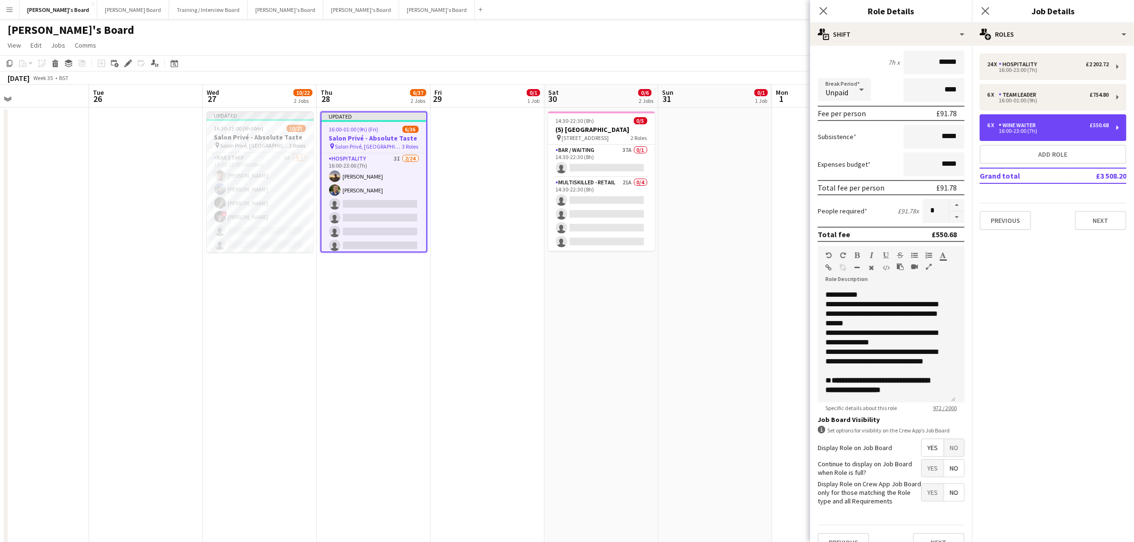
scroll to position [109, 0]
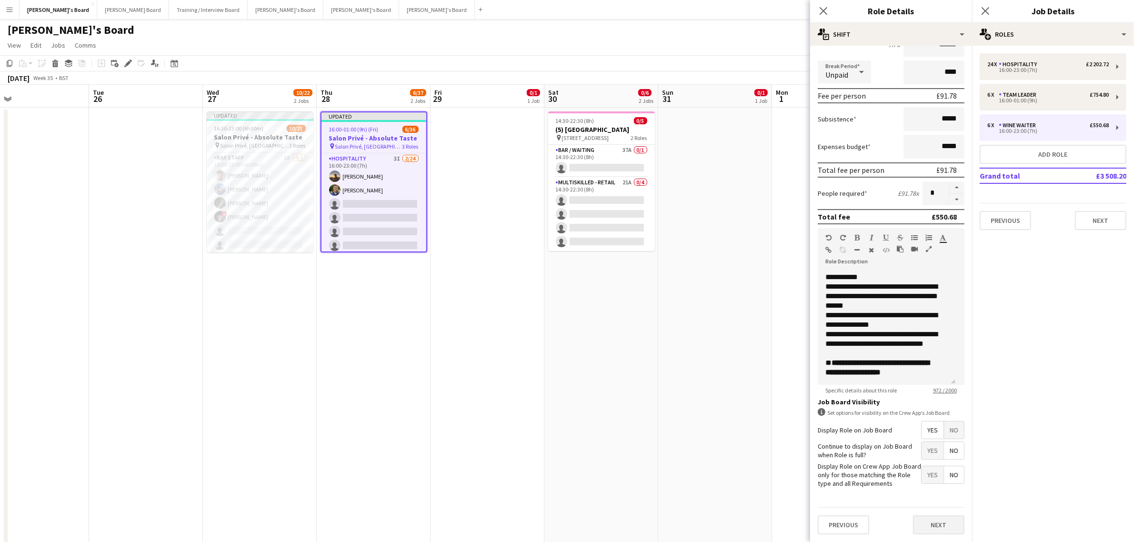
click at [941, 517] on div "Previous Next" at bounding box center [891, 524] width 147 height 35
click at [944, 529] on button "Next" at bounding box center [938, 524] width 51 height 19
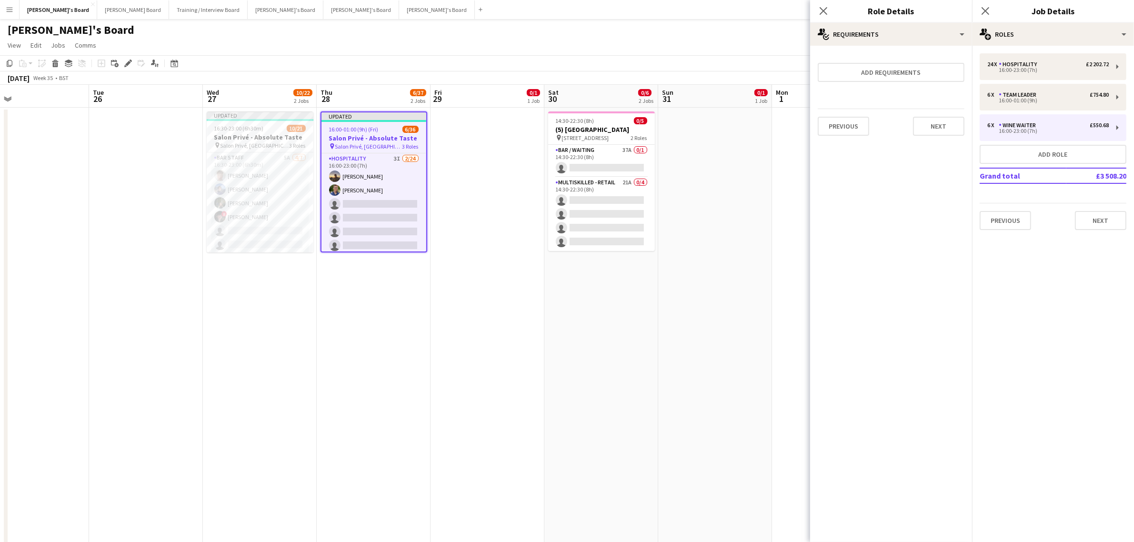
scroll to position [0, 0]
click at [954, 125] on button "Next" at bounding box center [938, 126] width 51 height 19
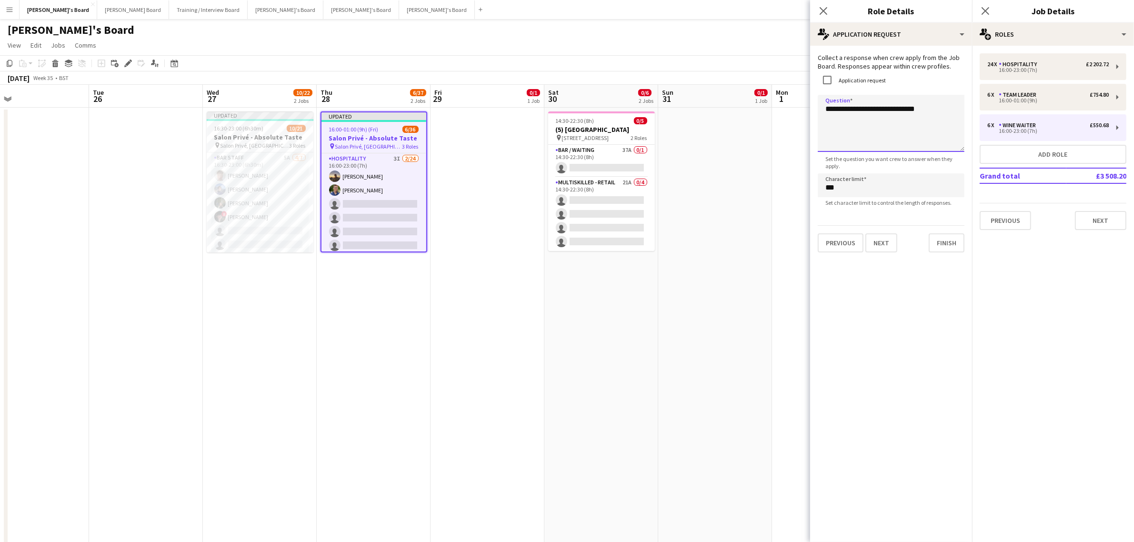
click at [894, 110] on textarea "**********" at bounding box center [891, 123] width 147 height 57
paste textarea "**********"
type textarea "**********"
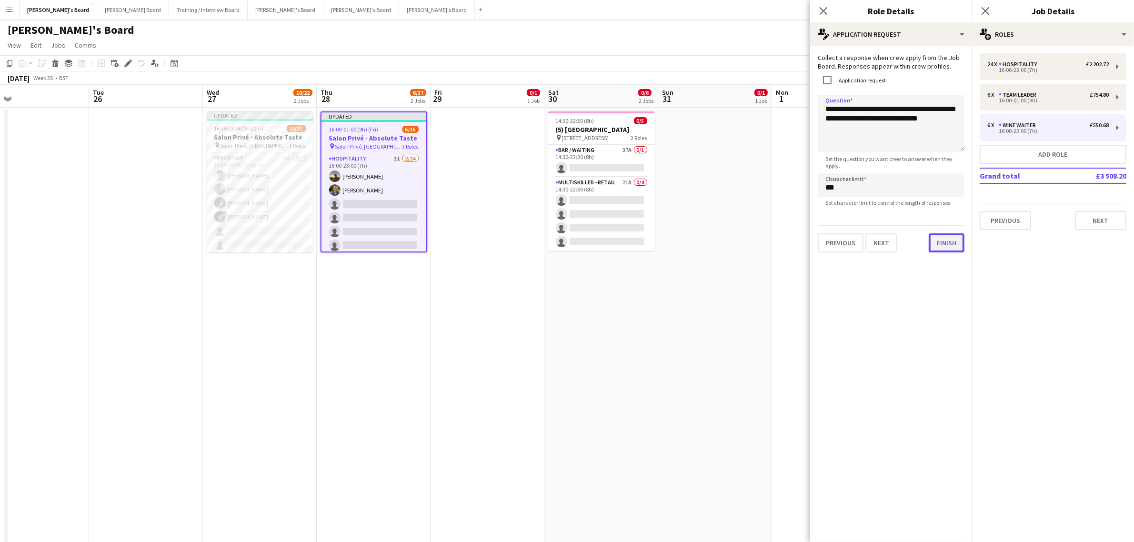
click at [948, 241] on button "Finish" at bounding box center [947, 242] width 36 height 19
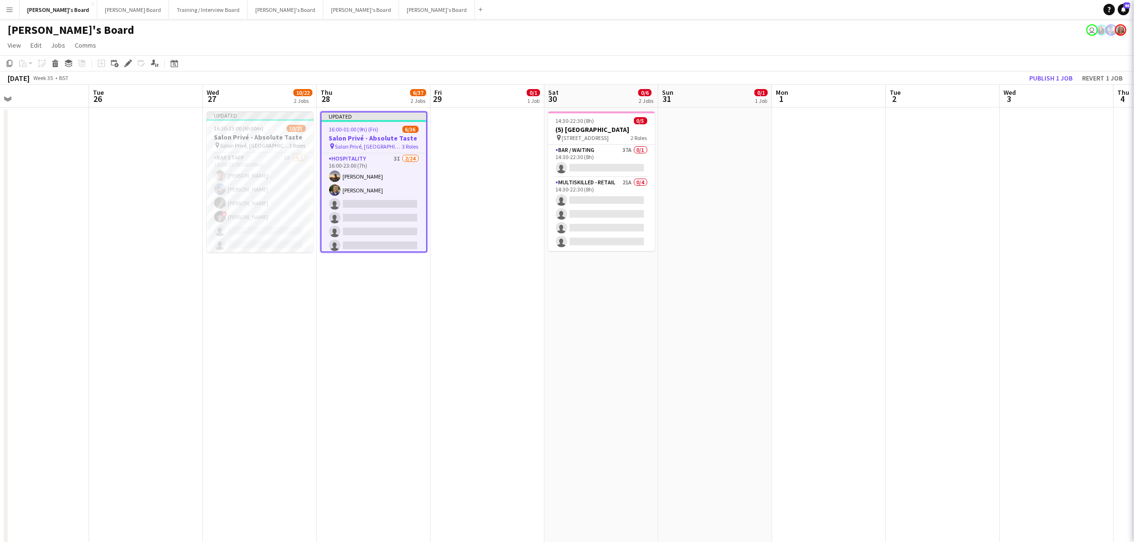
scroll to position [0, 254]
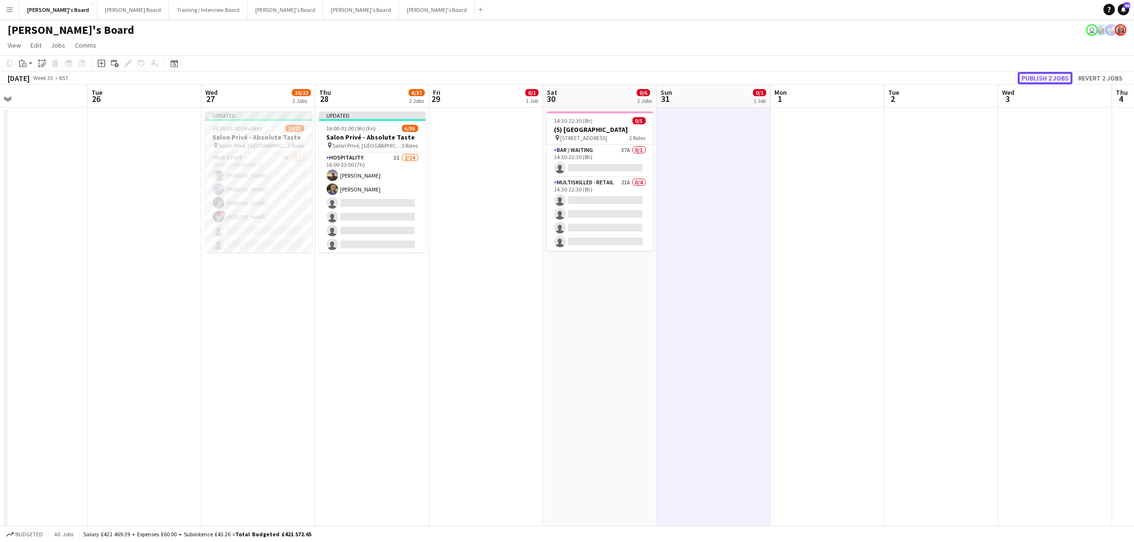
click at [1037, 80] on button "Publish 2 jobs" at bounding box center [1045, 78] width 55 height 12
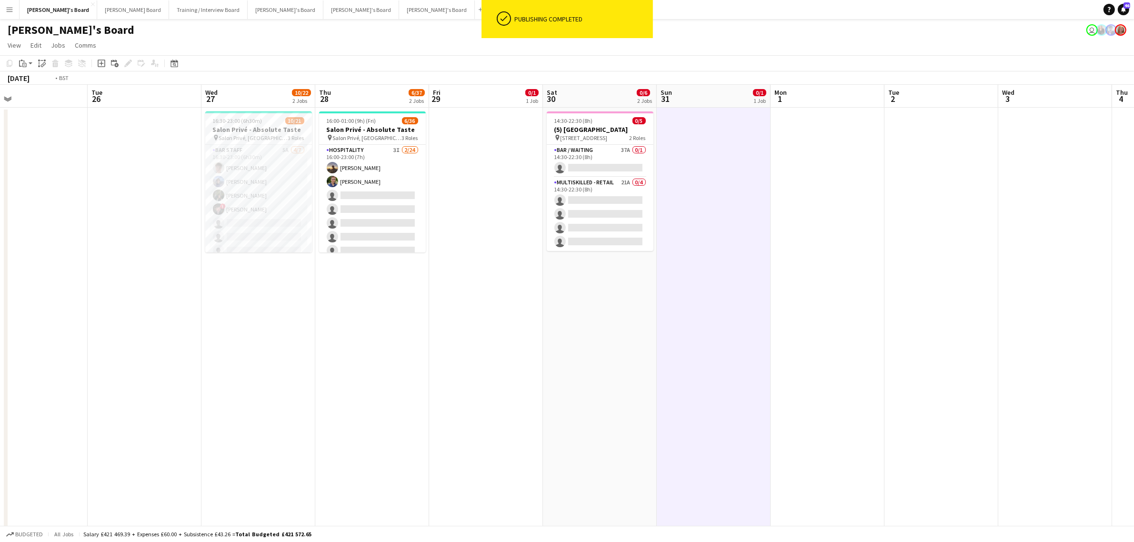
drag, startPoint x: 372, startPoint y: 367, endPoint x: 486, endPoint y: 342, distance: 116.5
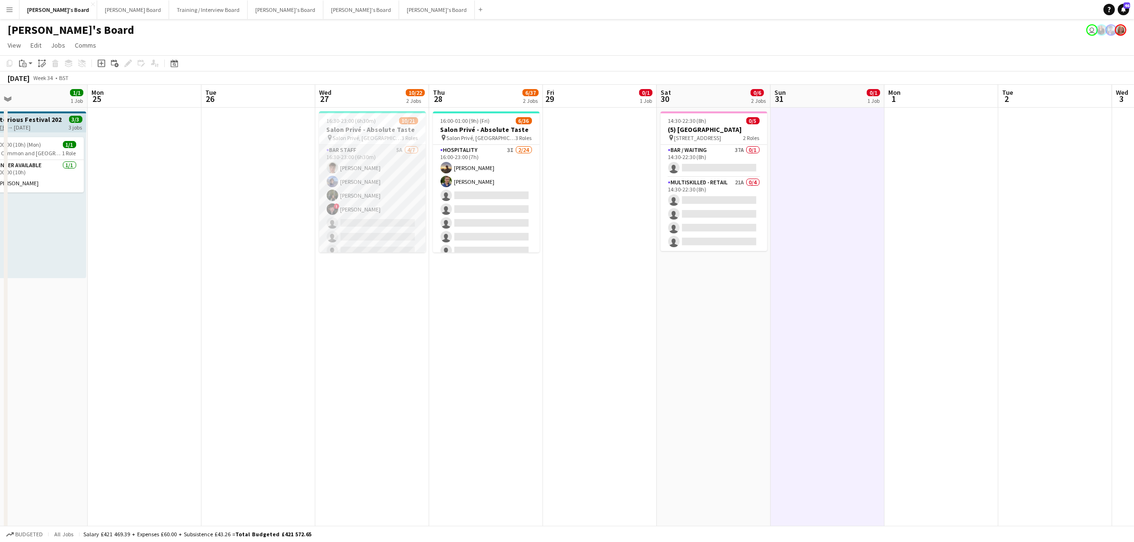
scroll to position [239, 0]
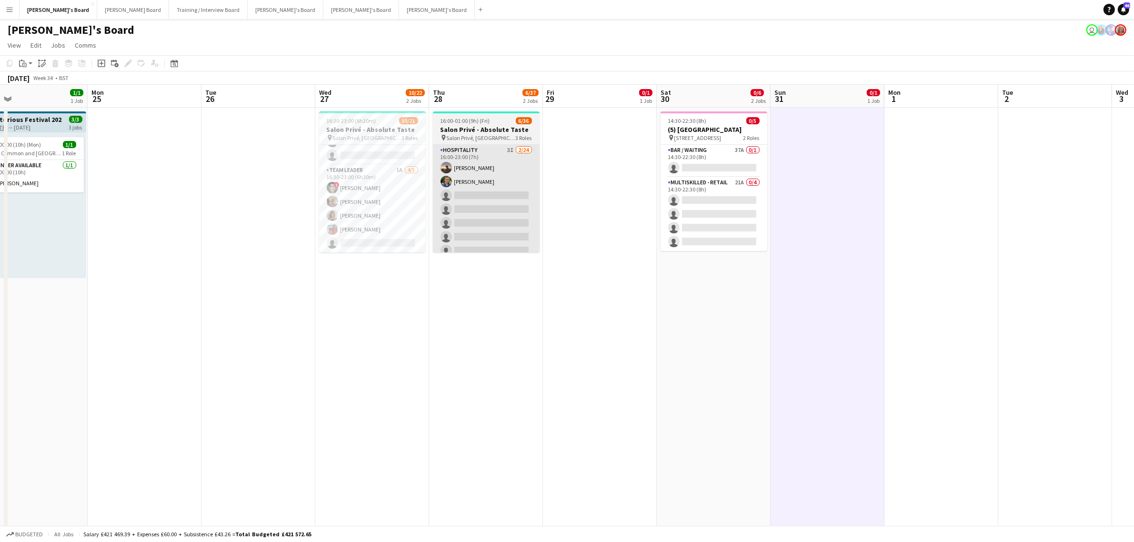
click at [380, 189] on app-card-role "TEAM LEADER 1A 4/5 16:30-23:00 (6h30m) ! Fedrat Sadat Jacqueline Whitehorn-Scot…" at bounding box center [372, 209] width 107 height 88
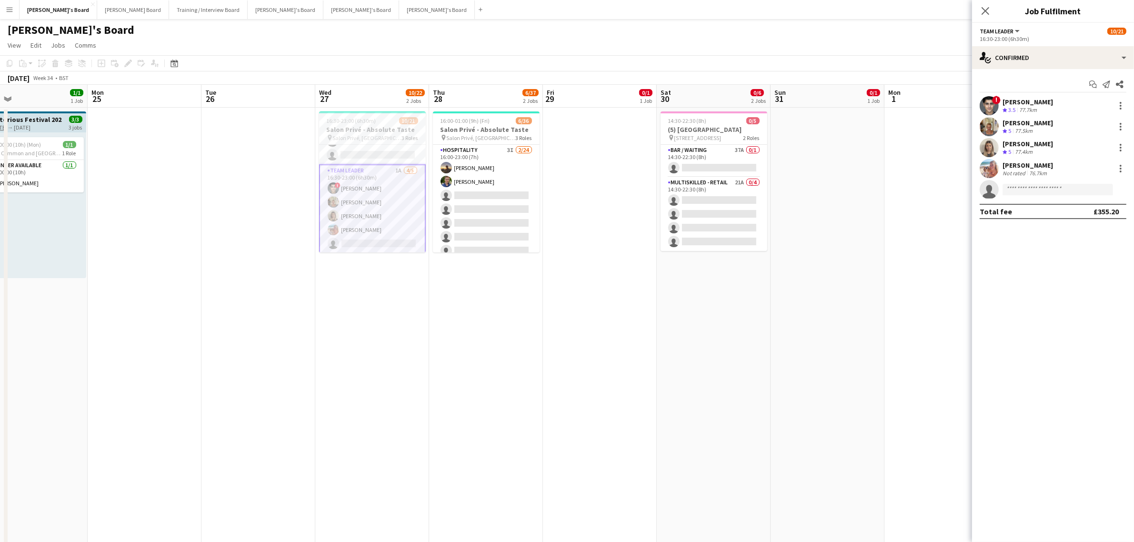
scroll to position [0, 0]
click at [1040, 184] on input at bounding box center [1058, 189] width 111 height 11
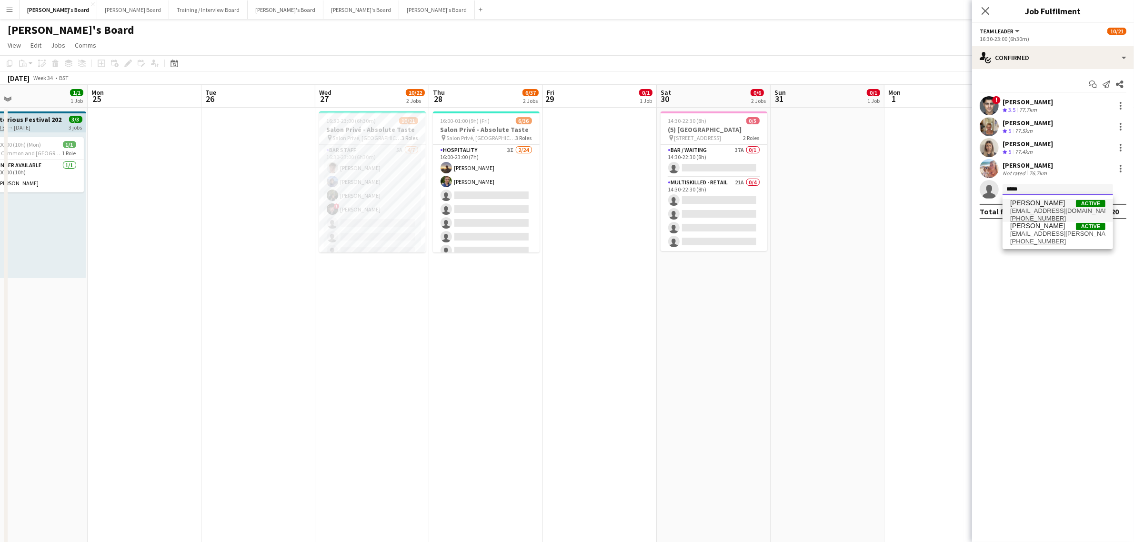
type input "*****"
click at [1041, 205] on span "[PERSON_NAME]" at bounding box center [1037, 203] width 55 height 8
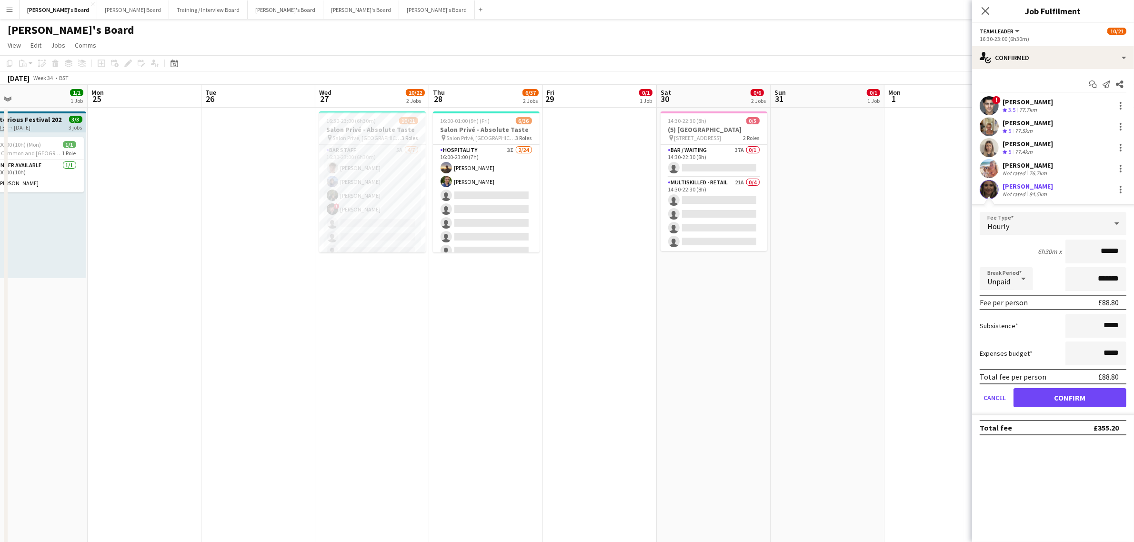
click at [995, 191] on app-user-avatar at bounding box center [989, 189] width 19 height 19
click at [1066, 392] on button "Confirm" at bounding box center [1070, 397] width 113 height 19
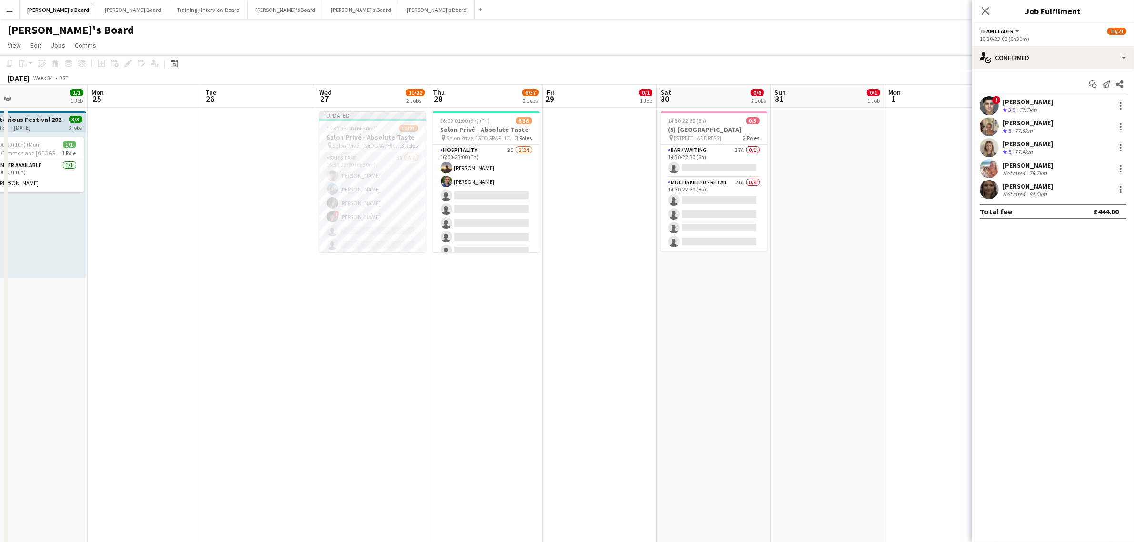
click at [992, 193] on app-user-avatar at bounding box center [989, 189] width 19 height 19
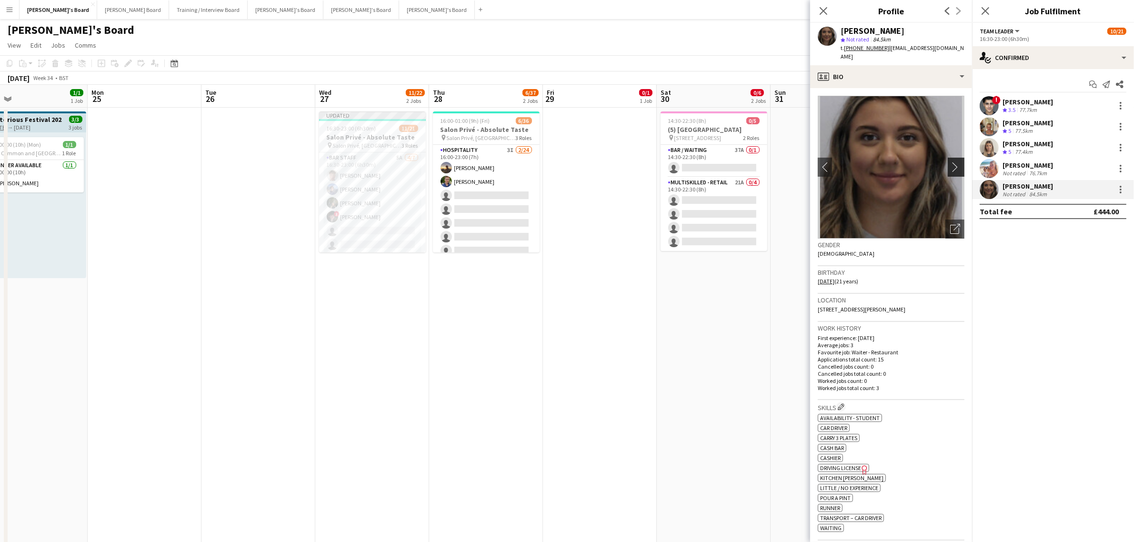
click at [950, 162] on app-icon "chevron-right" at bounding box center [957, 167] width 15 height 10
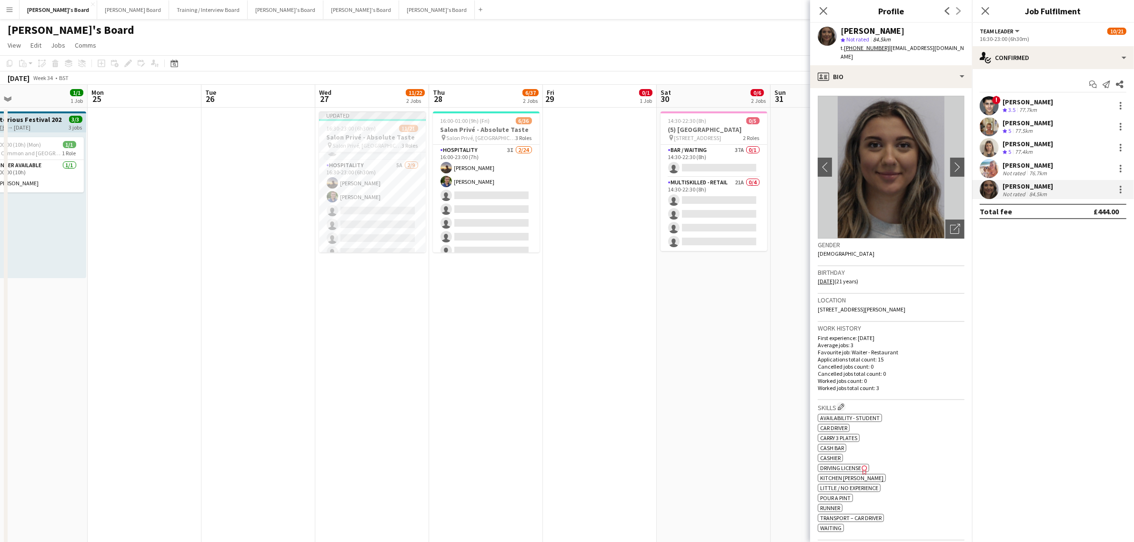
scroll to position [247, 0]
click at [1122, 191] on div at bounding box center [1120, 189] width 11 height 11
click at [1095, 294] on span "Remove" at bounding box center [1089, 298] width 59 height 9
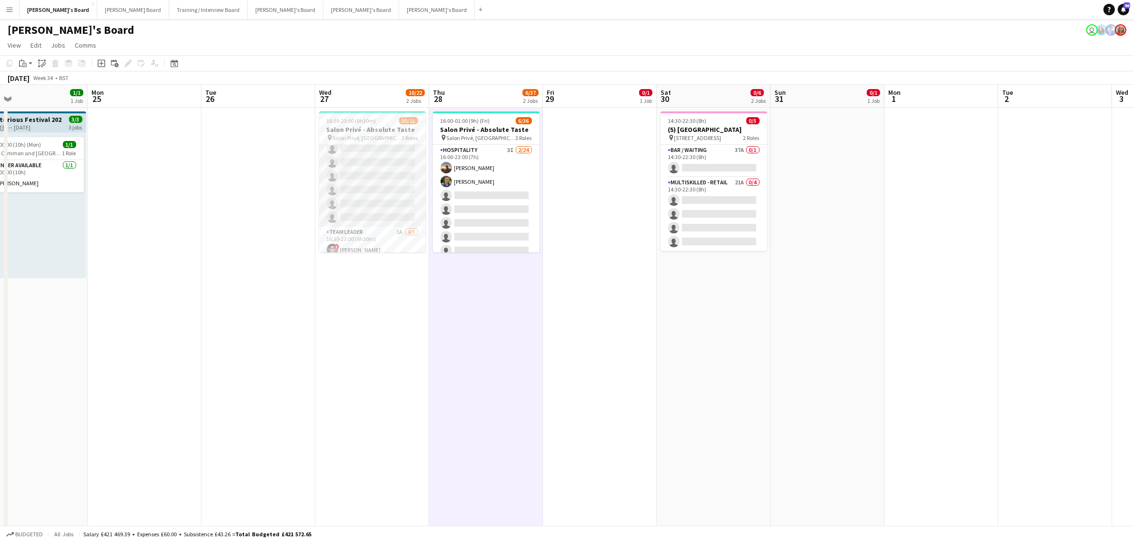
scroll to position [0, 0]
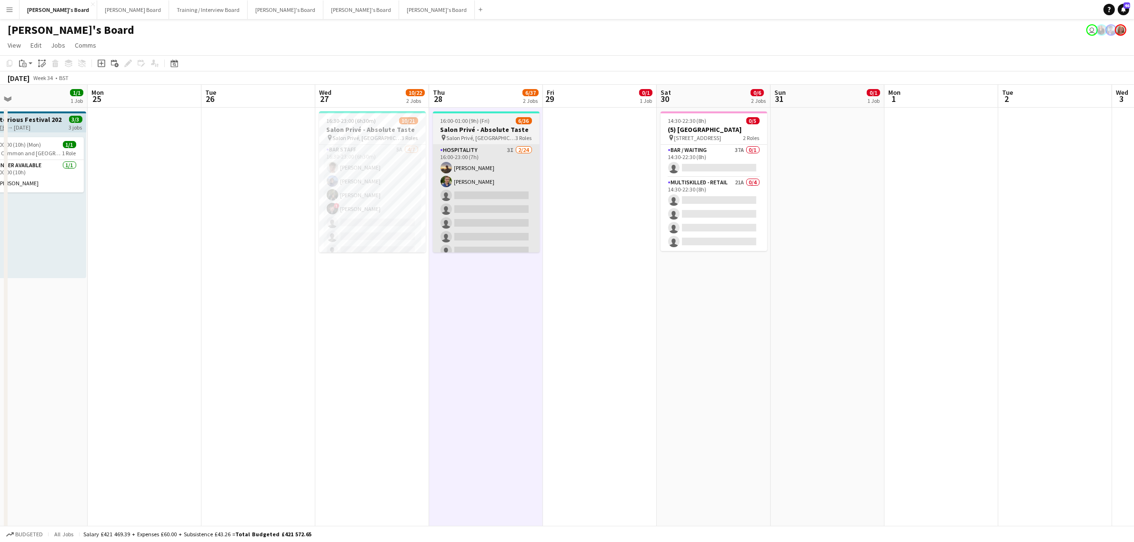
drag, startPoint x: 368, startPoint y: 191, endPoint x: 505, endPoint y: 201, distance: 137.1
click at [368, 191] on app-card-role "BAR STAFF 5A 4/7 16:30-23:00 (6h30m) Tom Spencer Douglas Lansley Jessamie Lindl…" at bounding box center [372, 201] width 107 height 115
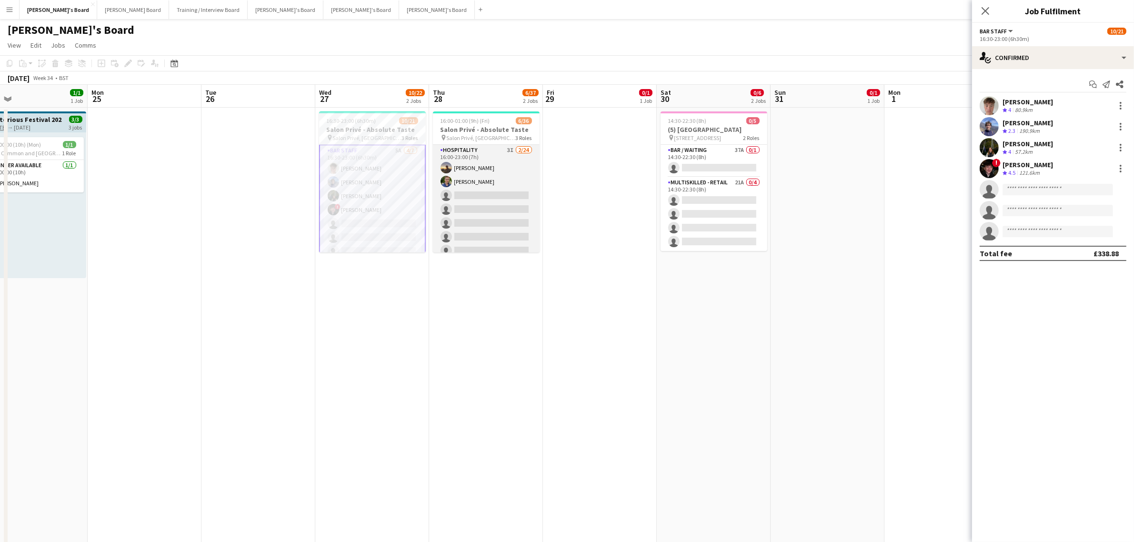
scroll to position [1, 0]
click at [492, 183] on app-card-role "Hospitality 3I 2/24 16:00-23:00 (7h) Harry Thomas Joseph Day single-neutral-act…" at bounding box center [486, 320] width 107 height 350
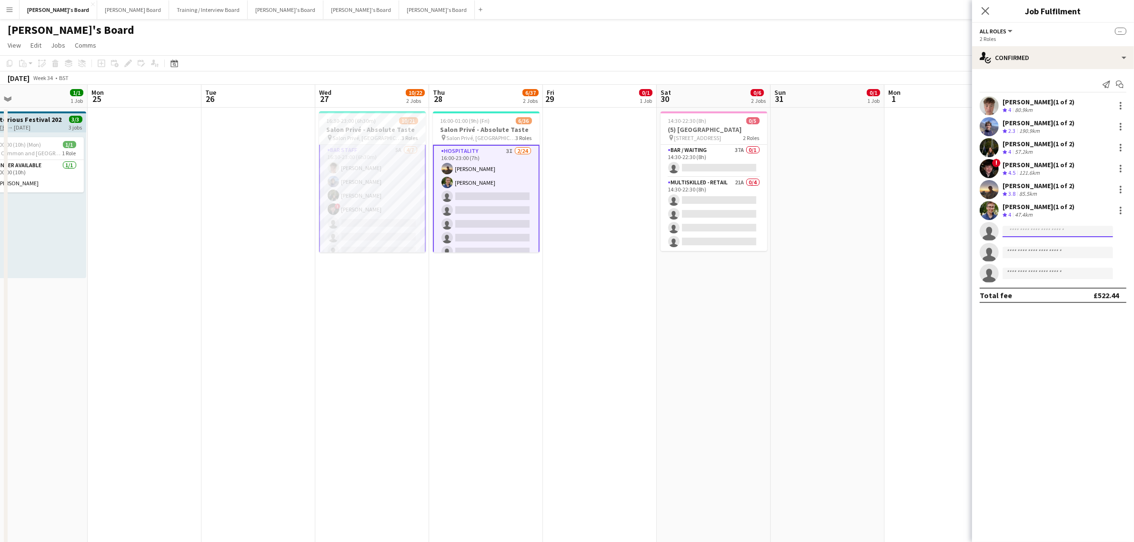
click at [1044, 232] on input at bounding box center [1058, 231] width 111 height 11
type input "*******"
click at [1046, 248] on span "[PERSON_NAME]" at bounding box center [1037, 245] width 55 height 8
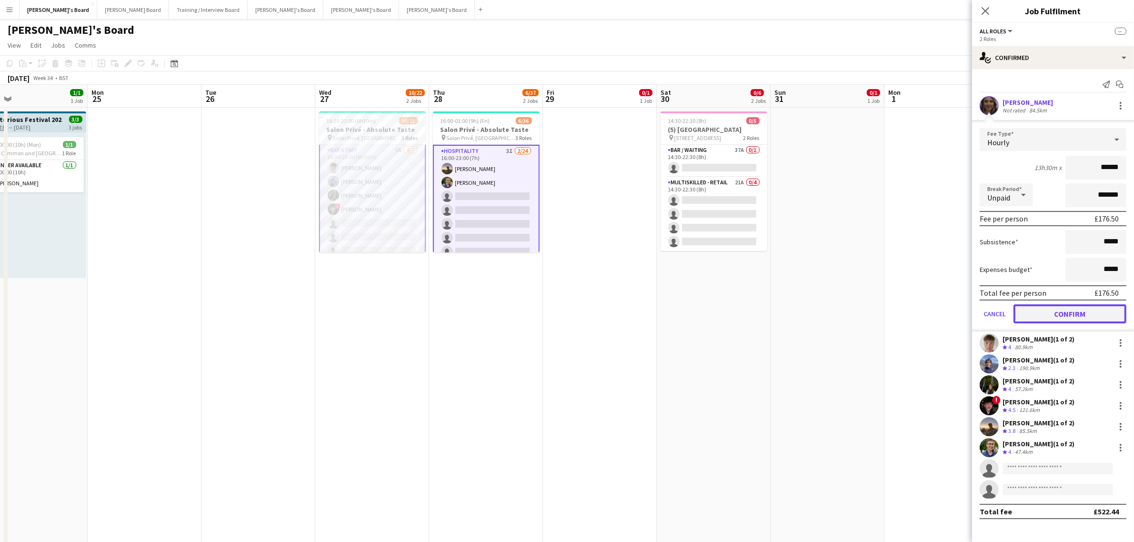
click at [1050, 311] on button "Confirm" at bounding box center [1070, 313] width 113 height 19
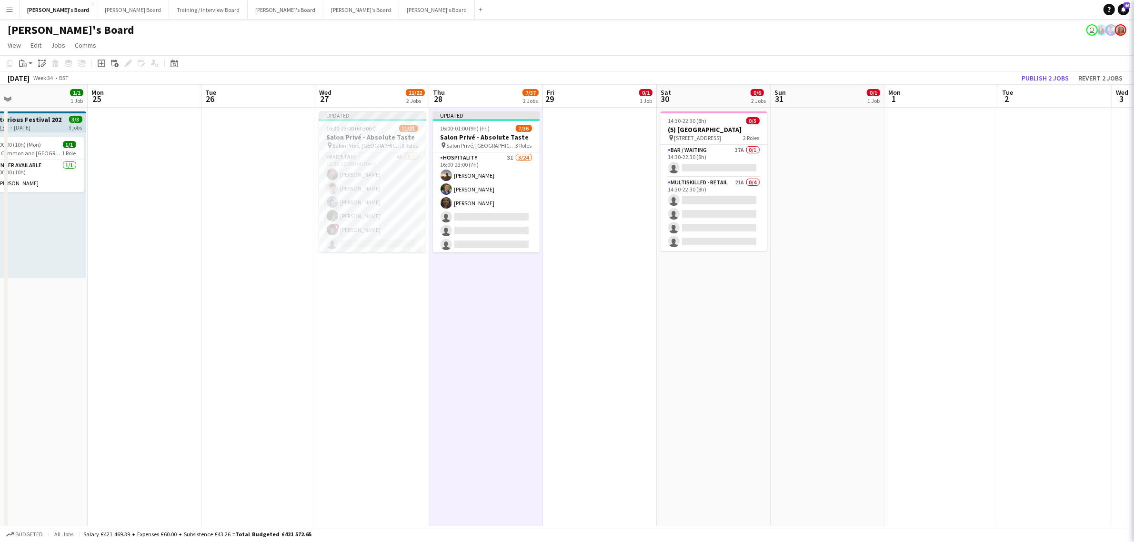
scroll to position [0, 0]
click at [1047, 76] on button "Publish 2 jobs" at bounding box center [1045, 78] width 55 height 12
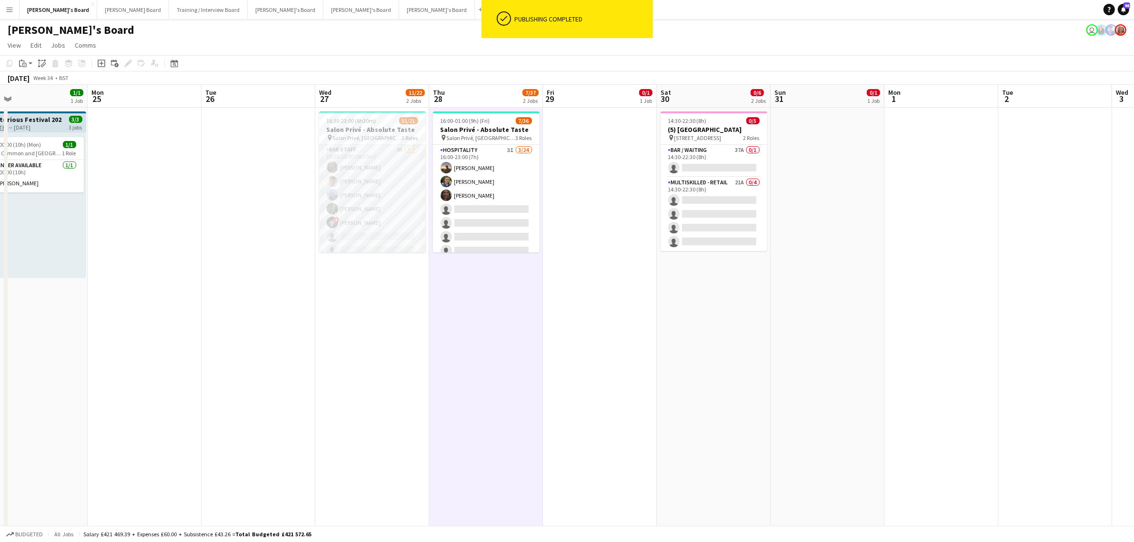
click at [409, 199] on app-card-role "BAR STAFF 4A [DATE] 16:30-23:00 (6h30m) [PERSON_NAME] [PERSON_NAME] [PERSON_NAM…" at bounding box center [372, 201] width 107 height 115
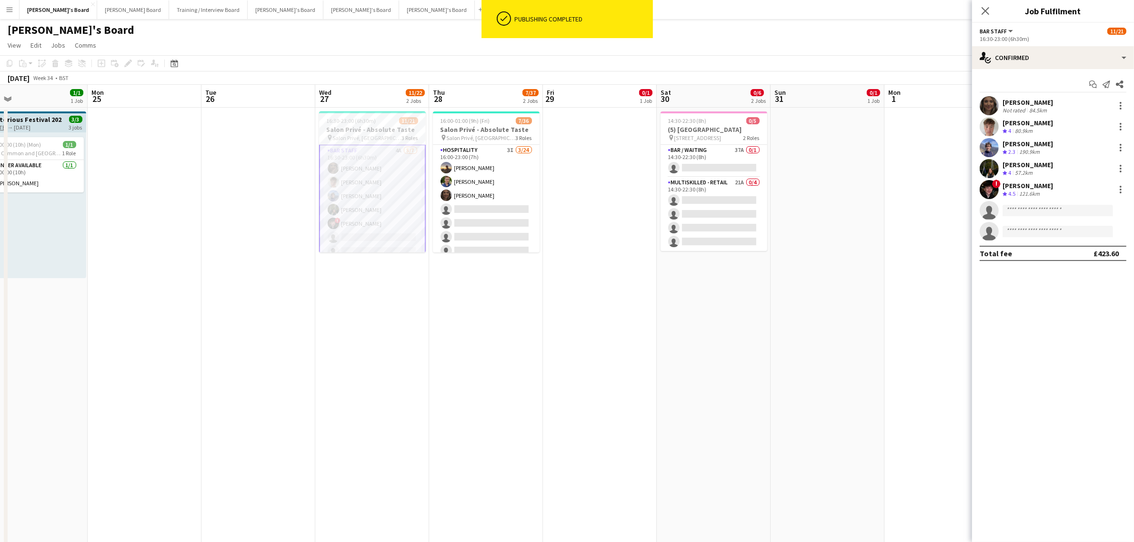
scroll to position [1, 0]
click at [1006, 108] on div "Not rated" at bounding box center [1015, 110] width 25 height 7
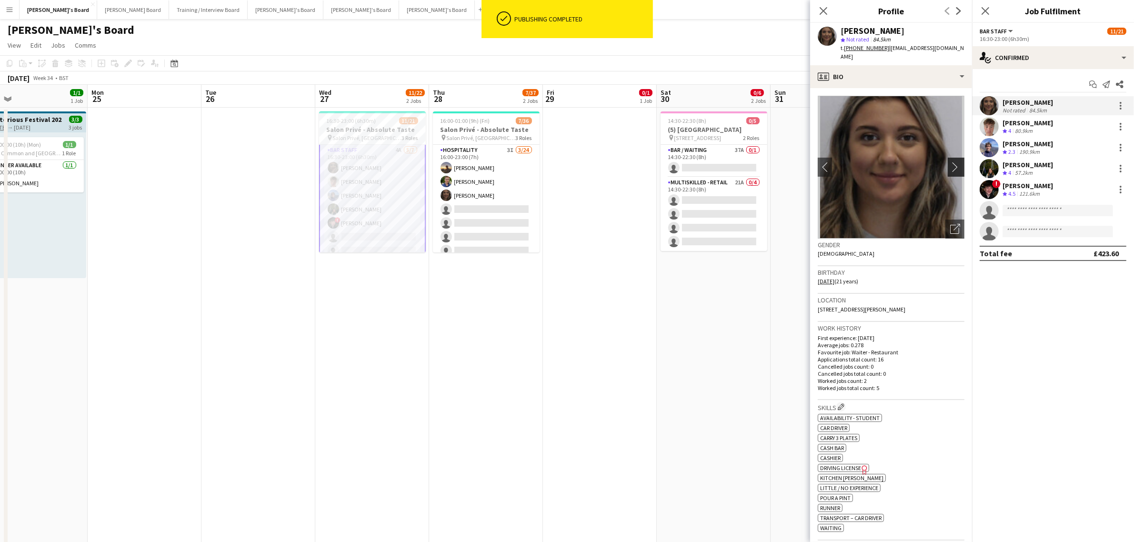
click at [950, 162] on app-icon "chevron-right" at bounding box center [957, 167] width 15 height 10
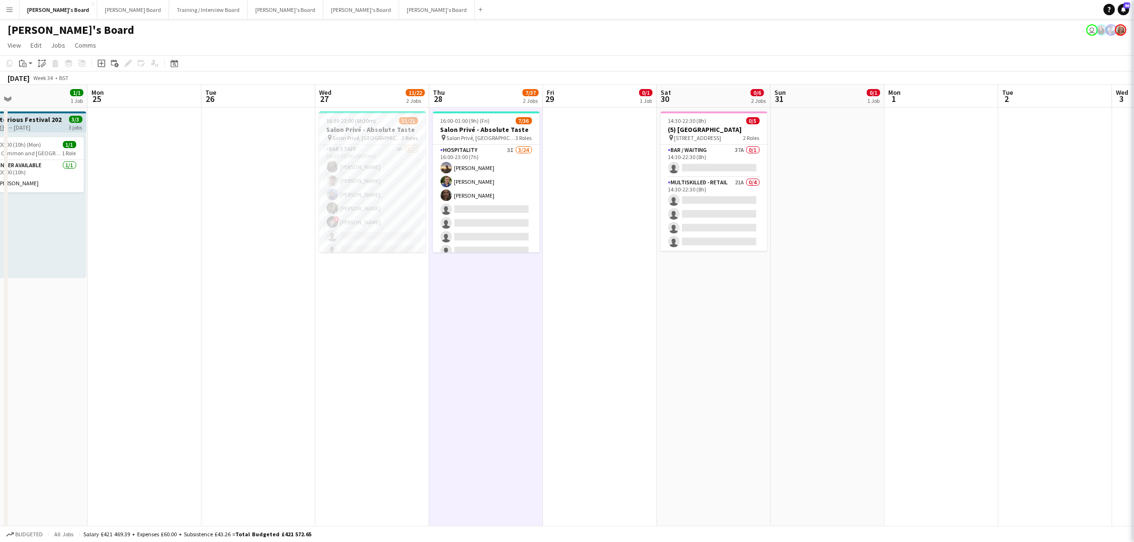
scroll to position [0, 0]
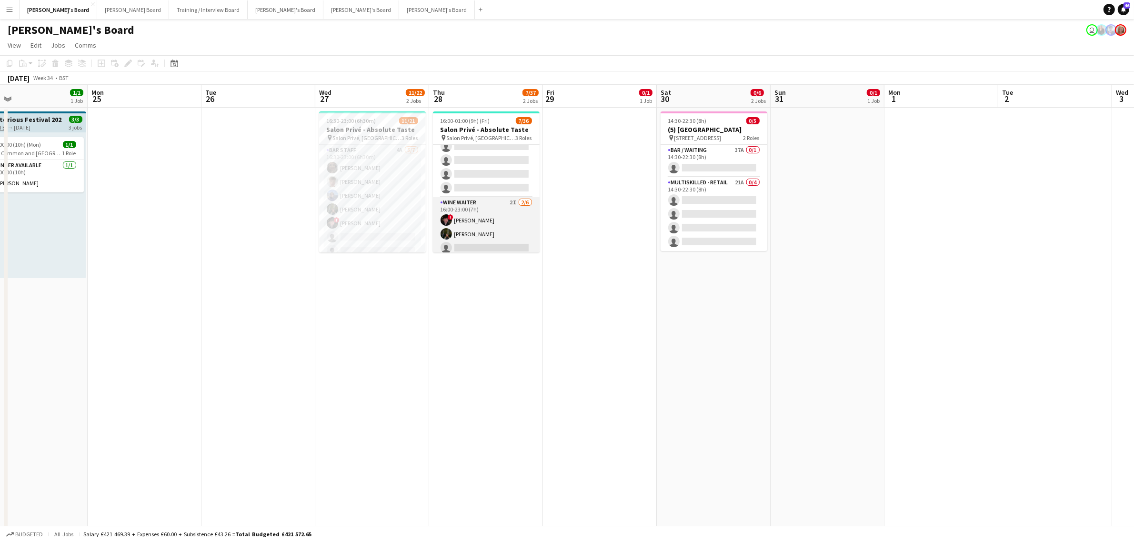
scroll to position [0, 0]
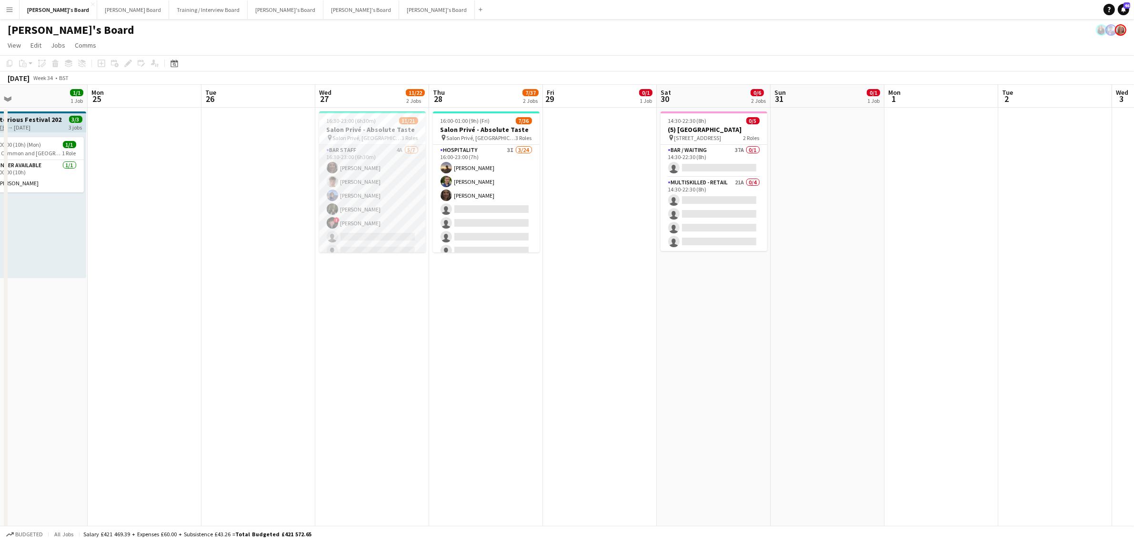
click at [387, 182] on app-card-role "BAR STAFF 4A [DATE] 16:30-23:00 (6h30m) [PERSON_NAME] [PERSON_NAME] [PERSON_NAM…" at bounding box center [372, 202] width 107 height 115
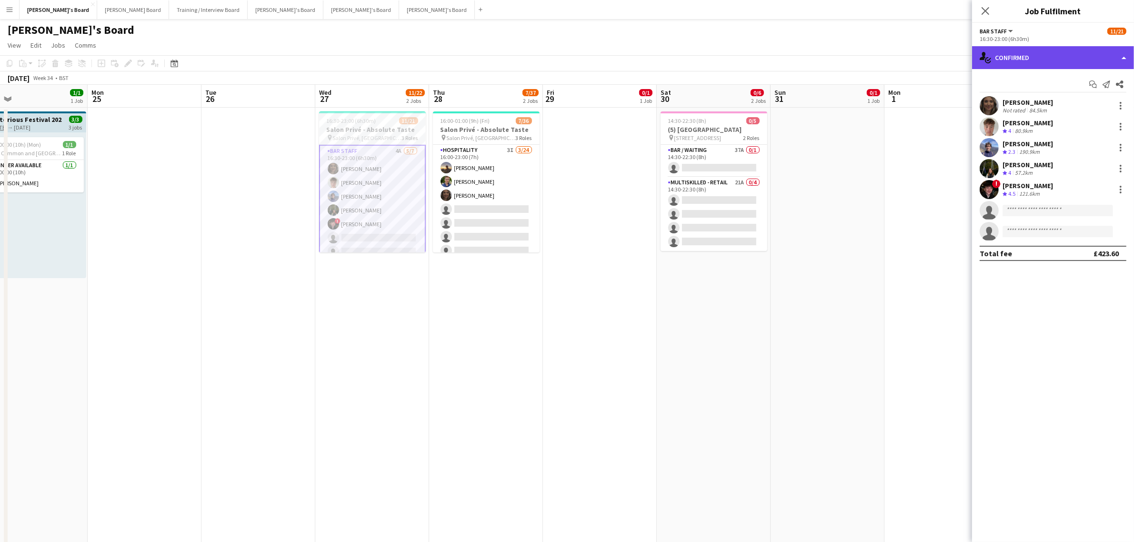
click at [1086, 55] on div "single-neutral-actions-check-2 Confirmed" at bounding box center [1053, 57] width 162 height 23
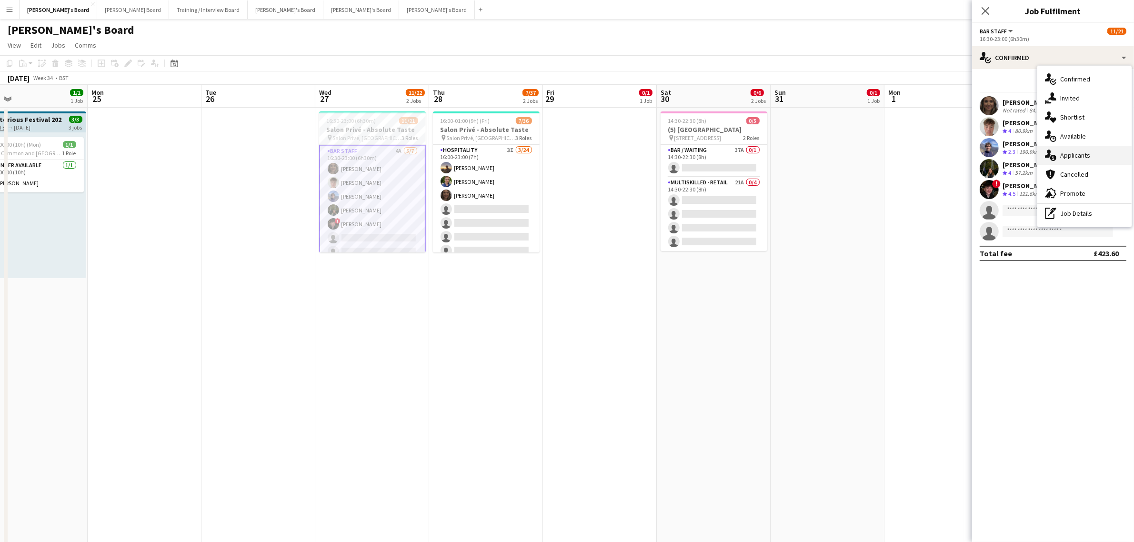
click at [1088, 159] on div "single-neutral-actions-information Applicants" at bounding box center [1084, 155] width 94 height 19
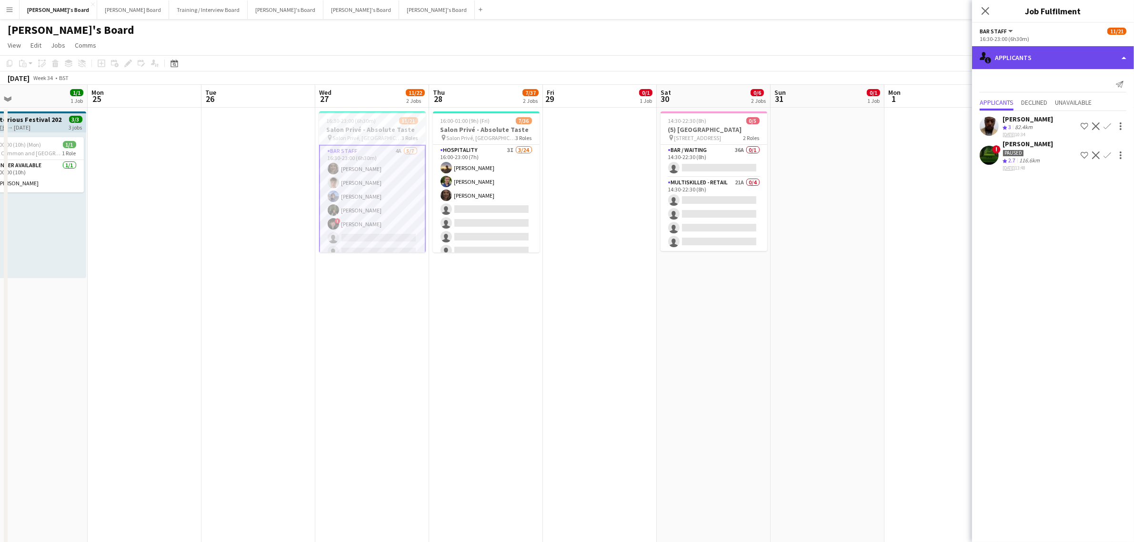
click at [1032, 53] on div "single-neutral-actions-information Applicants" at bounding box center [1053, 57] width 162 height 23
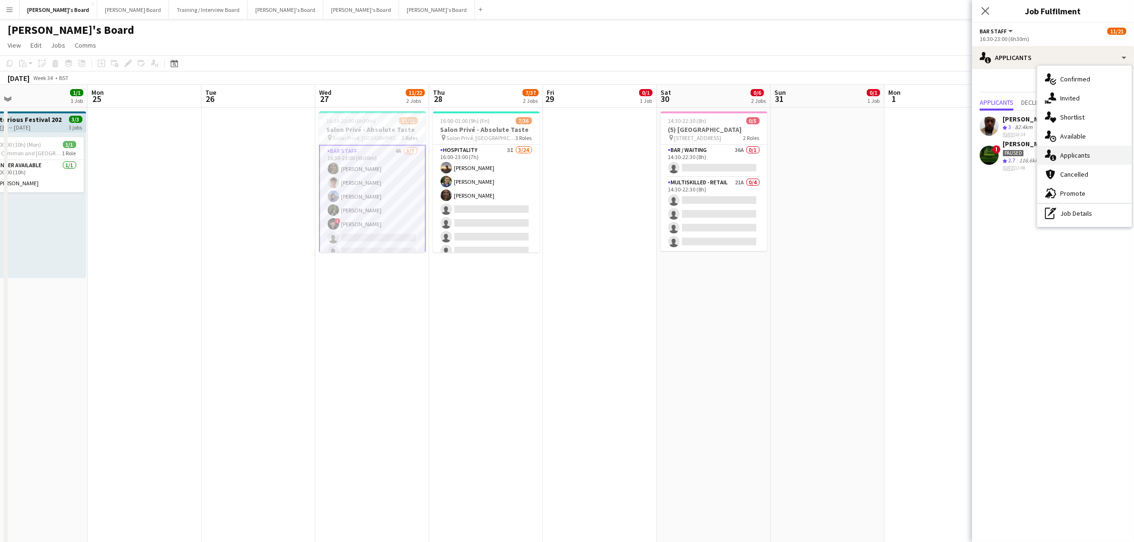
click at [1087, 151] on div "single-neutral-actions-information Applicants" at bounding box center [1084, 155] width 94 height 19
click at [381, 205] on app-card-role "Hospitality 5A [DATE] 16:30-23:00 (6h30m) [PERSON_NAME] [PERSON_NAME] single-ne…" at bounding box center [372, 214] width 107 height 143
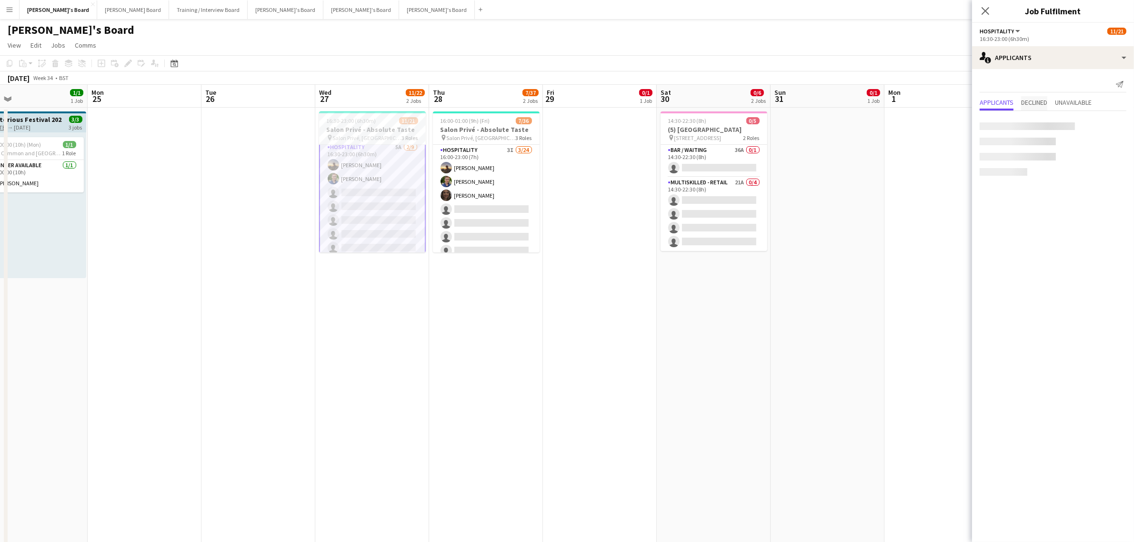
scroll to position [118, 0]
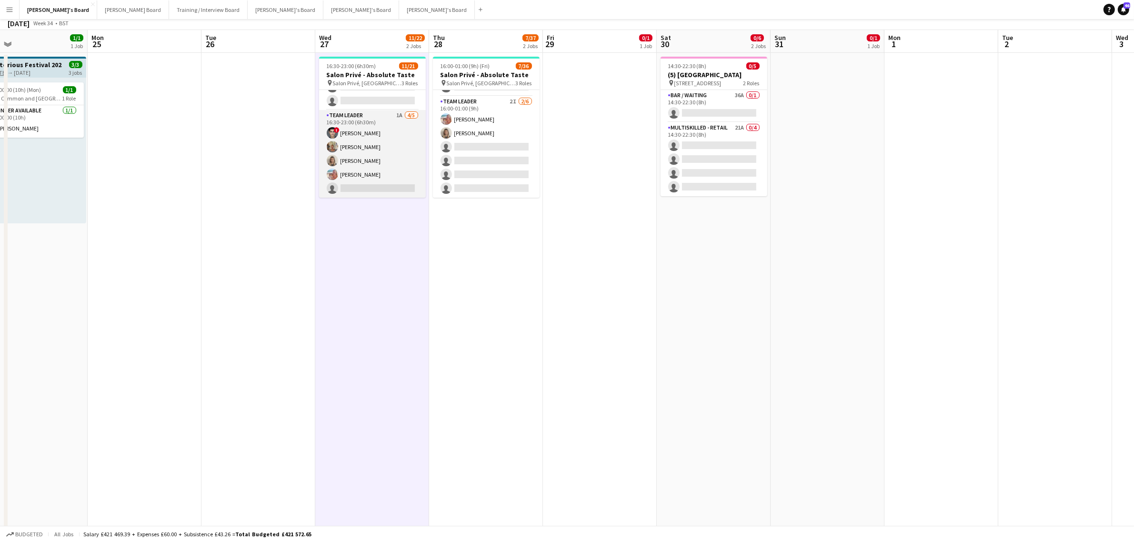
scroll to position [0, 0]
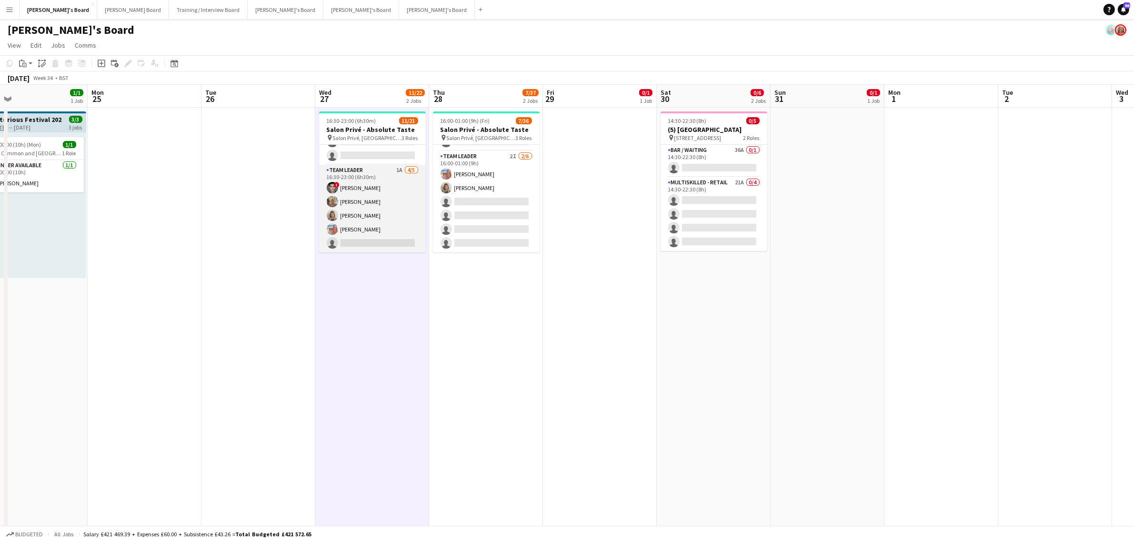
click at [356, 207] on app-card-role "TEAM LEADER 1A 4/5 16:30-23:00 (6h30m) ! Fedrat Sadat Jacqueline Whitehorn-Scot…" at bounding box center [372, 209] width 107 height 88
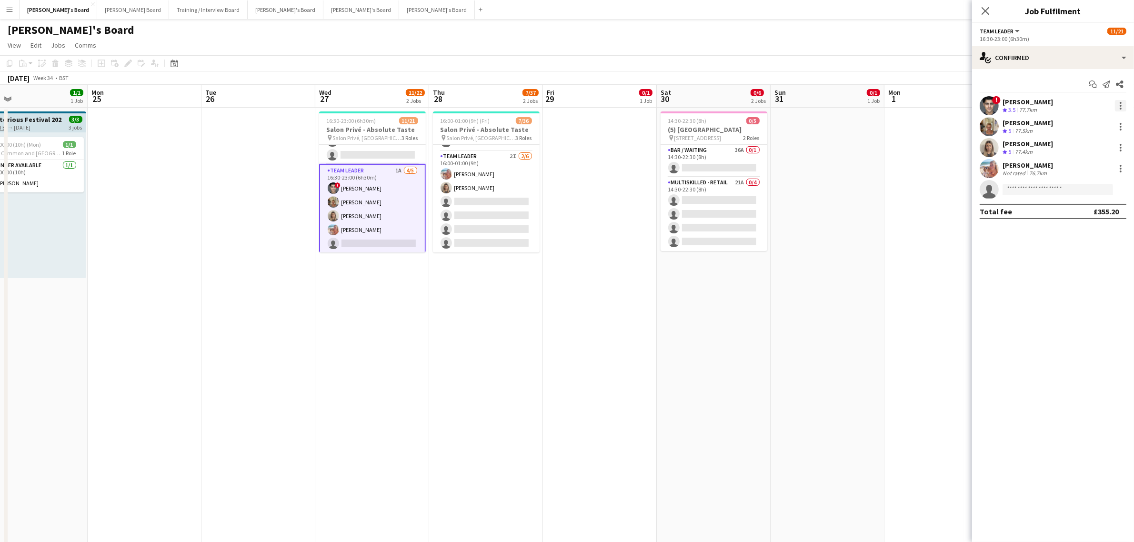
click at [1122, 102] on div at bounding box center [1120, 105] width 11 height 11
click at [1091, 214] on span "Remove" at bounding box center [1089, 215] width 59 height 9
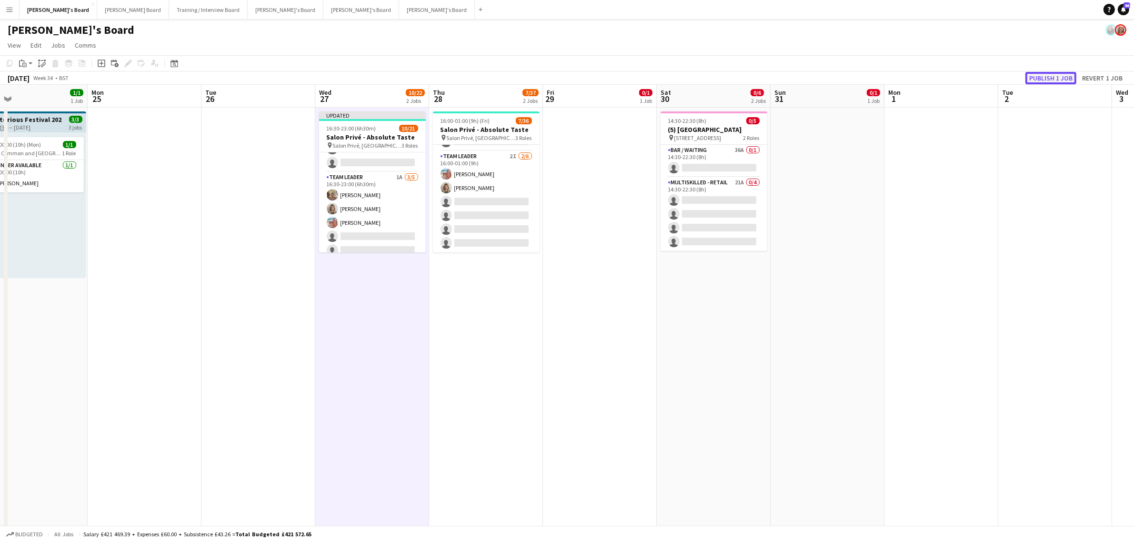
click at [1066, 75] on button "Publish 1 job" at bounding box center [1051, 78] width 51 height 12
click at [374, 221] on app-card-role "TEAM LEADER 1A 3/5 16:30-23:00 (6h30m) Jacqueline Whitehorn-Scott Mathilde Wilk…" at bounding box center [372, 209] width 107 height 88
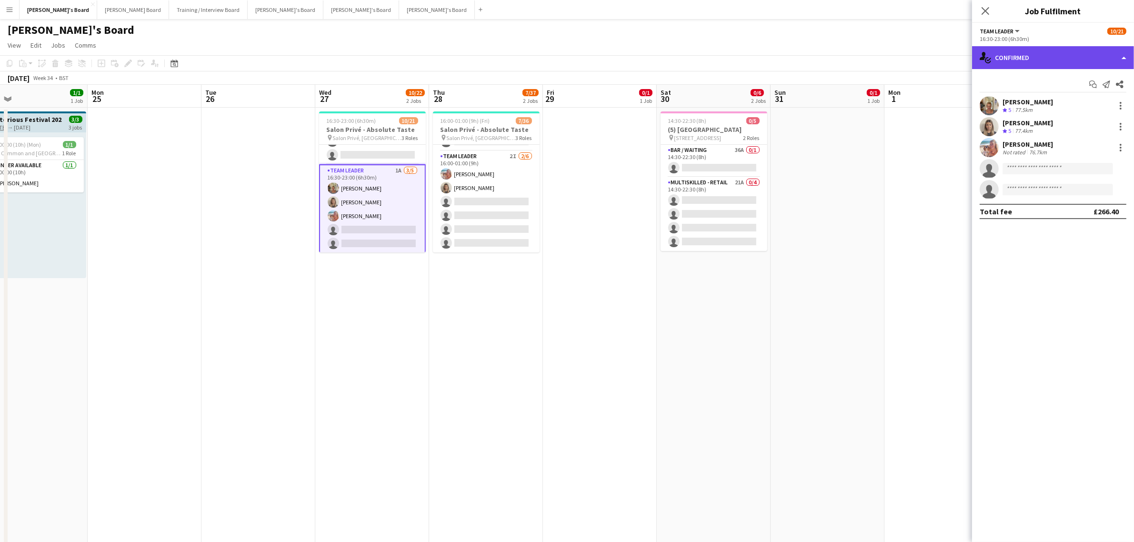
click at [1045, 51] on div "single-neutral-actions-check-2 Confirmed" at bounding box center [1053, 57] width 162 height 23
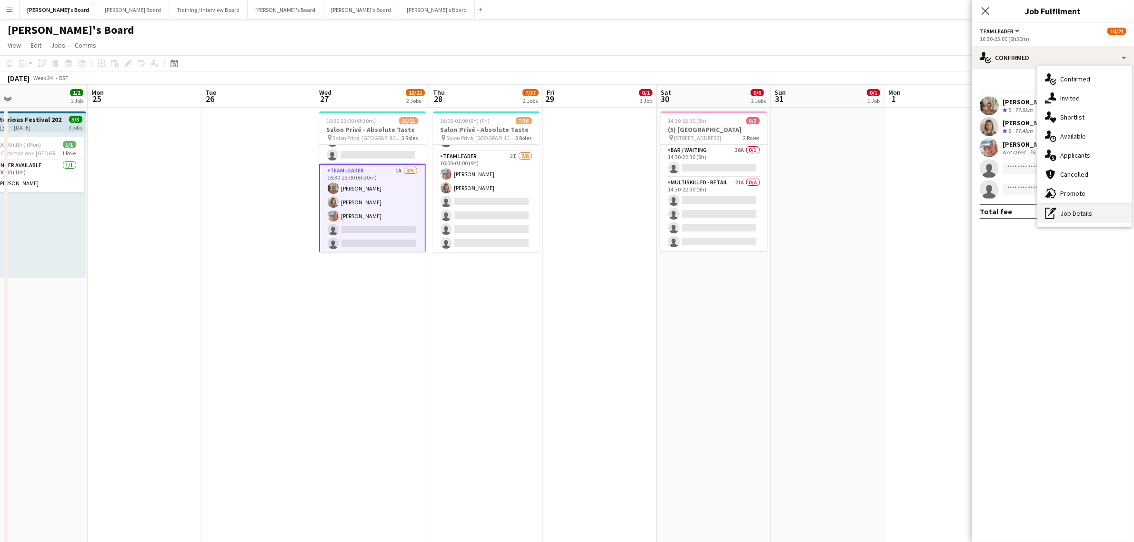
click at [1070, 213] on div "pen-write Job Details" at bounding box center [1084, 213] width 94 height 19
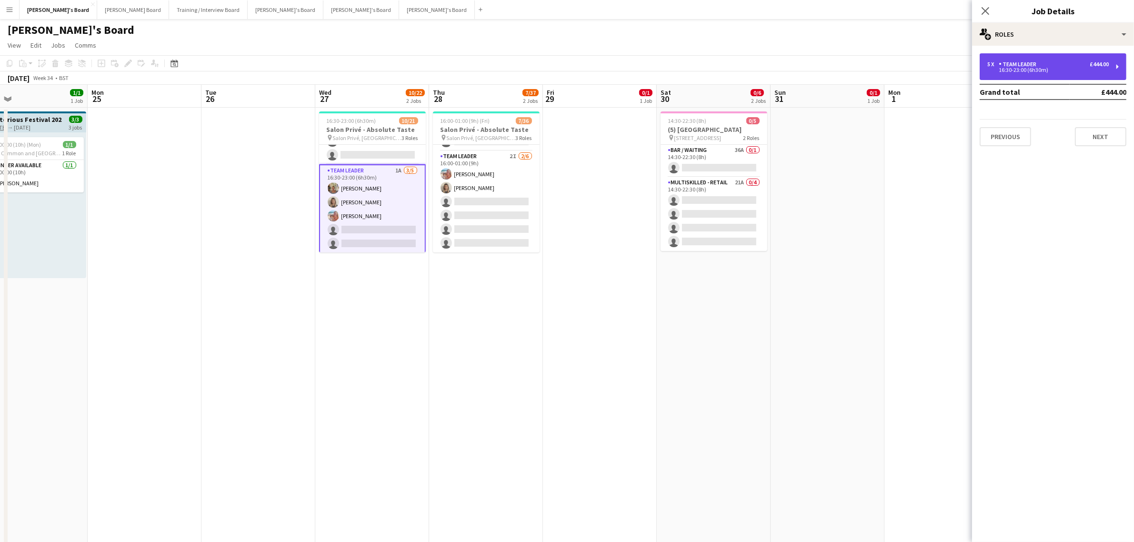
click at [1042, 62] on div "5 x TEAM LEADER £444.00" at bounding box center [1047, 64] width 121 height 7
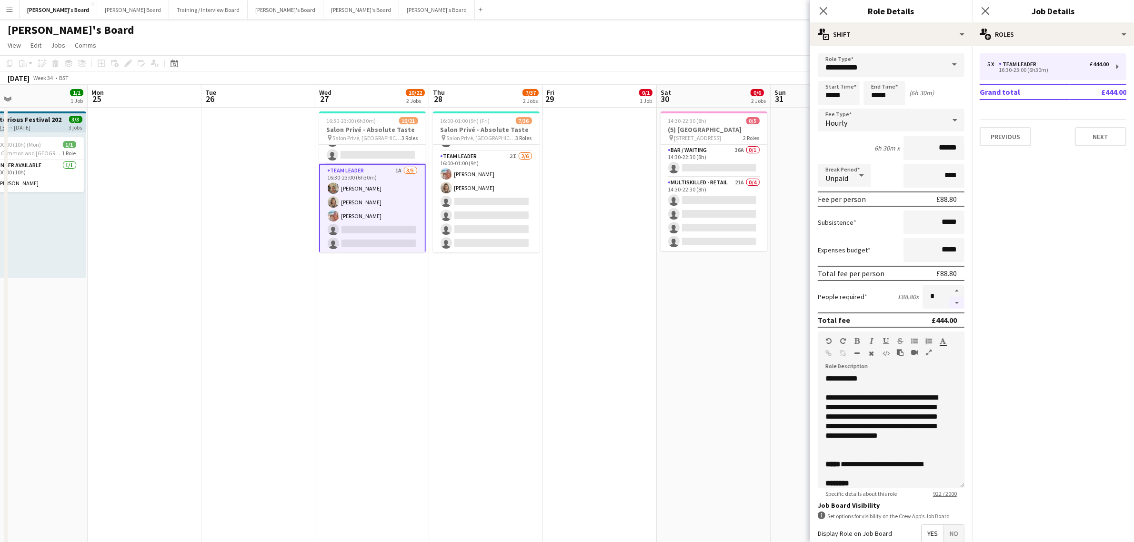
click at [949, 300] on button "button" at bounding box center [956, 303] width 15 height 12
type input "*"
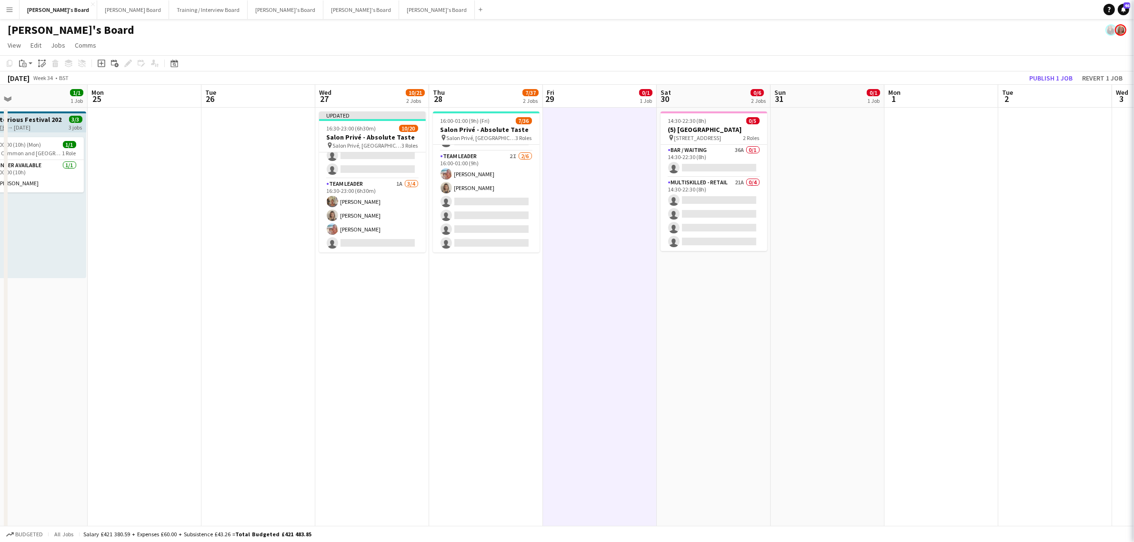
scroll to position [232, 0]
click at [1040, 80] on button "Publish 1 job" at bounding box center [1051, 78] width 51 height 12
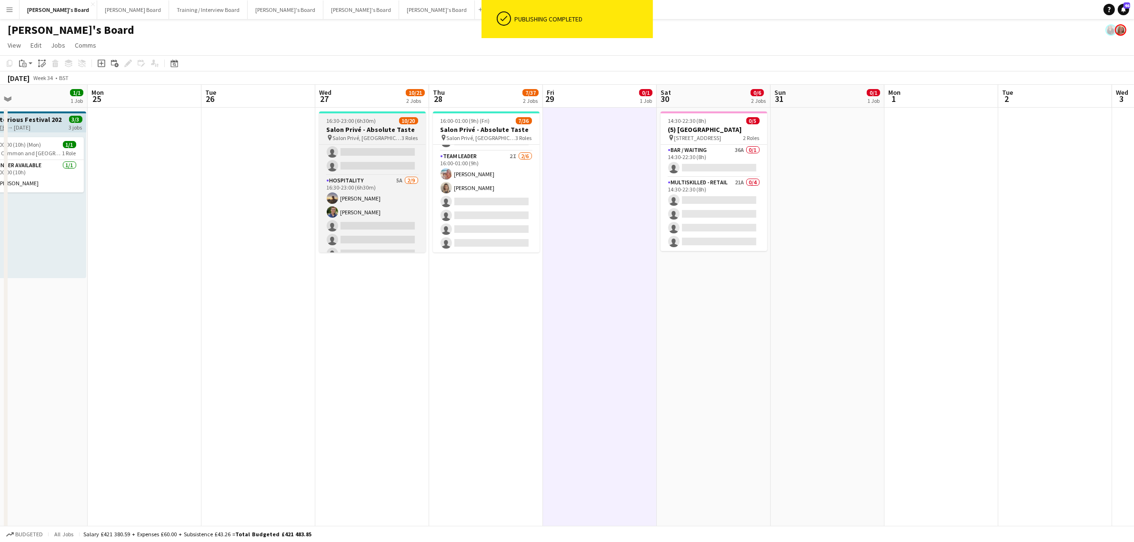
scroll to position [60, 0]
click at [396, 225] on app-card-role "Hospitality 5A [DATE] 16:30-23:00 (6h30m) [PERSON_NAME] [PERSON_NAME] single-ne…" at bounding box center [372, 272] width 107 height 143
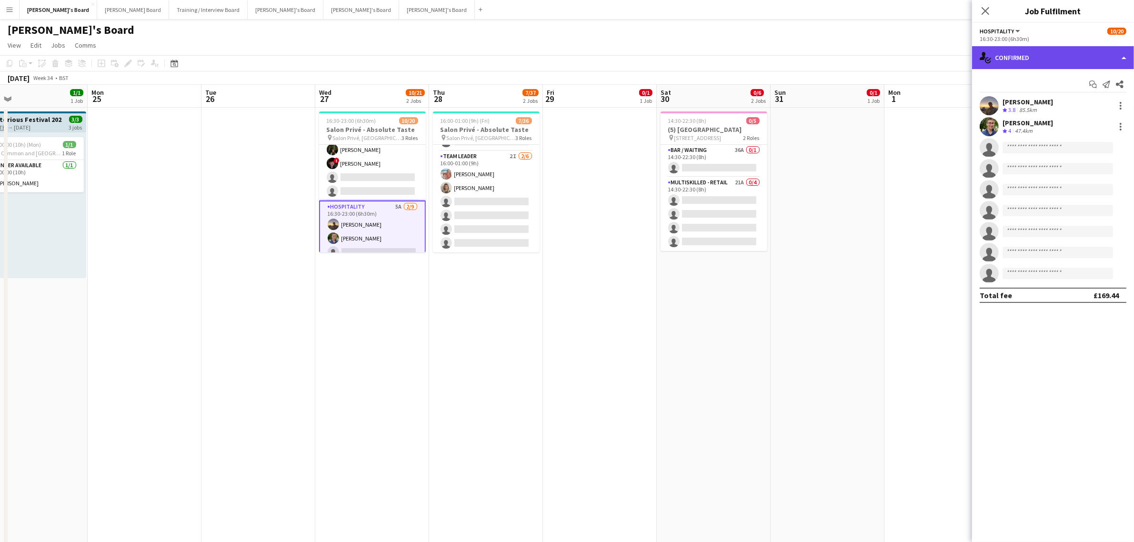
click at [1001, 66] on div "single-neutral-actions-check-2 Confirmed" at bounding box center [1053, 57] width 162 height 23
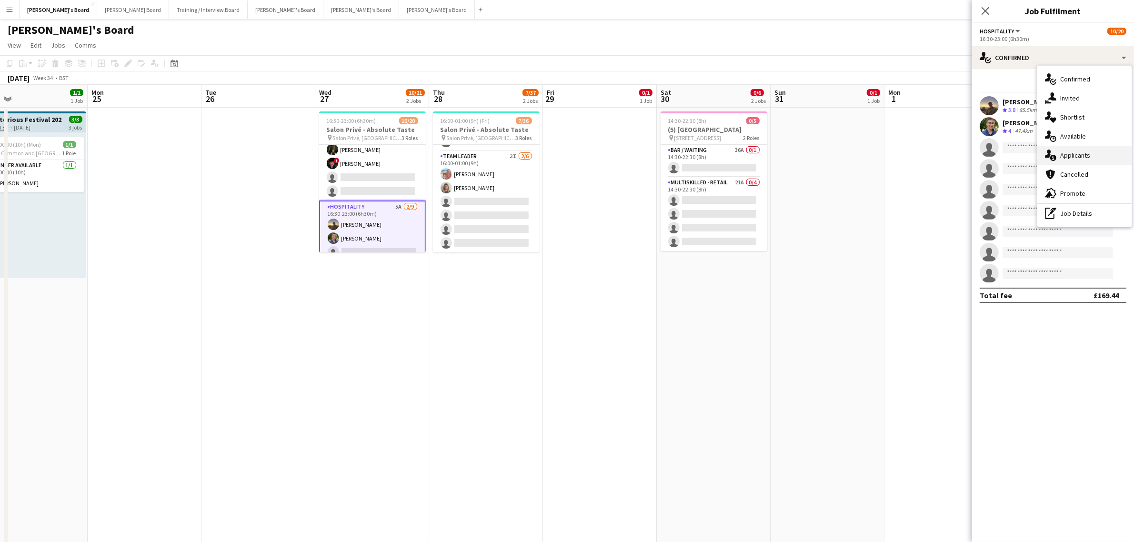
click at [1102, 153] on div "single-neutral-actions-information Applicants" at bounding box center [1084, 155] width 94 height 19
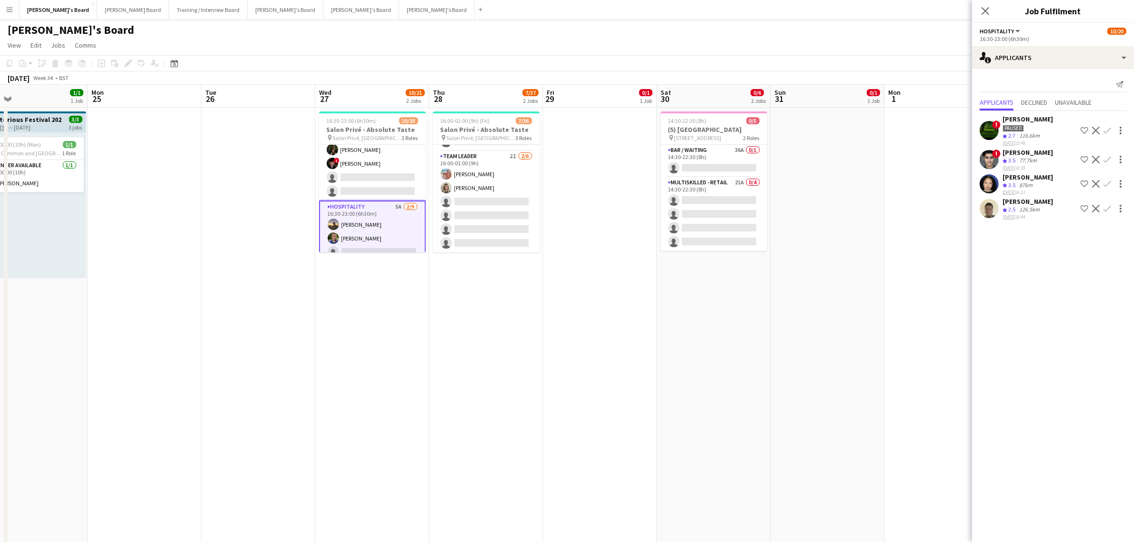
click at [1095, 156] on app-icon "Decline" at bounding box center [1096, 160] width 8 height 8
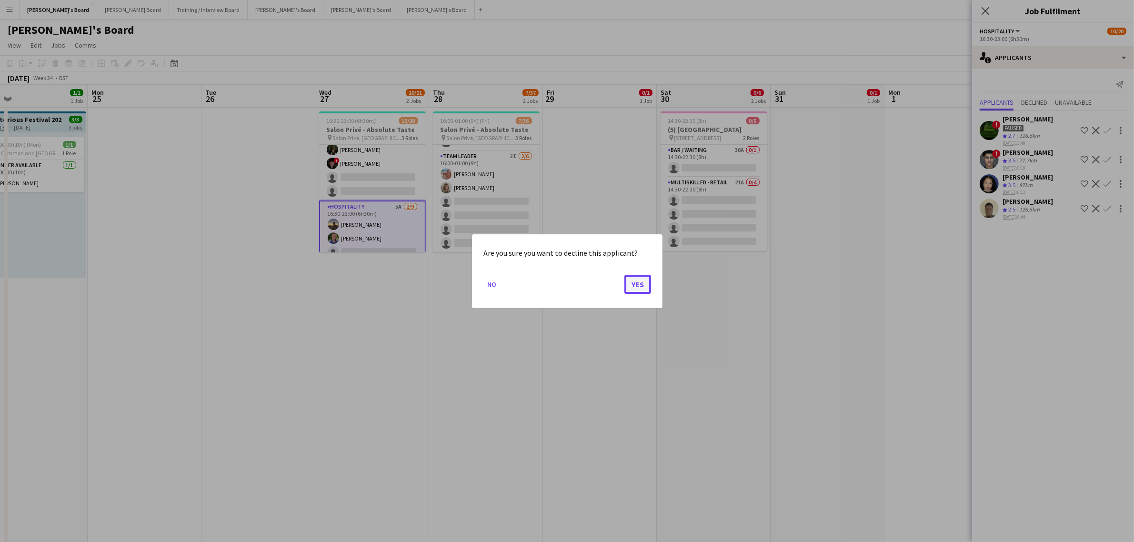
click at [634, 283] on button "Yes" at bounding box center [637, 283] width 27 height 19
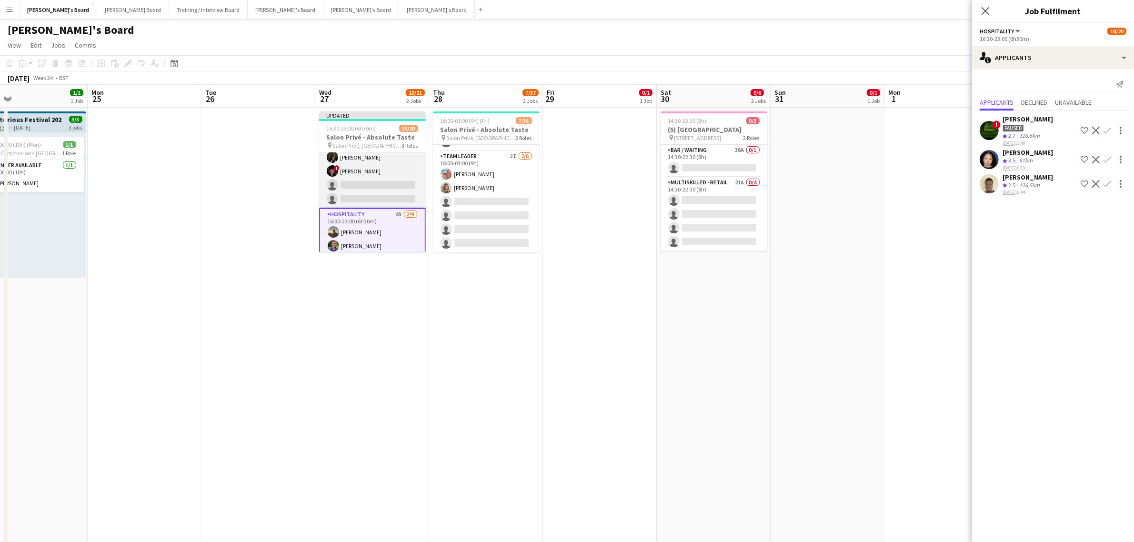
click at [360, 167] on app-card-role "BAR STAFF 4A [DATE] 16:30-23:00 (6h30m) [PERSON_NAME] [PERSON_NAME] [PERSON_NAM…" at bounding box center [372, 150] width 107 height 115
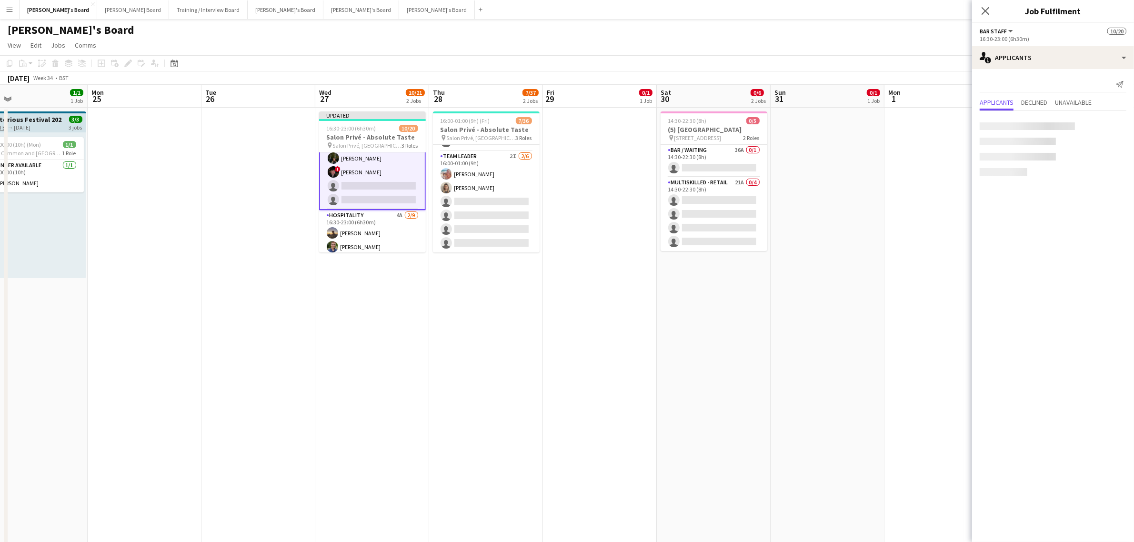
scroll to position [60, 0]
click at [1096, 182] on app-icon "Decline" at bounding box center [1096, 184] width 8 height 8
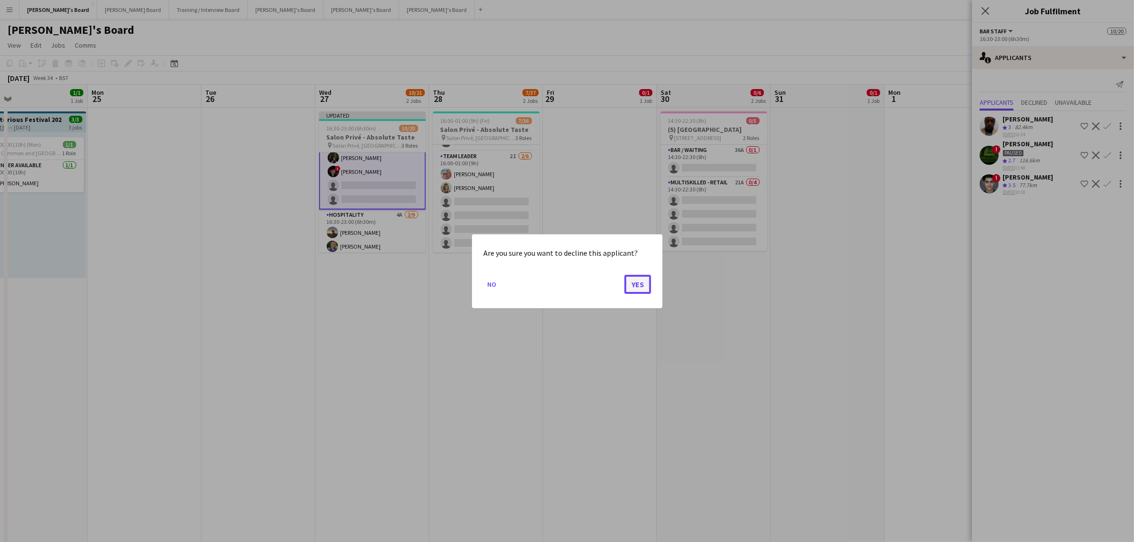
click at [624, 281] on button "Yes" at bounding box center [637, 283] width 27 height 19
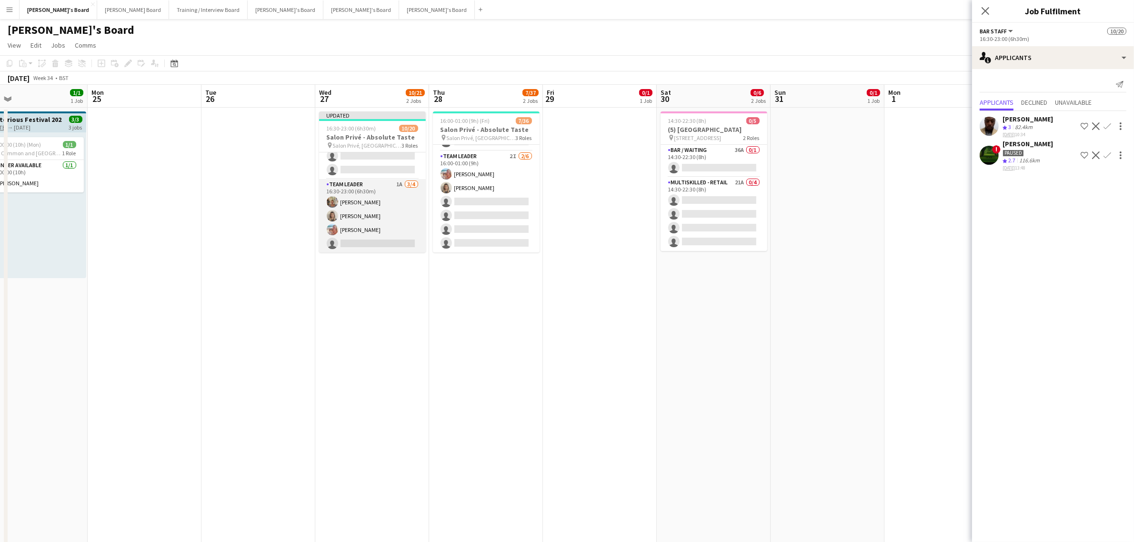
click at [366, 213] on app-card-role "TEAM LEADER 1A [DATE] 16:30-23:00 (6h30m) [PERSON_NAME] [PERSON_NAME] [PERSON_N…" at bounding box center [372, 216] width 107 height 74
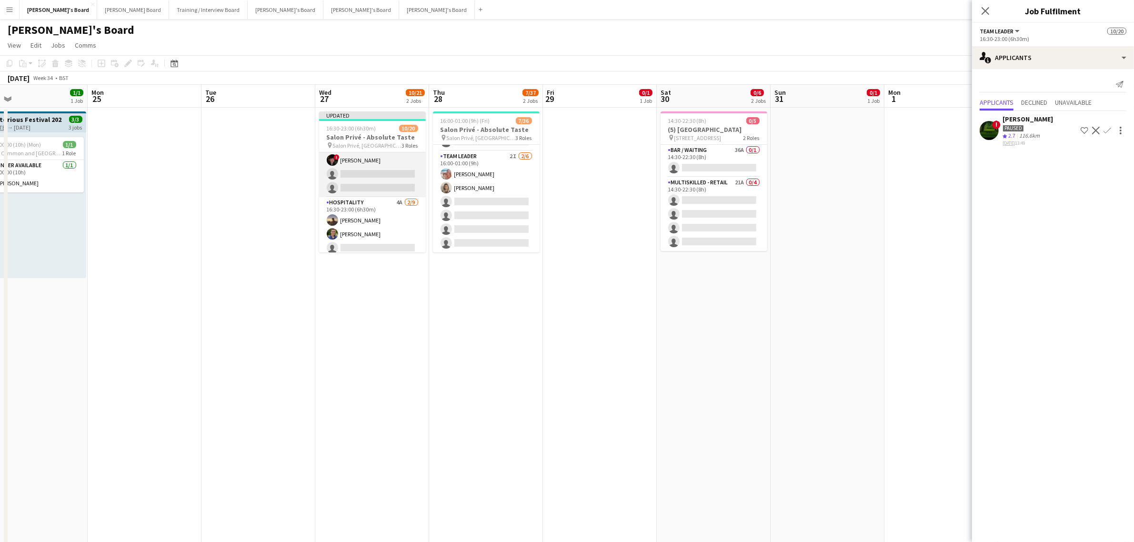
scroll to position [53, 0]
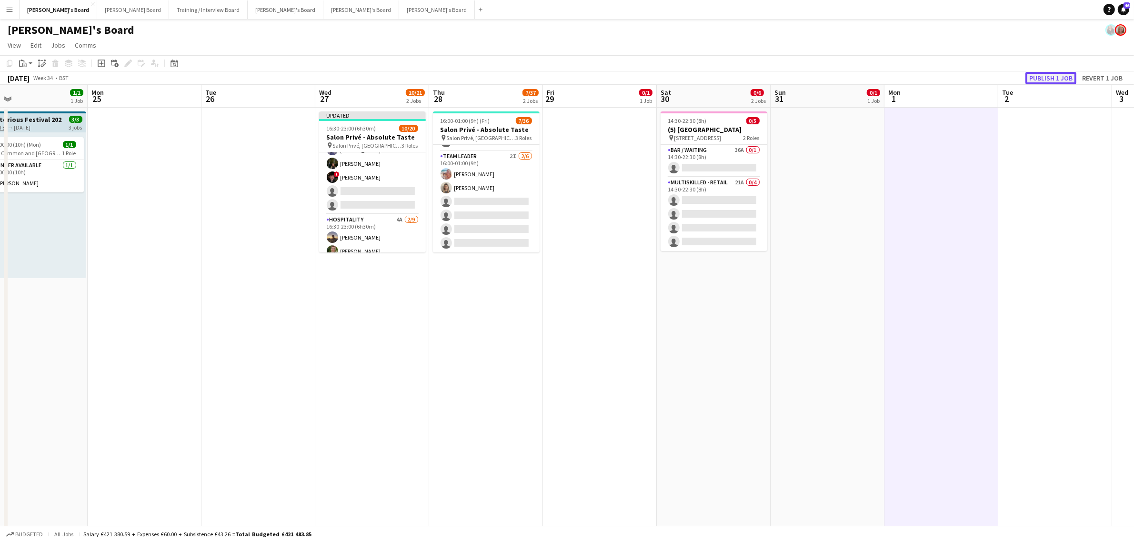
click at [1051, 78] on button "Publish 1 job" at bounding box center [1051, 78] width 51 height 12
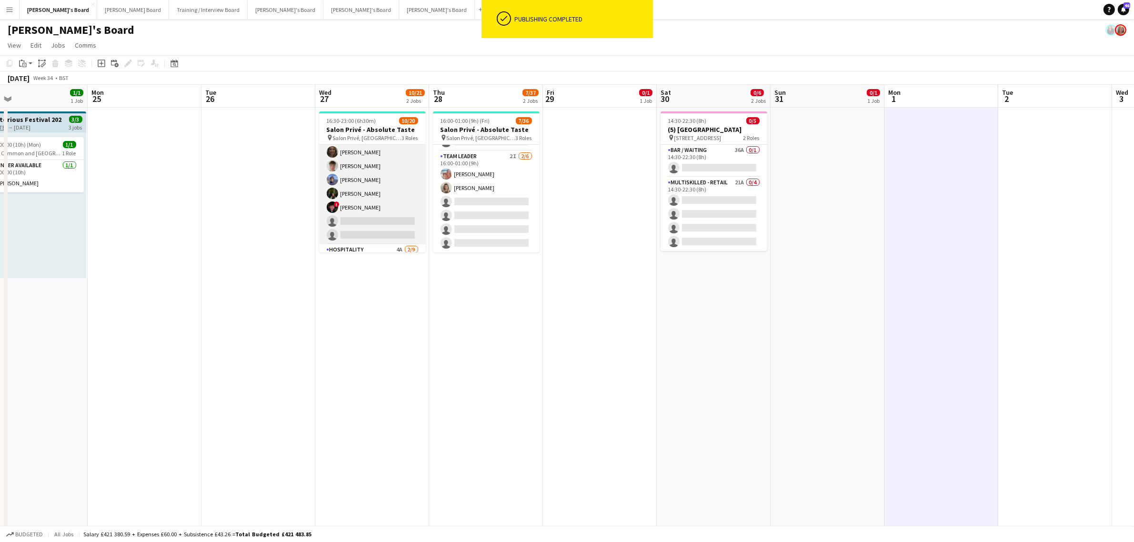
scroll to position [0, 0]
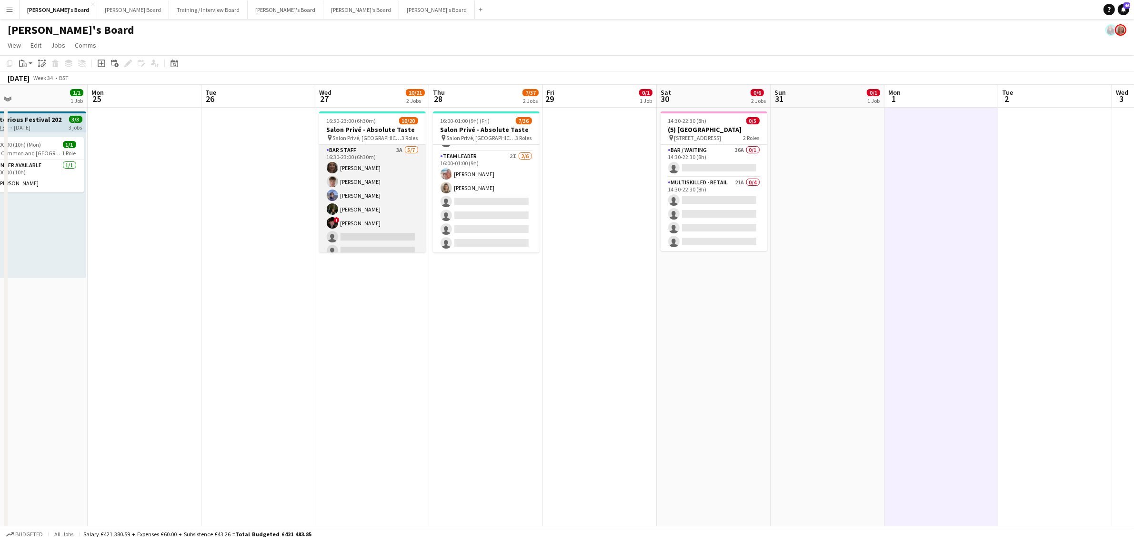
click at [374, 163] on app-card-role "BAR STAFF 3A [DATE] 16:30-23:00 (6h30m) [PERSON_NAME] [PERSON_NAME] [PERSON_NAM…" at bounding box center [372, 202] width 107 height 115
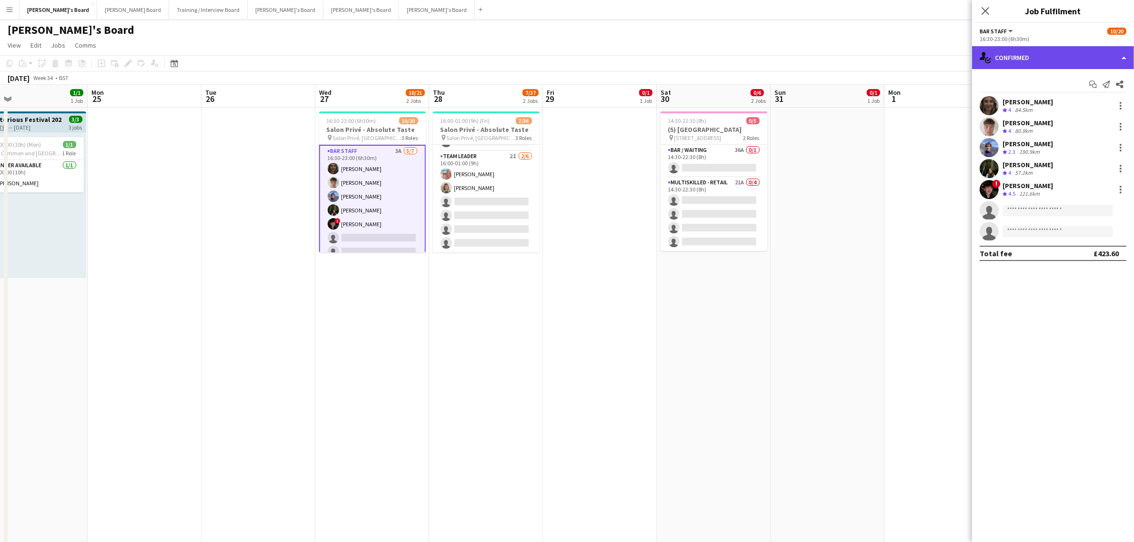
click at [1052, 62] on div "single-neutral-actions-check-2 Confirmed" at bounding box center [1053, 57] width 162 height 23
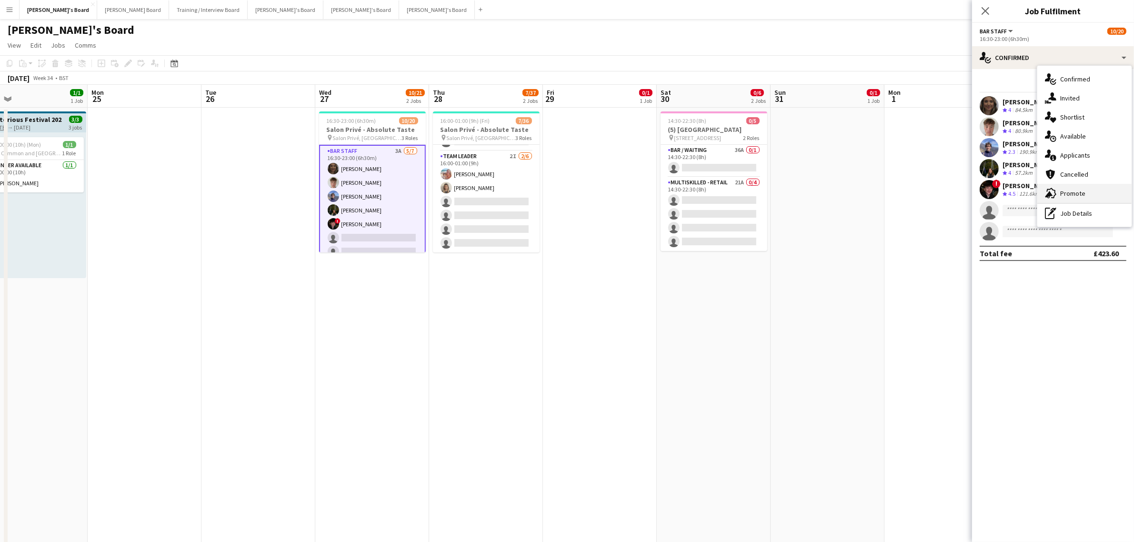
click at [1091, 192] on div "advertising-megaphone Promote" at bounding box center [1084, 193] width 94 height 19
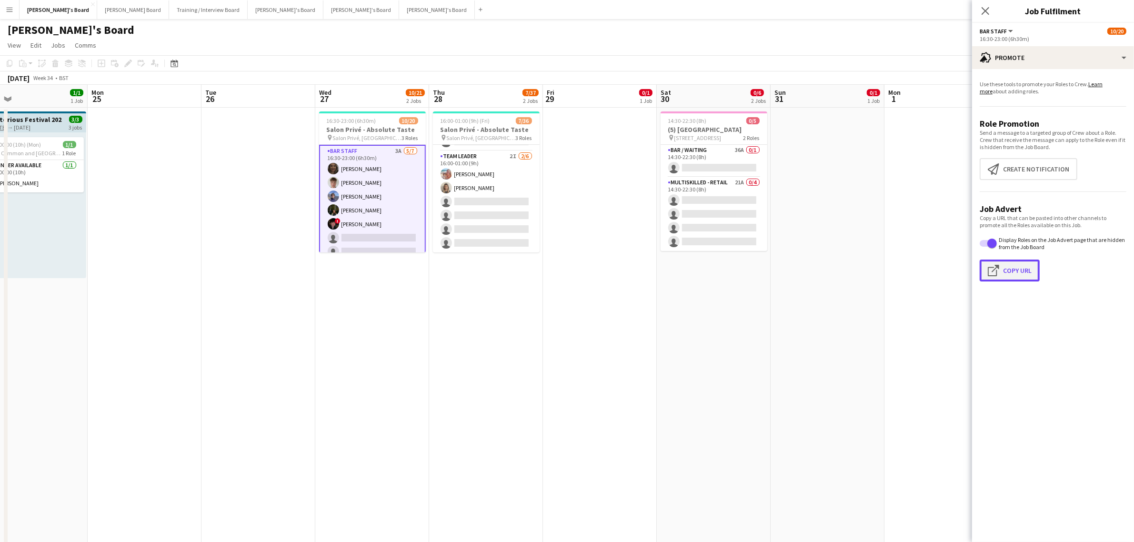
click at [1017, 265] on button "Click to copy URL Copy Url" at bounding box center [1010, 271] width 60 height 22
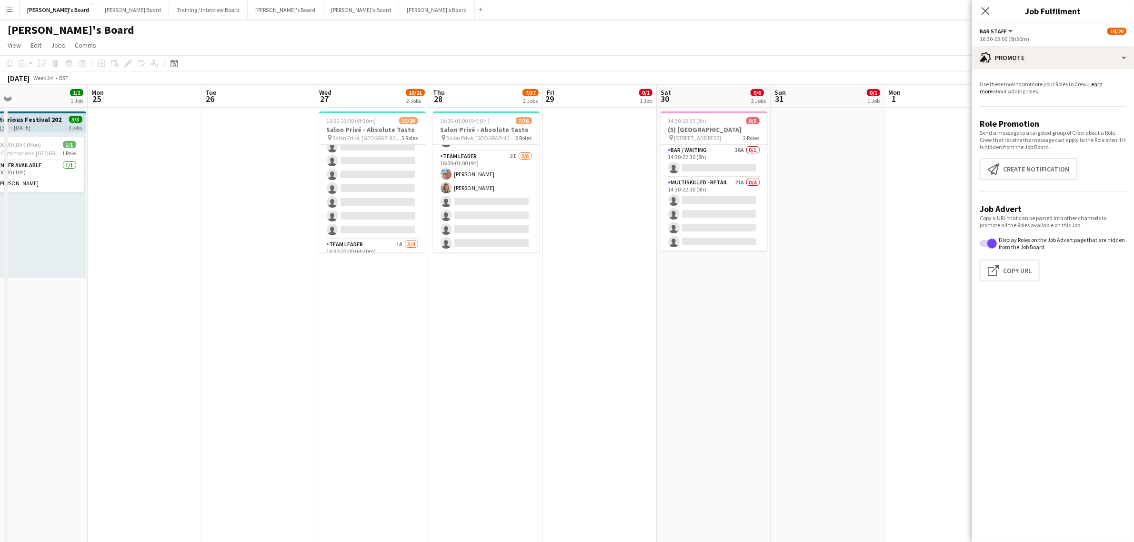
drag, startPoint x: 372, startPoint y: 203, endPoint x: 954, endPoint y: 124, distance: 587.4
click at [372, 203] on app-card-role "Hospitality 4A [DATE] 16:30-23:00 (6h30m) [PERSON_NAME] [PERSON_NAME] single-ne…" at bounding box center [372, 167] width 107 height 143
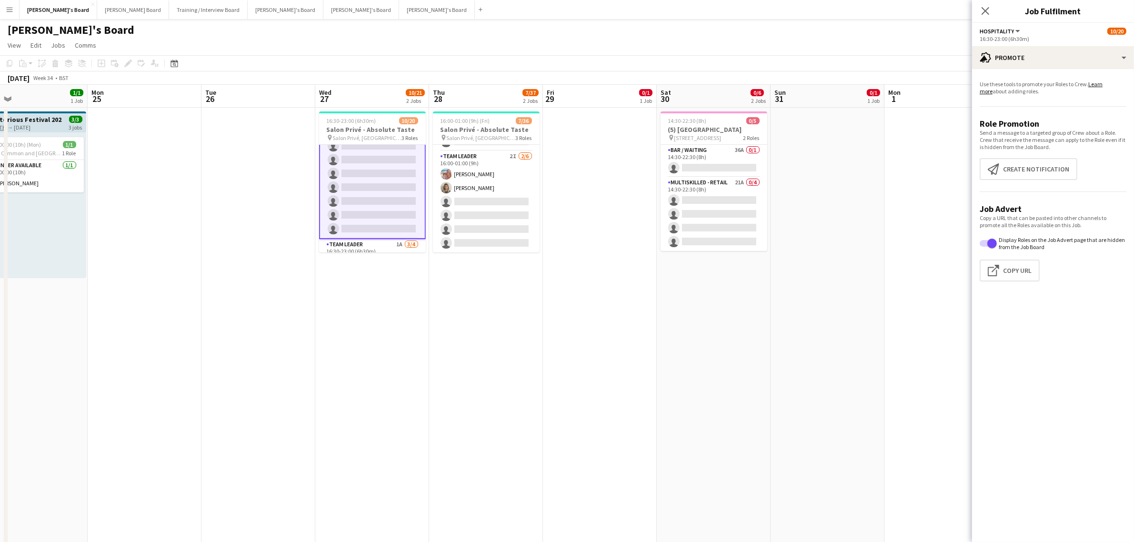
scroll to position [165, 0]
click at [1007, 266] on button "Click to copy URL Copy Url" at bounding box center [1010, 271] width 60 height 22
drag, startPoint x: 386, startPoint y: 208, endPoint x: 991, endPoint y: 103, distance: 613.5
click at [386, 208] on app-card-role "TEAM LEADER 1A [DATE] 16:30-23:00 (6h30m) [PERSON_NAME] [PERSON_NAME] [PERSON_N…" at bounding box center [372, 217] width 107 height 74
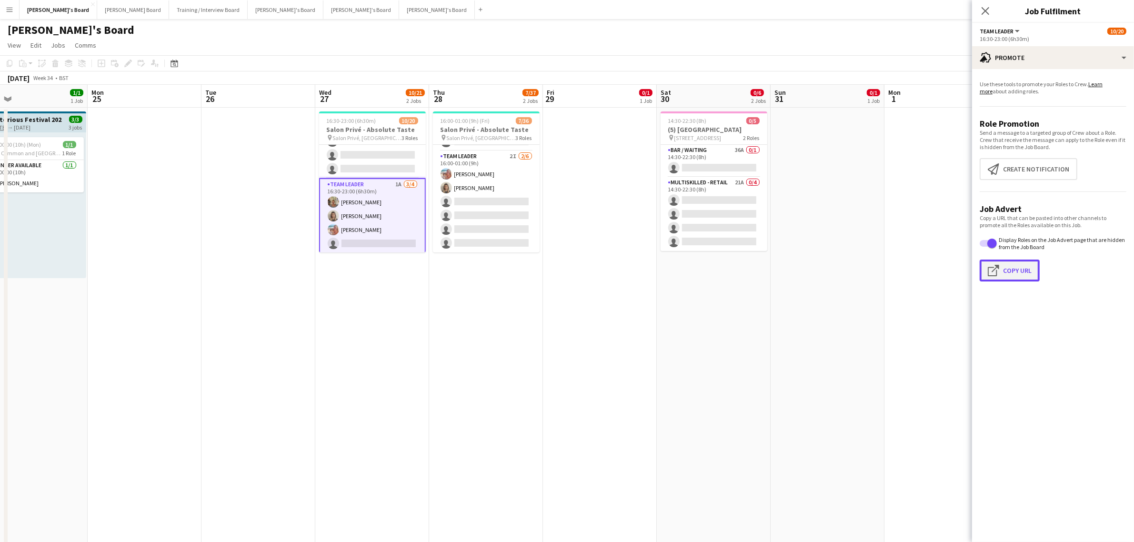
click at [1013, 266] on button "Click to copy URL Copy Url" at bounding box center [1010, 271] width 60 height 22
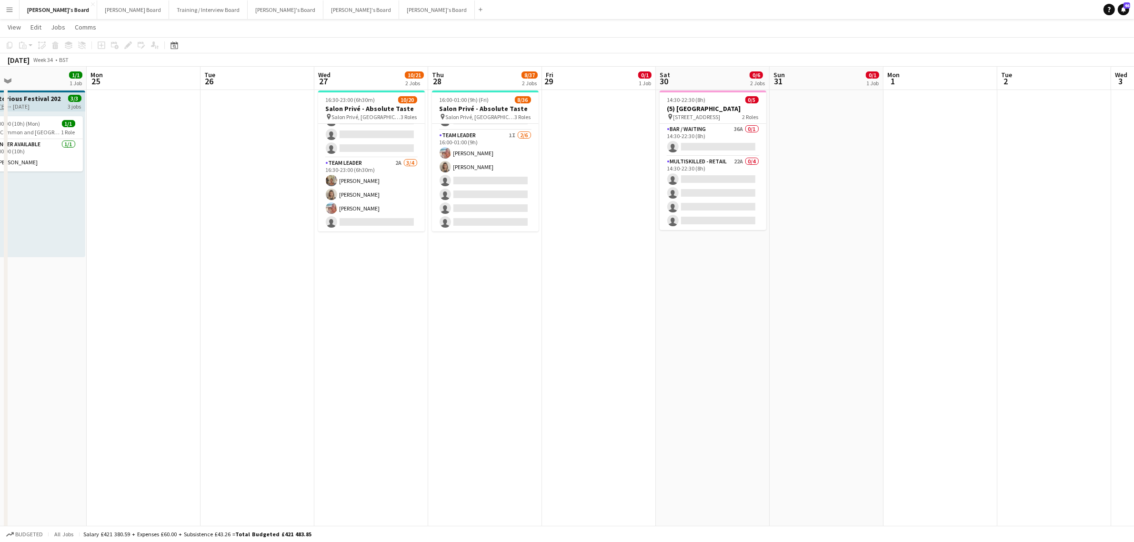
scroll to position [0, 0]
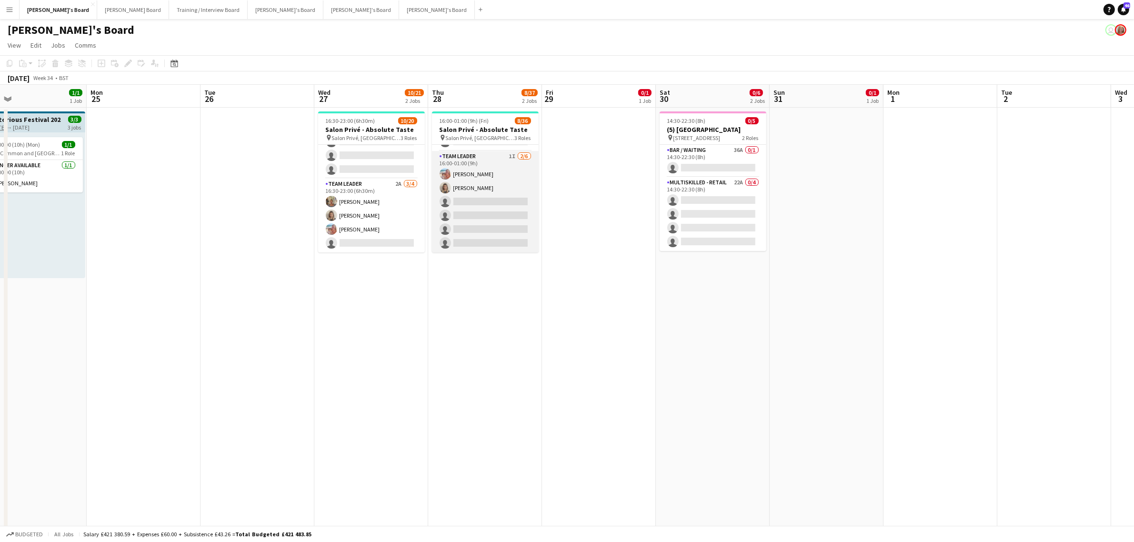
click at [485, 172] on app-card-role "TEAM LEADER 1I 2/6 16:00-01:00 (9h) Freya Lillywhite Mathilde Wilkie single-neu…" at bounding box center [485, 201] width 107 height 101
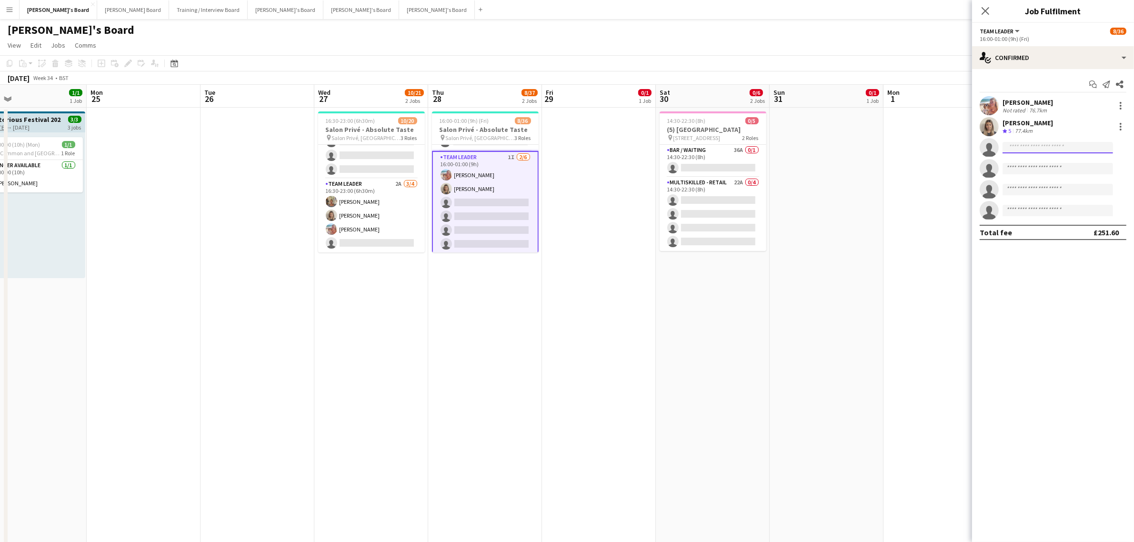
click at [1029, 148] on input at bounding box center [1058, 147] width 111 height 11
type input "*****"
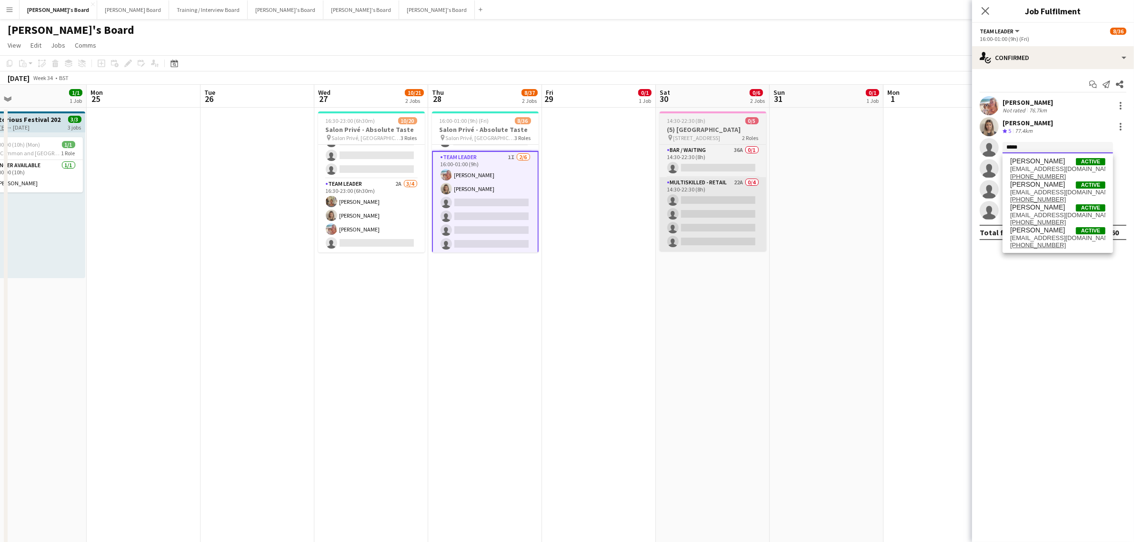
drag, startPoint x: 1040, startPoint y: 146, endPoint x: 726, endPoint y: 194, distance: 317.2
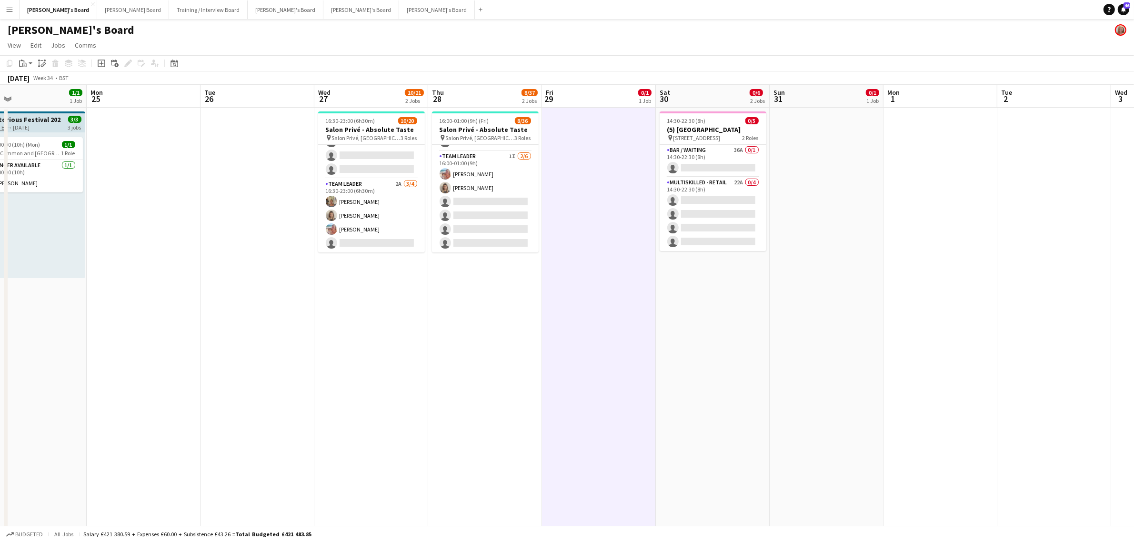
drag, startPoint x: 360, startPoint y: 208, endPoint x: 751, endPoint y: 93, distance: 407.7
click at [360, 208] on app-card-role "TEAM LEADER 2A 3/4 16:30-23:00 (6h30m) Jacqueline Whitehorn-Scott Mathilde Wilk…" at bounding box center [371, 216] width 107 height 74
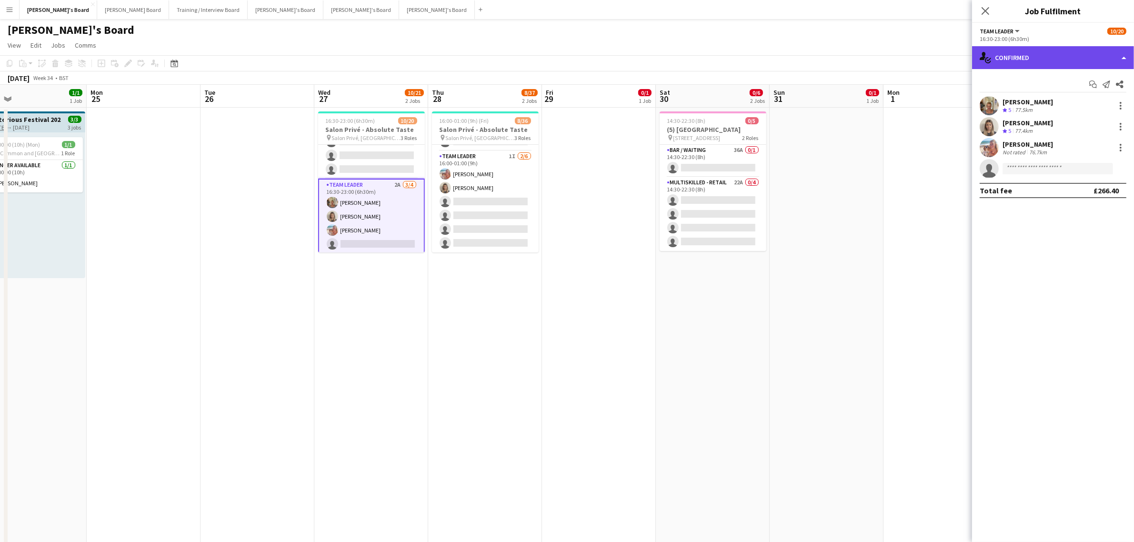
click at [1037, 60] on div "single-neutral-actions-check-2 Confirmed" at bounding box center [1053, 57] width 162 height 23
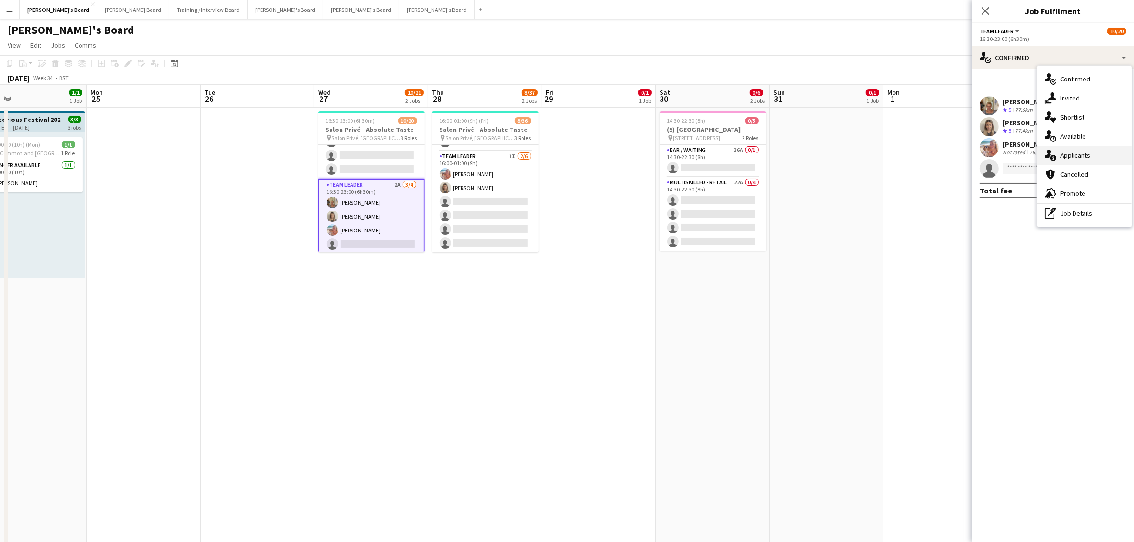
click at [1079, 152] on div "single-neutral-actions-information Applicants" at bounding box center [1084, 155] width 94 height 19
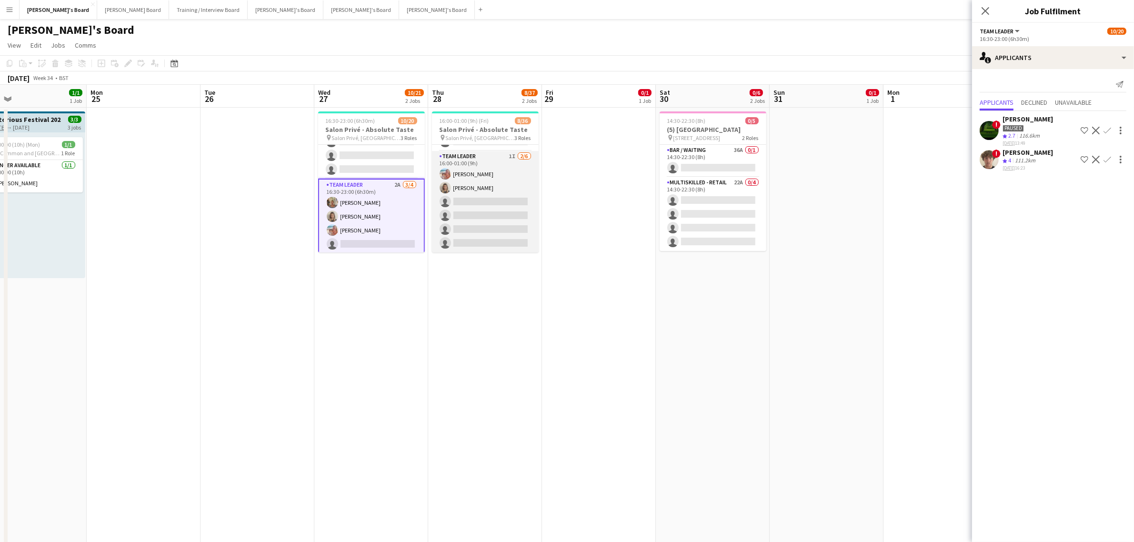
click at [504, 194] on app-card-role "TEAM LEADER 1I 2/6 16:00-01:00 (9h) Freya Lillywhite Mathilde Wilkie single-neu…" at bounding box center [485, 201] width 107 height 101
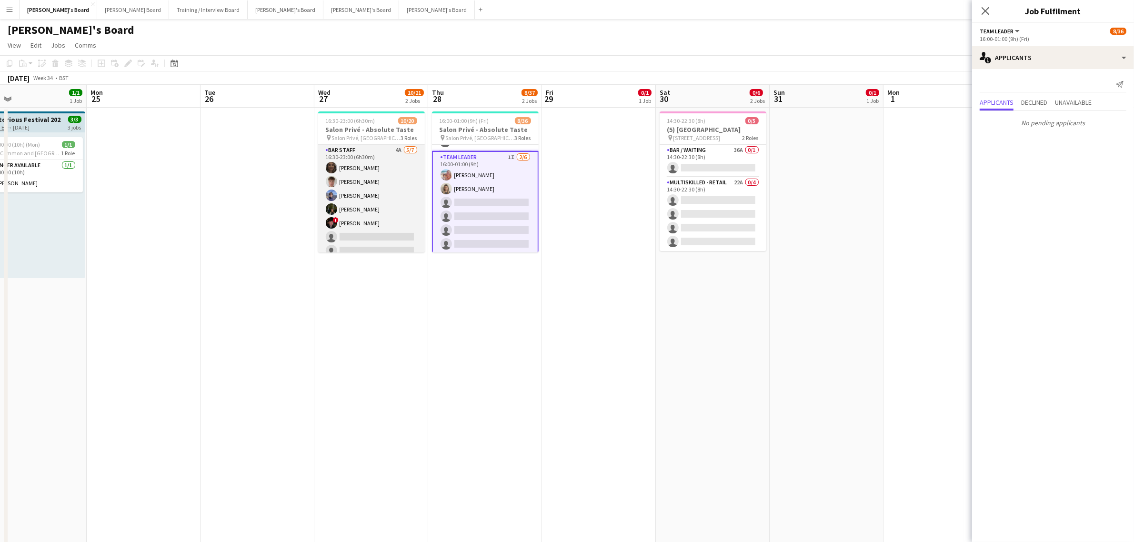
click at [396, 190] on app-card-role "BAR STAFF 4A [DATE] 16:30-23:00 (6h30m) [PERSON_NAME] [PERSON_NAME] [PERSON_NAM…" at bounding box center [371, 202] width 107 height 115
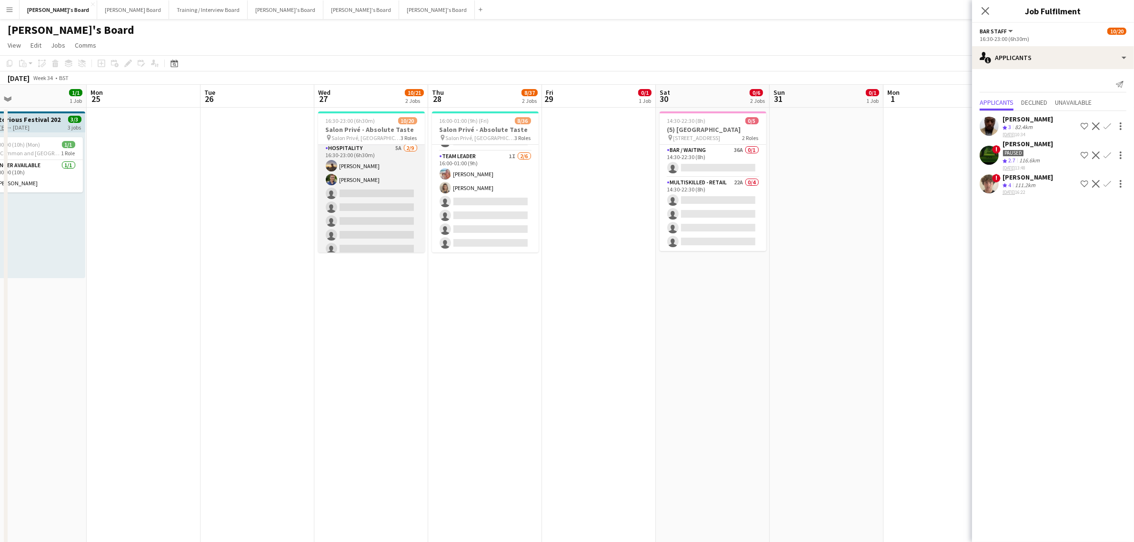
click at [372, 213] on app-card-role "Hospitality 5A [DATE] 16:30-23:00 (6h30m) [PERSON_NAME] [PERSON_NAME] single-ne…" at bounding box center [371, 214] width 107 height 143
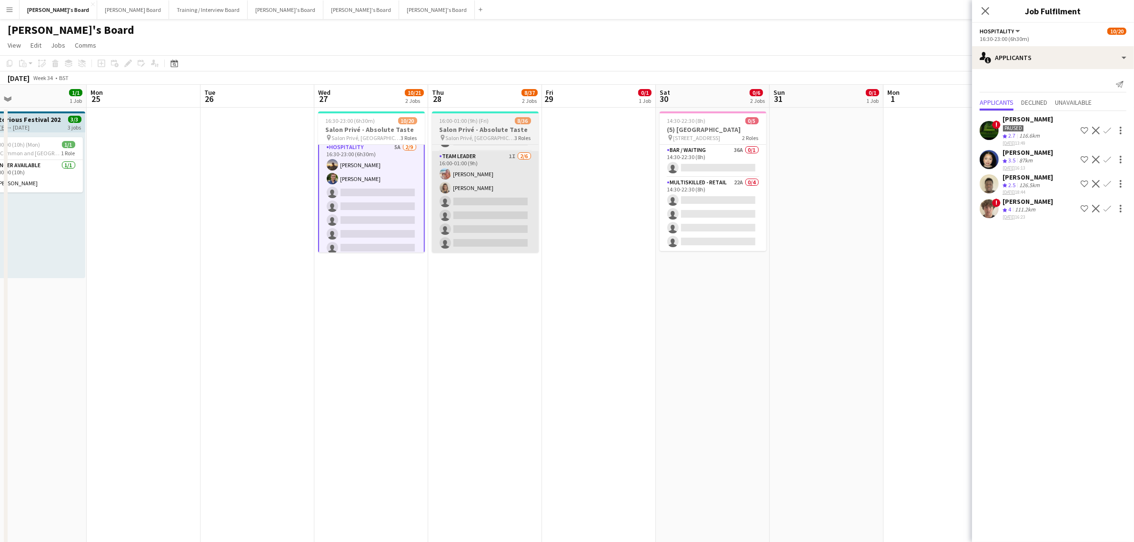
scroll to position [118, 0]
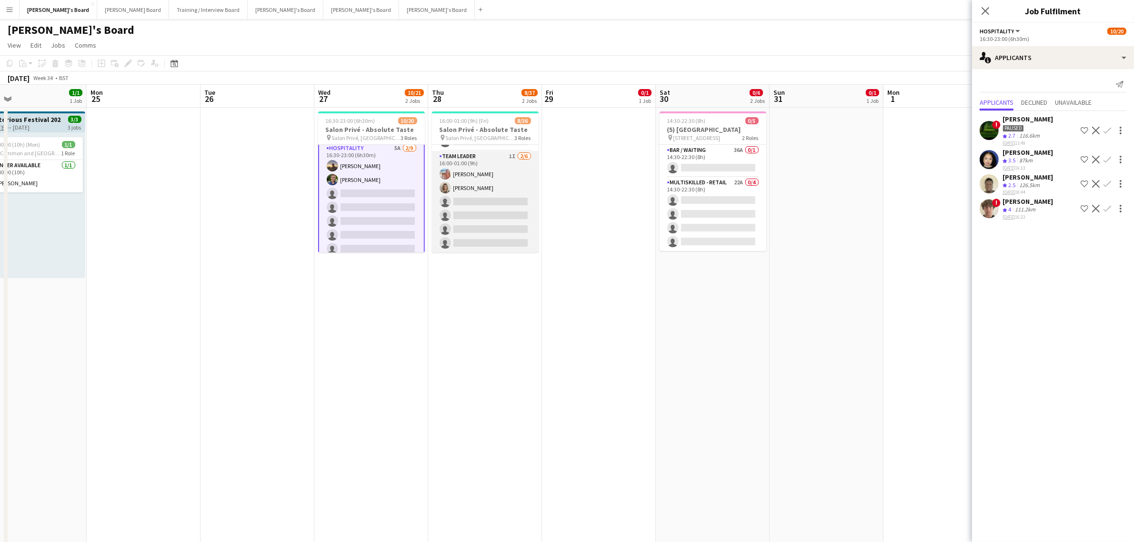
click at [477, 206] on app-card-role "TEAM LEADER 1I 2/6 16:00-01:00 (9h) Freya Lillywhite Mathilde Wilkie single-neu…" at bounding box center [485, 201] width 107 height 101
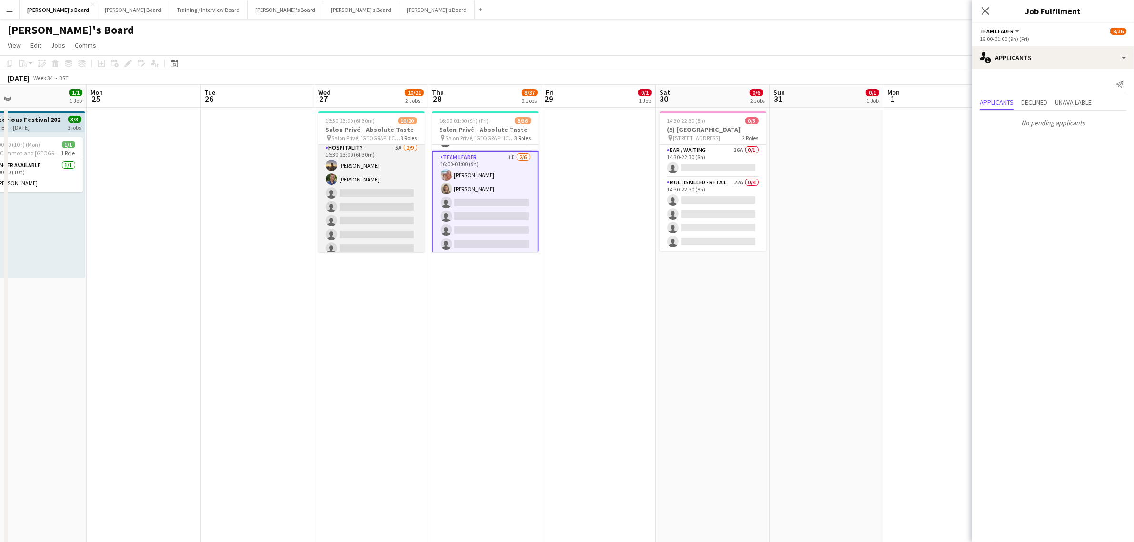
click at [375, 202] on app-card-role "Hospitality 5A [DATE] 16:30-23:00 (6h30m) [PERSON_NAME] [PERSON_NAME] single-ne…" at bounding box center [371, 213] width 107 height 143
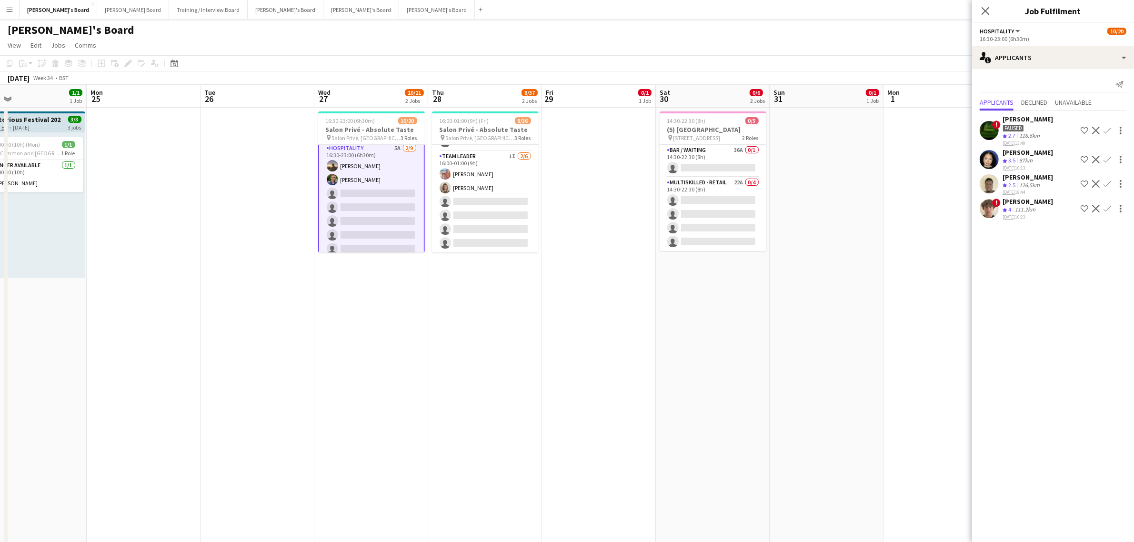
click at [1028, 194] on div "17-08-2025 18:44" at bounding box center [1028, 192] width 50 height 6
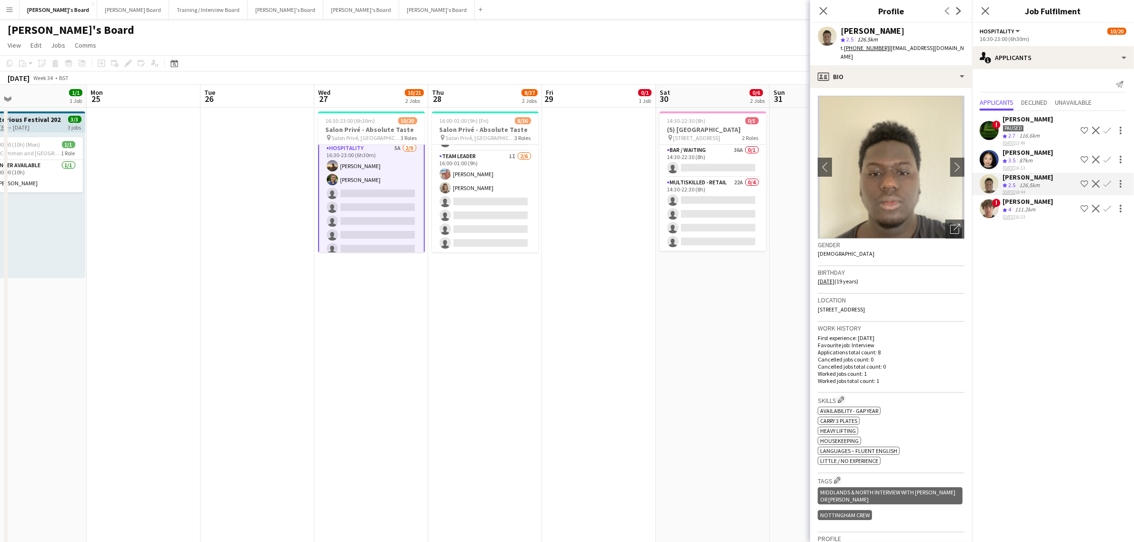
click at [1032, 202] on div "[PERSON_NAME]" at bounding box center [1028, 201] width 50 height 9
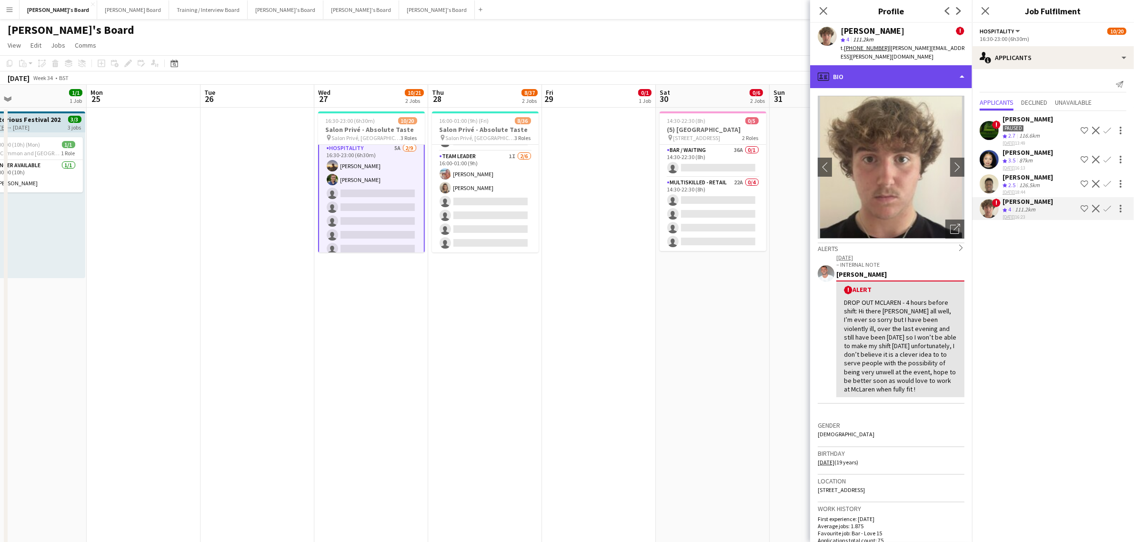
click at [874, 67] on div "profile Bio" at bounding box center [891, 76] width 162 height 23
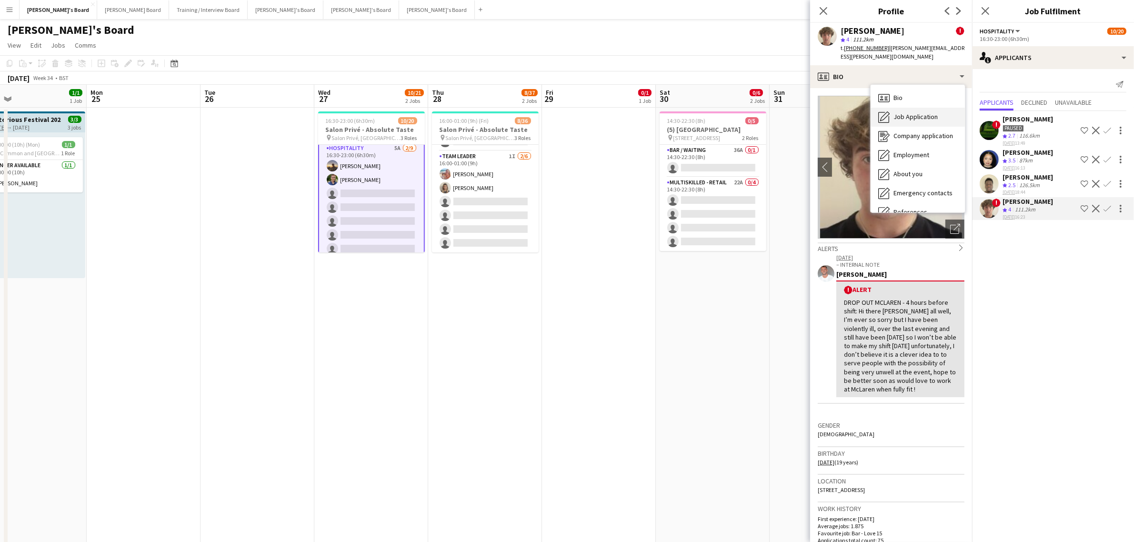
click at [904, 112] on span "Job Application" at bounding box center [916, 116] width 44 height 9
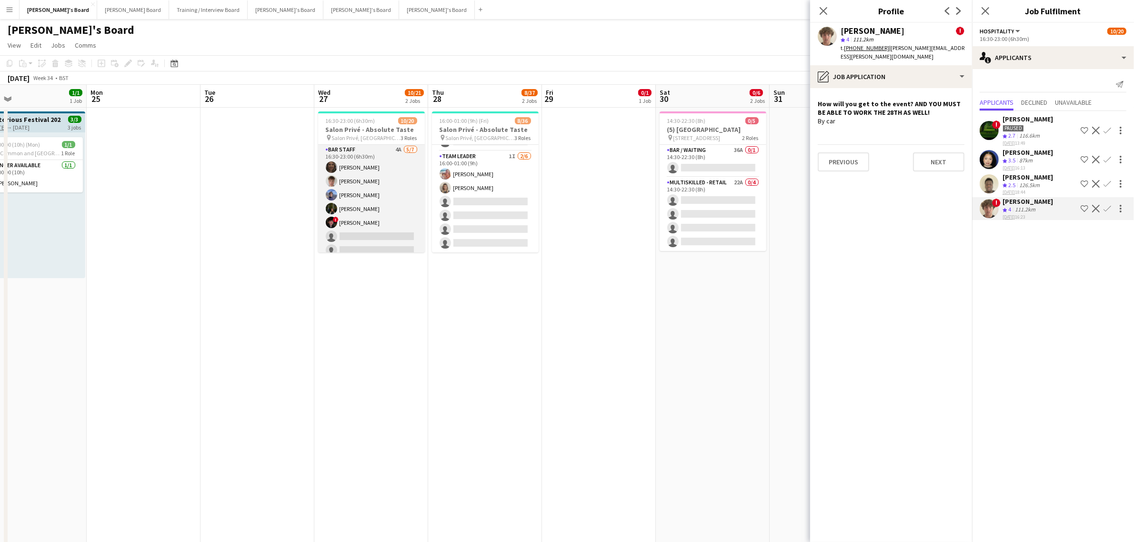
scroll to position [0, 0]
drag, startPoint x: 374, startPoint y: 172, endPoint x: 383, endPoint y: 170, distance: 9.5
click at [374, 172] on app-card-role "BAR STAFF 4A [DATE] 16:30-23:00 (6h30m) [PERSON_NAME] [PERSON_NAME] [PERSON_NAM…" at bounding box center [371, 202] width 107 height 115
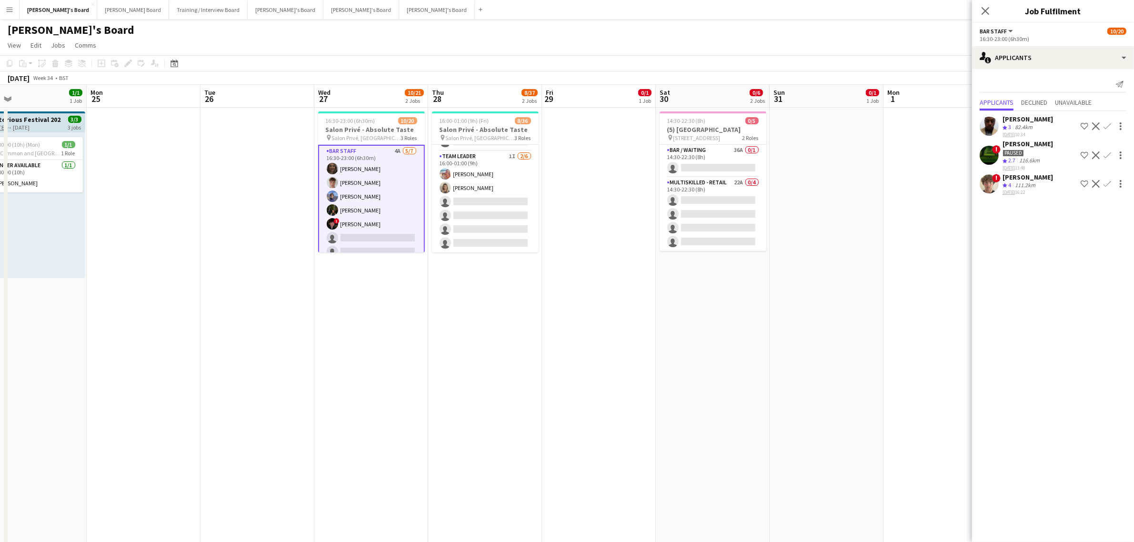
click at [1019, 175] on div "[PERSON_NAME]" at bounding box center [1028, 177] width 50 height 9
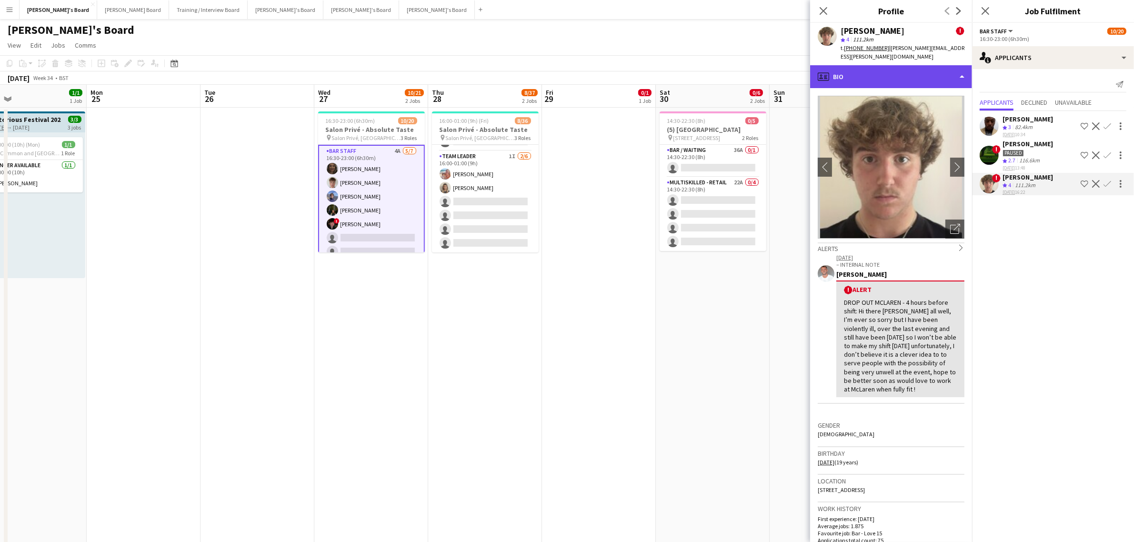
click at [906, 72] on div "profile Bio" at bounding box center [891, 76] width 162 height 23
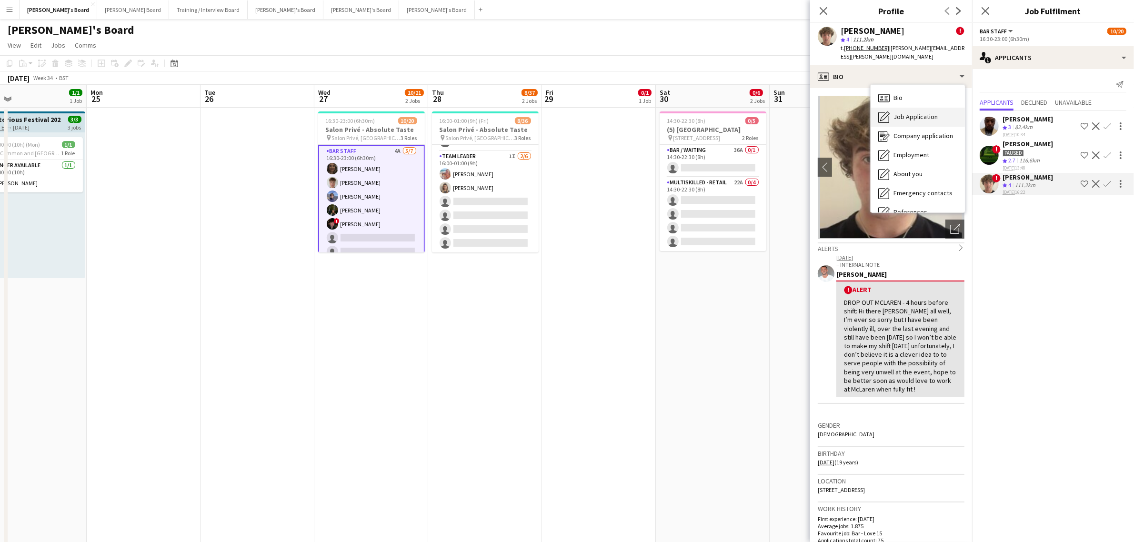
click at [908, 112] on span "Job Application" at bounding box center [916, 116] width 44 height 9
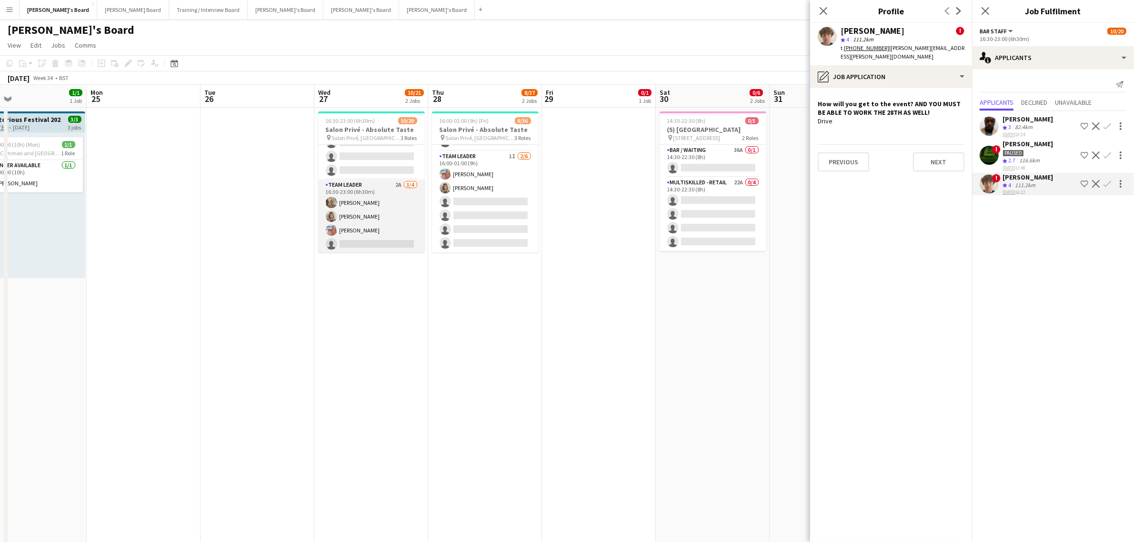
click at [367, 199] on app-card-role "TEAM LEADER 2A 3/4 16:30-23:00 (6h30m) Jacqueline Whitehorn-Scott Mathilde Wilk…" at bounding box center [371, 217] width 107 height 74
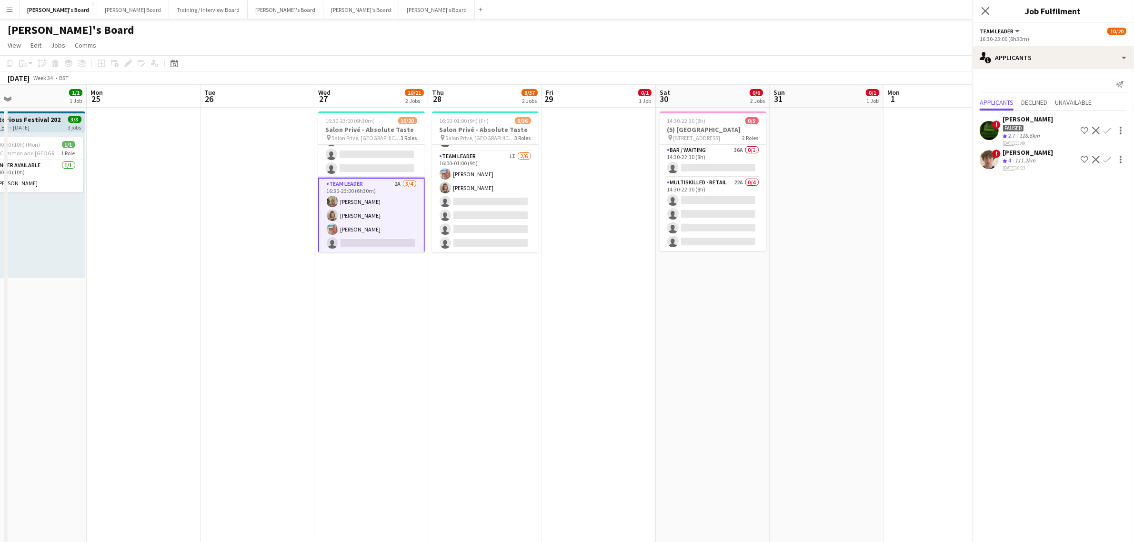
scroll to position [224, 0]
click at [1029, 151] on div "[PERSON_NAME]" at bounding box center [1028, 152] width 50 height 9
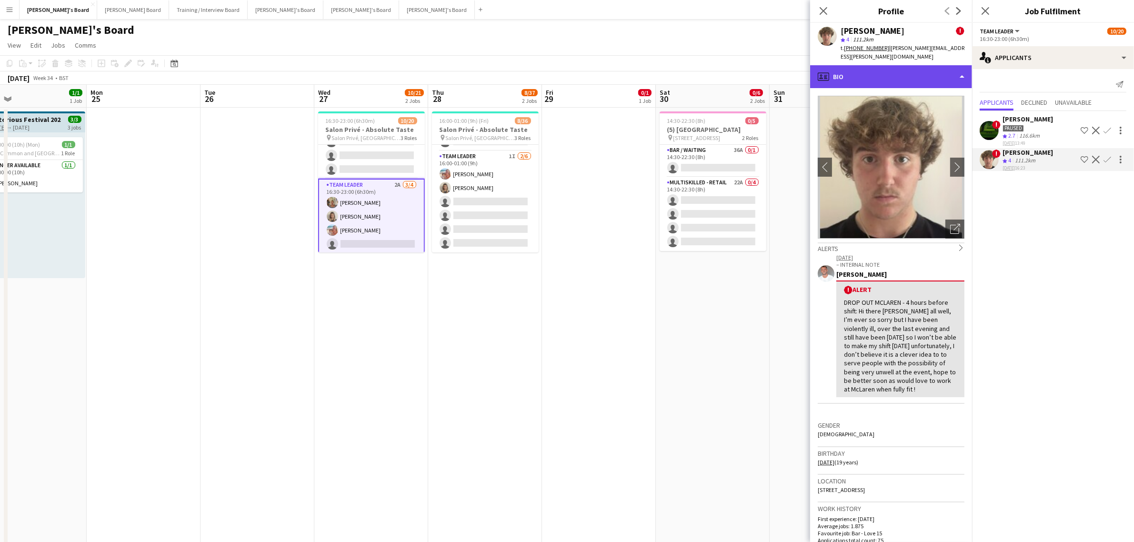
click at [892, 75] on div "profile Bio" at bounding box center [891, 76] width 162 height 23
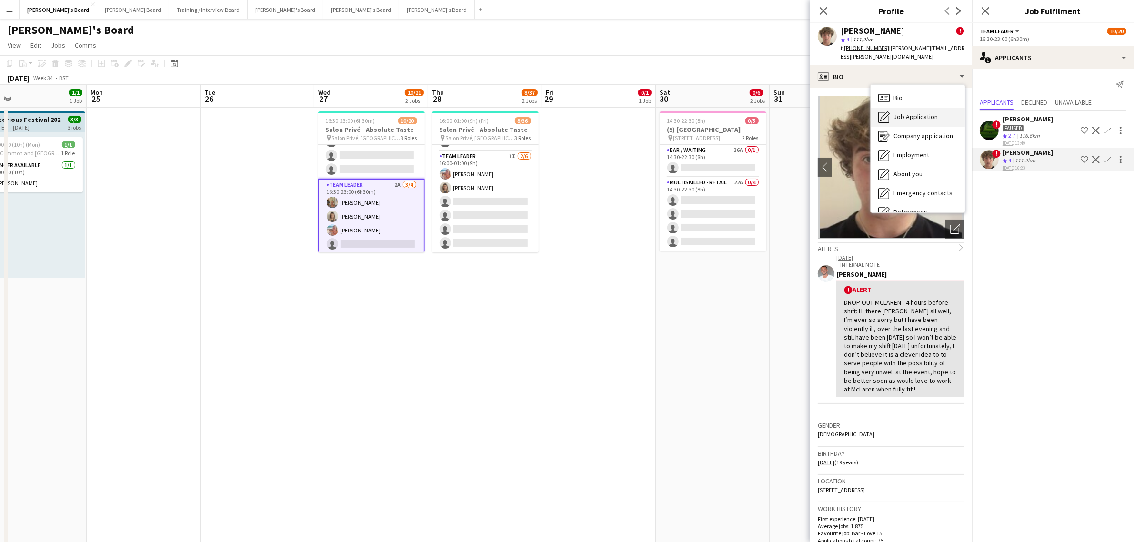
click at [906, 112] on span "Job Application" at bounding box center [916, 116] width 44 height 9
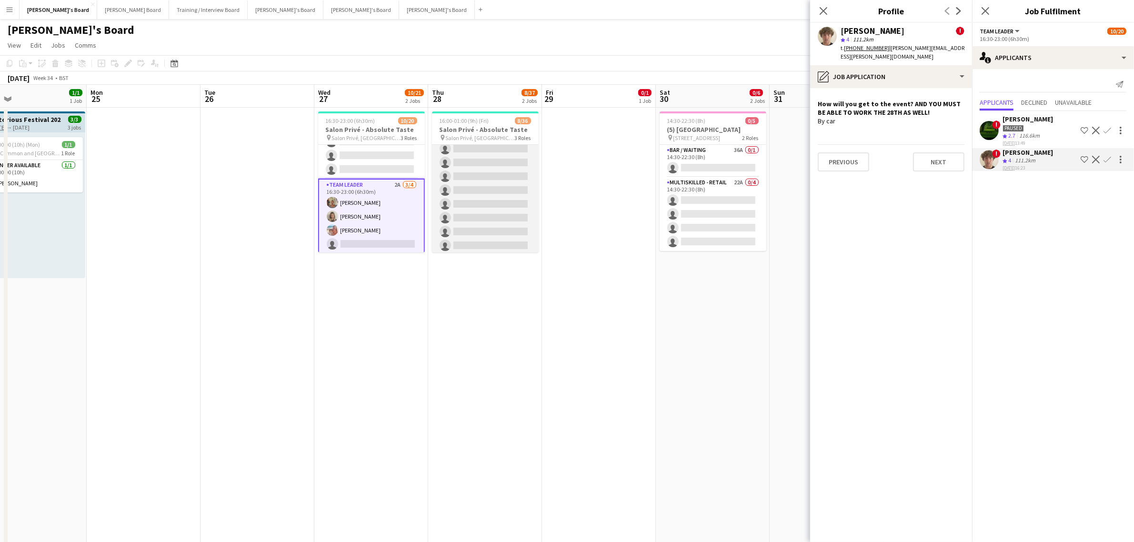
scroll to position [0, 0]
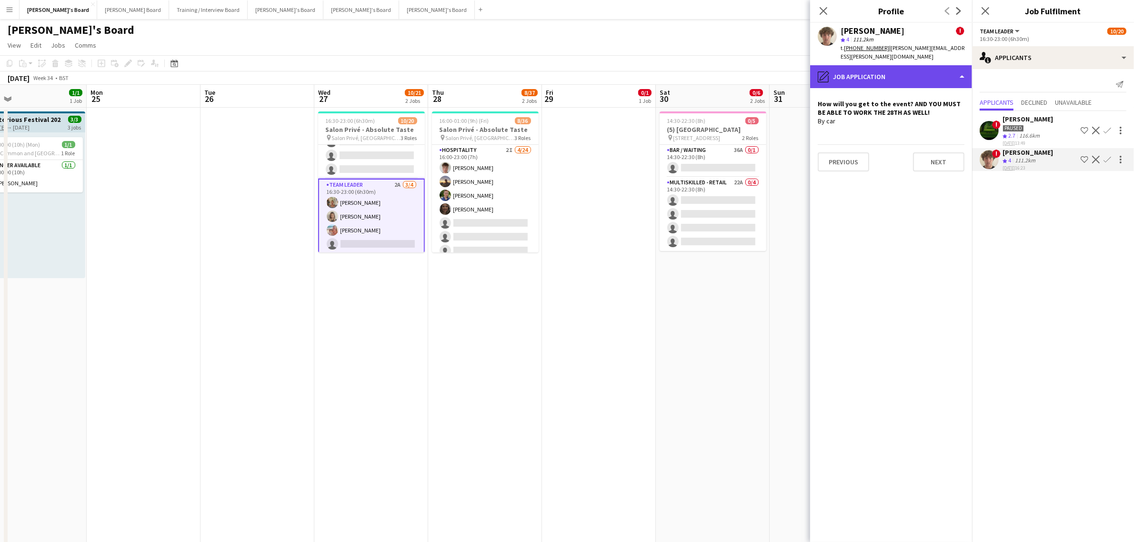
click at [866, 68] on div "pencil4 Job Application" at bounding box center [891, 76] width 162 height 23
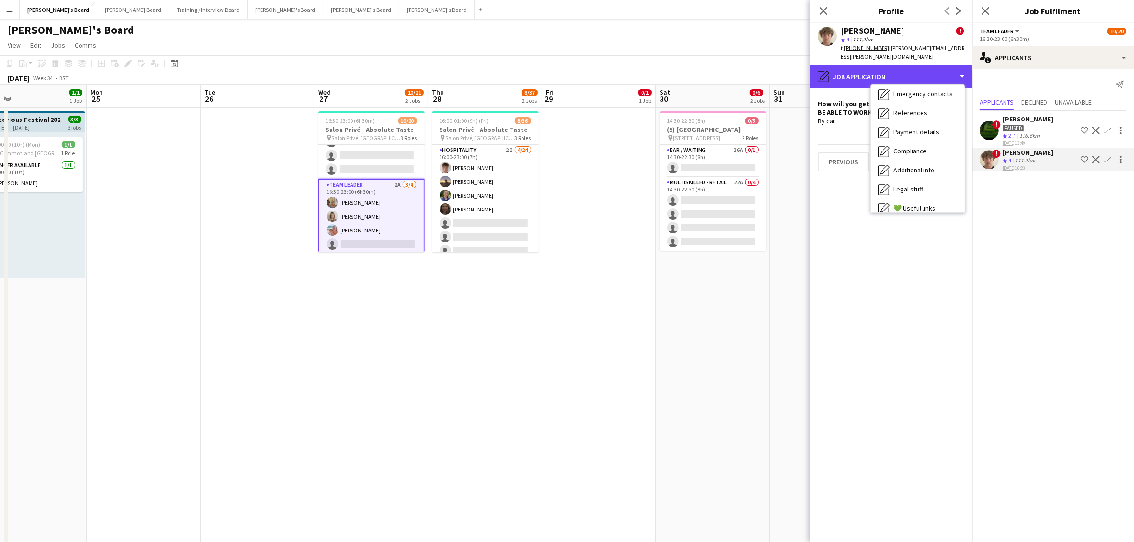
scroll to position [146, 0]
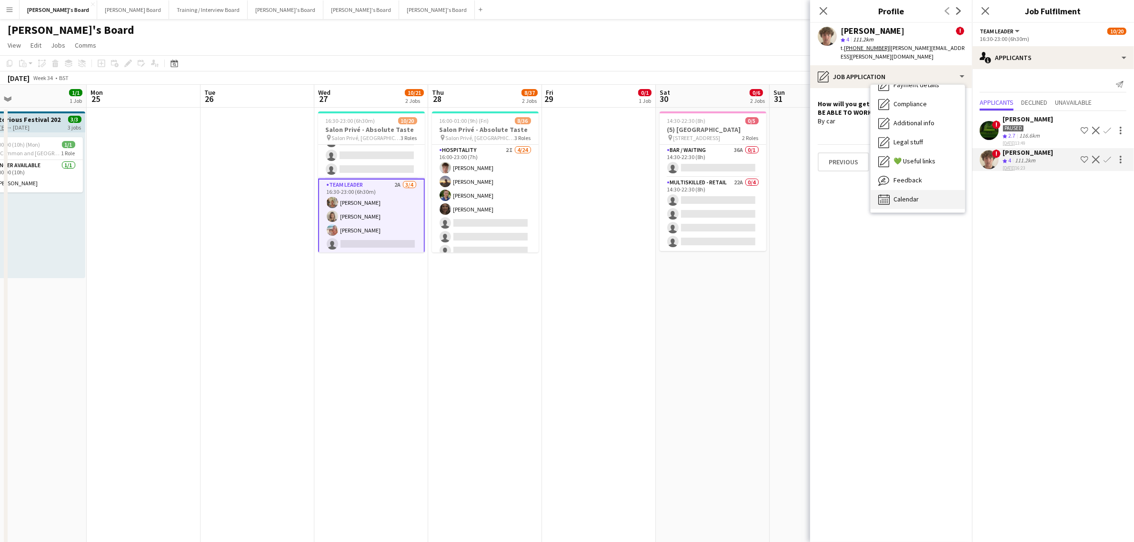
click at [901, 195] on span "Calendar" at bounding box center [906, 199] width 25 height 9
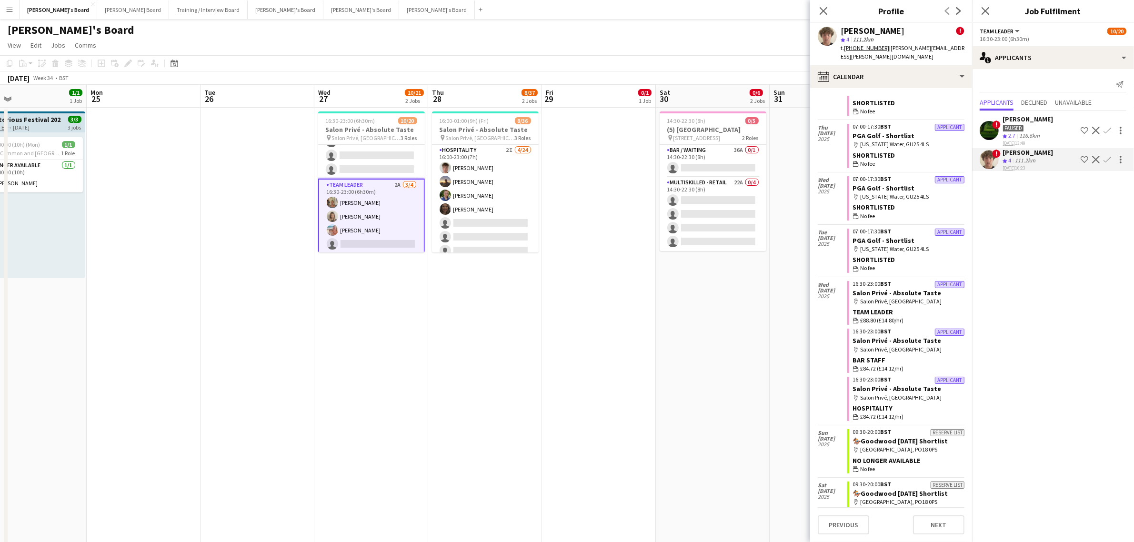
scroll to position [0, 0]
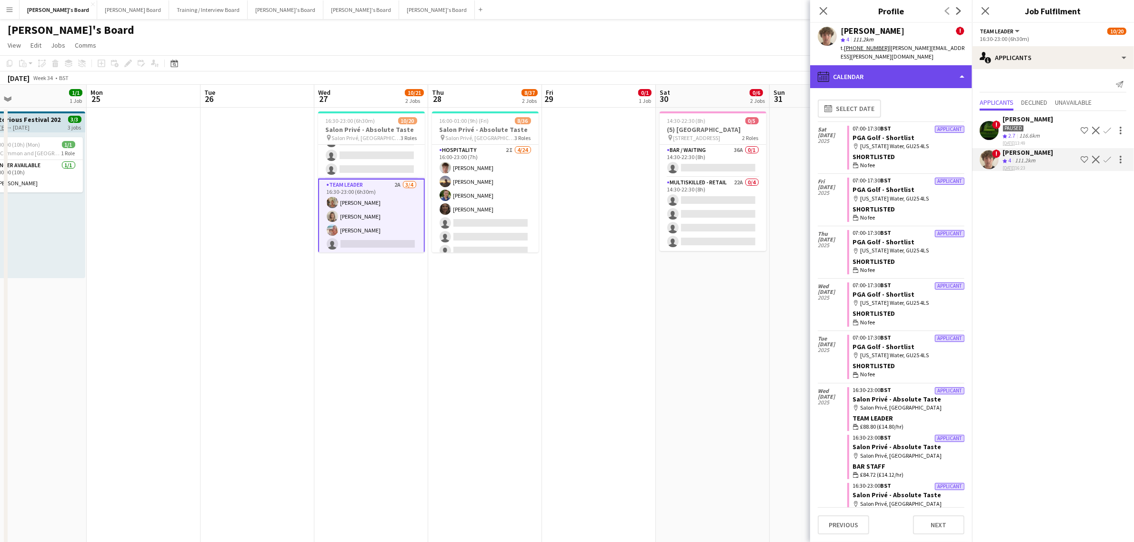
click at [862, 70] on div "calendar-full Calendar" at bounding box center [891, 76] width 162 height 23
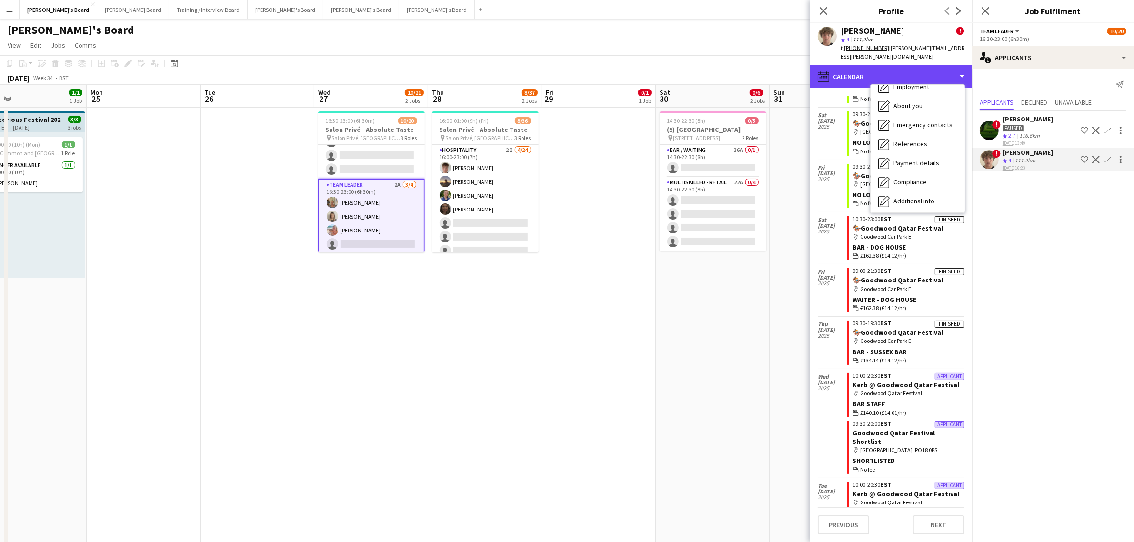
scroll to position [146, 0]
click at [913, 176] on span "Feedback" at bounding box center [908, 180] width 29 height 9
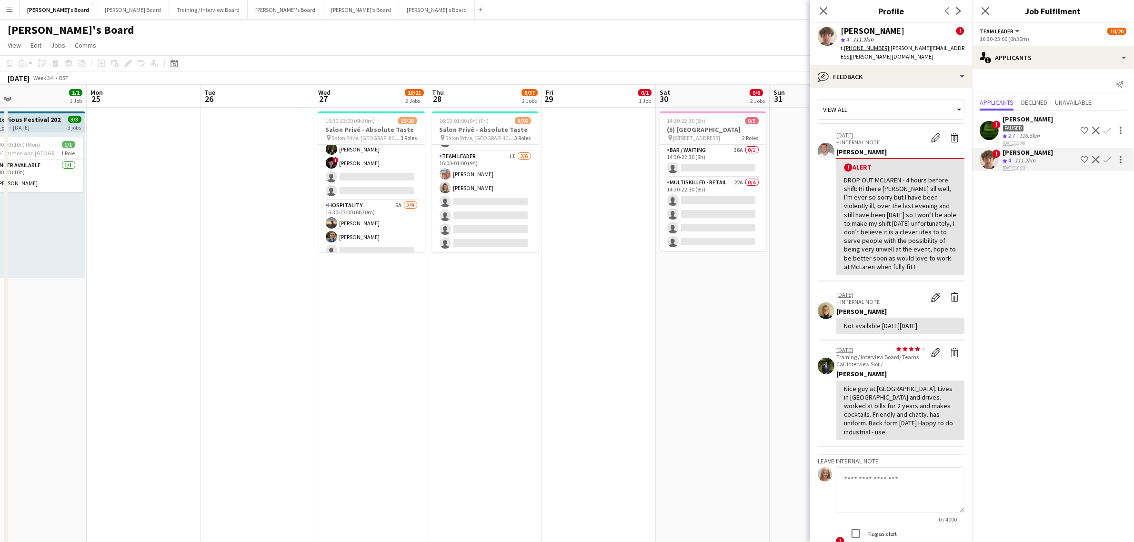
scroll to position [0, 0]
click at [387, 182] on app-card-role "BAR STAFF 4A [DATE] 16:30-23:00 (6h30m) [PERSON_NAME] [PERSON_NAME] [PERSON_NAM…" at bounding box center [371, 202] width 107 height 115
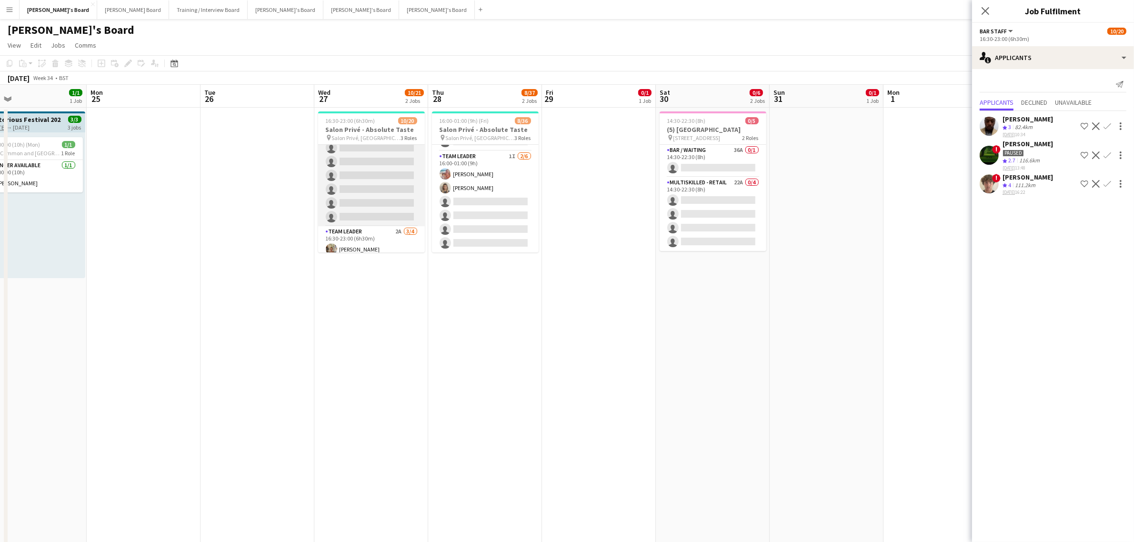
click at [382, 192] on app-card-role "Hospitality 5A [DATE] 16:30-23:00 (6h30m) [PERSON_NAME] [PERSON_NAME] single-ne…" at bounding box center [371, 154] width 107 height 143
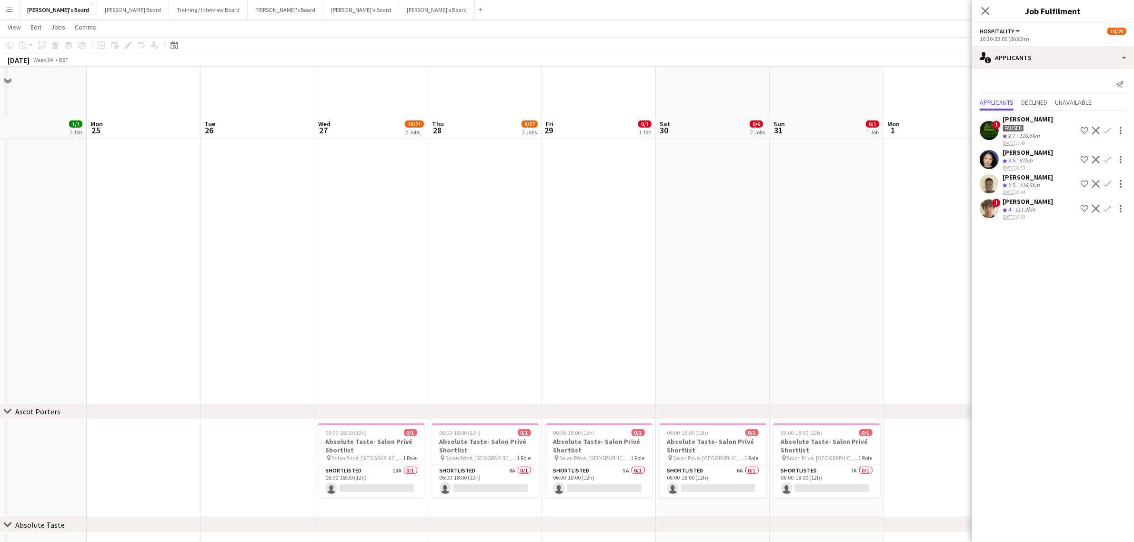
scroll to position [1016, 0]
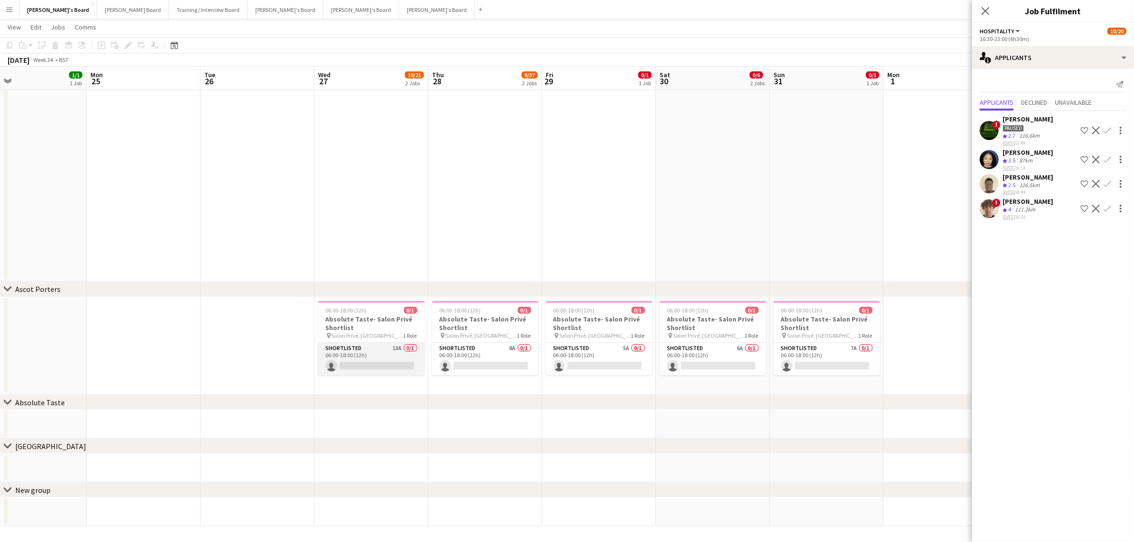
click at [389, 354] on app-card-role "Shortlisted 13A 0/1 06:00-18:00 (12h) single-neutral-actions" at bounding box center [371, 359] width 107 height 32
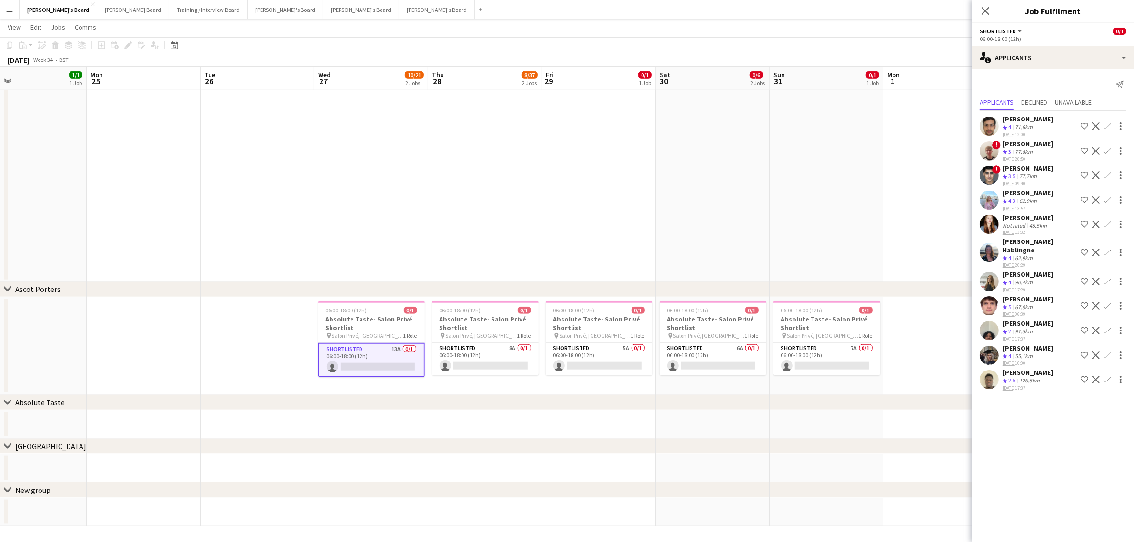
click at [1037, 191] on div "[PERSON_NAME]" at bounding box center [1028, 193] width 50 height 9
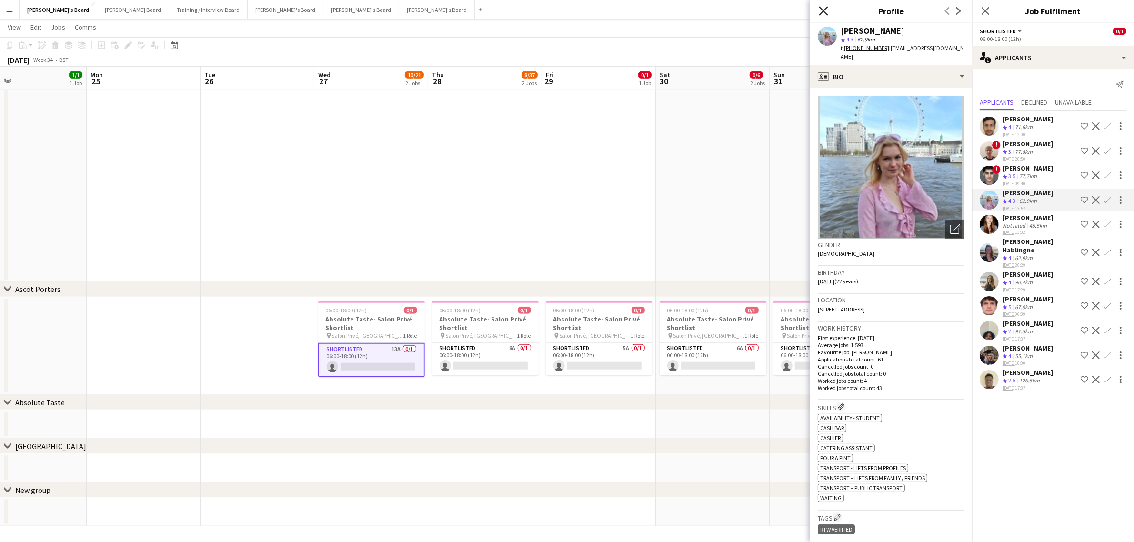
click at [824, 12] on icon at bounding box center [823, 10] width 9 height 9
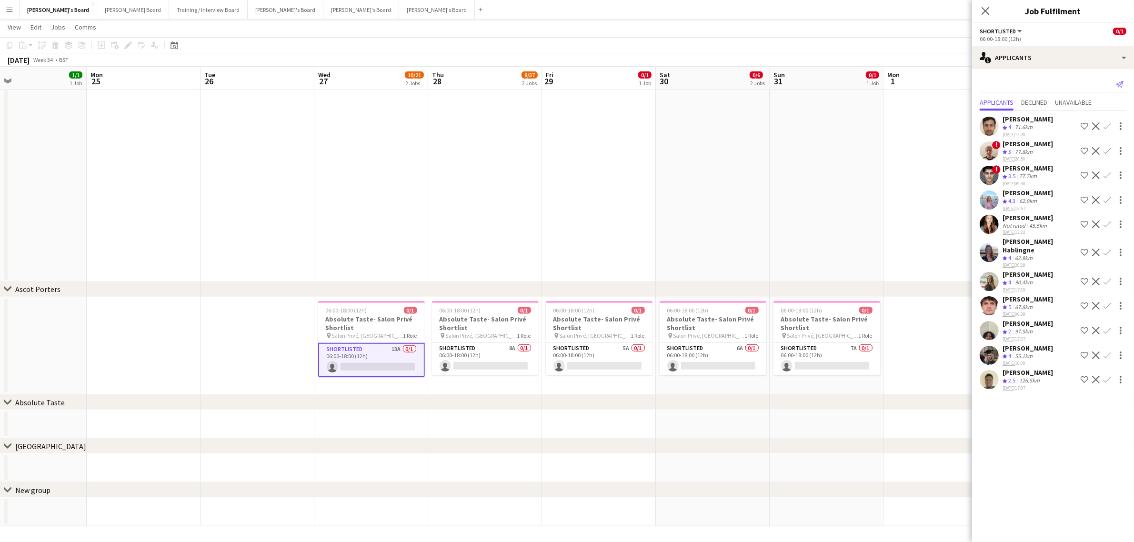
click at [1120, 84] on icon "Send notification" at bounding box center [1120, 85] width 8 height 8
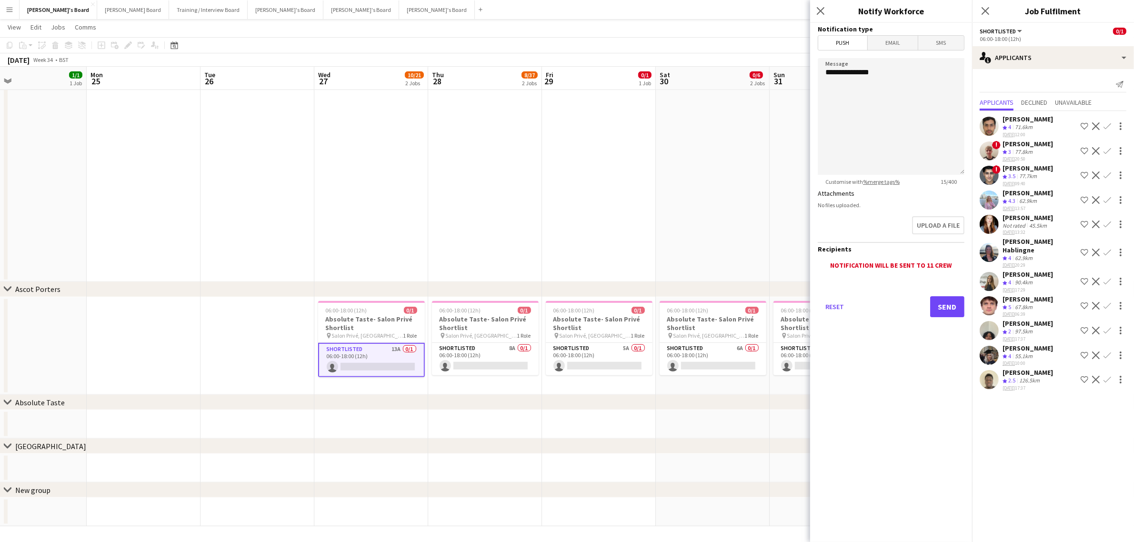
click at [893, 42] on span "Email" at bounding box center [893, 43] width 50 height 14
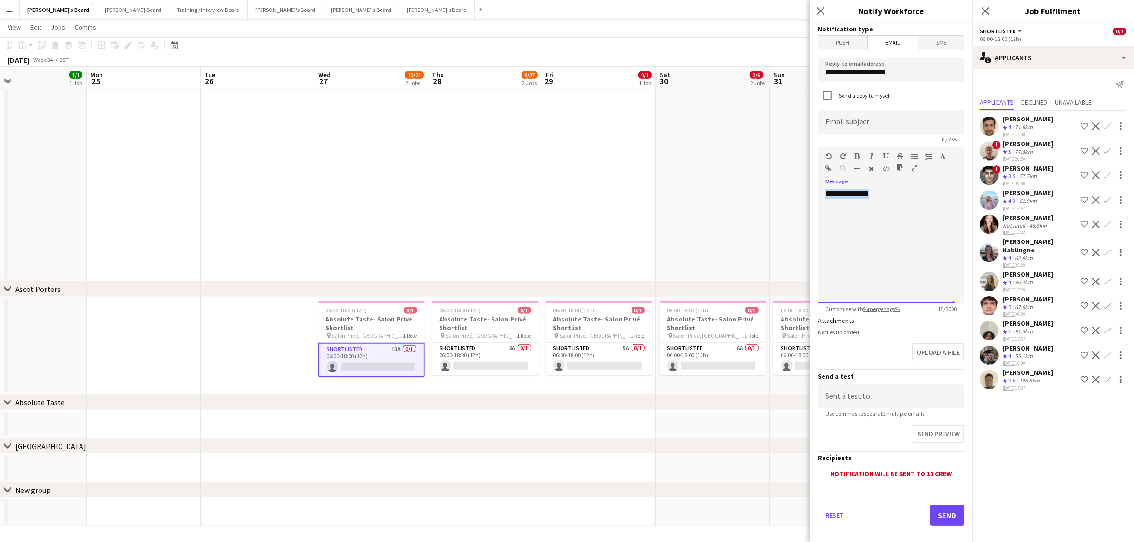
drag, startPoint x: 879, startPoint y: 196, endPoint x: 750, endPoint y: 189, distance: 129.3
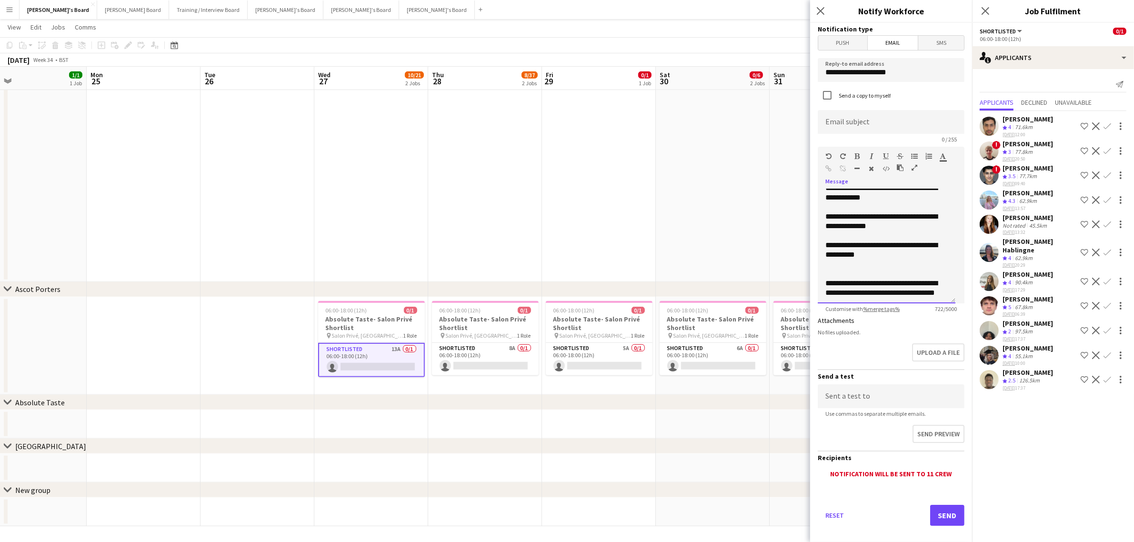
scroll to position [226, 0]
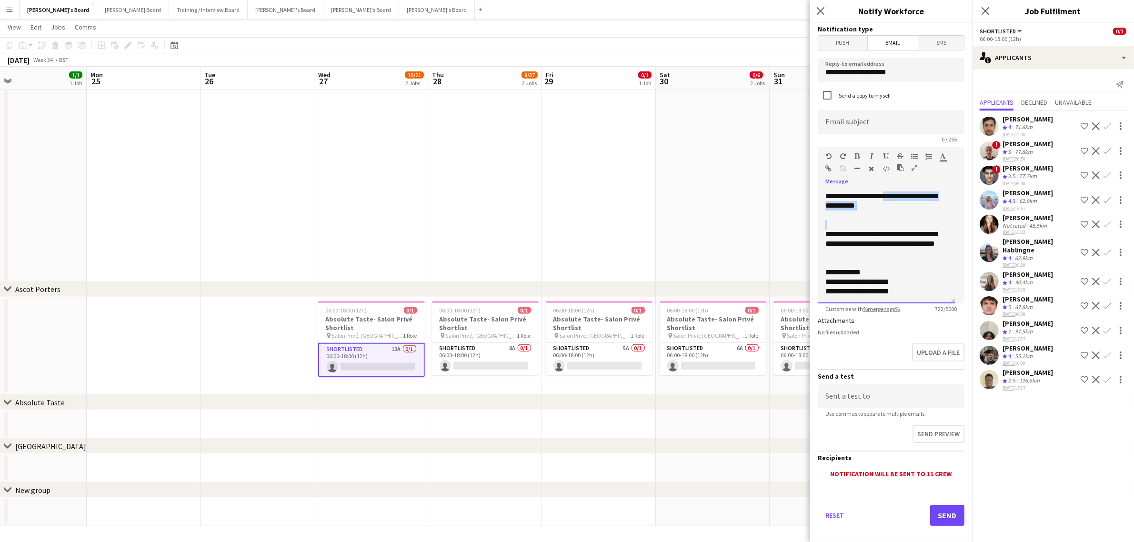
drag, startPoint x: 887, startPoint y: 221, endPoint x: 822, endPoint y: 207, distance: 66.8
click at [822, 207] on div "**********" at bounding box center [887, 246] width 138 height 114
click at [848, 124] on input at bounding box center [891, 122] width 147 height 24
click at [875, 69] on input "**********" at bounding box center [891, 70] width 147 height 24
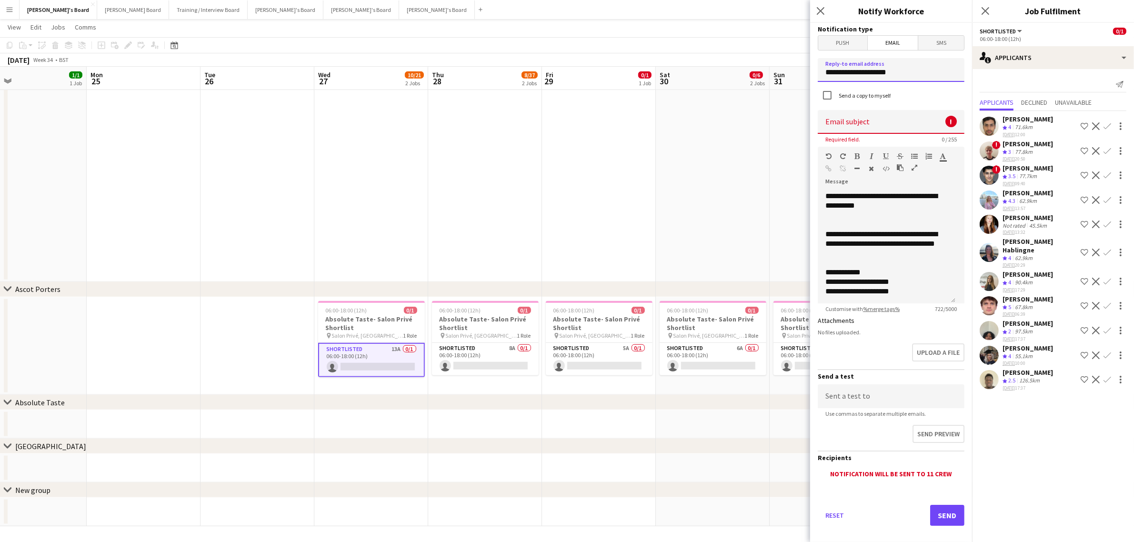
click at [875, 69] on input "**********" at bounding box center [891, 70] width 147 height 24
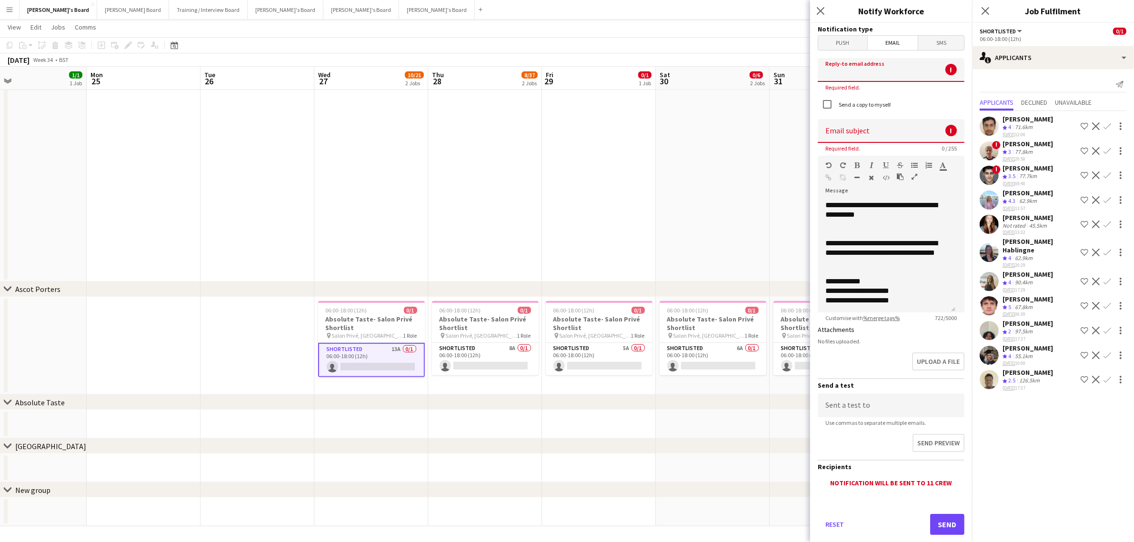
paste input "**********"
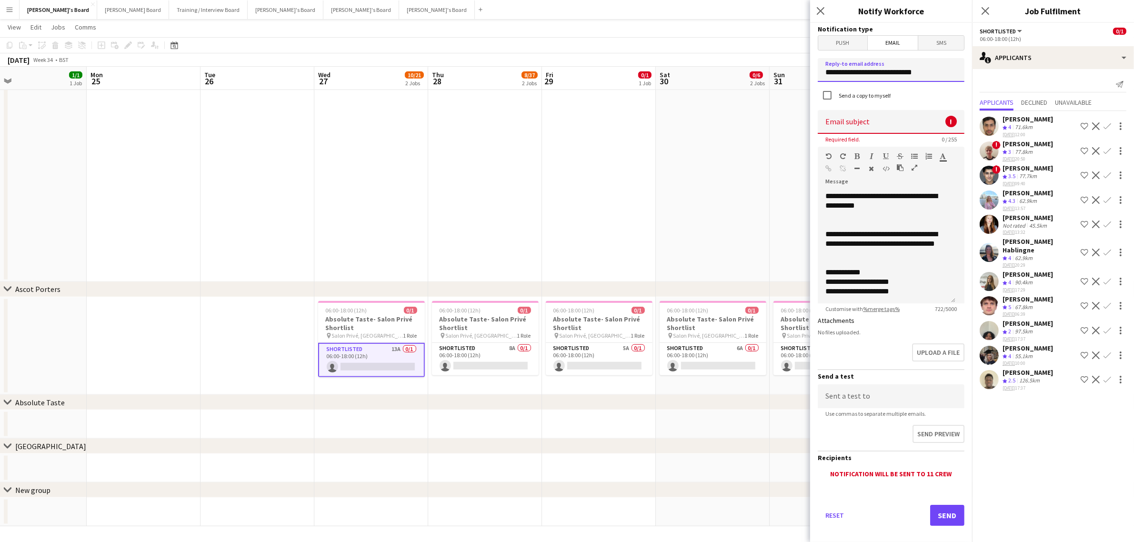
type input "**********"
click at [923, 90] on div "Send a copy to myself" at bounding box center [891, 96] width 147 height 20
click at [856, 397] on input at bounding box center [891, 396] width 147 height 24
paste input "**********"
type input "**********"
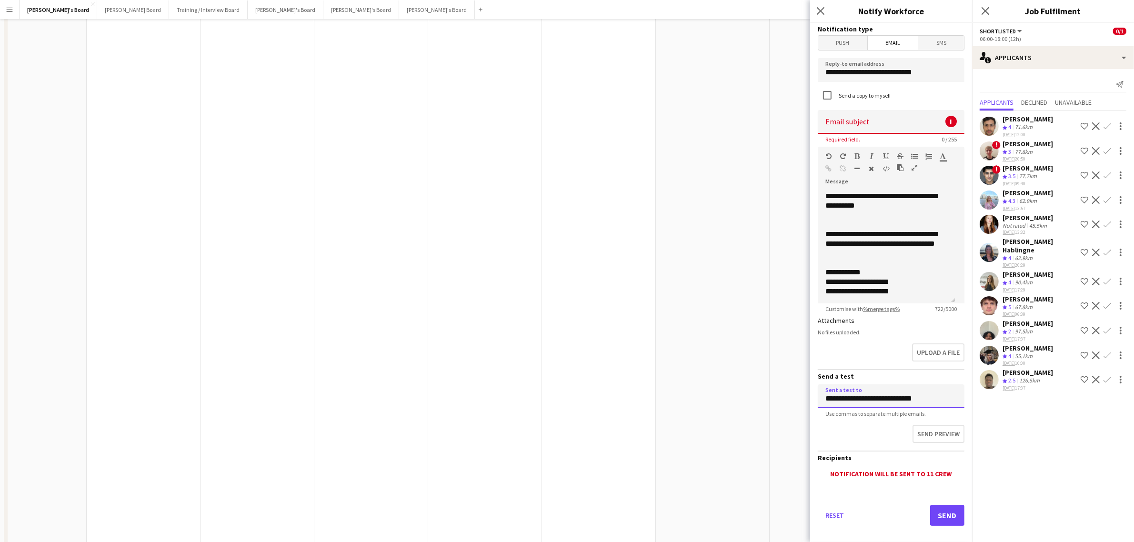
scroll to position [0, 0]
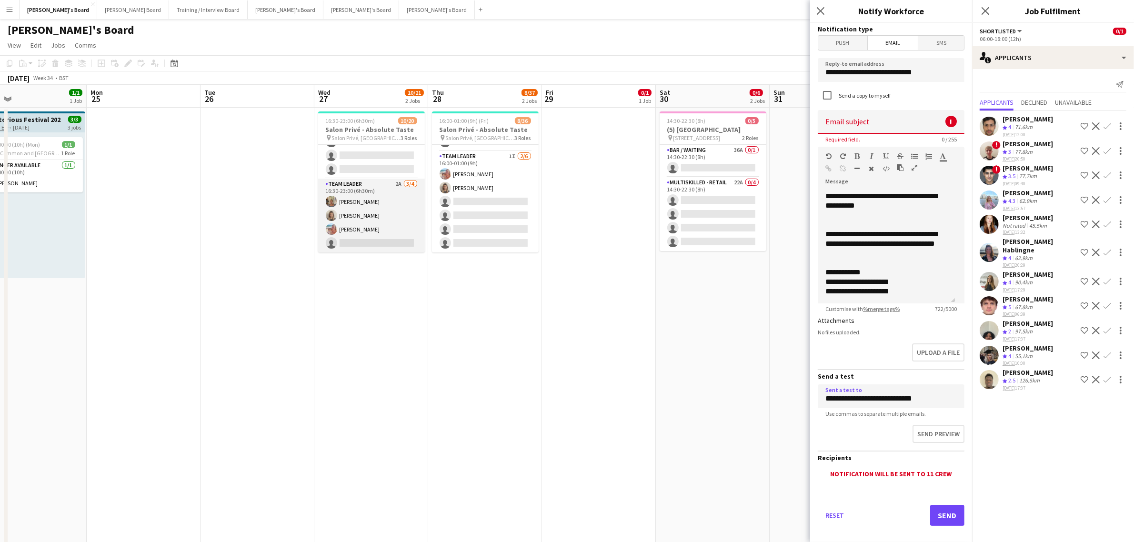
click at [361, 201] on app-card-role "TEAM LEADER 2A 3/4 16:30-23:00 (6h30m) Jacqueline Whitehorn-Scott Mathilde Wilk…" at bounding box center [371, 216] width 107 height 74
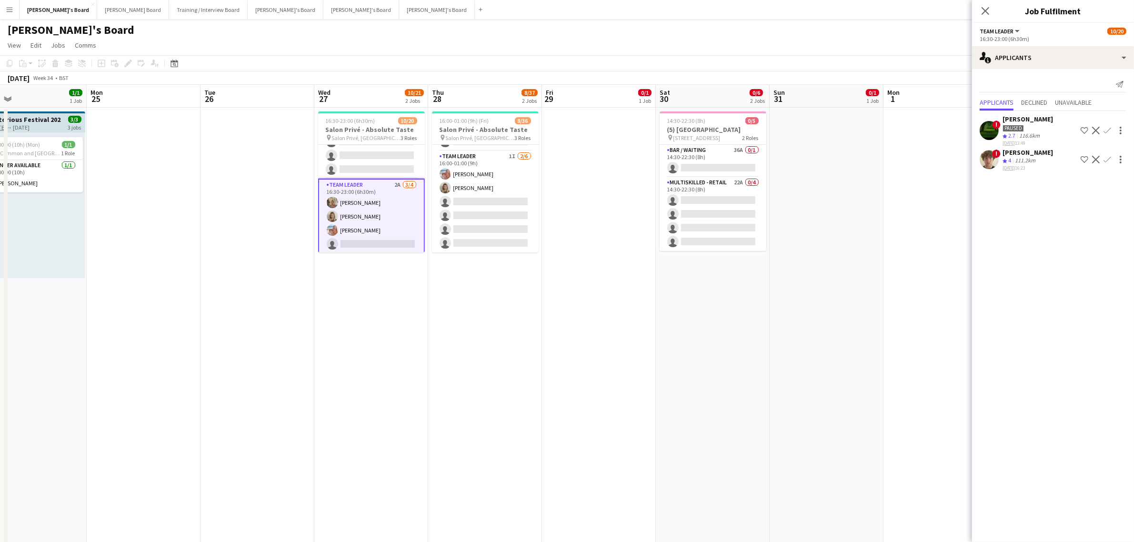
click at [1026, 157] on div "111.2km" at bounding box center [1025, 161] width 24 height 8
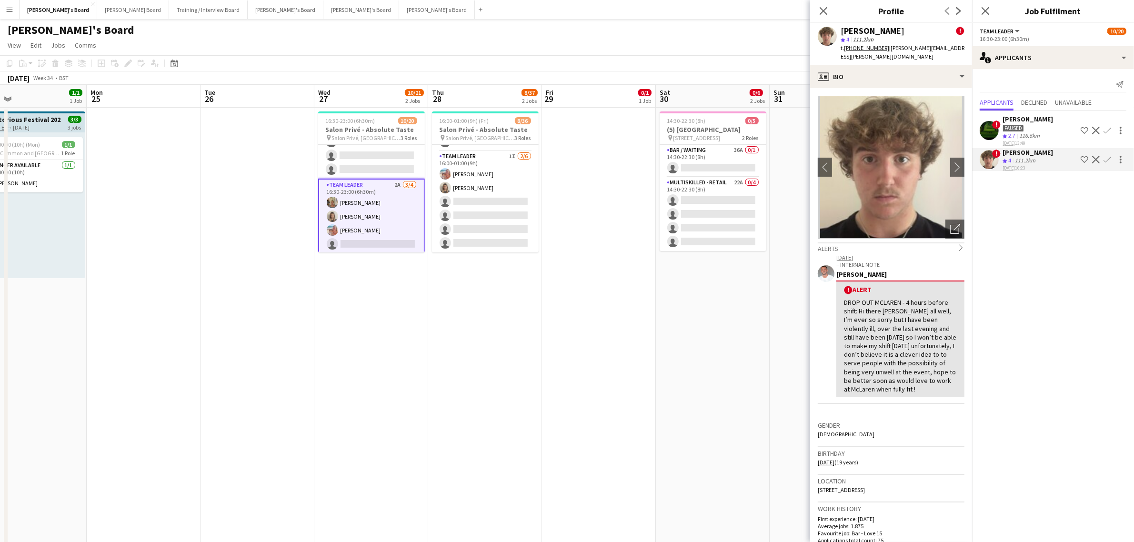
click at [880, 28] on div "[PERSON_NAME]" at bounding box center [873, 31] width 64 height 9
copy div "[PERSON_NAME]"
click at [1110, 159] on app-icon "Confirm" at bounding box center [1108, 160] width 8 height 8
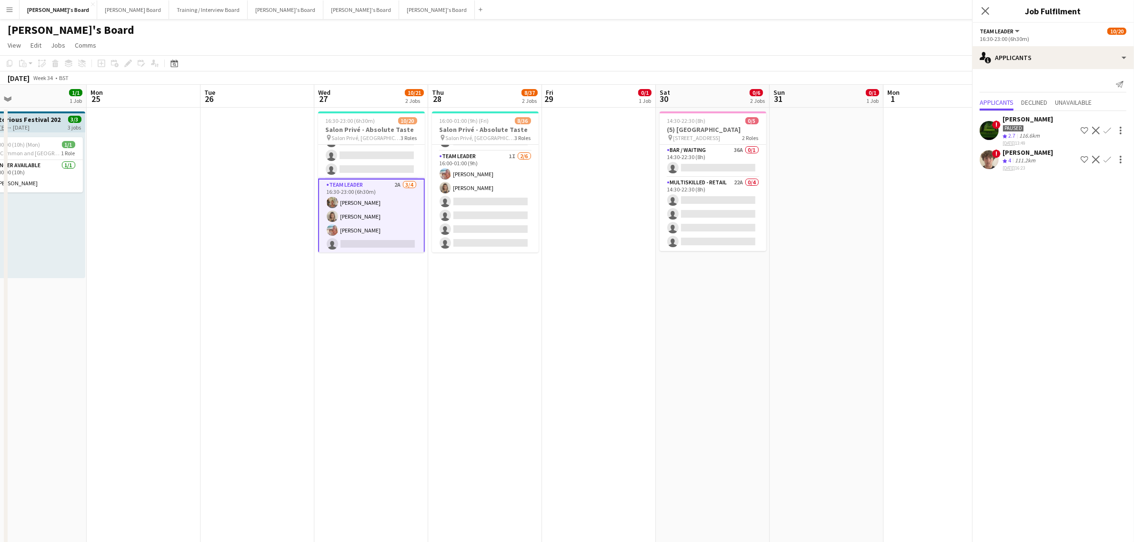
click at [1110, 159] on app-icon "Confirm" at bounding box center [1108, 160] width 8 height 8
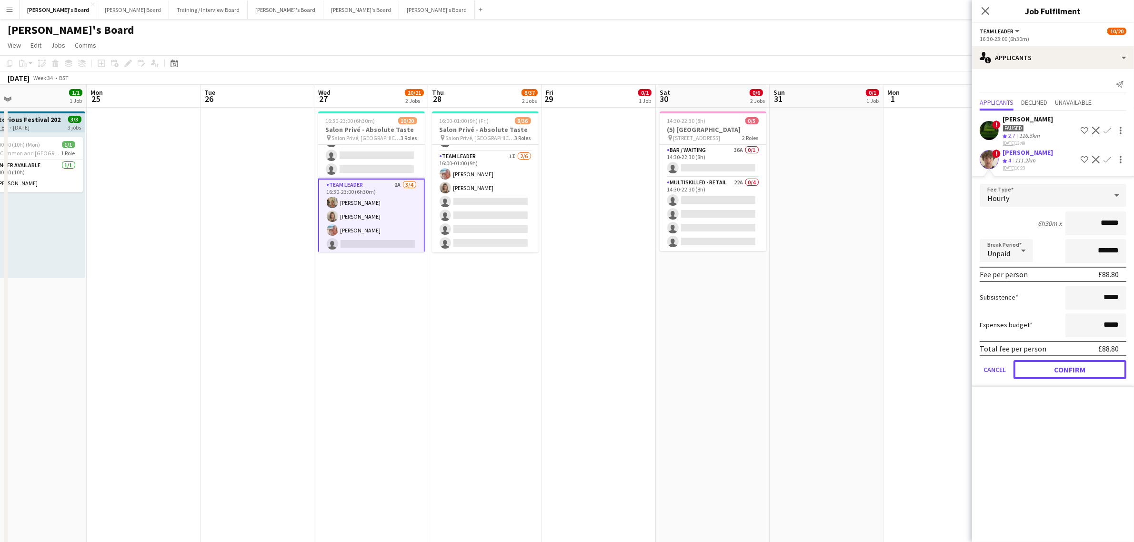
click at [1078, 374] on button "Confirm" at bounding box center [1070, 369] width 113 height 19
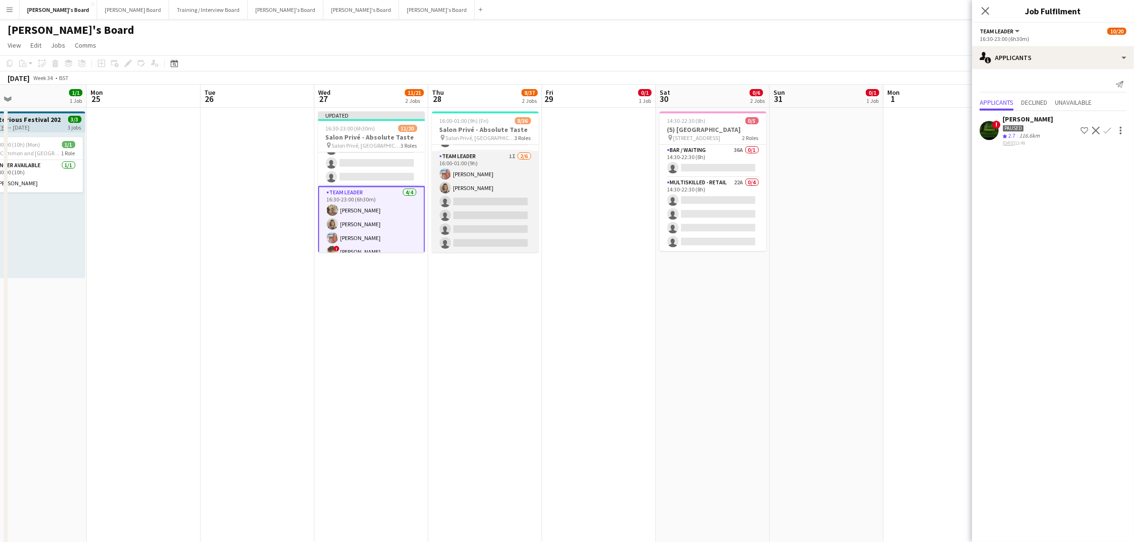
click at [438, 190] on app-card-role "TEAM LEADER 1I 2/6 16:00-01:00 (9h) Freya Lillywhite Mathilde Wilkie single-neu…" at bounding box center [485, 201] width 107 height 101
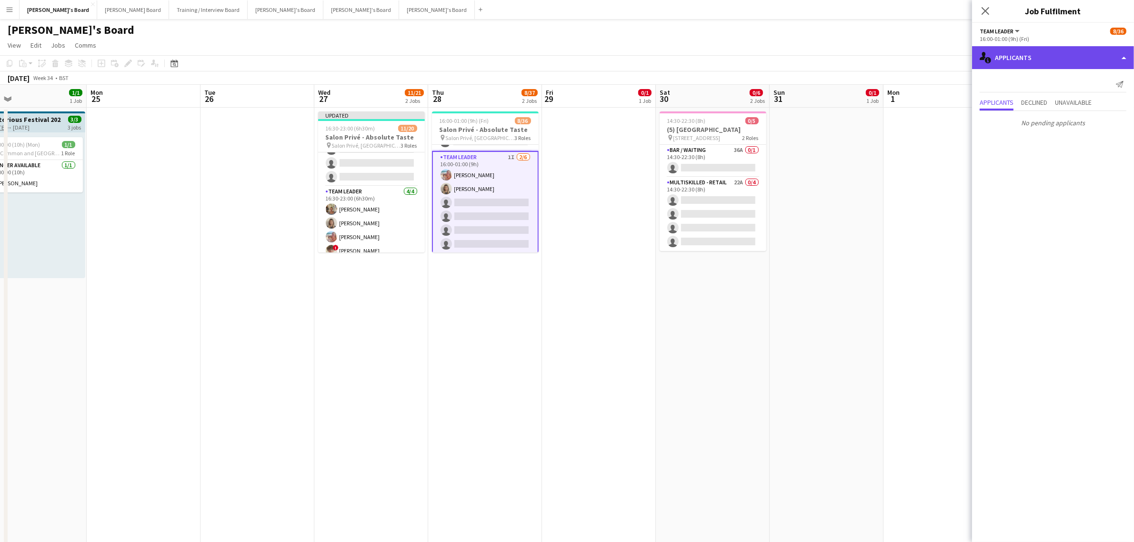
click at [1031, 55] on div "single-neutral-actions-information Applicants" at bounding box center [1053, 57] width 162 height 23
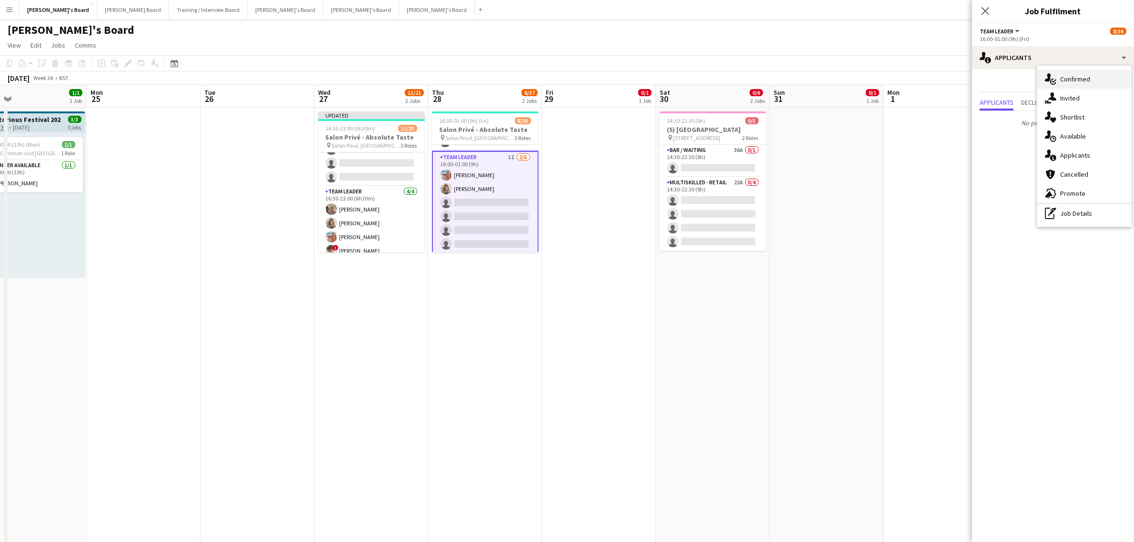
click at [1082, 82] on div "single-neutral-actions-check-2 Confirmed" at bounding box center [1084, 79] width 94 height 19
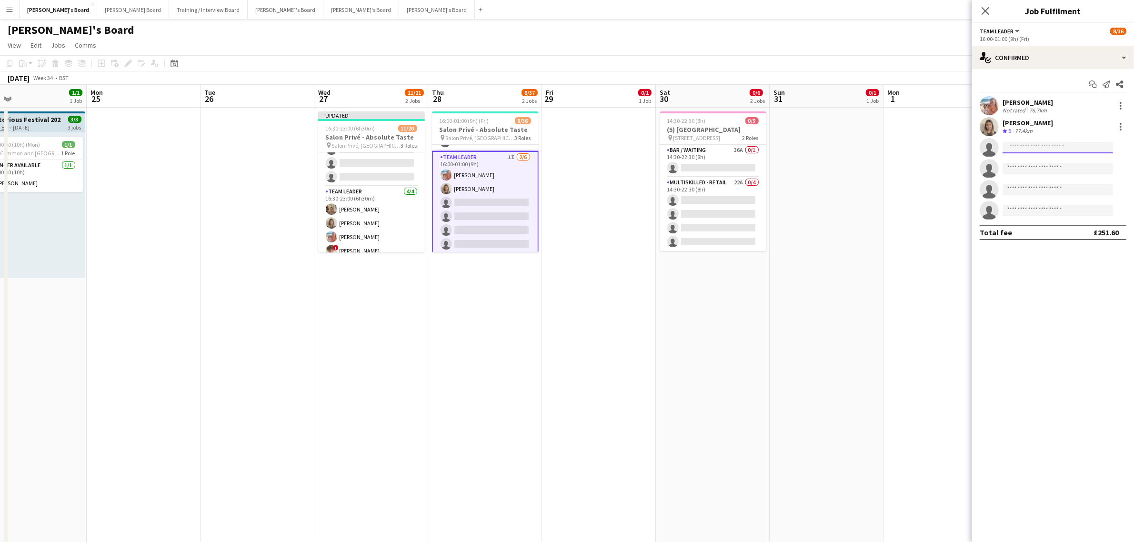
click at [1032, 144] on input at bounding box center [1058, 147] width 111 height 11
paste input "**********"
type input "**********"
click at [1044, 163] on span "[PERSON_NAME]" at bounding box center [1037, 161] width 55 height 8
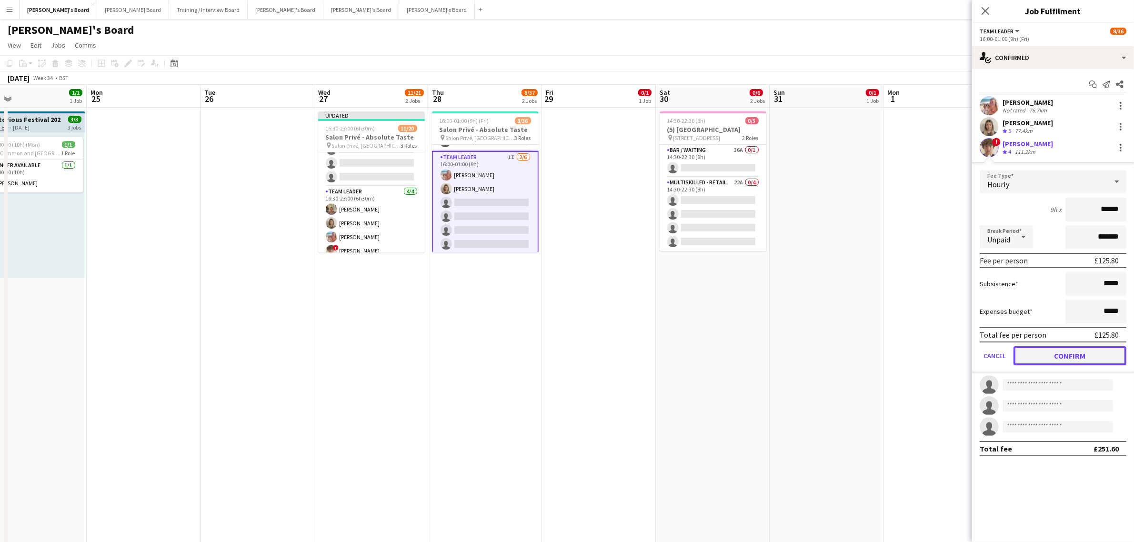
click at [1066, 349] on button "Confirm" at bounding box center [1070, 355] width 113 height 19
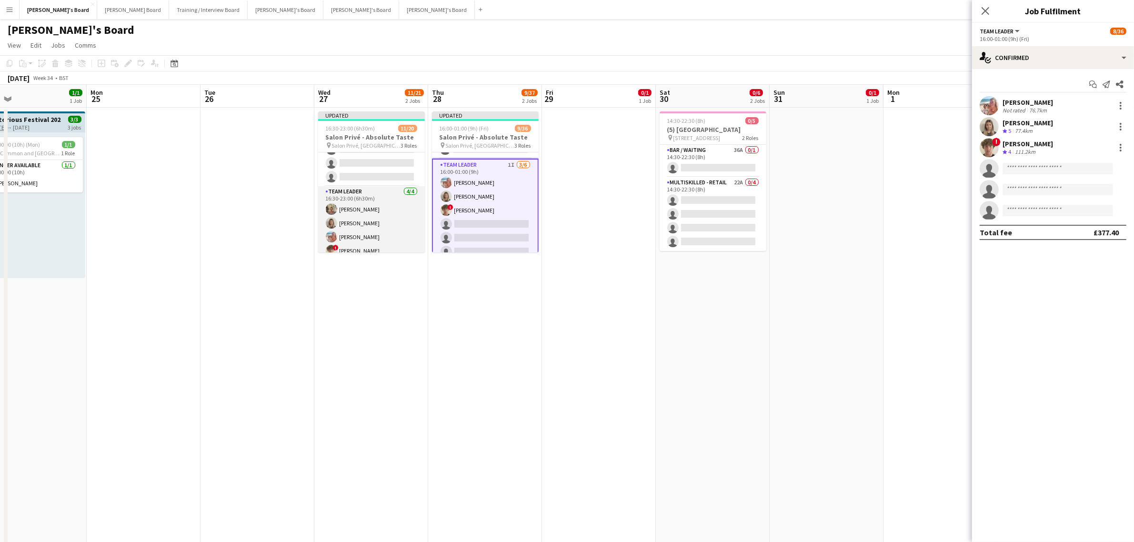
click at [372, 190] on app-card-role "TEAM LEADER 4/4 16:30-23:00 (6h30m) Jacqueline Whitehorn-Scott Mathilde Wilkie …" at bounding box center [371, 223] width 107 height 74
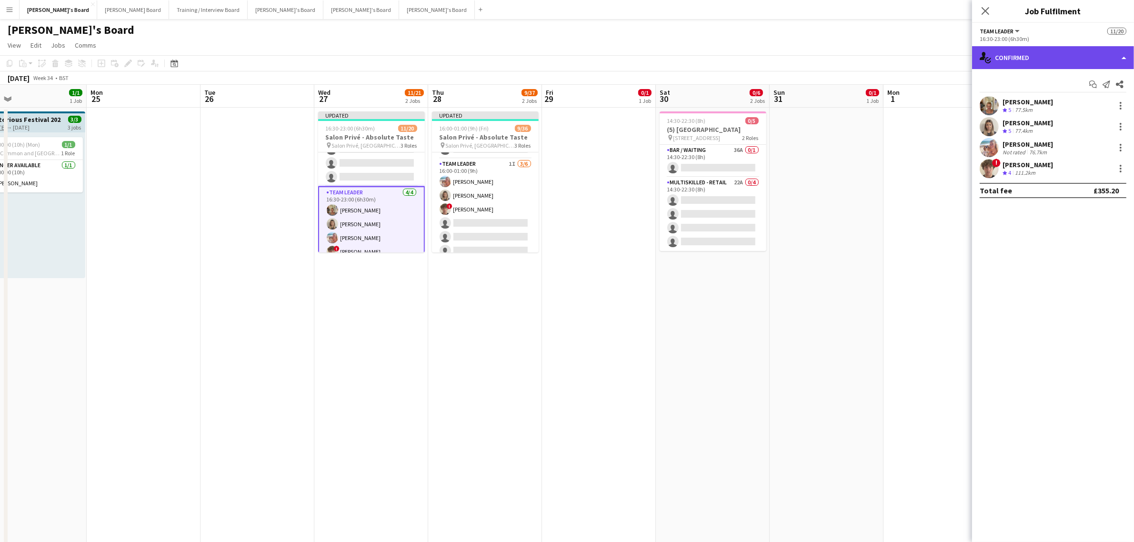
click at [1049, 60] on div "single-neutral-actions-check-2 Confirmed" at bounding box center [1053, 57] width 162 height 23
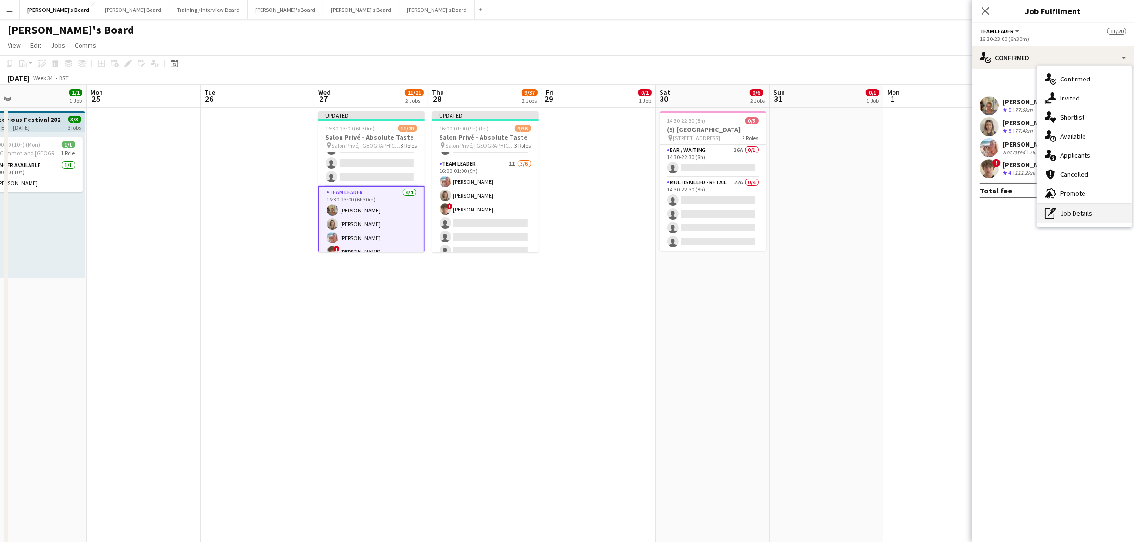
click at [1082, 220] on div "pen-write Job Details" at bounding box center [1084, 213] width 94 height 19
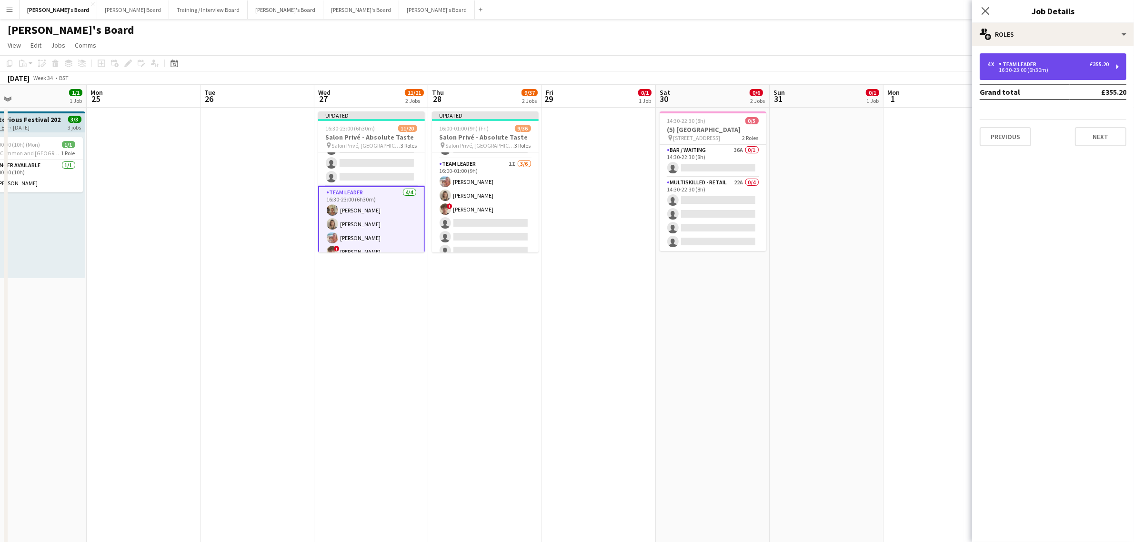
click at [1046, 69] on div "16:30-23:00 (6h30m)" at bounding box center [1047, 70] width 121 height 5
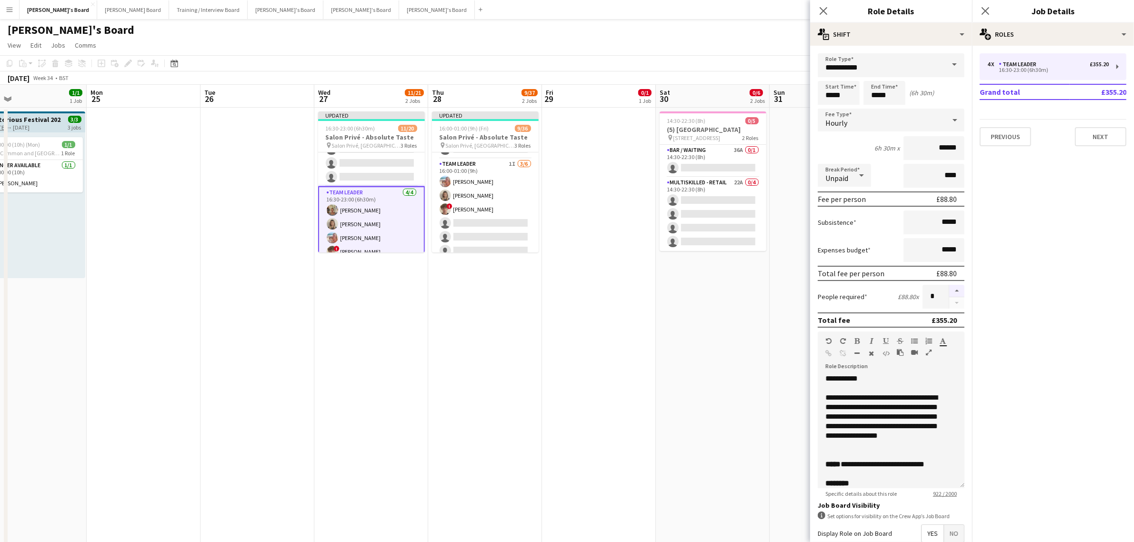
click at [953, 285] on button "button" at bounding box center [956, 291] width 15 height 12
type input "*"
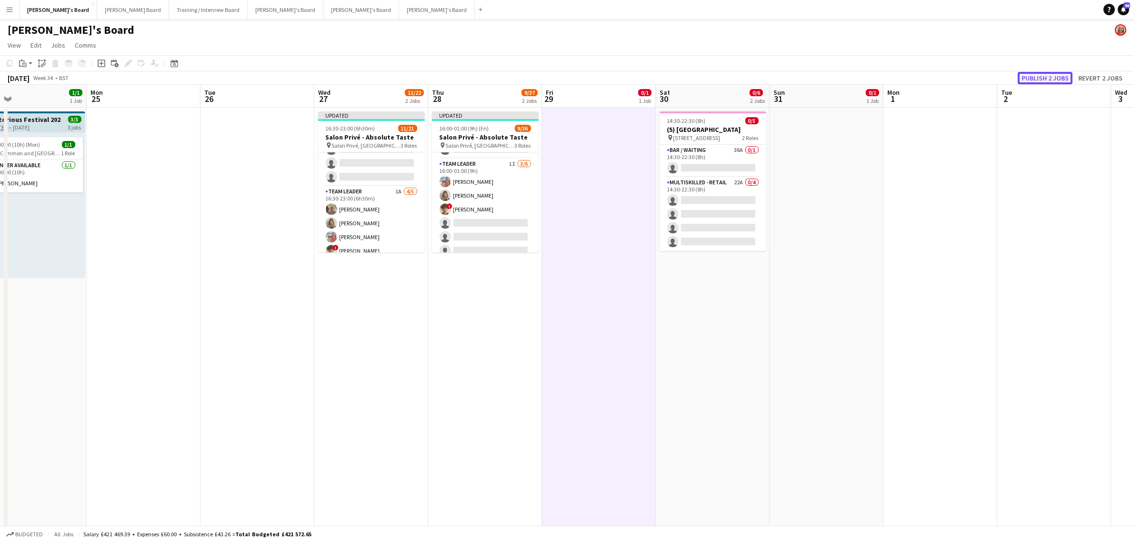
click at [1046, 74] on button "Publish 2 jobs" at bounding box center [1045, 78] width 55 height 12
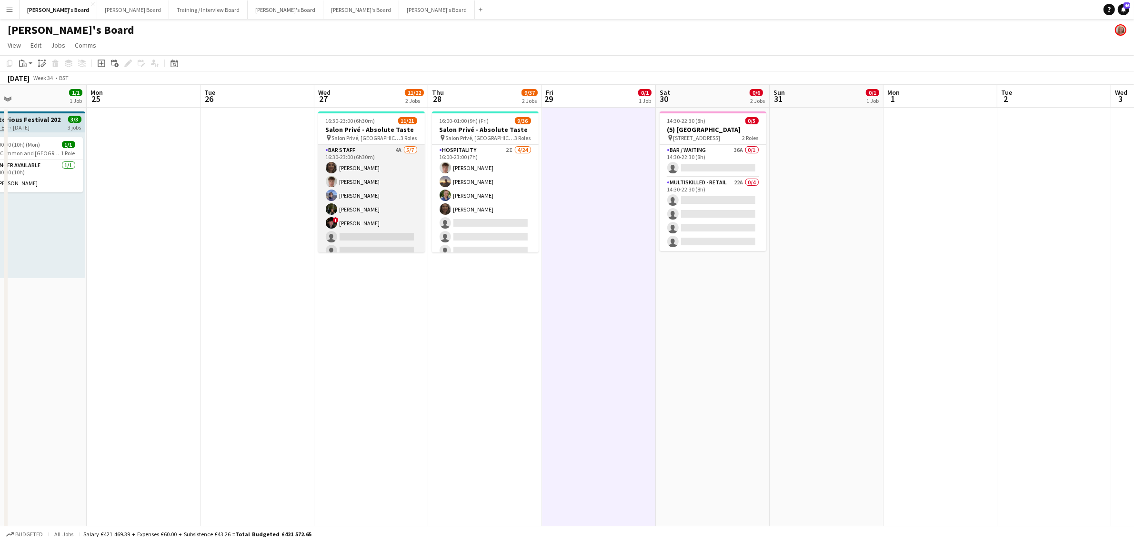
click at [398, 199] on app-card-role "BAR STAFF 4A [DATE] 16:30-23:00 (6h30m) [PERSON_NAME] [PERSON_NAME] [PERSON_NAM…" at bounding box center [371, 202] width 107 height 115
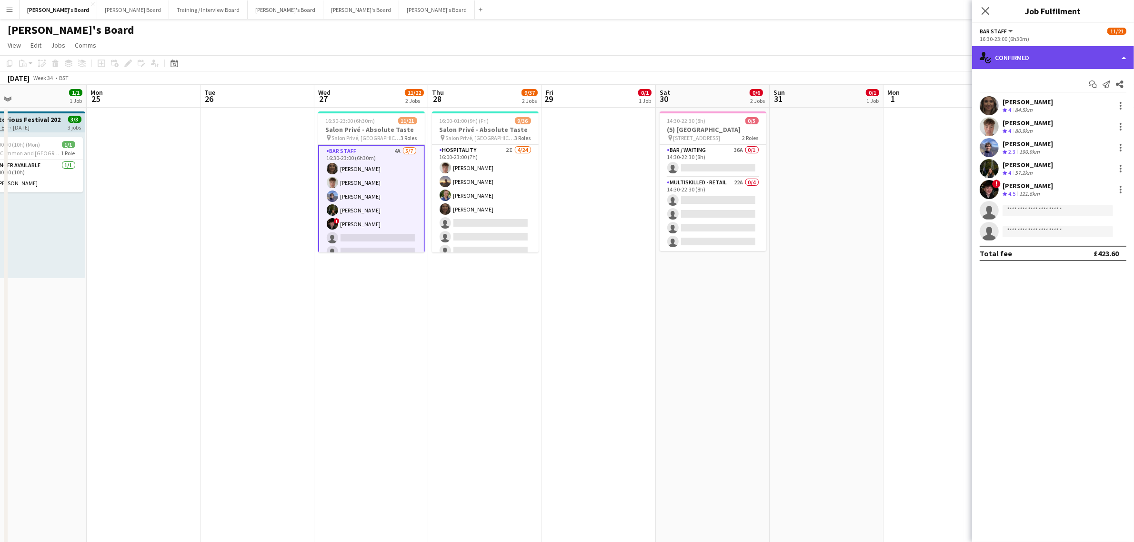
click at [1057, 59] on div "single-neutral-actions-check-2 Confirmed" at bounding box center [1053, 57] width 162 height 23
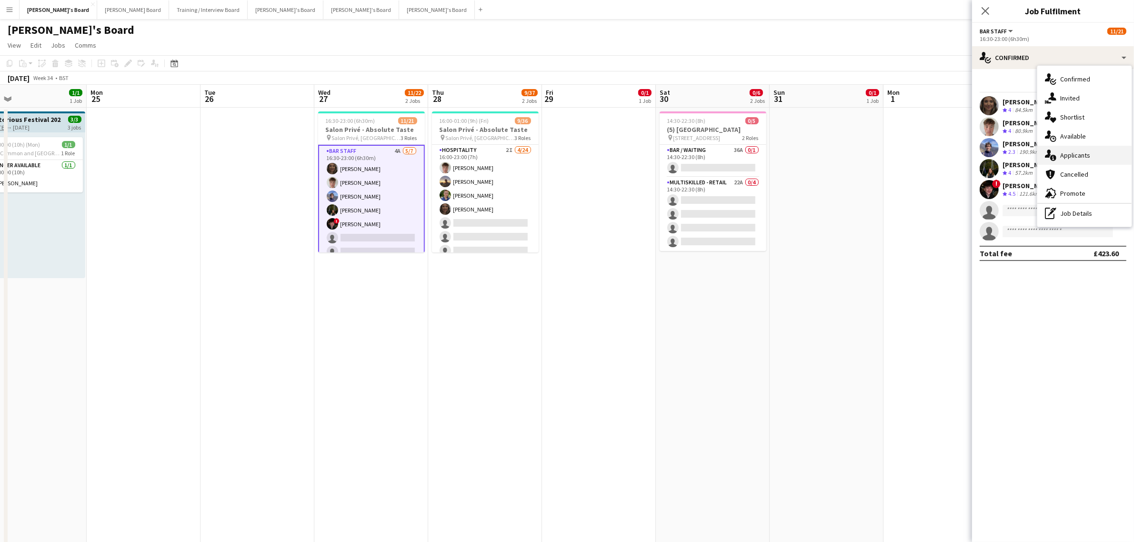
click at [1066, 148] on div "single-neutral-actions-information Applicants" at bounding box center [1084, 155] width 94 height 19
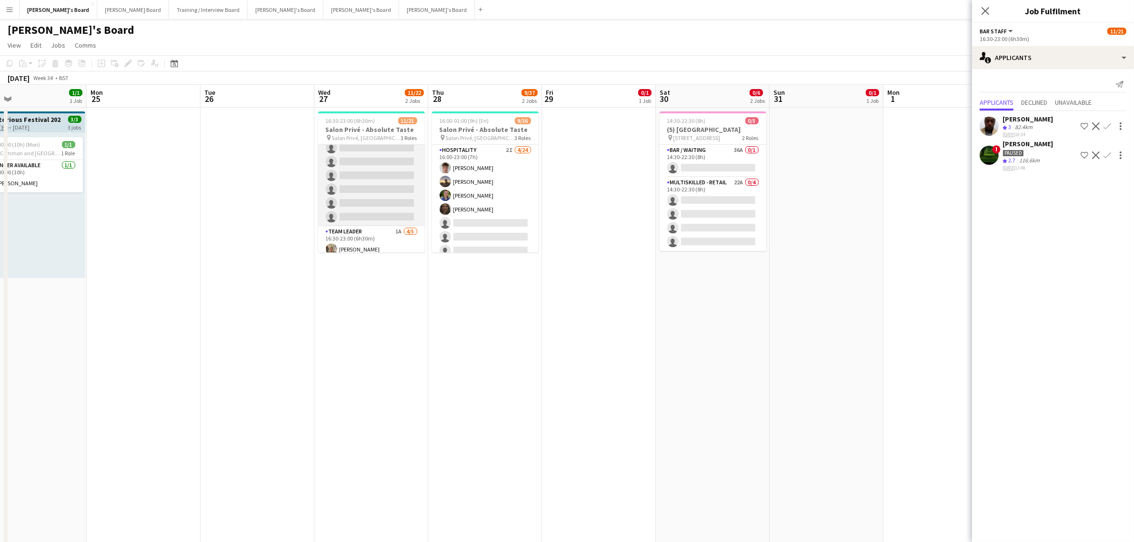
click at [388, 192] on app-card-role "Hospitality 5A [DATE] 16:30-23:00 (6h30m) [PERSON_NAME] [PERSON_NAME] single-ne…" at bounding box center [371, 154] width 107 height 143
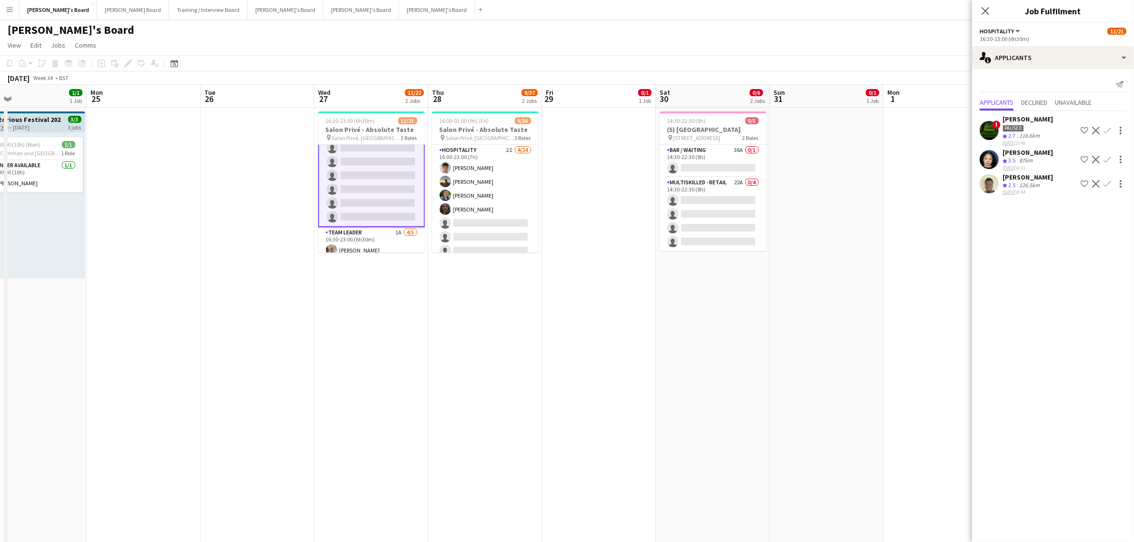
scroll to position [240, 0]
click at [375, 185] on app-card-role "TEAM LEADER 1A 4/5 16:30-23:00 (6h30m) Jacqueline Whitehorn-Scott Mathilde Wilk…" at bounding box center [371, 209] width 107 height 88
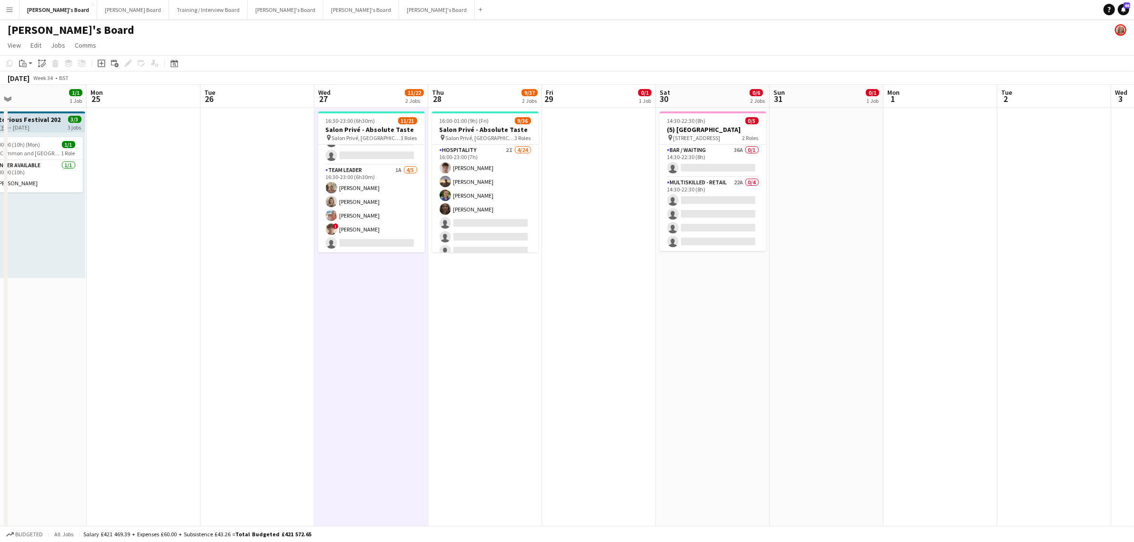
scroll to position [239, 0]
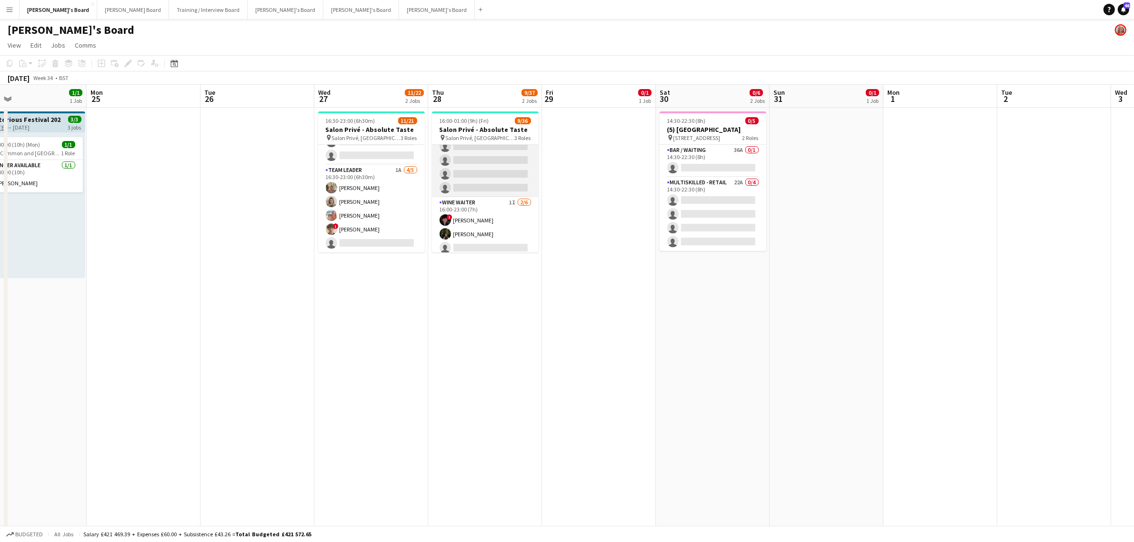
scroll to position [357, 0]
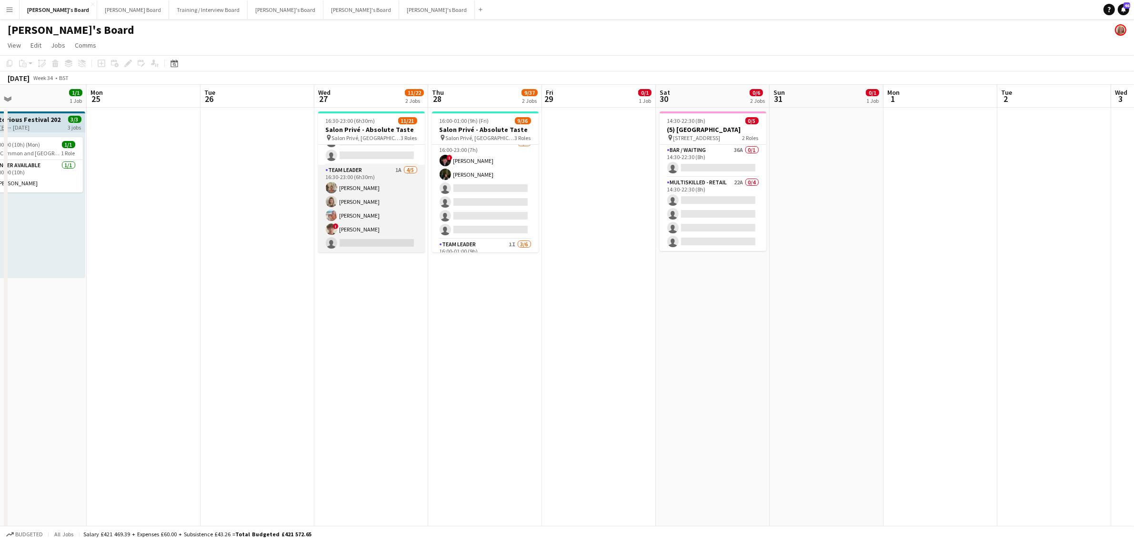
click at [382, 181] on app-card-role "TEAM LEADER 1A 4/5 16:30-23:00 (6h30m) Jacqueline Whitehorn-Scott Mathilde Wilk…" at bounding box center [371, 209] width 107 height 88
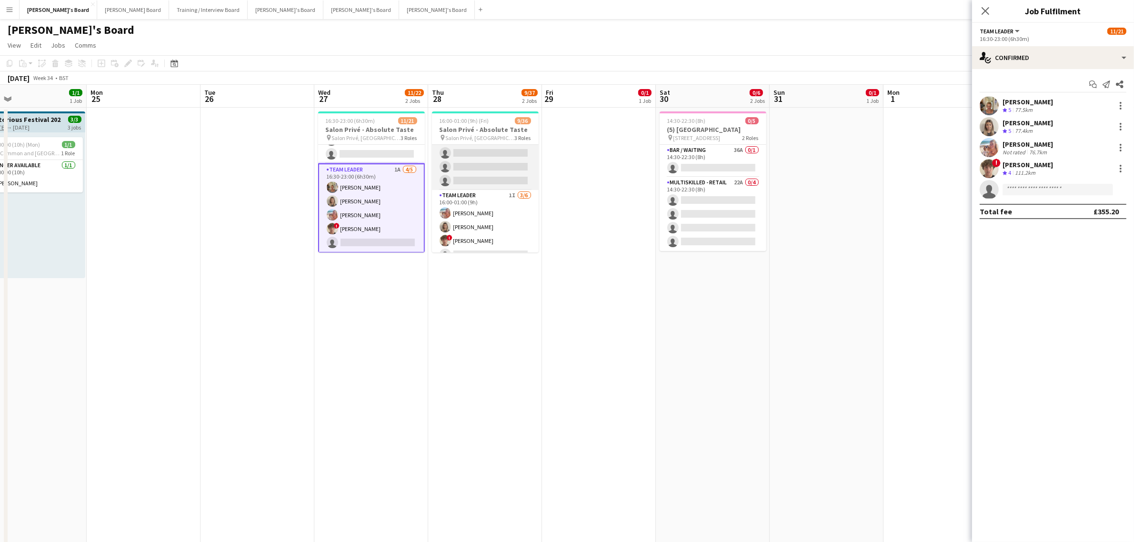
scroll to position [445, 0]
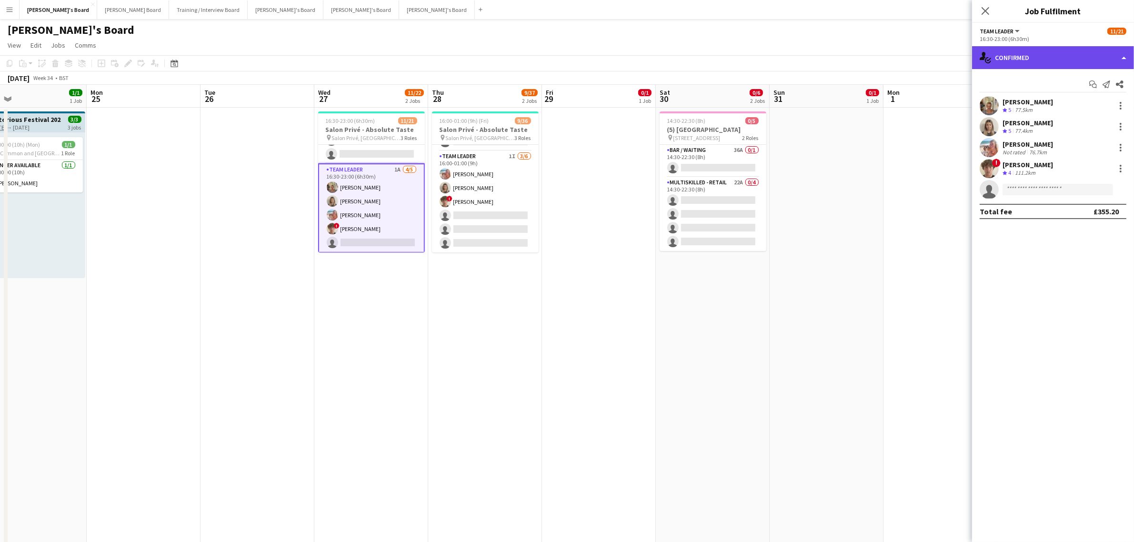
click at [1055, 59] on div "single-neutral-actions-check-2 Confirmed" at bounding box center [1053, 57] width 162 height 23
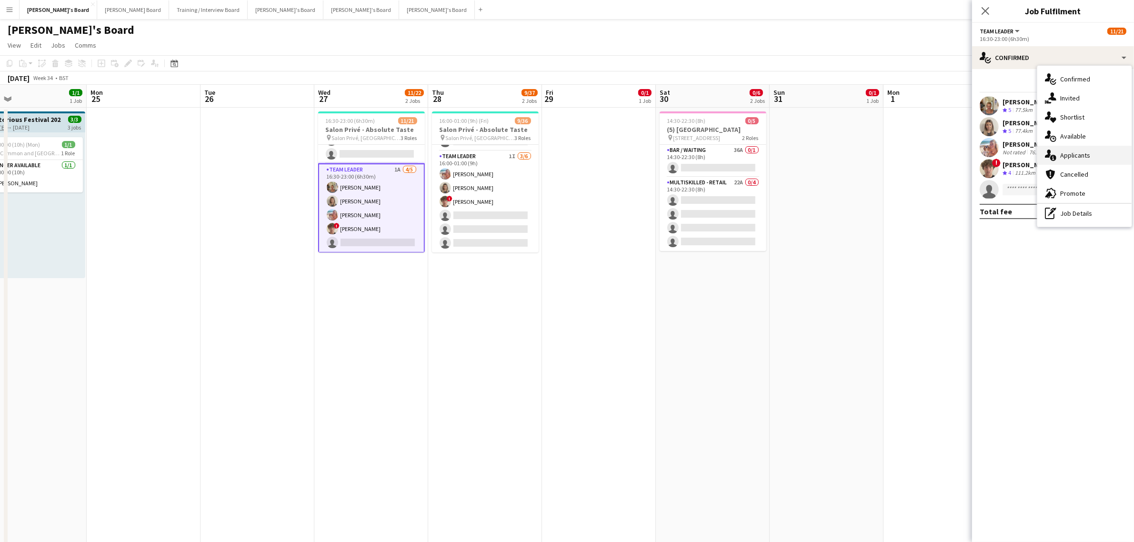
click at [1079, 150] on div "single-neutral-actions-information Applicants" at bounding box center [1084, 155] width 94 height 19
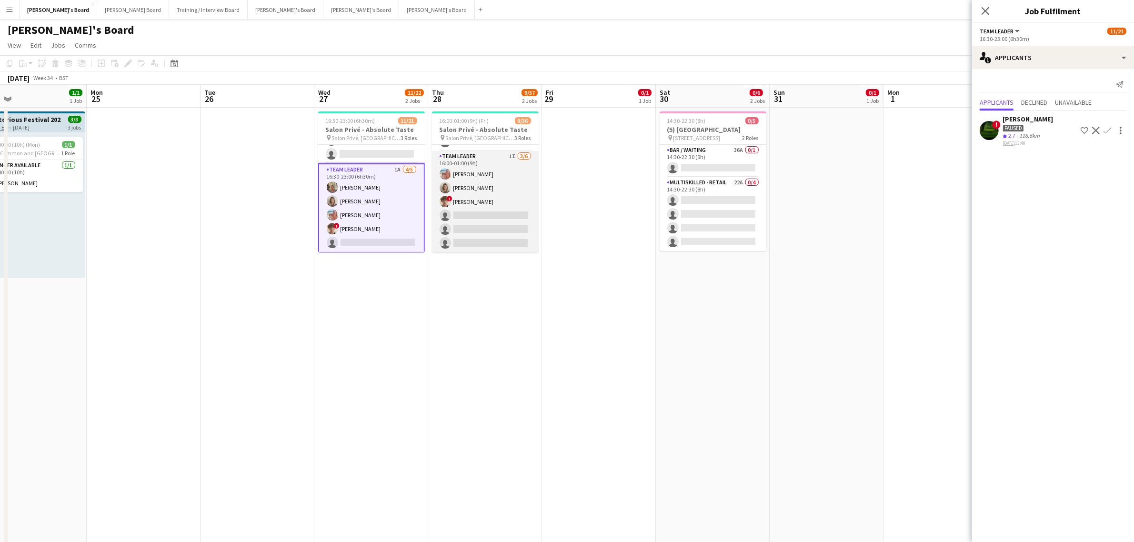
click at [470, 209] on app-card-role "TEAM LEADER 1I [DATE] 16:00-01:00 (9h) [PERSON_NAME] [PERSON_NAME] ! [PERSON_NA…" at bounding box center [485, 201] width 107 height 101
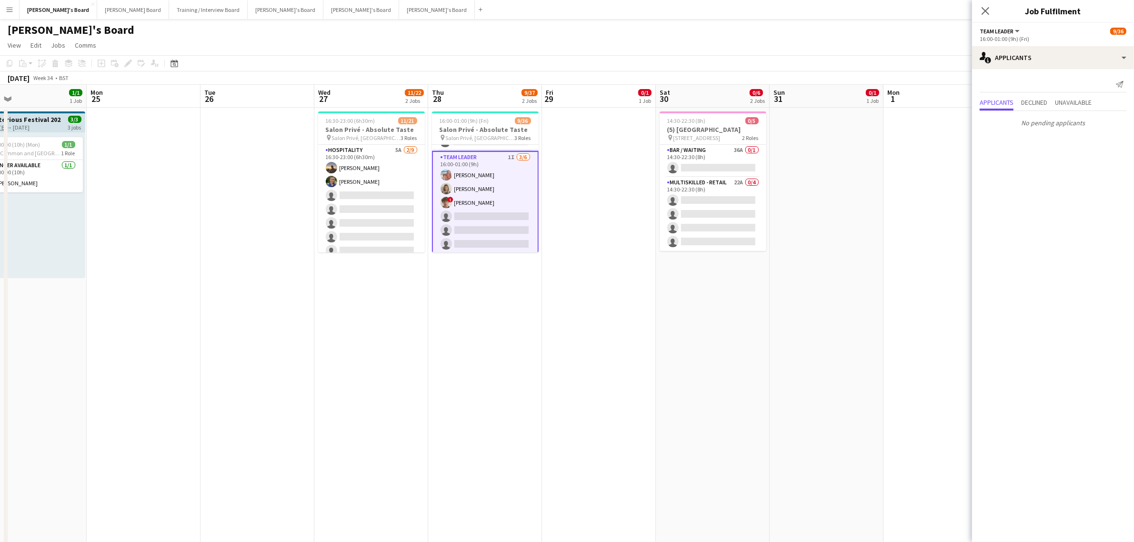
scroll to position [60, 0]
click at [377, 222] on app-card-role "Hospitality 5A [DATE] 16:30-23:00 (6h30m) [PERSON_NAME] [PERSON_NAME] single-ne…" at bounding box center [371, 271] width 107 height 143
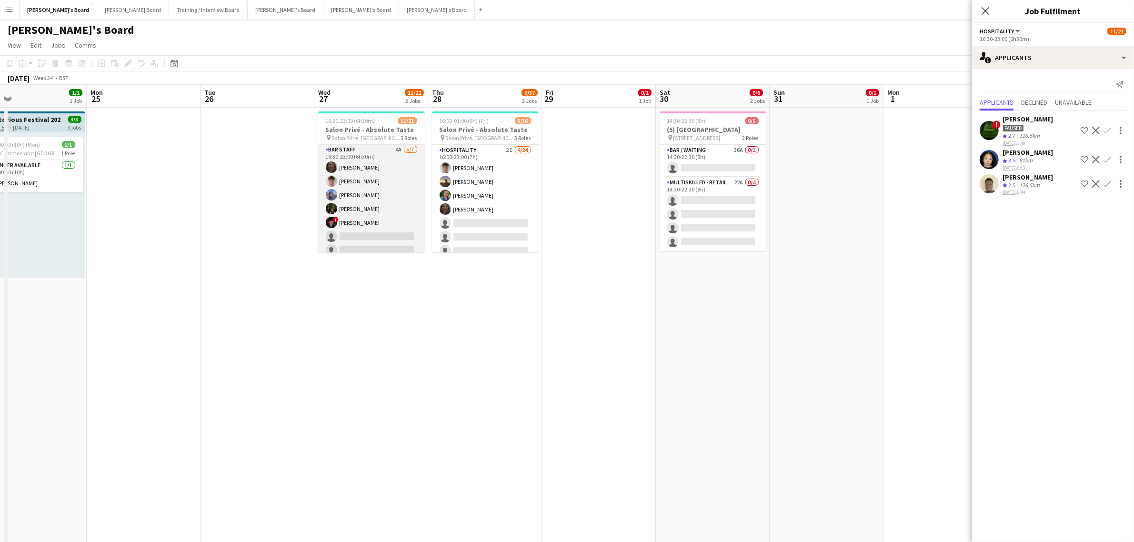
scroll to position [0, 0]
click at [381, 180] on app-card-role "BAR STAFF 4A [DATE] 16:30-23:00 (6h30m) [PERSON_NAME] [PERSON_NAME] [PERSON_NAM…" at bounding box center [371, 202] width 107 height 115
click at [369, 196] on app-card-role "TEAM LEADER 1A 4/5 16:30-23:00 (6h30m) Jacqueline Whitehorn-Scott Mathilde Wilk…" at bounding box center [371, 211] width 107 height 88
click at [371, 187] on app-card-role "Hospitality 5A [DATE] 16:30-23:00 (6h30m) [PERSON_NAME] [PERSON_NAME] single-ne…" at bounding box center [371, 213] width 107 height 143
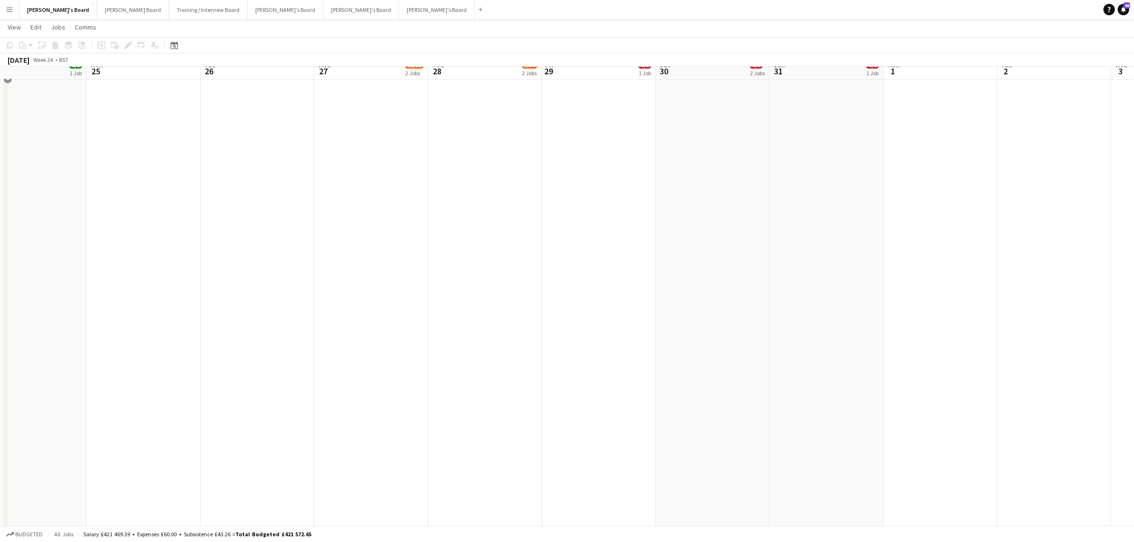
scroll to position [60, 0]
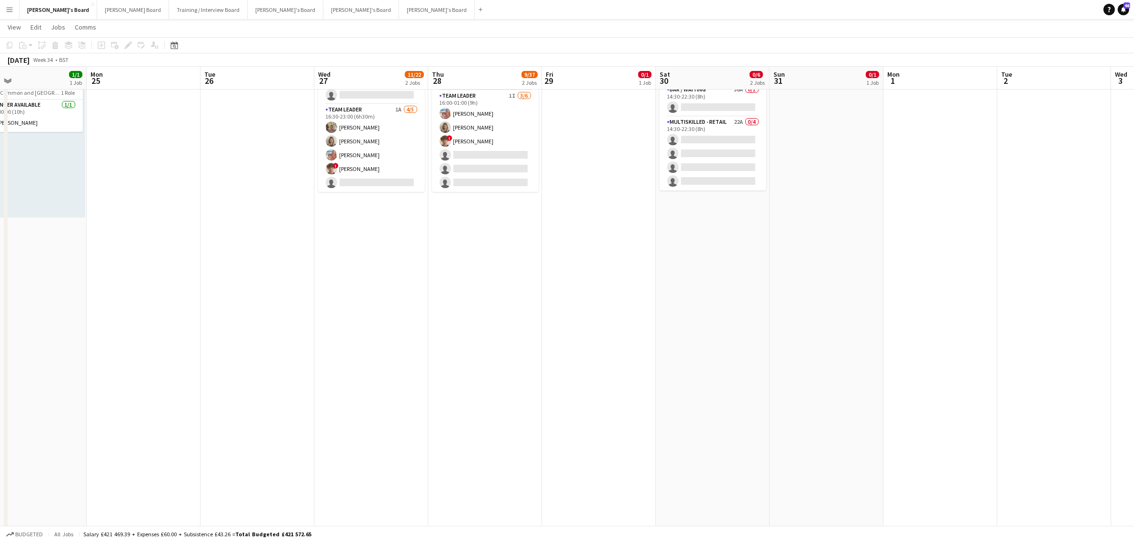
drag, startPoint x: 401, startPoint y: 150, endPoint x: 998, endPoint y: 2, distance: 615.3
click at [401, 150] on app-card-role "TEAM LEADER 1A 4/5 16:30-23:00 (6h30m) Jacqueline Whitehorn-Scott Mathilde Wilk…" at bounding box center [371, 148] width 107 height 88
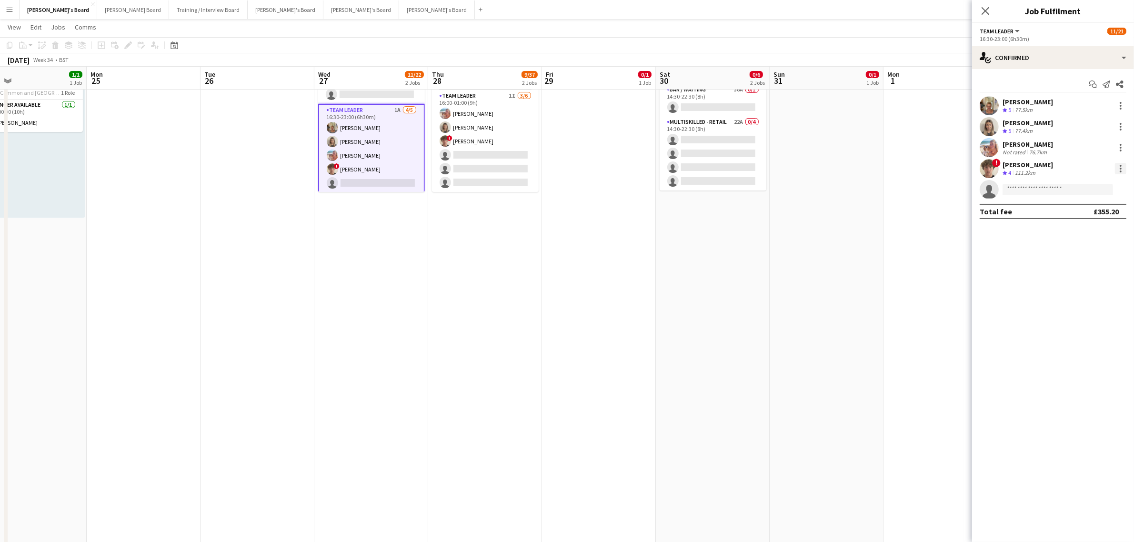
click at [1120, 171] on div at bounding box center [1121, 172] width 2 height 2
click at [1089, 279] on span "Remove" at bounding box center [1089, 277] width 59 height 9
click at [365, 142] on app-card-role "TEAM LEADER 1A 3/5 16:30-23:00 (6h30m) Jacqueline Whitehorn-Scott Mathilde Wilk…" at bounding box center [371, 156] width 107 height 90
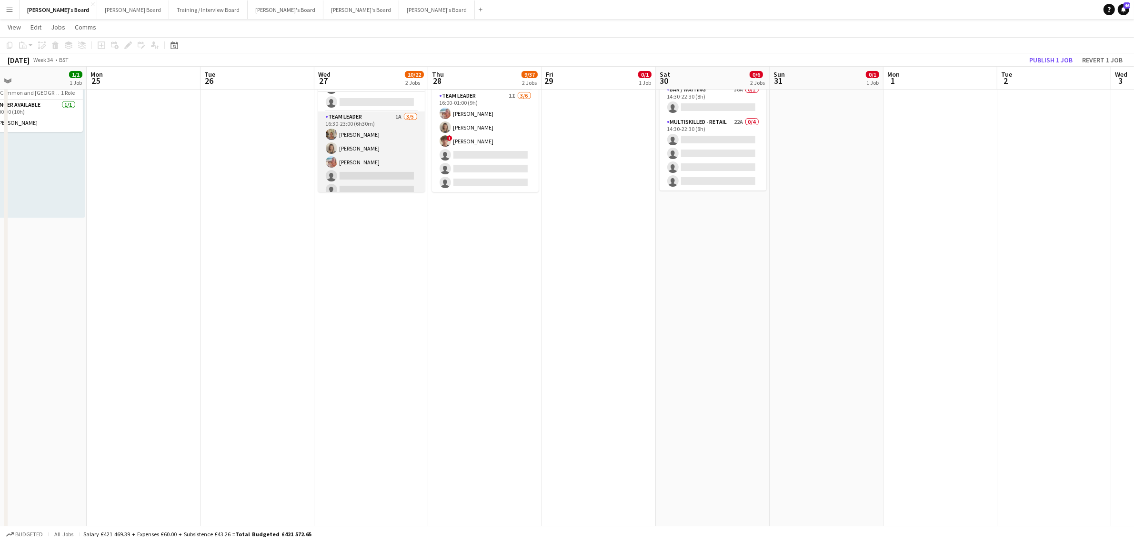
click at [394, 156] on app-card-role "TEAM LEADER 1A 3/5 16:30-23:00 (6h30m) Jacqueline Whitehorn-Scott Mathilde Wilk…" at bounding box center [371, 155] width 107 height 88
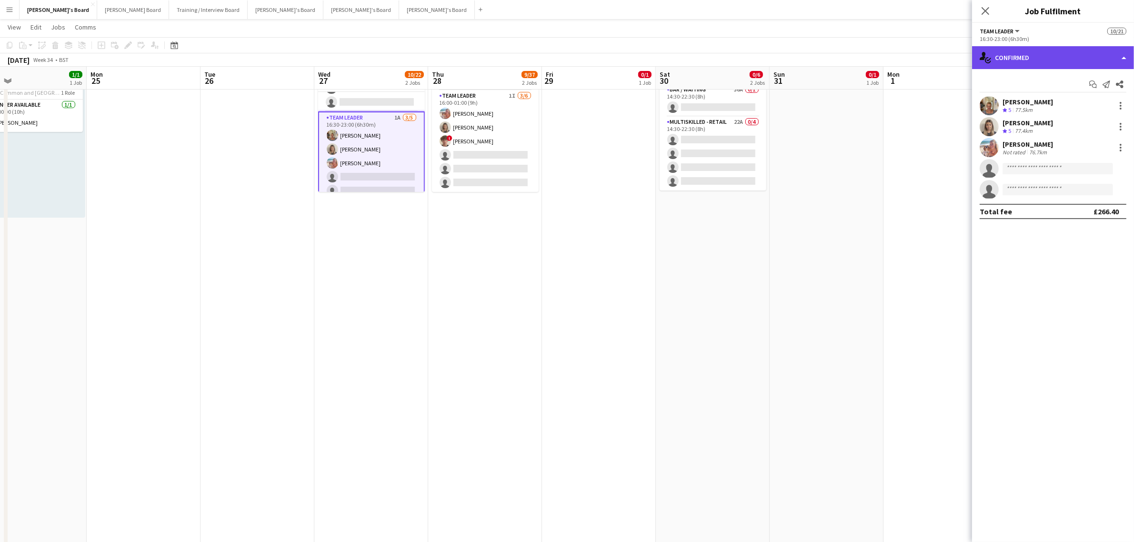
click at [1017, 56] on div "single-neutral-actions-check-2 Confirmed" at bounding box center [1053, 57] width 162 height 23
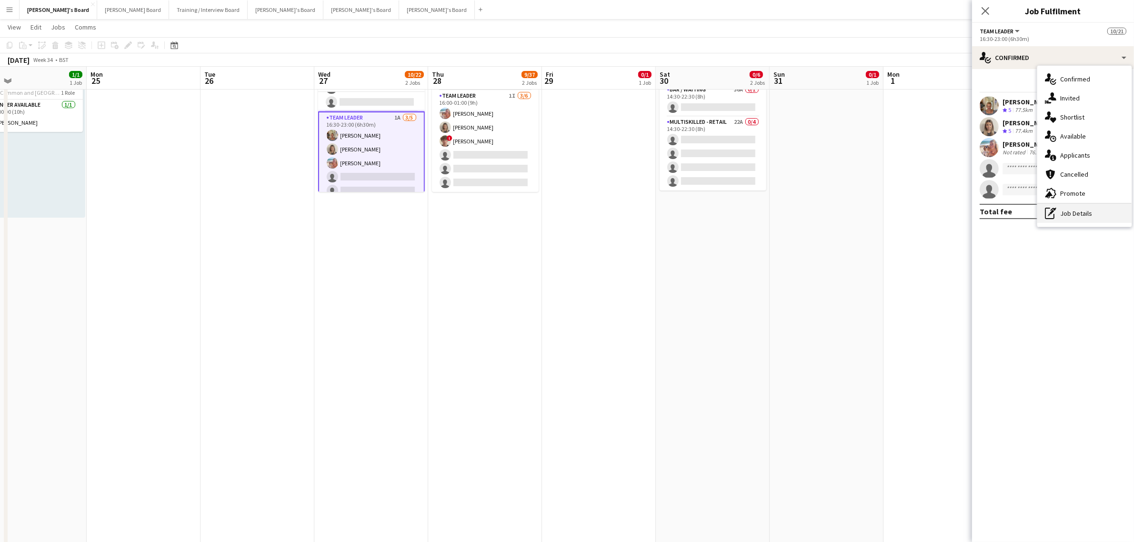
click at [1087, 209] on div "pen-write Job Details" at bounding box center [1084, 213] width 94 height 19
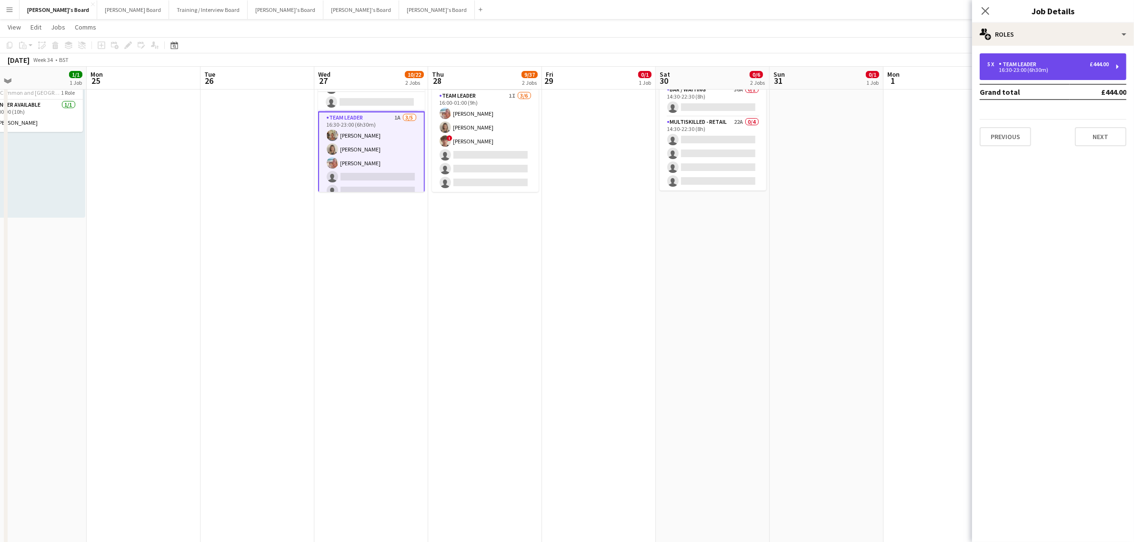
click at [1025, 66] on div "TEAM LEADER" at bounding box center [1019, 64] width 41 height 7
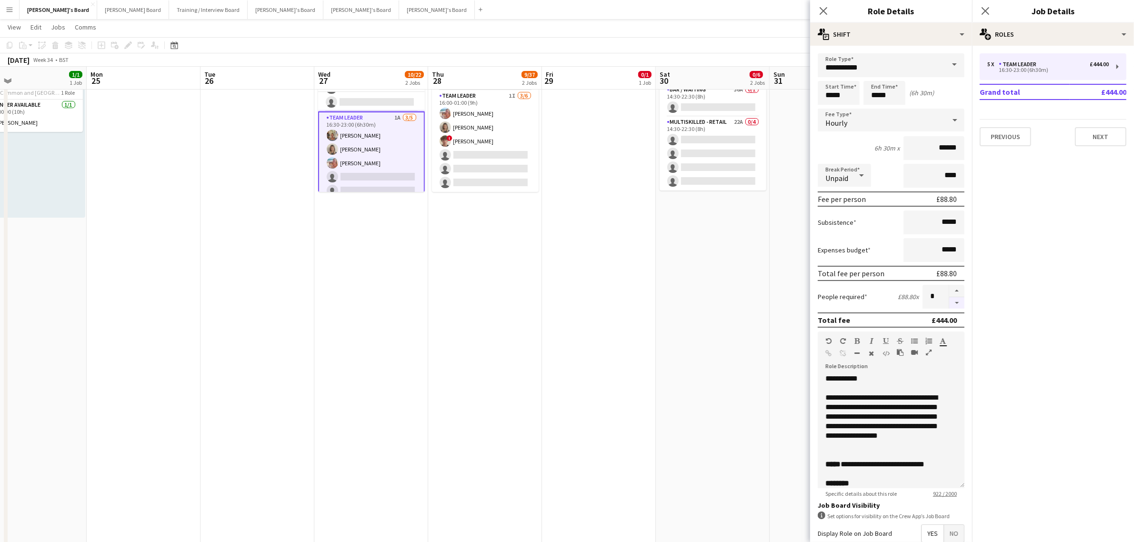
click at [949, 298] on button "button" at bounding box center [956, 303] width 15 height 12
type input "*"
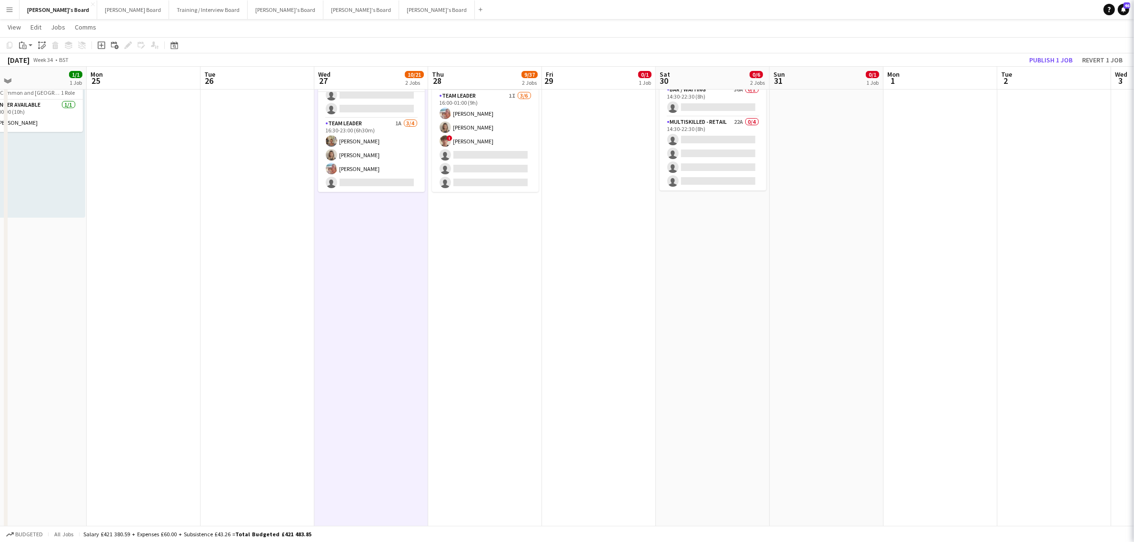
scroll to position [232, 0]
click at [1041, 60] on button "Publish 1 job" at bounding box center [1051, 60] width 51 height 12
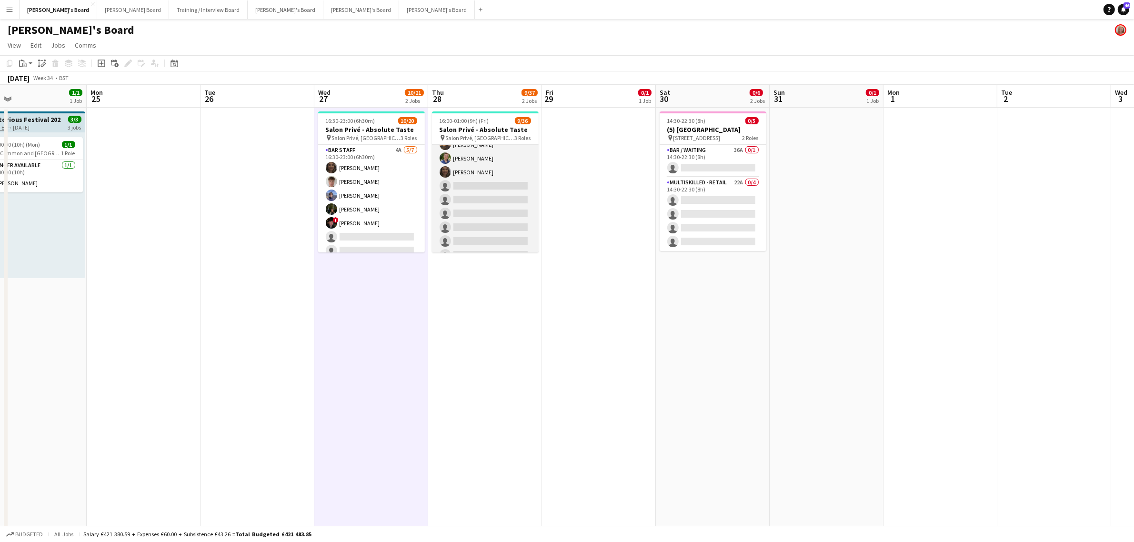
scroll to position [0, 0]
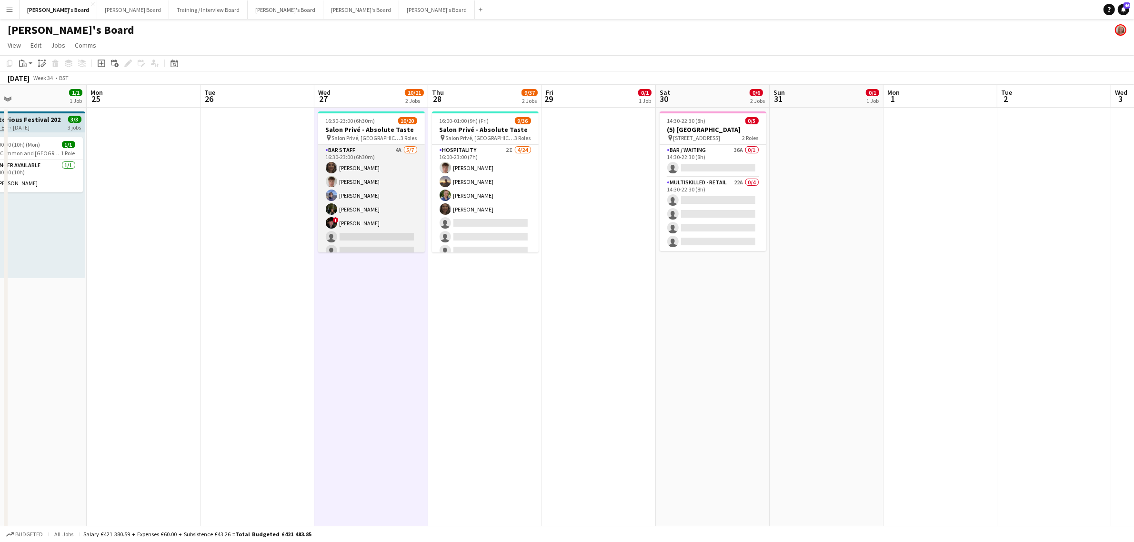
click at [378, 189] on app-card-role "BAR STAFF 4A 5/7 16:30-23:00 (6h30m) shona irvine Tom Spencer Douglas Lansley J…" at bounding box center [371, 202] width 107 height 115
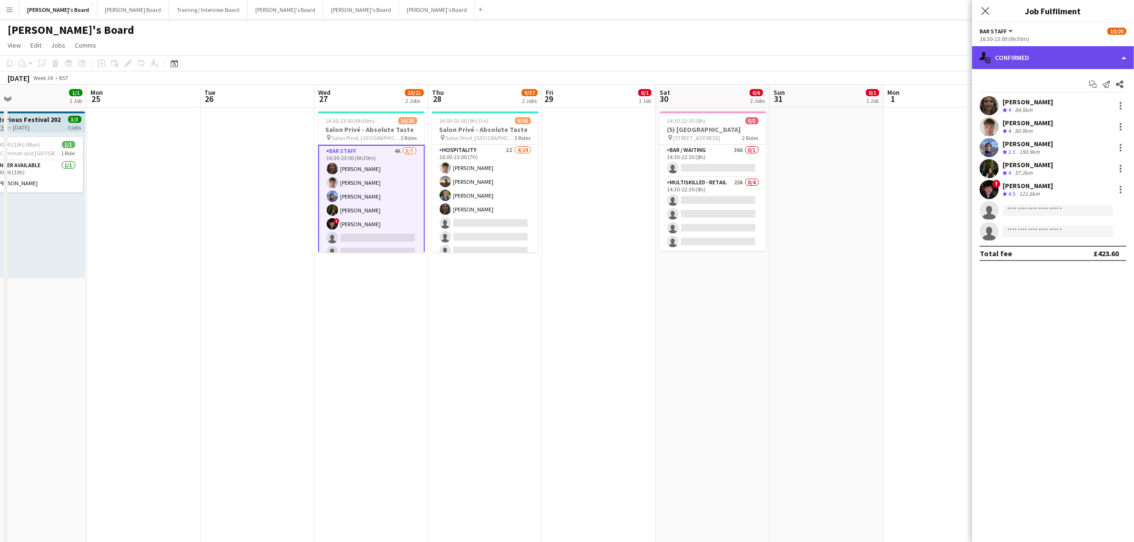
click at [1027, 68] on div "single-neutral-actions-check-2 Confirmed" at bounding box center [1053, 57] width 162 height 23
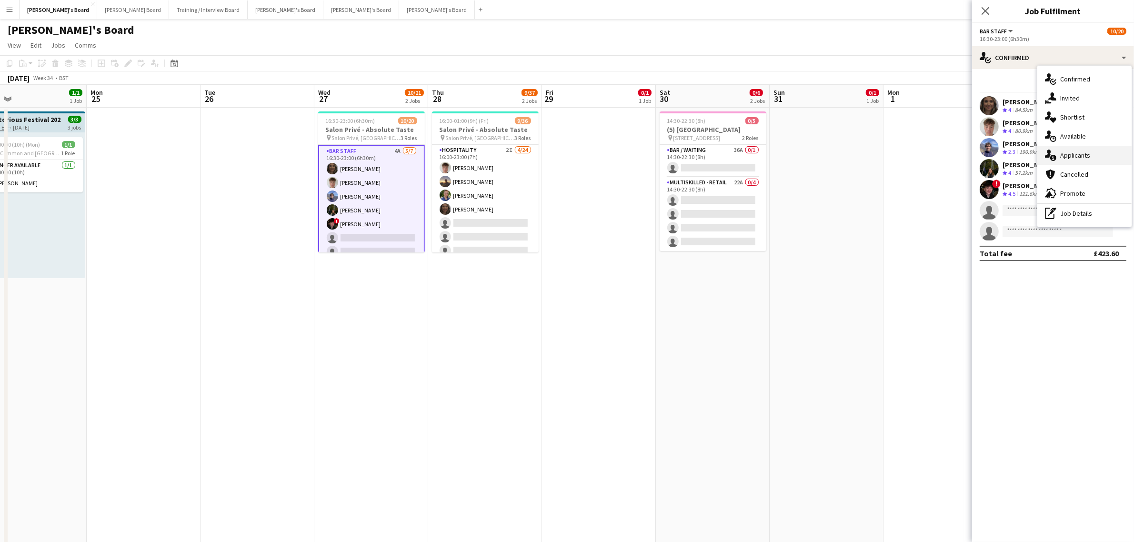
click at [1082, 155] on div "single-neutral-actions-information Applicants" at bounding box center [1084, 155] width 94 height 19
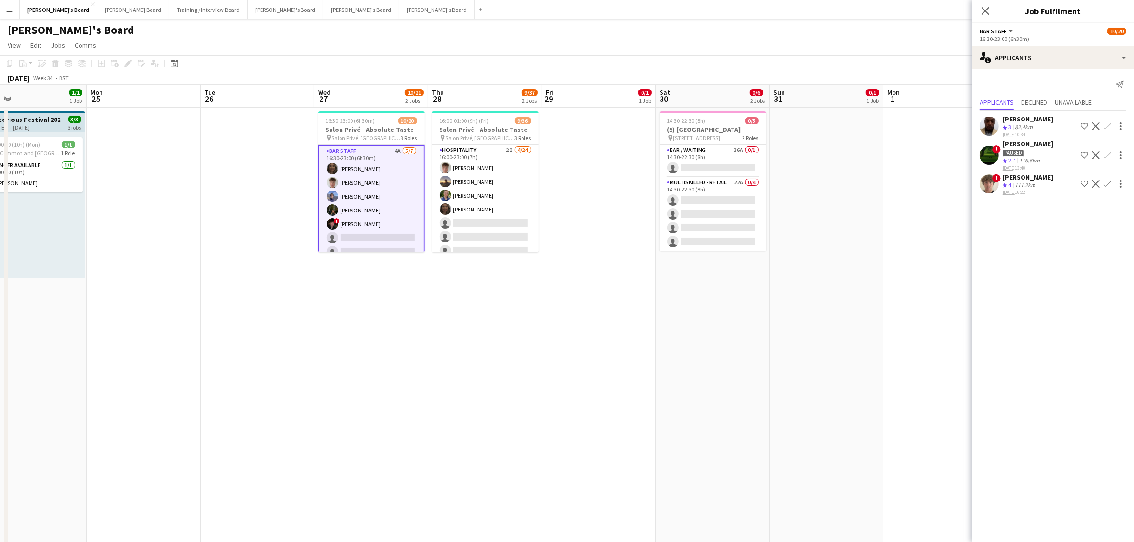
scroll to position [225, 0]
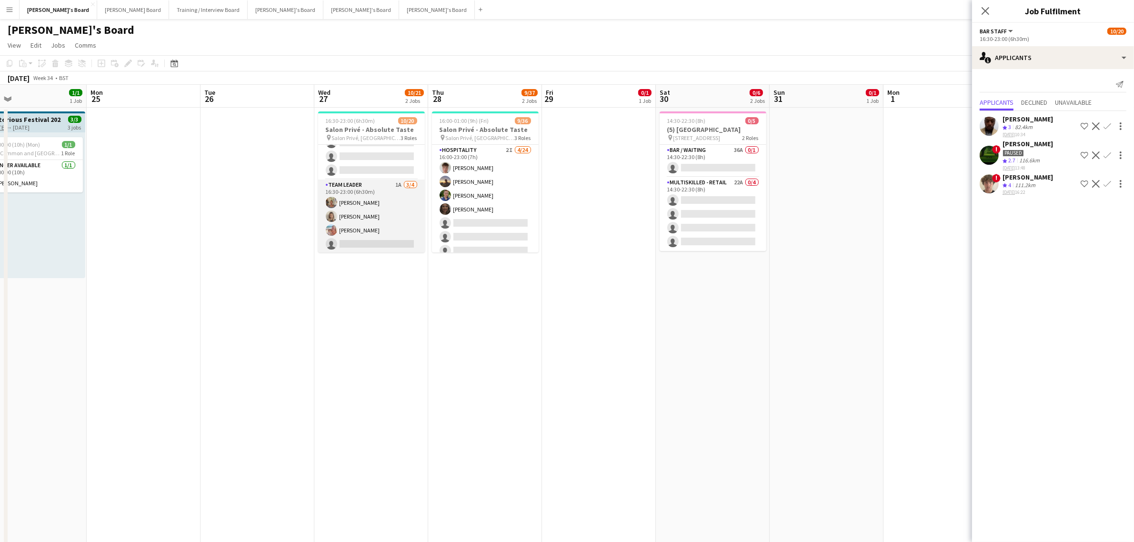
click at [387, 206] on app-card-role "TEAM LEADER 1A 3/4 16:30-23:00 (6h30m) Jacqueline Whitehorn-Scott Mathilde Wilk…" at bounding box center [371, 217] width 107 height 74
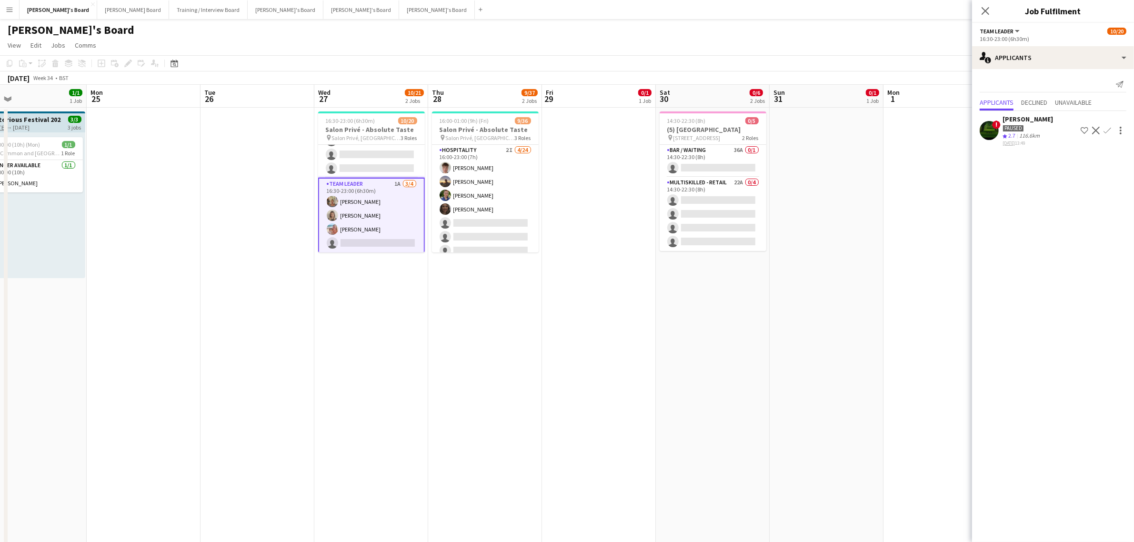
scroll to position [224, 0]
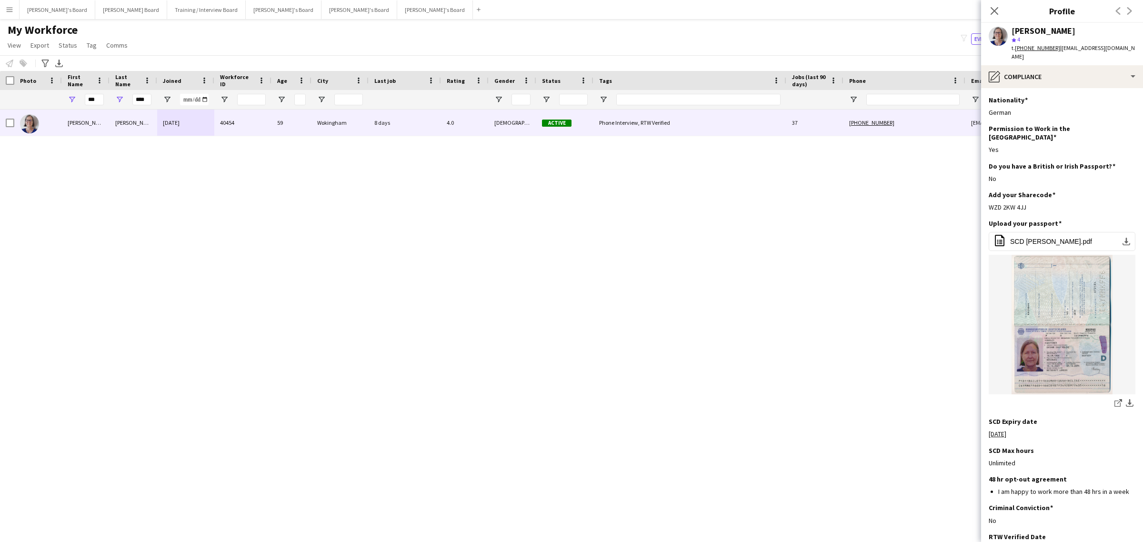
click at [12, 7] on app-icon "Menu" at bounding box center [10, 10] width 8 height 8
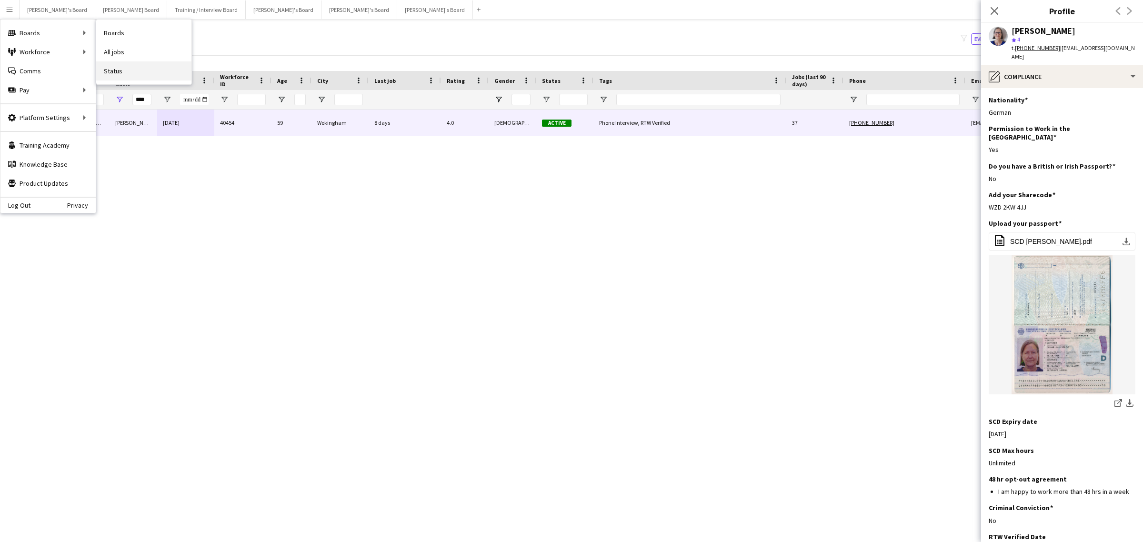
click at [115, 72] on link "Status" at bounding box center [143, 70] width 95 height 19
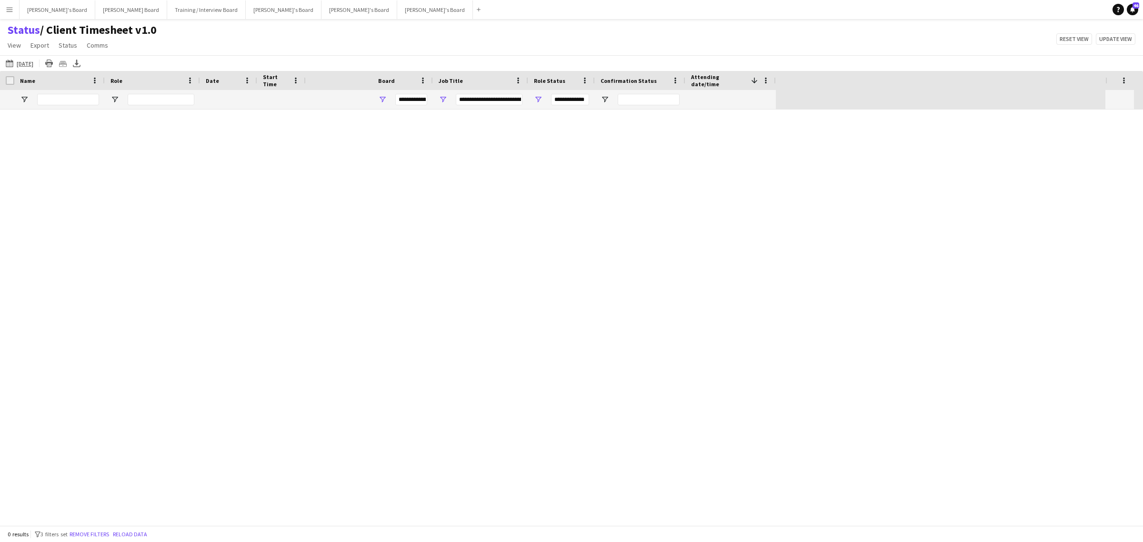
type input "***"
click at [584, 323] on link "Remove filters" at bounding box center [590, 322] width 40 height 7
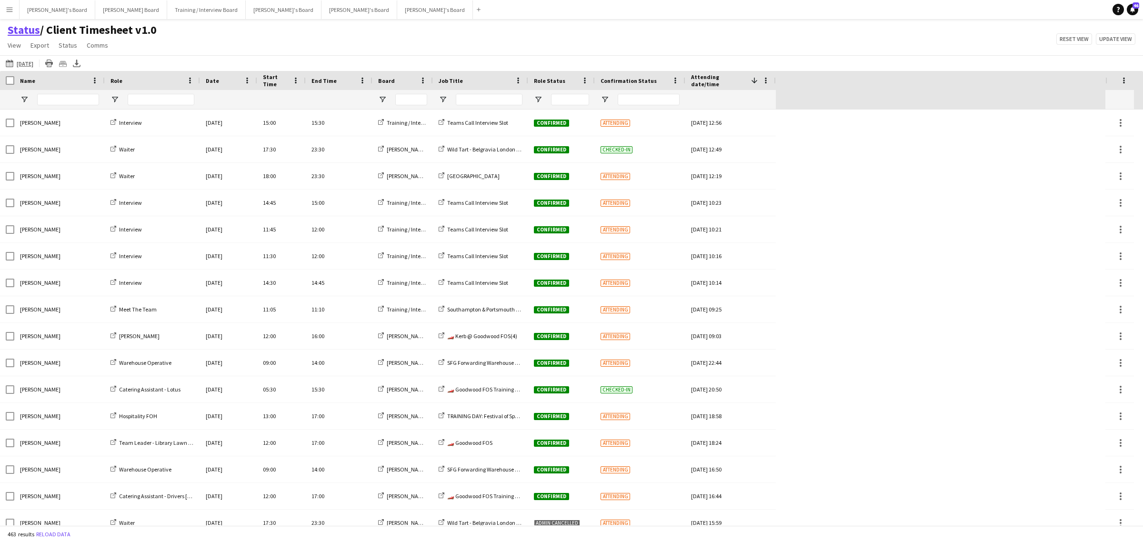
click at [31, 25] on link "Status" at bounding box center [24, 30] width 32 height 14
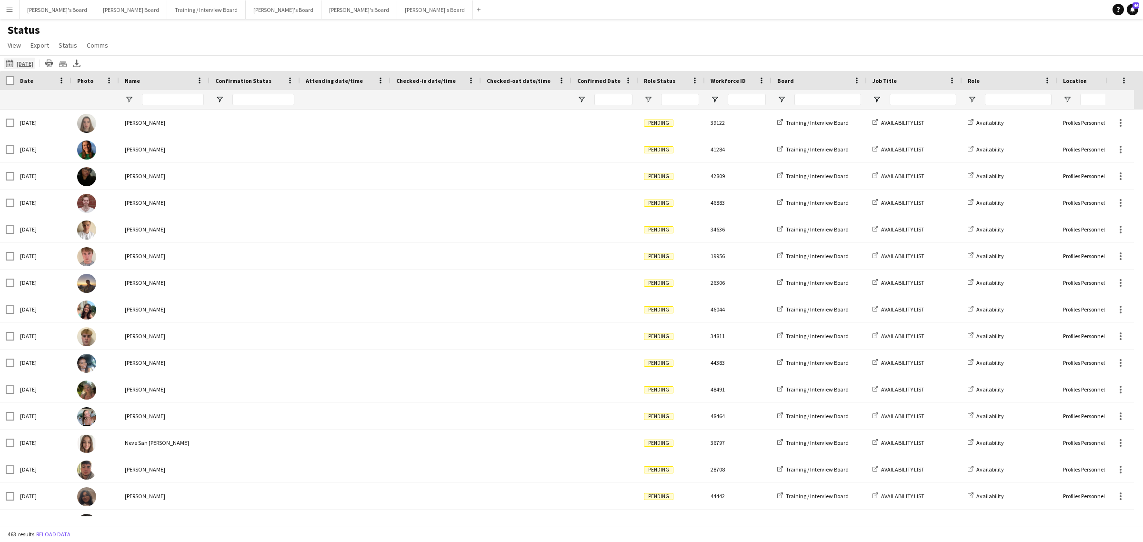
click at [12, 62] on app-icon "09-07-2025" at bounding box center [11, 64] width 11 height 8
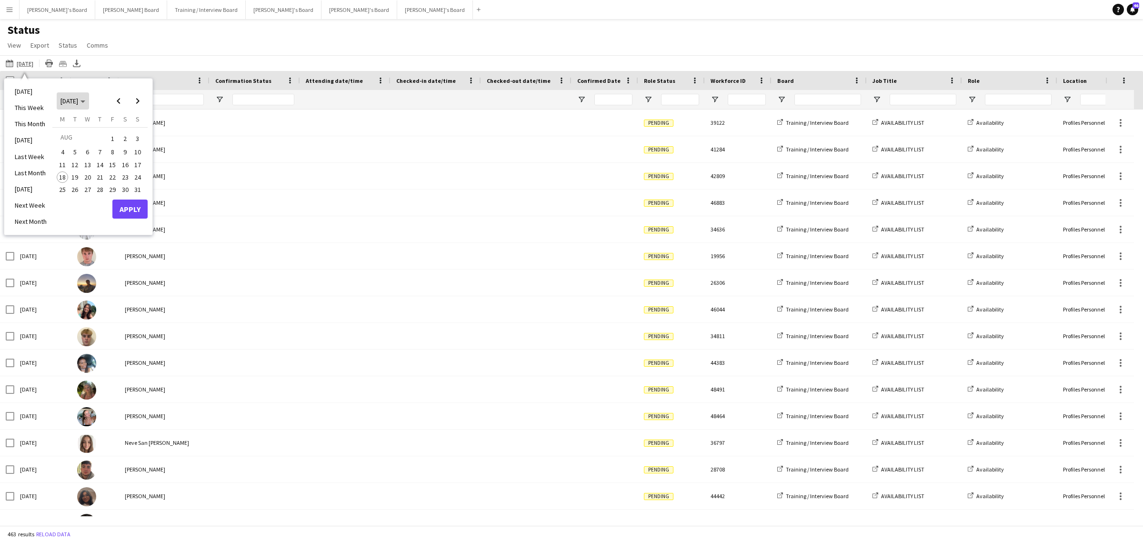
click at [85, 101] on polygon "Choose month and year" at bounding box center [83, 102] width 5 height 2
click at [58, 150] on span "2024" at bounding box center [67, 149] width 20 height 11
click at [67, 134] on span "JAN" at bounding box center [67, 137] width 20 height 11
click at [89, 105] on span "Choose month and year" at bounding box center [73, 101] width 32 height 23
click at [93, 144] on button "2025" at bounding box center [89, 150] width 22 height 12
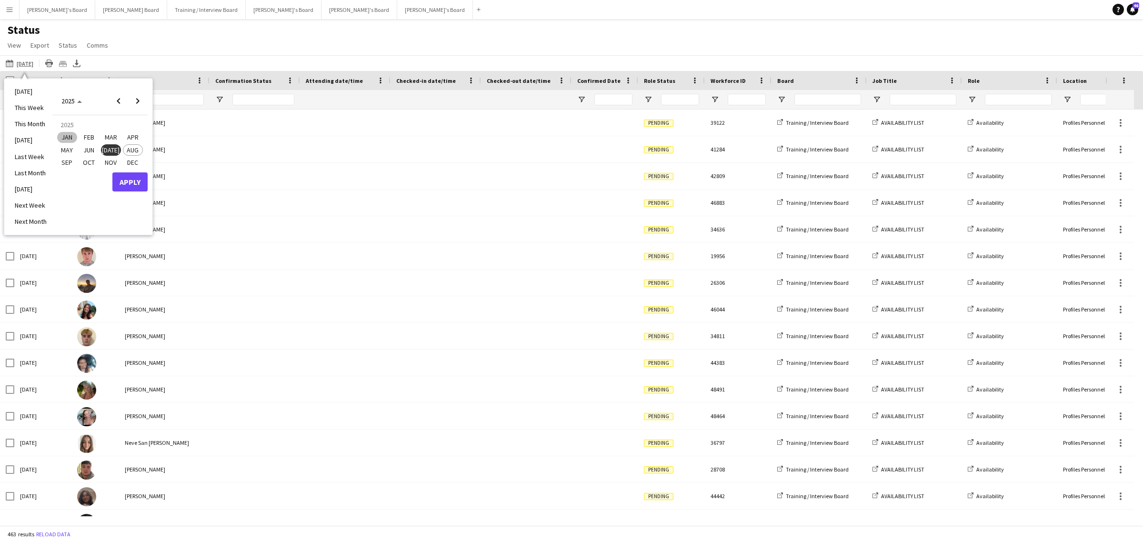
click at [136, 162] on span "DEC" at bounding box center [133, 162] width 20 height 11
click at [89, 199] on span "31" at bounding box center [87, 199] width 11 height 11
click at [142, 220] on button "Apply" at bounding box center [129, 219] width 35 height 19
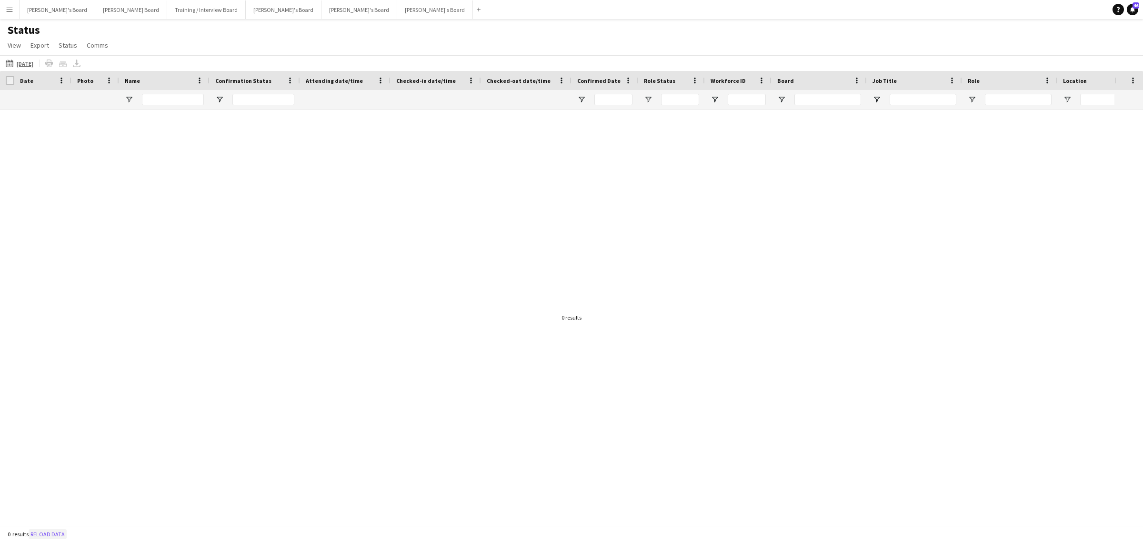
click at [41, 530] on button "Reload data" at bounding box center [48, 534] width 38 height 10
click at [9, 58] on button "09-07-2025 09-07-2025" at bounding box center [19, 63] width 31 height 11
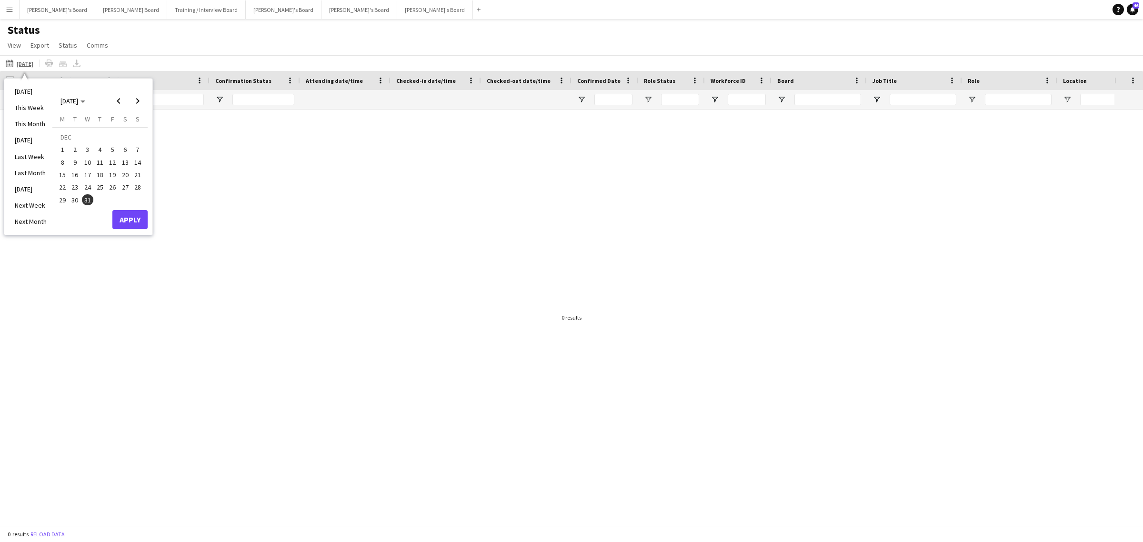
click at [86, 196] on span "31" at bounding box center [87, 199] width 11 height 11
click at [135, 224] on button "Apply" at bounding box center [129, 219] width 35 height 19
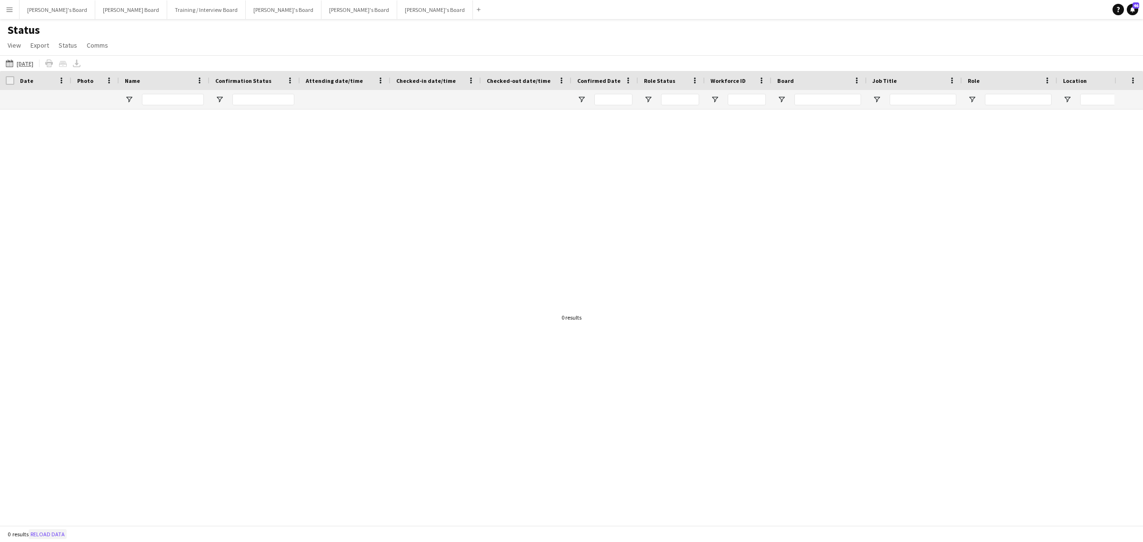
click at [51, 534] on button "Reload data" at bounding box center [48, 534] width 38 height 10
click at [20, 62] on tcxspan "09-07-2025" at bounding box center [25, 63] width 17 height 7
click at [32, 60] on tcxspan "09-07-2025" at bounding box center [25, 63] width 17 height 7
click at [10, 65] on app-icon "09-07-2025" at bounding box center [11, 64] width 11 height 8
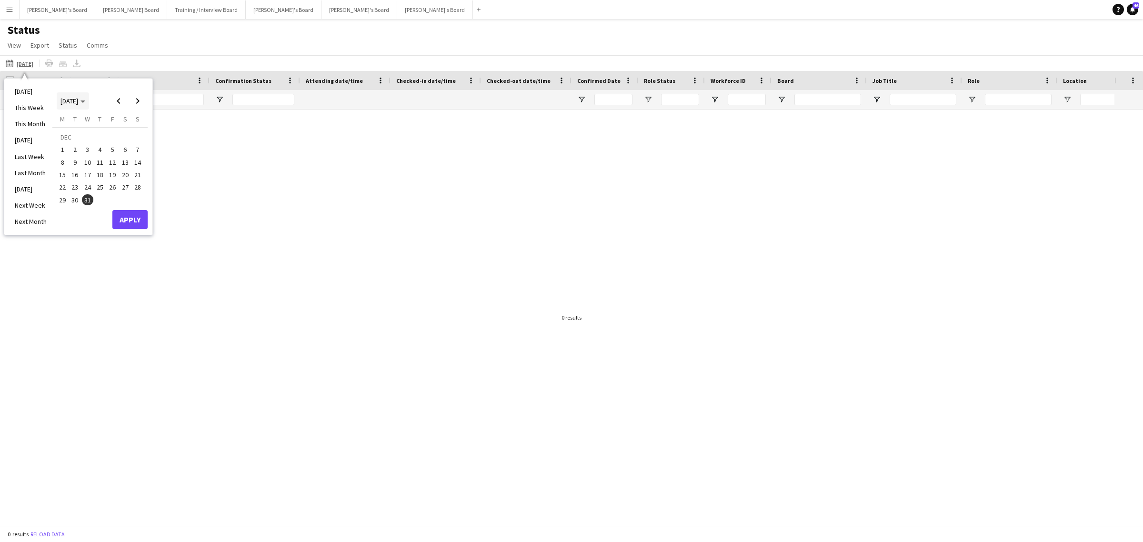
click at [85, 99] on span "DEC 2025" at bounding box center [72, 101] width 25 height 9
click at [60, 149] on span "2024" at bounding box center [67, 149] width 20 height 11
click at [81, 97] on span "2024" at bounding box center [71, 101] width 20 height 9
click at [78, 101] on span "DEC 2024" at bounding box center [69, 101] width 18 height 9
click at [91, 146] on span "2025" at bounding box center [89, 149] width 20 height 11
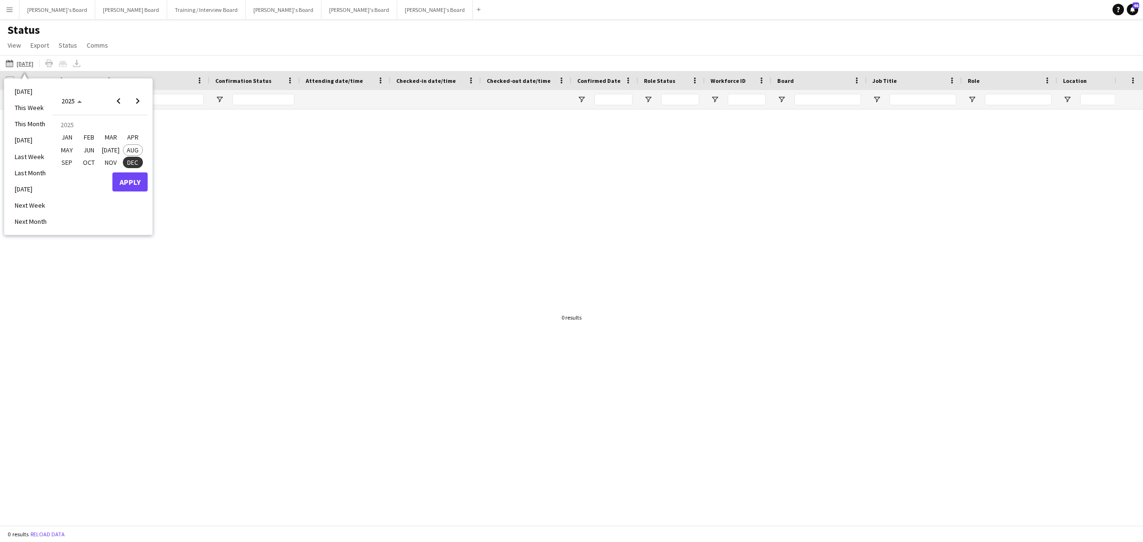
click at [72, 132] on span "JAN" at bounding box center [67, 137] width 20 height 11
click at [79, 105] on span "Choose month and year" at bounding box center [73, 101] width 32 height 23
click at [93, 151] on span "2025" at bounding box center [89, 149] width 20 height 11
click at [132, 149] on span "AUG" at bounding box center [133, 149] width 20 height 11
click at [63, 173] on span "18" at bounding box center [62, 176] width 11 height 11
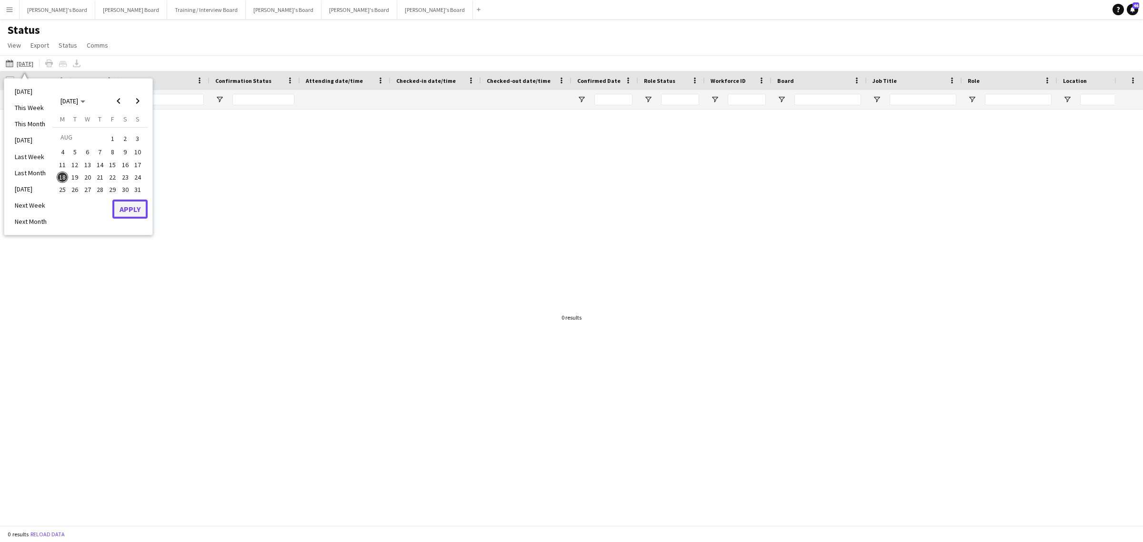
click at [132, 206] on button "Apply" at bounding box center [129, 209] width 35 height 19
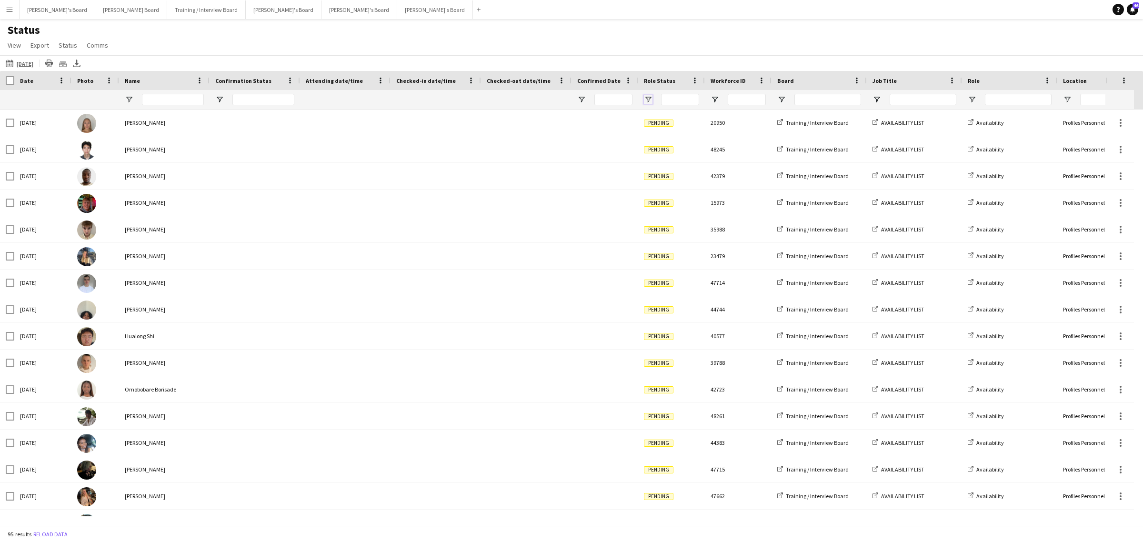
drag, startPoint x: 648, startPoint y: 99, endPoint x: 652, endPoint y: 105, distance: 6.9
click at [648, 99] on span "Open Filter Menu" at bounding box center [648, 99] width 9 height 9
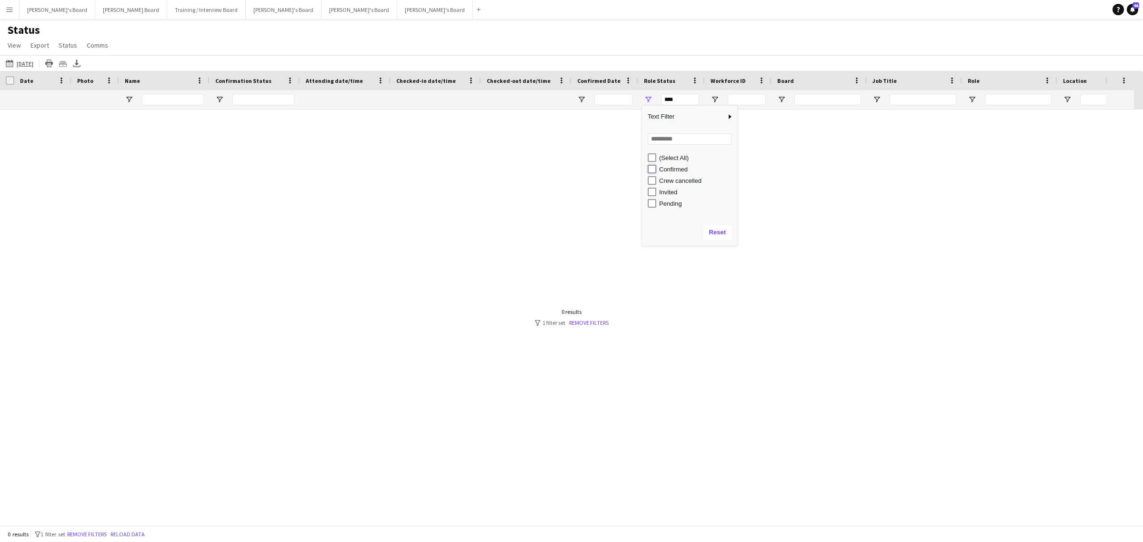
type input "**********"
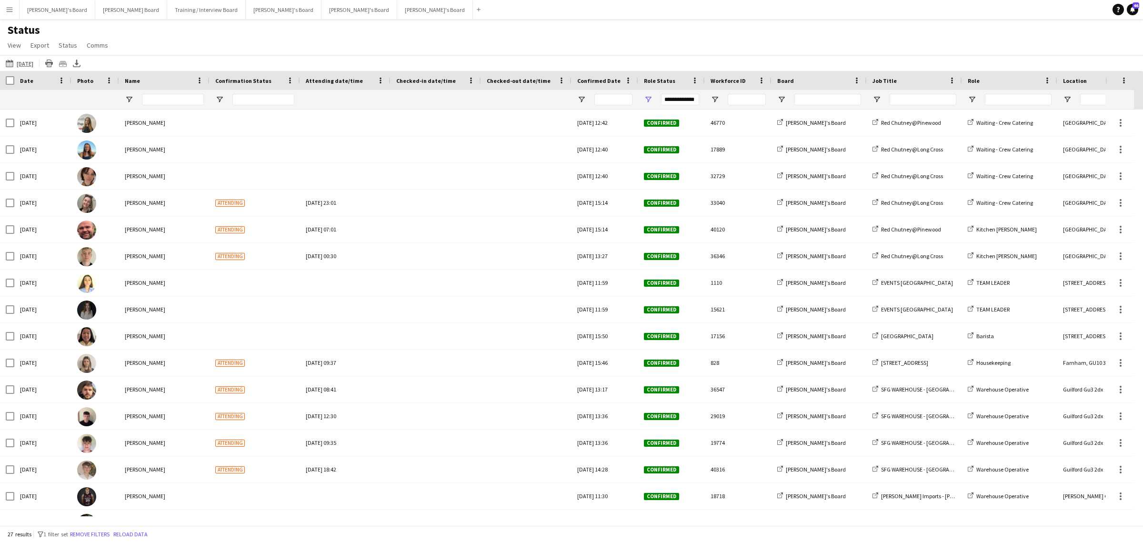
click at [601, 24] on div "Status View Views Default view Airshow Accreditation Airshow Check In Attending…" at bounding box center [571, 39] width 1143 height 32
click at [784, 101] on span "Open Filter Menu" at bounding box center [781, 99] width 9 height 9
type input "***"
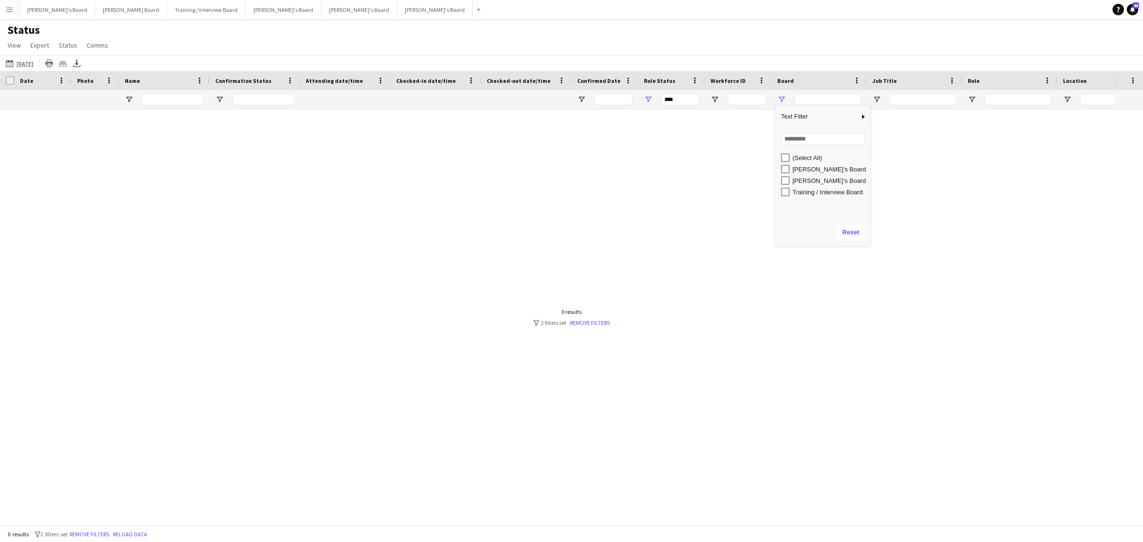
type input "**********"
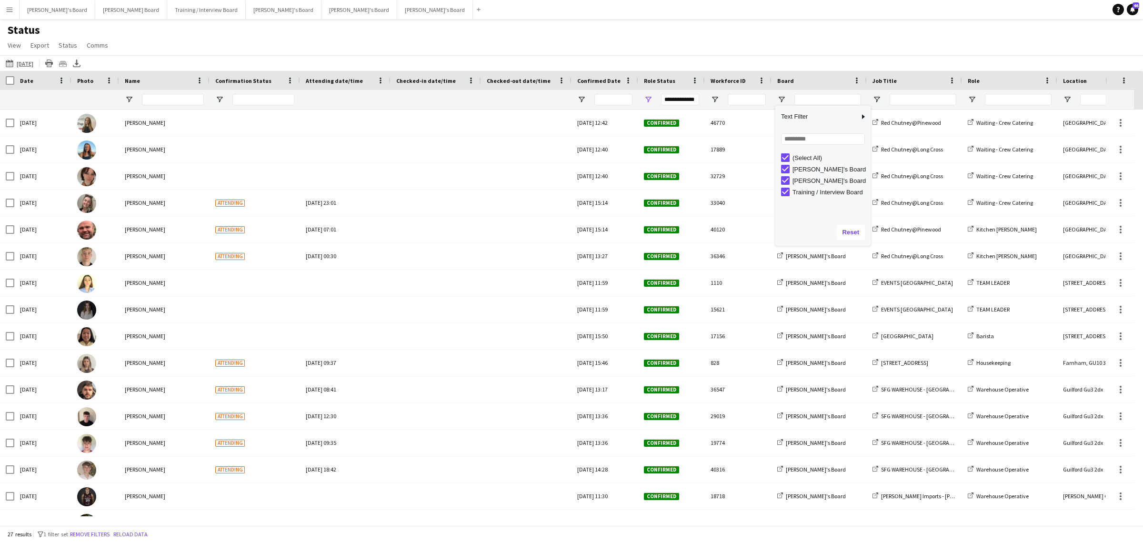
drag, startPoint x: 355, startPoint y: 48, endPoint x: 408, endPoint y: 58, distance: 53.8
click at [356, 48] on div "Status View Views Default view Airshow Accreditation Airshow Check In Attending…" at bounding box center [571, 39] width 1143 height 32
click at [7, 62] on app-icon "09-07-2025" at bounding box center [11, 64] width 11 height 8
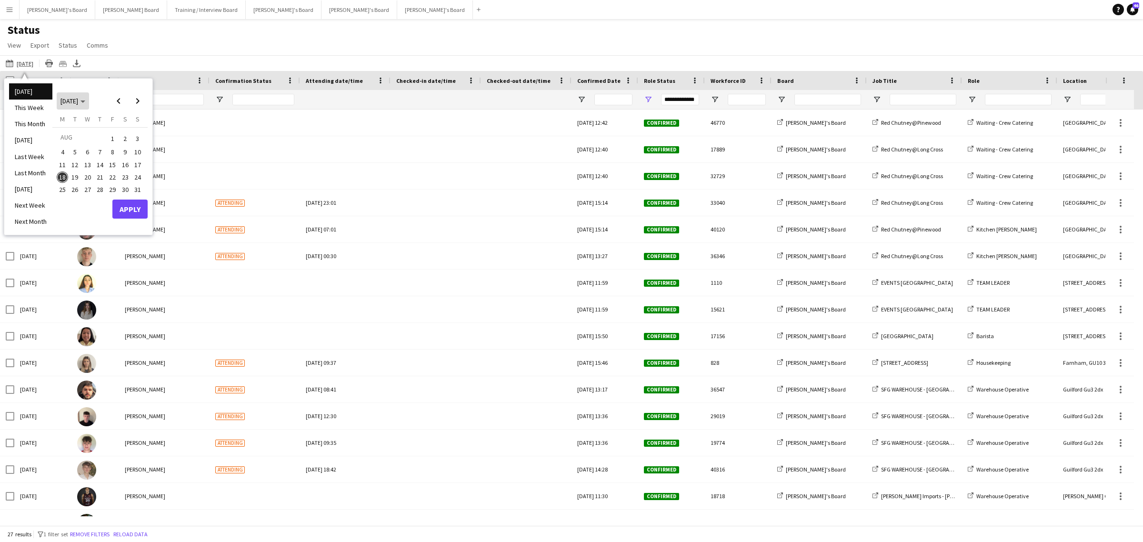
click at [85, 98] on span "[DATE]" at bounding box center [72, 101] width 25 height 9
click at [91, 150] on span "2025" at bounding box center [89, 149] width 20 height 11
click at [71, 132] on span "JAN" at bounding box center [67, 137] width 20 height 11
click at [88, 150] on span "1" at bounding box center [87, 149] width 11 height 11
click at [141, 99] on span "Next month" at bounding box center [137, 100] width 19 height 19
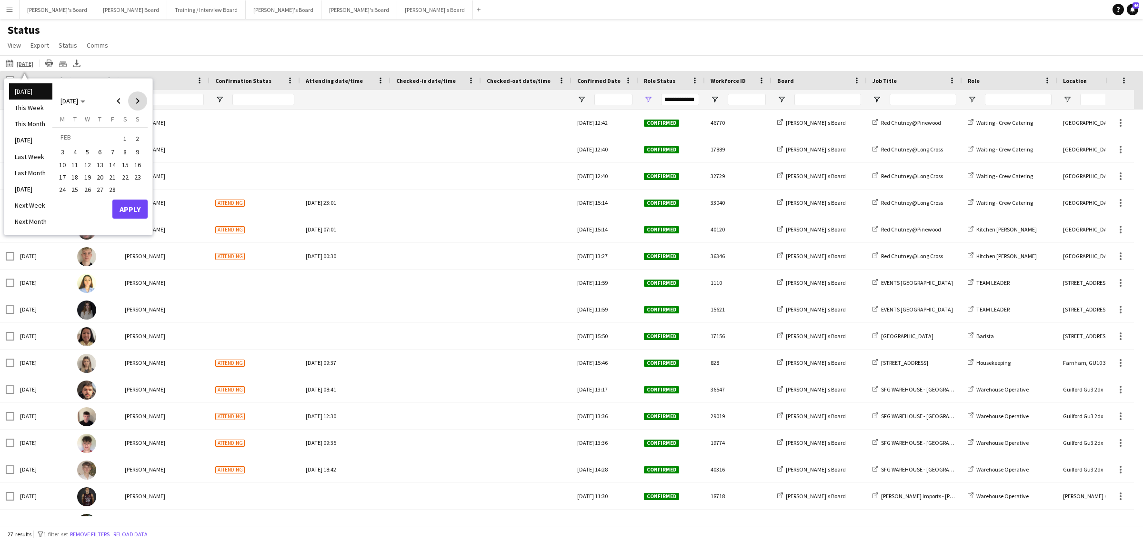
click at [141, 99] on span "Next month" at bounding box center [137, 100] width 19 height 19
click at [134, 105] on span "Next month" at bounding box center [137, 100] width 19 height 19
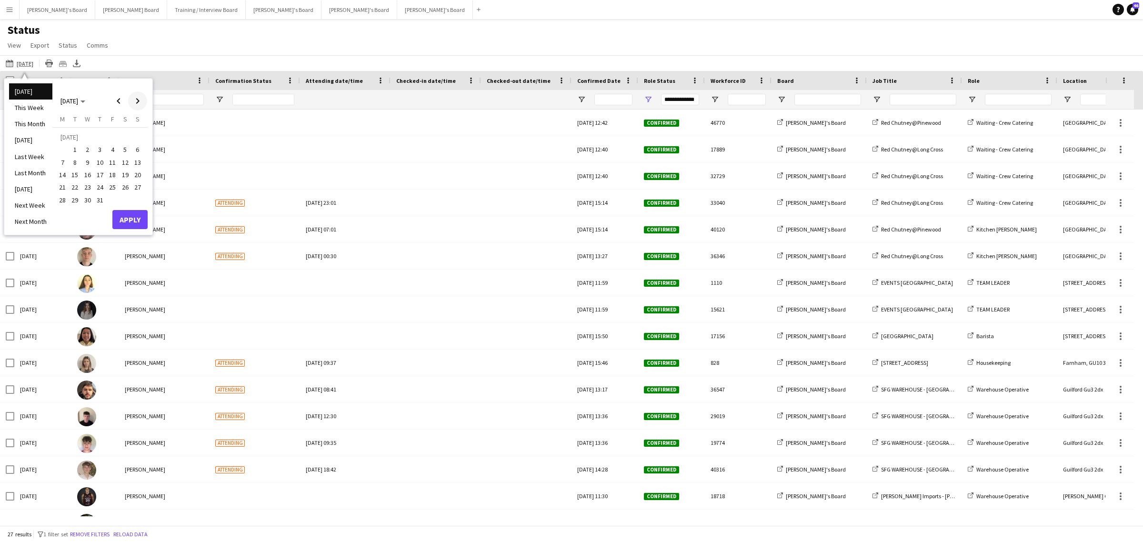
click at [134, 105] on span "Next month" at bounding box center [137, 100] width 19 height 19
click at [140, 191] on span "31" at bounding box center [137, 189] width 11 height 11
click at [134, 212] on button "Apply" at bounding box center [129, 209] width 35 height 19
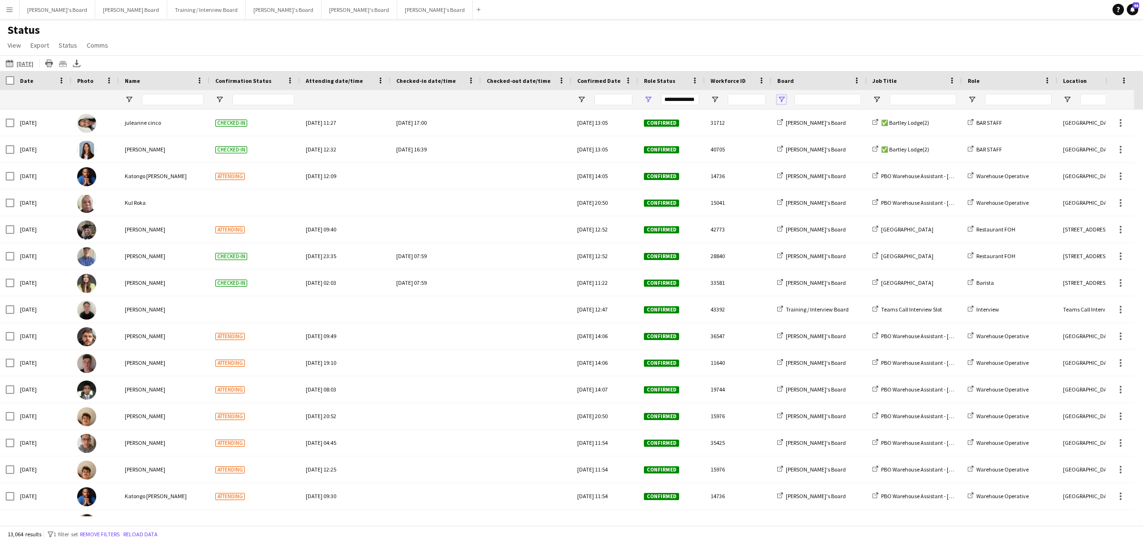
click at [778, 98] on span "Open Filter Menu" at bounding box center [781, 99] width 9 height 9
type input "***"
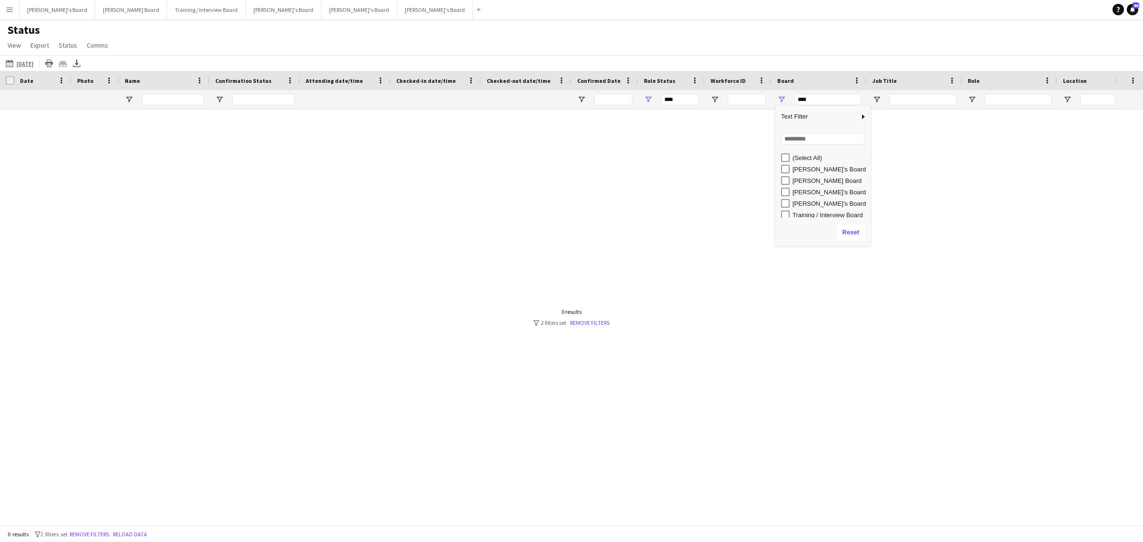
type input "**********"
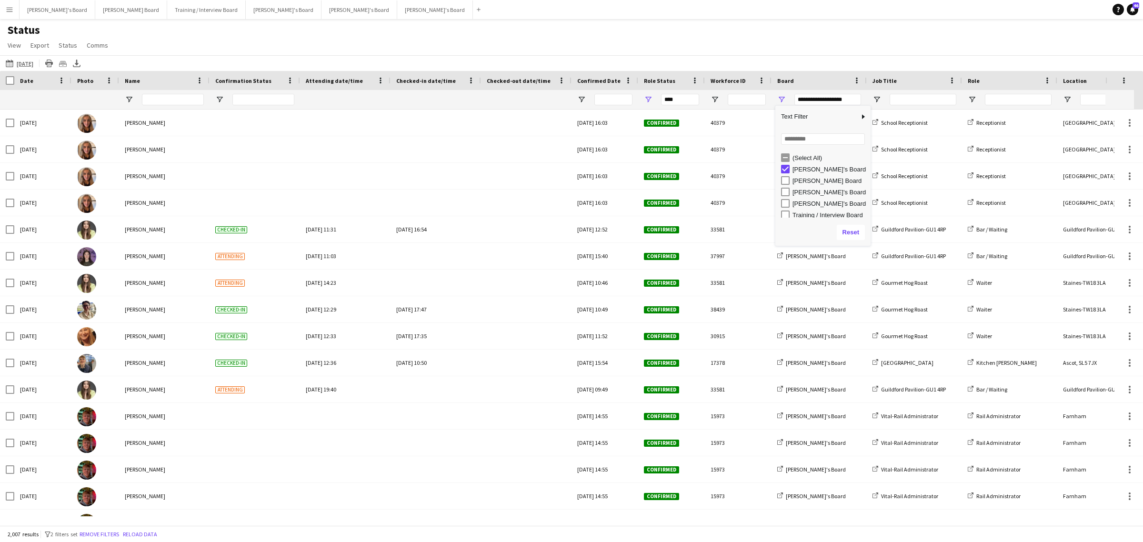
type input "**********"
click at [793, 16] on app-navbar "Menu Boards Boards Boards All jobs Status Workforce Workforce My Workforce Recr…" at bounding box center [571, 9] width 1143 height 19
click at [873, 106] on div at bounding box center [914, 99] width 95 height 19
click at [876, 98] on span "Open Filter Menu" at bounding box center [877, 99] width 9 height 9
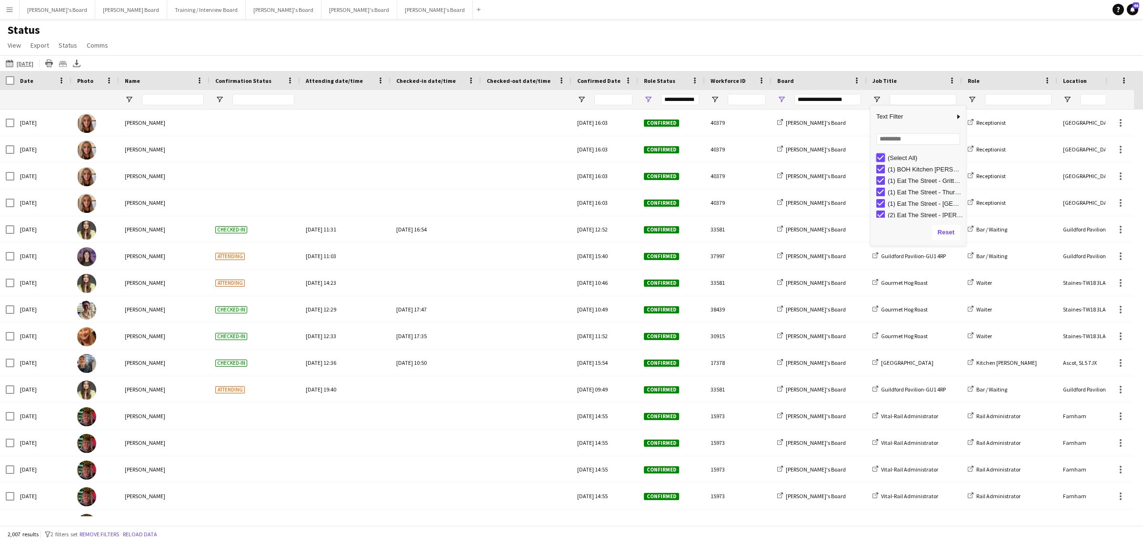
type input "***"
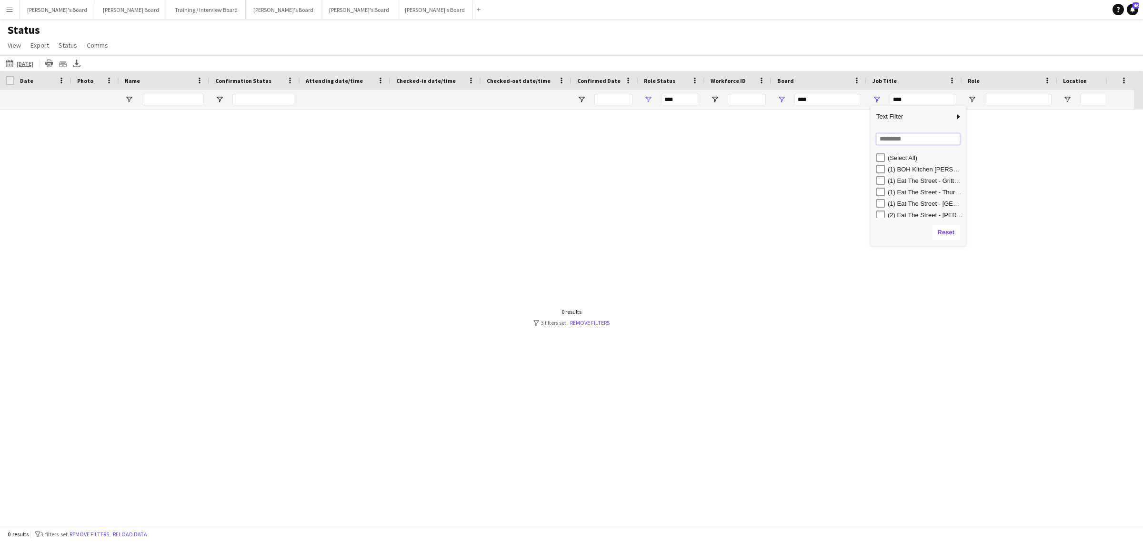
click at [905, 141] on input "Search filter values" at bounding box center [918, 138] width 84 height 11
type input "*****"
type input "**********"
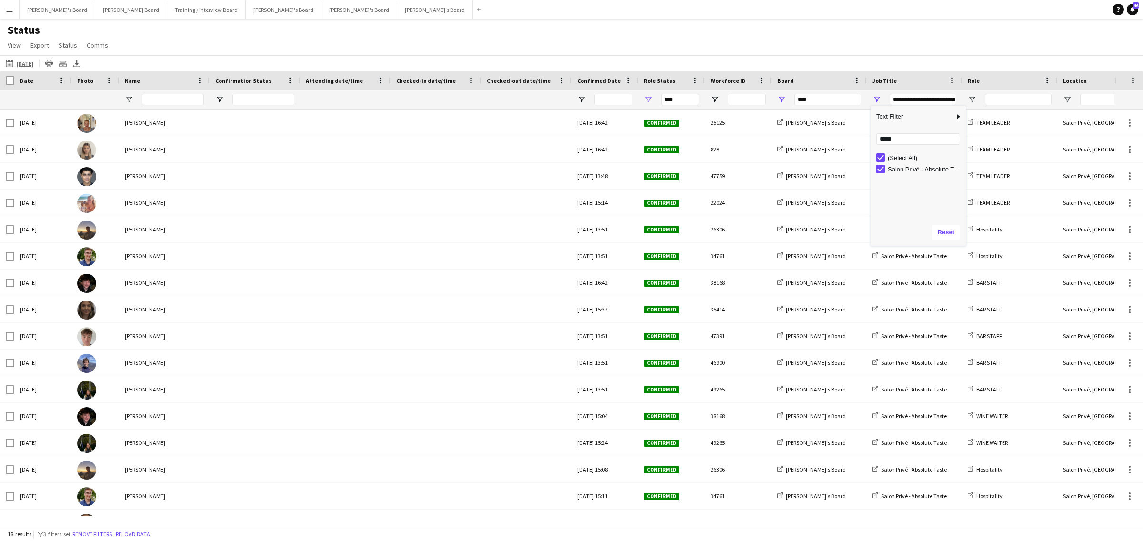
type input "**********"
type input "***"
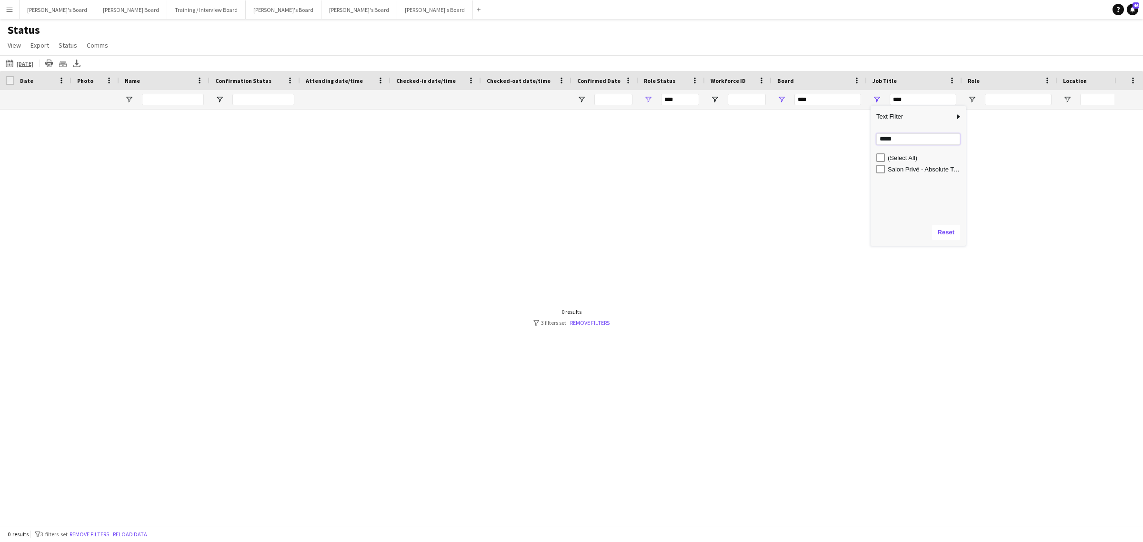
drag, startPoint x: 899, startPoint y: 141, endPoint x: 791, endPoint y: 151, distance: 109.1
click at [791, 151] on div "Drag here to set row groups Date Photo Name Confirmation Status Attending date/…" at bounding box center [571, 298] width 1143 height 454
type input "********"
type input "**********"
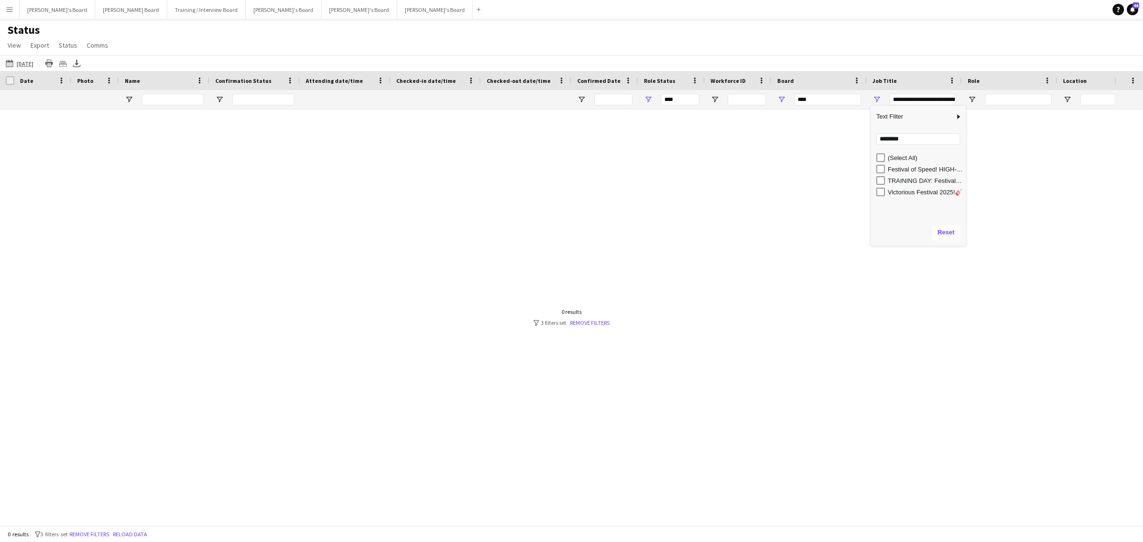
type input "**********"
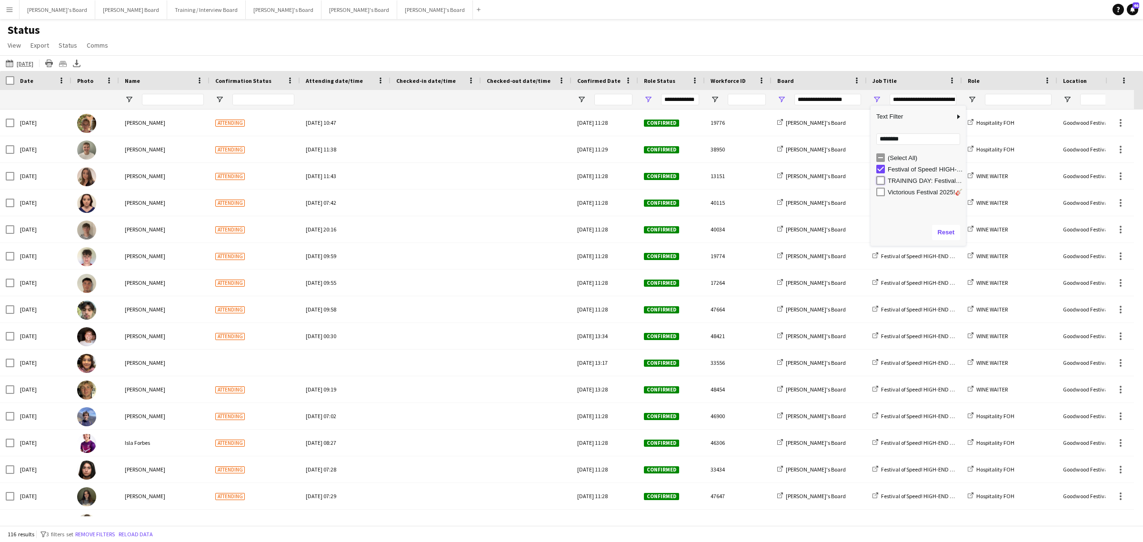
type input "**********"
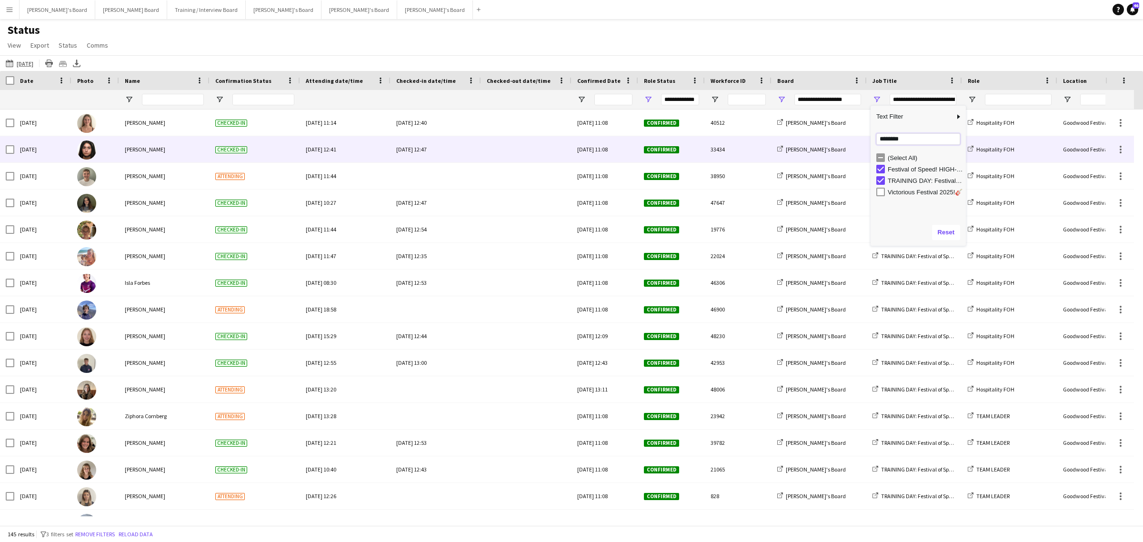
drag, startPoint x: 847, startPoint y: 139, endPoint x: 472, endPoint y: 212, distance: 382.0
click at [534, 192] on div "Drag here to set row groups Date Photo Name Confirmation Status Attending date/…" at bounding box center [571, 298] width 1143 height 454
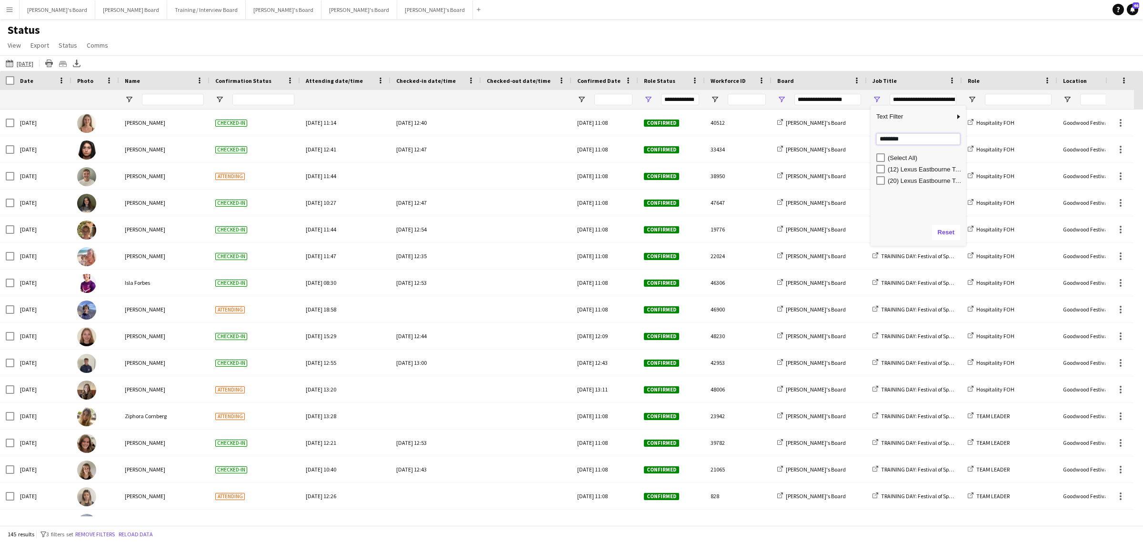
type input "********"
click at [885, 168] on div "(12) Lexus Eastbourne Tennis🎾" at bounding box center [921, 168] width 90 height 11
click at [875, 167] on div "(12) Lexus Eastbourne Tennis🎾" at bounding box center [918, 168] width 95 height 11
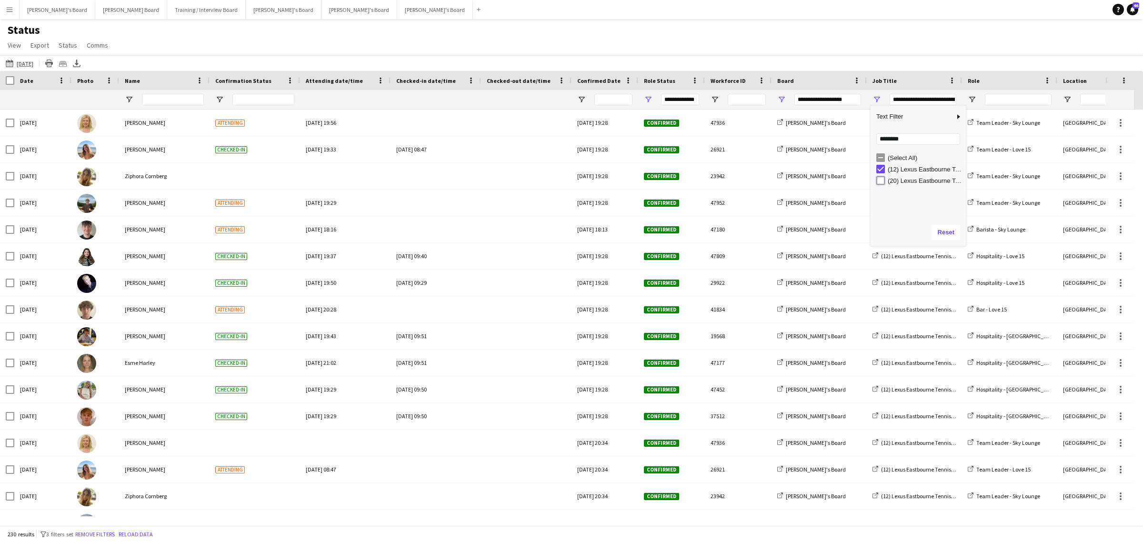
type input "**********"
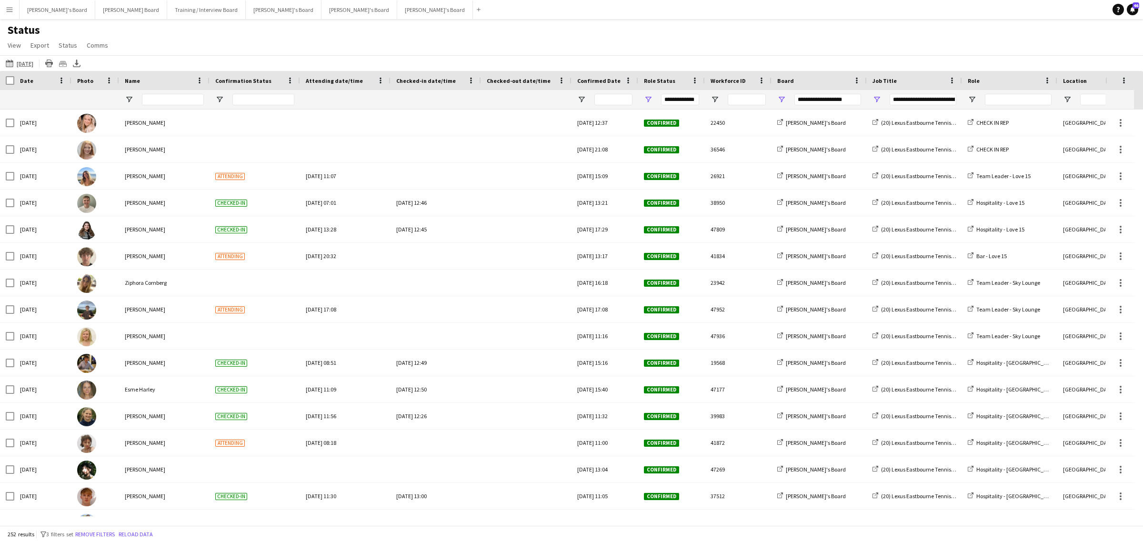
click at [908, 43] on div "Status View Views Default view Airshow Accreditation Airshow Check In Attending…" at bounding box center [571, 39] width 1143 height 32
click at [139, 79] on span "Name" at bounding box center [132, 80] width 15 height 7
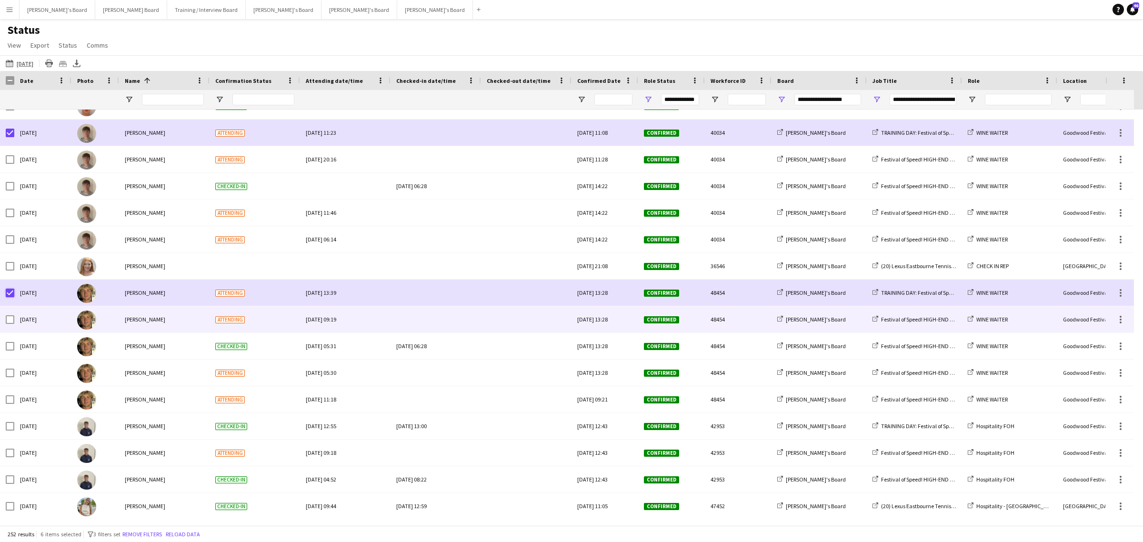
scroll to position [461, 0]
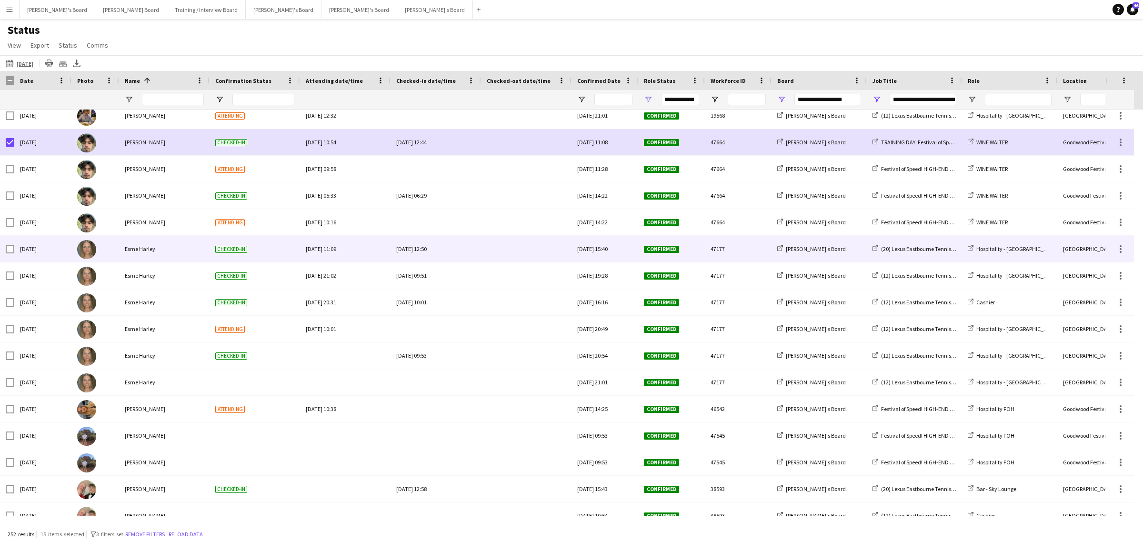
click at [14, 249] on div "Sun, 22 Jun 2025" at bounding box center [42, 249] width 57 height 26
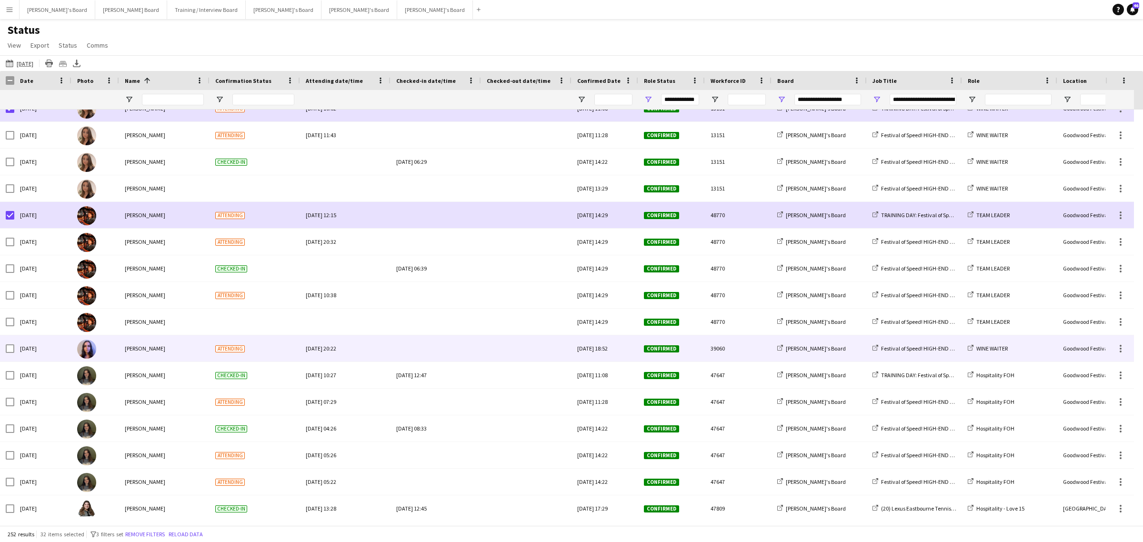
click at [3, 349] on div at bounding box center [7, 348] width 14 height 26
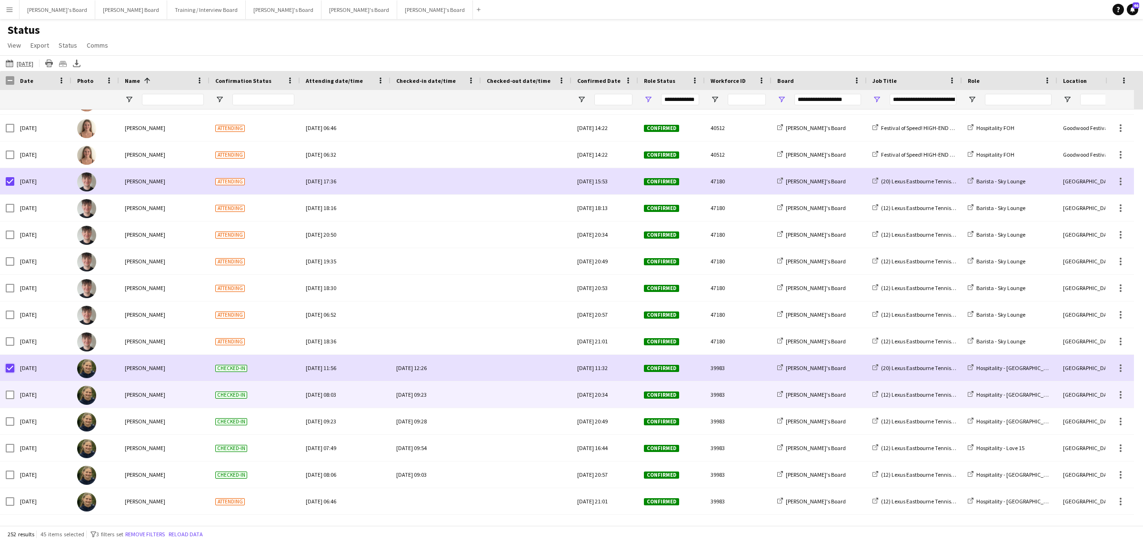
scroll to position [4901, 0]
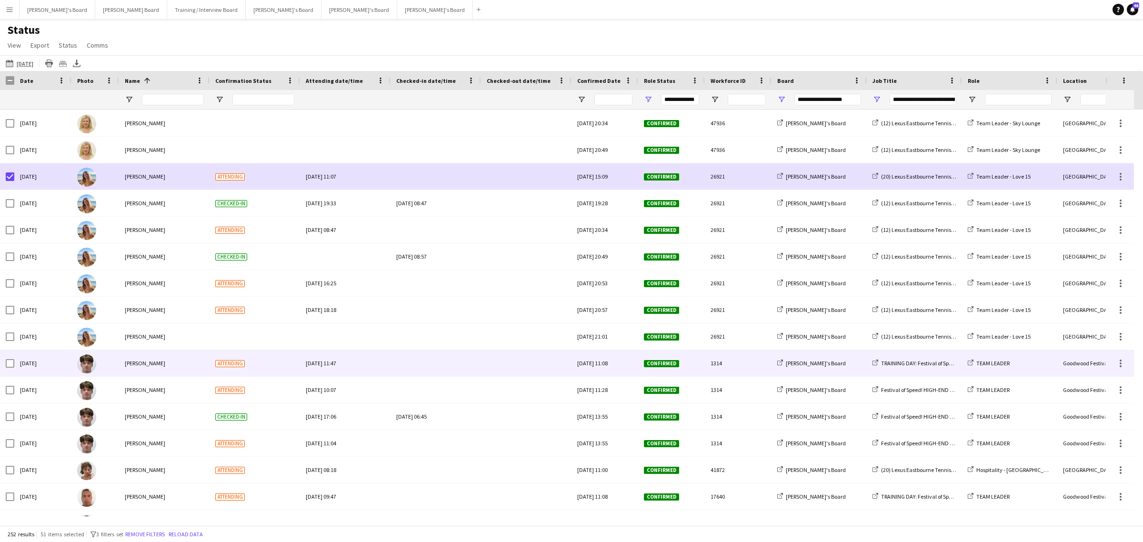
click at [3, 366] on div at bounding box center [7, 363] width 14 height 26
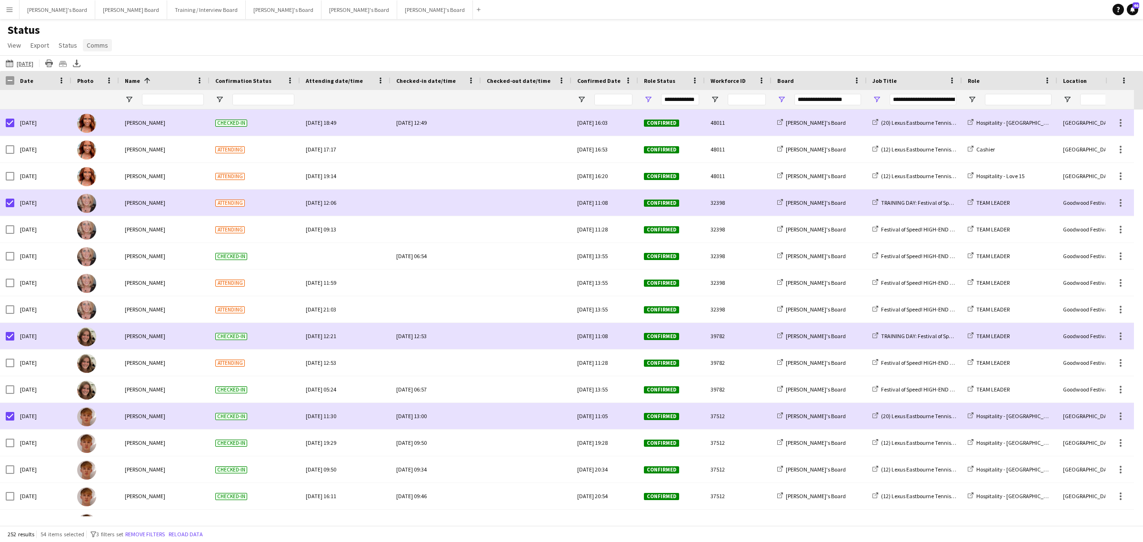
click at [101, 43] on span "Comms" at bounding box center [97, 45] width 21 height 9
click at [132, 66] on span "Send notification" at bounding box center [113, 65] width 49 height 9
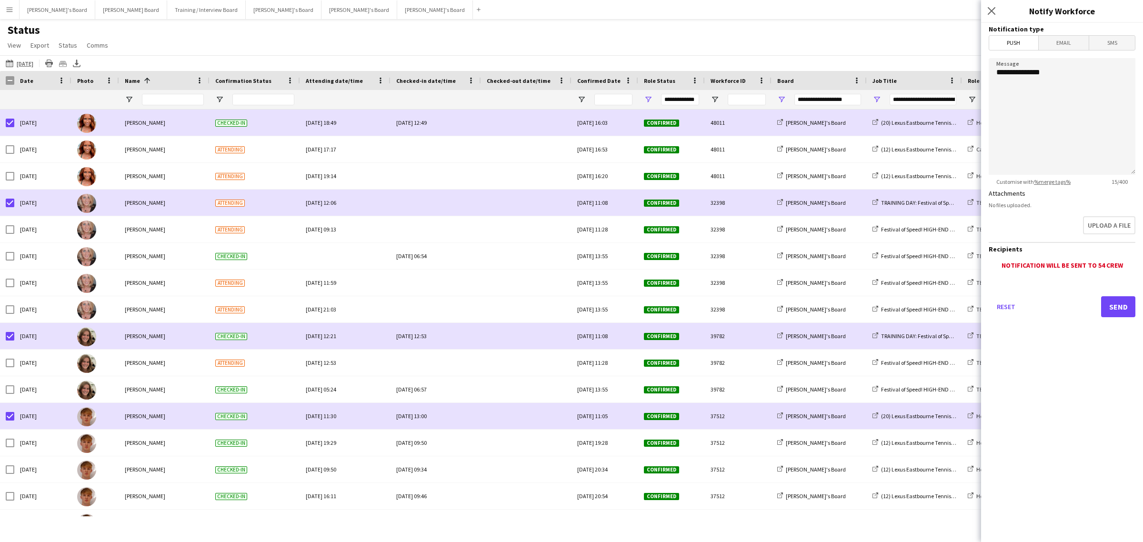
click at [1058, 34] on form "**********" at bounding box center [1062, 183] width 162 height 321
click at [1052, 43] on span "Email" at bounding box center [1064, 43] width 50 height 14
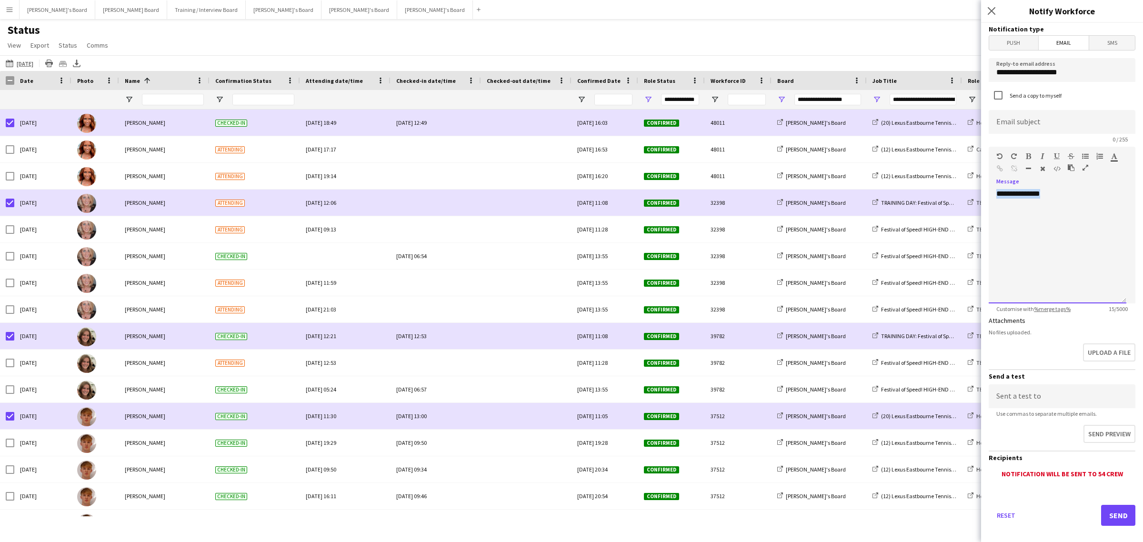
drag, startPoint x: 1076, startPoint y: 195, endPoint x: 887, endPoint y: 196, distance: 188.6
click at [887, 196] on body "Menu Boards Boards Boards All jobs Status Workforce Workforce My Workforce Recr…" at bounding box center [571, 271] width 1143 height 542
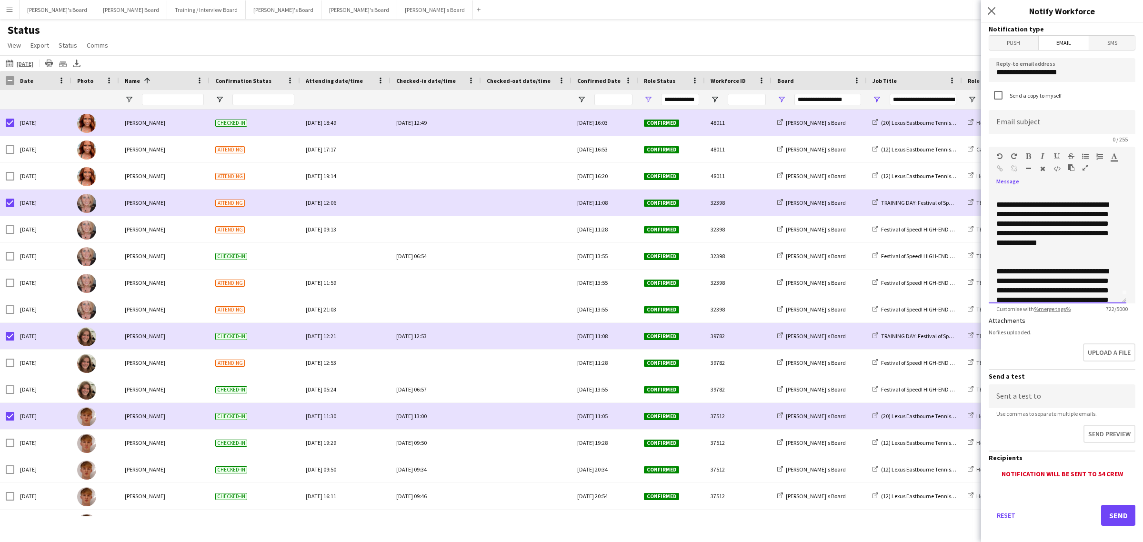
scroll to position [0, 0]
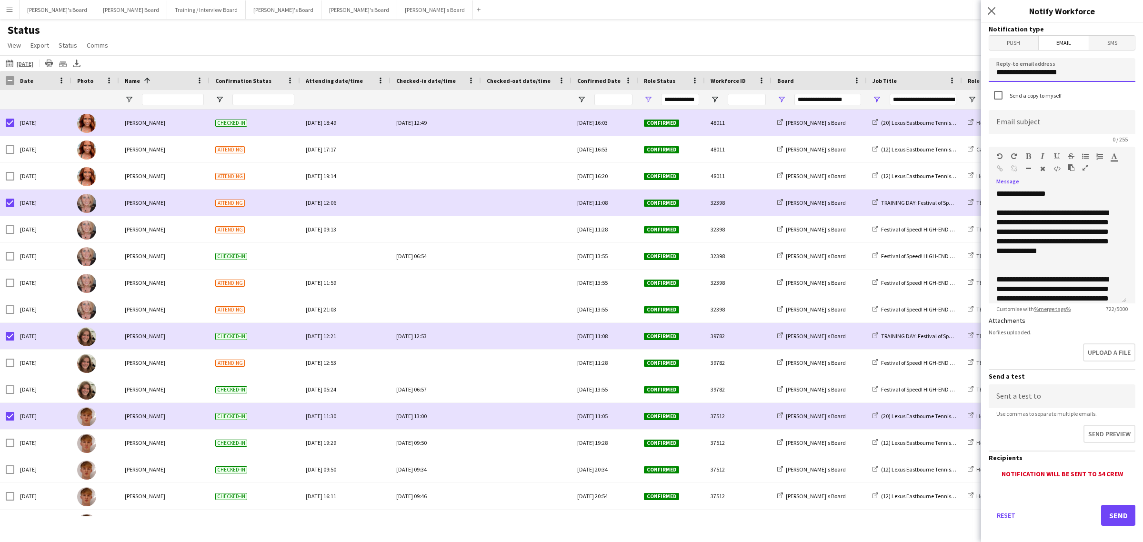
drag, startPoint x: 1089, startPoint y: 77, endPoint x: 406, endPoint y: 105, distance: 683.6
click at [443, 98] on body "Menu Boards Boards Boards All jobs Status Workforce Workforce My Workforce Recr…" at bounding box center [571, 271] width 1143 height 542
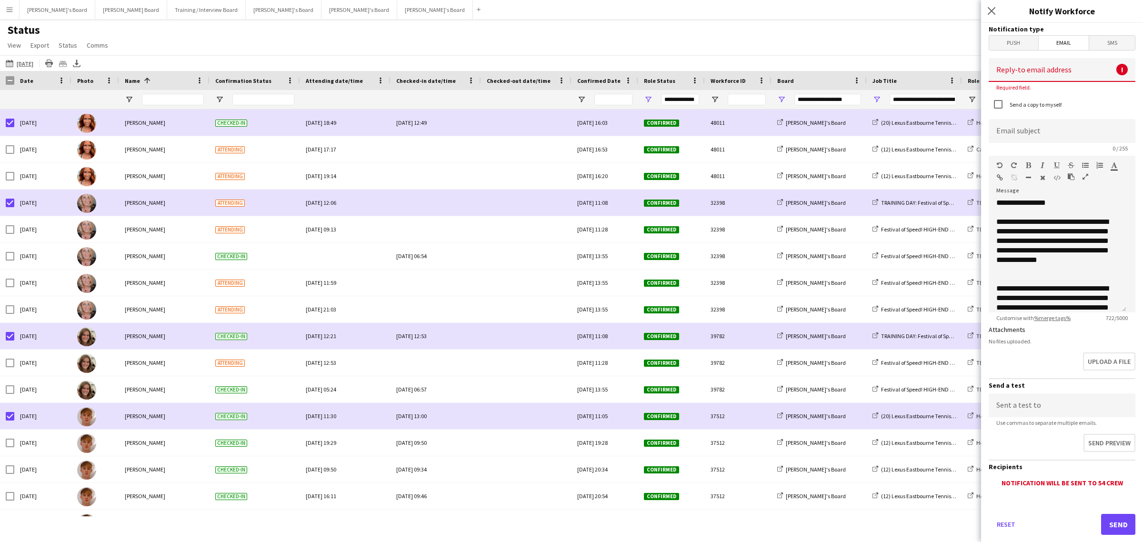
click at [1053, 63] on input at bounding box center [1062, 70] width 147 height 24
paste input "**********"
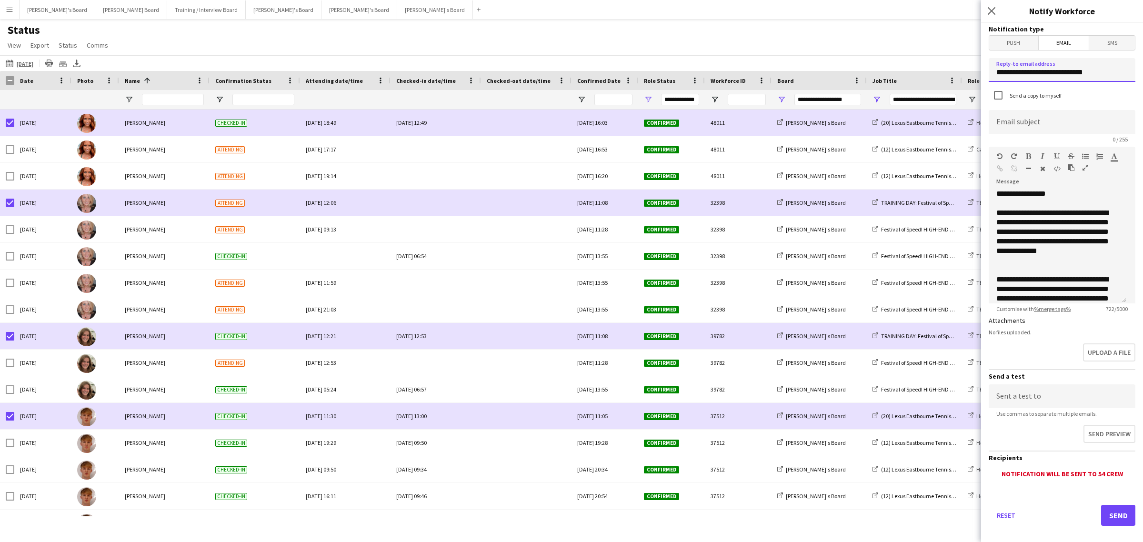
type input "**********"
click at [1038, 397] on input at bounding box center [1062, 396] width 147 height 24
paste input "**********"
type input "**********"
drag, startPoint x: 1059, startPoint y: 213, endPoint x: 1097, endPoint y: 213, distance: 37.6
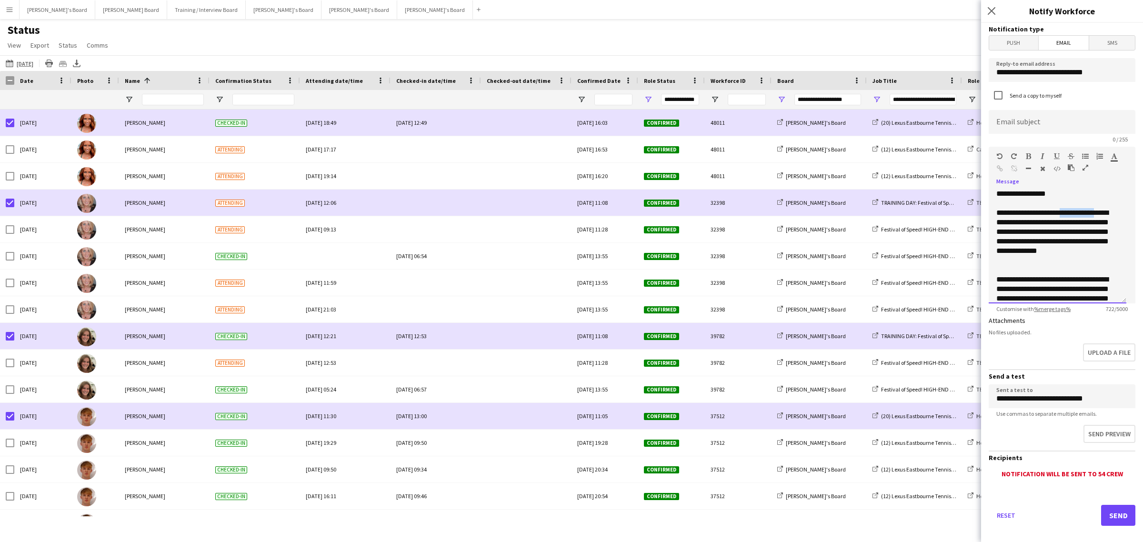
click at [1097, 213] on div "**********" at bounding box center [1054, 236] width 114 height 57
copy div "**********"
click at [1017, 124] on input at bounding box center [1062, 122] width 147 height 24
paste input "**********"
drag, startPoint x: 1029, startPoint y: 264, endPoint x: 1035, endPoint y: 255, distance: 11.4
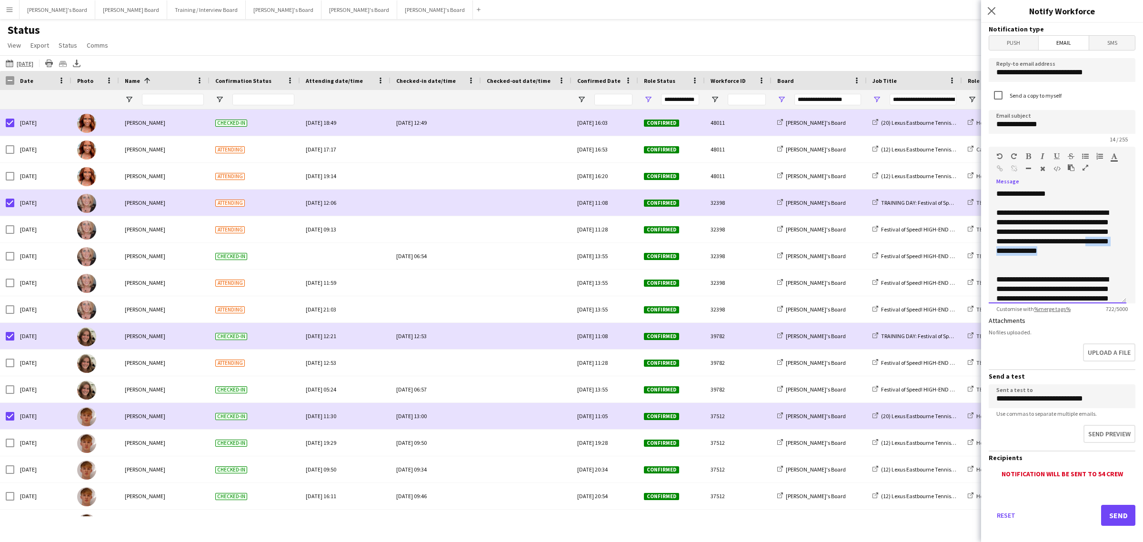
click at [1035, 255] on div "**********" at bounding box center [1054, 236] width 114 height 57
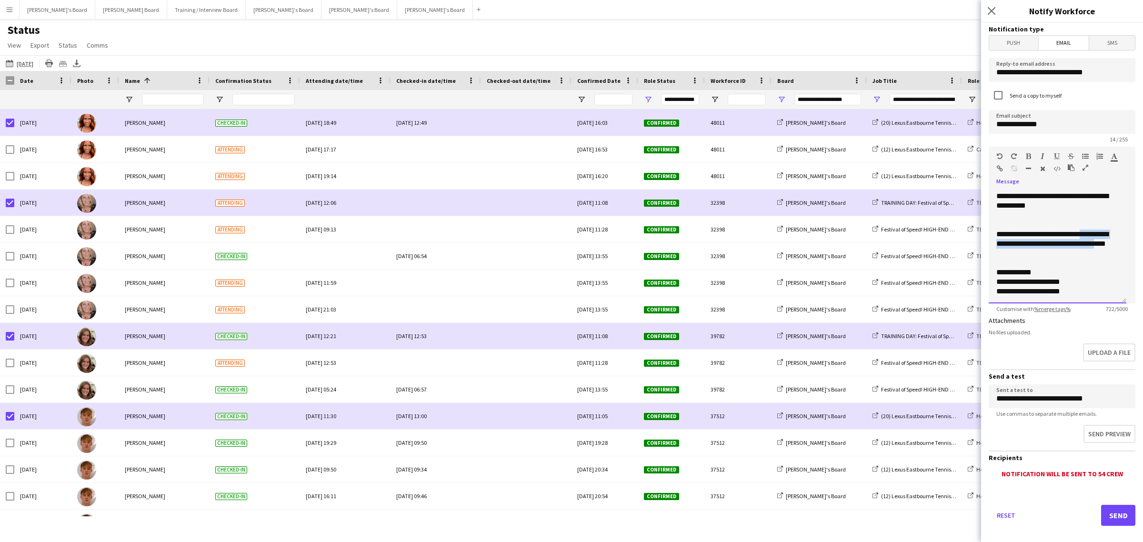
drag, startPoint x: 1073, startPoint y: 252, endPoint x: 994, endPoint y: 248, distance: 79.2
click at [994, 248] on div "**********" at bounding box center [1058, 246] width 138 height 114
click at [1063, 128] on input "**********" at bounding box center [1062, 122] width 147 height 24
click at [1042, 124] on input "**********" at bounding box center [1058, 121] width 138 height 23
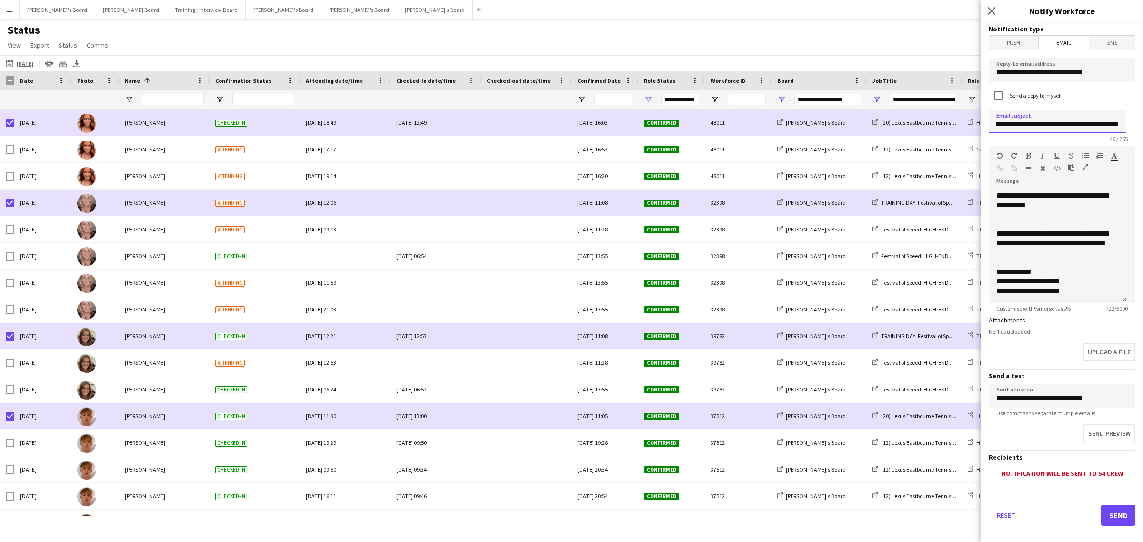
click at [1070, 124] on input "**********" at bounding box center [1058, 121] width 138 height 23
drag, startPoint x: 1071, startPoint y: 124, endPoint x: 1048, endPoint y: 122, distance: 22.5
click at [1048, 122] on input "**********" at bounding box center [1058, 121] width 138 height 23
click at [1109, 120] on input "**********" at bounding box center [1058, 121] width 138 height 23
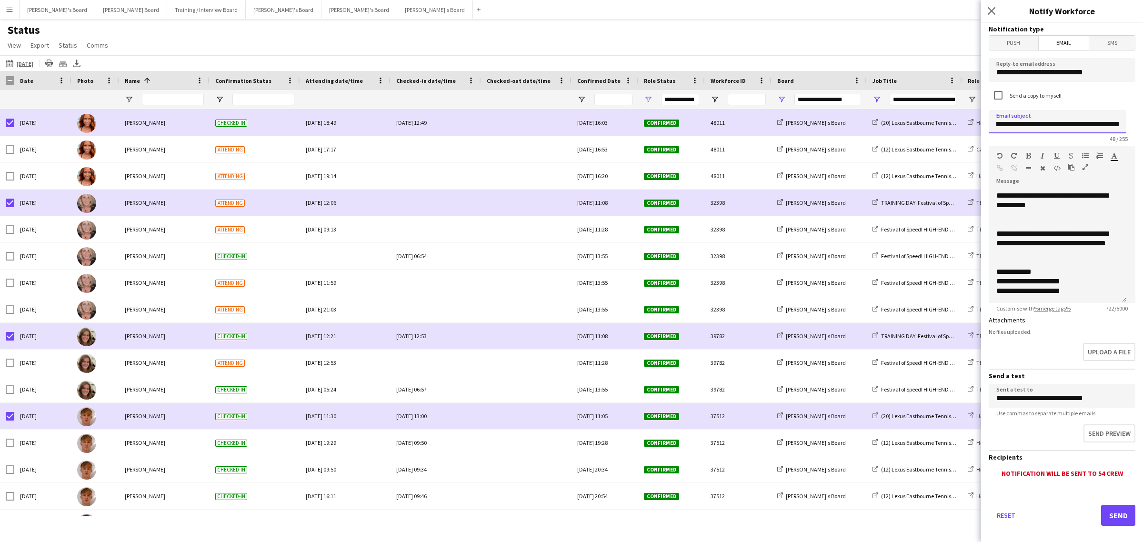
scroll to position [0, 0]
type input "**********"
click at [1085, 425] on button "Send preview" at bounding box center [1109, 434] width 54 height 20
click at [1110, 511] on button "Send" at bounding box center [1118, 515] width 34 height 21
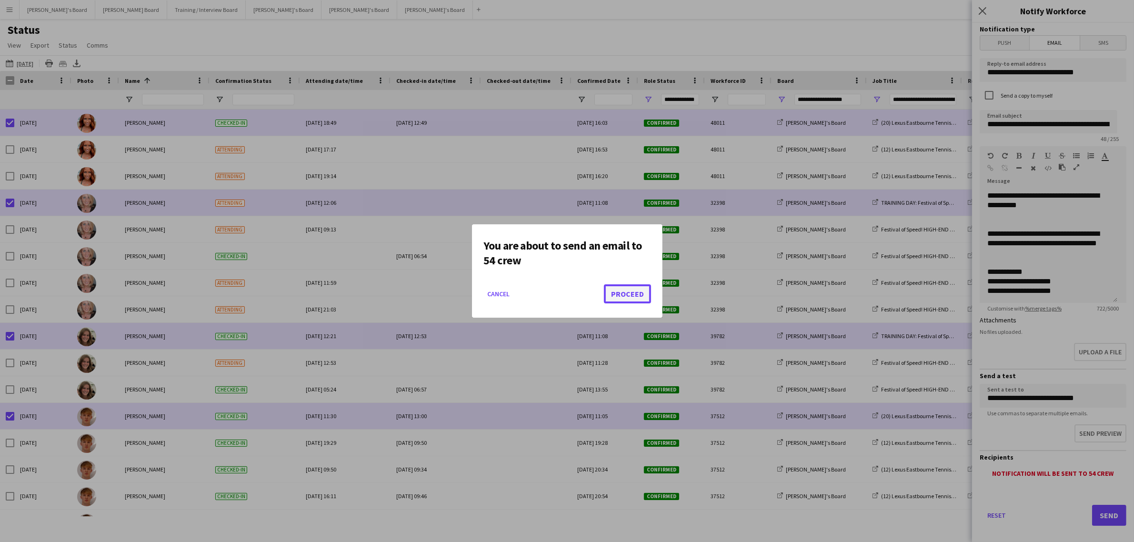
click at [632, 289] on button "Proceed" at bounding box center [627, 293] width 47 height 19
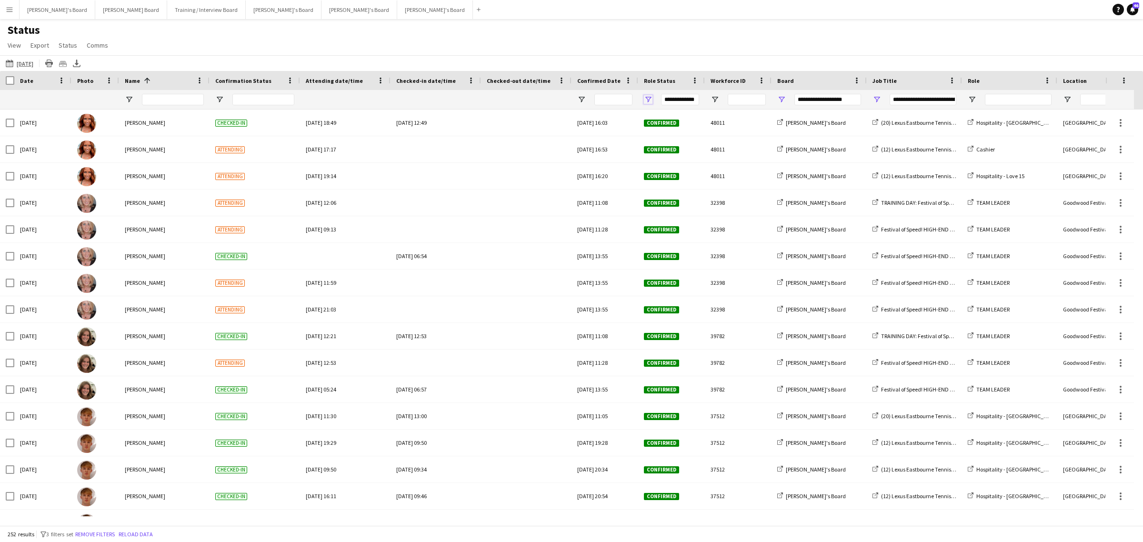
click at [646, 102] on span "Open Filter Menu" at bounding box center [648, 99] width 9 height 9
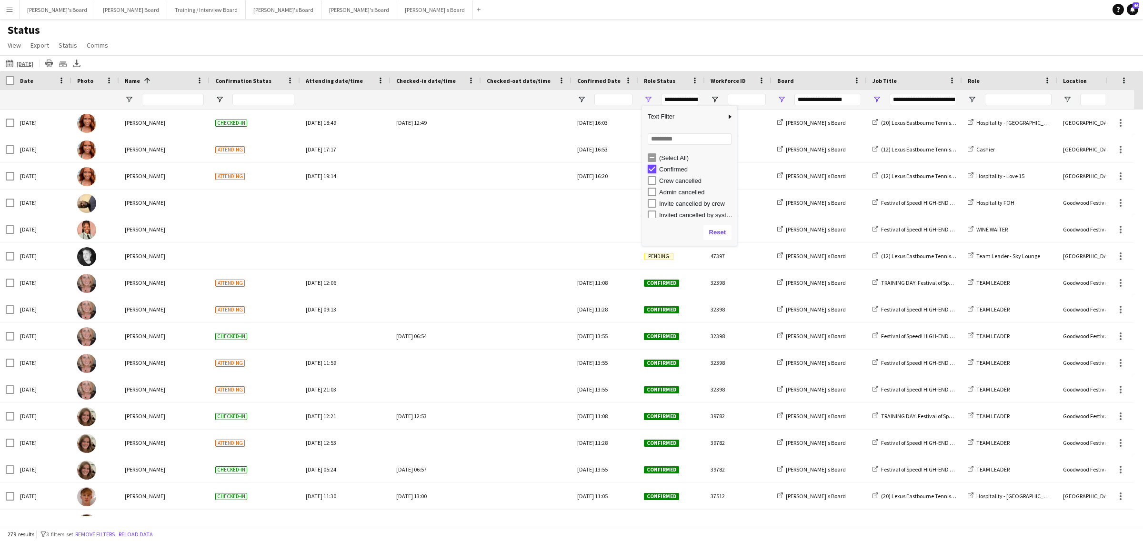
type input "**********"
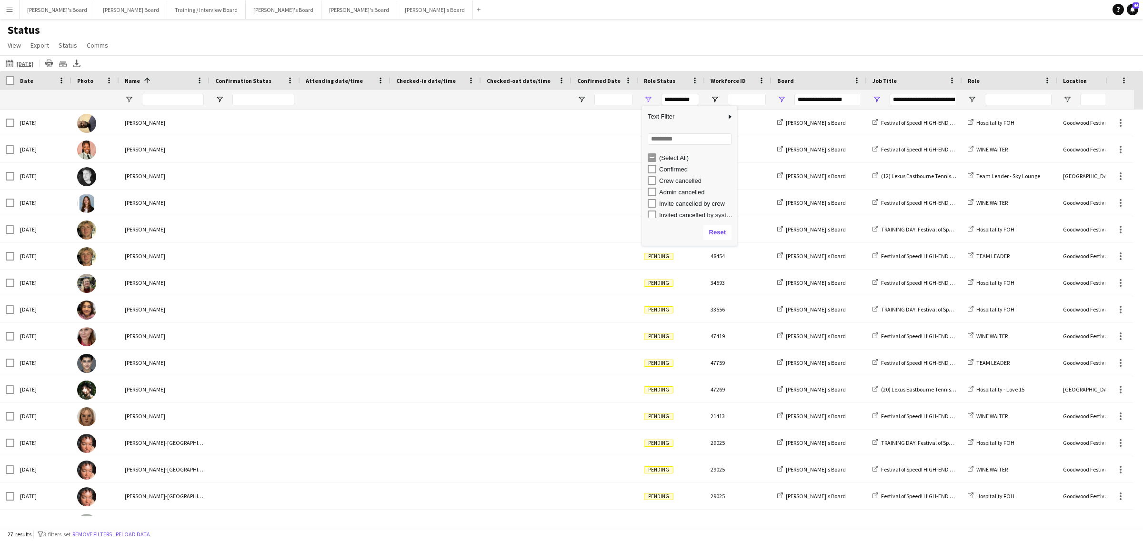
click at [800, 60] on div "09-07-2025 09-07-2025 Today This Week This Month Yesterday Last Week Last Month…" at bounding box center [571, 63] width 1143 height 16
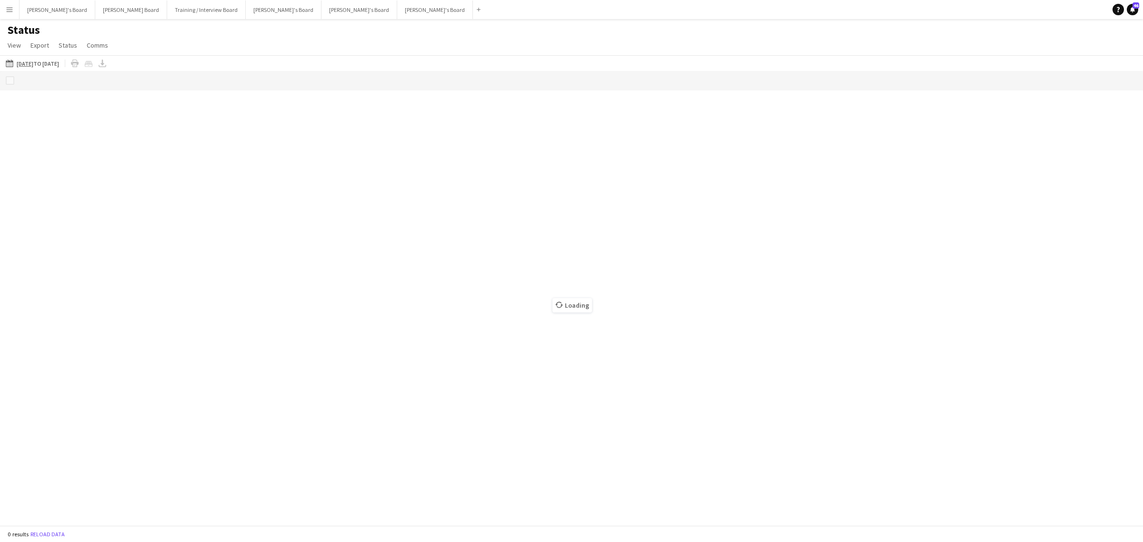
click at [9, 14] on button "Menu" at bounding box center [9, 9] width 19 height 19
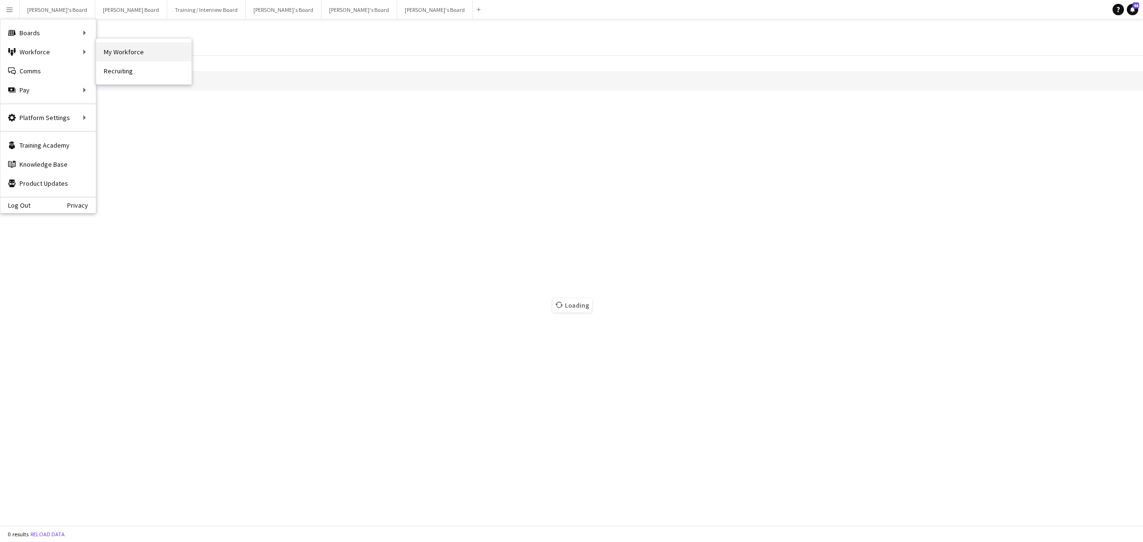
click at [115, 52] on link "My Workforce" at bounding box center [143, 51] width 95 height 19
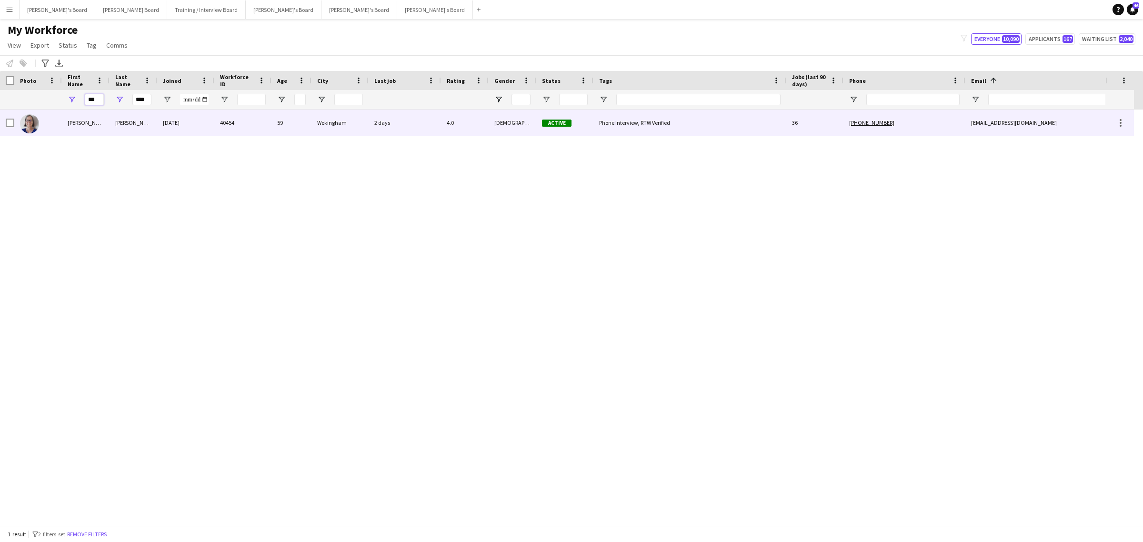
click at [89, 97] on input "***" at bounding box center [94, 99] width 19 height 11
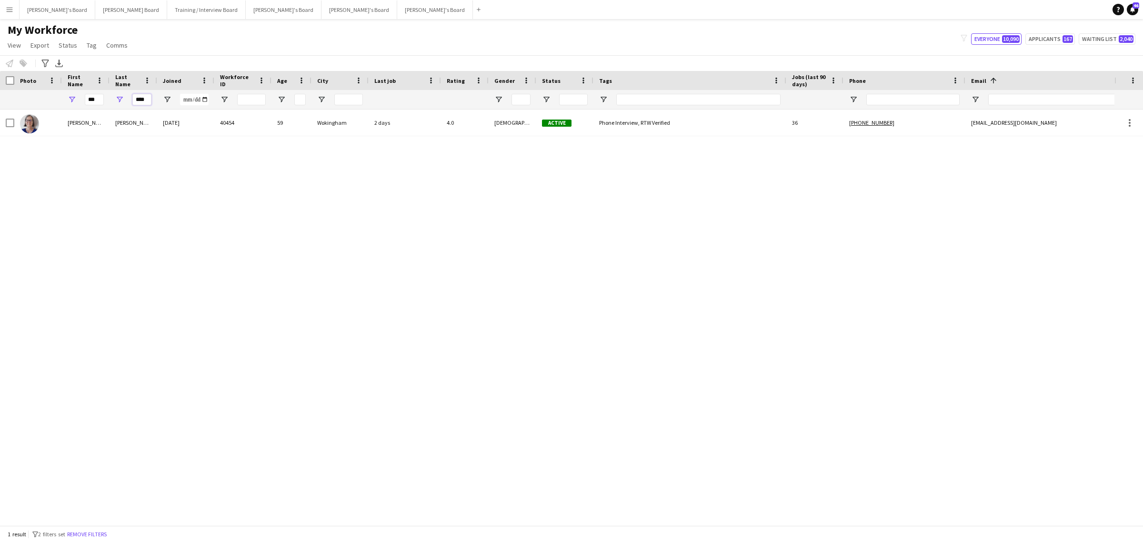
click at [134, 98] on input "****" at bounding box center [141, 99] width 19 height 11
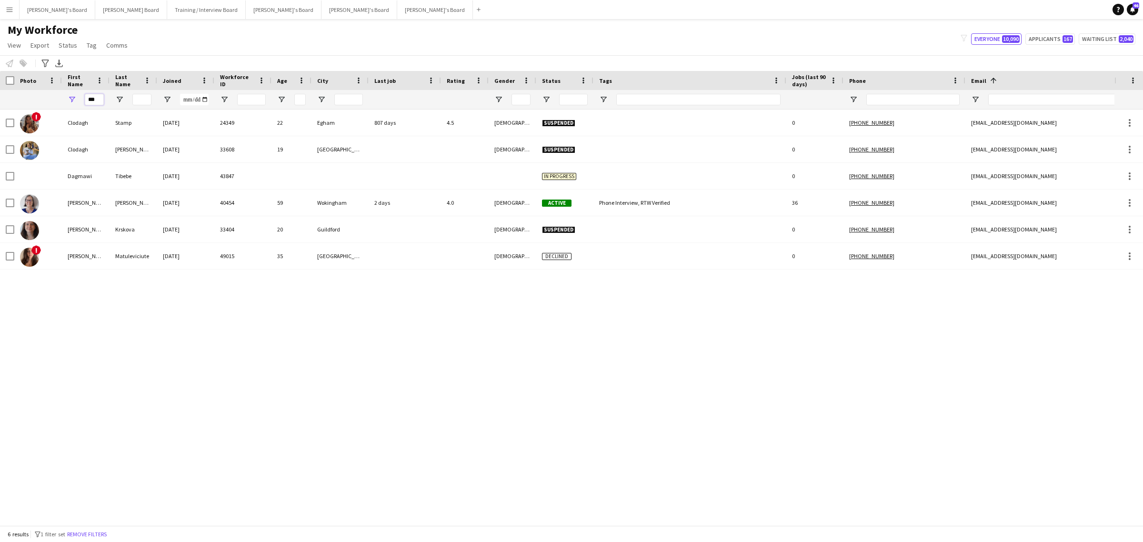
click at [90, 97] on input "***" at bounding box center [94, 99] width 19 height 11
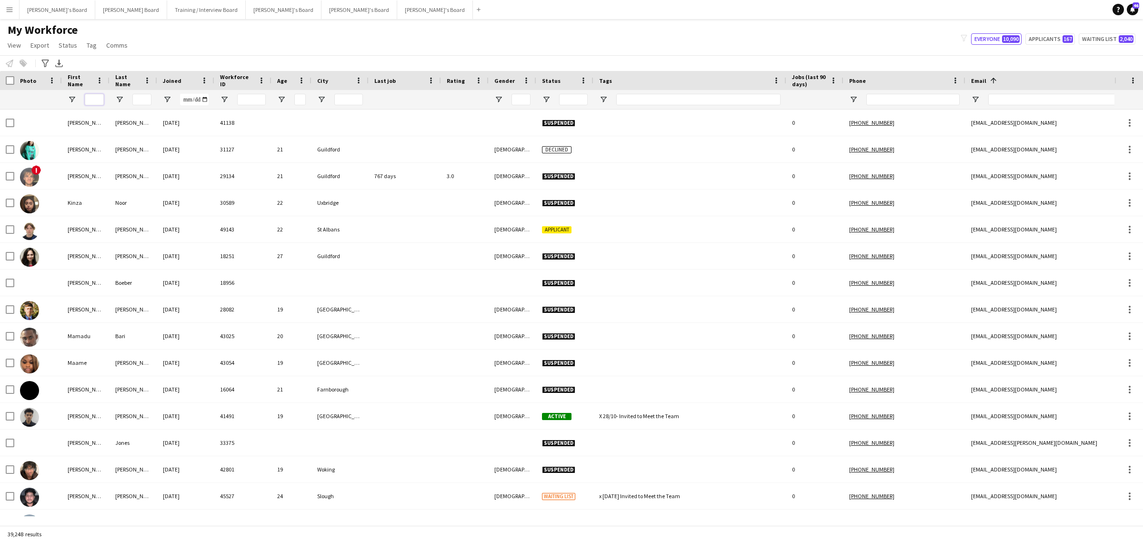
type input "*"
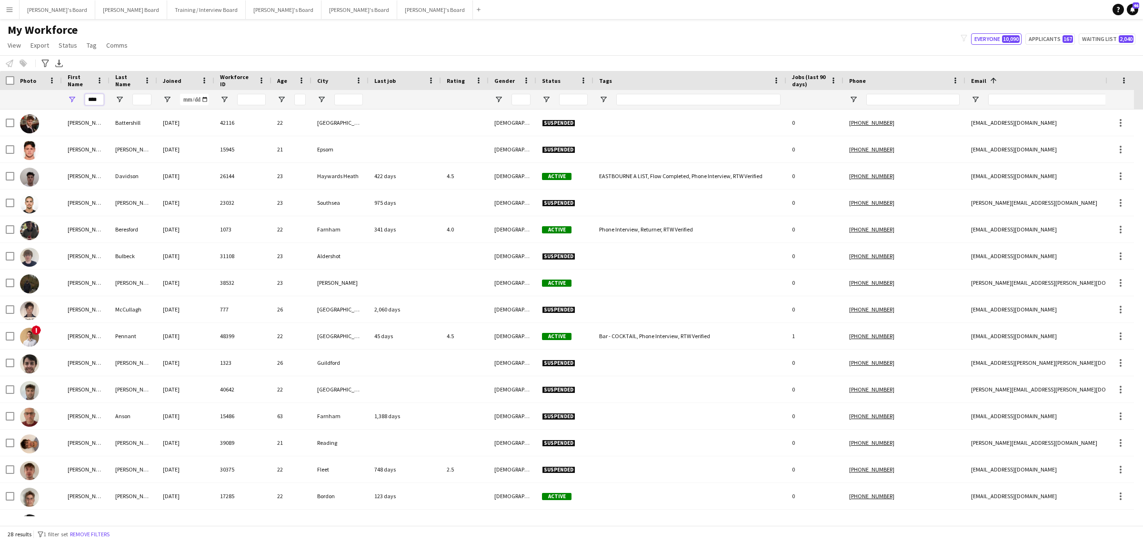
type input "****"
click at [136, 96] on input "Last Name Filter Input" at bounding box center [141, 99] width 19 height 11
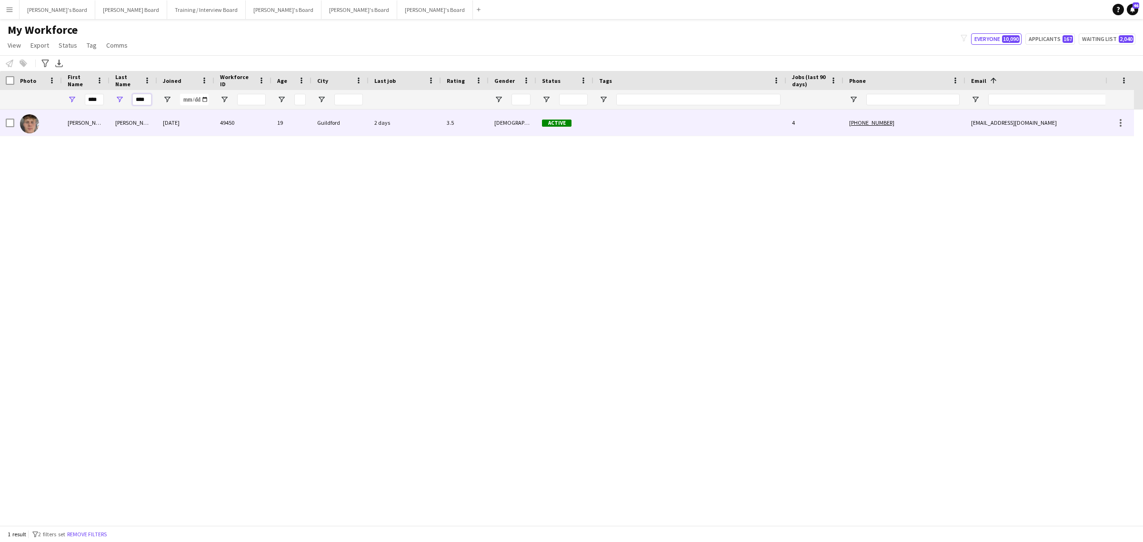
type input "****"
click at [127, 118] on div "[PERSON_NAME]" at bounding box center [134, 123] width 48 height 26
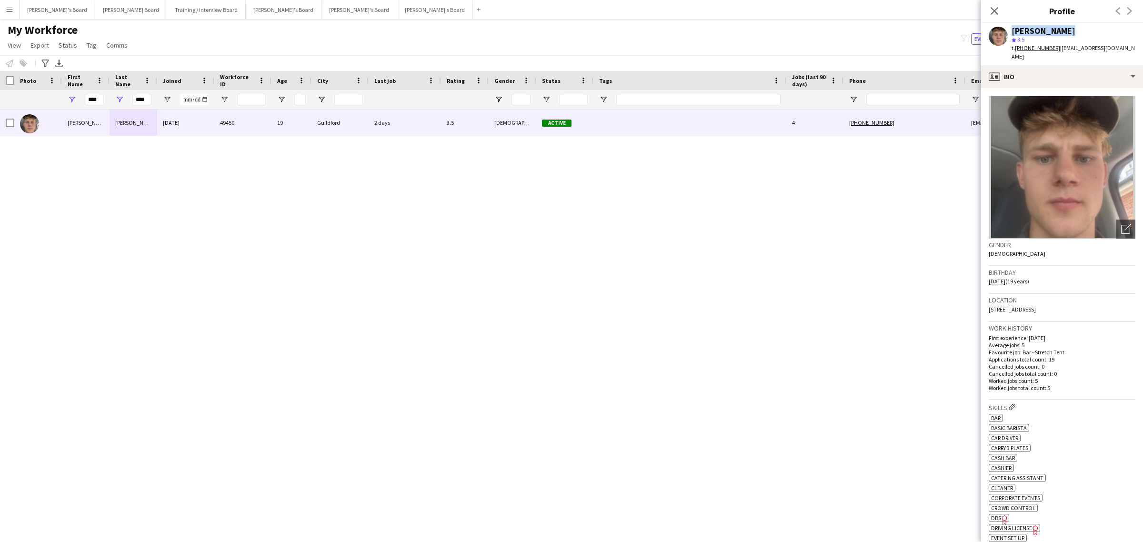
drag, startPoint x: 1072, startPoint y: 31, endPoint x: 991, endPoint y: 25, distance: 81.2
click at [991, 25] on div "[PERSON_NAME] star 3.5 t. [PHONE_NUMBER] | [EMAIL_ADDRESS][DOMAIN_NAME]" at bounding box center [1062, 44] width 162 height 42
copy div "[PERSON_NAME]"
drag, startPoint x: 1032, startPoint y: 27, endPoint x: 1063, endPoint y: 35, distance: 31.5
click at [1032, 27] on div "[PERSON_NAME]" at bounding box center [1044, 31] width 64 height 9
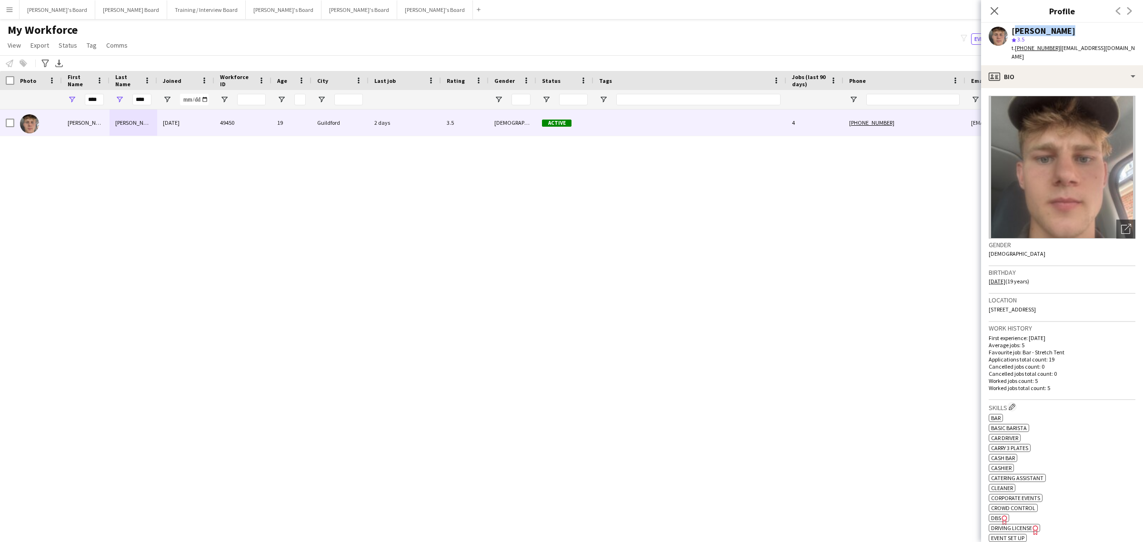
drag, startPoint x: 1058, startPoint y: 30, endPoint x: 1013, endPoint y: 34, distance: 45.5
click at [1013, 34] on div "[PERSON_NAME]" at bounding box center [1074, 31] width 124 height 9
drag, startPoint x: 1121, startPoint y: 46, endPoint x: 1057, endPoint y: 53, distance: 63.8
click at [1057, 53] on div "Hugo Carroll star 3.5 t. +447483286869 | hugocarroll11@icloud.com" at bounding box center [1062, 44] width 162 height 42
copy span "hugocarroll11@icloud.com"
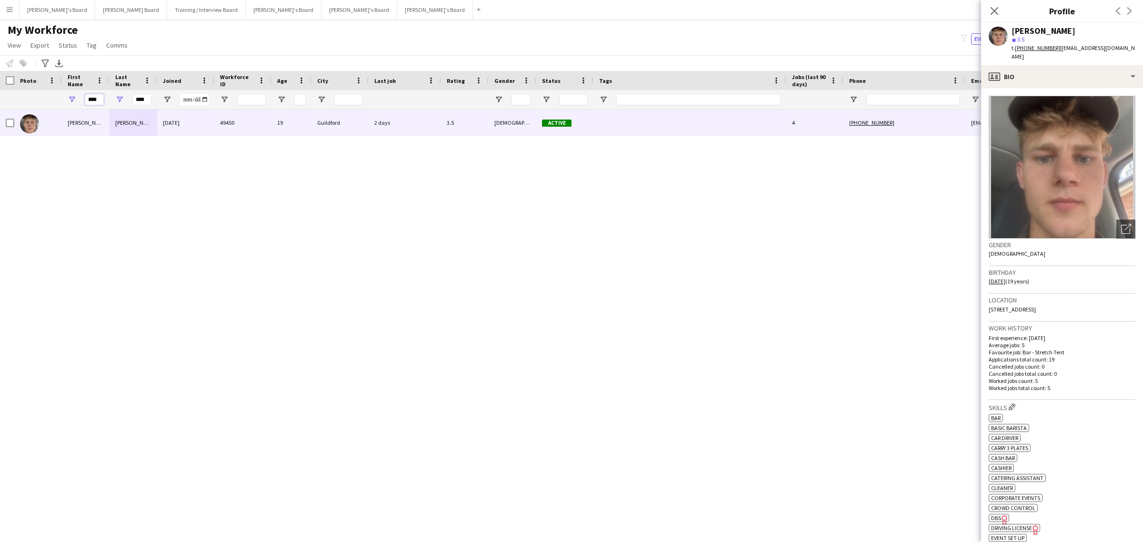
click at [96, 101] on input "****" at bounding box center [94, 99] width 19 height 11
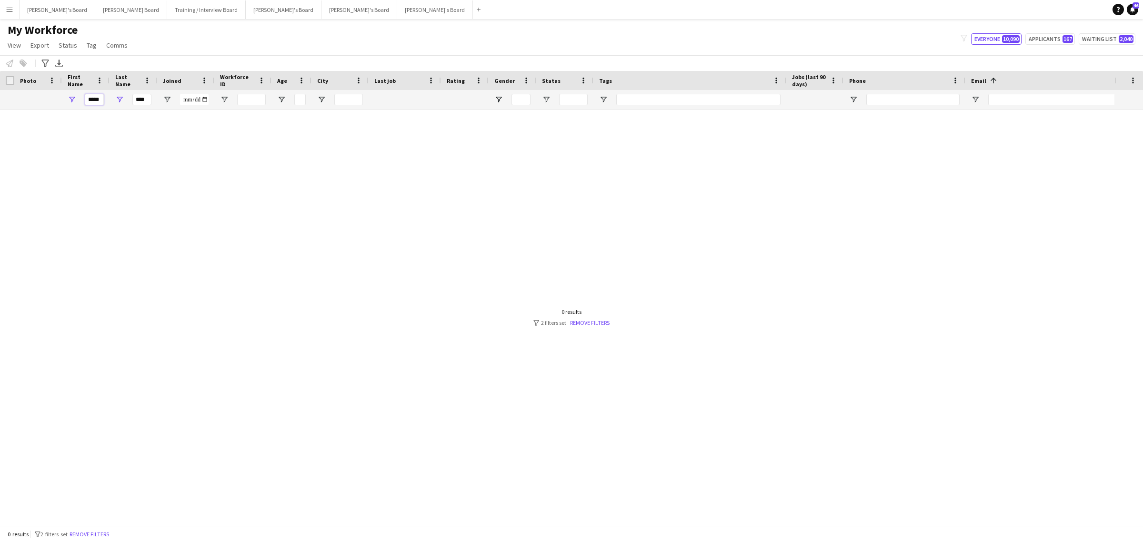
type input "*****"
click at [141, 101] on input "****" at bounding box center [141, 99] width 19 height 11
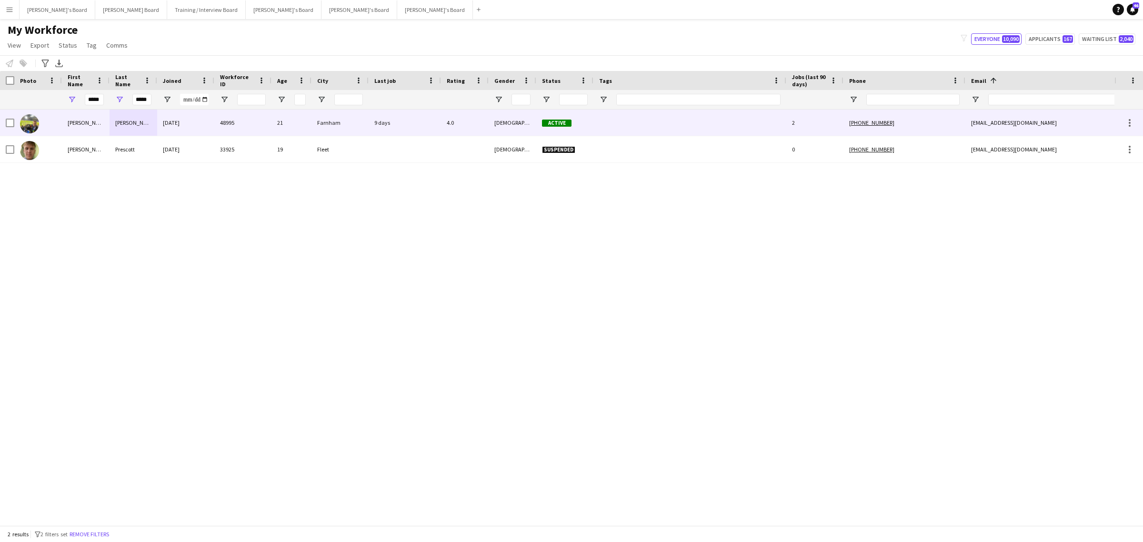
click at [171, 107] on div at bounding box center [185, 99] width 57 height 19
click at [156, 119] on div "Scott" at bounding box center [134, 123] width 48 height 26
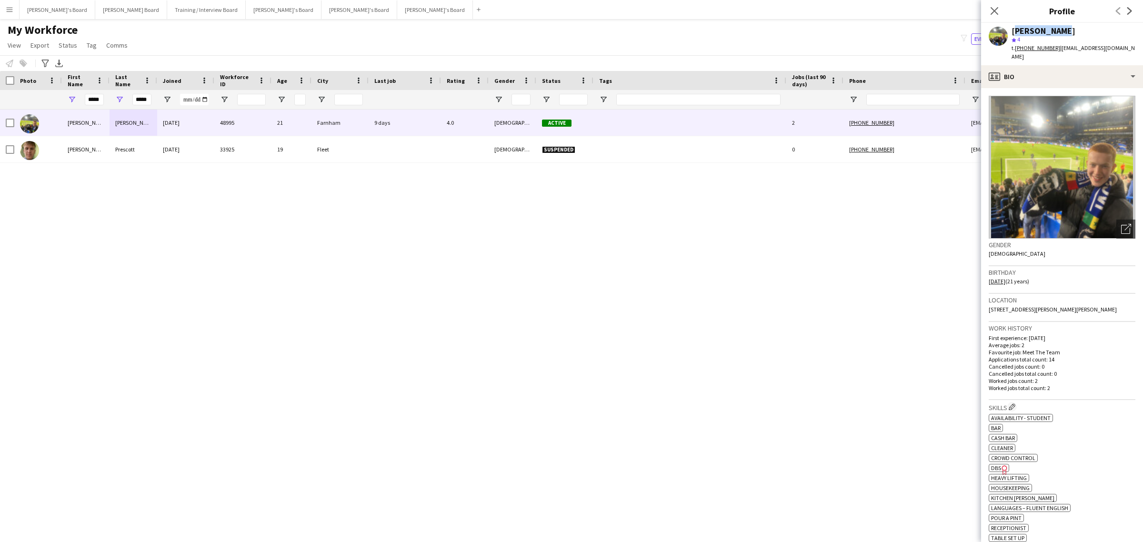
drag, startPoint x: 1055, startPoint y: 28, endPoint x: 1010, endPoint y: 30, distance: 44.8
click at [1010, 30] on div "Harry Scott star 4 t. +447711284463 | harrykefford7@gmail.com" at bounding box center [1062, 44] width 162 height 42
copy div "Harry Scott"
click at [1111, 41] on div "star 4" at bounding box center [1074, 39] width 124 height 9
drag, startPoint x: 1130, startPoint y: 47, endPoint x: 1057, endPoint y: 51, distance: 73.0
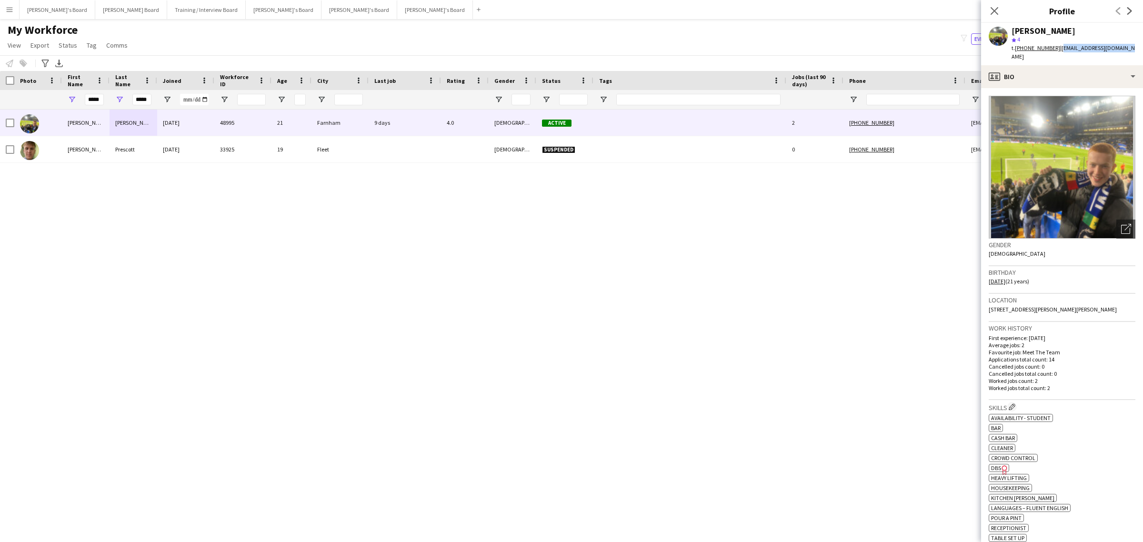
click at [1057, 51] on app-profile-header "Harry Scott star 4 t. +447711284463 | harrykefford7@gmail.com" at bounding box center [1062, 44] width 162 height 42
copy span "harrykefford7@gmail.com"
click at [1101, 41] on div "star 4" at bounding box center [1074, 39] width 124 height 9
drag, startPoint x: 1120, startPoint y: 46, endPoint x: 1057, endPoint y: 44, distance: 63.9
click at [1057, 44] on div "Harry Scott star 4 t. +447711284463 | harrykefford7@gmail.com" at bounding box center [1062, 44] width 162 height 42
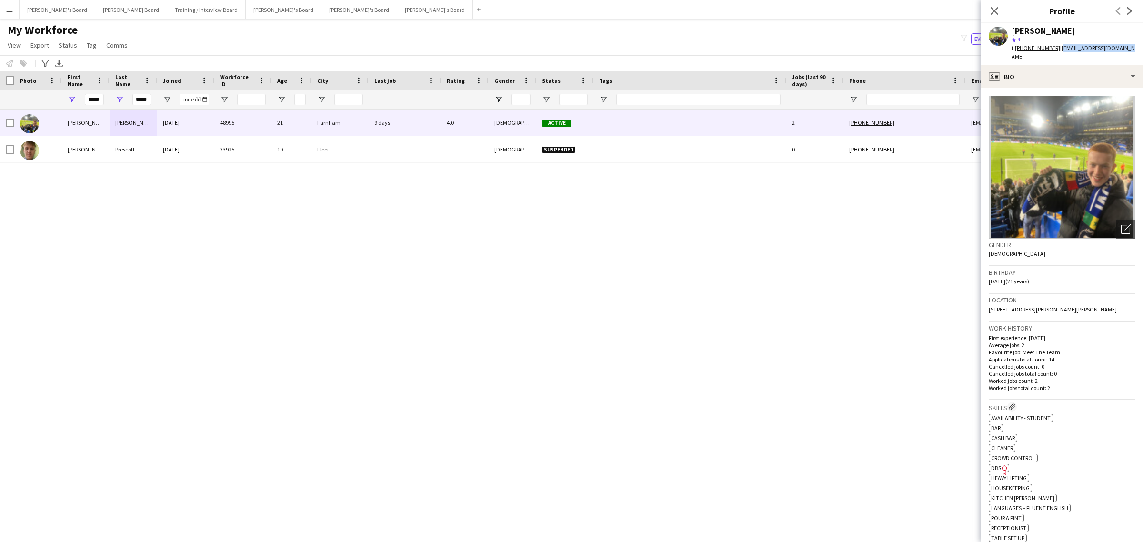
copy span "harrykefford7@gmail.com"
click at [145, 104] on input "*****" at bounding box center [141, 99] width 19 height 11
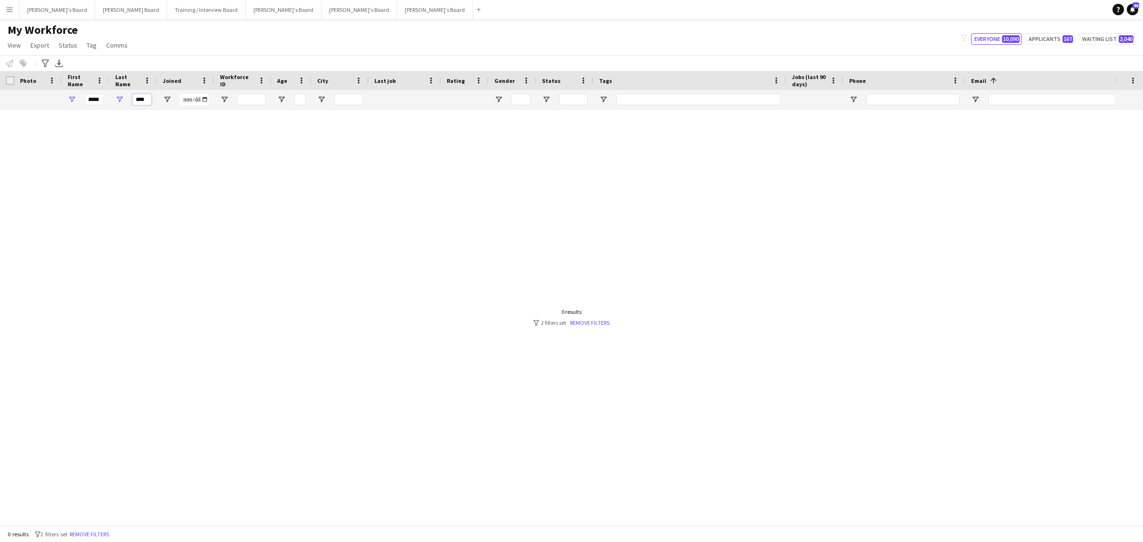
type input "****"
click at [92, 99] on input "*****" at bounding box center [94, 99] width 19 height 11
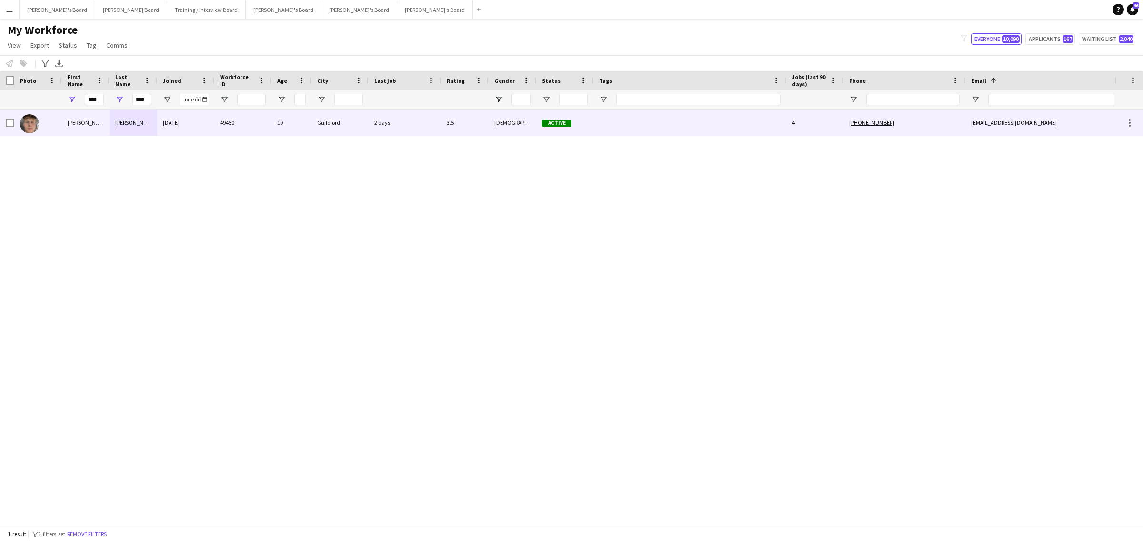
click at [102, 114] on div "Hugo" at bounding box center [86, 123] width 48 height 26
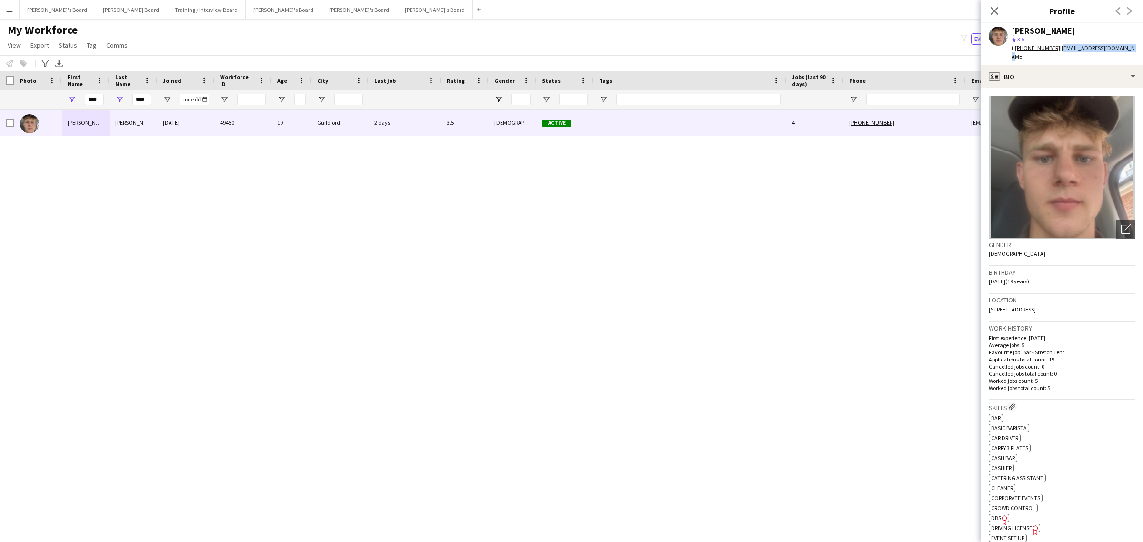
drag, startPoint x: 1123, startPoint y: 45, endPoint x: 1057, endPoint y: 55, distance: 66.5
click at [1057, 55] on div "Hugo Carroll star 3.5 t. +447483286869 | hugocarroll11@icloud.com" at bounding box center [1062, 44] width 162 height 42
copy span "hugocarroll11@icloud.com"
click at [87, 100] on input "****" at bounding box center [94, 99] width 19 height 11
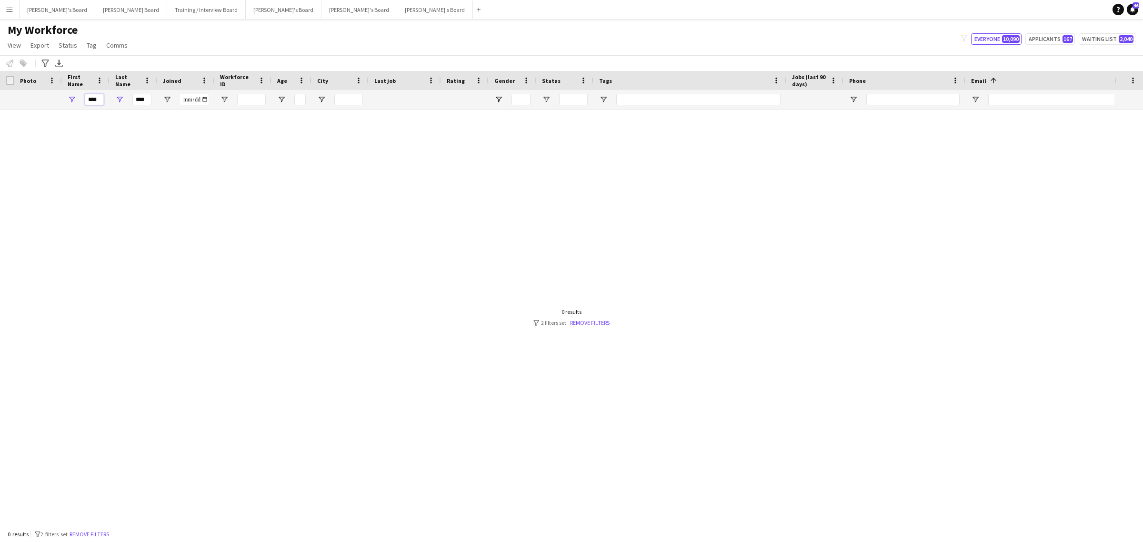
type input "****"
click at [135, 103] on input "****" at bounding box center [141, 99] width 19 height 11
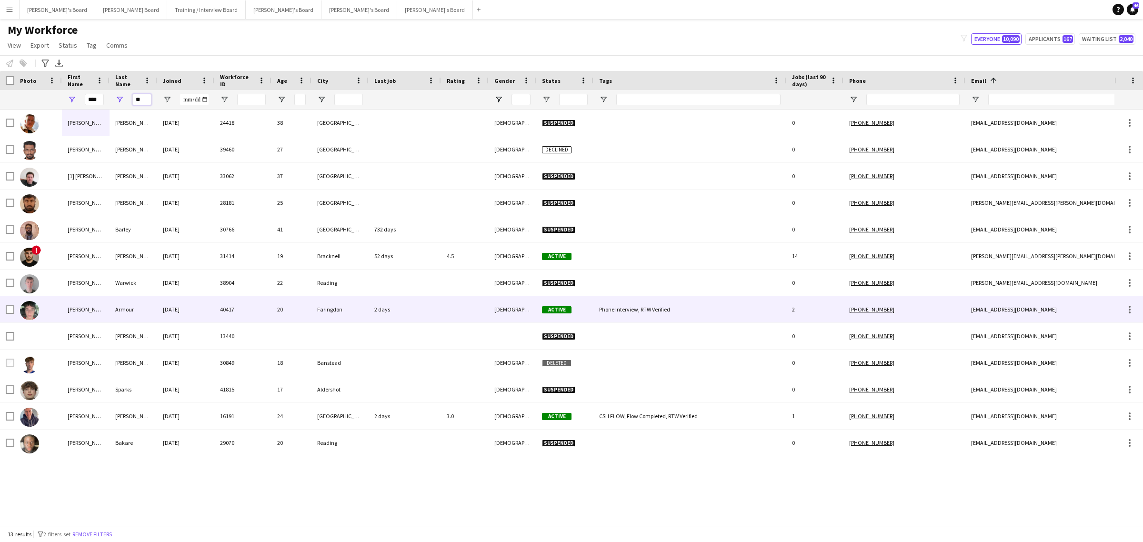
type input "**"
click at [147, 300] on div "Armour" at bounding box center [134, 309] width 48 height 26
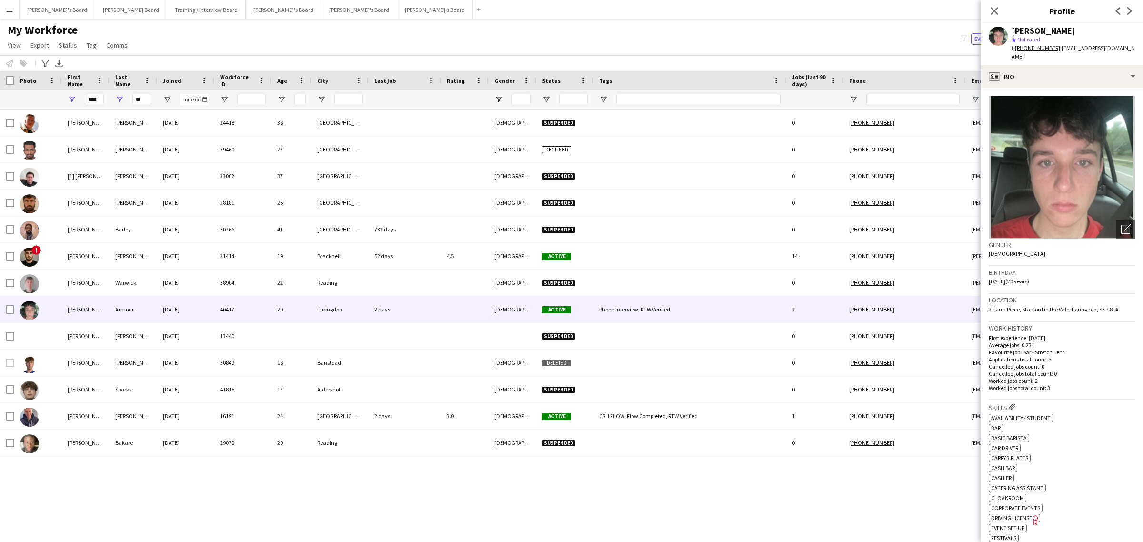
click at [1032, 48] on tcxspan "+447483236706" at bounding box center [1037, 47] width 45 height 7
click at [999, 15] on icon at bounding box center [994, 10] width 9 height 9
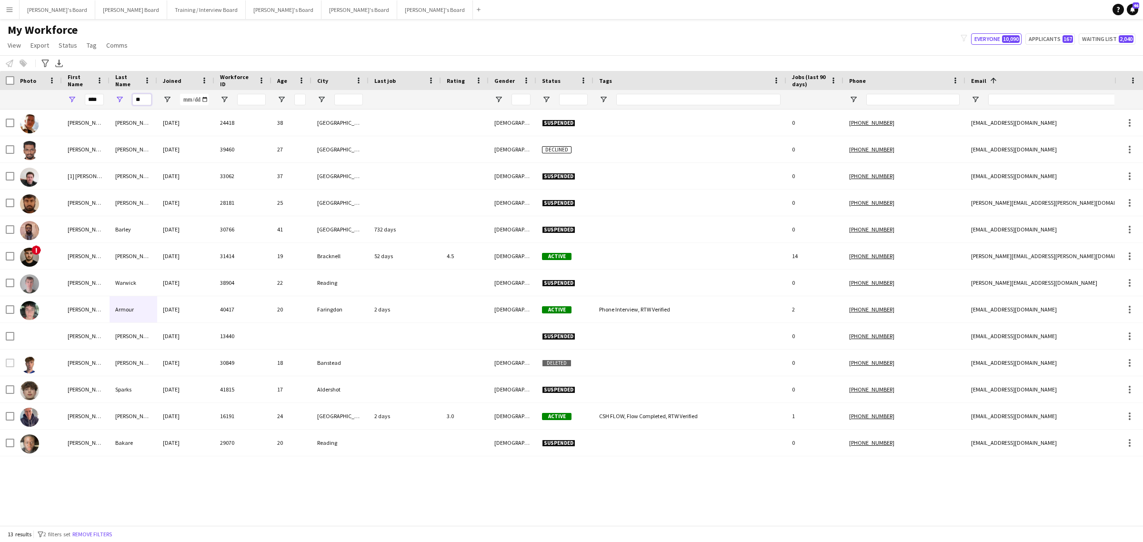
click at [141, 103] on input "**" at bounding box center [141, 99] width 19 height 11
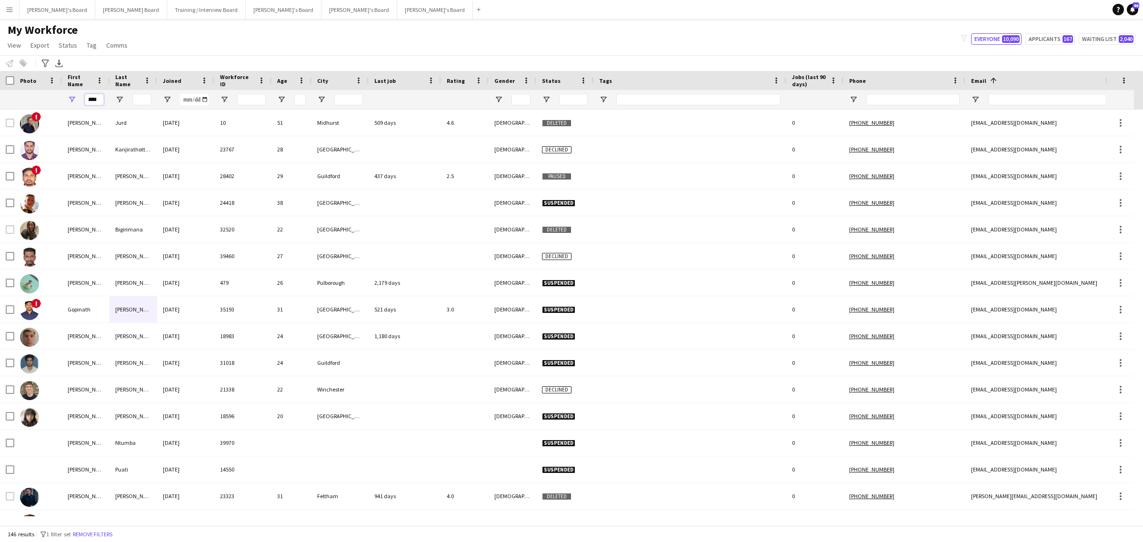
click at [87, 100] on input "****" at bounding box center [94, 99] width 19 height 11
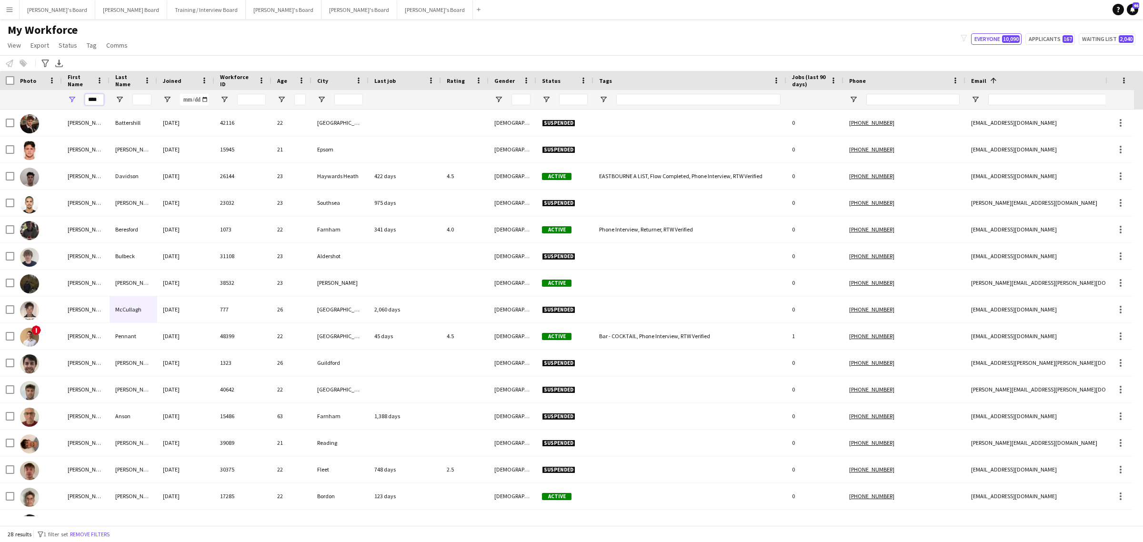
type input "****"
click at [141, 99] on input "Last Name Filter Input" at bounding box center [141, 99] width 19 height 11
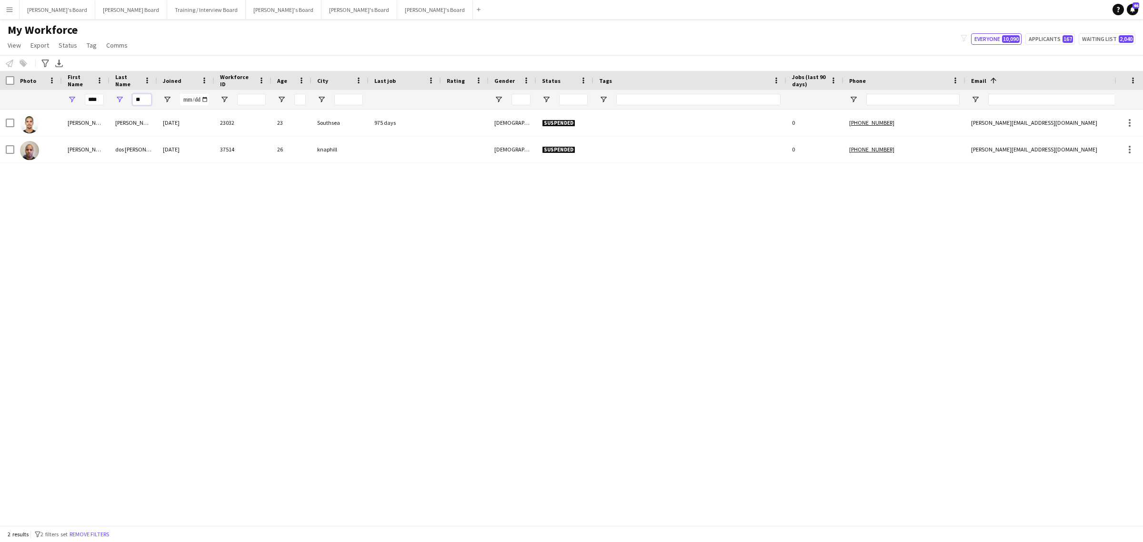
click at [143, 98] on input "**" at bounding box center [141, 99] width 19 height 11
type input "**"
drag, startPoint x: 90, startPoint y: 99, endPoint x: 153, endPoint y: 113, distance: 65.4
click at [90, 100] on input "****" at bounding box center [94, 99] width 19 height 11
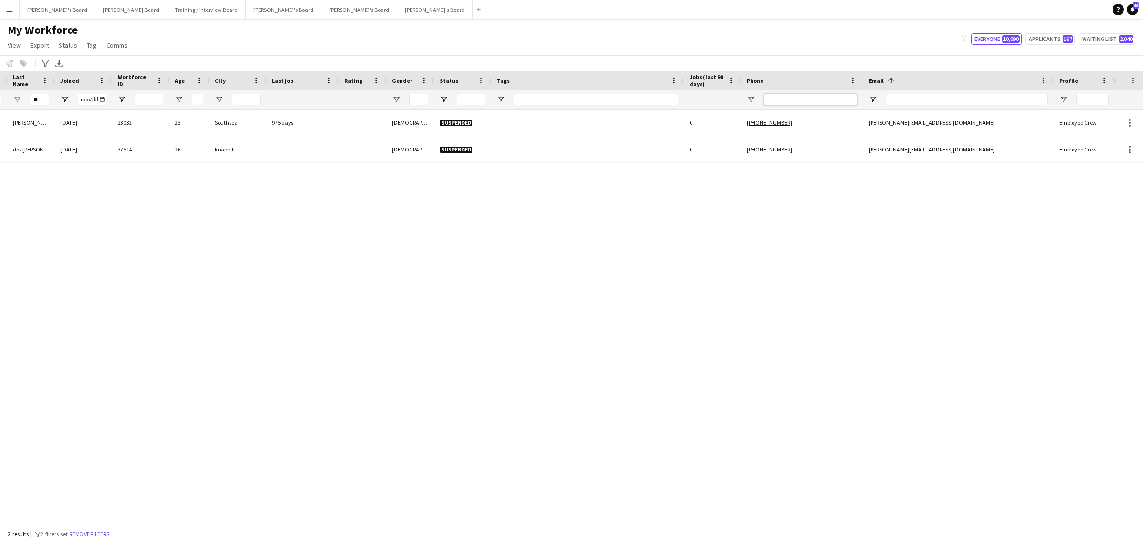
click at [785, 96] on input "Phone Filter Input" at bounding box center [810, 99] width 93 height 11
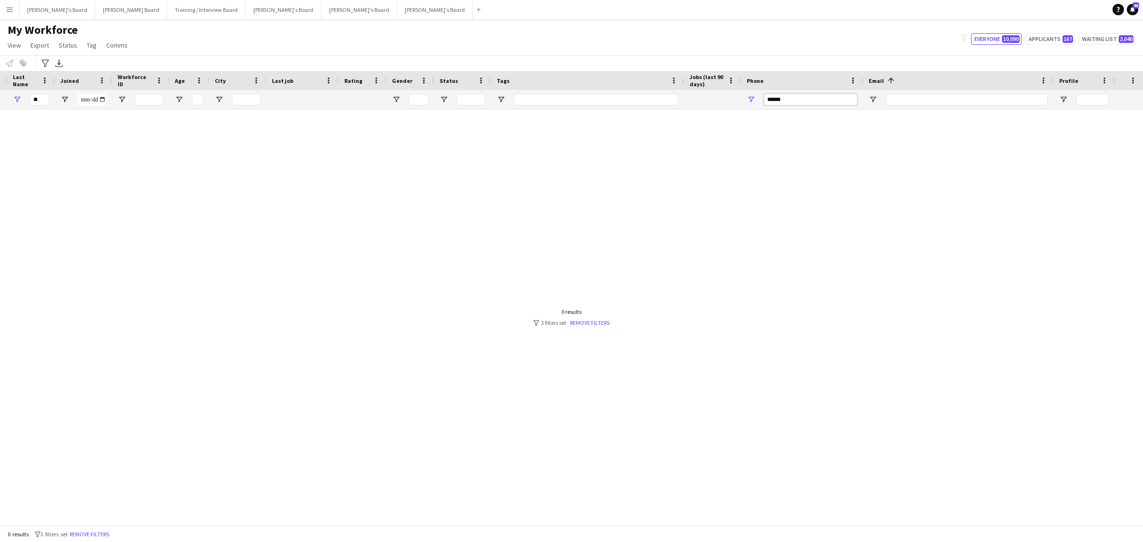
type input "******"
click at [38, 101] on input "**" at bounding box center [39, 99] width 19 height 11
drag, startPoint x: 151, startPoint y: 515, endPoint x: 134, endPoint y: 513, distance: 17.3
click at [134, 517] on div "Workforce Details Photo First Name" at bounding box center [571, 298] width 1143 height 454
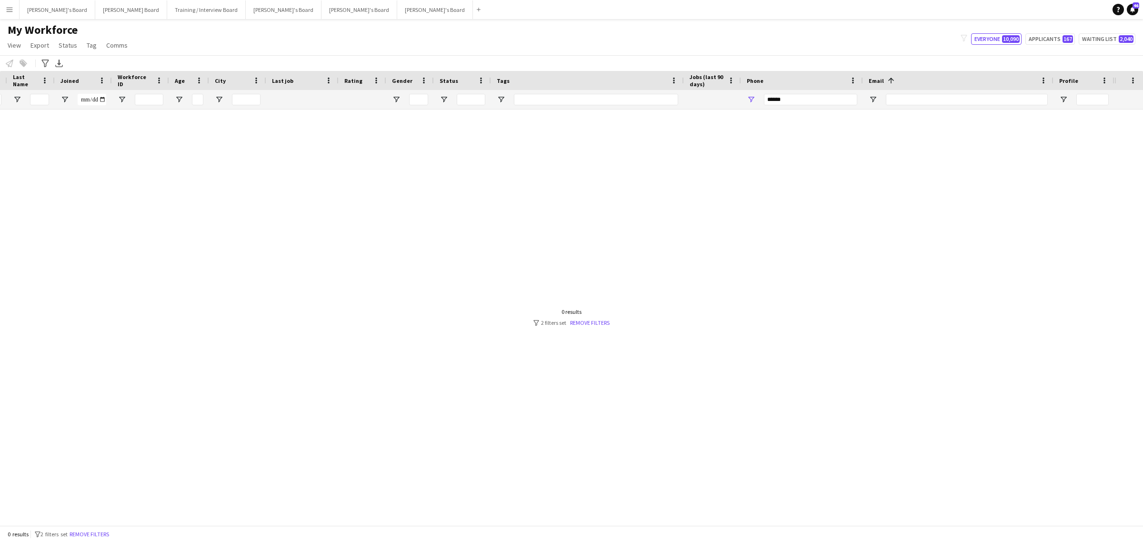
drag, startPoint x: 134, startPoint y: 517, endPoint x: 5, endPoint y: 535, distance: 130.4
click at [49, 525] on app-workforce-table "Press SPACE to select this row. Drag here to set row groups Photo Title Full Na…" at bounding box center [571, 298] width 1143 height 454
click at [93, 101] on input "****" at bounding box center [94, 99] width 19 height 11
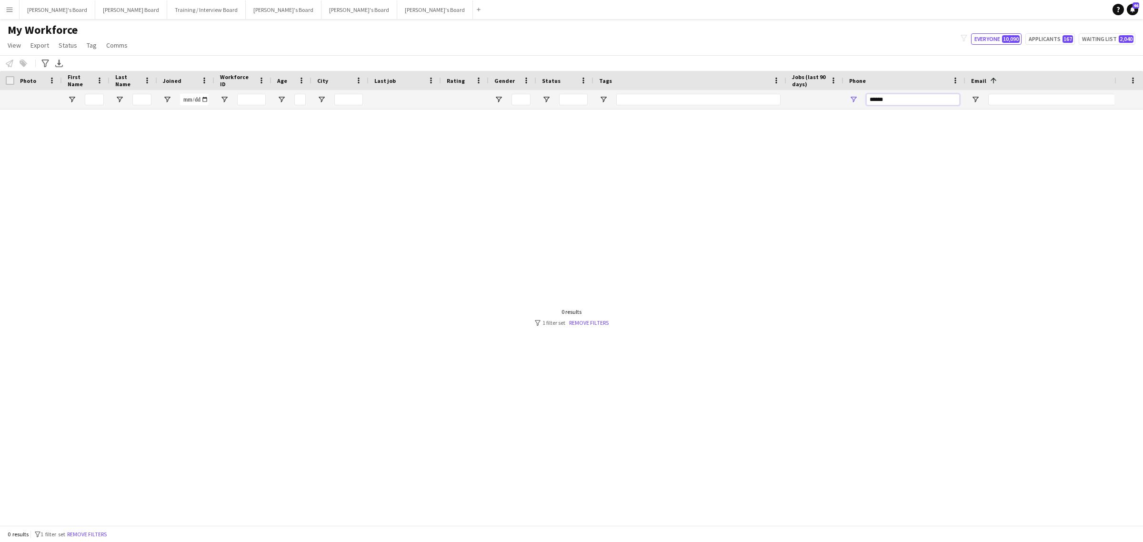
click at [898, 105] on input "******" at bounding box center [912, 99] width 93 height 11
drag, startPoint x: 916, startPoint y: 97, endPoint x: 623, endPoint y: 101, distance: 293.5
click at [623, 101] on div at bounding box center [608, 99] width 1217 height 19
click at [1048, 43] on button "Applicants 167" at bounding box center [1051, 38] width 50 height 11
type input "**********"
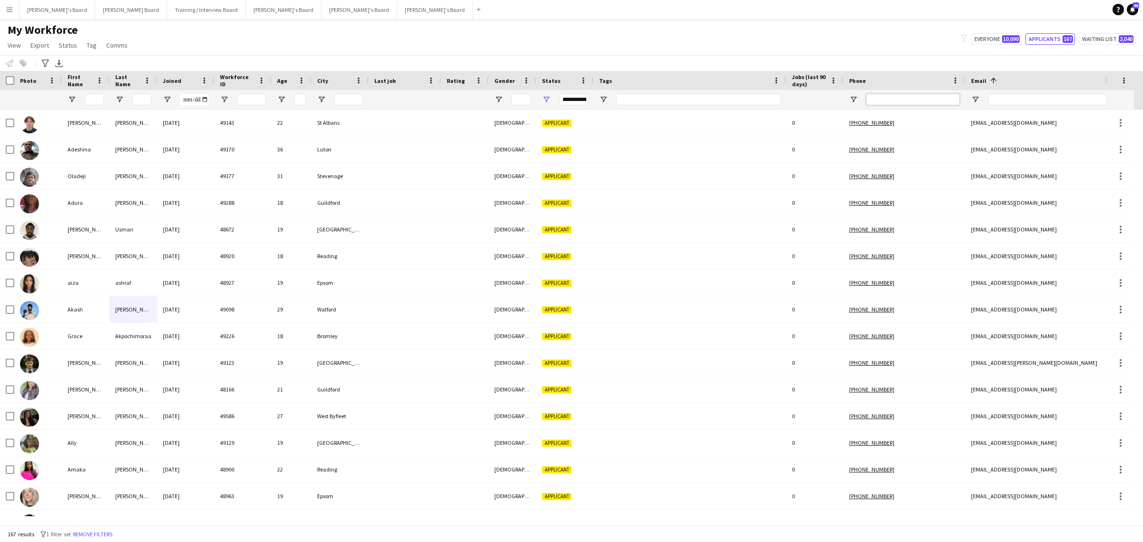
click at [903, 100] on input "Phone Filter Input" at bounding box center [912, 99] width 93 height 11
paste input "******"
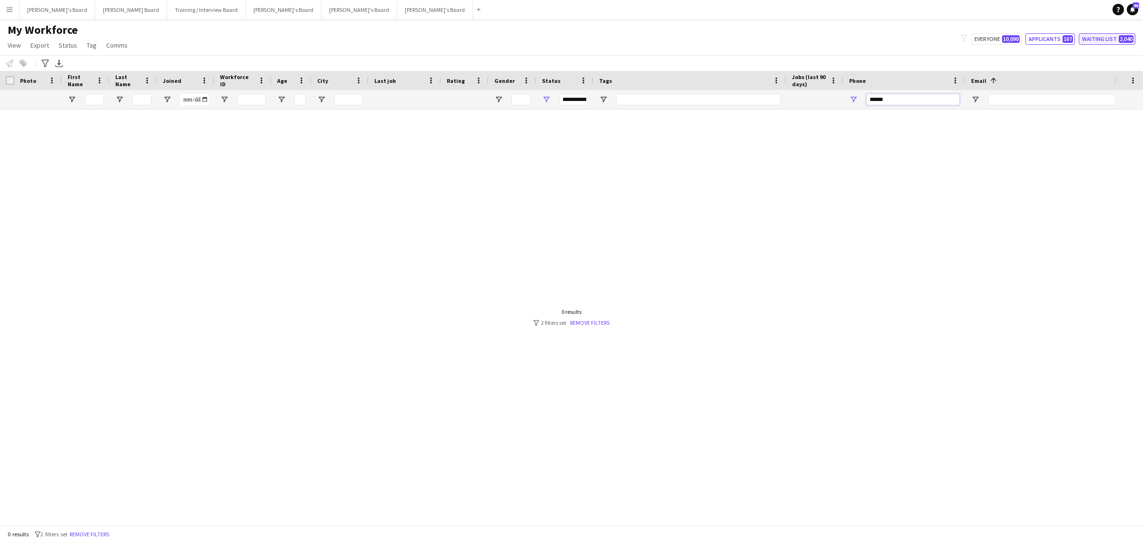
type input "******"
click at [1098, 36] on button "Waiting list 2,040" at bounding box center [1107, 38] width 57 height 11
type input "**********"
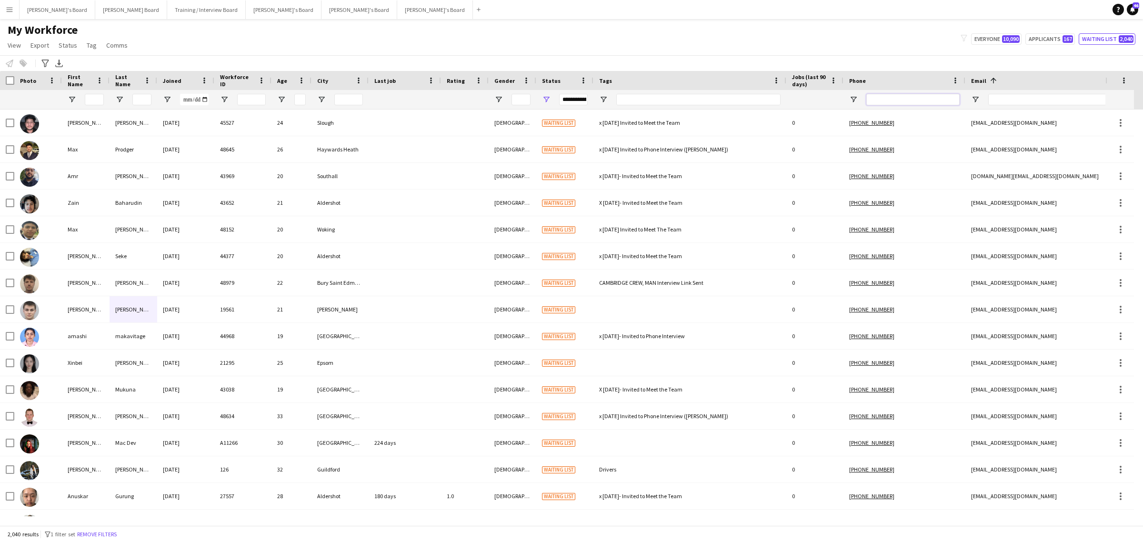
click at [907, 99] on input "Phone Filter Input" at bounding box center [912, 99] width 93 height 11
paste input "******"
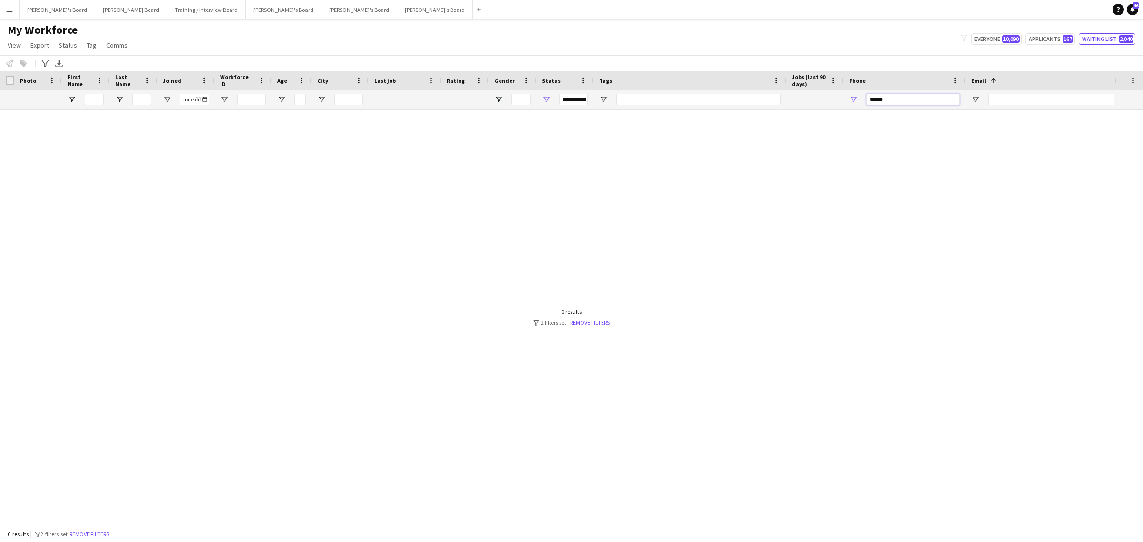
type input "******"
click at [604, 318] on div "0 results filter-1 2 filters set Remove filters" at bounding box center [572, 317] width 76 height 18
click at [601, 326] on link "Remove filters" at bounding box center [590, 322] width 40 height 7
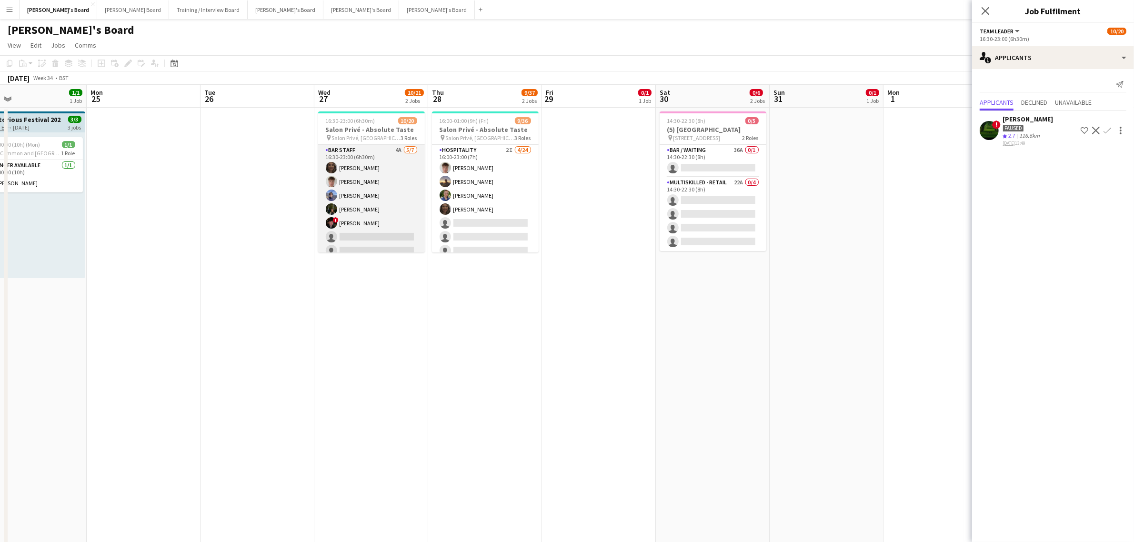
click at [401, 201] on app-card-role "BAR STAFF 4A [DATE] 16:30-23:00 (6h30m) [PERSON_NAME] [PERSON_NAME] [PERSON_NAM…" at bounding box center [371, 202] width 107 height 115
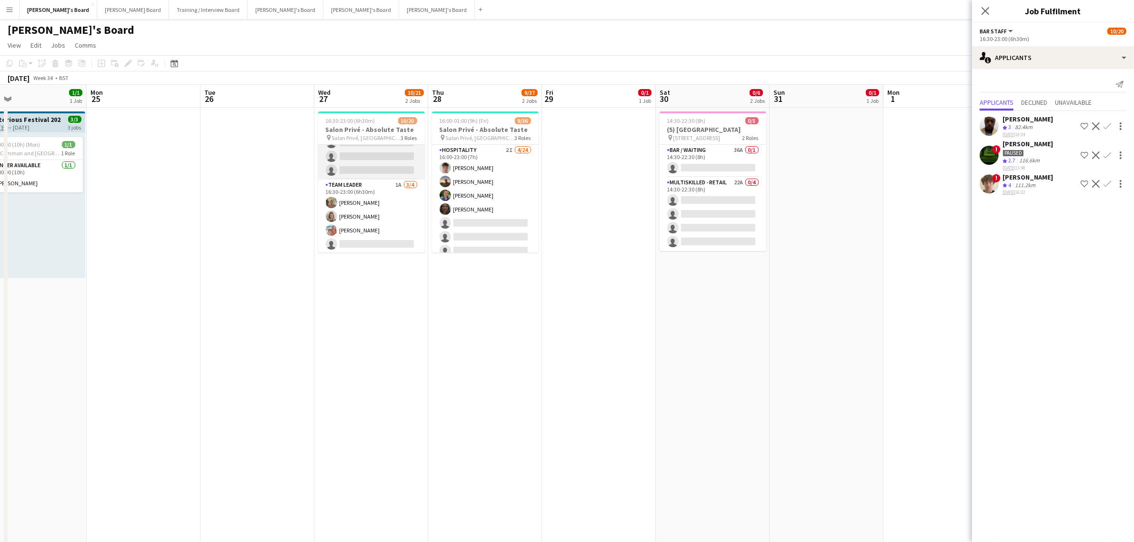
click at [379, 170] on app-card-role "Hospitality 5A [DATE] 16:30-23:00 (6h30m) [PERSON_NAME] [PERSON_NAME] single-ne…" at bounding box center [371, 108] width 107 height 143
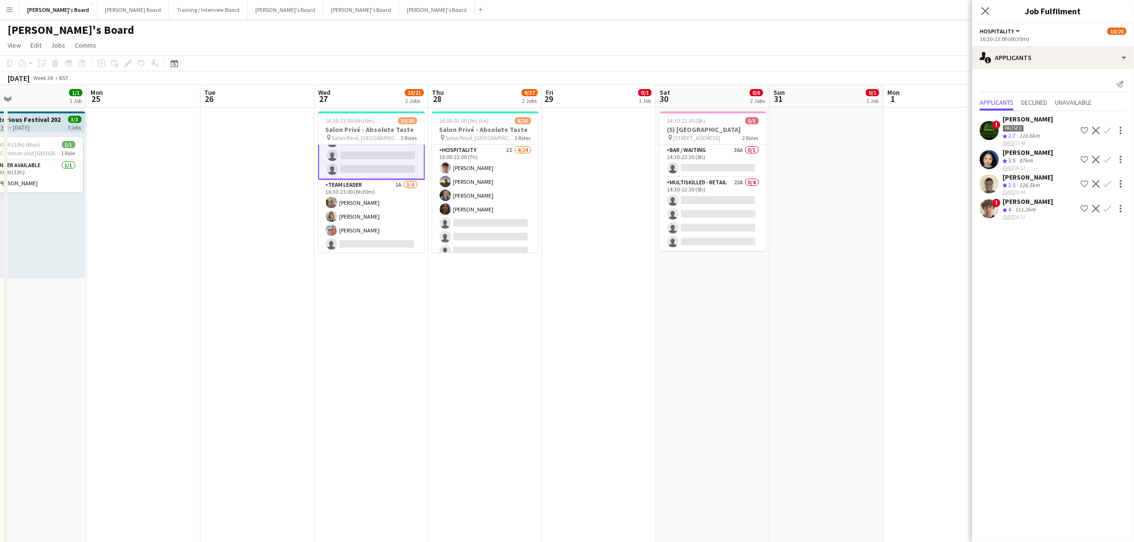
scroll to position [225, 0]
click at [1099, 205] on app-icon "Decline" at bounding box center [1096, 209] width 8 height 8
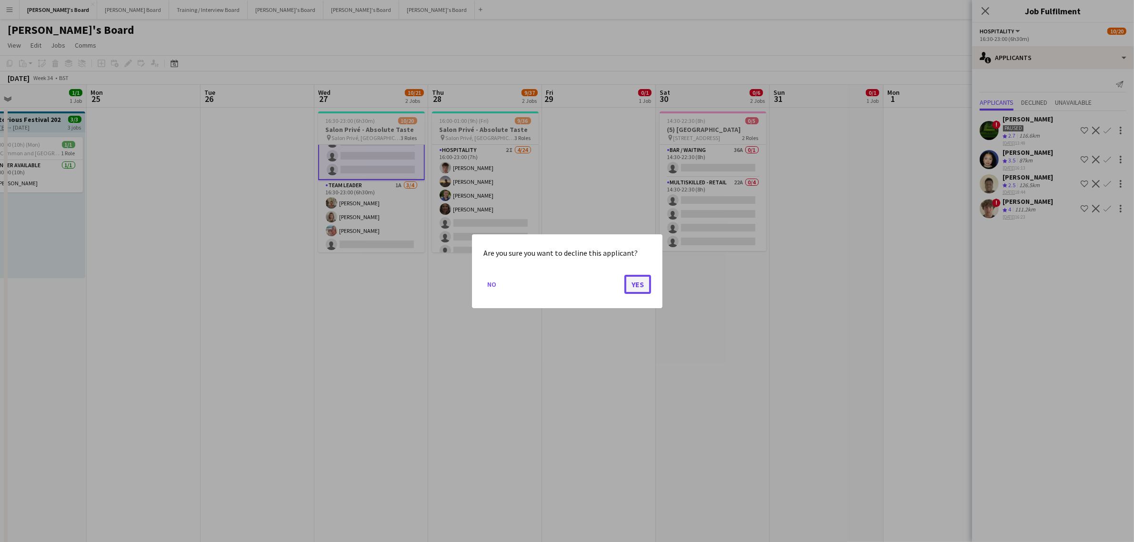
click at [642, 279] on button "Yes" at bounding box center [637, 283] width 27 height 19
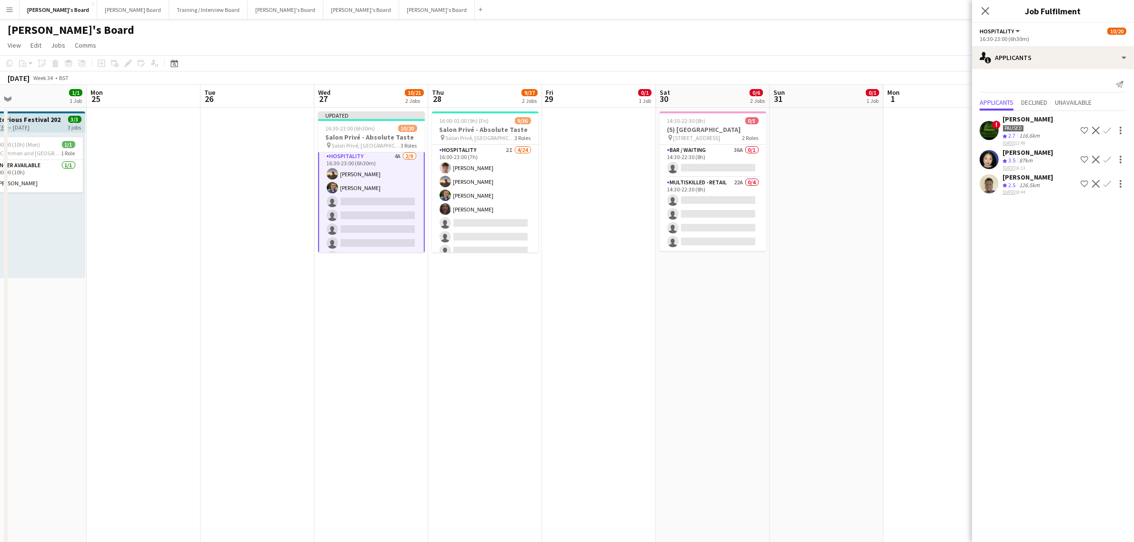
scroll to position [0, 0]
click at [356, 191] on app-card-role "BAR STAFF 4A [DATE] 16:30-23:00 (6h30m) [PERSON_NAME] [PERSON_NAME] [PERSON_NAM…" at bounding box center [371, 209] width 107 height 115
click at [1097, 179] on button "Decline" at bounding box center [1095, 183] width 11 height 11
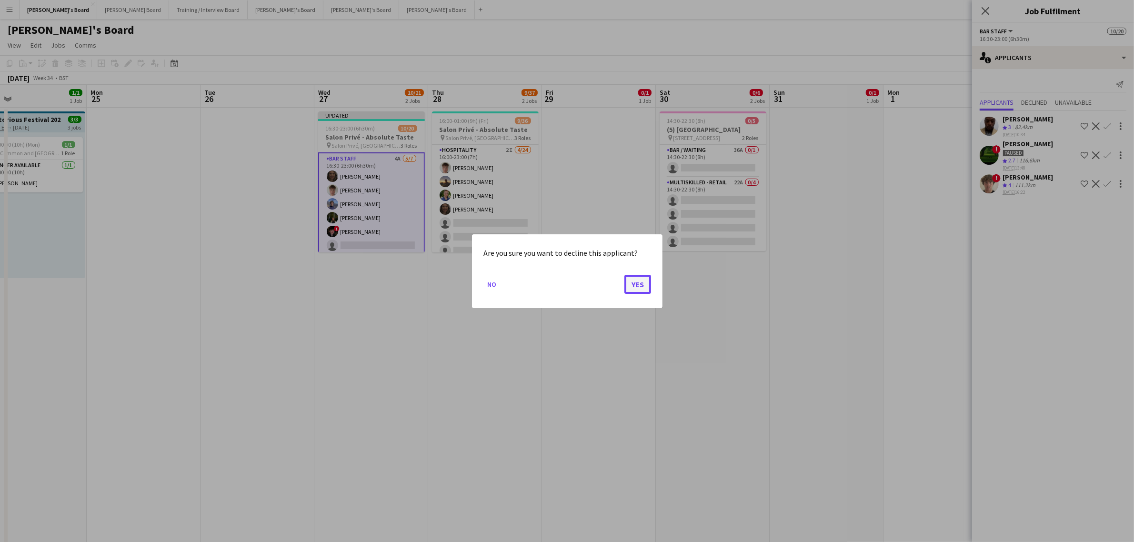
click at [642, 289] on button "Yes" at bounding box center [637, 283] width 27 height 19
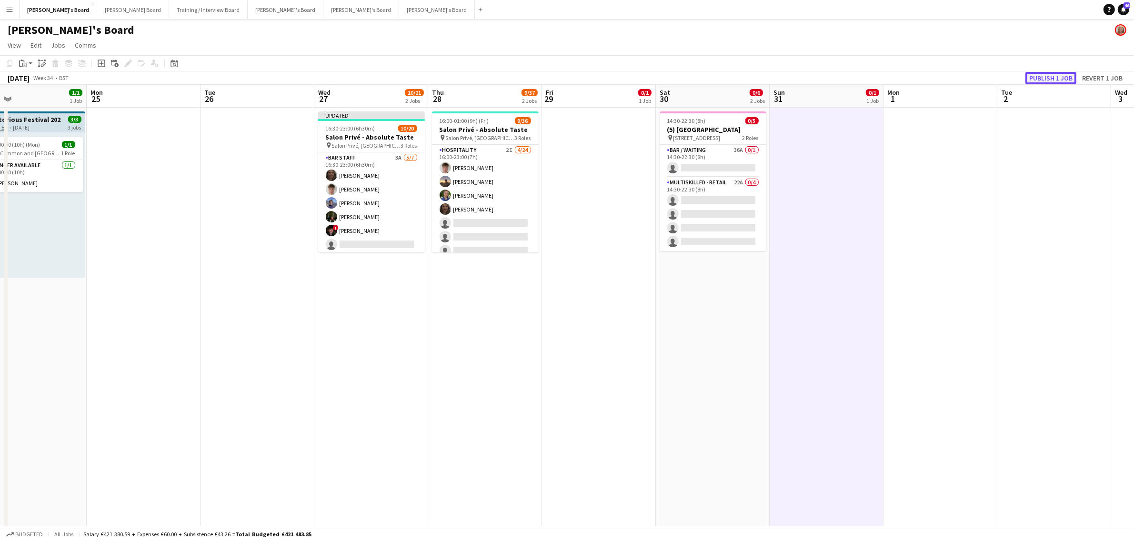
click at [1038, 76] on button "Publish 1 job" at bounding box center [1051, 78] width 51 height 12
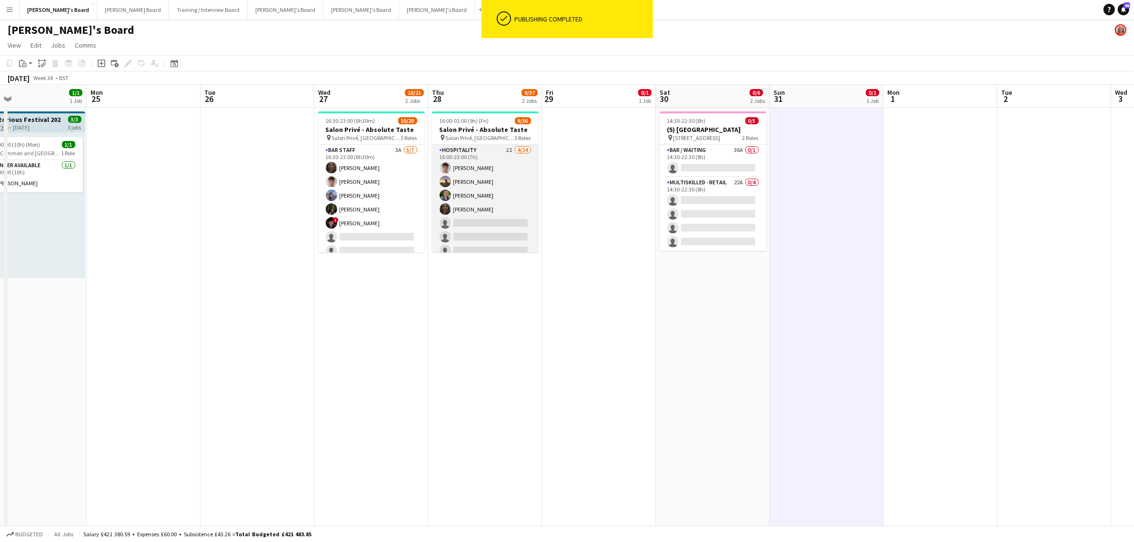
scroll to position [357, 0]
click at [484, 187] on app-card-role "WINE WAITER 1I [DATE] 16:00-23:00 (7h) ! [PERSON_NAME] [PERSON_NAME] single-neu…" at bounding box center [485, 188] width 107 height 101
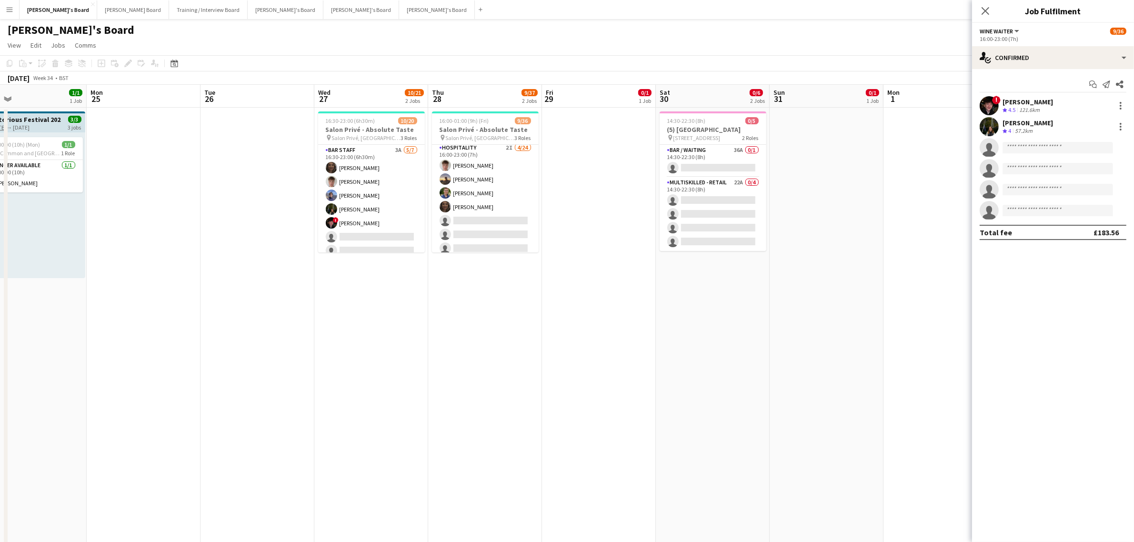
scroll to position [0, 0]
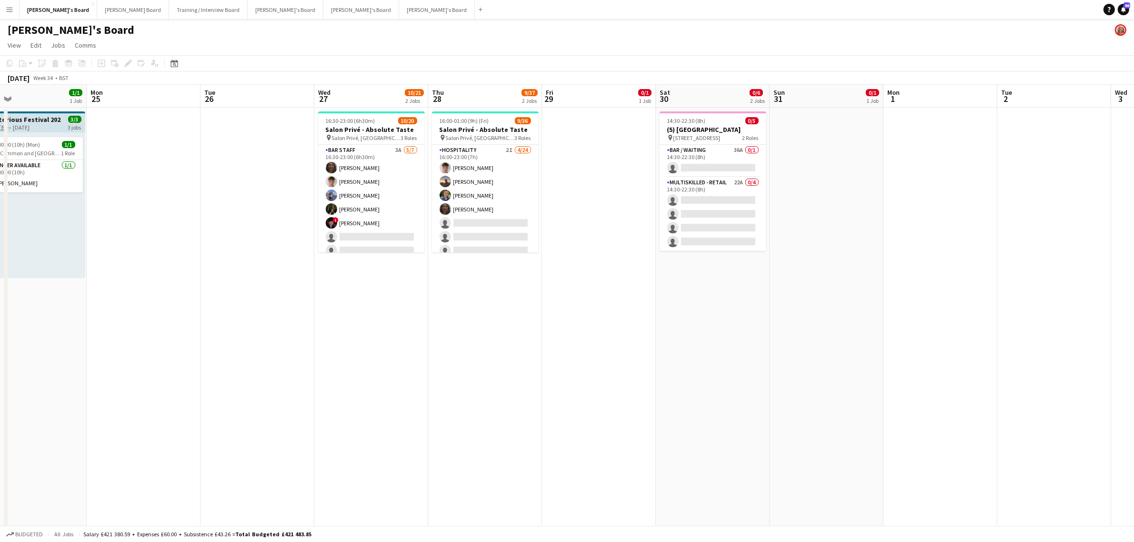
scroll to position [224, 0]
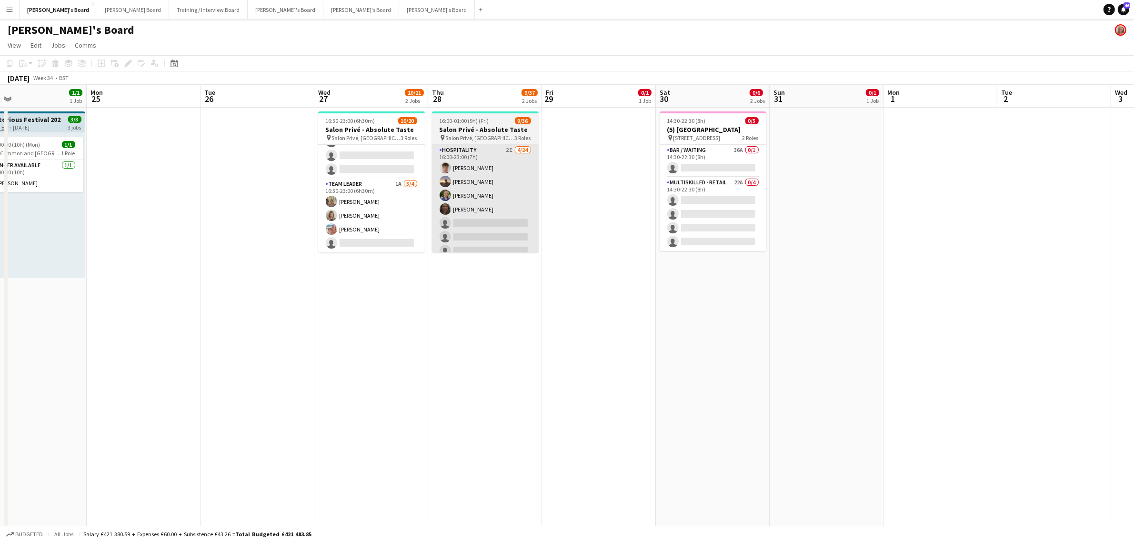
drag, startPoint x: 374, startPoint y: 222, endPoint x: 440, endPoint y: 191, distance: 72.7
click at [374, 222] on app-card-role "TEAM LEADER 1A [DATE] 16:30-23:00 (6h30m) [PERSON_NAME] [PERSON_NAME] [PERSON_N…" at bounding box center [371, 216] width 107 height 74
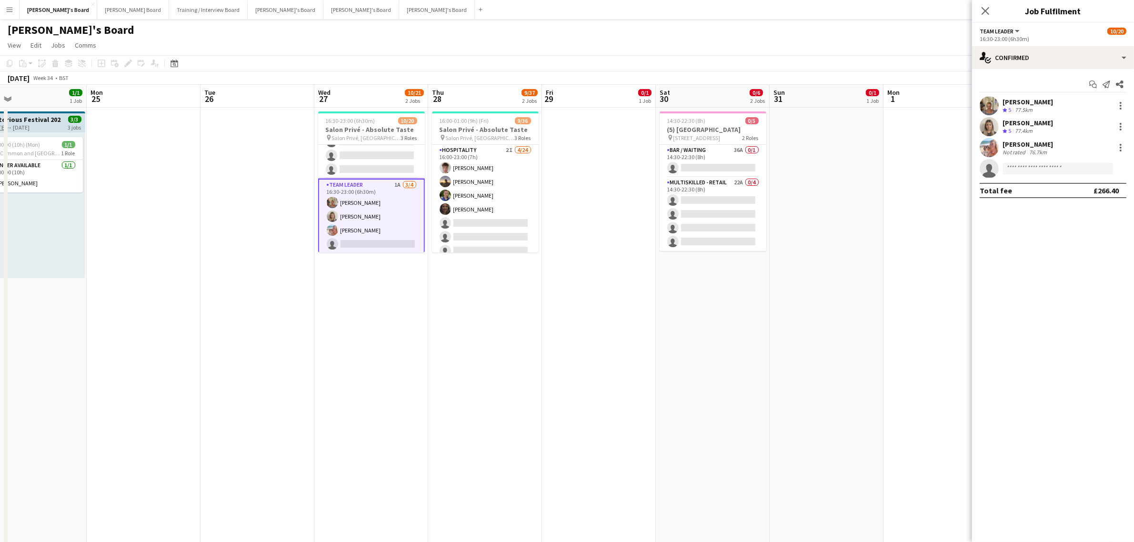
click at [1042, 41] on div "16:30-23:00 (6h30m)" at bounding box center [1053, 38] width 147 height 7
click at [1042, 51] on div "single-neutral-actions-check-2 Confirmed" at bounding box center [1053, 57] width 162 height 23
click at [1075, 149] on div "single-neutral-actions-information Applicants" at bounding box center [1084, 155] width 94 height 19
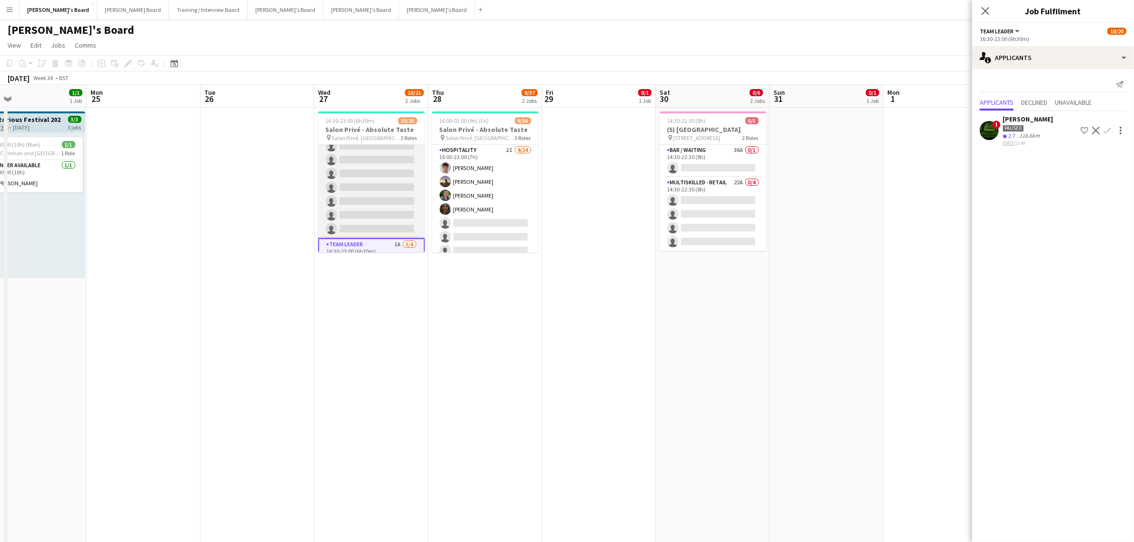
click at [369, 195] on app-card-role "Hospitality 4A [DATE] 16:30-23:00 (6h30m) [PERSON_NAME] [PERSON_NAME] single-ne…" at bounding box center [371, 166] width 107 height 143
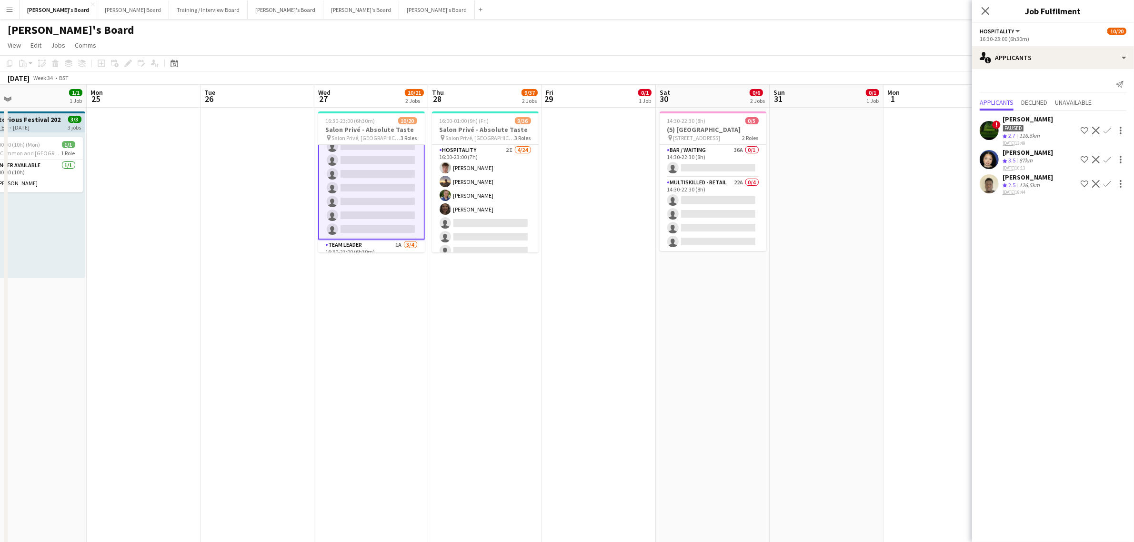
scroll to position [0, 0]
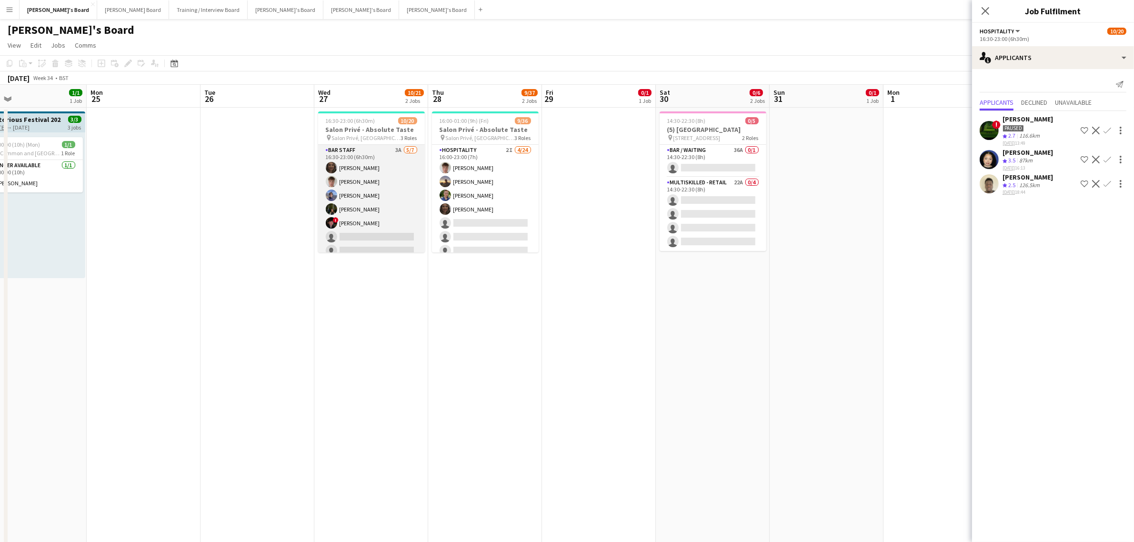
click at [359, 182] on app-card-role "BAR STAFF 3A [DATE] 16:30-23:00 (6h30m) [PERSON_NAME] [PERSON_NAME] [PERSON_NAM…" at bounding box center [371, 202] width 107 height 115
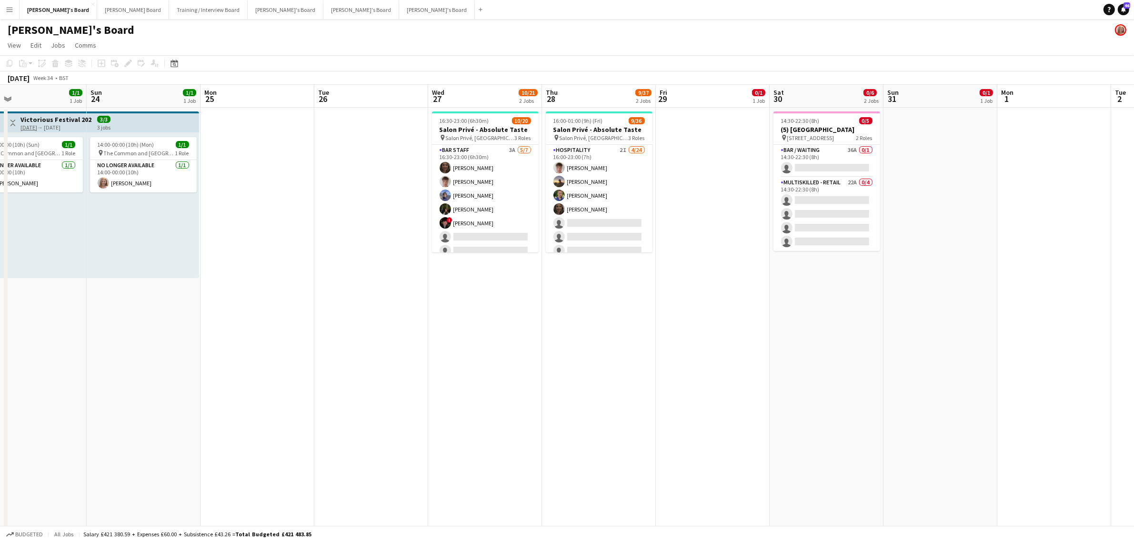
drag, startPoint x: 220, startPoint y: 216, endPoint x: 293, endPoint y: 227, distance: 74.7
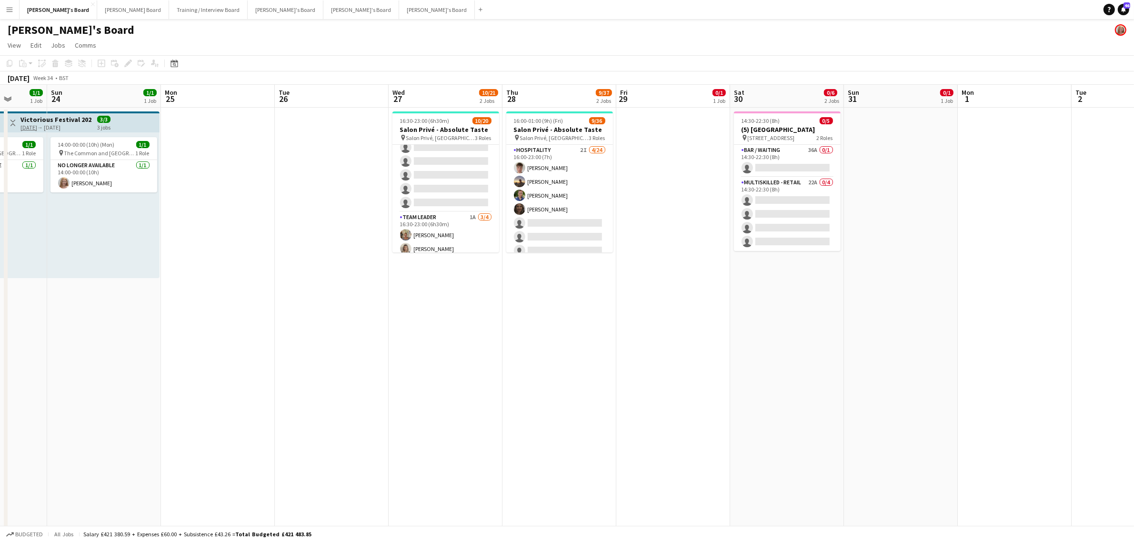
scroll to position [224, 0]
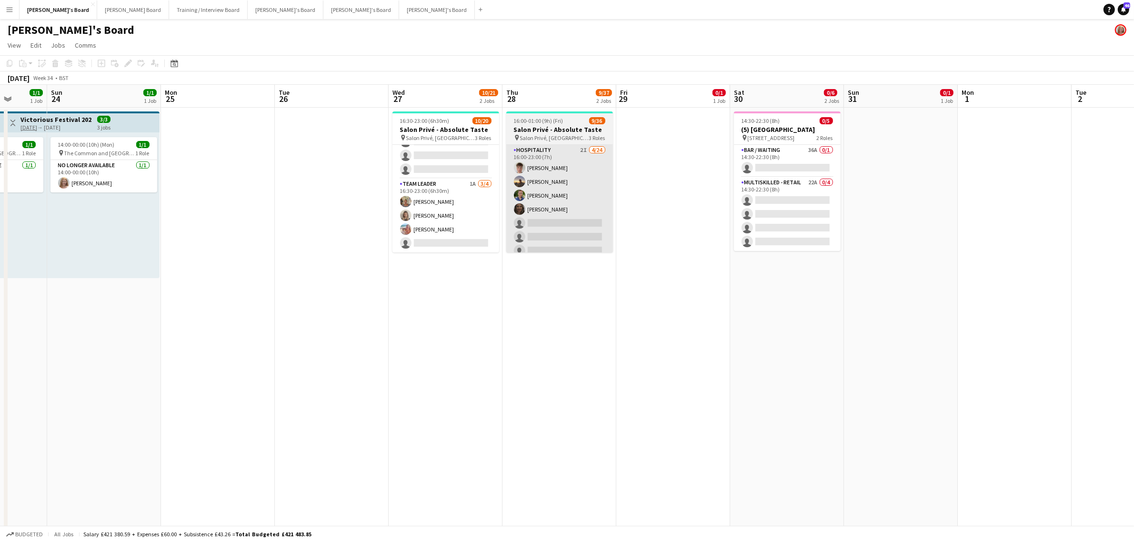
drag, startPoint x: 449, startPoint y: 207, endPoint x: 527, endPoint y: 179, distance: 83.2
click at [449, 208] on app-card-role "TEAM LEADER 1A [DATE] 16:30-23:00 (6h30m) [PERSON_NAME] [PERSON_NAME] [PERSON_N…" at bounding box center [446, 216] width 107 height 74
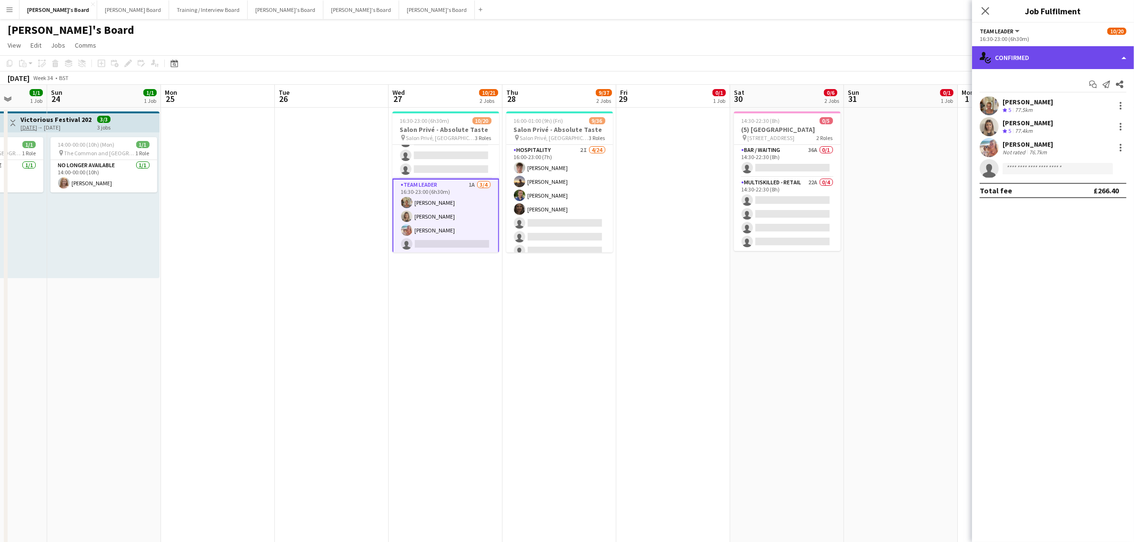
click at [1039, 68] on div "single-neutral-actions-check-2 Confirmed" at bounding box center [1053, 57] width 162 height 23
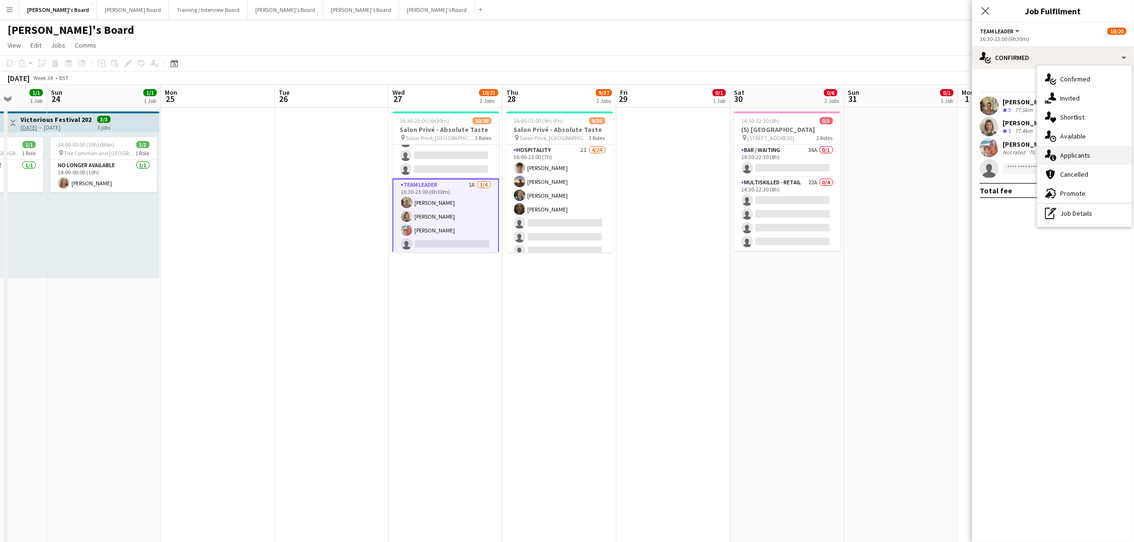
click at [1080, 153] on div "single-neutral-actions-information Applicants" at bounding box center [1084, 155] width 94 height 19
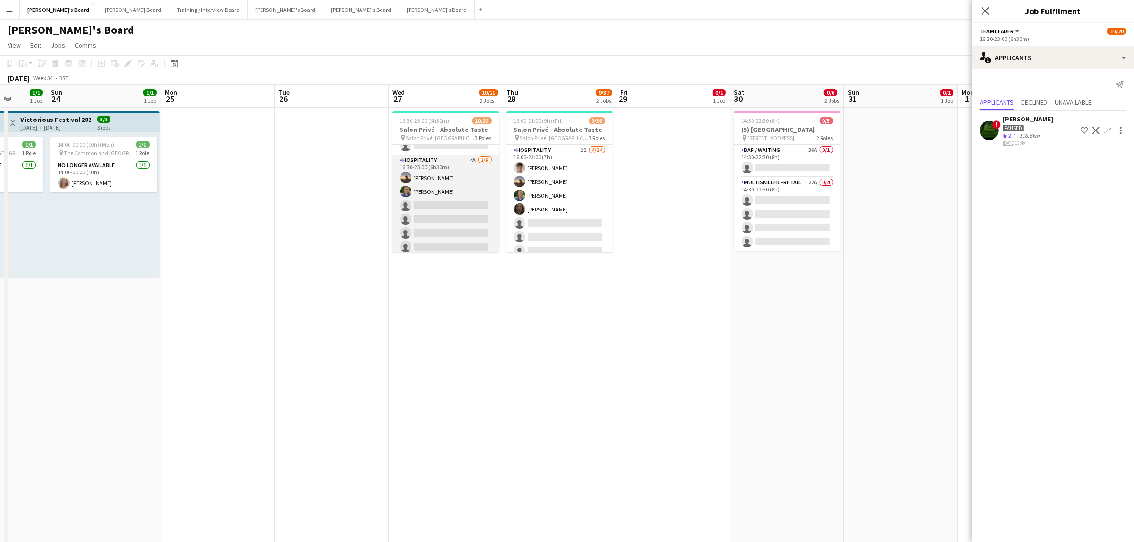
click at [469, 214] on app-card-role "Hospitality 4A [DATE] 16:30-23:00 (6h30m) [PERSON_NAME] [PERSON_NAME] single-ne…" at bounding box center [446, 226] width 107 height 143
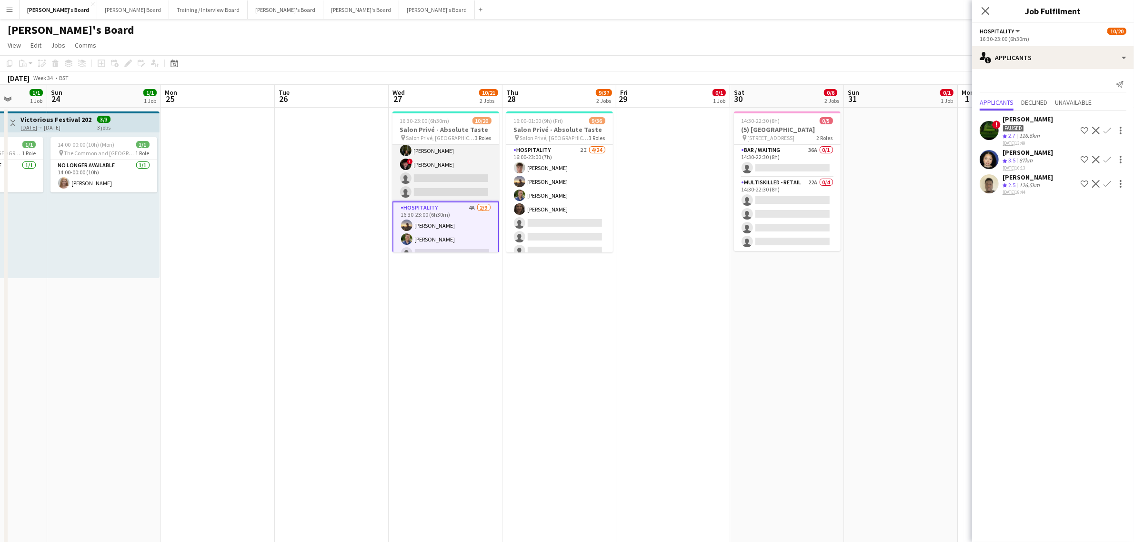
scroll to position [0, 0]
click at [458, 180] on app-card-role "BAR STAFF 3A [DATE] 16:30-23:00 (6h30m) [PERSON_NAME] [PERSON_NAME] [PERSON_NAM…" at bounding box center [446, 202] width 107 height 115
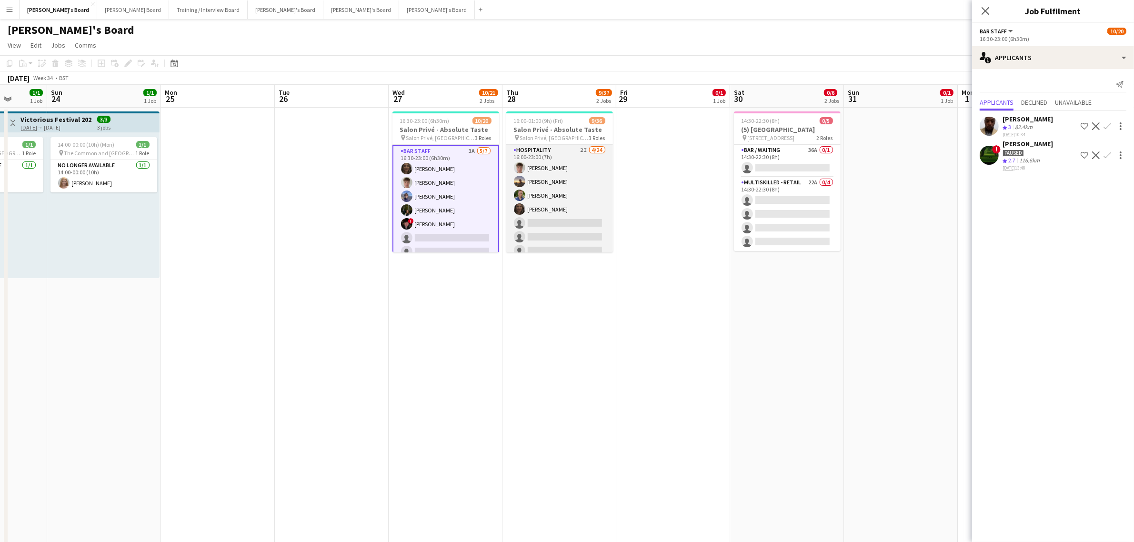
click at [568, 208] on app-card-role "Hospitality 2I [DATE] 16:00-23:00 (7h) [PERSON_NAME] [PERSON_NAME] [PERSON_NAME…" at bounding box center [559, 320] width 107 height 350
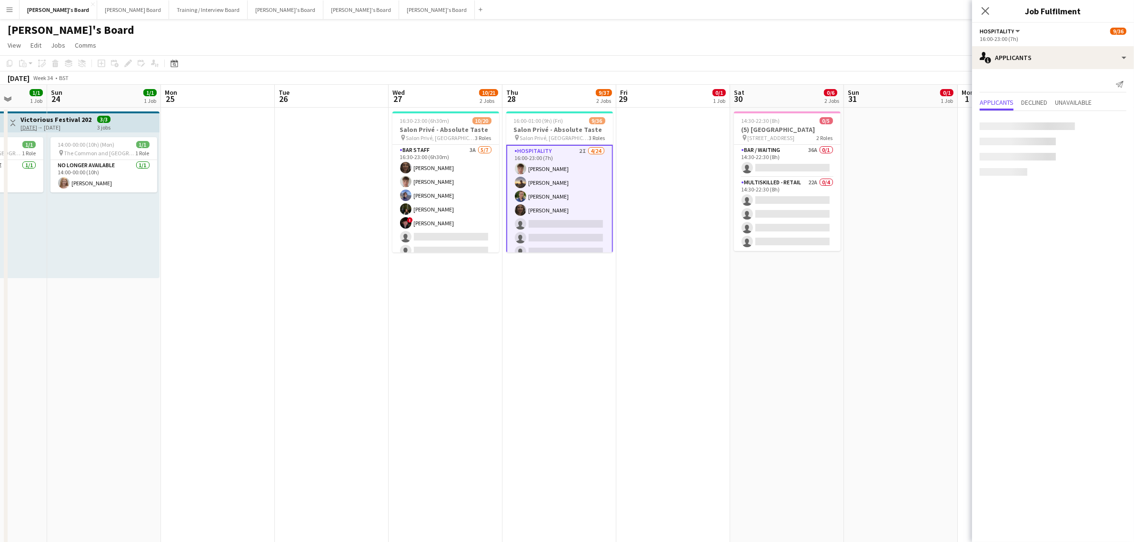
scroll to position [446, 0]
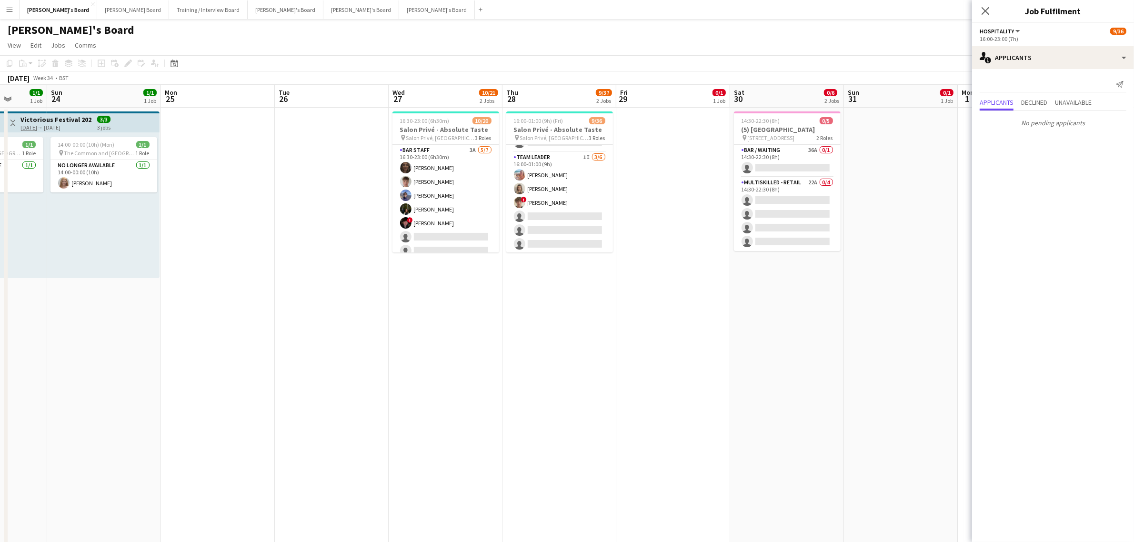
drag, startPoint x: 558, startPoint y: 356, endPoint x: 594, endPoint y: 351, distance: 36.6
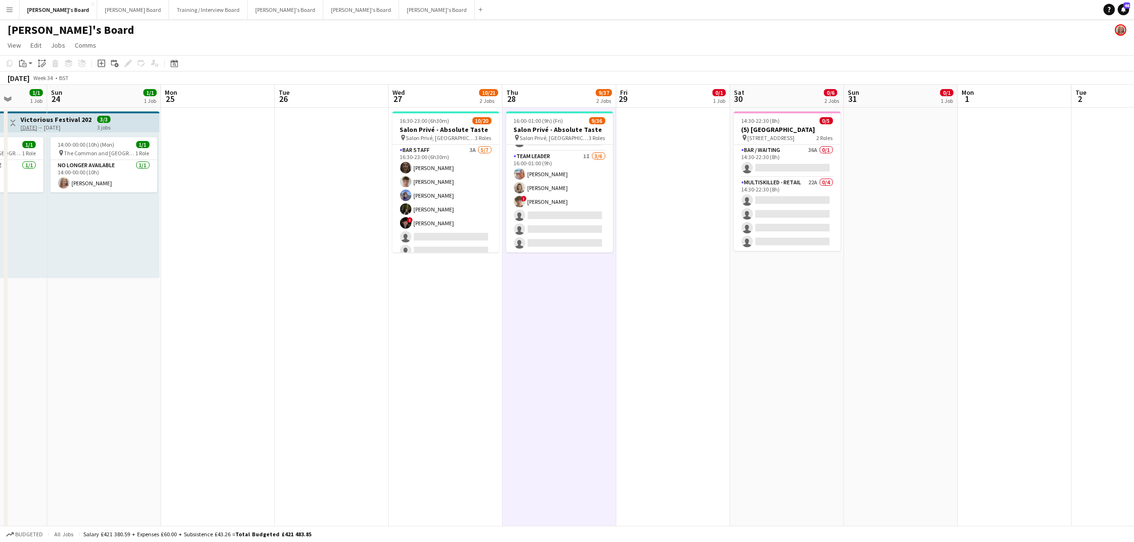
scroll to position [0, 291]
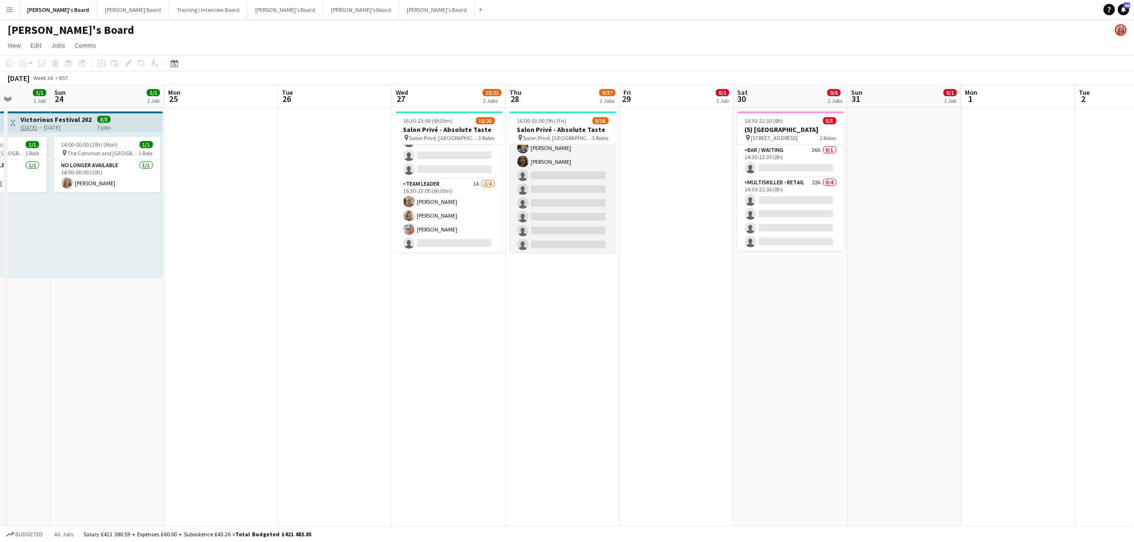
scroll to position [0, 0]
click at [564, 186] on app-card-role "Hospitality 2I [DATE] 16:00-23:00 (7h) [PERSON_NAME] [PERSON_NAME] [PERSON_NAME…" at bounding box center [563, 320] width 107 height 350
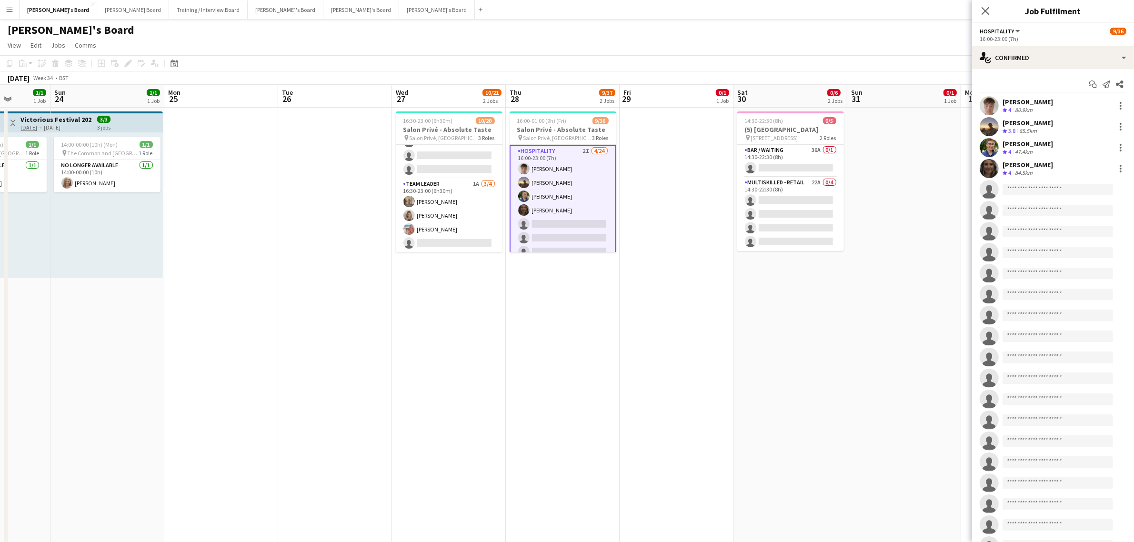
click at [1037, 72] on div "Start chat Send notification Share [PERSON_NAME] Crew rating 4 80.9km [PERSON_N…" at bounding box center [1053, 347] width 162 height 556
click at [1044, 60] on div "single-neutral-actions-check-2 Confirmed" at bounding box center [1053, 57] width 162 height 23
click at [1066, 101] on div "single-neutral-actions-share-1 Invited" at bounding box center [1084, 98] width 94 height 19
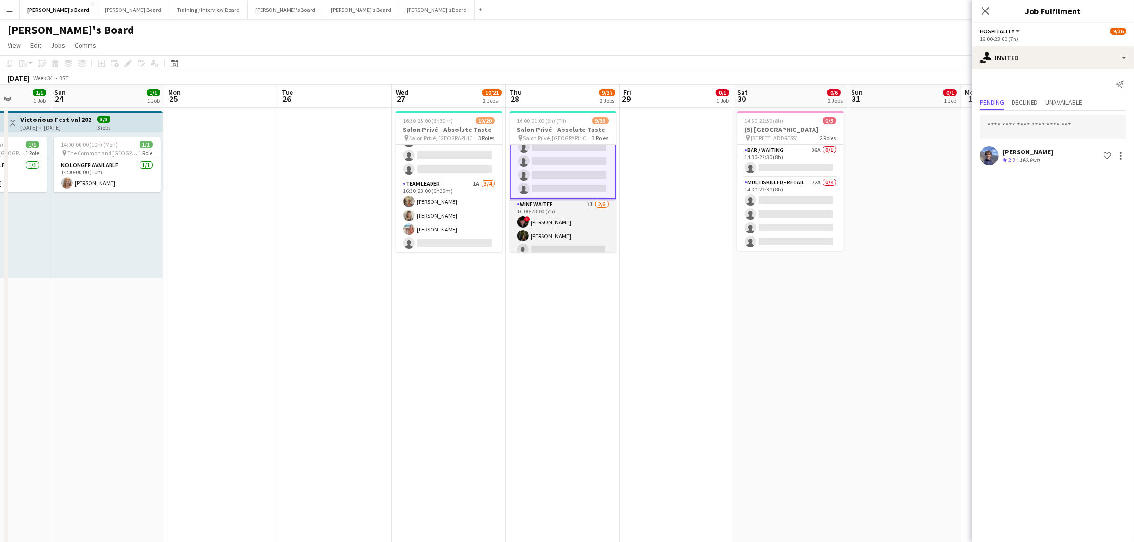
click at [557, 220] on app-card-role "WINE WAITER 1I [DATE] 16:00-23:00 (7h) ! [PERSON_NAME] [PERSON_NAME] single-neu…" at bounding box center [563, 249] width 107 height 101
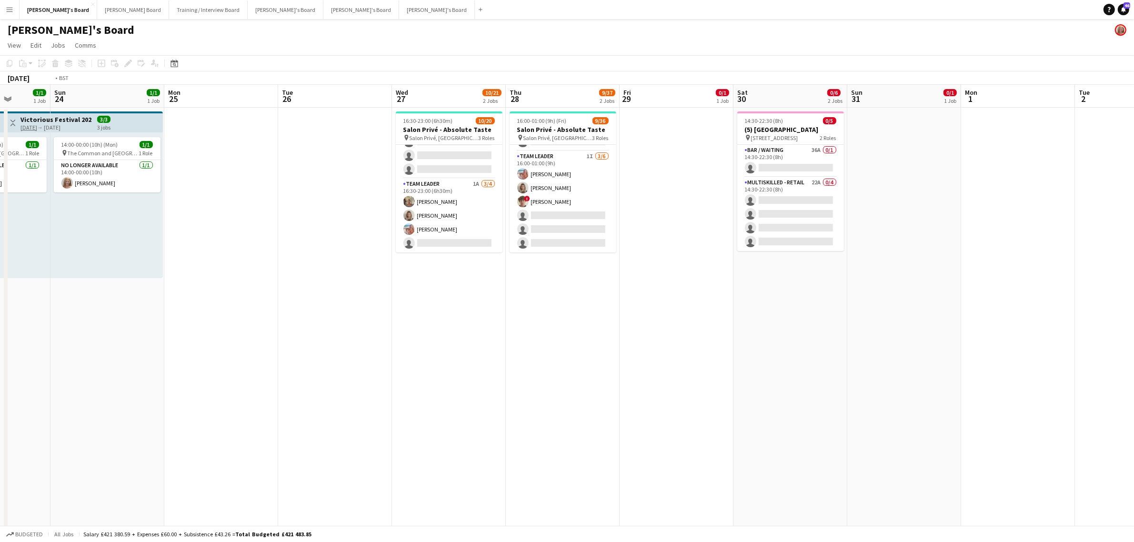
scroll to position [0, 294]
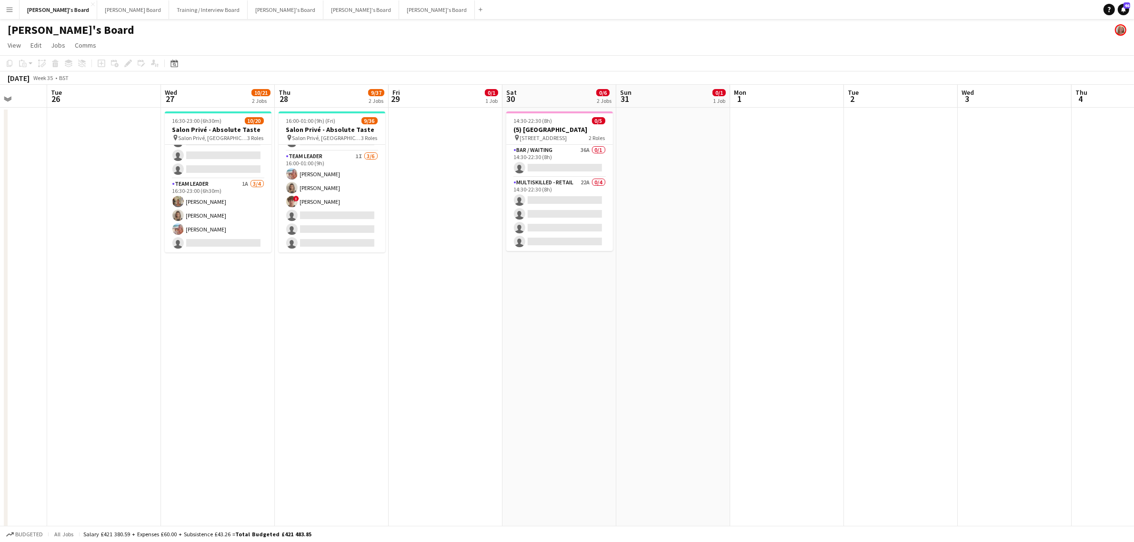
drag, startPoint x: 264, startPoint y: 301, endPoint x: 248, endPoint y: 301, distance: 16.2
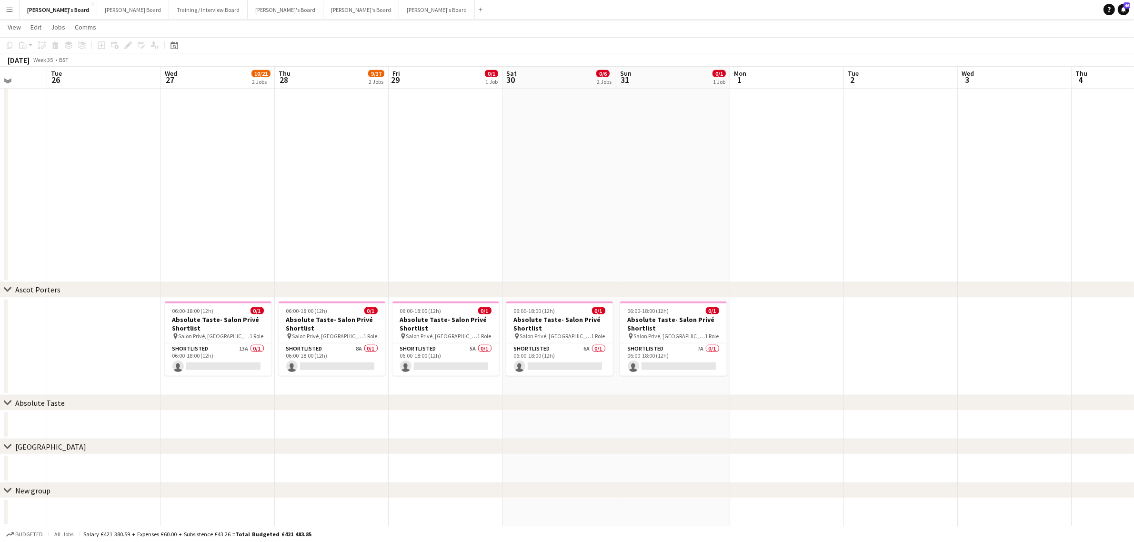
scroll to position [1016, 0]
click at [236, 358] on app-card-role "Shortlisted 13A 0/1 06:00-18:00 (12h) single-neutral-actions" at bounding box center [218, 359] width 107 height 32
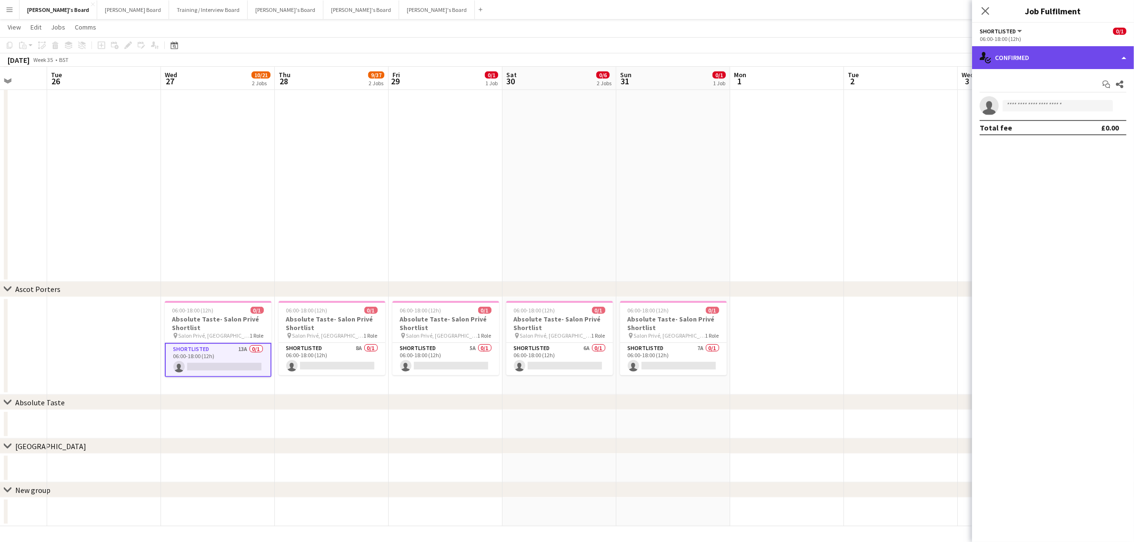
click at [1029, 60] on div "single-neutral-actions-check-2 Confirmed" at bounding box center [1053, 57] width 162 height 23
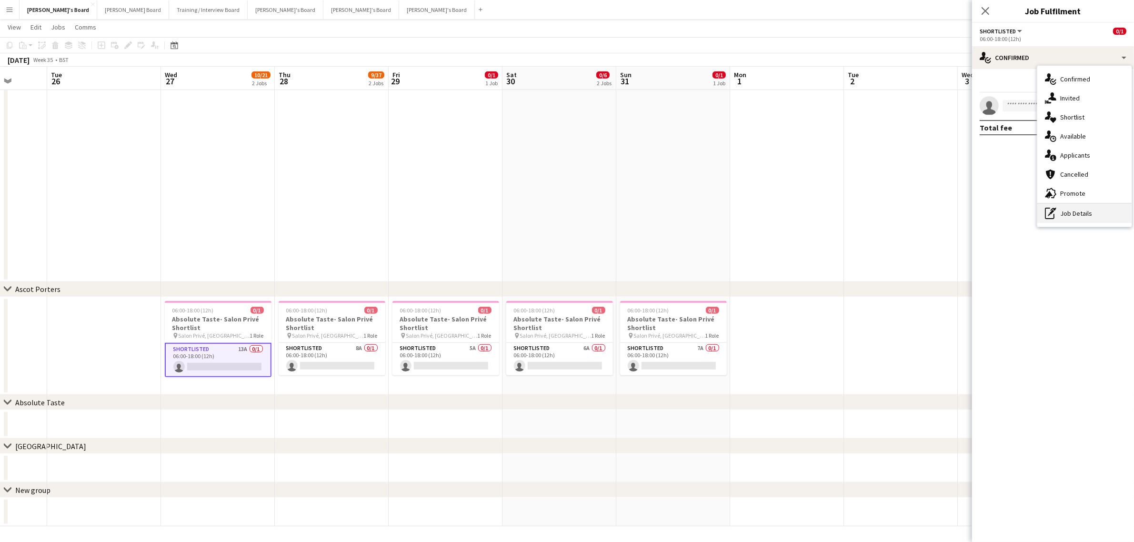
click at [1069, 213] on div "pen-write Job Details" at bounding box center [1084, 213] width 94 height 19
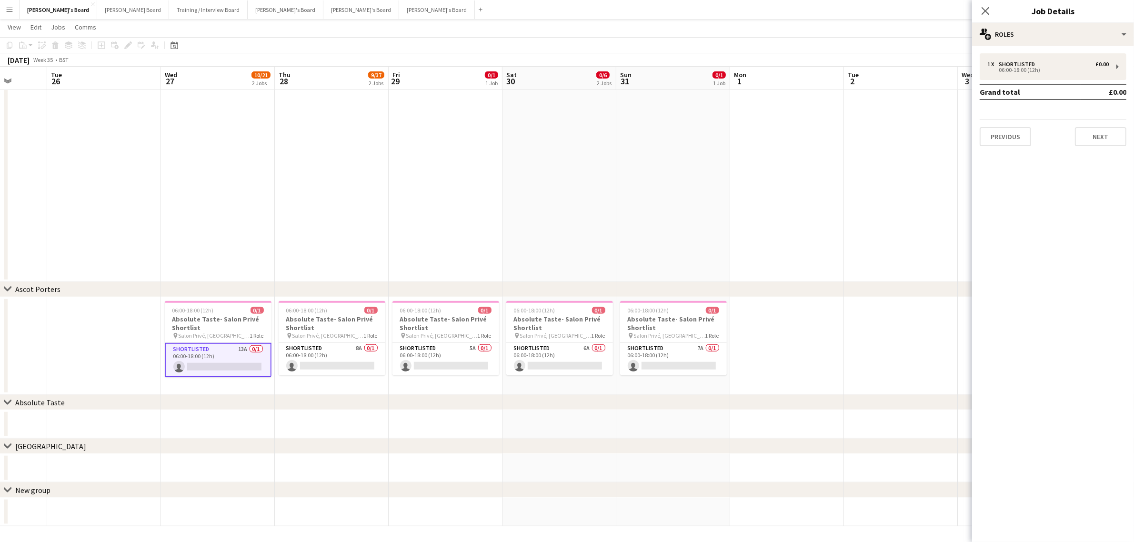
click at [161, 420] on app-date-cell at bounding box center [218, 424] width 114 height 29
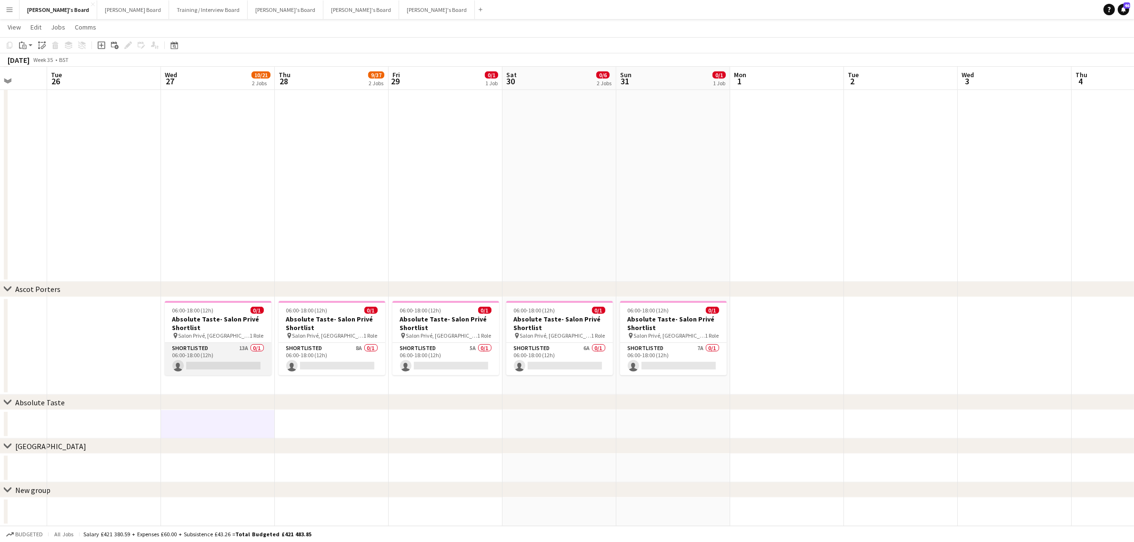
click at [212, 362] on app-card-role "Shortlisted 13A 0/1 06:00-18:00 (12h) single-neutral-actions" at bounding box center [218, 359] width 107 height 32
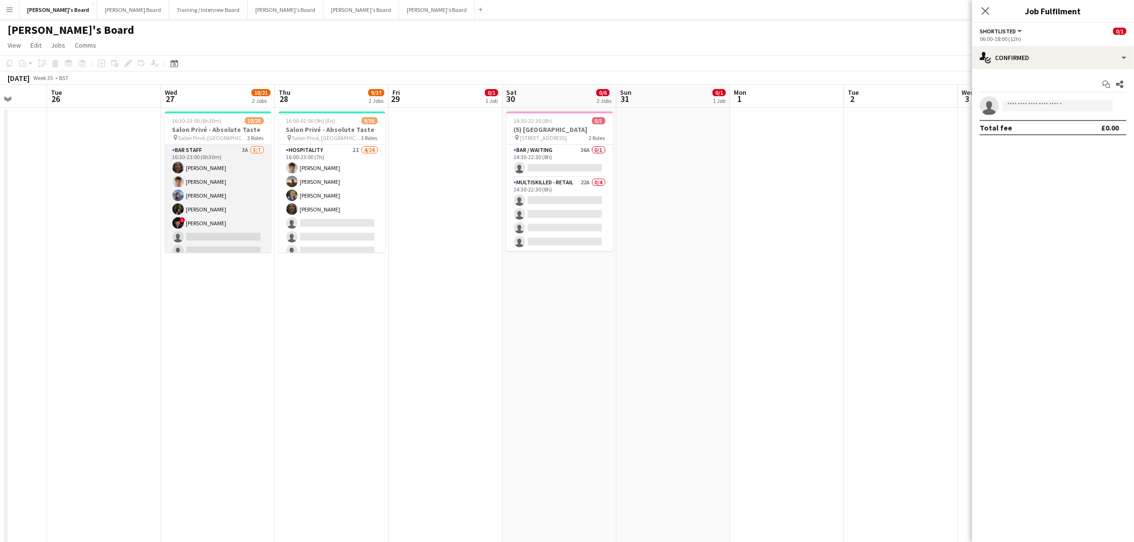
scroll to position [224, 0]
click at [229, 203] on app-card-role "TEAM LEADER 1A [DATE] 16:30-23:00 (6h30m) [PERSON_NAME] [PERSON_NAME] [PERSON_N…" at bounding box center [218, 216] width 107 height 74
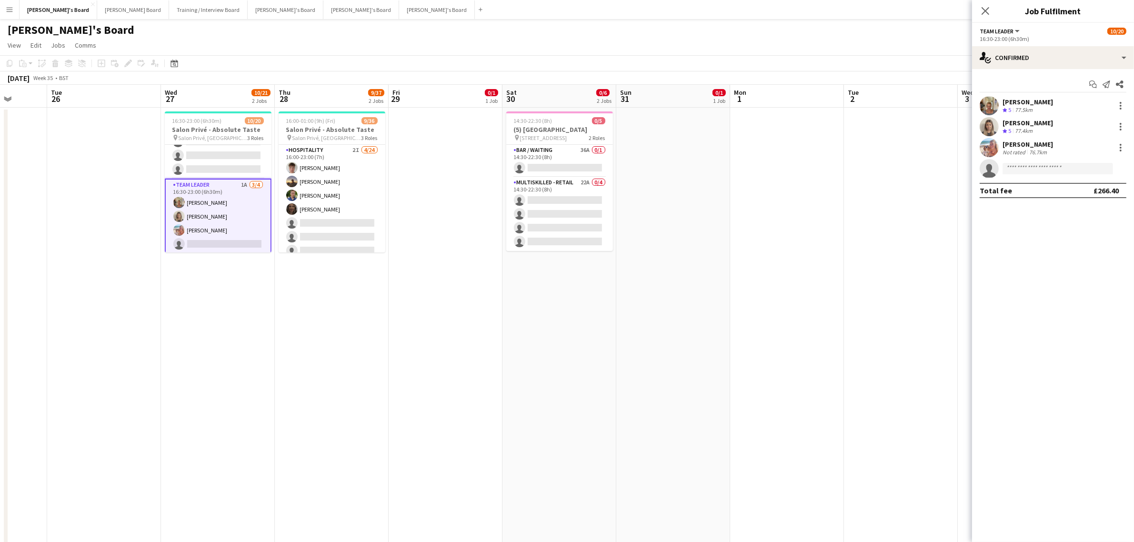
scroll to position [0, 0]
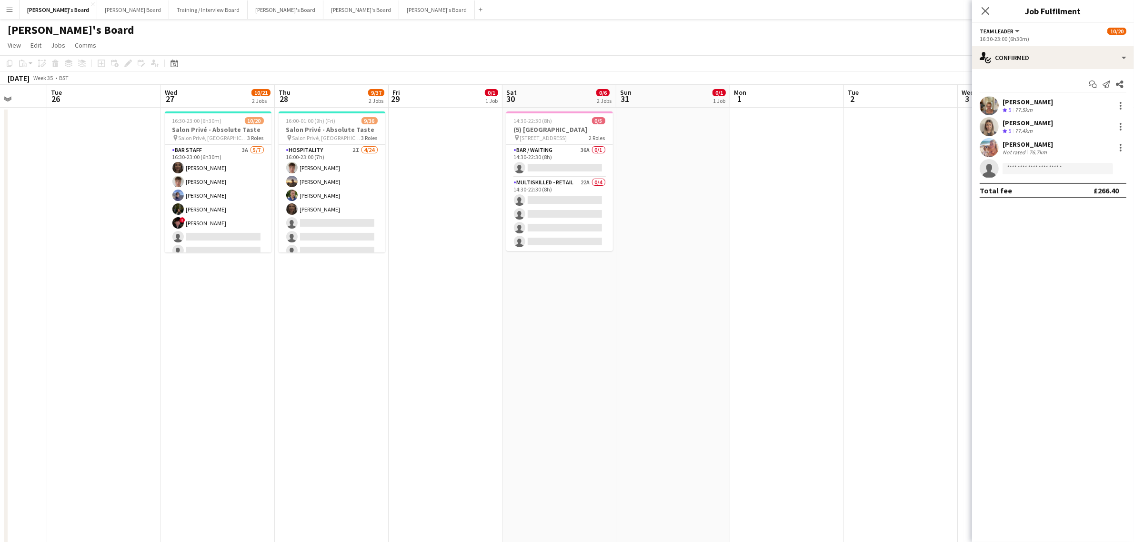
click at [241, 192] on app-card-role "BAR STAFF 3A [DATE] 16:30-23:00 (6h30m) [PERSON_NAME] [PERSON_NAME] [PERSON_NAM…" at bounding box center [218, 202] width 107 height 115
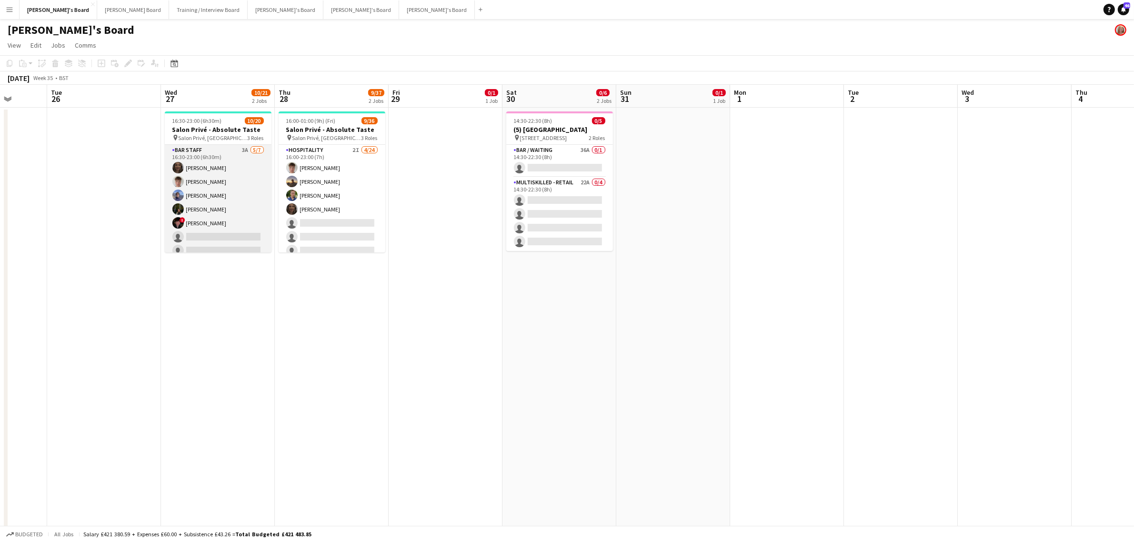
click at [235, 196] on app-card-role "BAR STAFF 3A [DATE] 16:30-23:00 (6h30m) [PERSON_NAME] [PERSON_NAME] [PERSON_NAM…" at bounding box center [218, 202] width 107 height 115
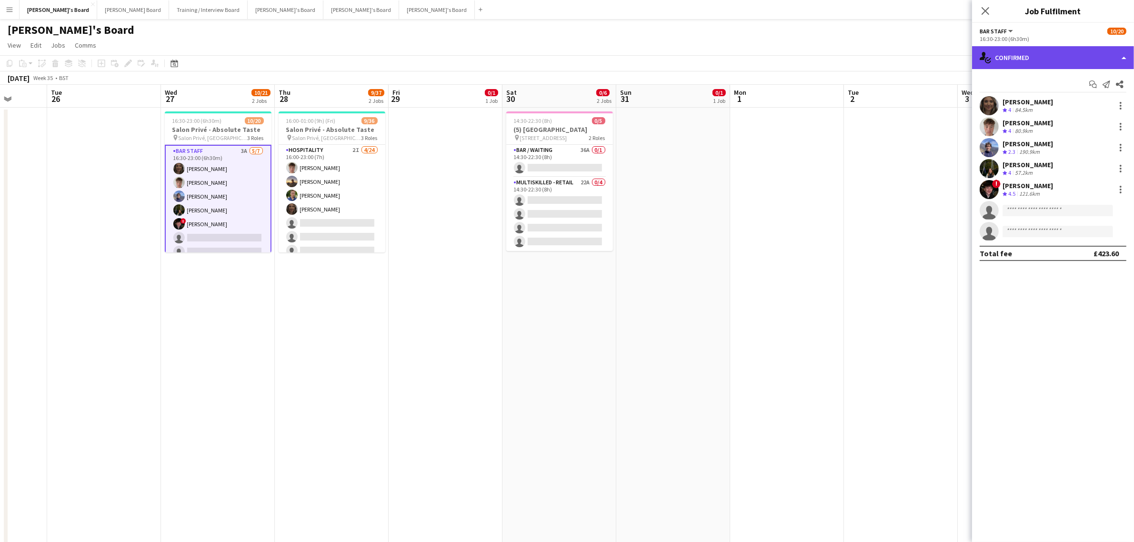
click at [1032, 62] on div "single-neutral-actions-check-2 Confirmed" at bounding box center [1053, 57] width 162 height 23
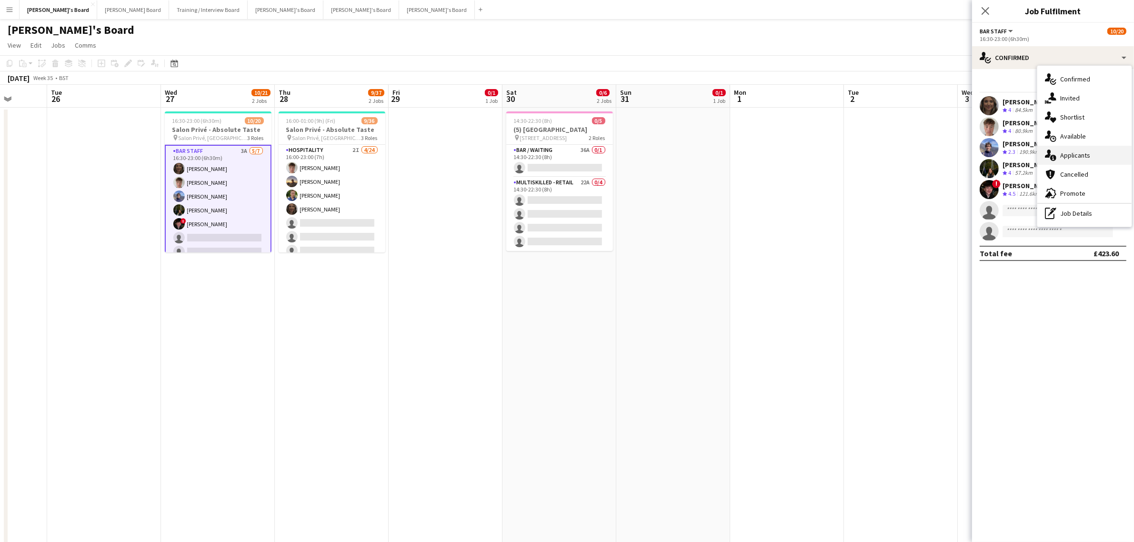
click at [1077, 154] on div "single-neutral-actions-information Applicants" at bounding box center [1084, 155] width 94 height 19
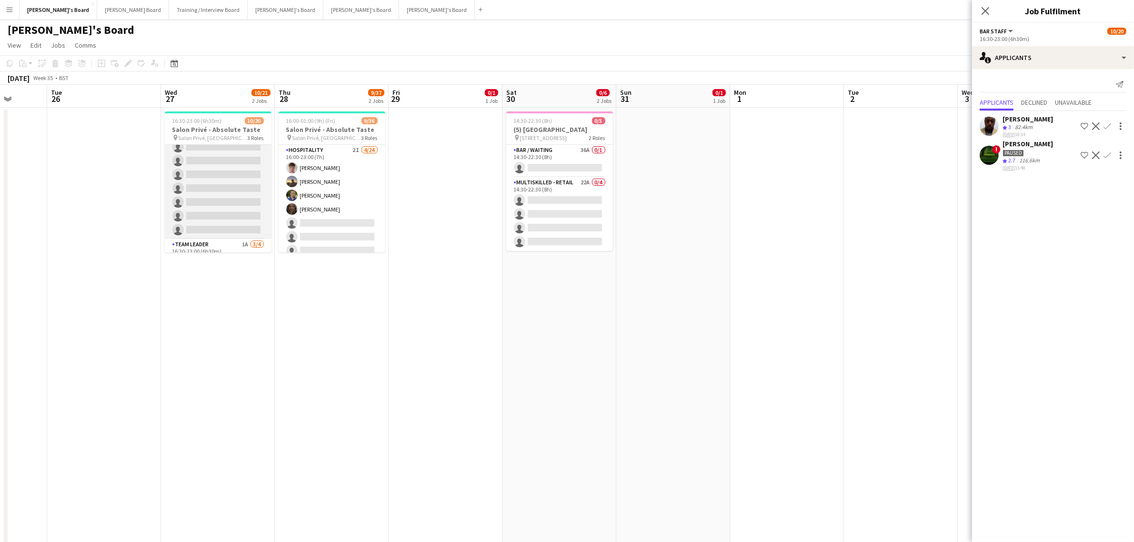
click at [224, 199] on app-card-role "Hospitality 4A [DATE] 16:30-23:00 (6h30m) [PERSON_NAME] [PERSON_NAME] single-ne…" at bounding box center [218, 167] width 107 height 143
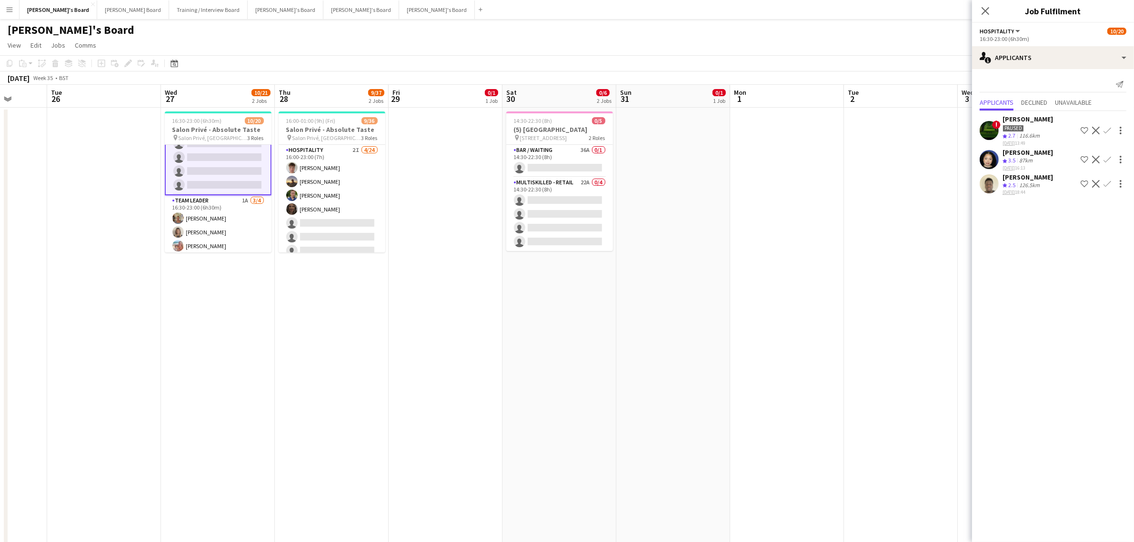
scroll to position [225, 0]
click at [235, 218] on app-card-role "TEAM LEADER 1A [DATE] 16:30-23:00 (6h30m) [PERSON_NAME] [PERSON_NAME] [PERSON_N…" at bounding box center [218, 217] width 107 height 74
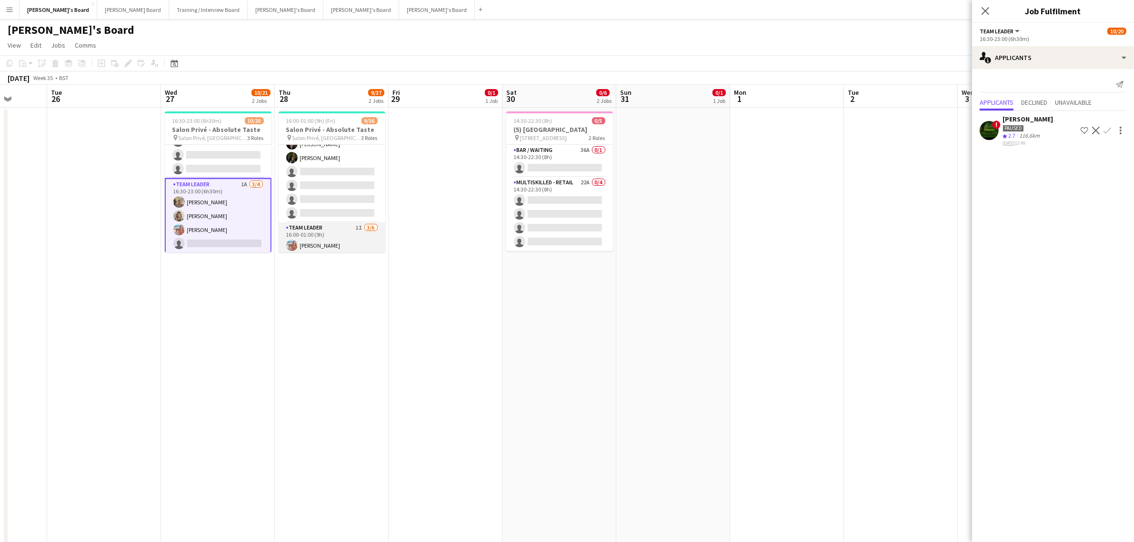
scroll to position [386, 0]
click at [337, 217] on app-card-role "TEAM LEADER 1I [DATE] 16:00-01:00 (9h) [PERSON_NAME] [PERSON_NAME] ! [PERSON_NA…" at bounding box center [332, 261] width 107 height 101
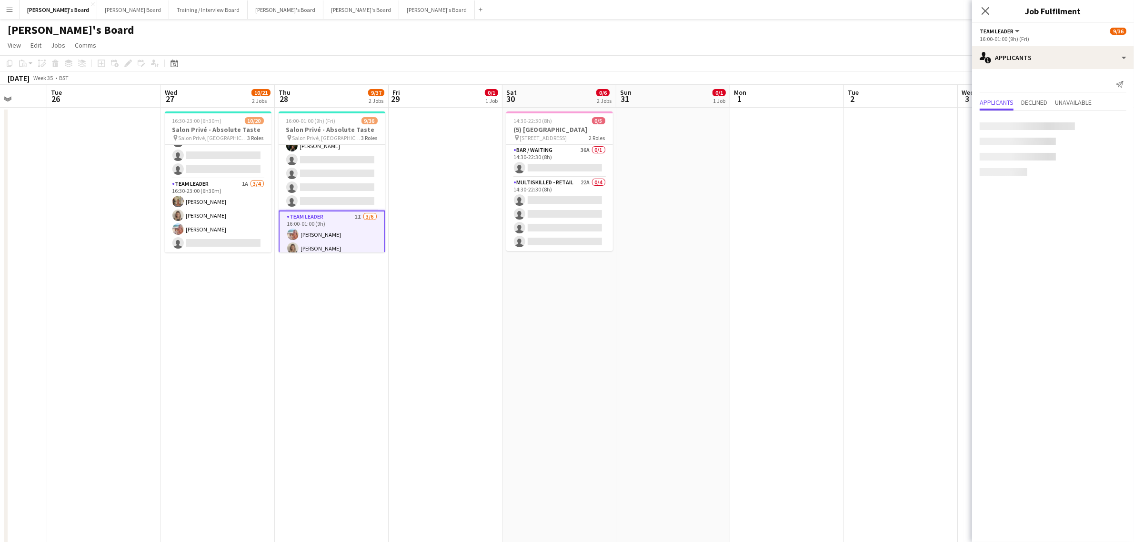
scroll to position [224, 0]
click at [347, 156] on app-card-role "WINE WAITER 1I [DATE] 16:00-23:00 (7h) ! [PERSON_NAME] [PERSON_NAME] single-neu…" at bounding box center [332, 159] width 107 height 101
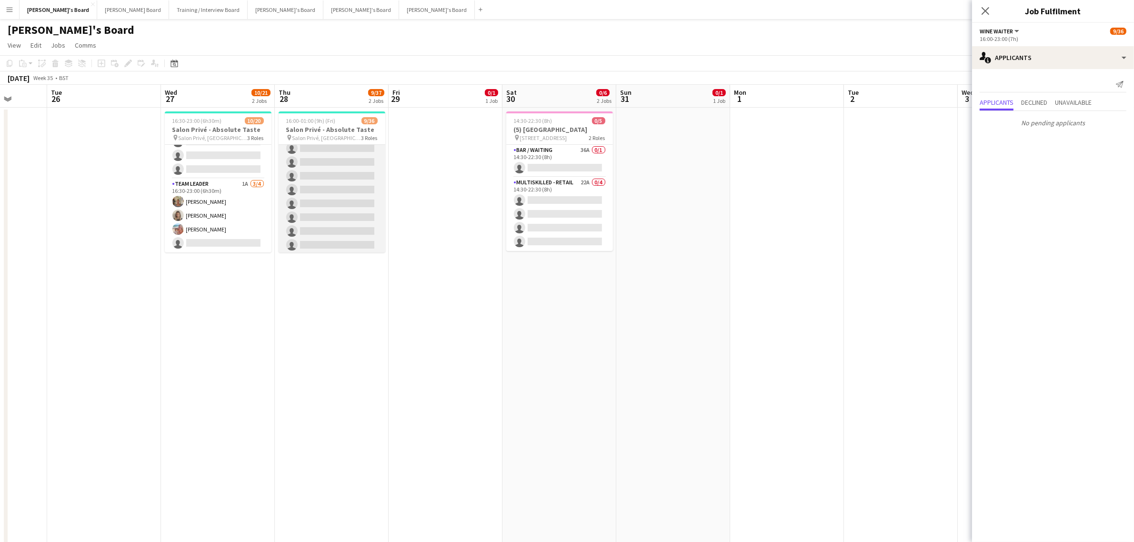
click at [337, 164] on app-card-role "Hospitality 2I [DATE] 16:00-23:00 (7h) [PERSON_NAME] [PERSON_NAME] [PERSON_NAME…" at bounding box center [332, 231] width 107 height 350
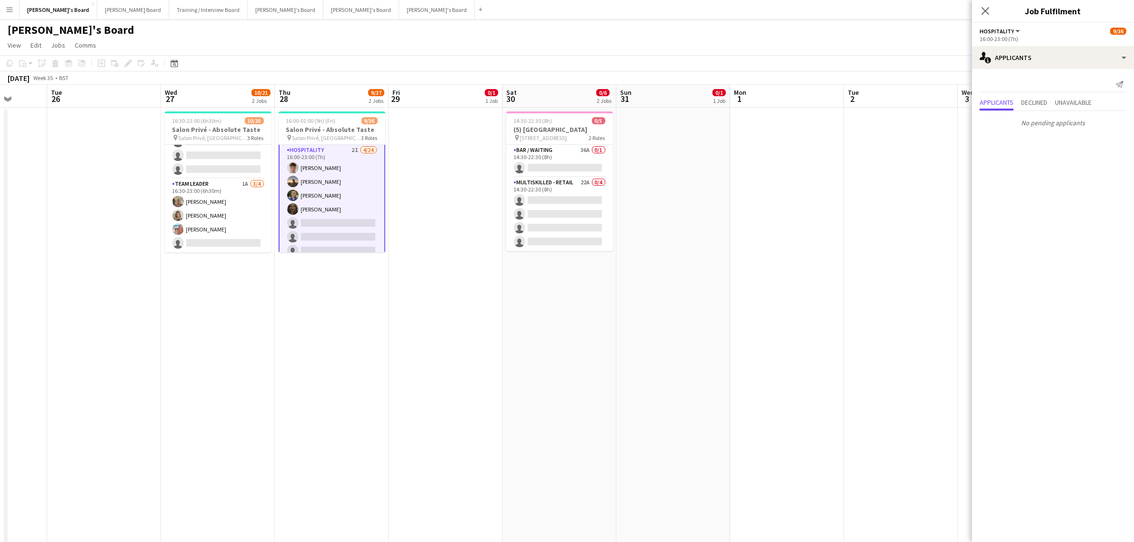
scroll to position [0, 0]
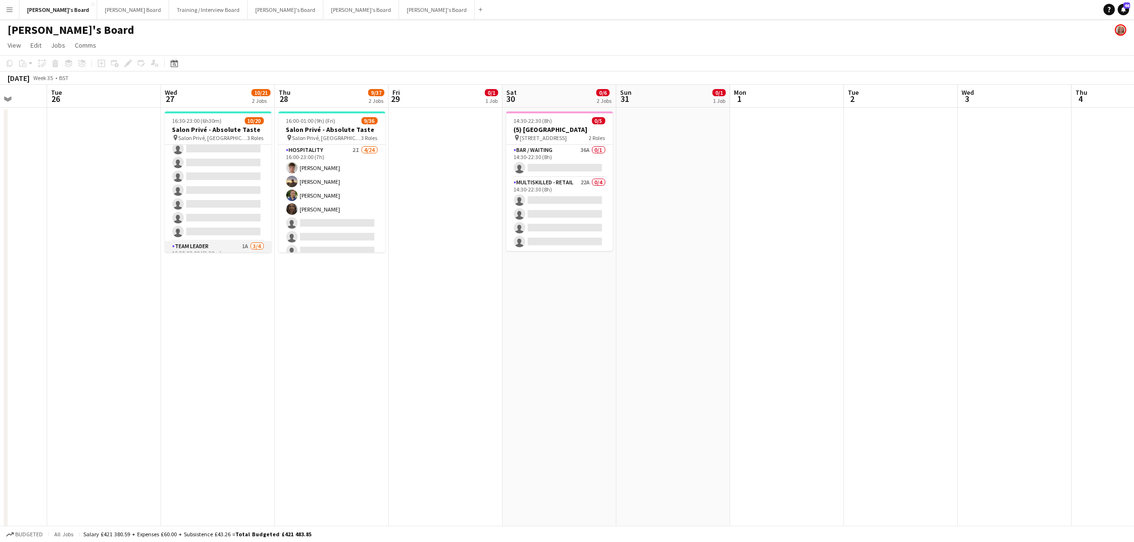
scroll to position [105, 0]
drag, startPoint x: 224, startPoint y: 188, endPoint x: 242, endPoint y: 188, distance: 17.6
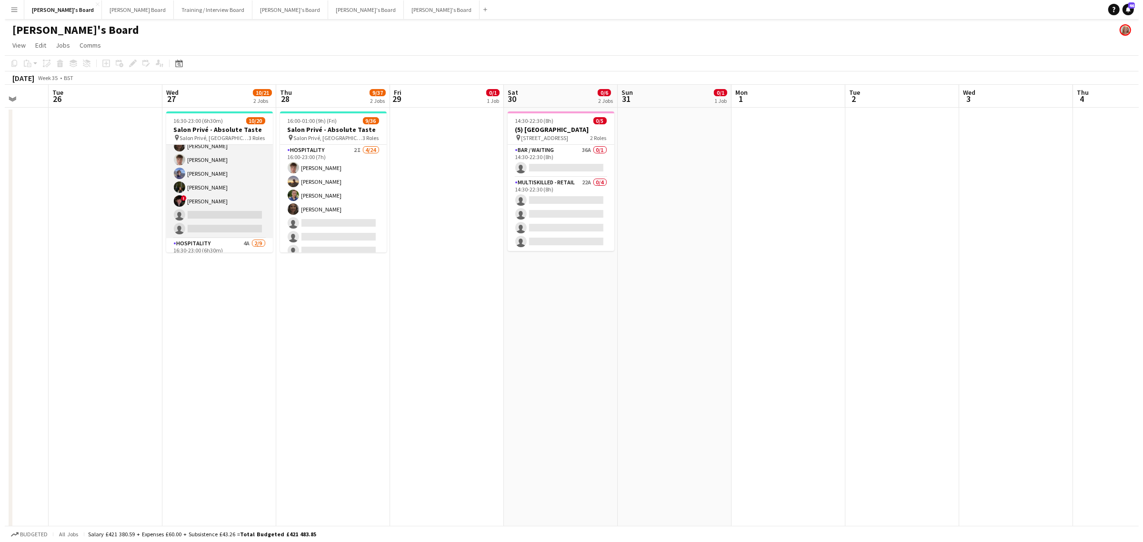
scroll to position [0, 0]
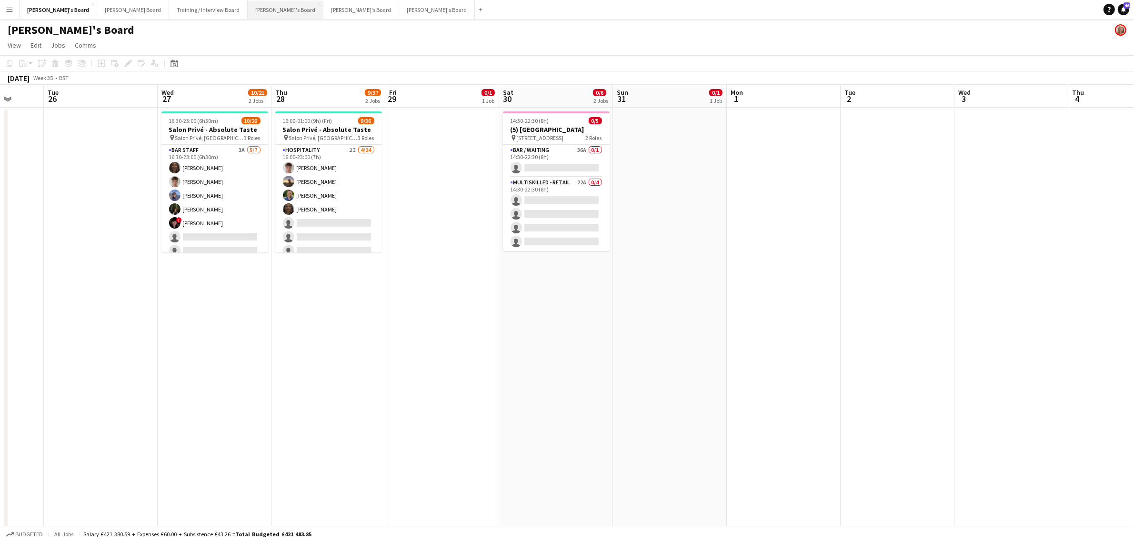
click at [248, 10] on button "[PERSON_NAME]'s Board Close" at bounding box center [286, 9] width 76 height 19
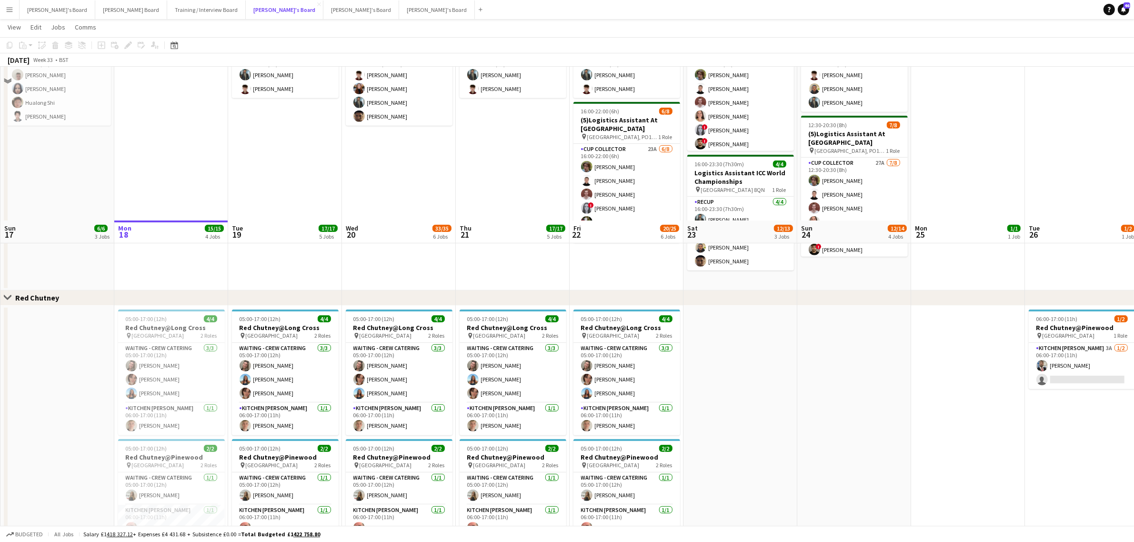
scroll to position [834, 0]
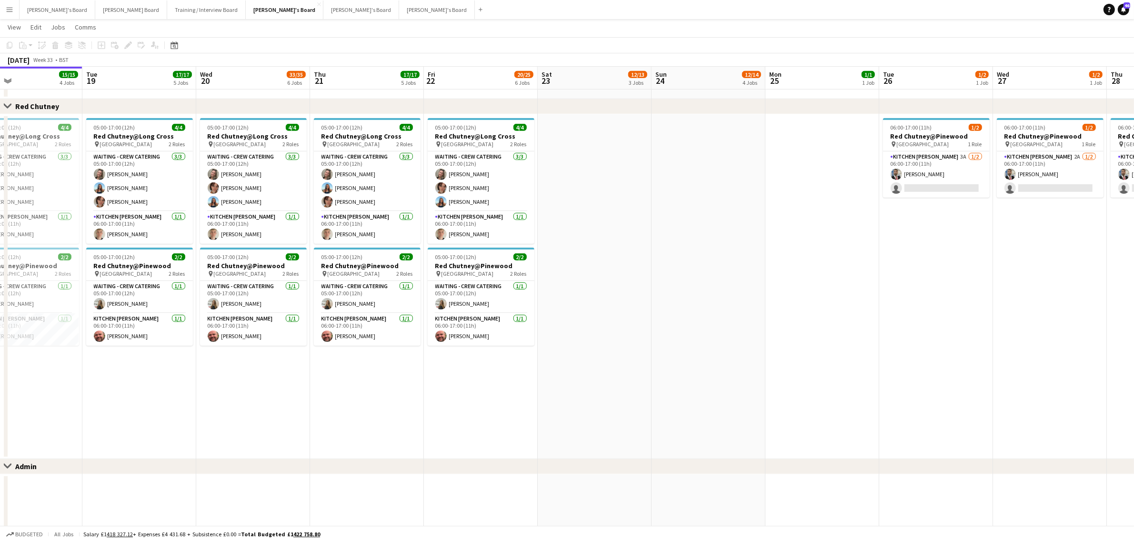
drag, startPoint x: 813, startPoint y: 300, endPoint x: 84, endPoint y: 384, distance: 733.1
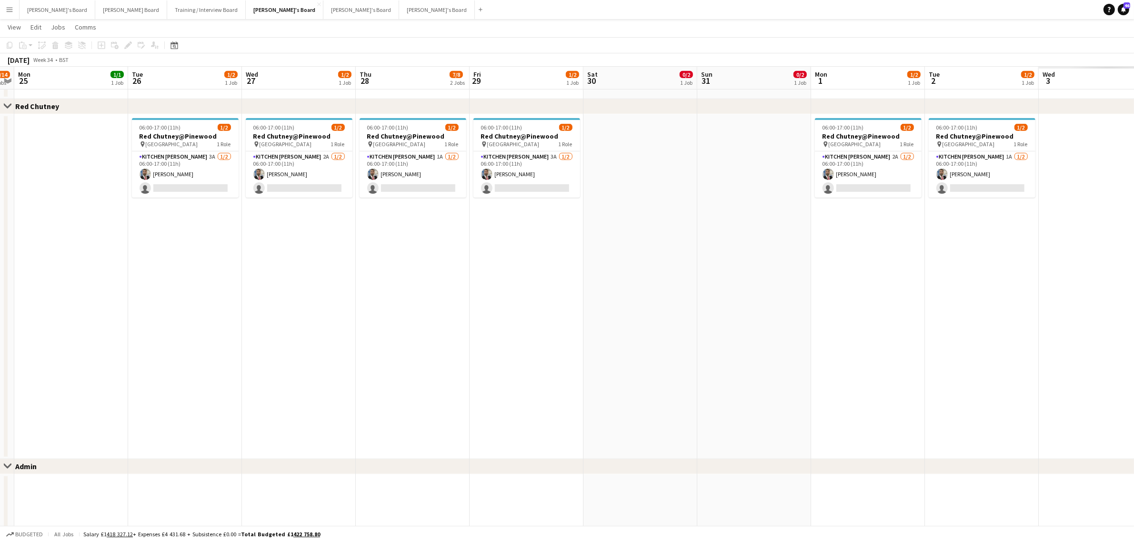
drag, startPoint x: 598, startPoint y: 331, endPoint x: 331, endPoint y: 346, distance: 267.6
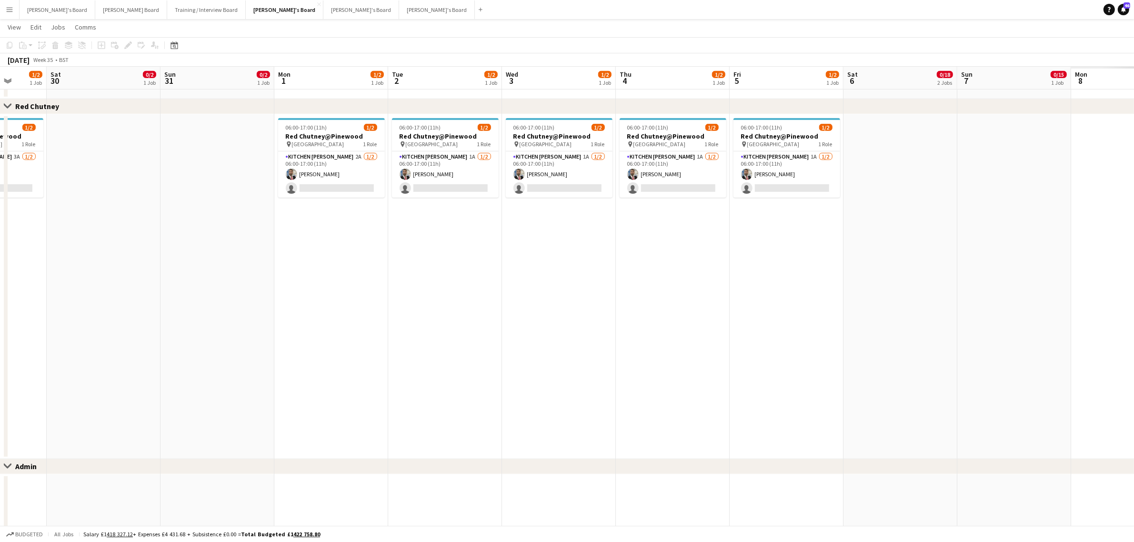
drag, startPoint x: 619, startPoint y: 292, endPoint x: 296, endPoint y: 327, distance: 324.9
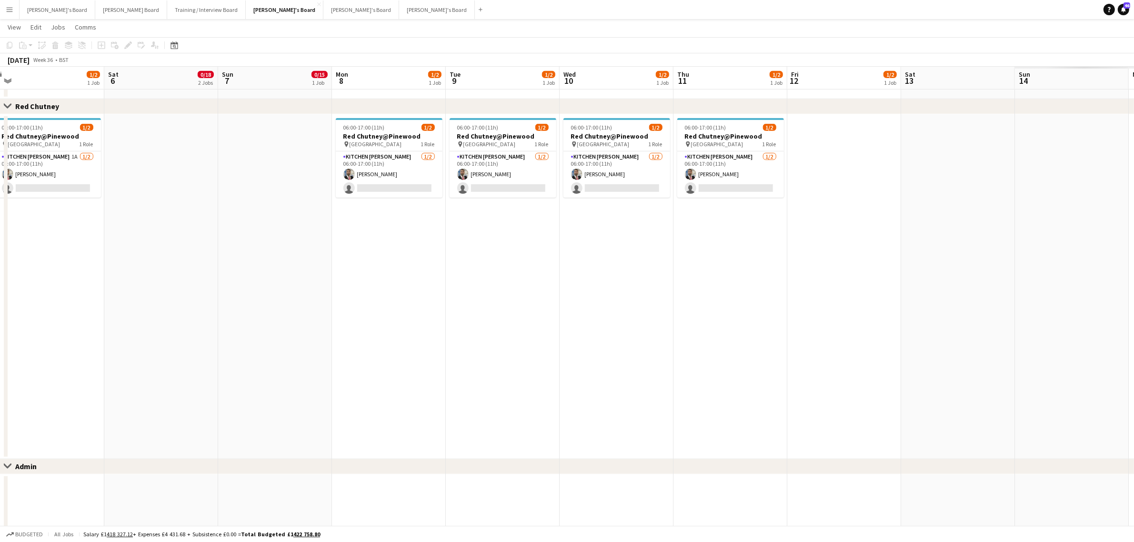
drag, startPoint x: 701, startPoint y: 268, endPoint x: 191, endPoint y: 321, distance: 511.9
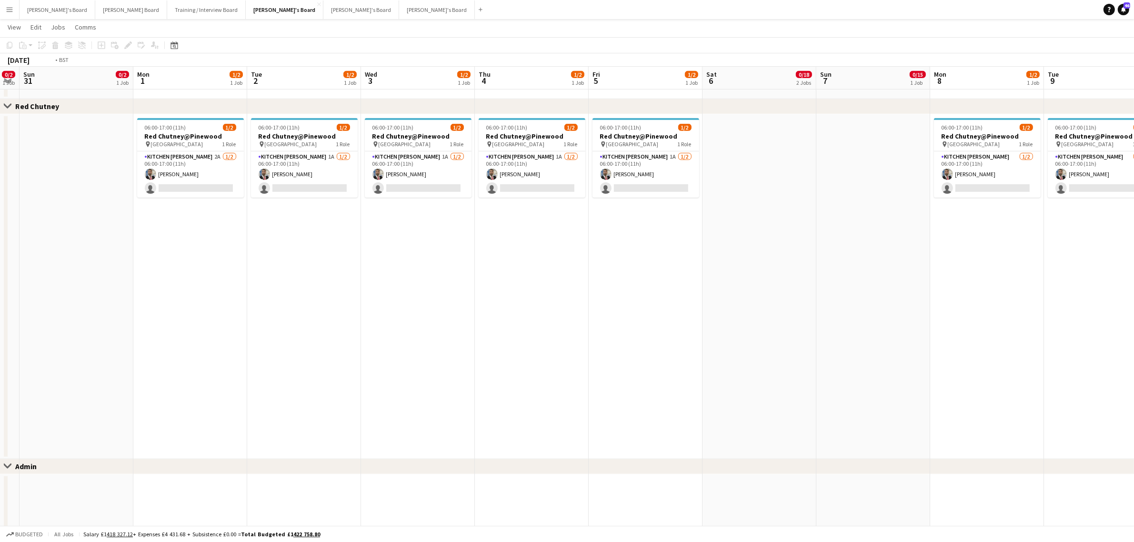
drag, startPoint x: 213, startPoint y: 313, endPoint x: 822, endPoint y: 303, distance: 608.9
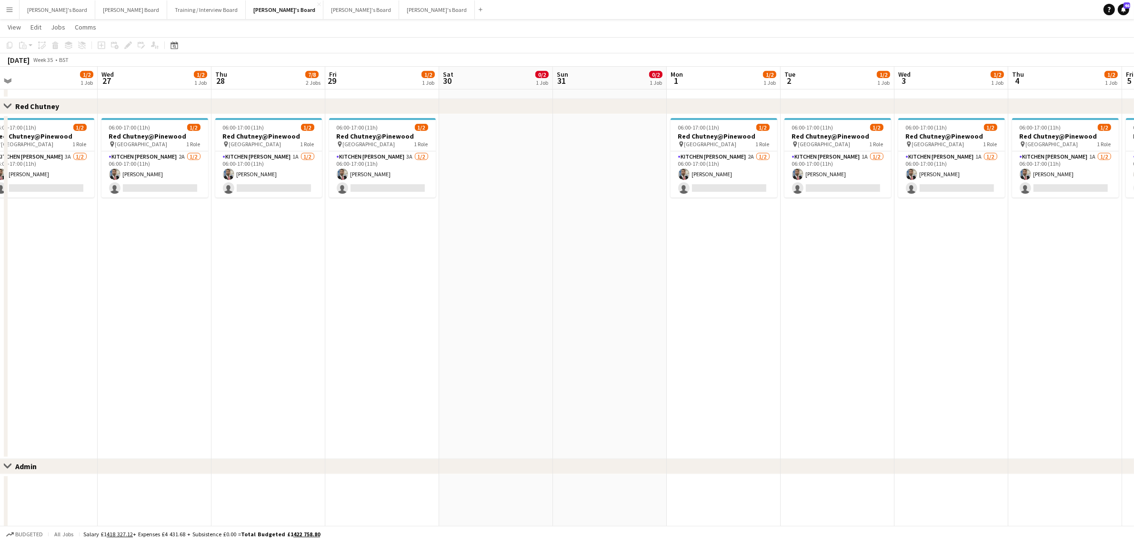
scroll to position [0, 244]
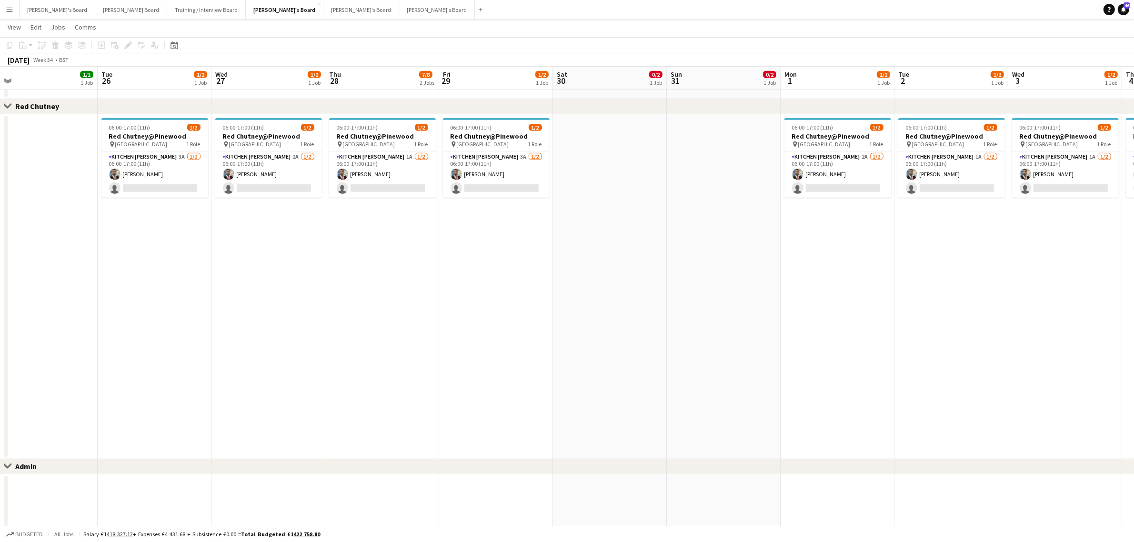
drag, startPoint x: 706, startPoint y: 297, endPoint x: 1094, endPoint y: 280, distance: 387.6
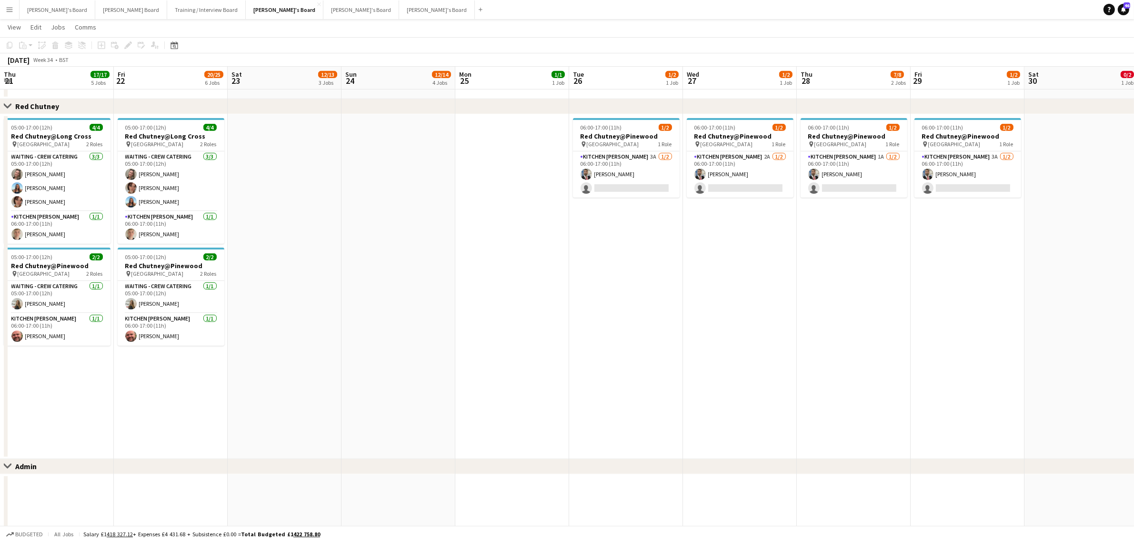
drag, startPoint x: 652, startPoint y: 279, endPoint x: 1127, endPoint y: 277, distance: 474.9
drag, startPoint x: 821, startPoint y: 280, endPoint x: 938, endPoint y: 211, distance: 136.4
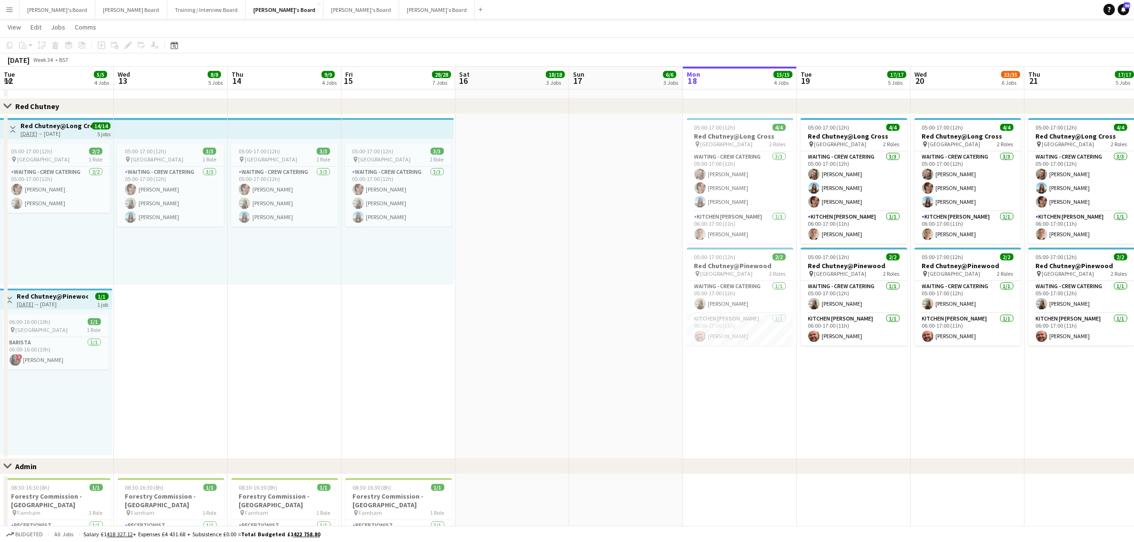
scroll to position [0, 227]
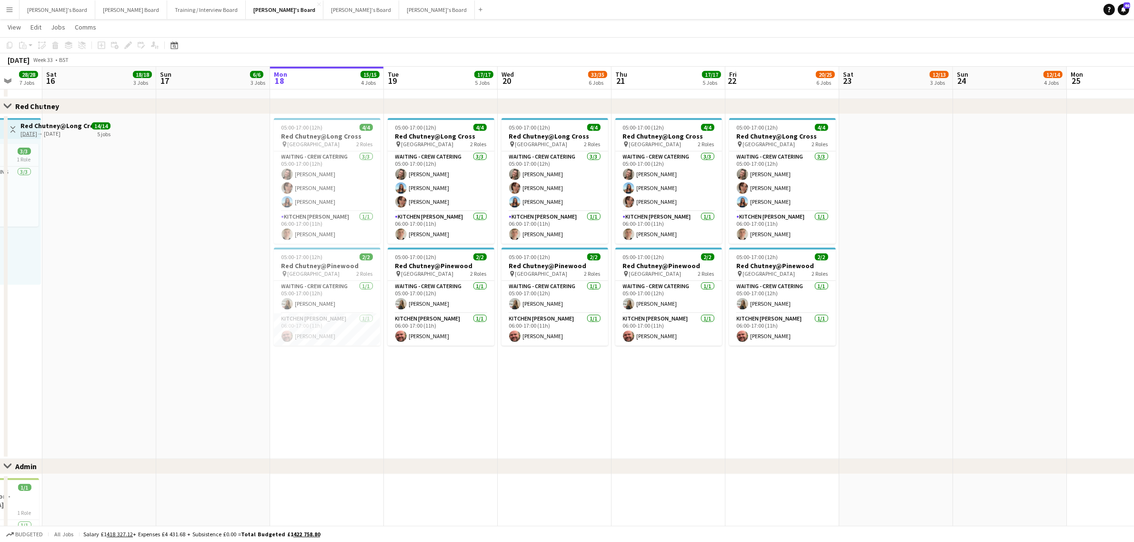
drag, startPoint x: 789, startPoint y: 395, endPoint x: 626, endPoint y: 411, distance: 163.2
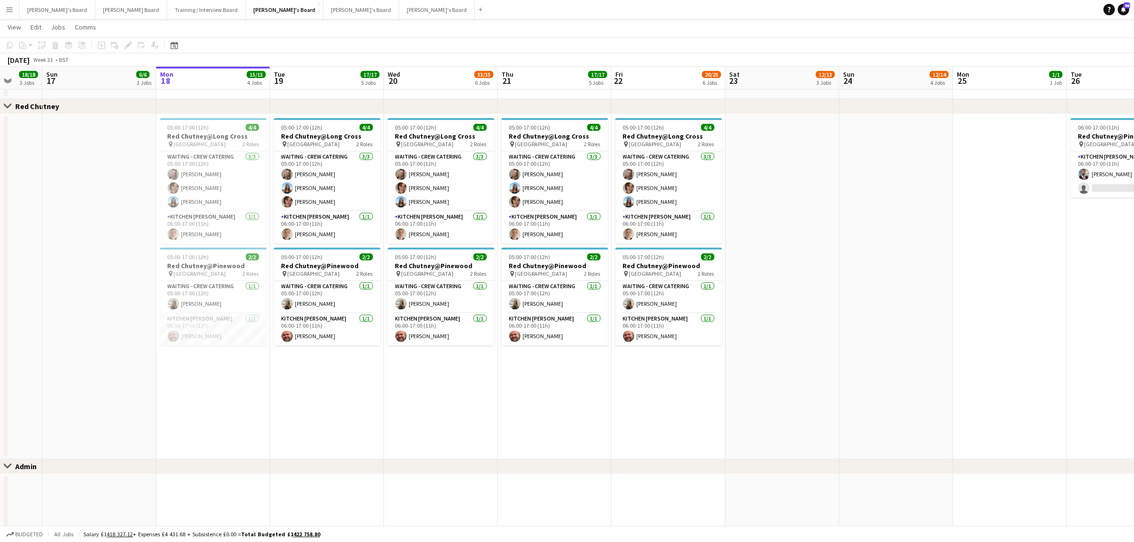
scroll to position [0, 340]
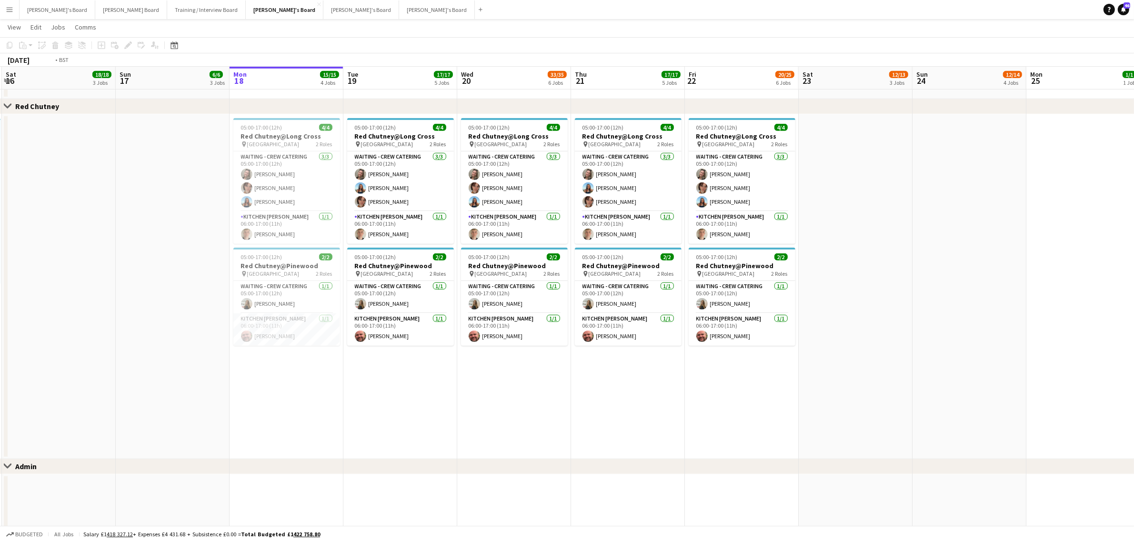
drag, startPoint x: 598, startPoint y: 371, endPoint x: 139, endPoint y: 401, distance: 460.7
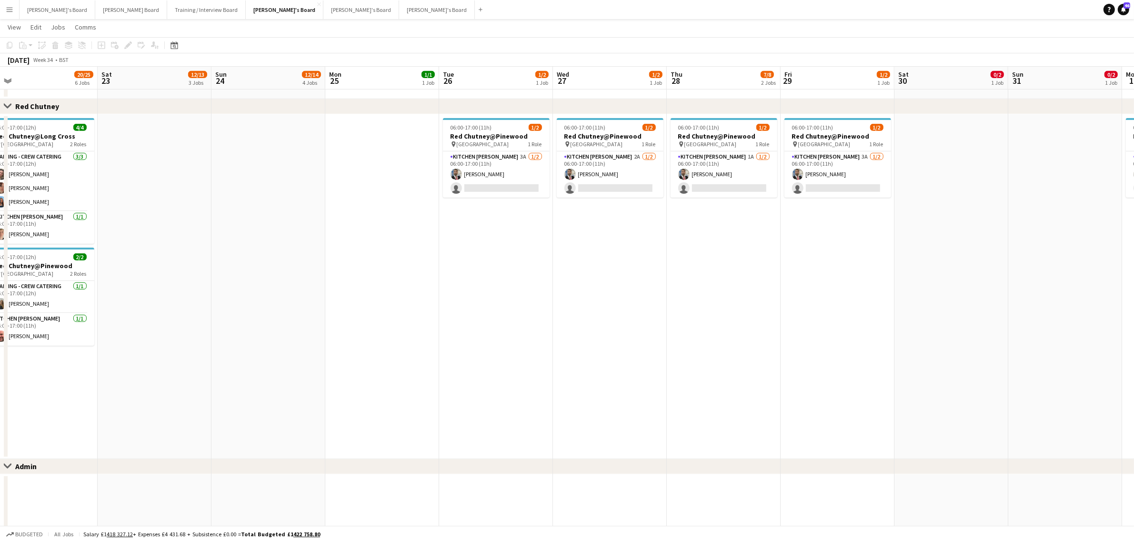
drag, startPoint x: 904, startPoint y: 339, endPoint x: 1005, endPoint y: 329, distance: 101.5
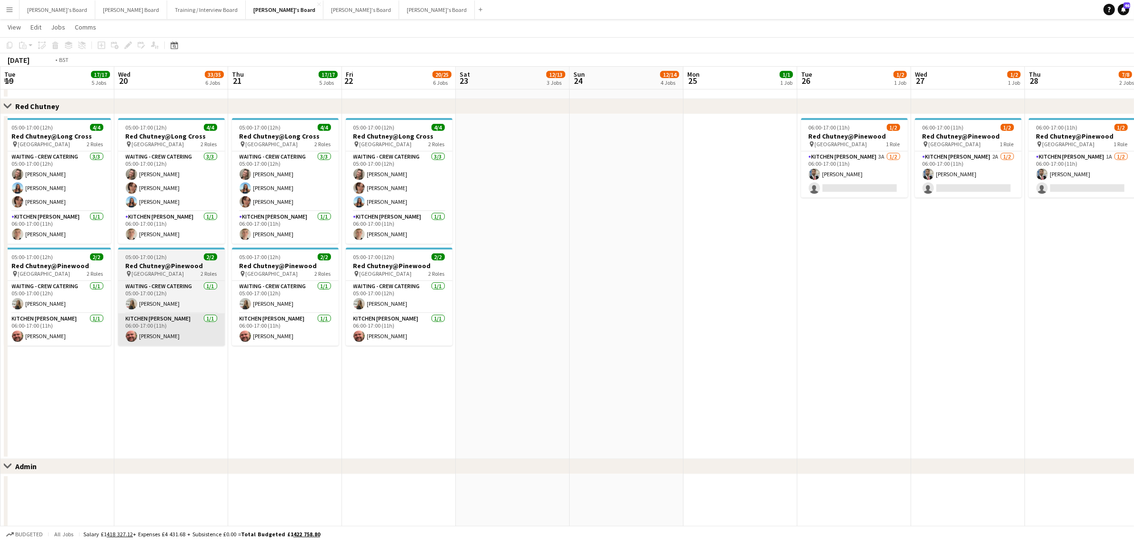
drag, startPoint x: 679, startPoint y: 372, endPoint x: 569, endPoint y: 339, distance: 114.8
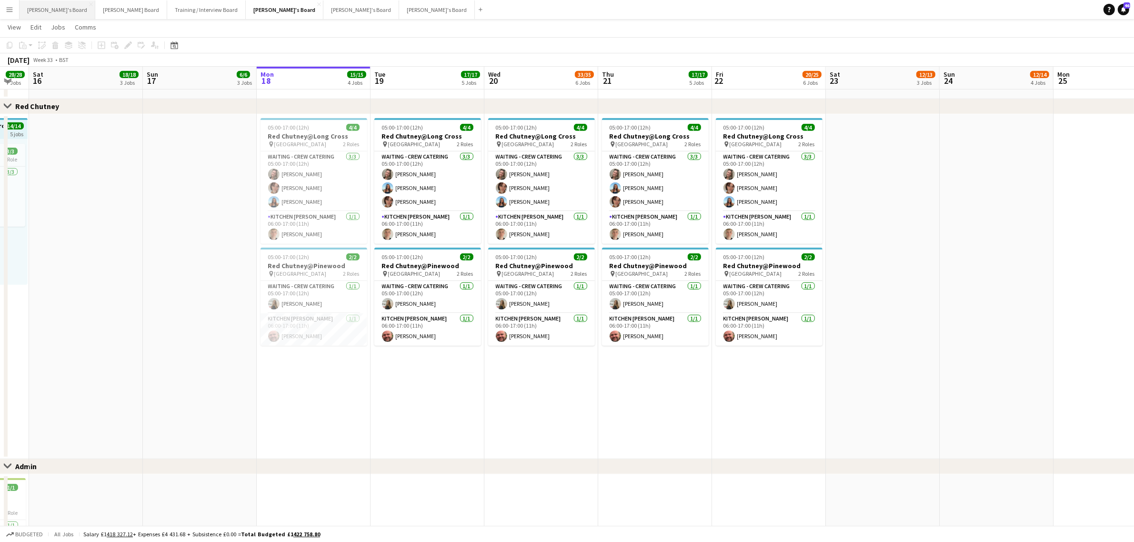
click at [53, 4] on button "[PERSON_NAME]'s Board Close" at bounding box center [58, 9] width 76 height 19
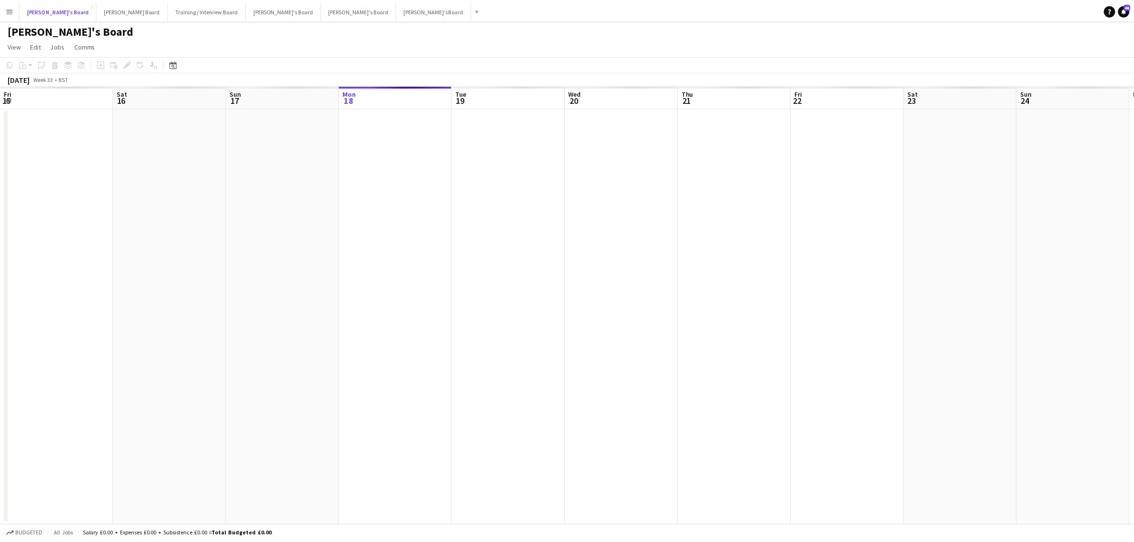
scroll to position [0, 227]
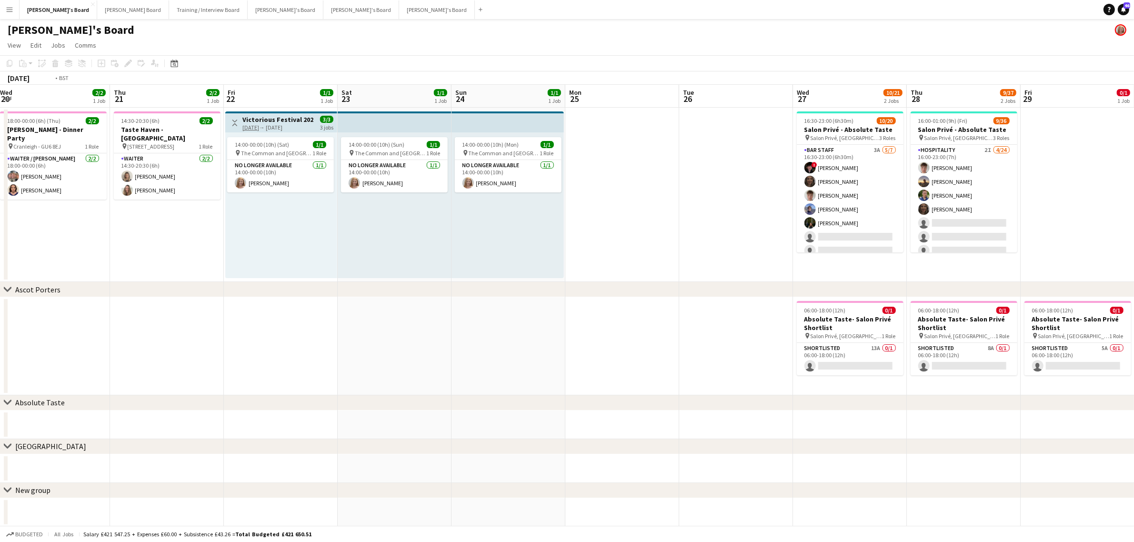
drag, startPoint x: 318, startPoint y: 345, endPoint x: -91, endPoint y: 332, distance: 408.4
click at [0, 332] on html "Menu Boards Boards Boards All jobs Status Workforce Workforce My Workforce Recr…" at bounding box center [567, 271] width 1134 height 543
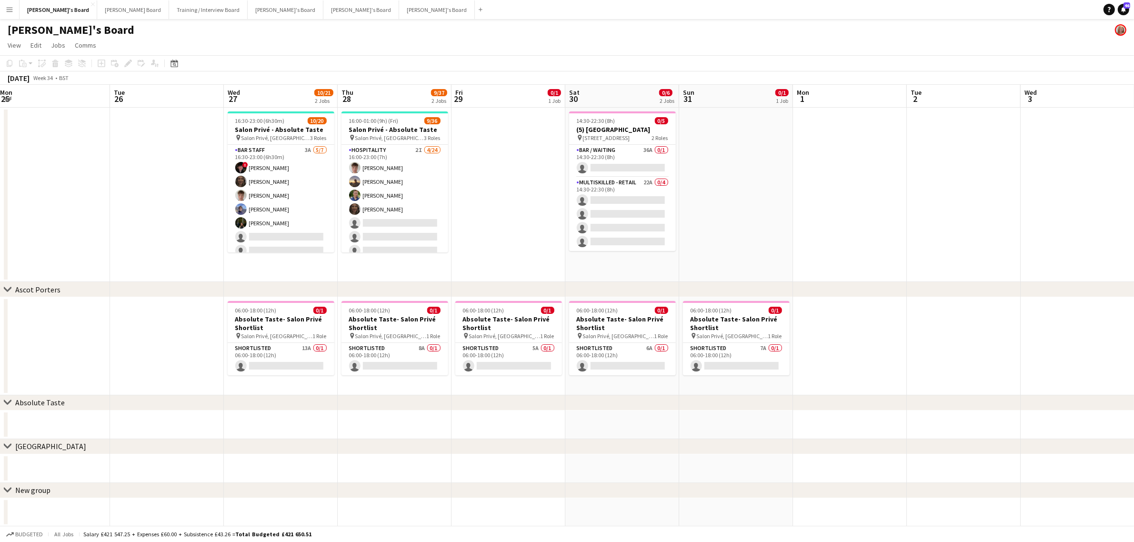
scroll to position [0, 232]
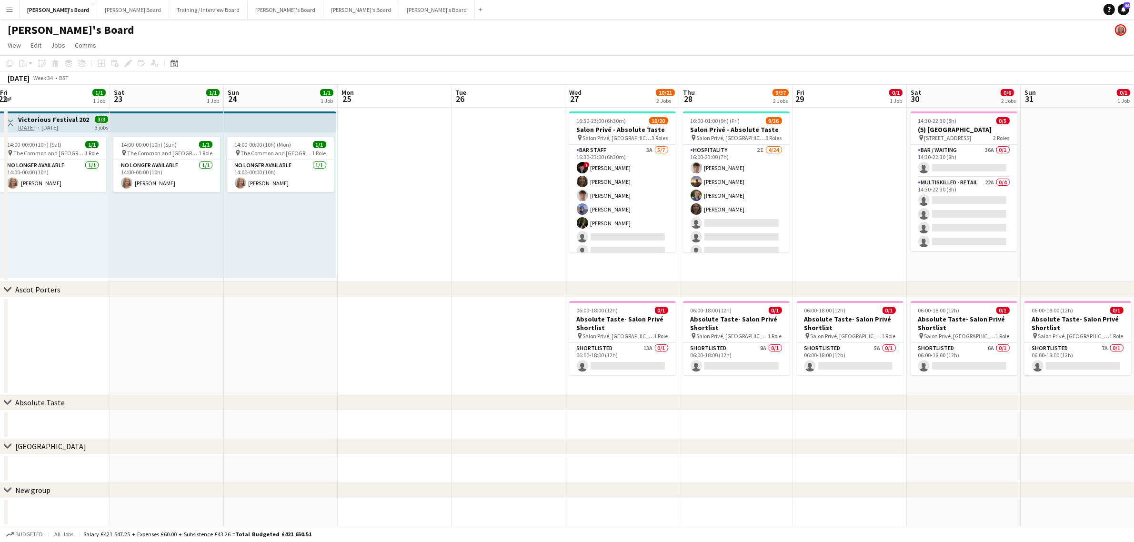
drag, startPoint x: 708, startPoint y: 296, endPoint x: 402, endPoint y: 286, distance: 306.5
click at [406, 288] on div "chevron-right Ascot Porters" at bounding box center [567, 289] width 1134 height 15
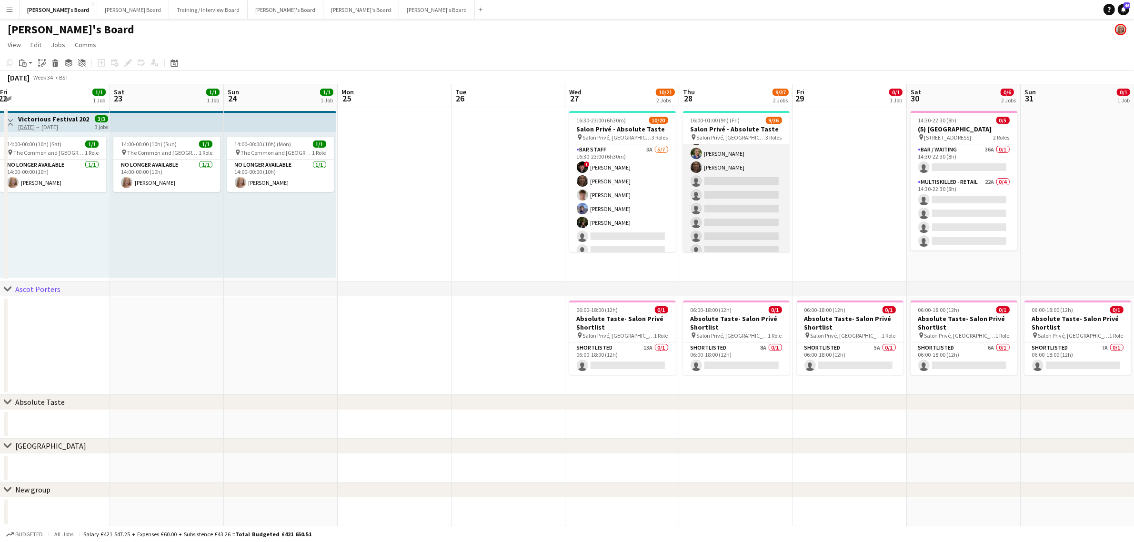
scroll to position [0, 0]
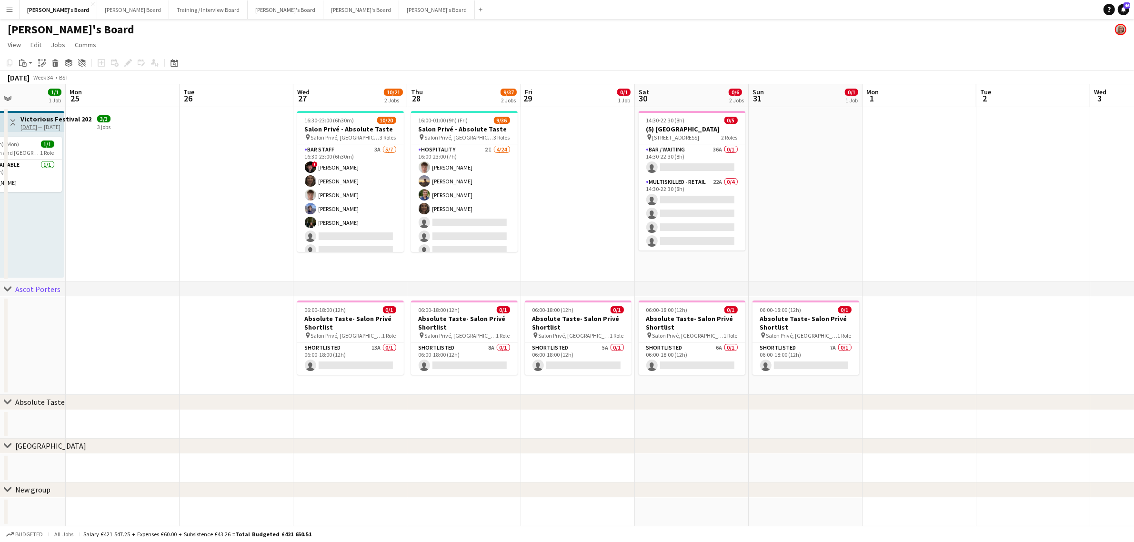
drag, startPoint x: 789, startPoint y: 208, endPoint x: 555, endPoint y: 213, distance: 234.4
click at [555, 213] on app-calendar-viewport "Thu 21 2/2 1 Job Fri 22 1/1 1 Job Sat 23 1/1 1 Job Sun 24 1/1 1 Job Mon 25 Tue …" at bounding box center [567, 305] width 1134 height 442
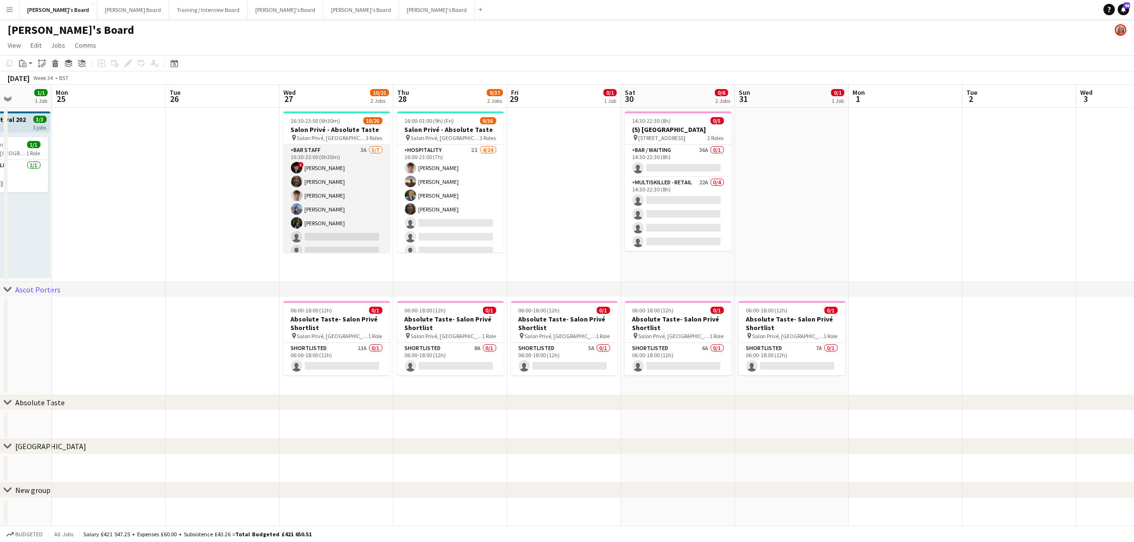
click at [358, 207] on app-card-role "BAR STAFF 3A [DATE] 16:30-23:00 (6h30m) ! [PERSON_NAME] [PERSON_NAME] [PERSON_N…" at bounding box center [336, 202] width 107 height 115
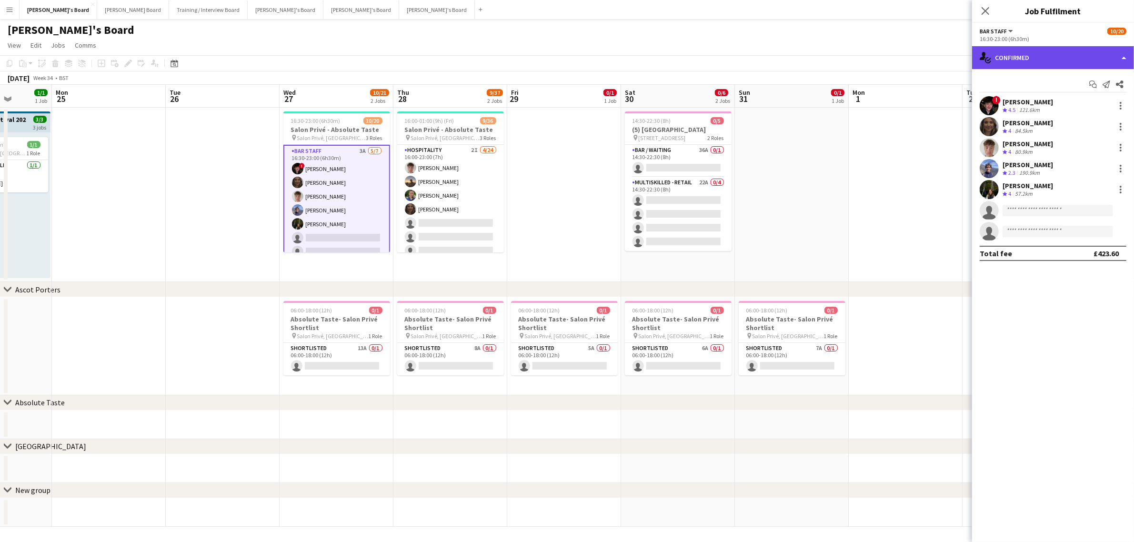
click at [1027, 53] on div "single-neutral-actions-check-2 Confirmed" at bounding box center [1053, 57] width 162 height 23
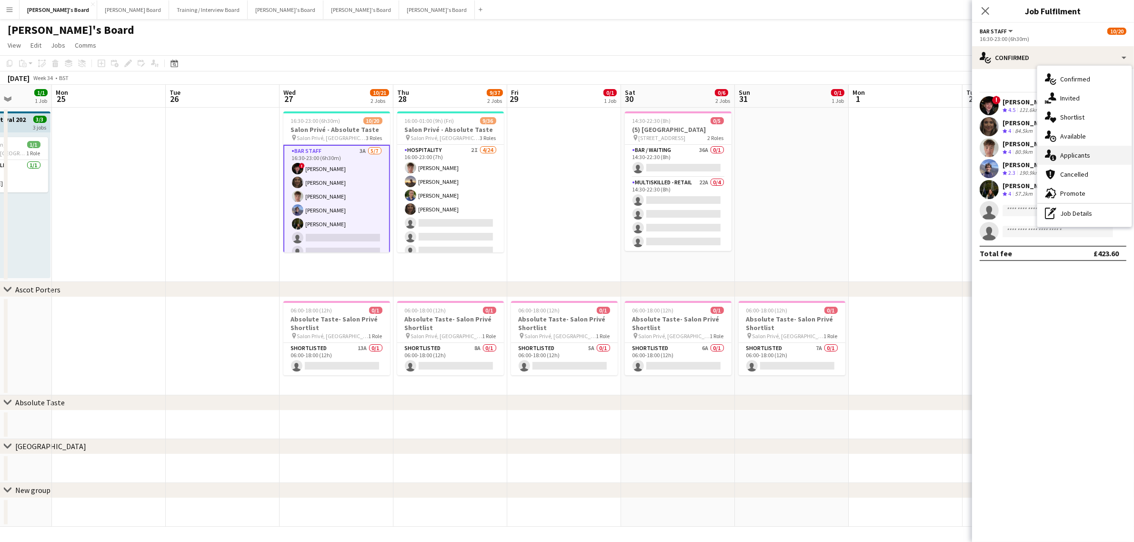
click at [1077, 151] on div "single-neutral-actions-information Applicants" at bounding box center [1084, 155] width 94 height 19
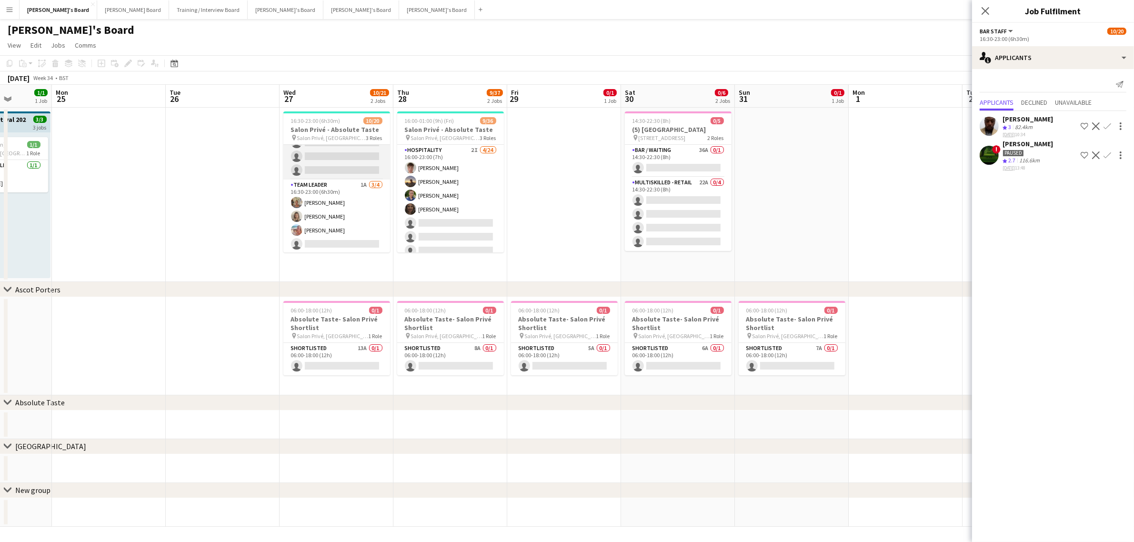
click at [342, 161] on app-card-role "Hospitality 4A 2/9 16:30-23:00 (6h30m) Harry Thomas Joseph Day single-neutral-a…" at bounding box center [336, 108] width 107 height 143
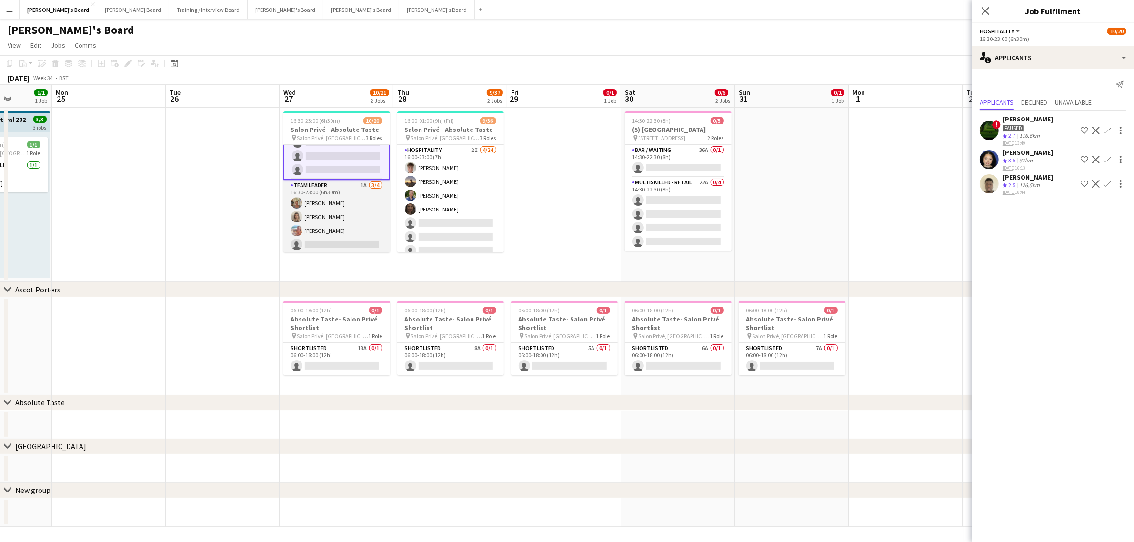
click at [346, 221] on app-card-role "TEAM LEADER 1A 3/4 16:30-23:00 (6h30m) Jacqueline Whitehorn-Scott Mathilde Wilk…" at bounding box center [336, 217] width 107 height 74
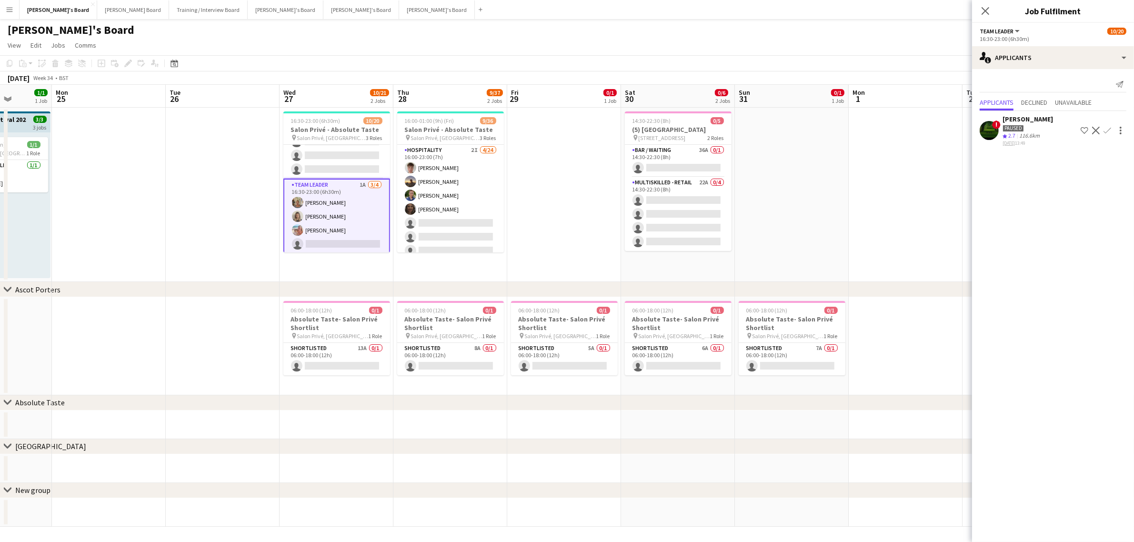
scroll to position [225, 0]
click at [350, 360] on app-card-role "Shortlisted 13A 0/1 06:00-18:00 (12h) single-neutral-actions" at bounding box center [336, 359] width 107 height 32
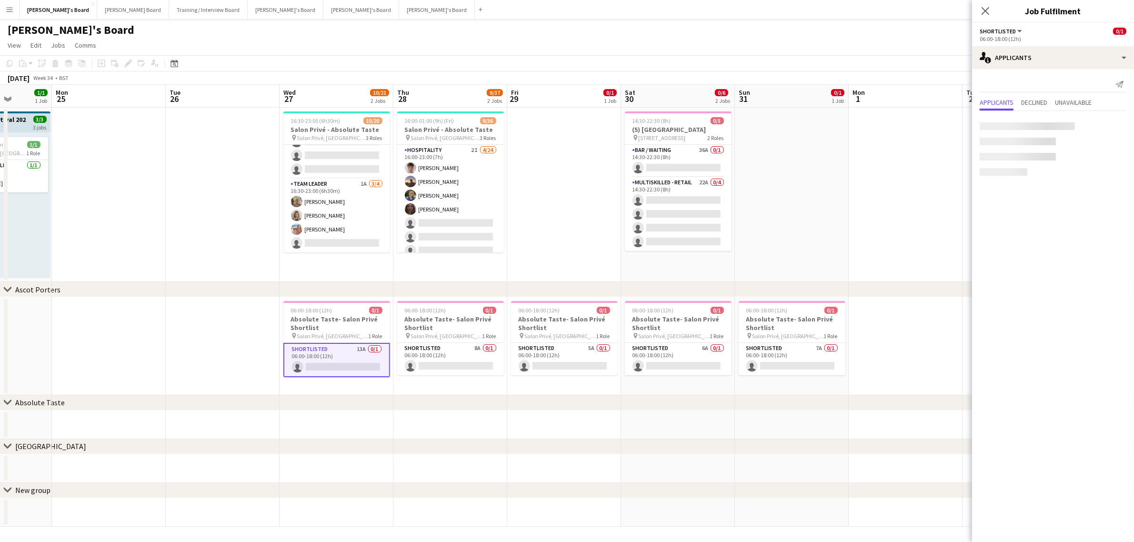
scroll to position [224, 0]
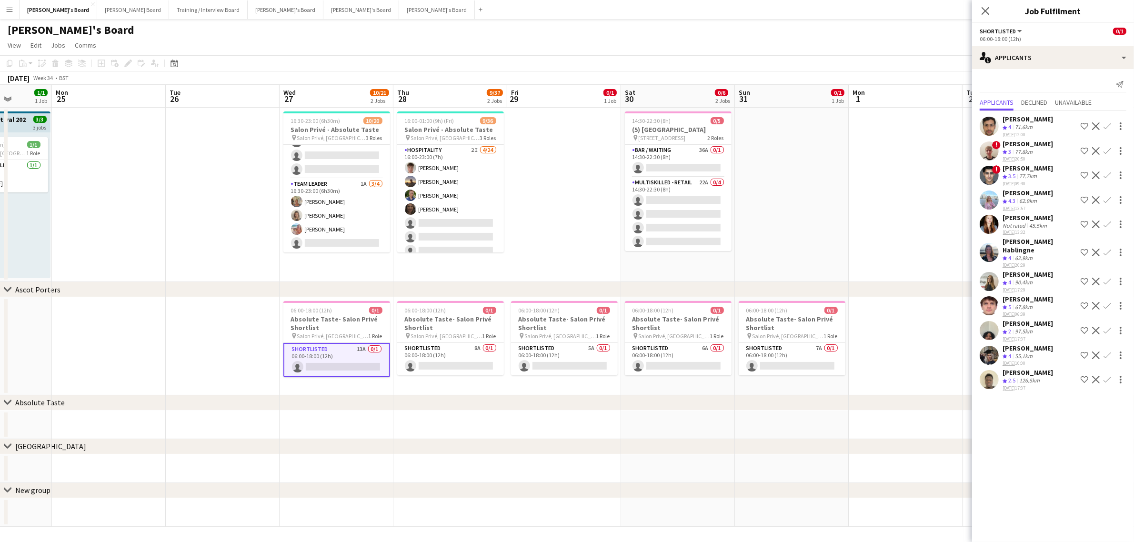
click at [1021, 303] on div "67.8km" at bounding box center [1023, 307] width 21 height 8
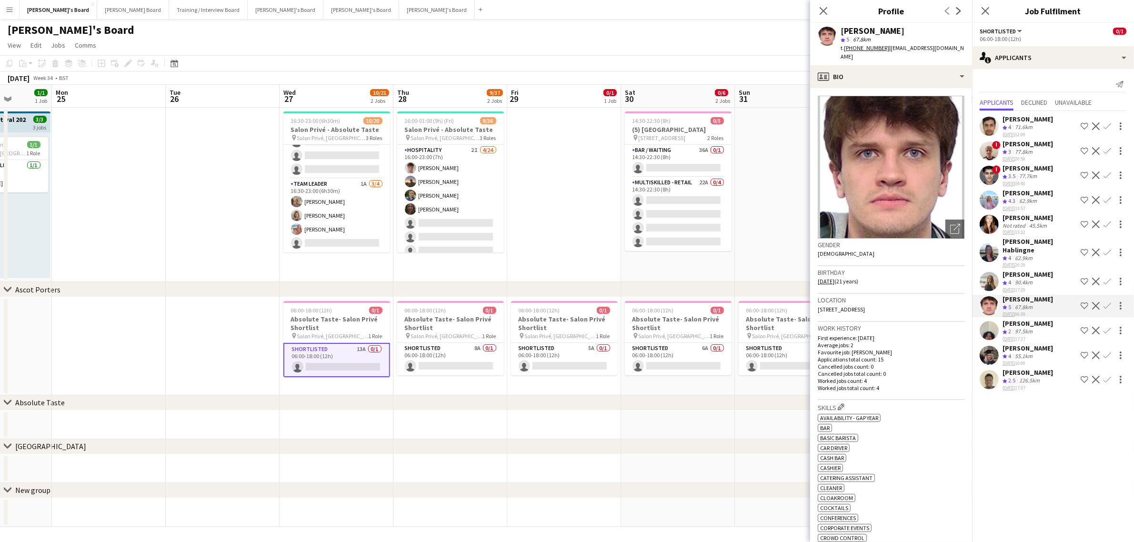
click at [195, 189] on app-date-cell at bounding box center [223, 195] width 114 height 174
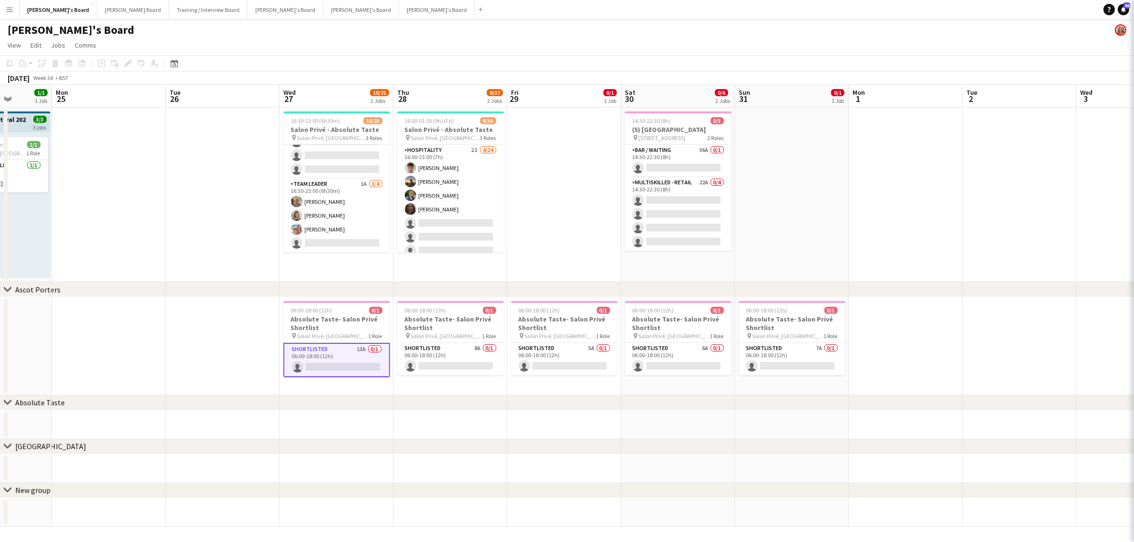
click at [198, 189] on app-date-cell at bounding box center [223, 195] width 114 height 174
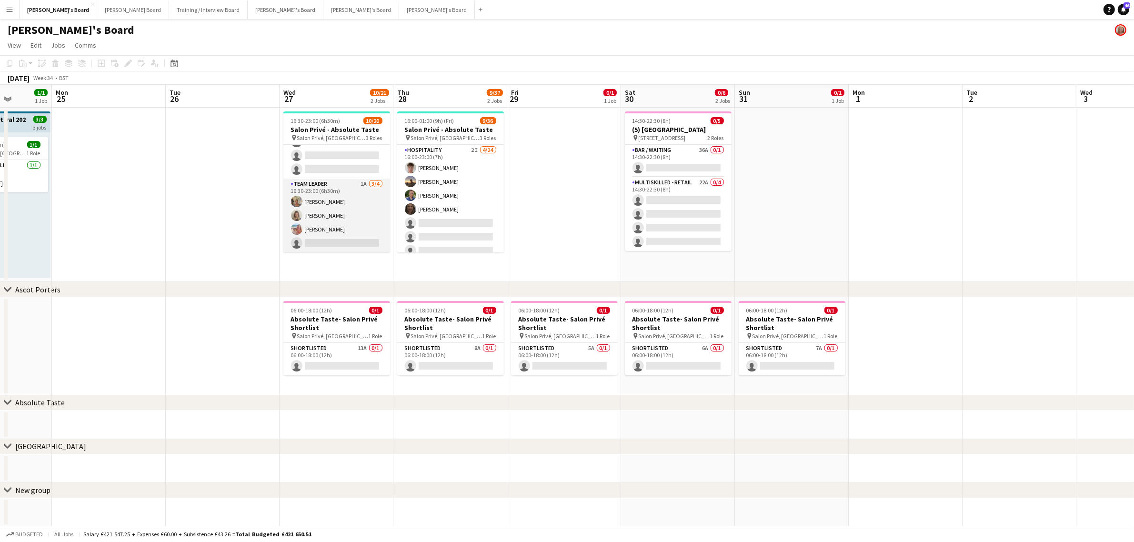
scroll to position [0, 0]
click at [345, 204] on app-card-role "BAR STAFF 3A 5/7 16:30-23:00 (6h30m) ! Ryan Filkins shona irvine Tom Spencer Do…" at bounding box center [336, 202] width 107 height 115
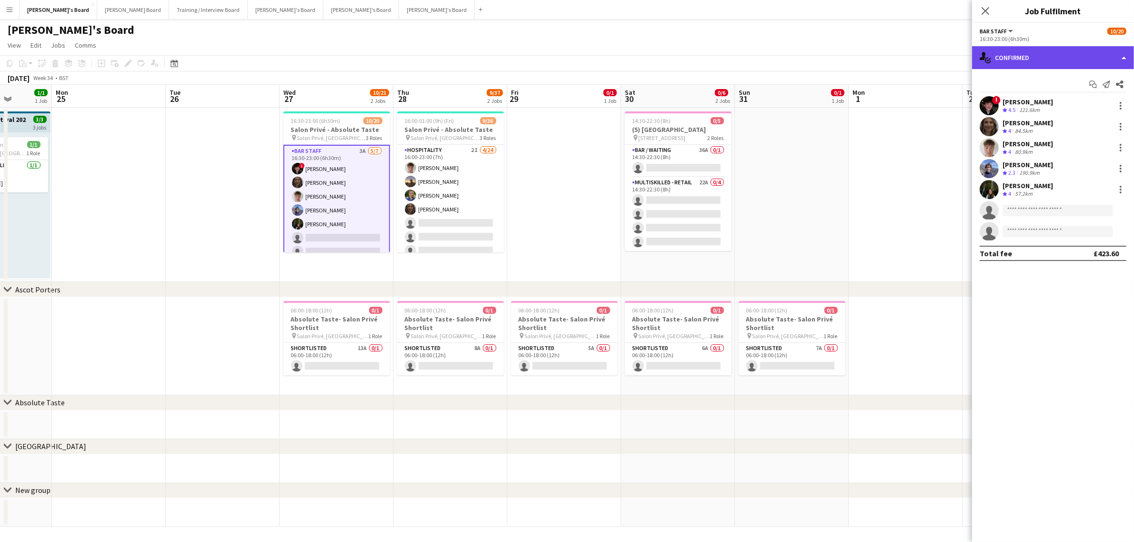
click at [992, 55] on div "single-neutral-actions-check-2 Confirmed" at bounding box center [1053, 57] width 162 height 23
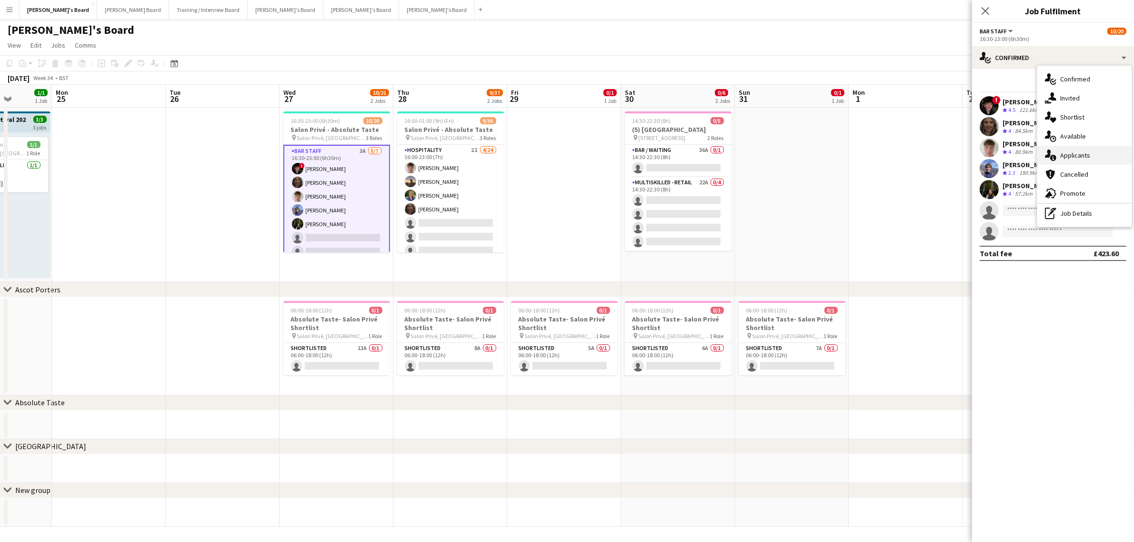
click at [1069, 154] on div "single-neutral-actions-information Applicants" at bounding box center [1084, 155] width 94 height 19
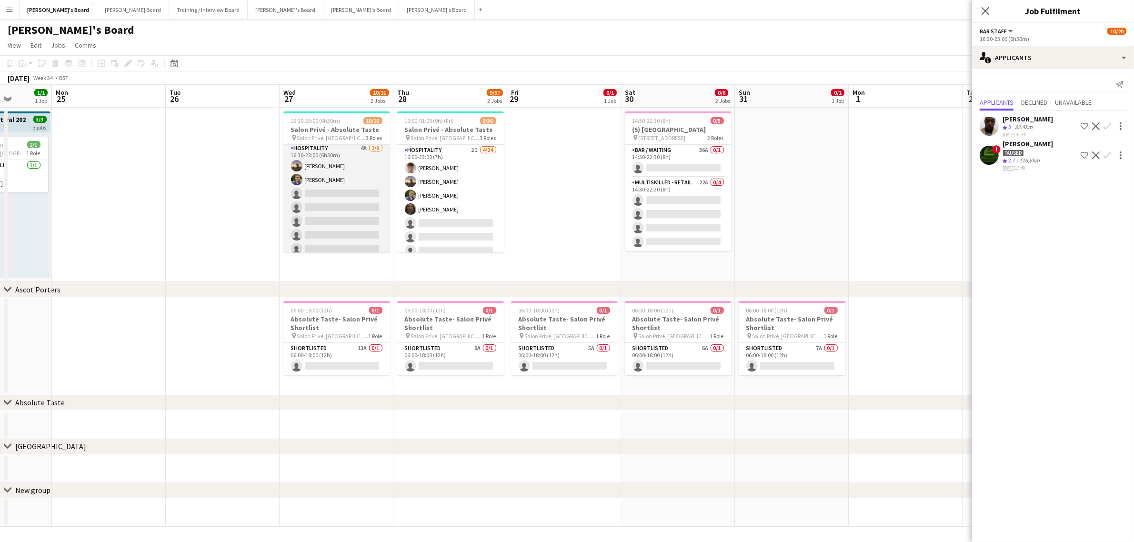
click at [322, 173] on app-card-role "Hospitality 4A 2/9 16:30-23:00 (6h30m) Harry Thomas Joseph Day single-neutral-a…" at bounding box center [336, 214] width 107 height 143
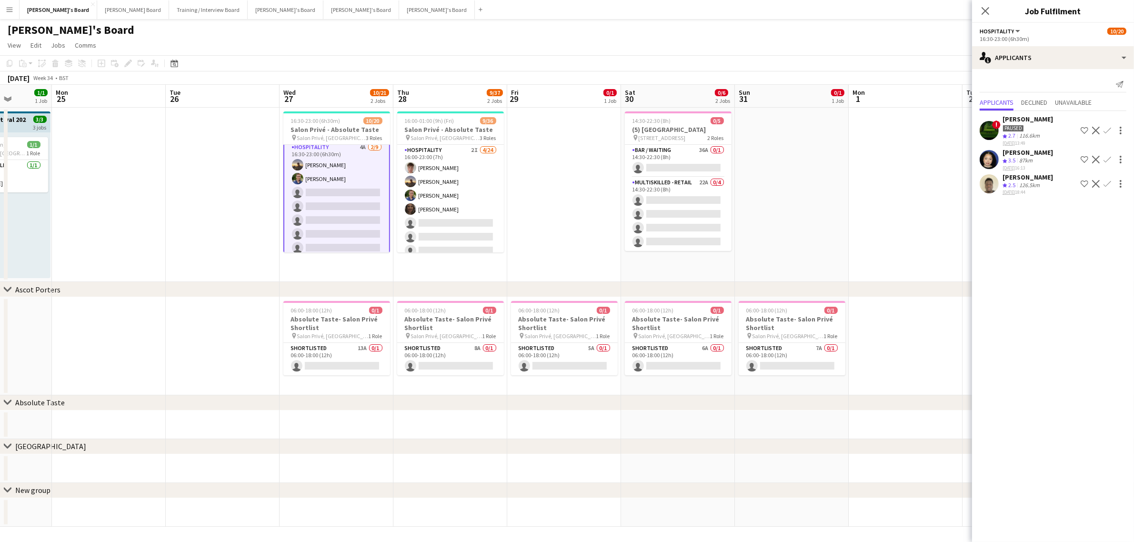
scroll to position [118, 0]
click at [318, 212] on app-card-role "TEAM LEADER 1A 3/4 16:30-23:00 (6h30m) Jacqueline Whitehorn-Scott Mathilde Wilk…" at bounding box center [336, 217] width 107 height 74
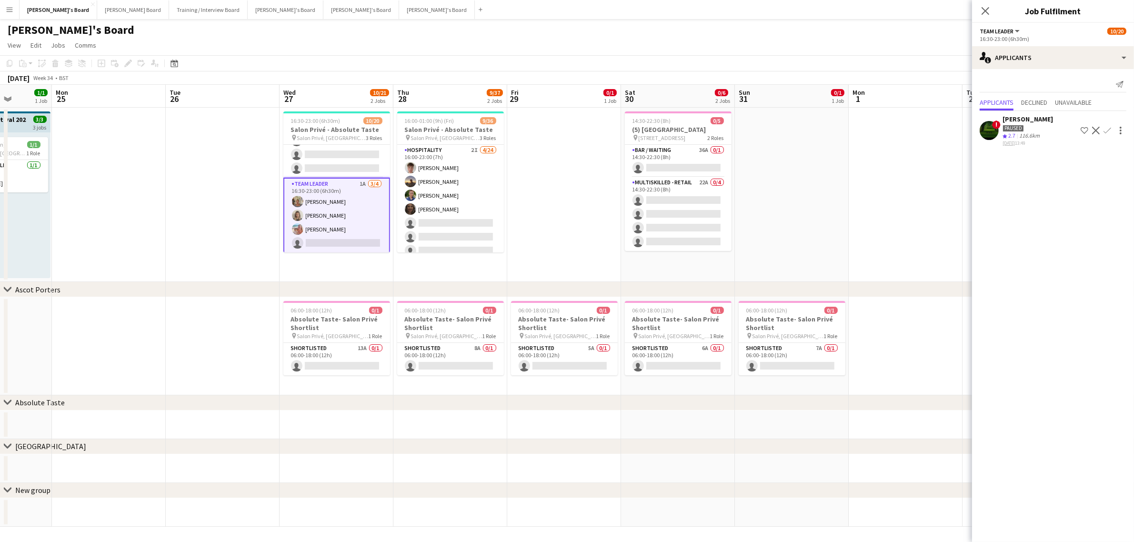
scroll to position [225, 0]
click at [474, 186] on app-card-role "Hospitality 2I 4/24 16:00-23:00 (7h) Tom Spencer Harry Thomas Joseph Day shona …" at bounding box center [450, 320] width 107 height 350
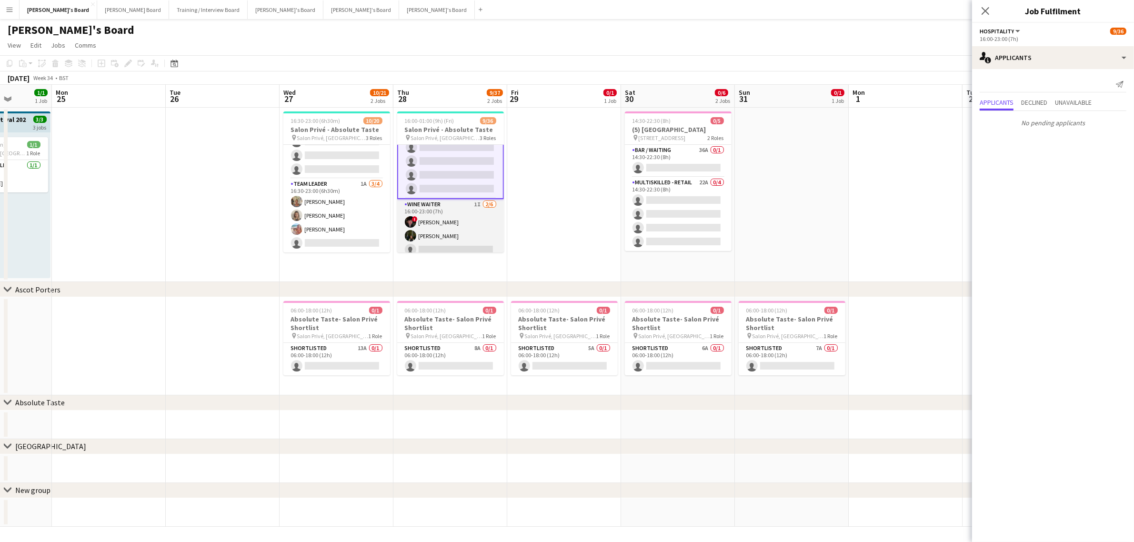
click at [449, 214] on app-card-role "WINE WAITER 1I 2/6 16:00-23:00 (7h) ! Ryan Filkins Jessamie Lindley single-neut…" at bounding box center [450, 249] width 107 height 101
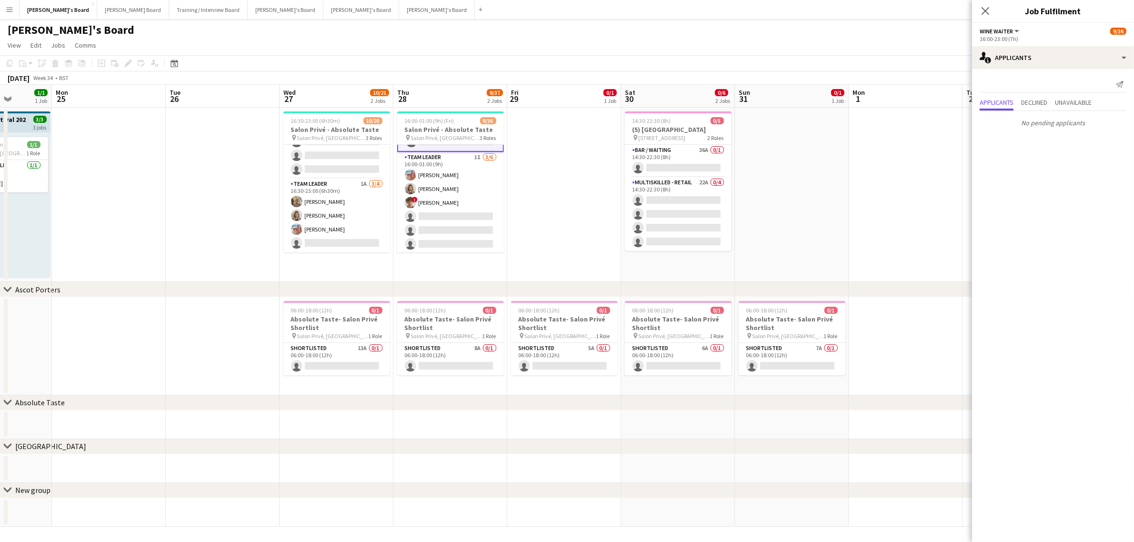
click at [544, 160] on app-date-cell at bounding box center [564, 195] width 114 height 174
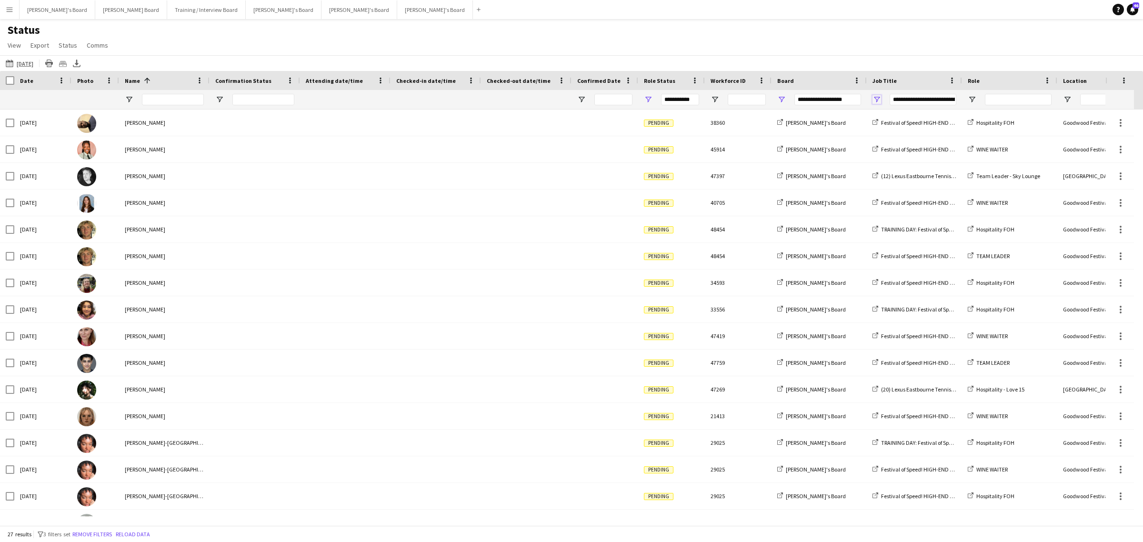
click at [875, 100] on span "Open Filter Menu" at bounding box center [877, 99] width 9 height 9
click at [885, 153] on div "(Select All)" at bounding box center [921, 157] width 90 height 11
type input "**********"
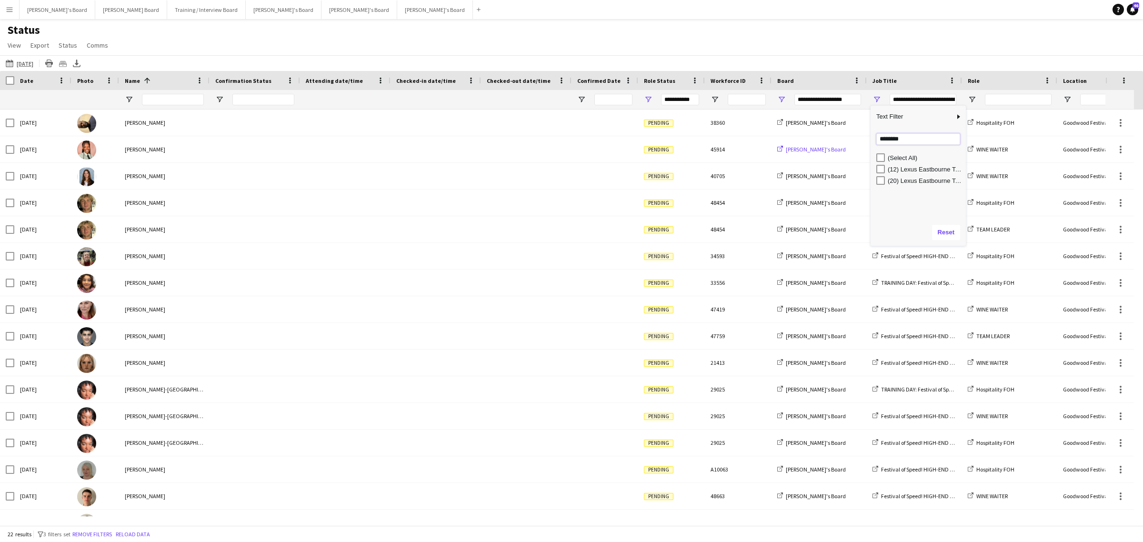
drag, startPoint x: 844, startPoint y: 146, endPoint x: 793, endPoint y: 146, distance: 51.0
click at [803, 146] on div "Drag here to set row groups Date Photo Name Confirmation Status Attending date/…" at bounding box center [571, 298] width 1143 height 454
type input "*****"
type input "**********"
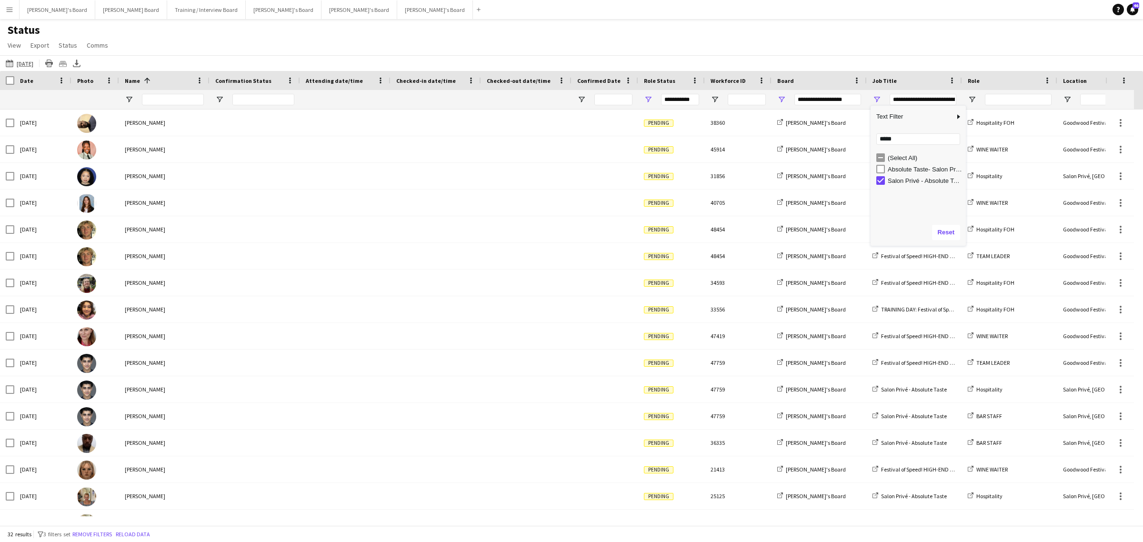
click at [537, 49] on div "Status View Views Default view Airshow Accreditation Airshow Check In Attending…" at bounding box center [571, 39] width 1143 height 32
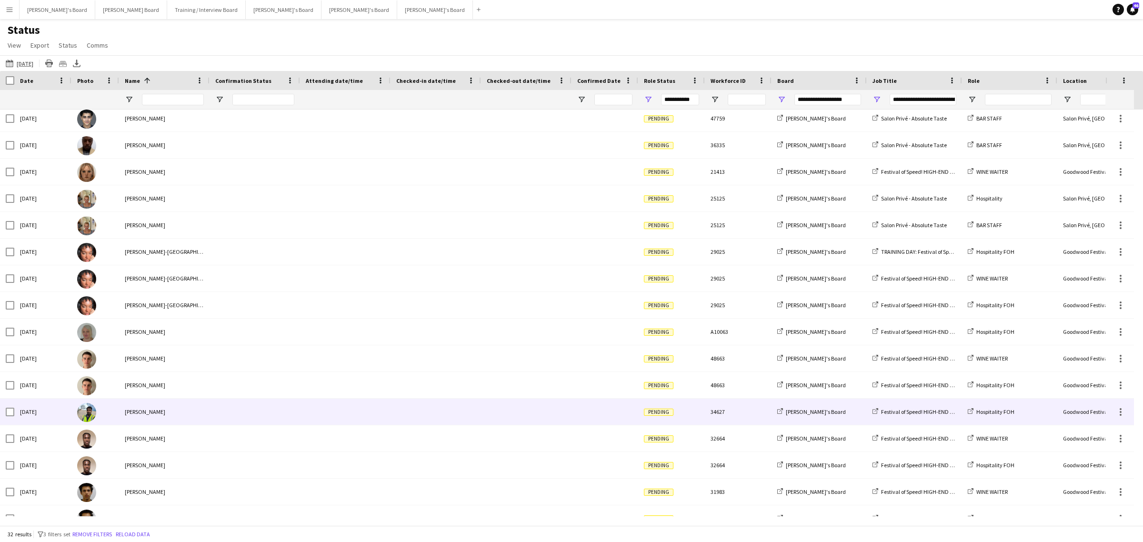
scroll to position [446, 0]
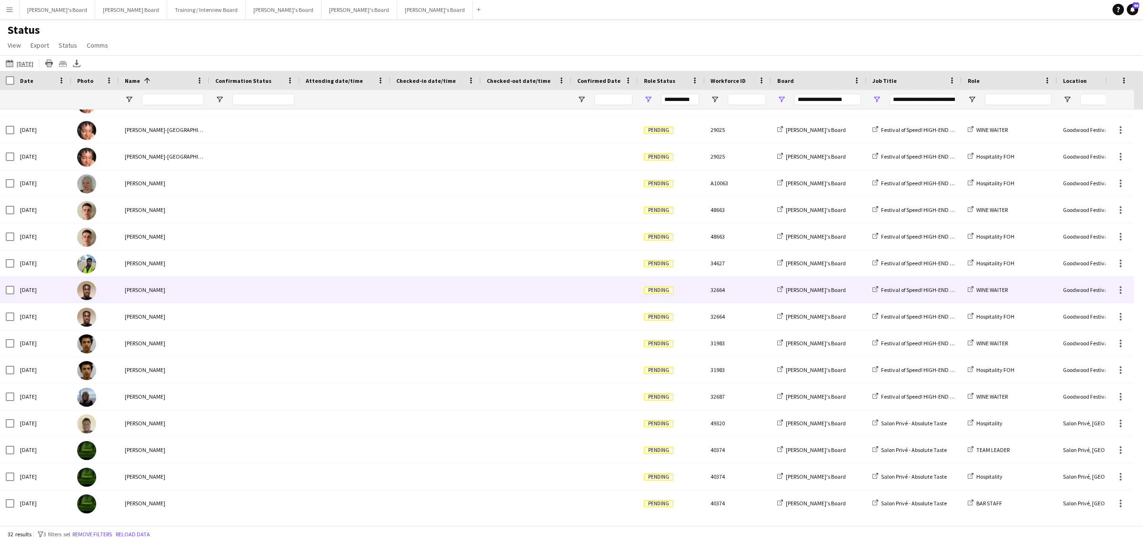
click at [3, 289] on div at bounding box center [7, 290] width 14 height 26
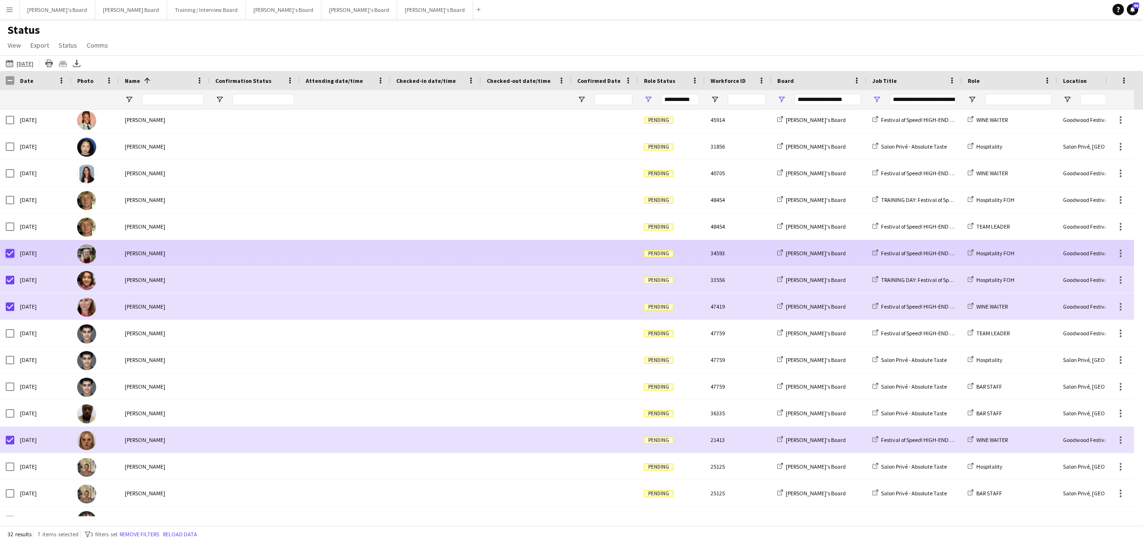
scroll to position [0, 0]
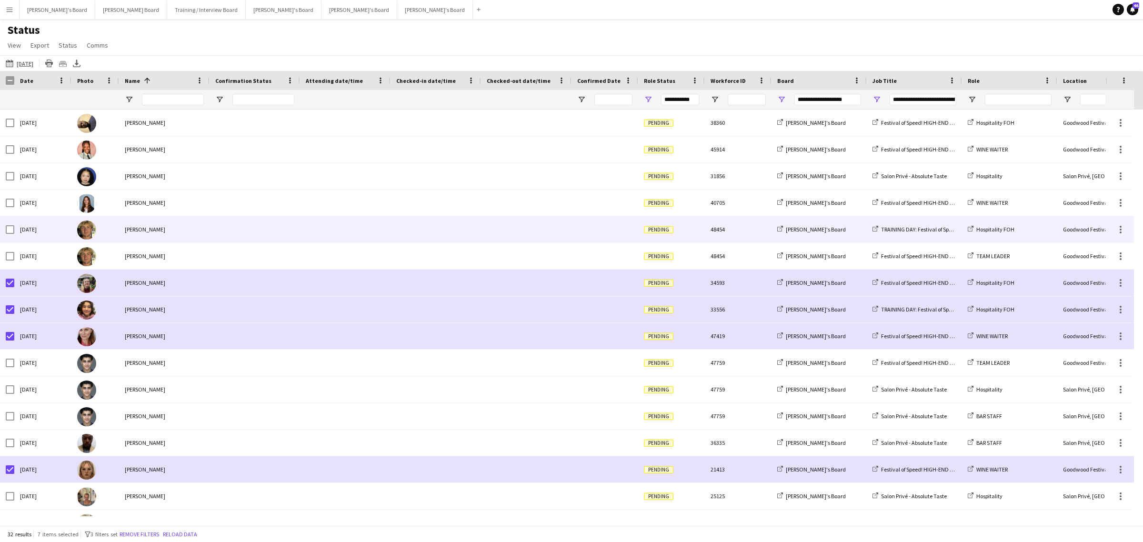
click at [14, 229] on div "[DATE]" at bounding box center [42, 229] width 57 height 26
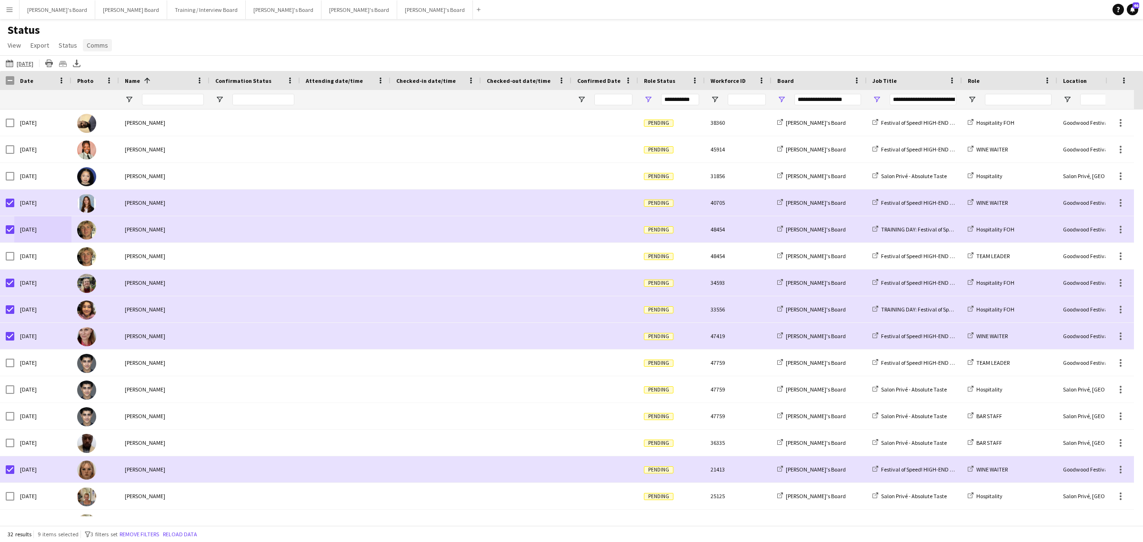
click at [103, 41] on span "Comms" at bounding box center [97, 45] width 21 height 9
click at [118, 68] on span "Send notification" at bounding box center [113, 65] width 49 height 9
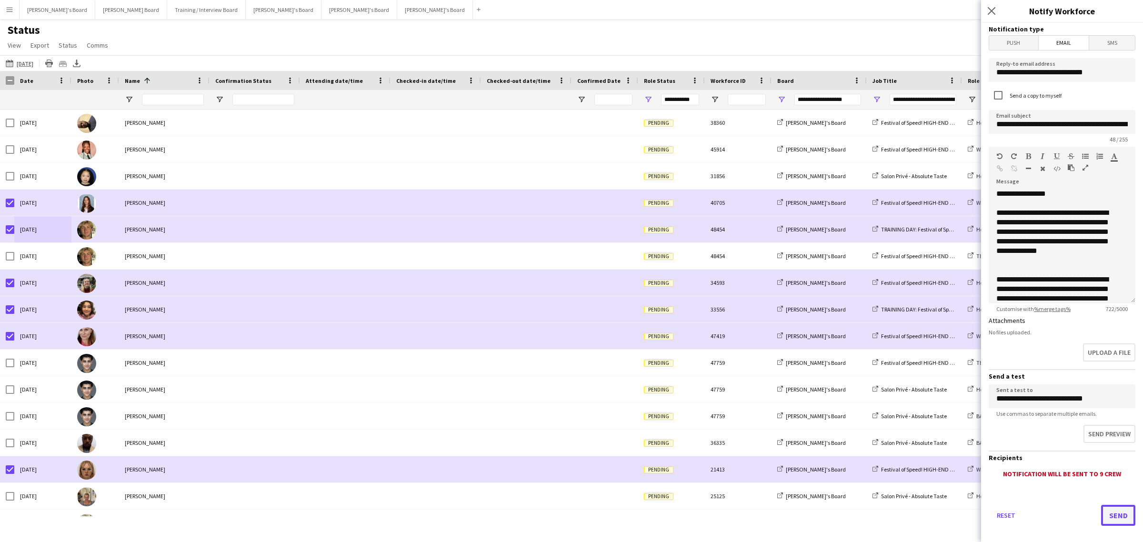
click at [1110, 505] on button "Send" at bounding box center [1118, 515] width 34 height 21
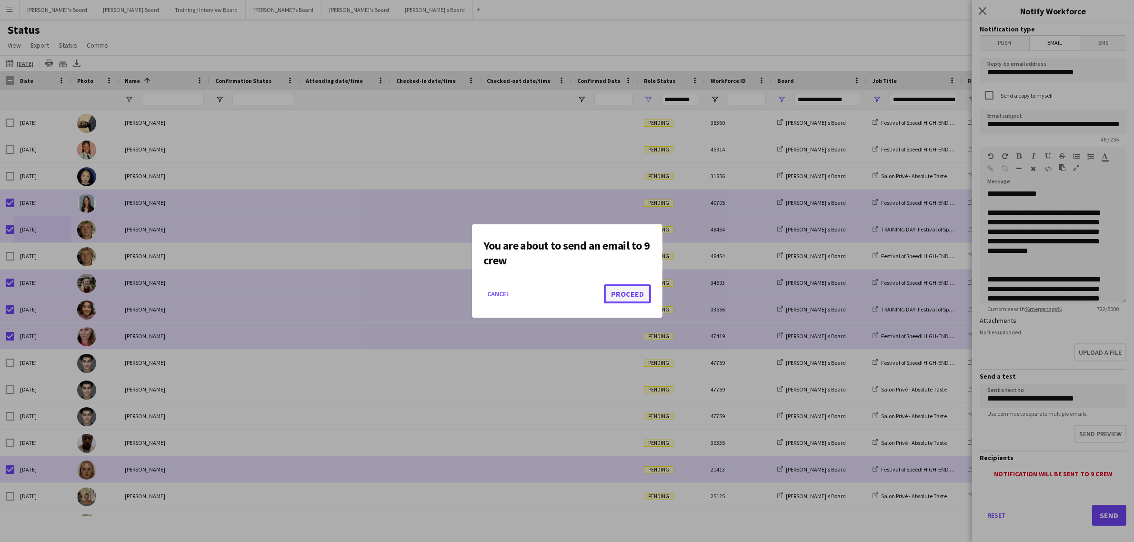
click at [627, 297] on button "Proceed" at bounding box center [627, 293] width 47 height 19
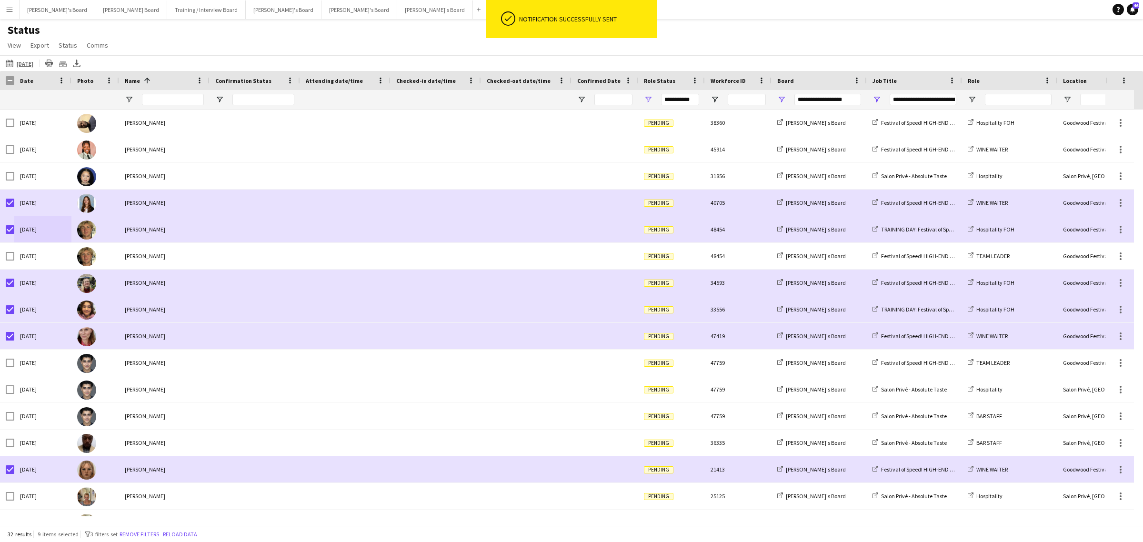
click at [192, 55] on div "[DATE] [DATE] [DATE] This Week This Month [DATE] Last Week Last Month [DATE] Ne…" at bounding box center [571, 63] width 1143 height 16
